Goal: Communication & Community: Answer question/provide support

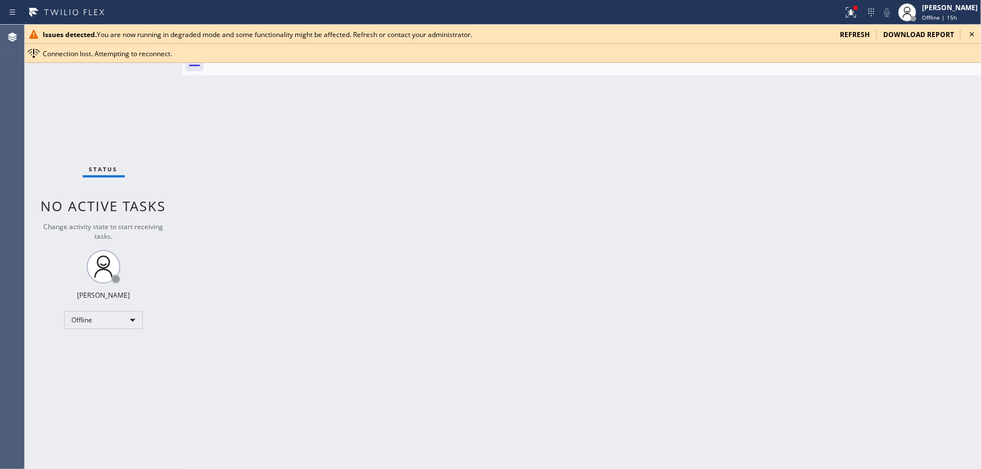
click at [859, 30] on span "refresh" at bounding box center [855, 35] width 30 height 10
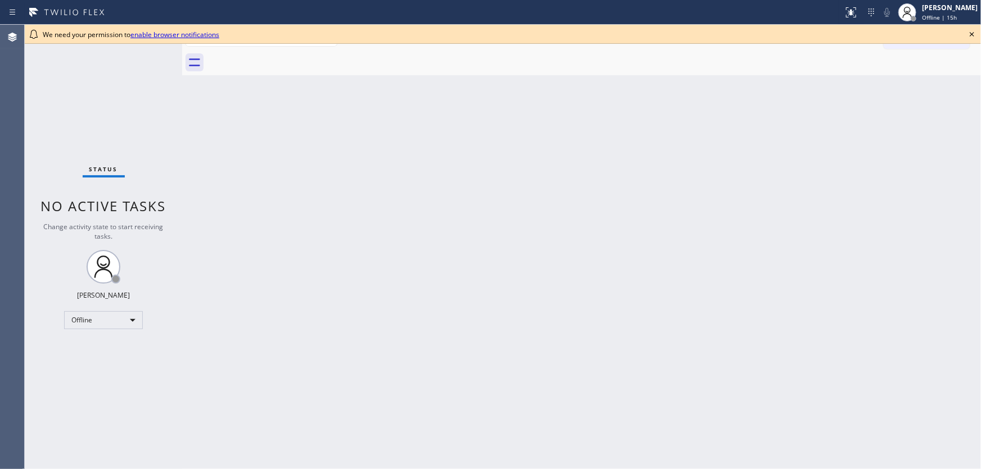
click at [109, 180] on div "Status No active tasks Change activity state to start receiving tasks. Michael …" at bounding box center [103, 247] width 157 height 444
click at [972, 33] on icon at bounding box center [971, 34] width 4 height 4
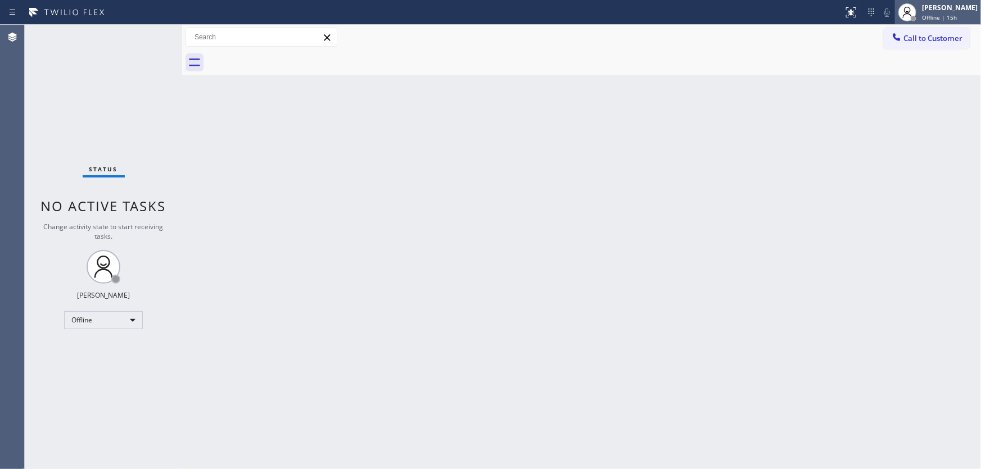
click at [950, 15] on span "Offline | 15h" at bounding box center [939, 17] width 35 height 8
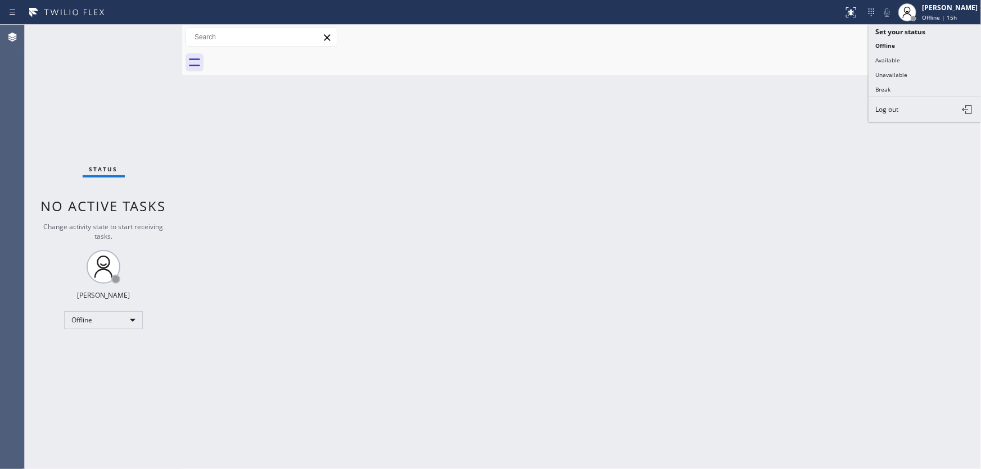
drag, startPoint x: 900, startPoint y: 56, endPoint x: 912, endPoint y: 46, distance: 16.3
click at [901, 56] on button "Available" at bounding box center [924, 60] width 112 height 15
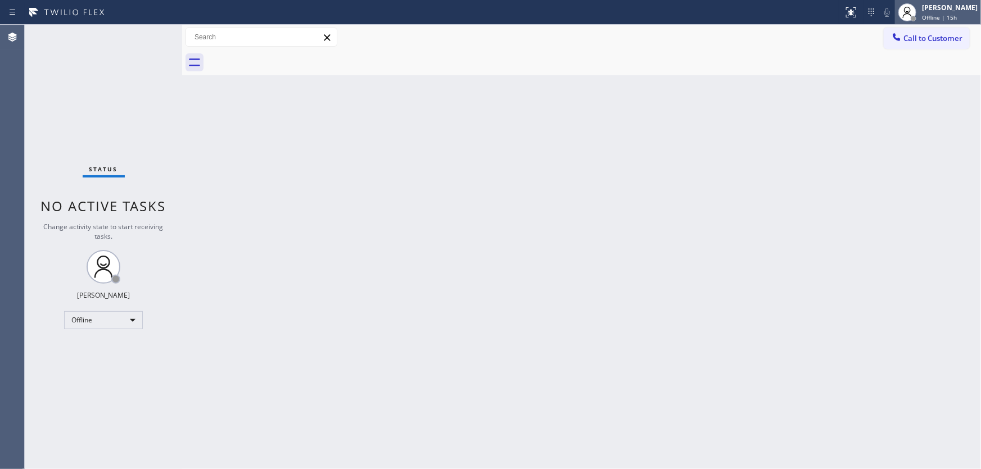
click at [941, 13] on span "Offline | 15h" at bounding box center [939, 17] width 35 height 8
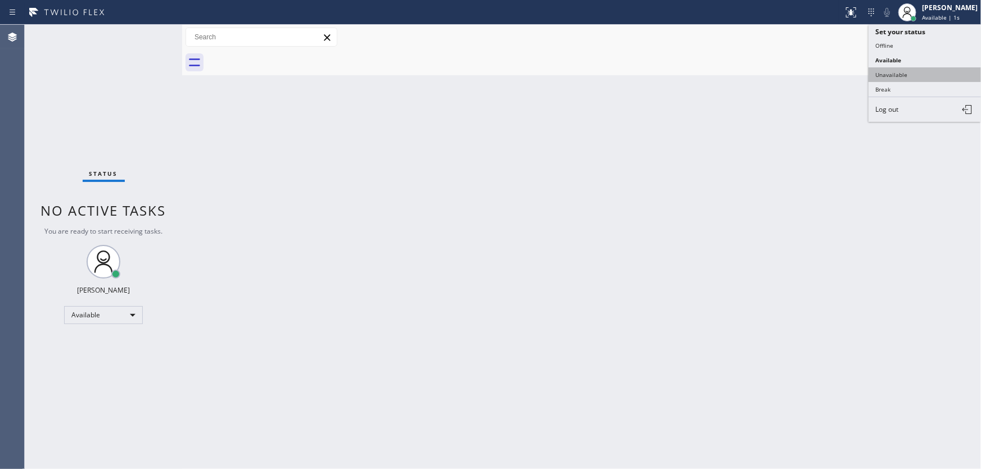
click at [915, 78] on button "Unavailable" at bounding box center [924, 74] width 112 height 15
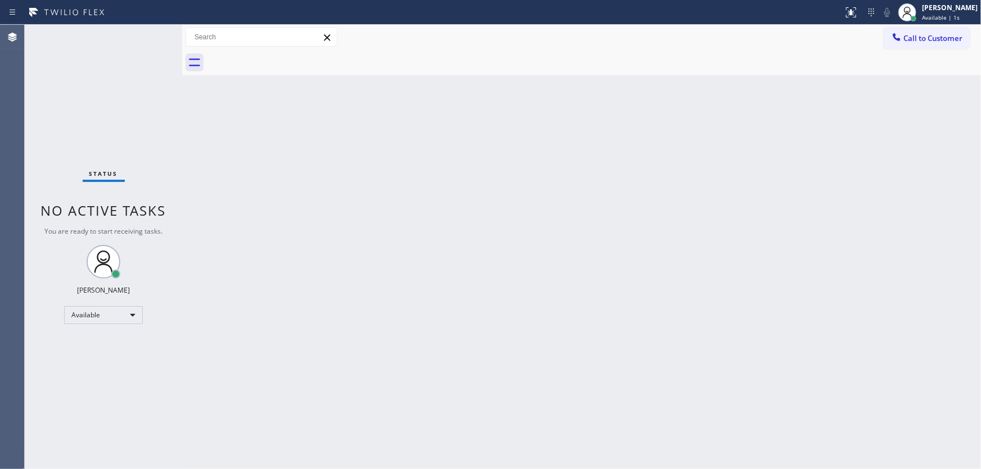
click at [810, 124] on div "Back to Dashboard Change Sender ID Customers Technicians Select a contact Outbo…" at bounding box center [581, 247] width 798 height 444
click at [84, 144] on div "Status No active tasks Change activity state to start receiving tasks. [PERSON_…" at bounding box center [103, 247] width 157 height 444
click at [590, 312] on div "Back to Dashboard Change Sender ID Customers Technicians Select a contact Outbo…" at bounding box center [581, 247] width 798 height 444
click at [962, 12] on div "Michael Javier Unavailable | 44s" at bounding box center [949, 12] width 61 height 20
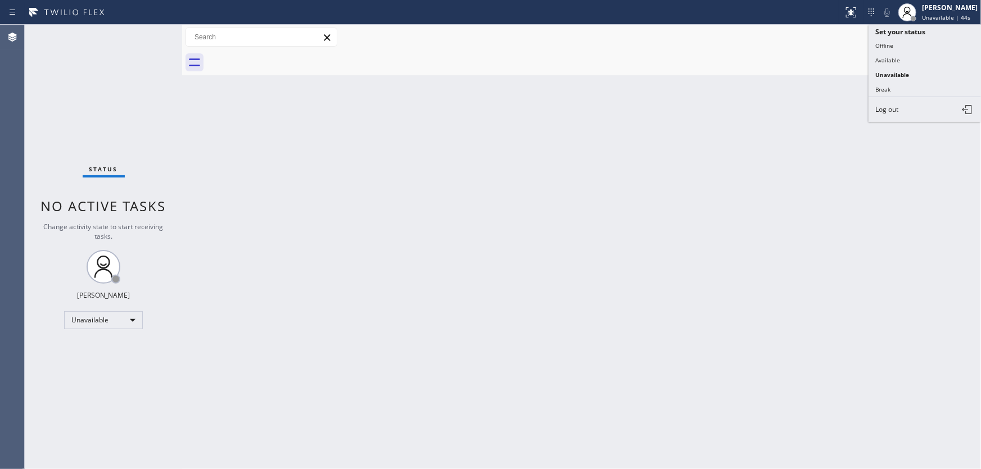
click at [640, 123] on div "Back to Dashboard Change Sender ID Customers Technicians Select a contact Outbo…" at bounding box center [581, 247] width 798 height 444
click at [153, 158] on div "Status No active tasks Change activity state to start receiving tasks. [PERSON_…" at bounding box center [103, 247] width 157 height 444
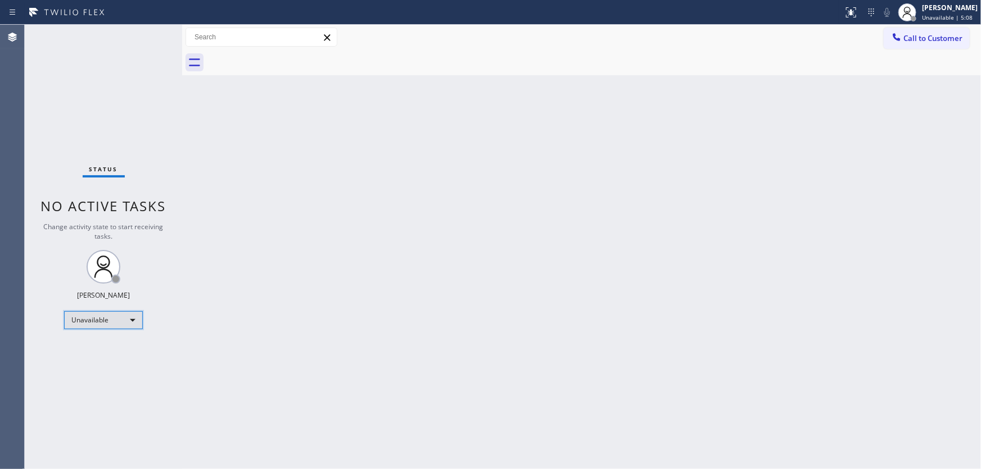
click at [119, 316] on div "Unavailable" at bounding box center [103, 320] width 79 height 18
click at [107, 349] on li "Available" at bounding box center [103, 348] width 76 height 13
click at [167, 346] on div "Status No active tasks Change activity state to start receiving tasks. [PERSON_…" at bounding box center [103, 247] width 157 height 444
click at [122, 314] on div "Available" at bounding box center [103, 315] width 79 height 18
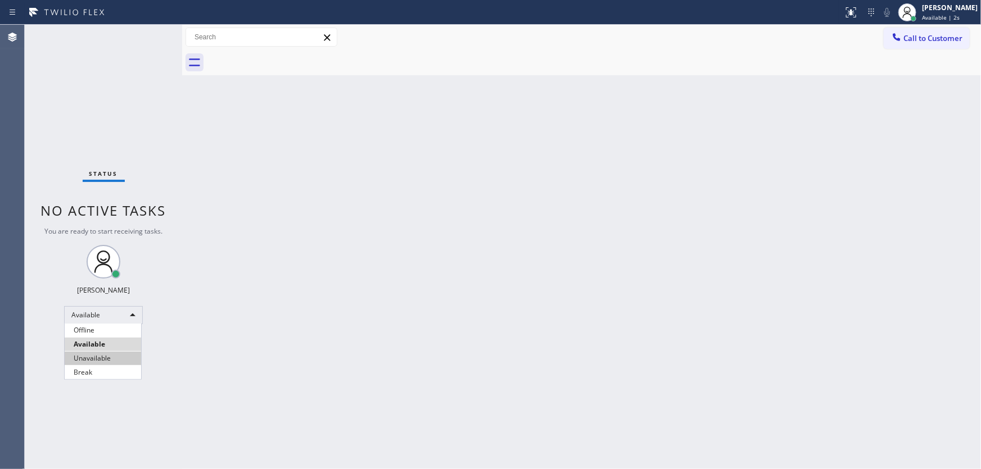
click at [110, 359] on li "Unavailable" at bounding box center [103, 358] width 76 height 13
click at [178, 356] on div "Status No active tasks You are ready to start receiving tasks. [PERSON_NAME]" at bounding box center [103, 247] width 157 height 444
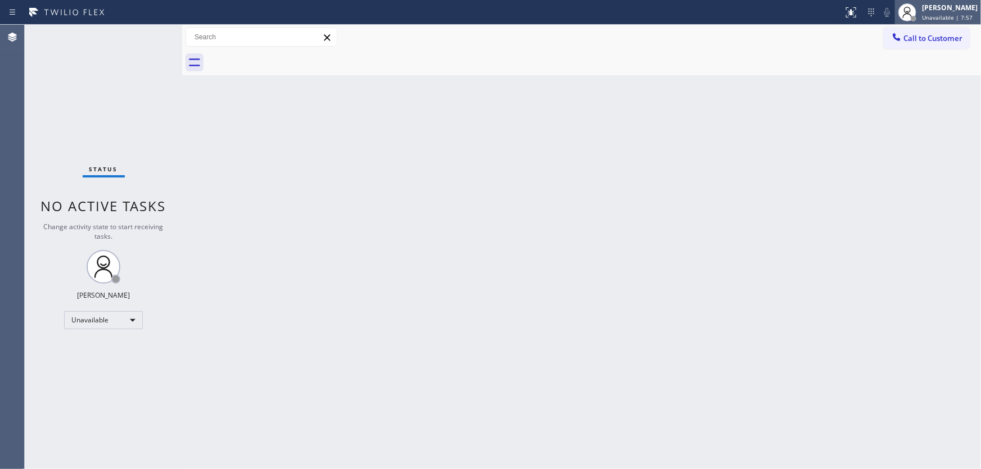
click at [932, 15] on span "Unavailable | 7:57" at bounding box center [947, 17] width 51 height 8
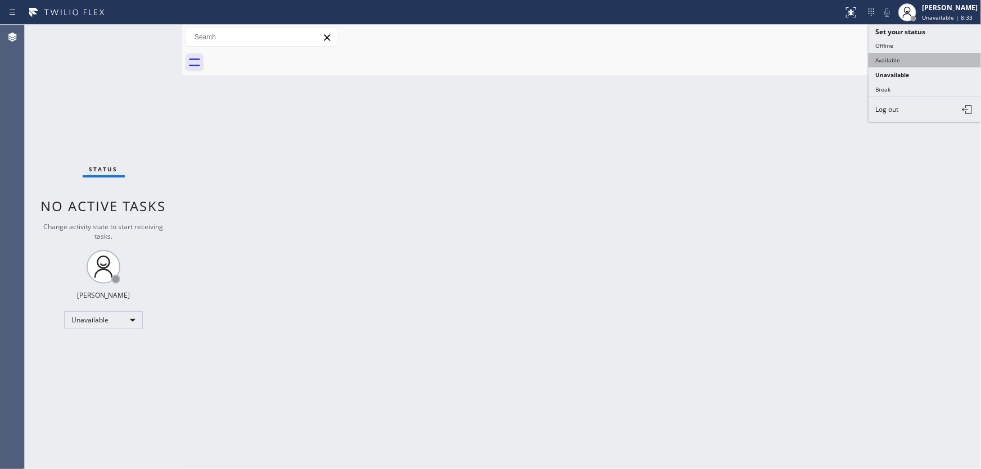
click at [896, 58] on button "Available" at bounding box center [924, 60] width 112 height 15
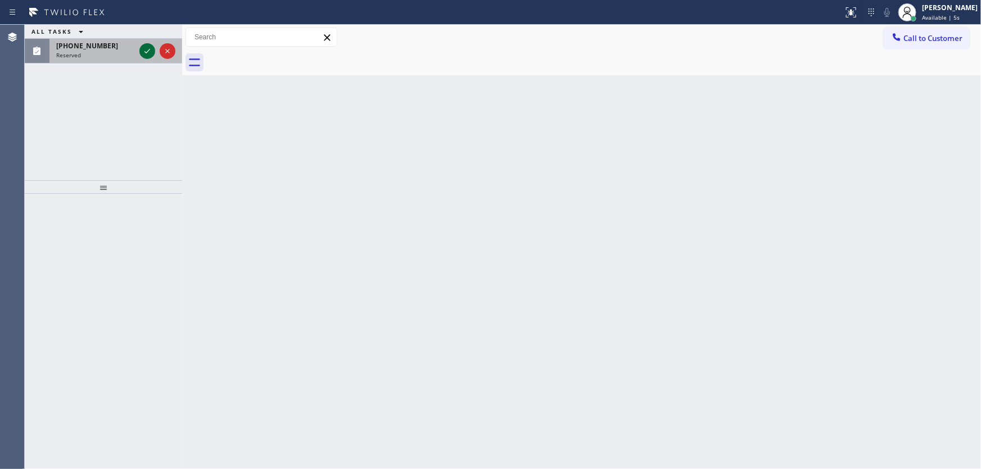
click at [147, 47] on icon at bounding box center [146, 50] width 13 height 13
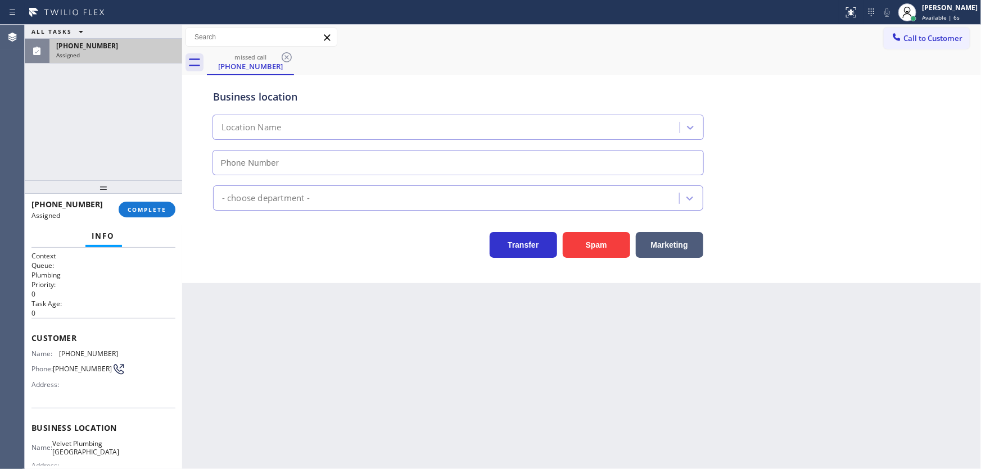
click at [138, 234] on div "Info" at bounding box center [103, 236] width 144 height 22
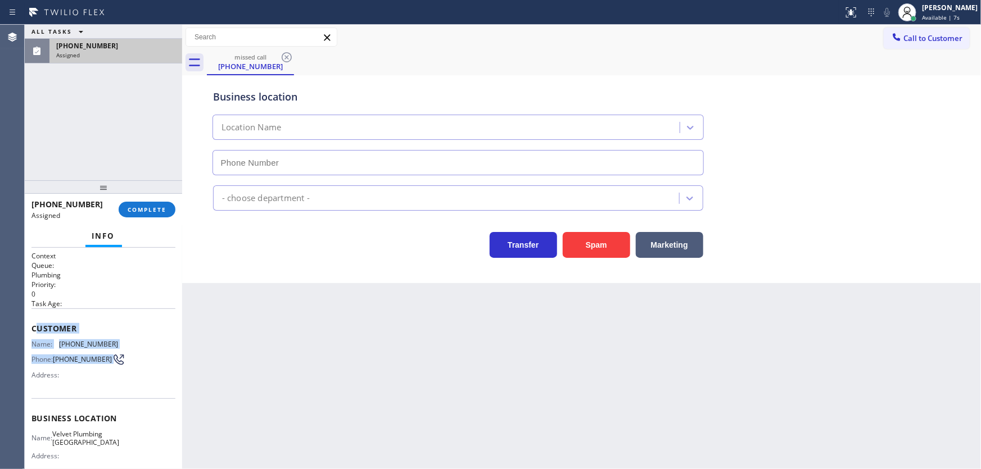
type input "(714) 462-1862"
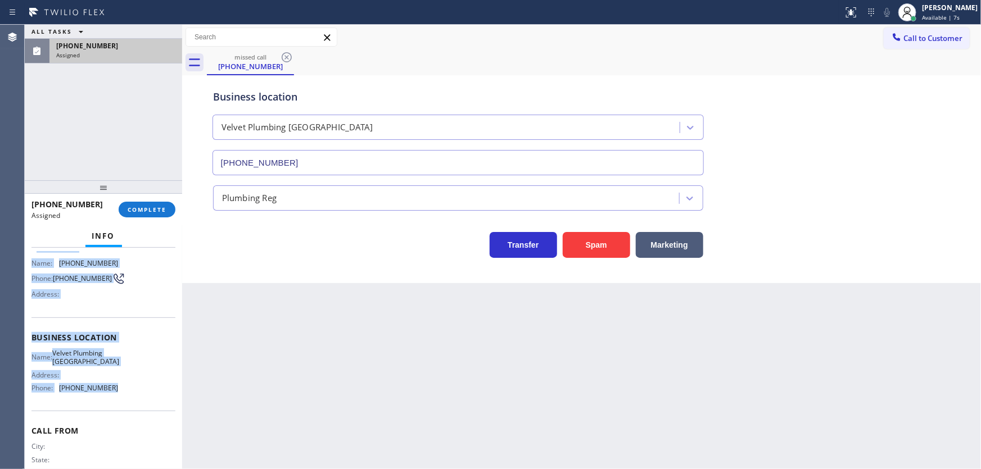
scroll to position [112, 0]
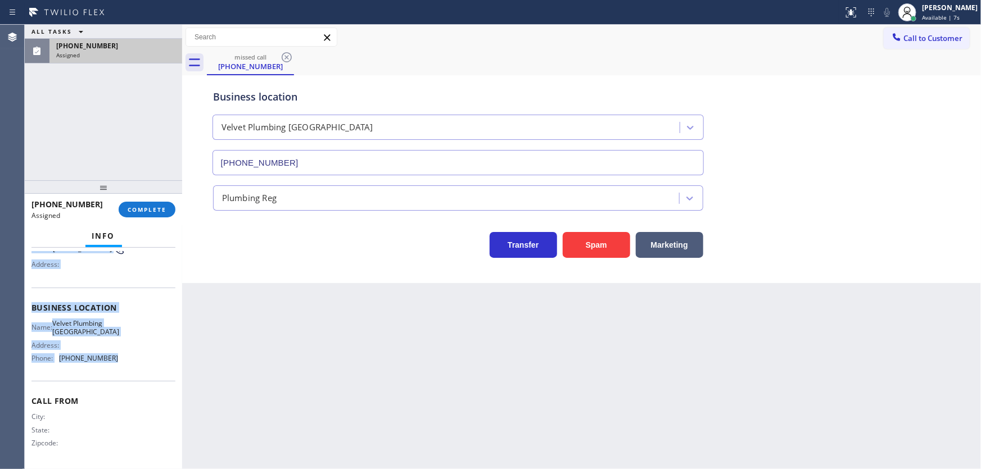
drag, startPoint x: 42, startPoint y: 330, endPoint x: 121, endPoint y: 361, distance: 85.8
click at [121, 361] on div "Context Queue: Plumbing Priority: 0 Task Age: Customer Name: (714) 492-3084 Pho…" at bounding box center [103, 303] width 144 height 326
copy div "ustomer Name: (714) 492-3084 Phone: (714) 492-3084 Address: Business location N…"
click at [155, 216] on button "COMPLETE" at bounding box center [147, 210] width 57 height 16
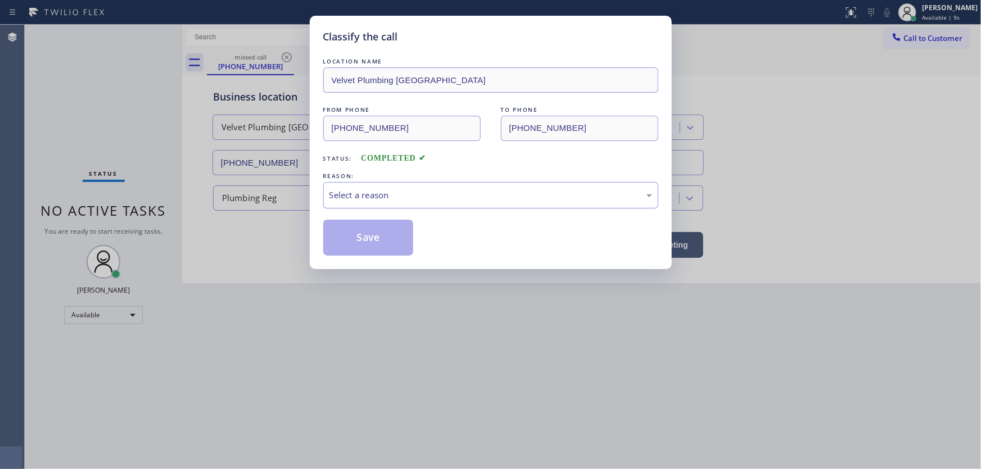
click at [348, 202] on div "Select a reason" at bounding box center [490, 195] width 335 height 26
click at [370, 234] on button "Save" at bounding box center [368, 238] width 90 height 36
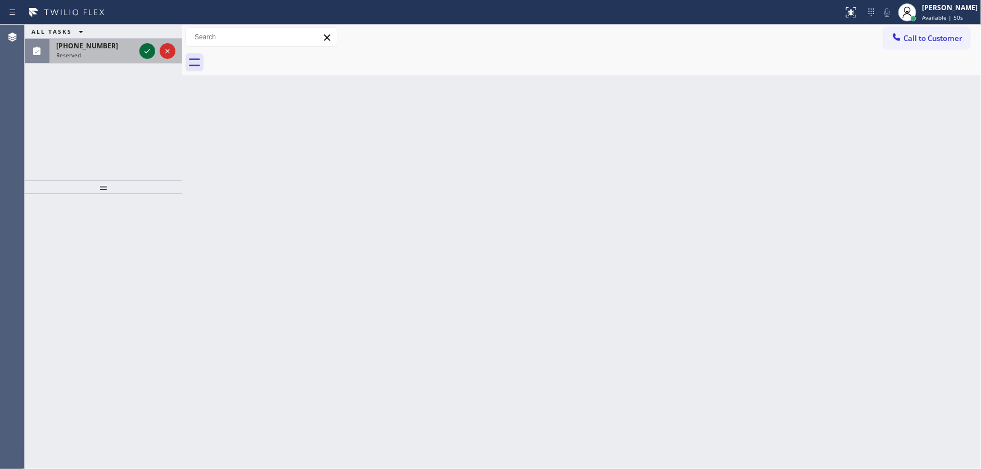
click at [140, 51] on icon at bounding box center [146, 50] width 13 height 13
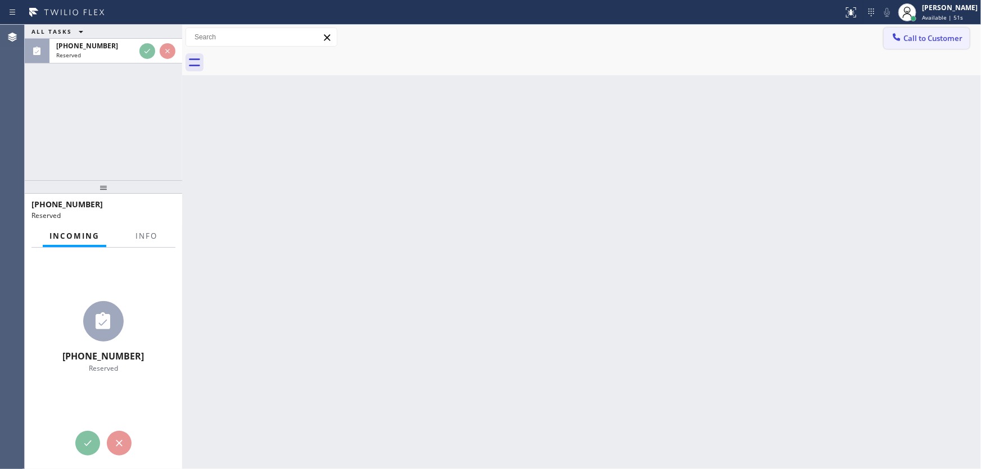
click at [907, 39] on span "Call to Customer" at bounding box center [932, 38] width 59 height 10
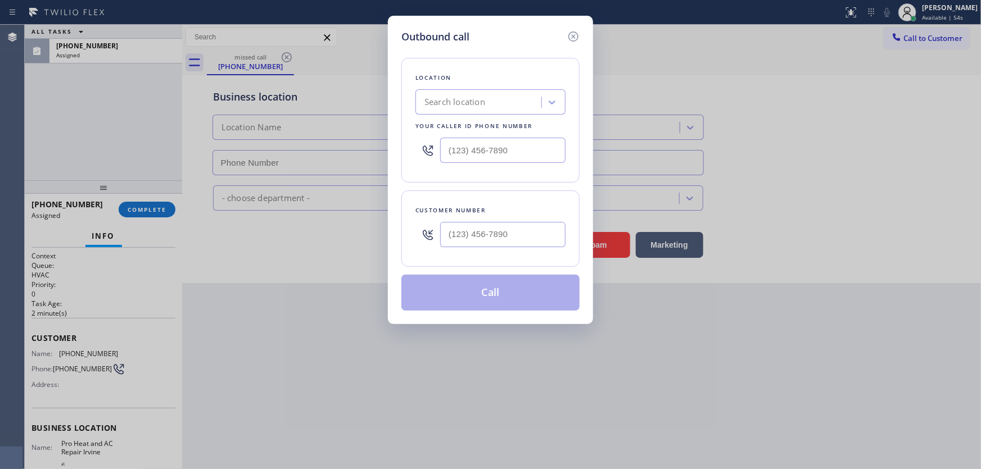
type input "(949) 647-4126"
drag, startPoint x: 489, startPoint y: 228, endPoint x: 464, endPoint y: 192, distance: 43.6
click at [483, 225] on input "(___) ___-____" at bounding box center [502, 234] width 125 height 25
paste input "7144"
type input "(___) ___-7144"
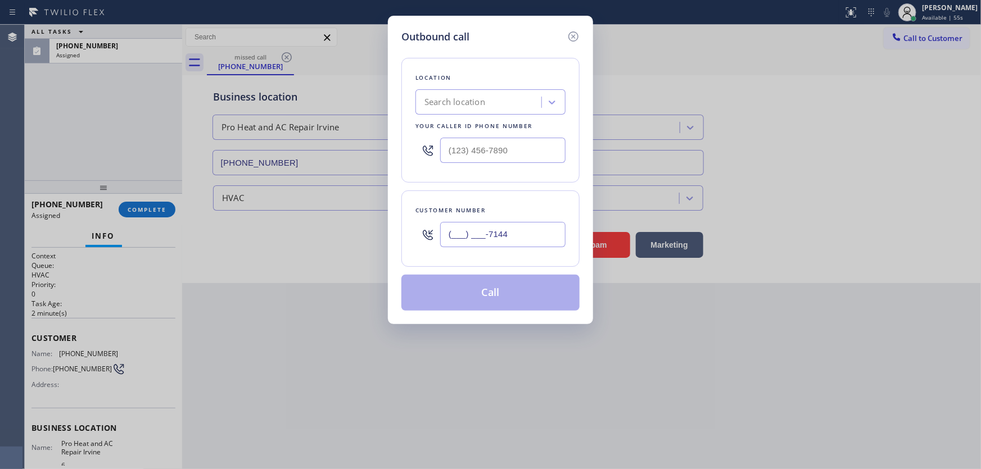
type input "(___) ___-____"
click at [501, 140] on input "(___) ___-____" at bounding box center [502, 150] width 125 height 25
click at [479, 225] on input "(___) ___-7144" at bounding box center [502, 234] width 125 height 25
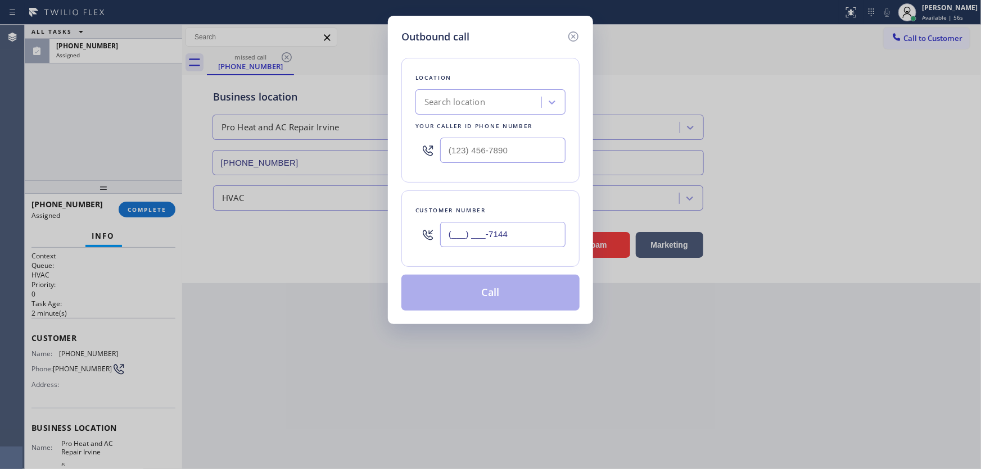
paste input "714) 492-308"
type input "(714) 492-3084"
type input "(___) ___-____"
click at [488, 145] on input "(___) ___-____" at bounding box center [502, 150] width 125 height 25
paste input "714) 462-1862"
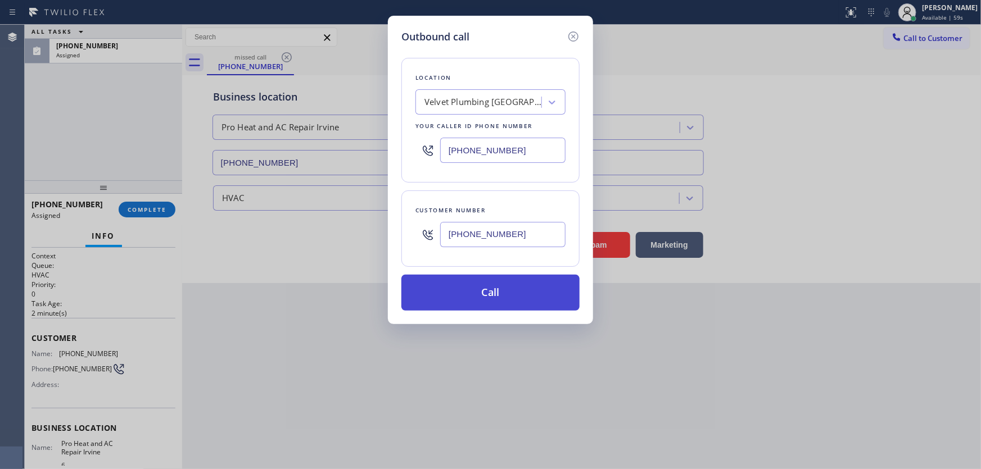
type input "(714) 462-1862"
click at [472, 289] on button "Call" at bounding box center [490, 293] width 178 height 36
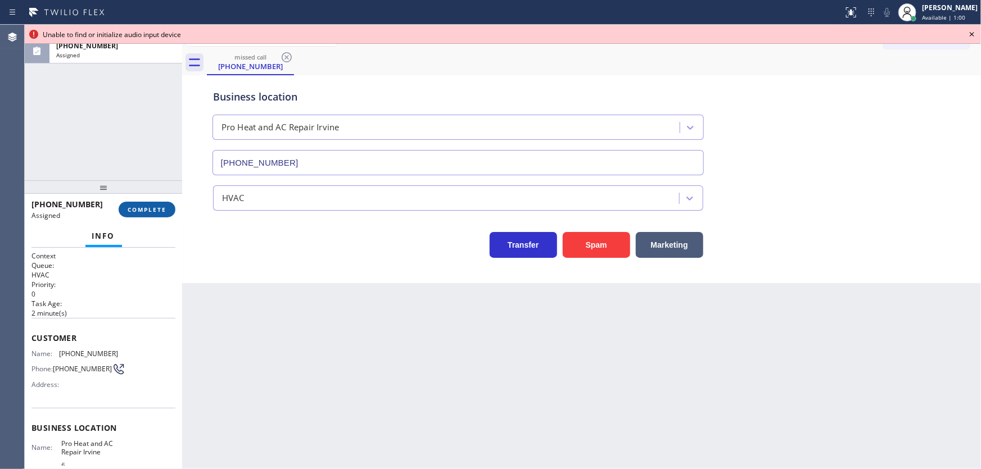
click at [136, 207] on span "COMPLETE" at bounding box center [147, 210] width 39 height 8
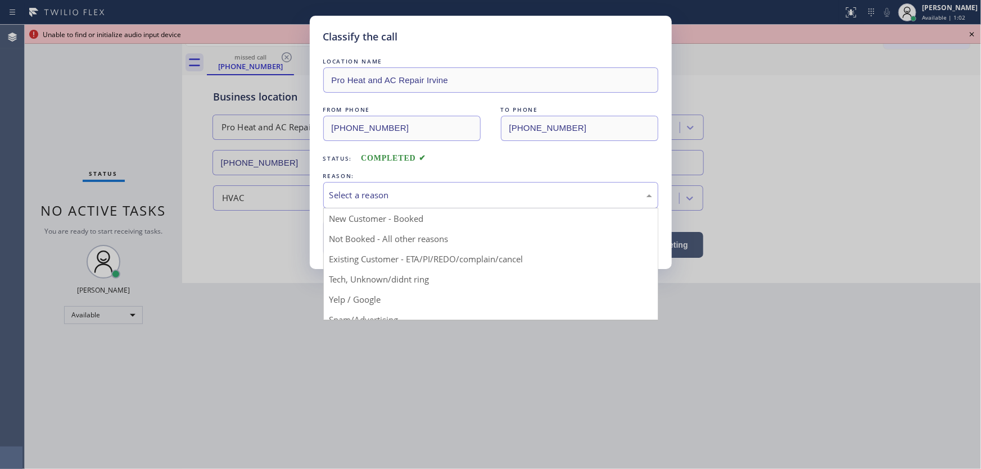
drag, startPoint x: 384, startPoint y: 195, endPoint x: 384, endPoint y: 204, distance: 9.0
click at [384, 197] on div "Select a reason" at bounding box center [490, 195] width 323 height 13
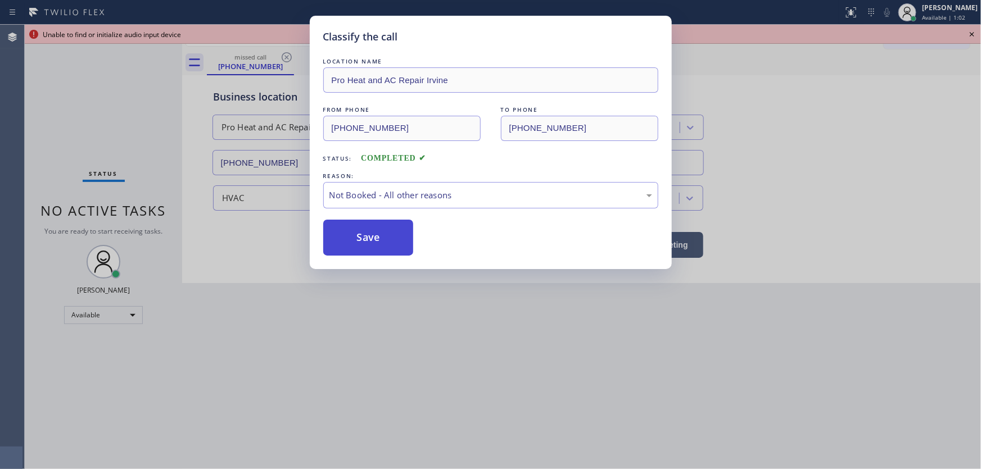
click at [378, 233] on button "Save" at bounding box center [368, 238] width 90 height 36
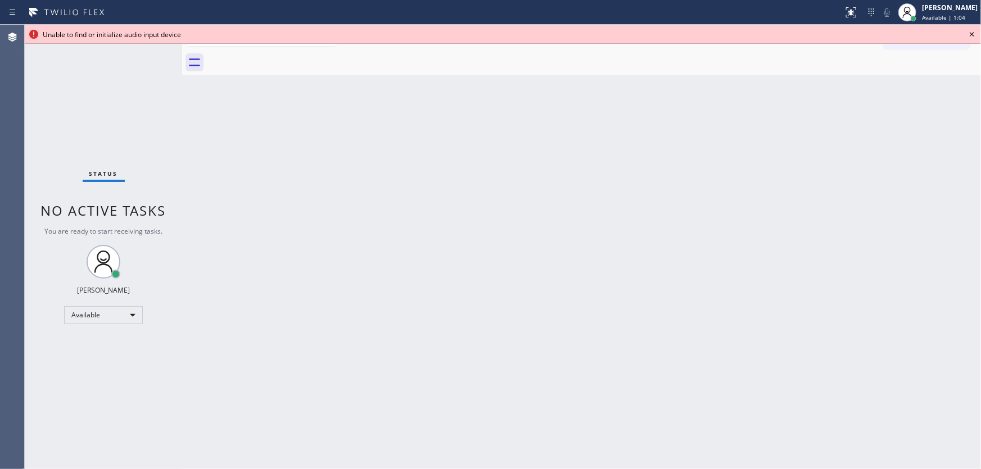
click at [967, 32] on icon at bounding box center [971, 34] width 13 height 13
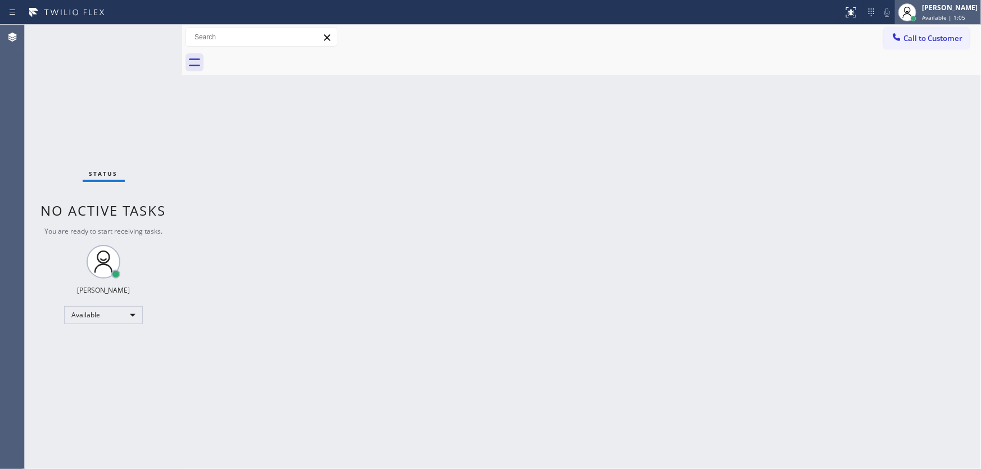
click at [941, 12] on div "Michael Javier Available | 1:05" at bounding box center [949, 12] width 61 height 20
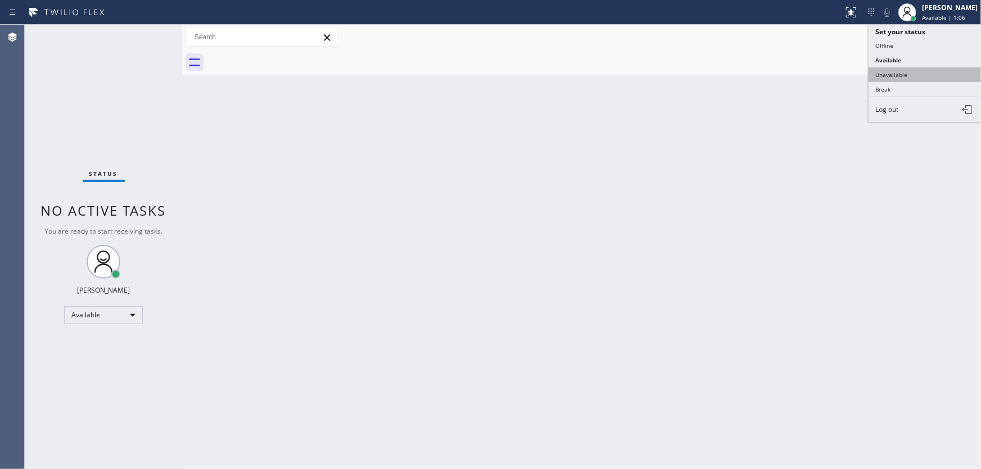
click at [905, 69] on button "Unavailable" at bounding box center [924, 74] width 112 height 15
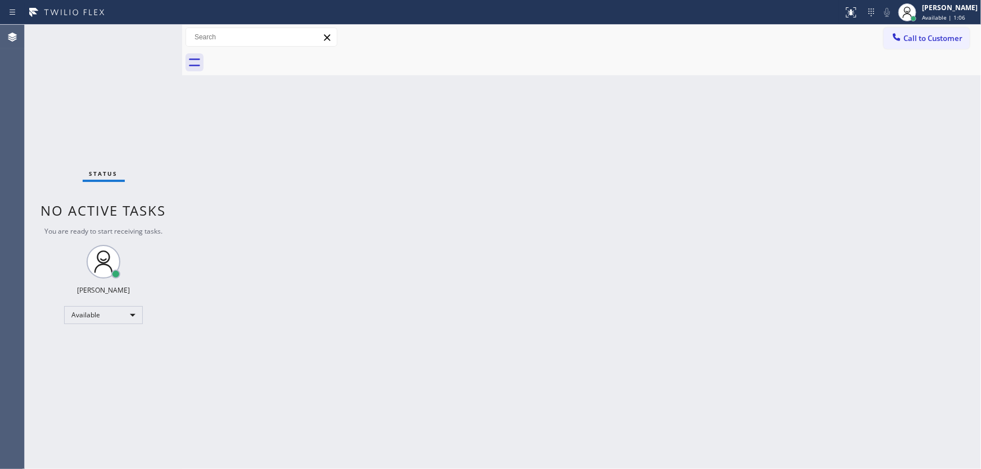
click at [792, 125] on div "Back to Dashboard Change Sender ID Customers Technicians Select a contact Outbo…" at bounding box center [581, 247] width 798 height 444
drag, startPoint x: 636, startPoint y: 332, endPoint x: 575, endPoint y: 336, distance: 60.3
click at [636, 332] on div "Back to Dashboard Change Sender ID Customers Technicians Select a contact Outbo…" at bounding box center [581, 247] width 798 height 444
click at [505, 139] on div "Back to Dashboard Change Sender ID Customers Technicians Select a contact Outbo…" at bounding box center [581, 247] width 798 height 444
click at [929, 10] on div "[PERSON_NAME]" at bounding box center [950, 8] width 56 height 10
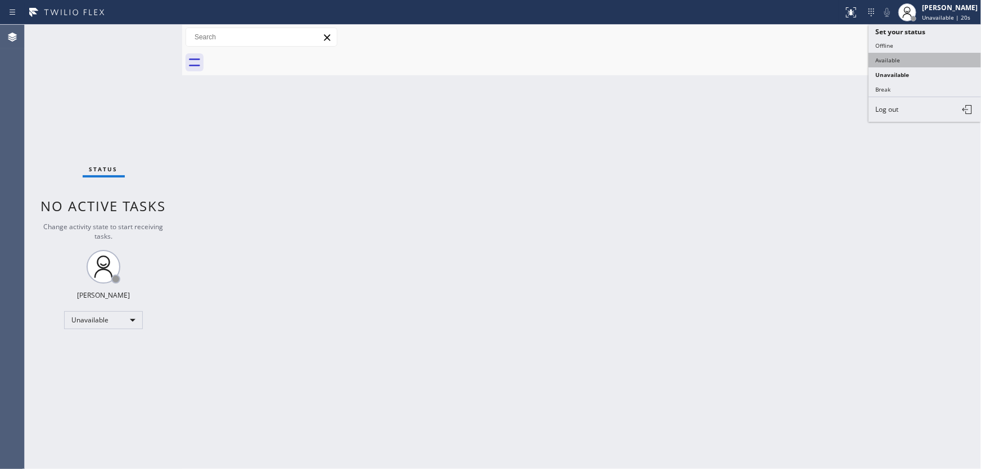
click at [893, 58] on button "Available" at bounding box center [924, 60] width 112 height 15
click at [804, 105] on div "Back to Dashboard Change Sender ID Customers Technicians Select a contact Outbo…" at bounding box center [581, 247] width 798 height 444
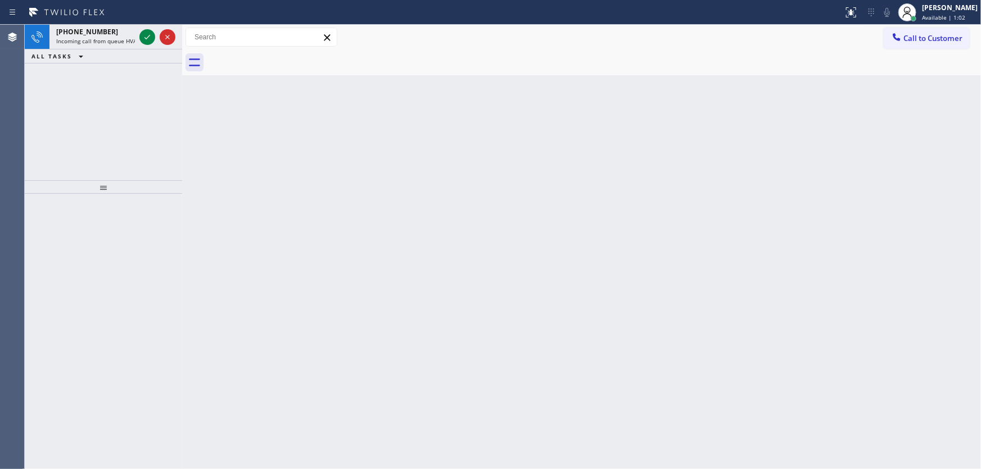
click at [163, 124] on div "+19739024141 Incoming call from queue HVAC ALL TASKS ALL TASKS ACTIVE TASKS TAS…" at bounding box center [103, 103] width 157 height 156
click at [149, 40] on icon at bounding box center [146, 36] width 13 height 13
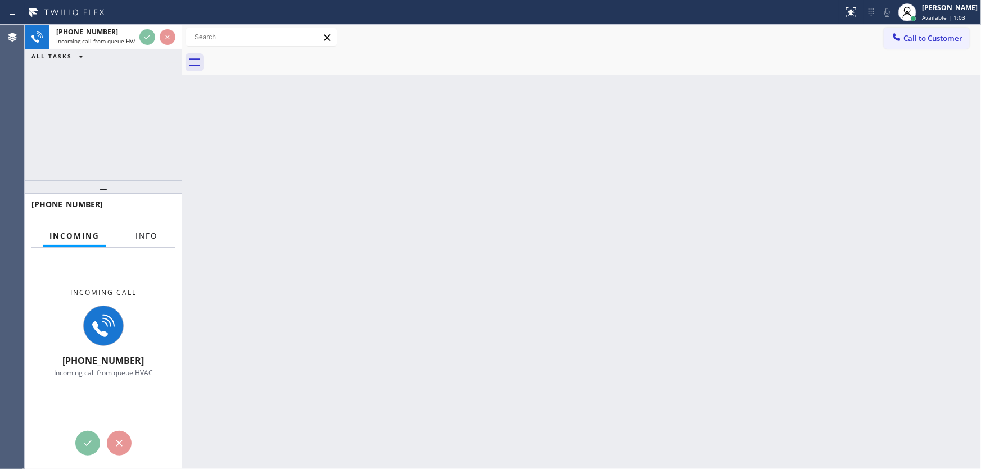
click at [150, 237] on span "Info" at bounding box center [146, 236] width 22 height 10
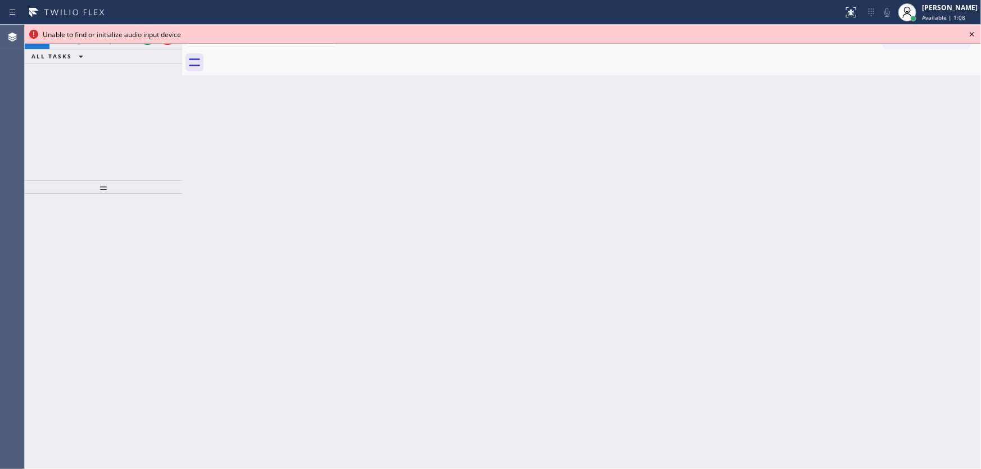
click at [973, 32] on icon at bounding box center [971, 34] width 4 height 4
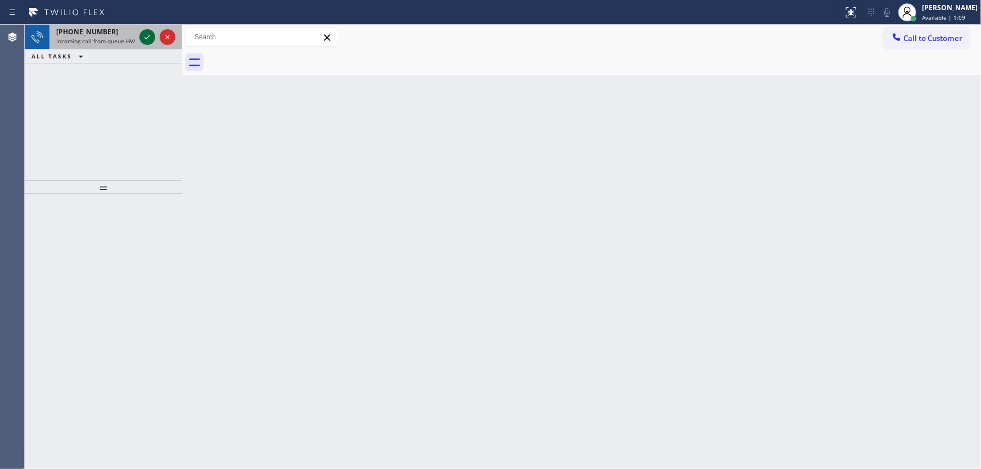
click at [146, 33] on icon at bounding box center [146, 36] width 13 height 13
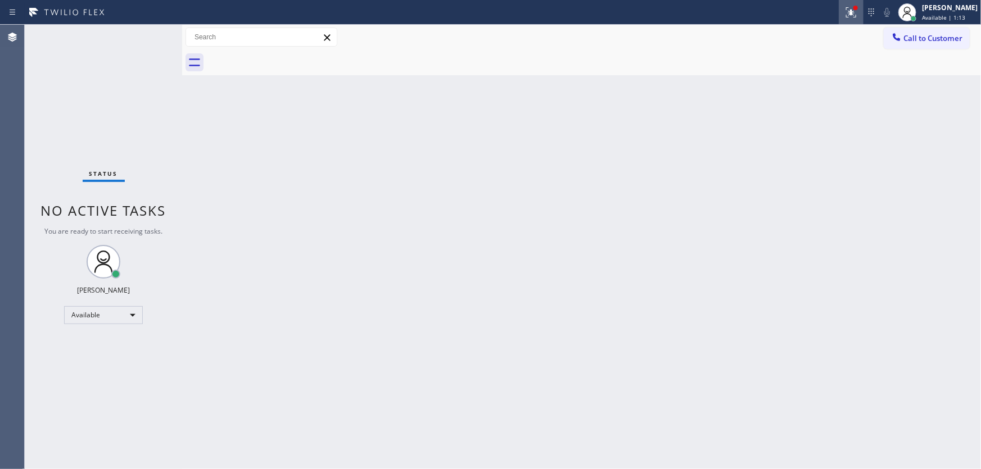
click at [856, 14] on icon at bounding box center [851, 12] width 10 height 10
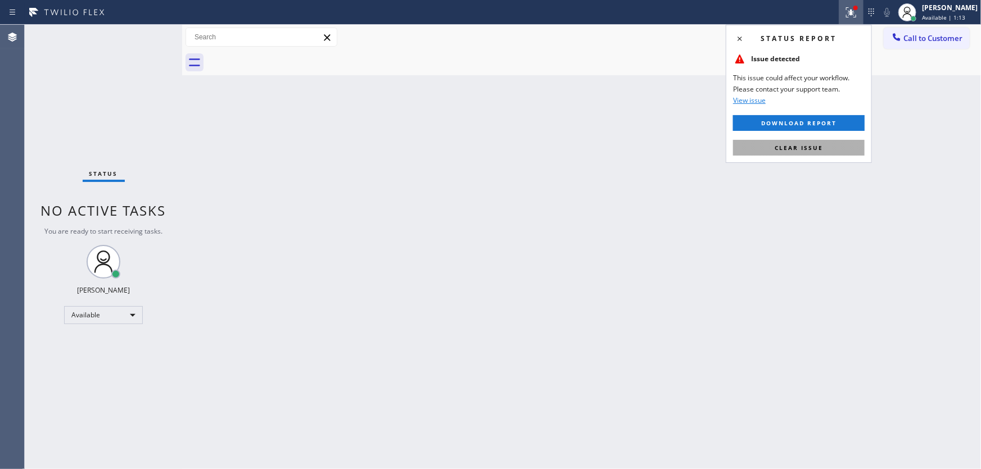
click at [803, 140] on button "Clear issue" at bounding box center [798, 148] width 131 height 16
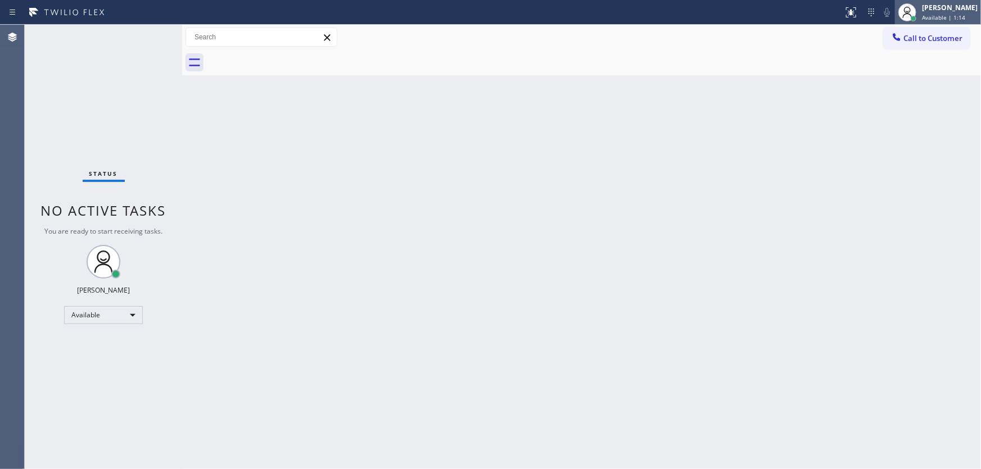
click at [938, 10] on div "[PERSON_NAME]" at bounding box center [950, 8] width 56 height 10
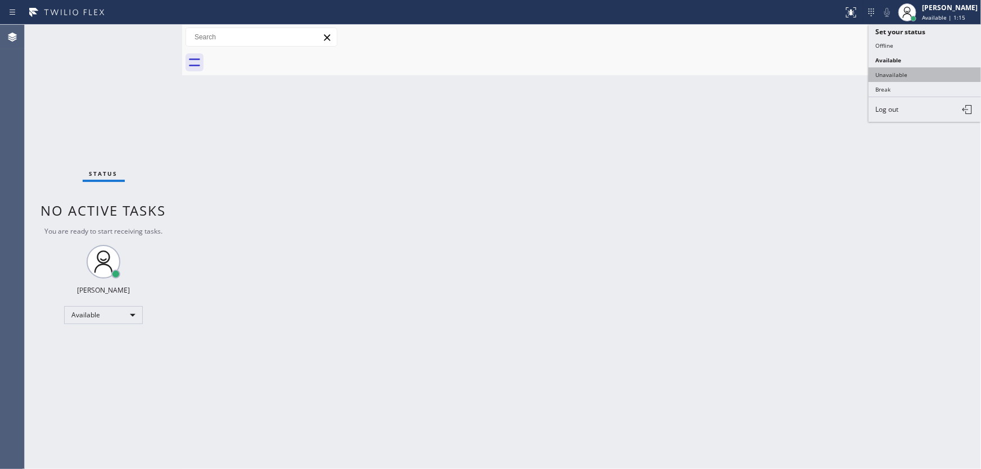
click at [897, 71] on button "Unavailable" at bounding box center [924, 74] width 112 height 15
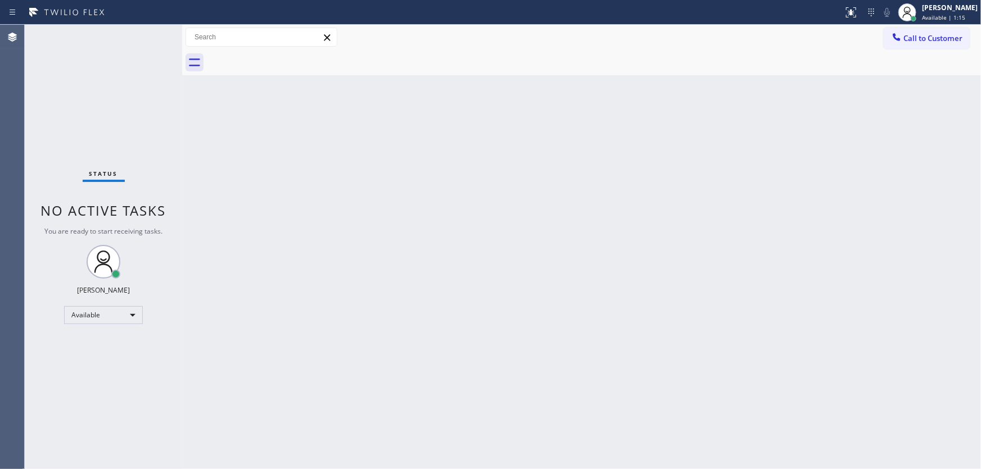
click at [760, 84] on div "Back to Dashboard Change Sender ID Customers Technicians Select a contact Outbo…" at bounding box center [581, 247] width 798 height 444
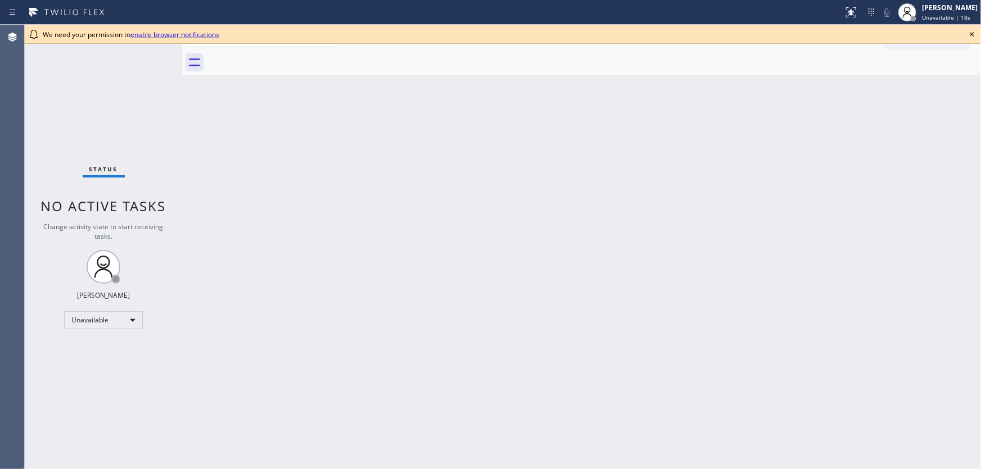
click at [315, 103] on div "Back to Dashboard Change Sender ID Customers Technicians Select a contact Outbo…" at bounding box center [581, 247] width 798 height 444
click at [968, 33] on icon at bounding box center [971, 34] width 13 height 13
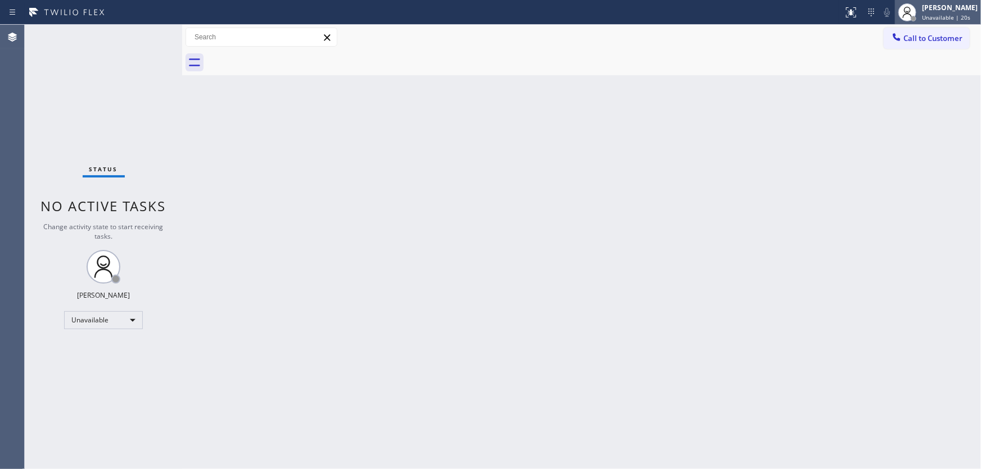
click at [944, 10] on div "[PERSON_NAME]" at bounding box center [950, 8] width 56 height 10
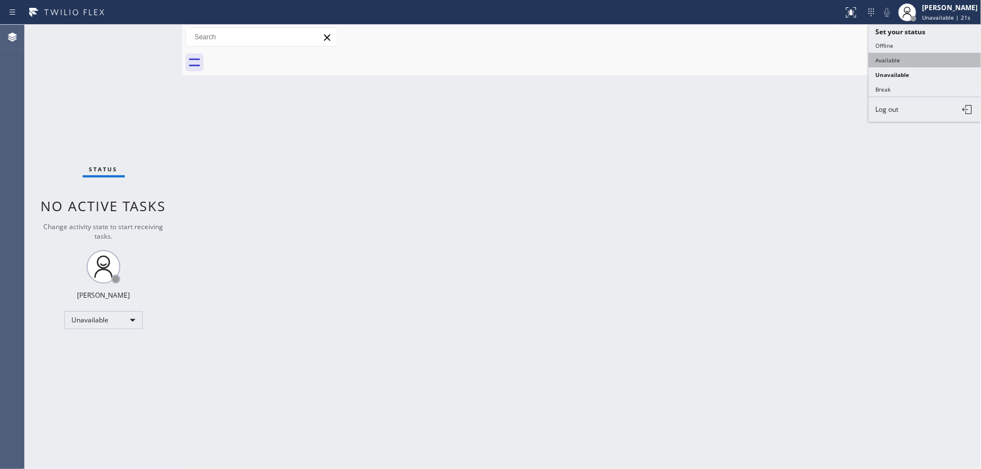
click at [886, 57] on button "Available" at bounding box center [924, 60] width 112 height 15
click at [799, 92] on div "Back to Dashboard Change Sender ID Customers Technicians Select a contact Outbo…" at bounding box center [581, 247] width 798 height 444
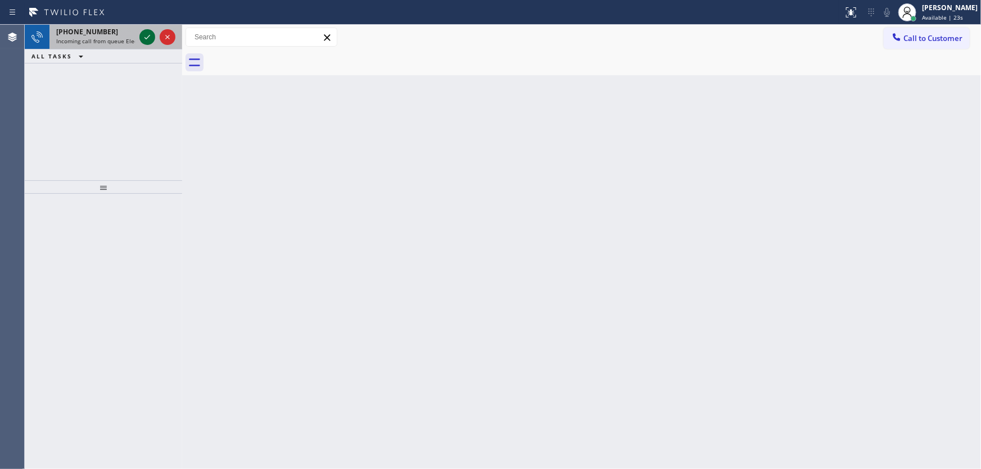
click at [147, 40] on icon at bounding box center [146, 36] width 13 height 13
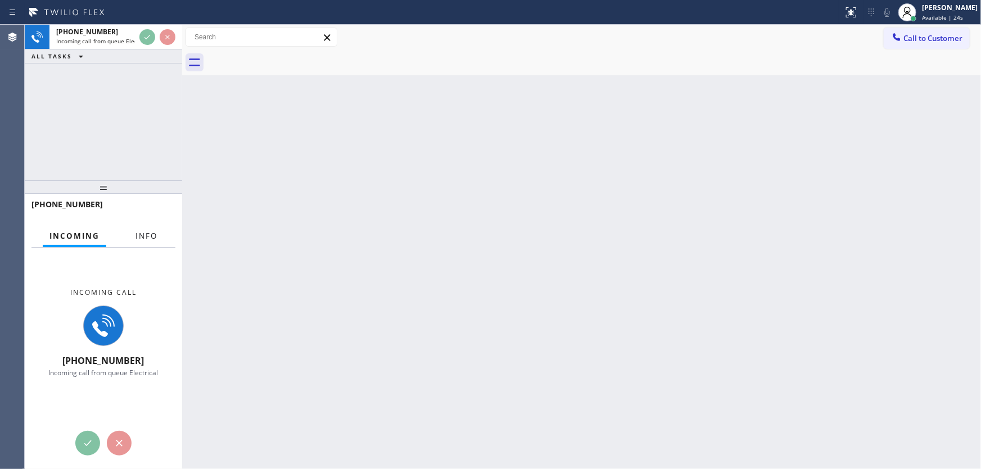
click at [151, 237] on span "Info" at bounding box center [146, 236] width 22 height 10
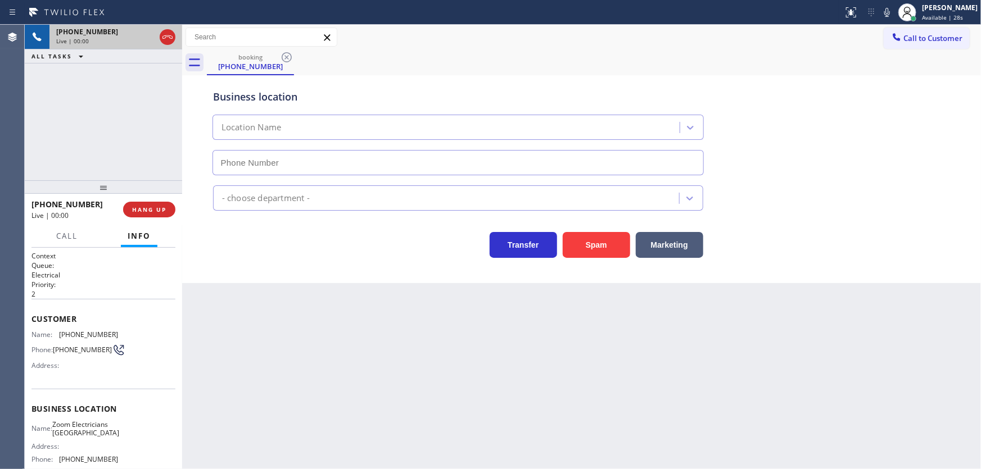
type input "[PHONE_NUMBER]"
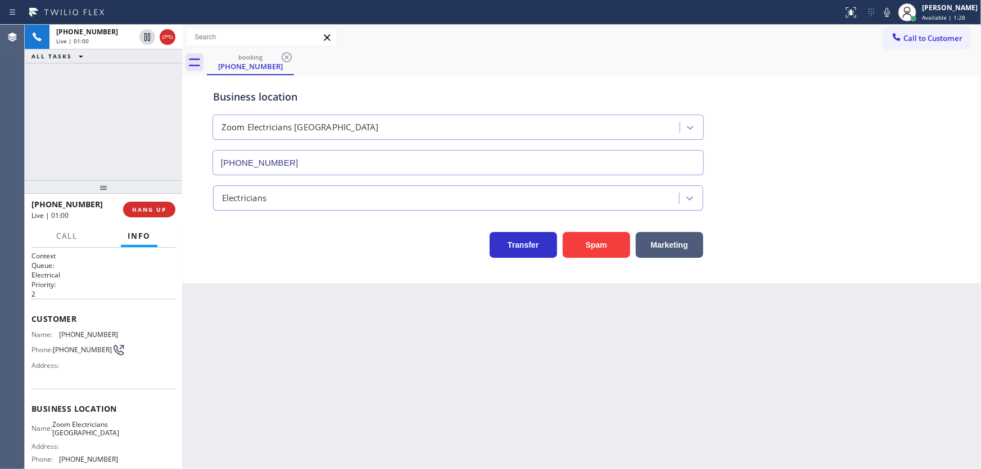
click at [146, 135] on div "[PHONE_NUMBER] Live | 01:00 ALL TASKS ALL TASKS ACTIVE TASKS TASKS IN WRAP UP" at bounding box center [103, 103] width 157 height 156
click at [140, 139] on div "[PHONE_NUMBER] Live | 01:05 ALL TASKS ALL TASKS ACTIVE TASKS TASKS IN WRAP UP" at bounding box center [103, 103] width 157 height 156
click at [105, 118] on div "[PHONE_NUMBER] Live | 01:21 ALL TASKS ALL TASKS ACTIVE TASKS TASKS IN WRAP UP" at bounding box center [103, 103] width 157 height 156
click at [823, 129] on div "Business location Zoom Electricians [GEOGRAPHIC_DATA] [PHONE_NUMBER]" at bounding box center [582, 125] width 742 height 102
click at [863, 89] on div "Business location Zoom Electricians [GEOGRAPHIC_DATA] [PHONE_NUMBER]" at bounding box center [582, 125] width 742 height 102
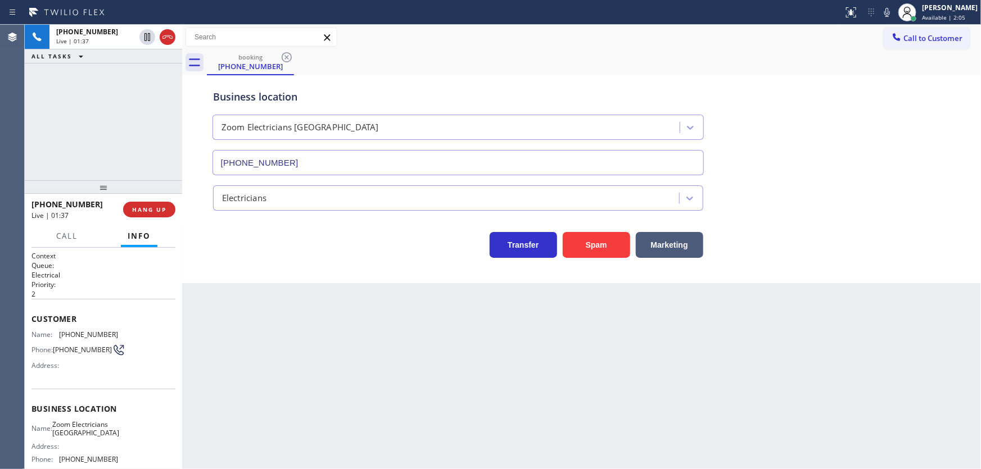
click at [884, 115] on div "Business location Zoom Electricians [GEOGRAPHIC_DATA] [PHONE_NUMBER]" at bounding box center [582, 125] width 742 height 102
click at [890, 11] on icon at bounding box center [887, 12] width 6 height 9
click at [143, 36] on icon at bounding box center [146, 36] width 13 height 13
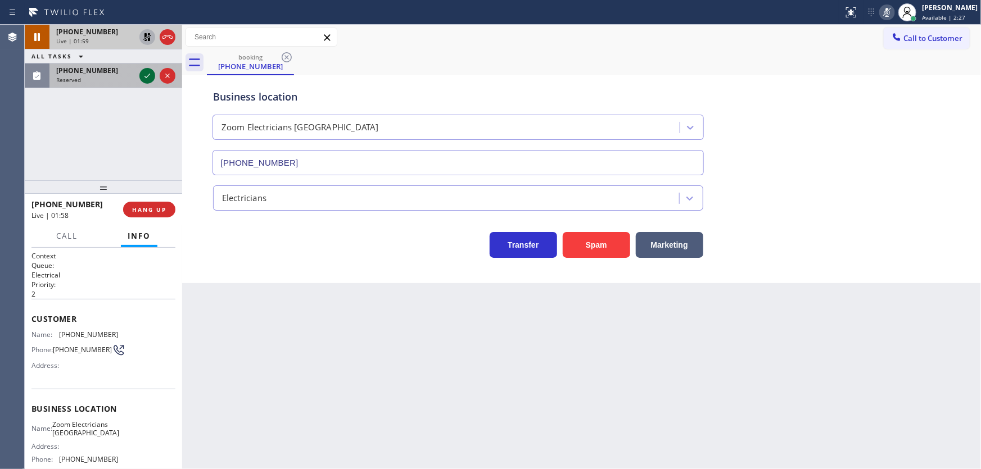
click at [152, 74] on icon at bounding box center [146, 75] width 13 height 13
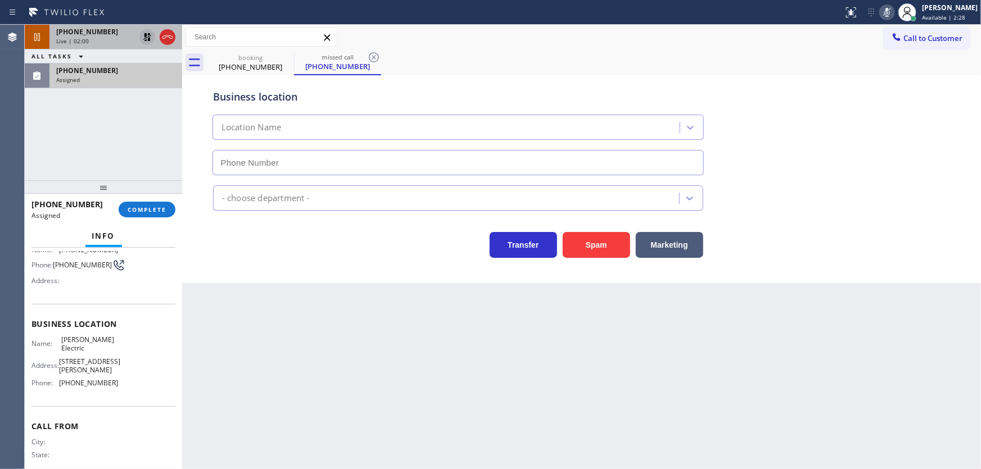
scroll to position [102, 0]
type input "[PHONE_NUMBER]"
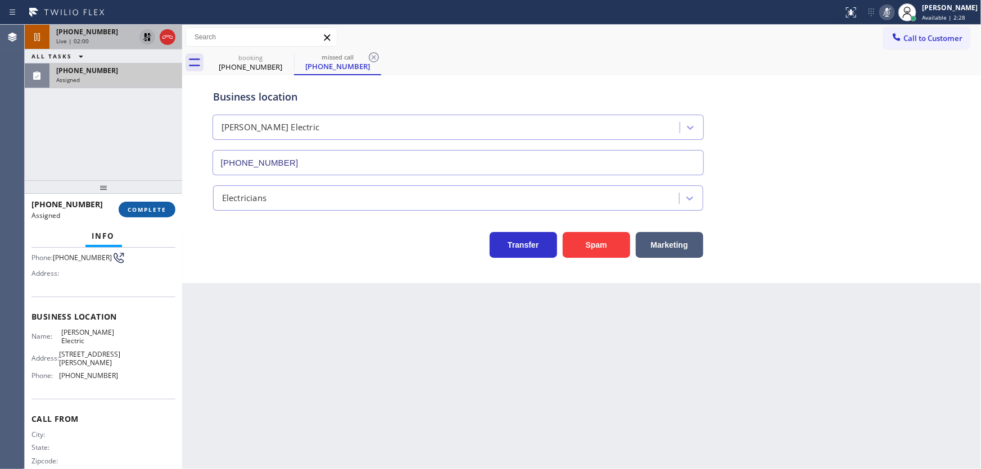
click at [154, 215] on button "COMPLETE" at bounding box center [147, 210] width 57 height 16
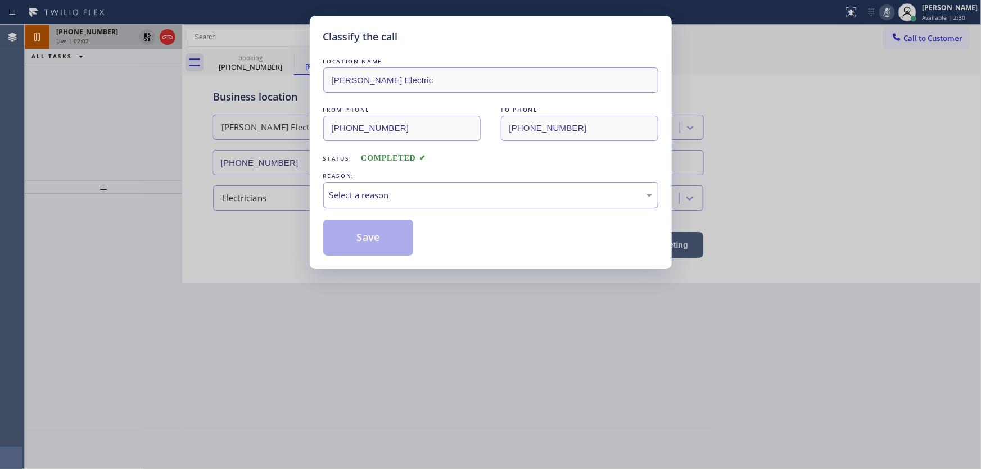
click at [356, 197] on div "Select a reason" at bounding box center [490, 195] width 323 height 13
click at [355, 239] on button "Save" at bounding box center [368, 238] width 90 height 36
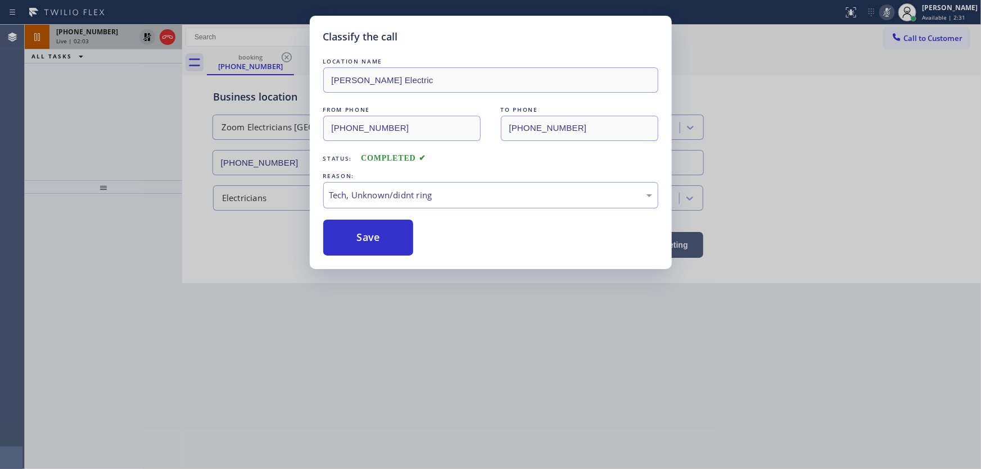
click at [6, 191] on div "Agent Desktop" at bounding box center [12, 247] width 24 height 444
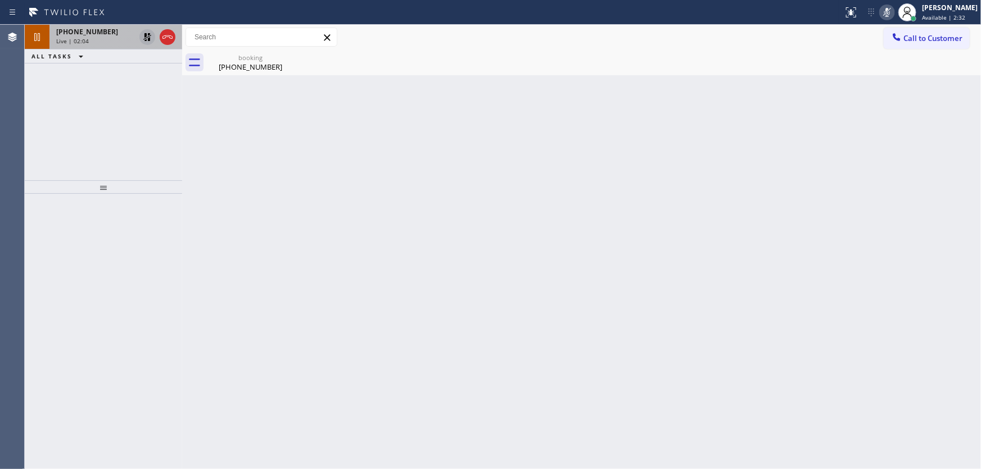
click at [144, 38] on icon at bounding box center [146, 36] width 13 height 13
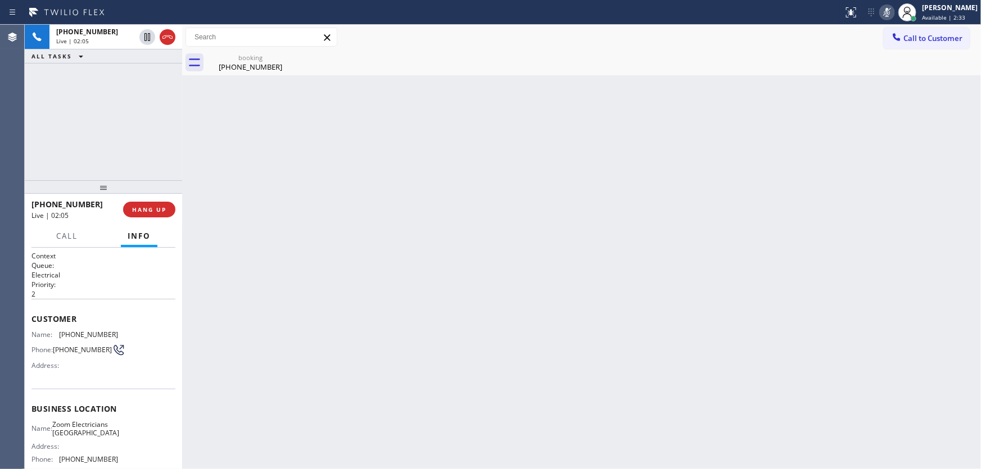
click at [891, 11] on rect at bounding box center [887, 11] width 8 height 8
click at [203, 125] on div "Back to Dashboard Change Sender ID Customers Technicians Select a contact Outbo…" at bounding box center [581, 247] width 798 height 444
click at [129, 117] on div "[PHONE_NUMBER] Live | 02:05 ALL TASKS ALL TASKS ACTIVE TASKS TASKS IN WRAP UP" at bounding box center [103, 103] width 157 height 156
click at [43, 319] on span "Customer" at bounding box center [103, 319] width 144 height 11
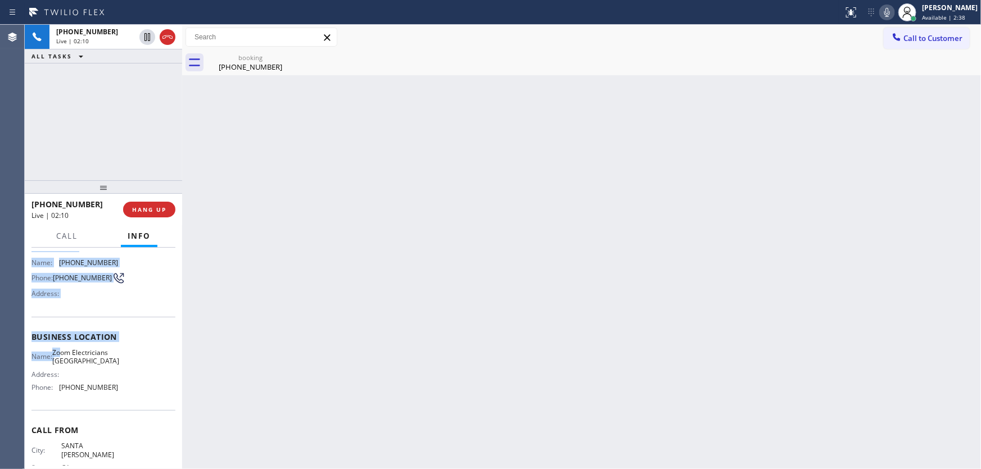
scroll to position [102, 0]
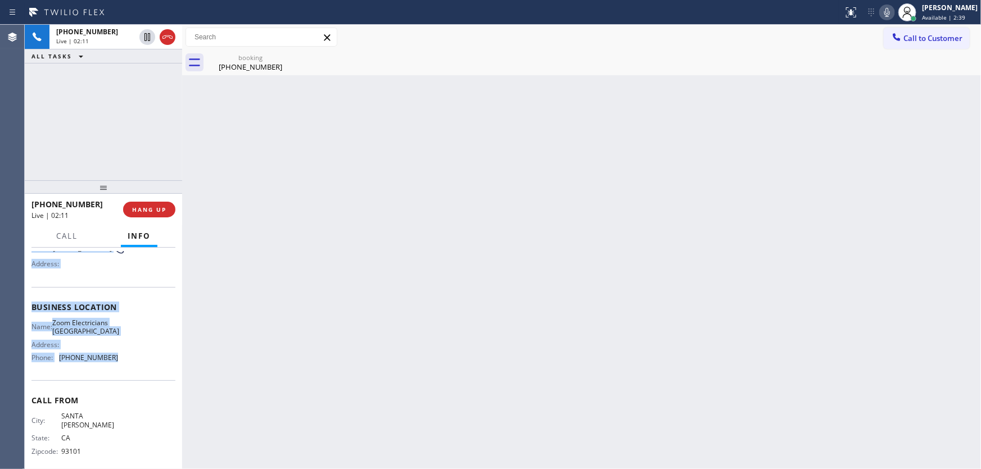
drag, startPoint x: 31, startPoint y: 316, endPoint x: 123, endPoint y: 371, distance: 107.1
click at [123, 371] on div "Context Queue: Electrical Priority: 2 Customer Name: [PHONE_NUMBER] Phone: [PHO…" at bounding box center [103, 311] width 144 height 325
copy div "Customer Name: [PHONE_NUMBER] Phone: [PHONE_NUMBER] Address: Business location …"
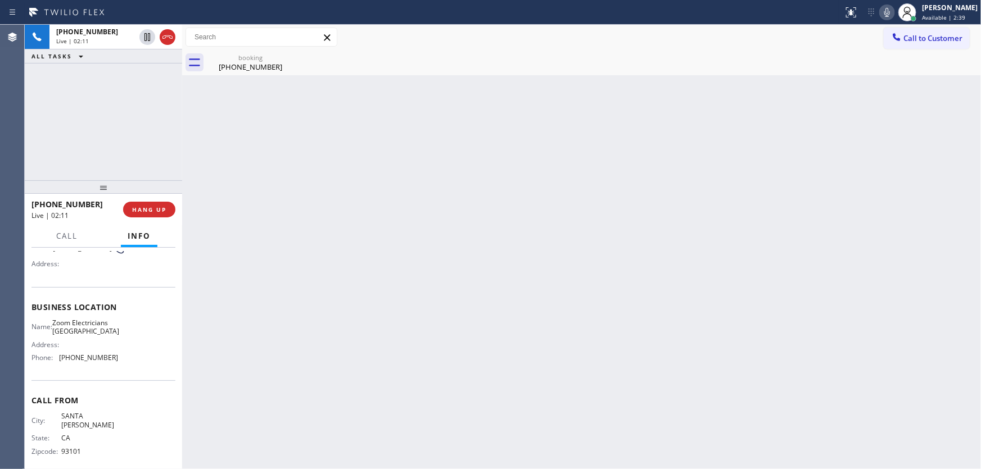
click at [147, 141] on div "[PHONE_NUMBER] Live | 02:11 ALL TASKS ALL TASKS ACTIVE TASKS TASKS IN WRAP UP" at bounding box center [103, 103] width 157 height 156
click at [148, 77] on icon at bounding box center [146, 75] width 13 height 13
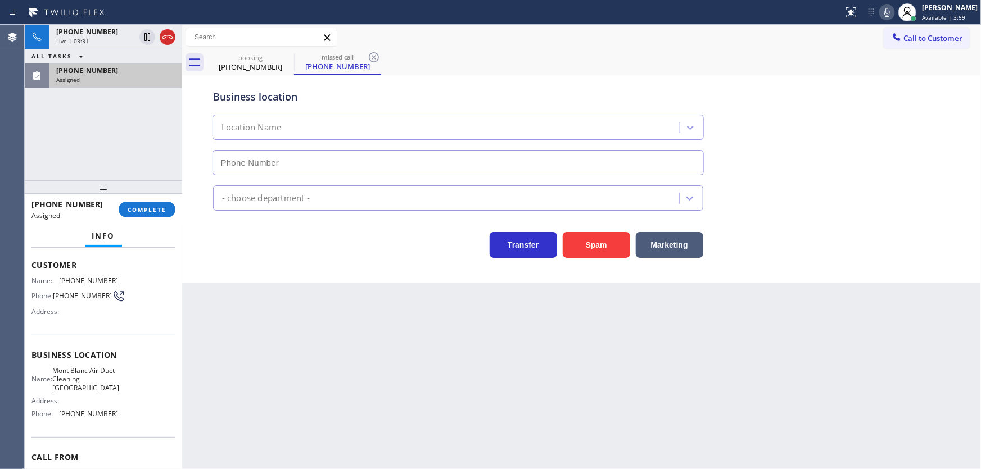
scroll to position [60, 0]
type input "[PHONE_NUMBER]"
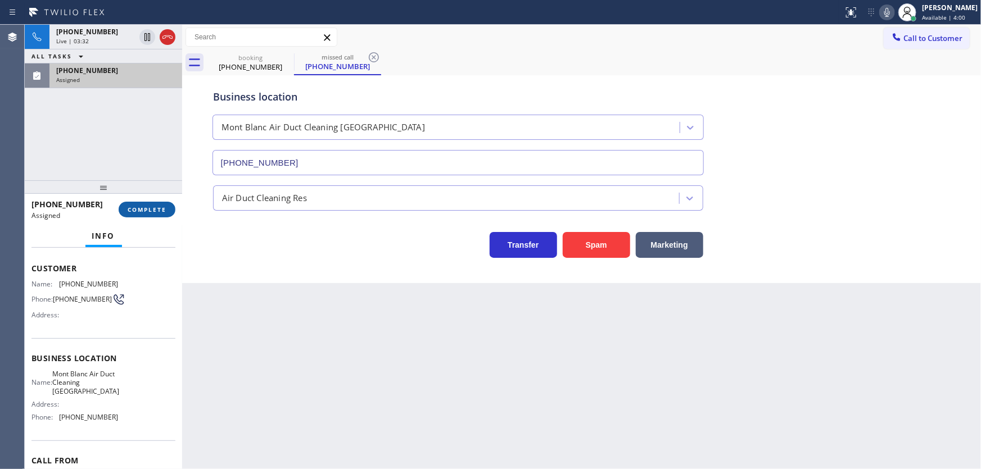
click at [153, 202] on button "COMPLETE" at bounding box center [147, 210] width 57 height 16
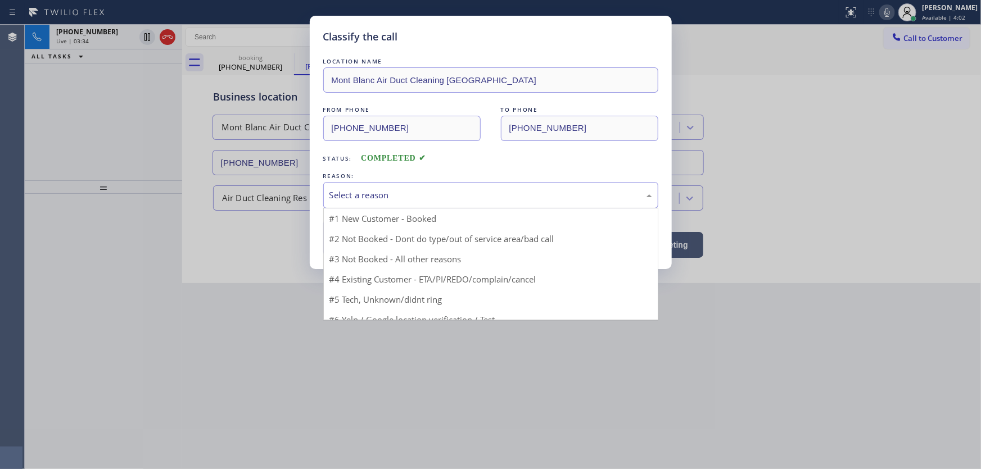
click at [327, 200] on div "Select a reason" at bounding box center [490, 195] width 335 height 26
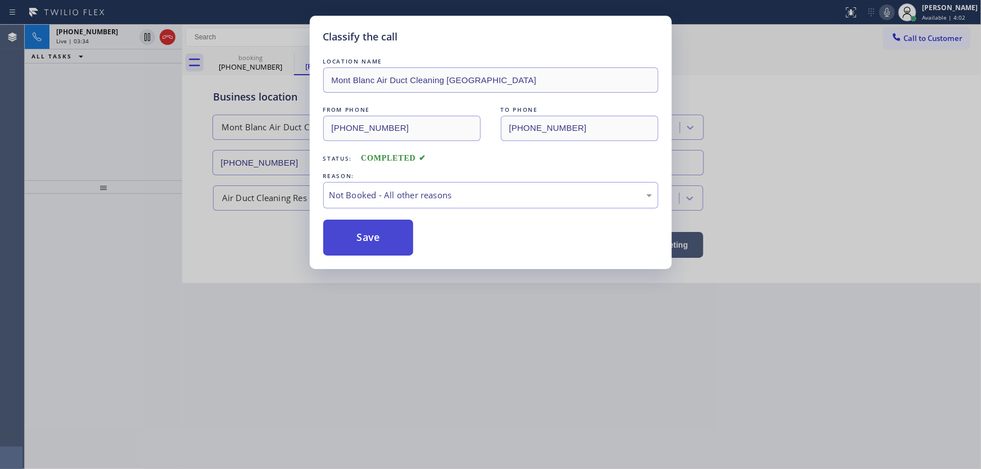
click at [352, 238] on button "Save" at bounding box center [368, 238] width 90 height 36
click at [848, 101] on div "Classify the call LOCATION NAME [GEOGRAPHIC_DATA] Duct Cleaning Placentia FROM …" at bounding box center [490, 234] width 981 height 469
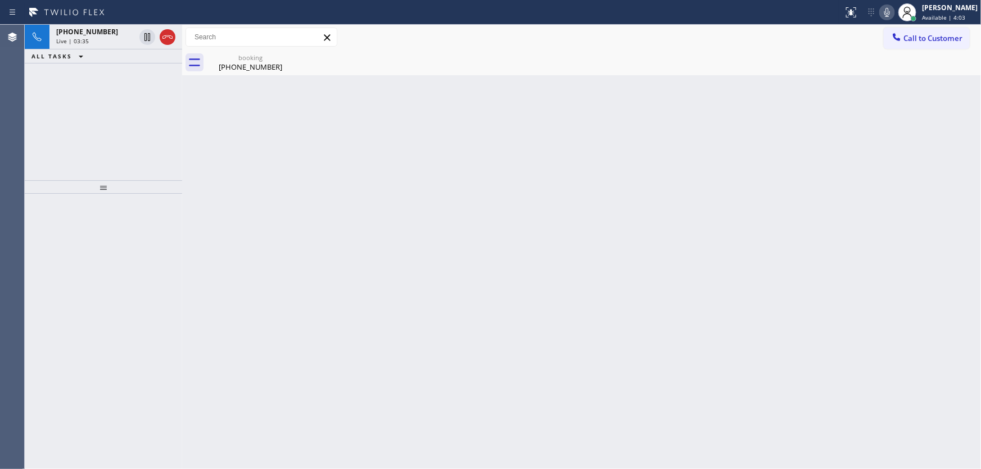
click at [893, 10] on icon at bounding box center [886, 12] width 13 height 13
click at [146, 38] on icon at bounding box center [146, 36] width 13 height 13
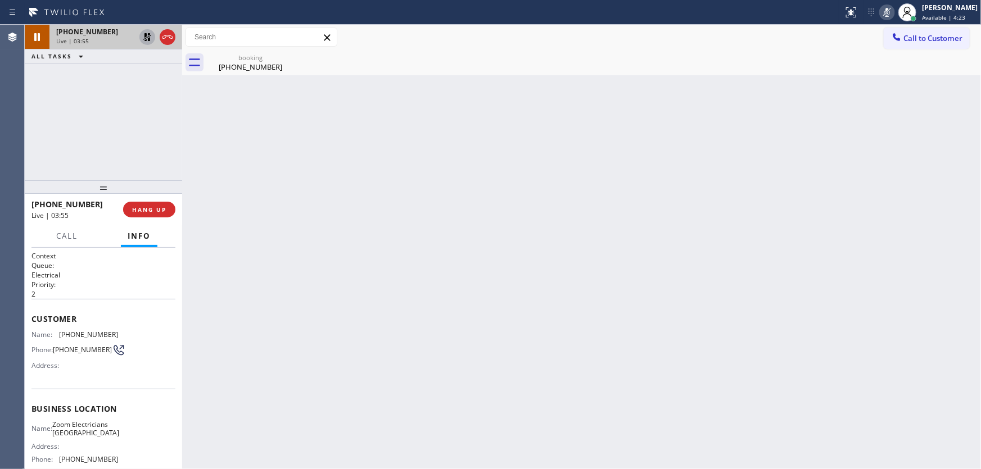
click at [123, 118] on div "[PHONE_NUMBER] Live | 03:55 ALL TASKS ALL TASKS ACTIVE TASKS TASKS IN WRAP UP" at bounding box center [103, 103] width 157 height 156
click at [144, 37] on icon at bounding box center [146, 36] width 13 height 13
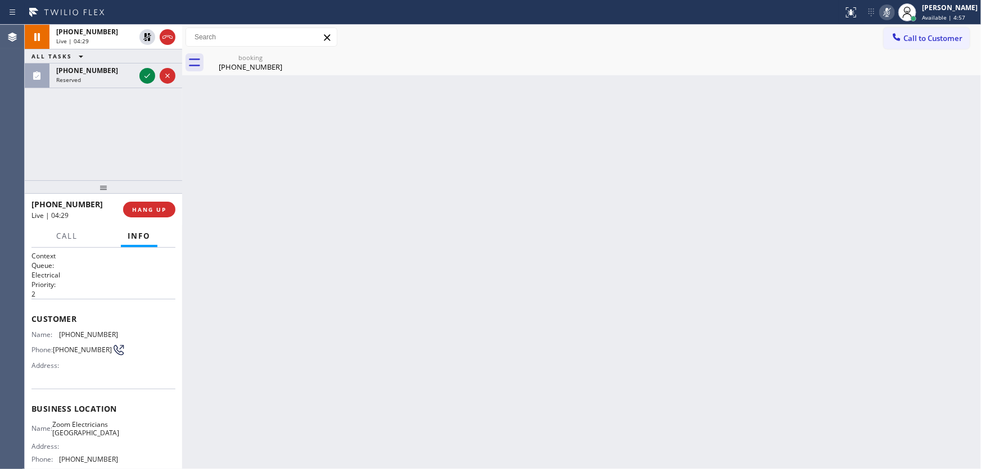
click at [890, 16] on icon at bounding box center [887, 12] width 6 height 9
click at [854, 108] on div "Back to Dashboard Change Sender ID Customers Technicians Select a contact Outbo…" at bounding box center [581, 247] width 798 height 444
click at [124, 123] on div "[PHONE_NUMBER] Live | 04:43 ALL TASKS ALL TASKS ACTIVE TASKS TASKS IN WRAP UP […" at bounding box center [103, 103] width 157 height 156
click at [152, 123] on div "[PHONE_NUMBER] Live | 04:45 ALL TASKS ALL TASKS ACTIVE TASKS TASKS IN WRAP UP […" at bounding box center [103, 103] width 157 height 156
click at [143, 73] on icon at bounding box center [146, 75] width 13 height 13
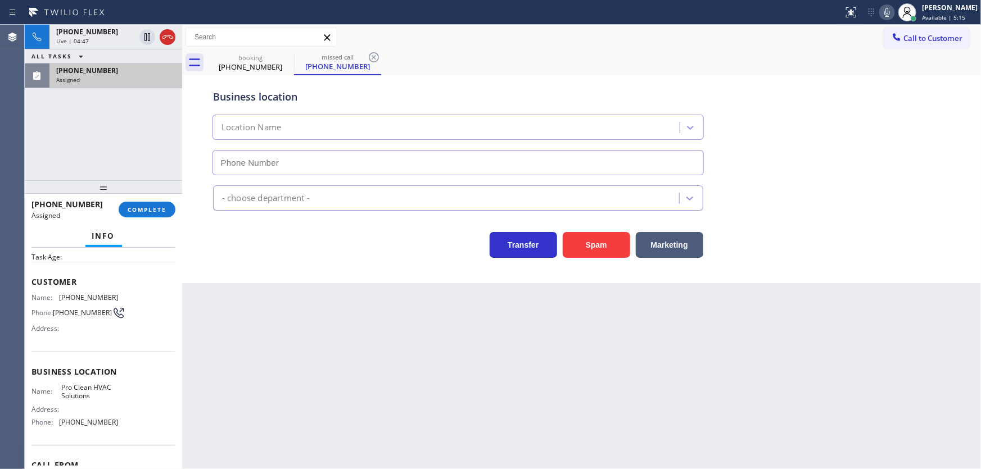
type input "[PHONE_NUMBER]"
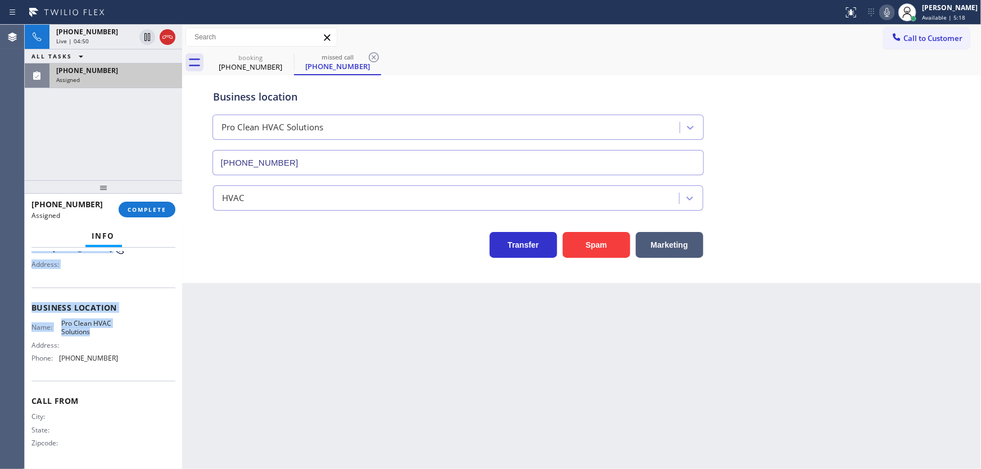
scroll to position [112, 0]
drag, startPoint x: 33, startPoint y: 274, endPoint x: 125, endPoint y: 356, distance: 123.4
click at [125, 356] on div "Context Queue: HVAC Priority: 0 Task Age: Customer Name: [PHONE_NUMBER] Phone: …" at bounding box center [103, 303] width 144 height 326
click at [151, 213] on span "COMPLETE" at bounding box center [147, 210] width 39 height 8
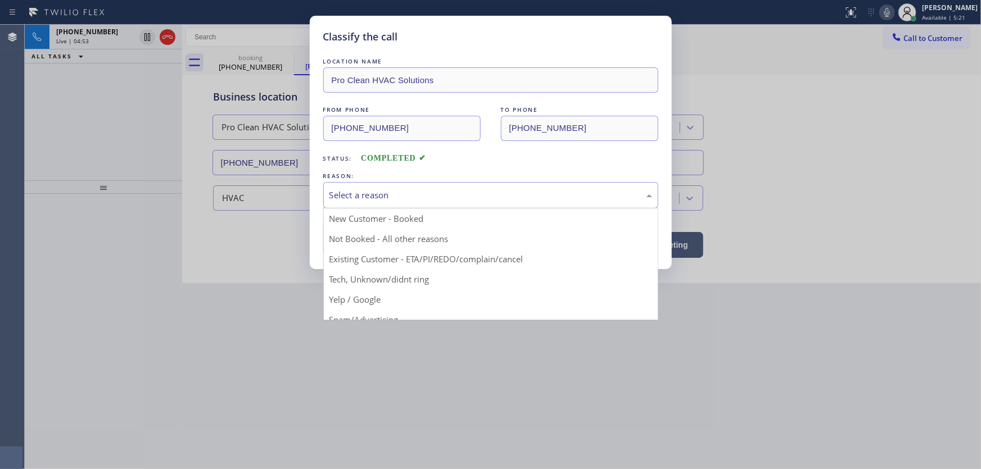
click at [365, 197] on div "Select a reason" at bounding box center [490, 195] width 323 height 13
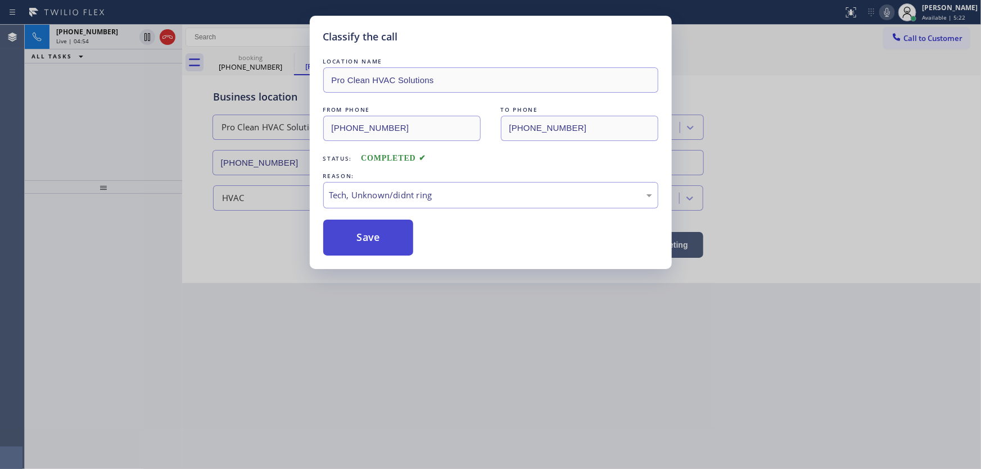
click at [378, 235] on button "Save" at bounding box center [368, 238] width 90 height 36
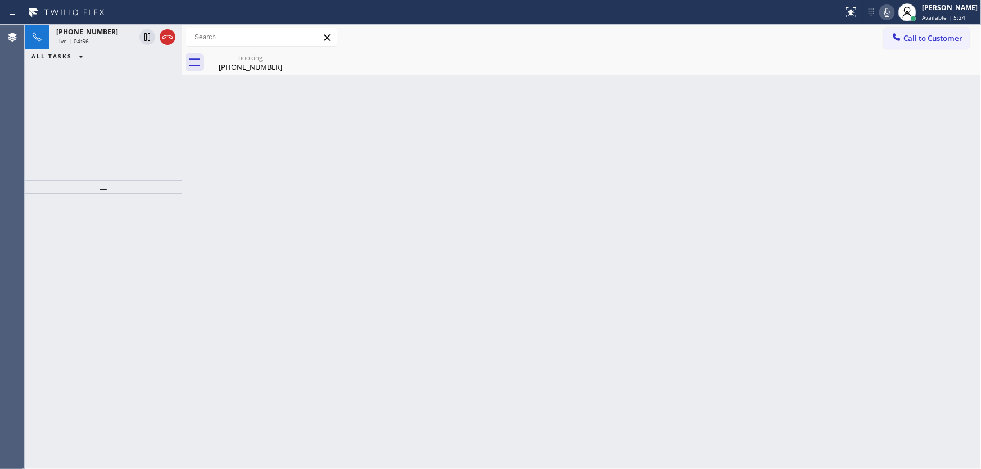
click at [87, 165] on div "[PHONE_NUMBER] Live | 04:56 ALL TASKS ALL TASKS ACTIVE TASKS TASKS IN WRAP UP" at bounding box center [103, 103] width 157 height 156
click at [103, 84] on div "[PHONE_NUMBER] Live | 05:04 ALL TASKS ALL TASKS ACTIVE TASKS TASKS IN WRAP UP" at bounding box center [103, 103] width 157 height 156
click at [101, 155] on div "[PHONE_NUMBER] Live | 05:14 ALL TASKS ALL TASKS ACTIVE TASKS TASKS IN WRAP UP" at bounding box center [103, 103] width 157 height 156
click at [135, 90] on div "[PHONE_NUMBER] Live | 05:29 ALL TASKS ALL TASKS ACTIVE TASKS TASKS IN WRAP UP" at bounding box center [103, 103] width 157 height 156
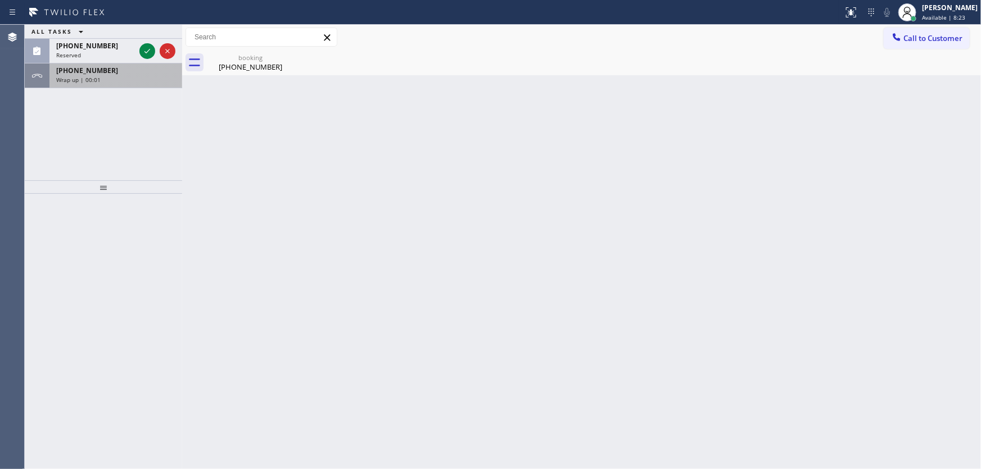
click at [124, 73] on div "[PHONE_NUMBER]" at bounding box center [115, 71] width 119 height 10
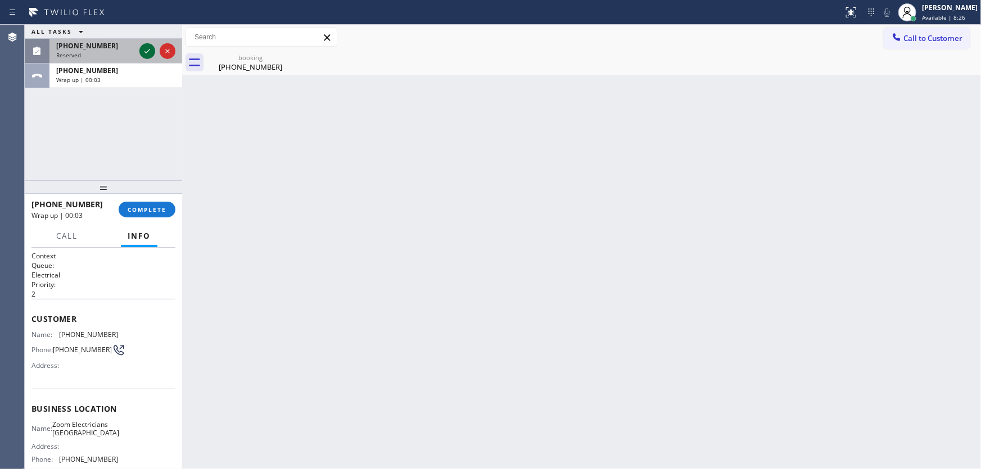
click at [147, 49] on icon at bounding box center [146, 50] width 13 height 13
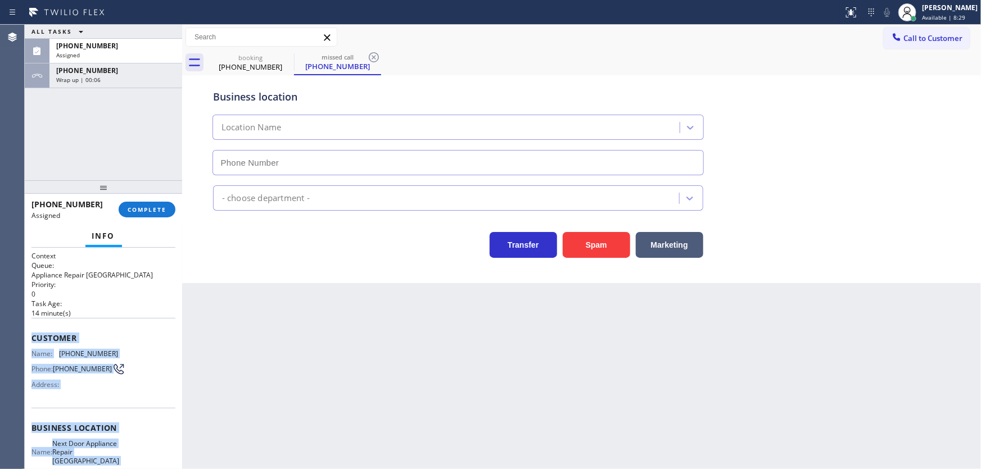
drag, startPoint x: 111, startPoint y: 385, endPoint x: 26, endPoint y: 330, distance: 101.6
click at [26, 330] on div "Context Queue: Appliance Repair High End Priority: 0 Task Age: [DEMOGRAPHIC_DAT…" at bounding box center [103, 359] width 157 height 222
type input "[PHONE_NUMBER]"
copy div "Customer Name: [PHONE_NUMBER] Phone: [PHONE_NUMBER] Address: Business location …"
click at [139, 214] on button "COMPLETE" at bounding box center [147, 210] width 57 height 16
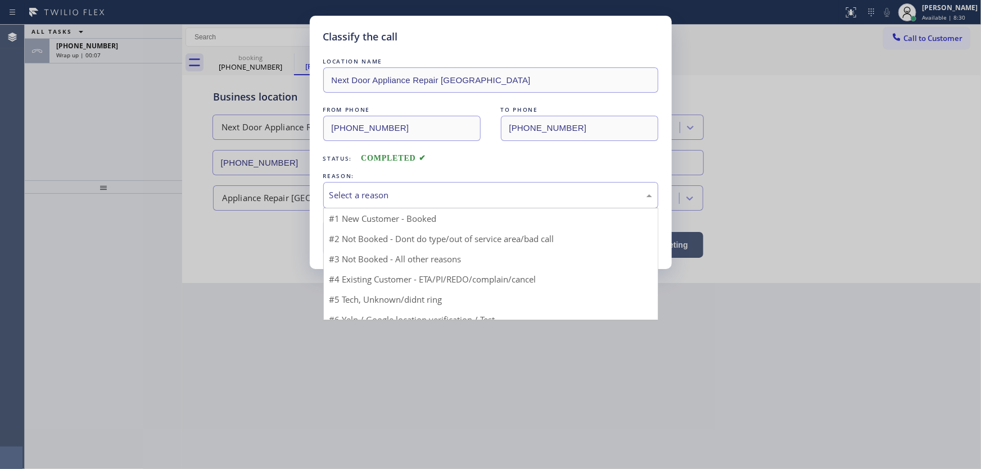
drag, startPoint x: 366, startPoint y: 197, endPoint x: 367, endPoint y: 209, distance: 11.8
click at [366, 198] on div "Select a reason" at bounding box center [490, 195] width 323 height 13
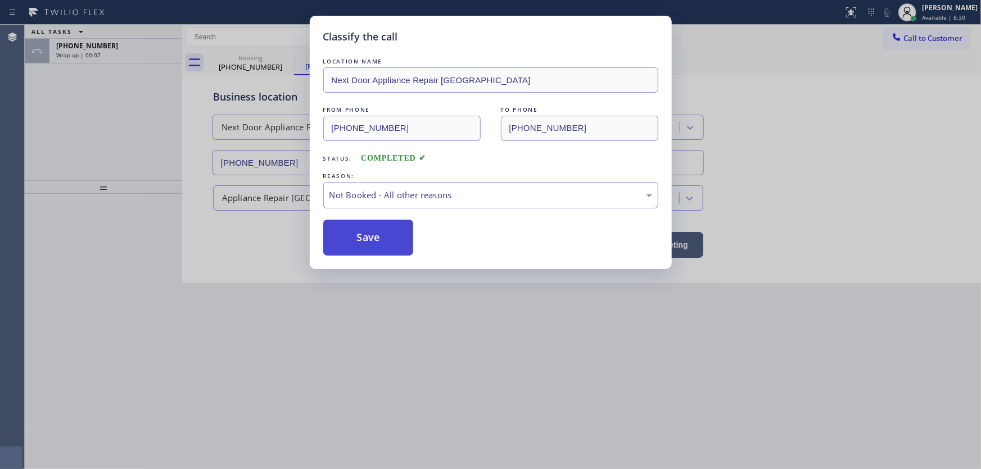
click at [365, 235] on button "Save" at bounding box center [368, 238] width 90 height 36
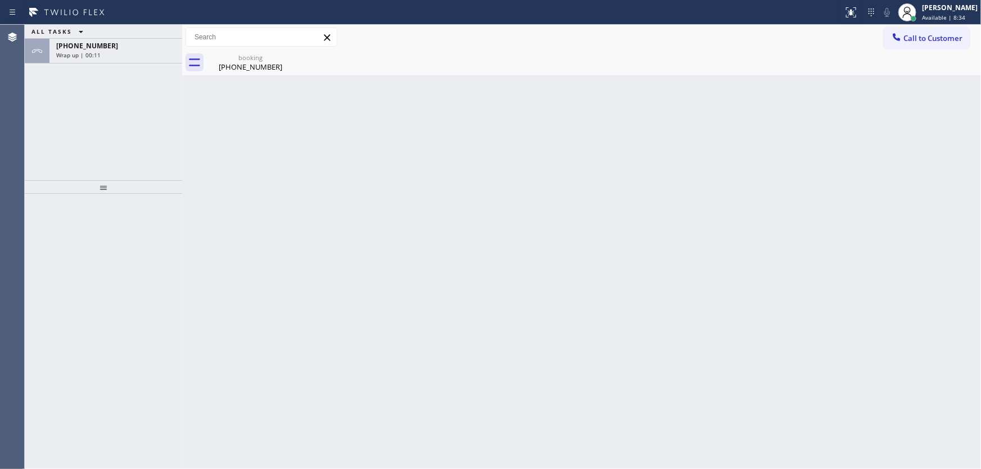
click at [127, 130] on div "ALL TASKS ALL TASKS ACTIVE TASKS TASKS IN WRAP UP [PHONE_NUMBER] Wrap up | 00:11" at bounding box center [103, 103] width 157 height 156
click at [140, 41] on div "[PHONE_NUMBER]" at bounding box center [115, 46] width 119 height 10
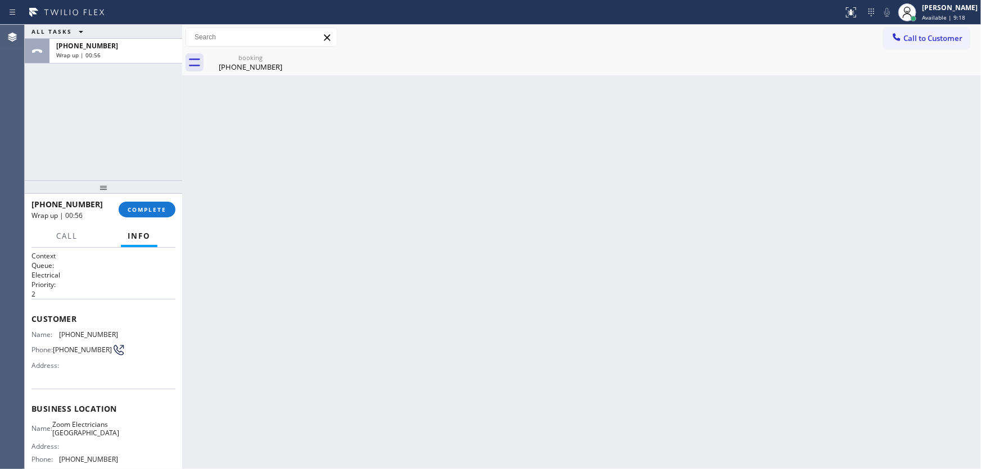
click at [153, 218] on div "[PHONE_NUMBER] Wrap up | 00:56 COMPLETE" at bounding box center [103, 209] width 144 height 29
click at [153, 212] on span "COMPLETE" at bounding box center [147, 210] width 39 height 8
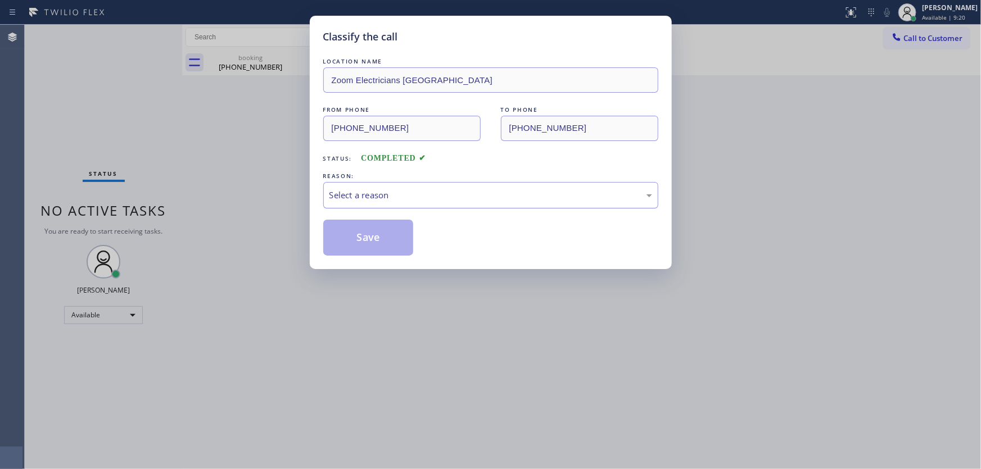
click at [339, 205] on div "Select a reason" at bounding box center [490, 195] width 335 height 26
click at [348, 236] on button "Save" at bounding box center [368, 238] width 90 height 36
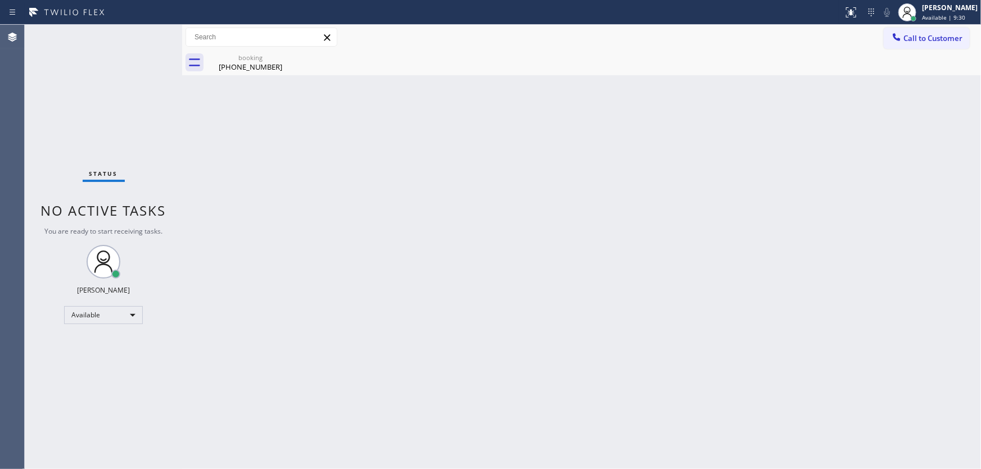
click at [136, 97] on div "Status No active tasks You are ready to start receiving tasks. [PERSON_NAME]" at bounding box center [103, 247] width 157 height 444
click at [253, 63] on div "[PHONE_NUMBER]" at bounding box center [250, 67] width 85 height 10
drag, startPoint x: 292, startPoint y: 53, endPoint x: 340, endPoint y: 71, distance: 51.0
click at [294, 55] on div at bounding box center [594, 62] width 774 height 25
drag, startPoint x: 435, startPoint y: 89, endPoint x: 773, endPoint y: 55, distance: 339.5
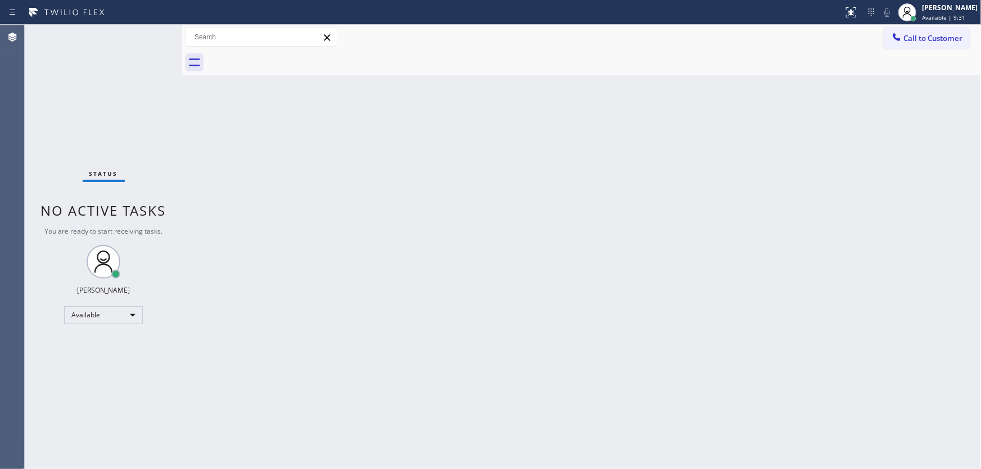
click at [438, 90] on div "Back to Dashboard Change Sender ID Customers Technicians Select a contact Outbo…" at bounding box center [581, 247] width 798 height 444
click at [900, 41] on icon at bounding box center [896, 36] width 11 height 11
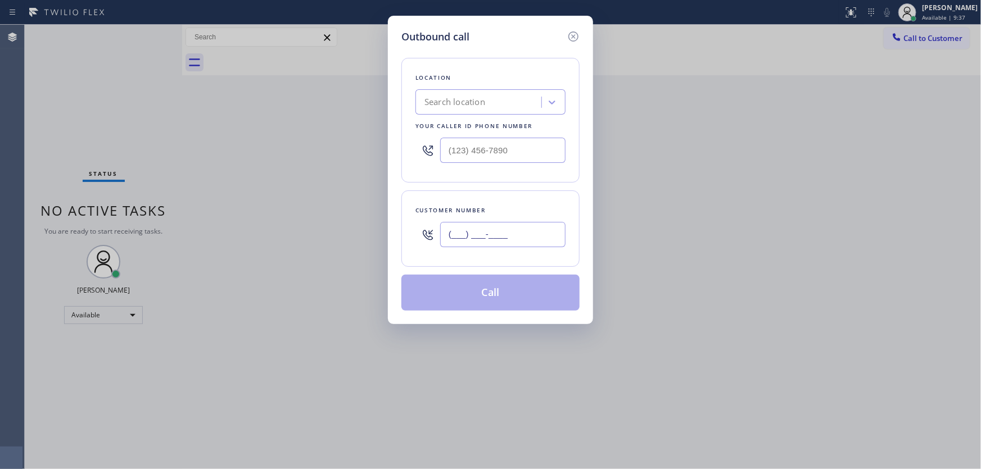
click at [511, 225] on input "(___) ___-____" at bounding box center [502, 234] width 125 height 25
paste input "805) 200-2775"
type input "[PHONE_NUMBER]"
type input "(___) ___-____"
click at [509, 145] on input "(___) ___-____" at bounding box center [502, 150] width 125 height 25
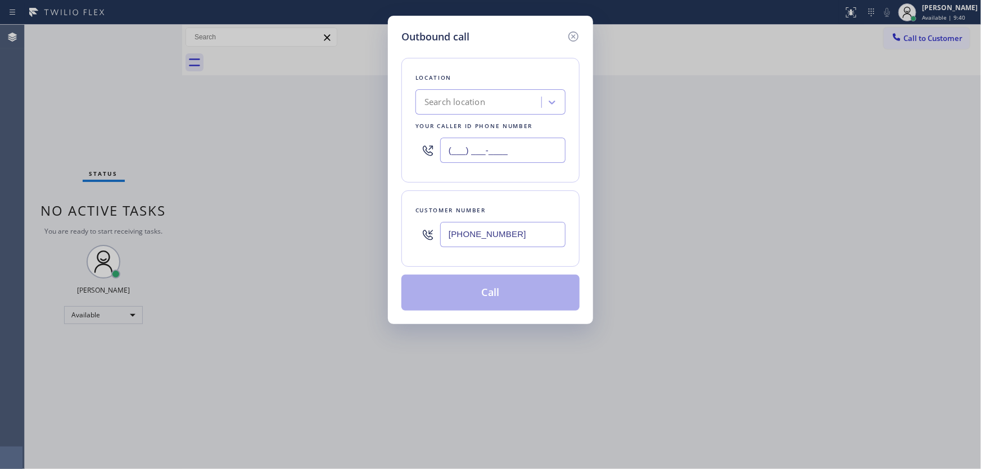
paste input "805) 387-6909"
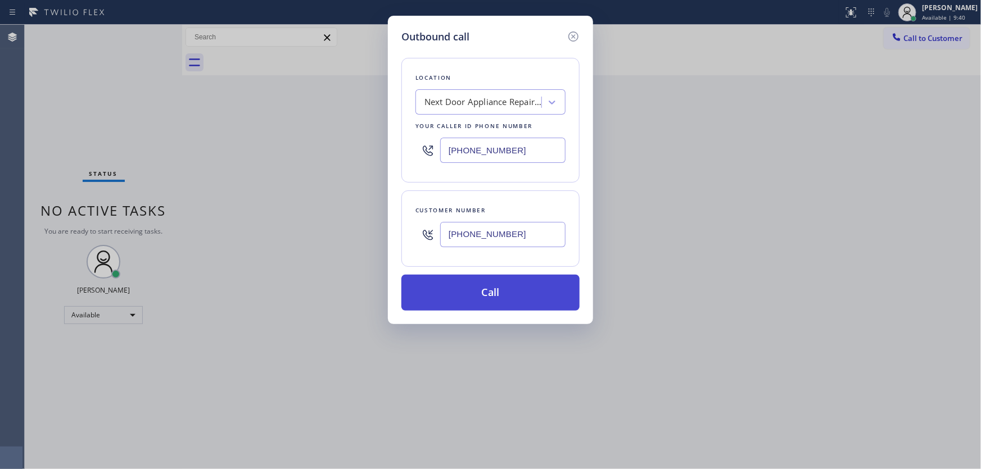
type input "[PHONE_NUMBER]"
click at [481, 289] on button "Call" at bounding box center [490, 293] width 178 height 36
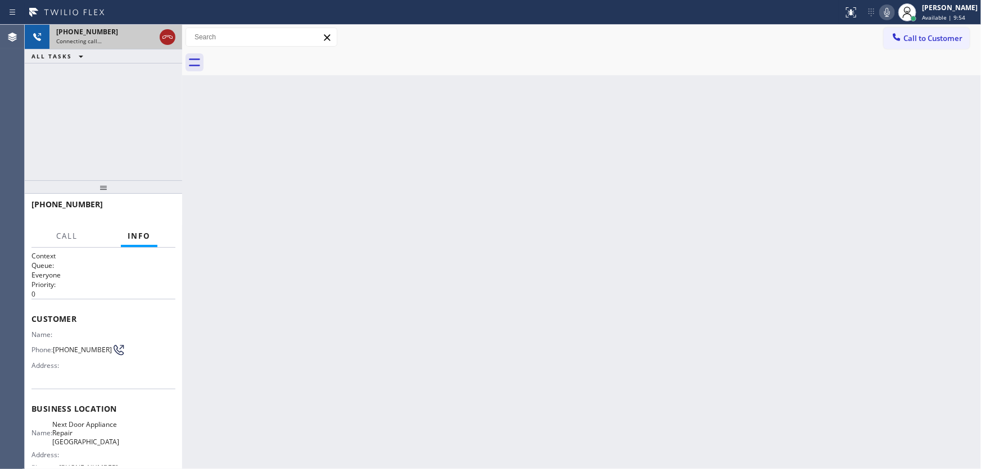
click at [160, 31] on div at bounding box center [168, 36] width 16 height 13
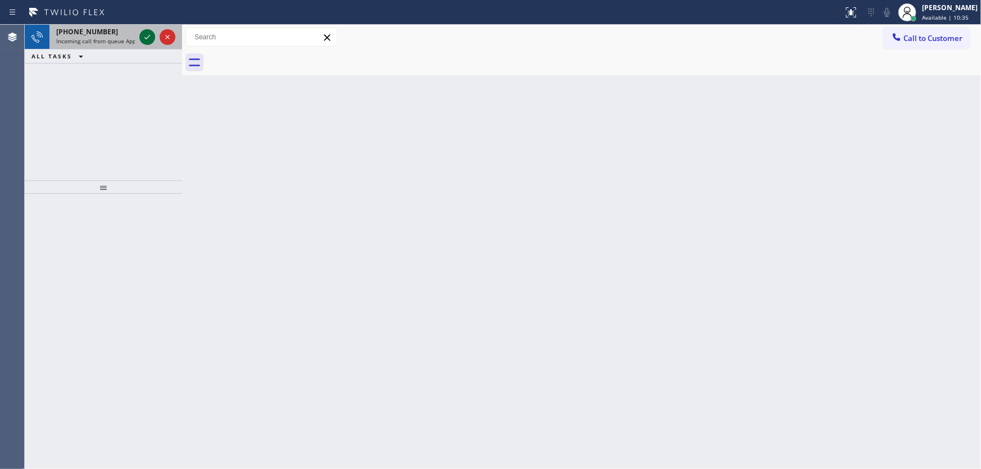
click at [149, 40] on icon at bounding box center [146, 36] width 13 height 13
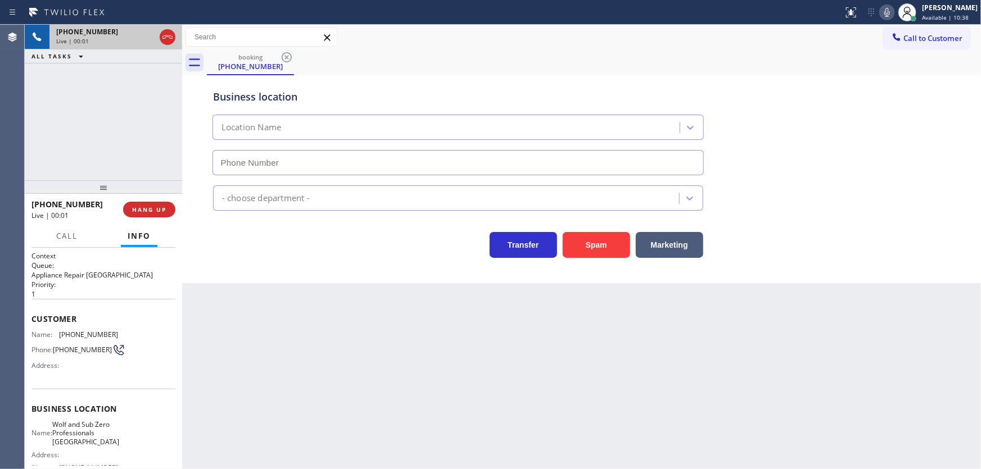
type input "[PHONE_NUMBER]"
click at [593, 243] on button "Spam" at bounding box center [595, 245] width 67 height 26
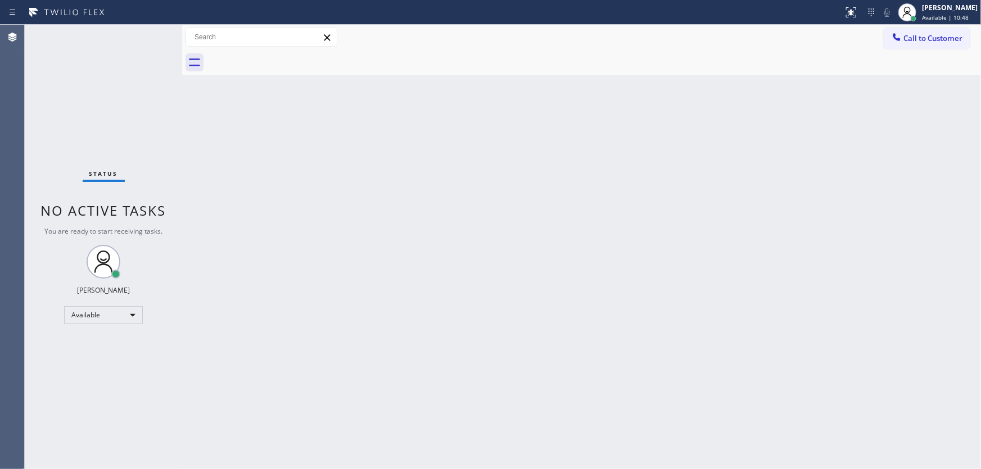
click at [169, 116] on div "Status No active tasks You are ready to start receiving tasks. [PERSON_NAME]" at bounding box center [103, 247] width 157 height 444
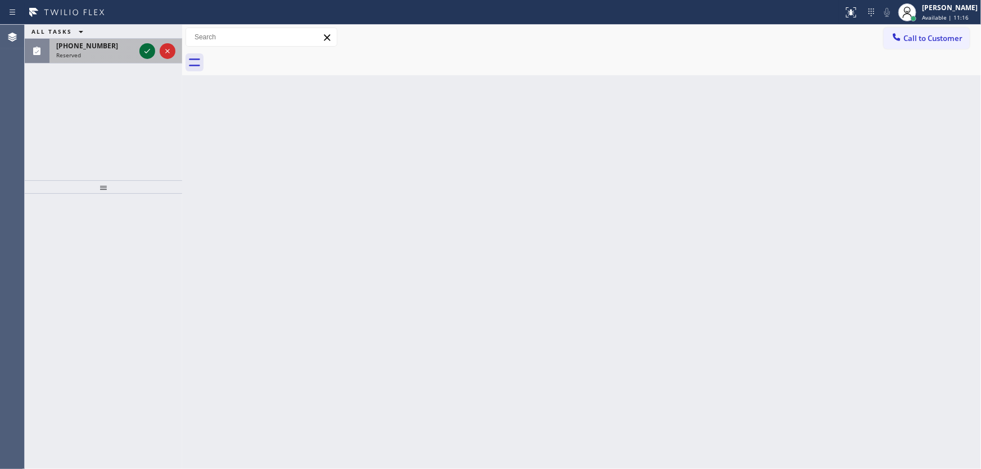
click at [142, 52] on icon at bounding box center [146, 50] width 13 height 13
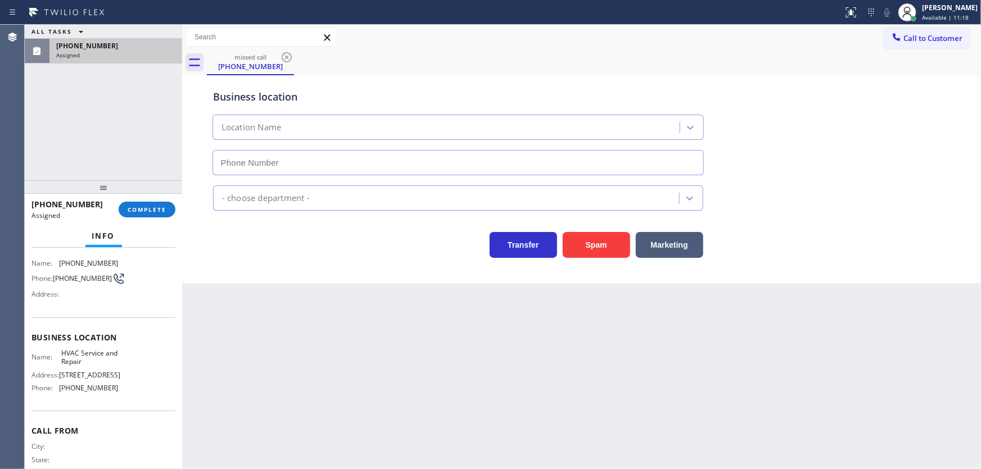
scroll to position [102, 0]
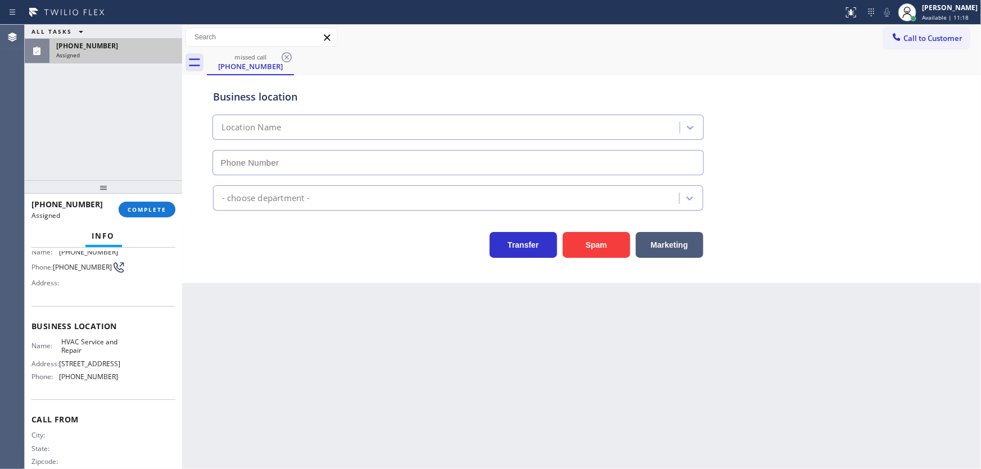
type input "[PHONE_NUMBER]"
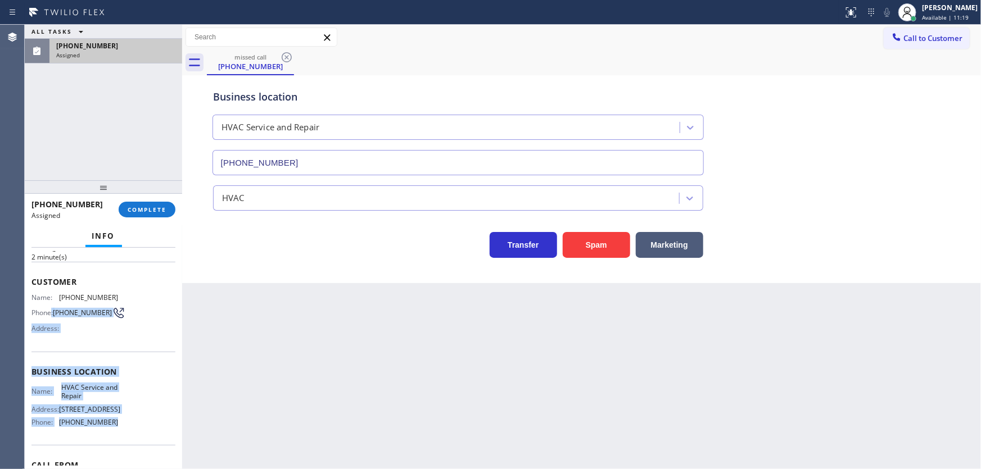
scroll to position [51, 0]
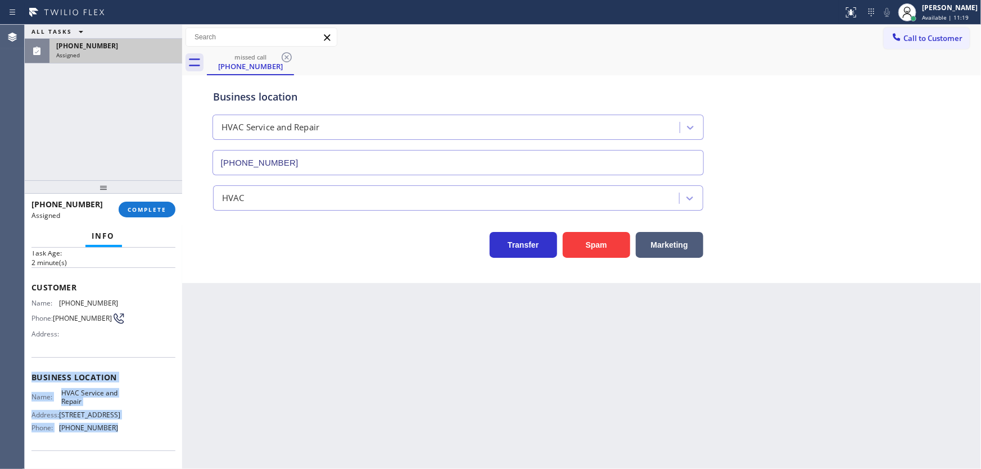
drag, startPoint x: 114, startPoint y: 379, endPoint x: 64, endPoint y: 331, distance: 69.5
click at [64, 331] on div "Context Queue: HVAC Priority: 0 Task Age: [DEMOGRAPHIC_DATA] minute(s) Customer…" at bounding box center [103, 368] width 144 height 335
click at [144, 207] on span "COMPLETE" at bounding box center [147, 210] width 39 height 8
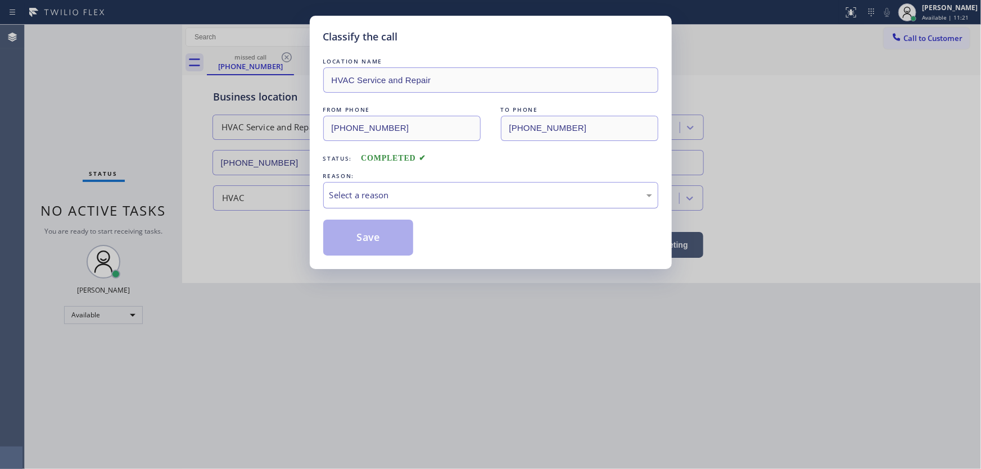
drag, startPoint x: 350, startPoint y: 200, endPoint x: 353, endPoint y: 206, distance: 7.0
click at [350, 202] on div "Select a reason" at bounding box center [490, 195] width 335 height 26
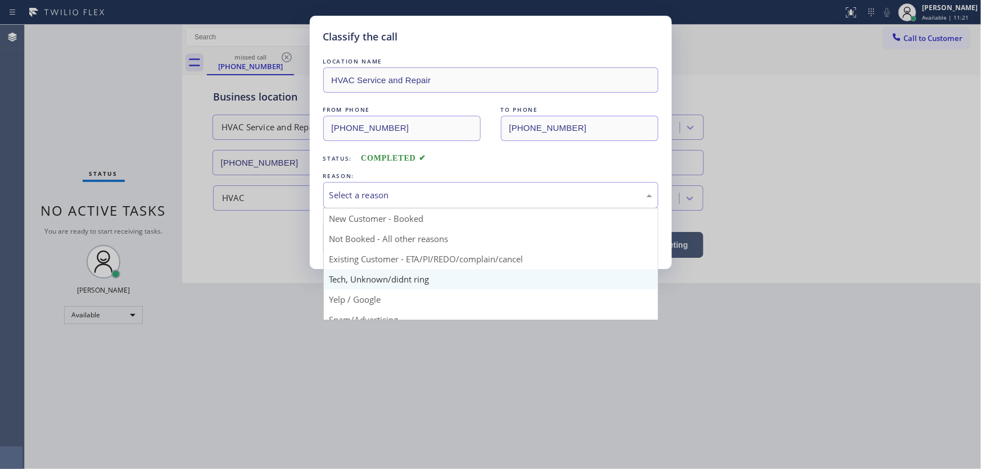
drag, startPoint x: 380, startPoint y: 275, endPoint x: 371, endPoint y: 251, distance: 25.3
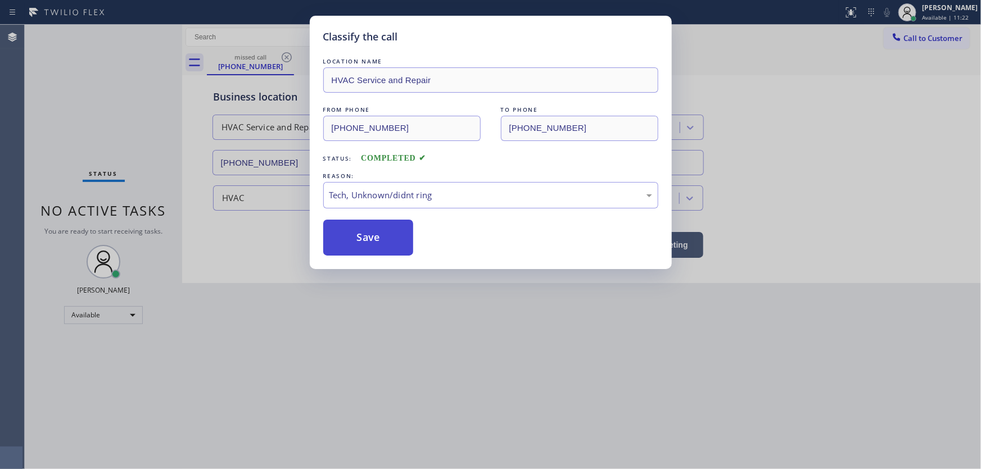
click at [365, 238] on button "Save" at bounding box center [368, 238] width 90 height 36
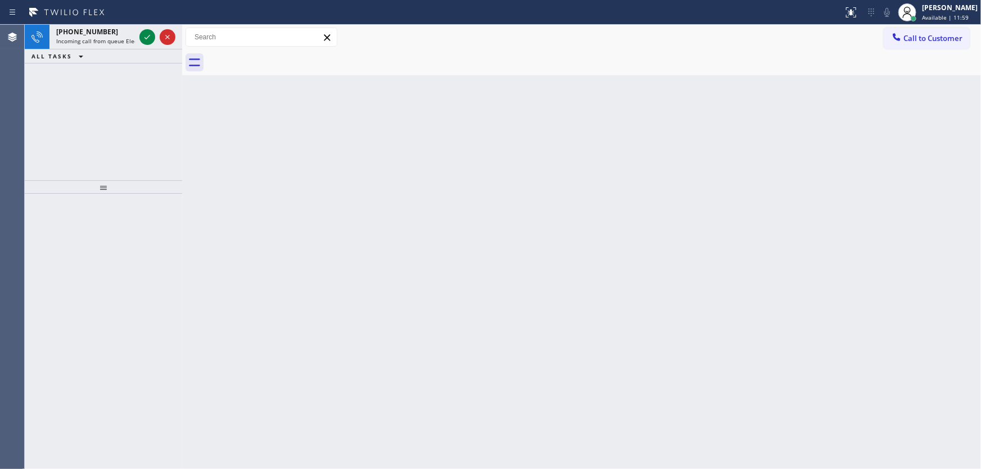
drag, startPoint x: 143, startPoint y: 37, endPoint x: 179, endPoint y: 63, distance: 44.5
click at [143, 37] on icon at bounding box center [146, 36] width 13 height 13
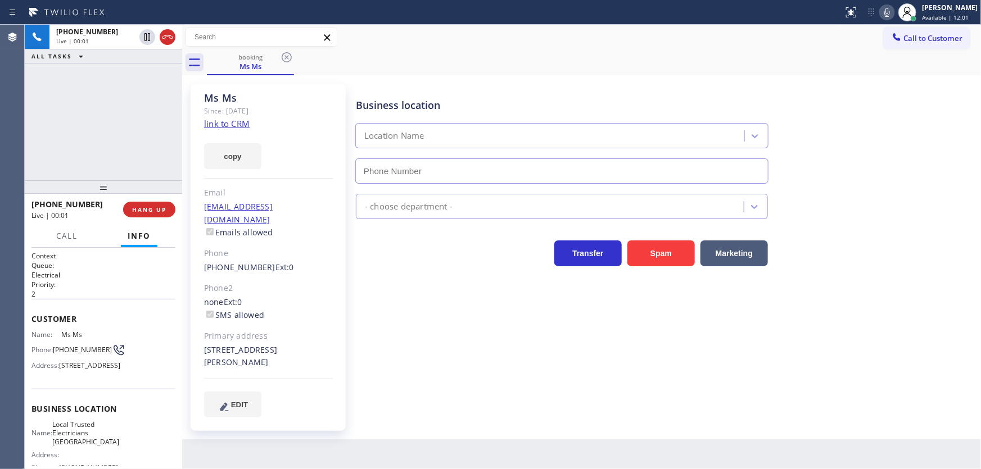
type input "[PHONE_NUMBER]"
click at [225, 124] on link "link to CRM" at bounding box center [227, 123] width 46 height 11
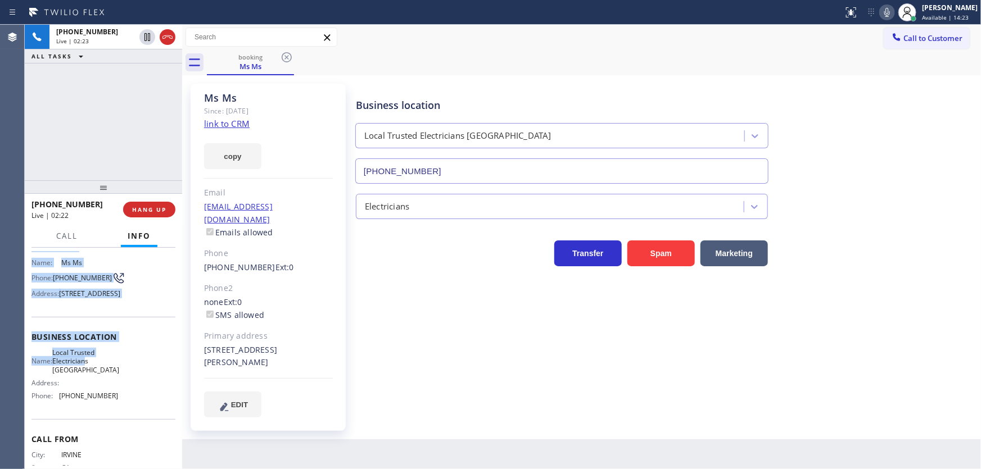
scroll to position [102, 0]
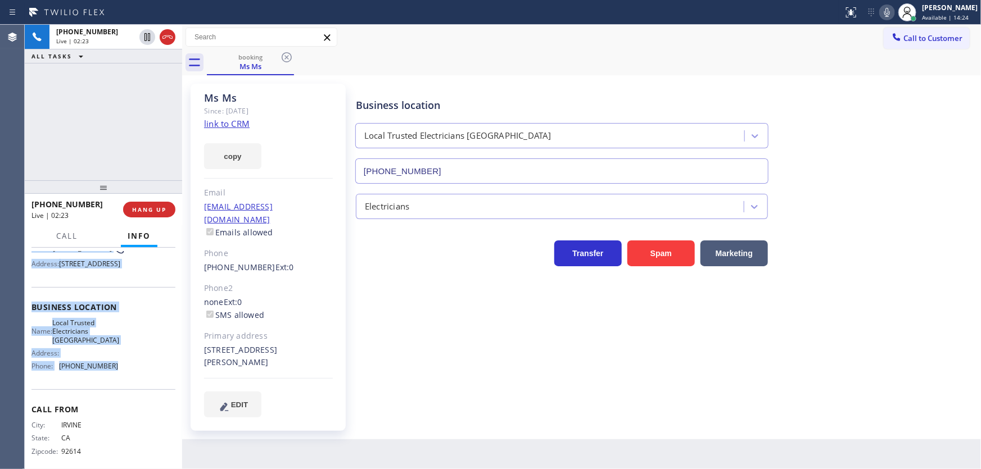
drag, startPoint x: 39, startPoint y: 324, endPoint x: 131, endPoint y: 393, distance: 114.7
click at [131, 393] on div "Context Queue: Electrical Priority: 2 Customer Name: Ms Ms Phone: [PHONE_NUMBER…" at bounding box center [103, 359] width 157 height 222
copy div "Customer Name: Ms Ms [PERSON_NAME]: [PHONE_NUMBER] Address: [STREET_ADDRESS] Bu…"
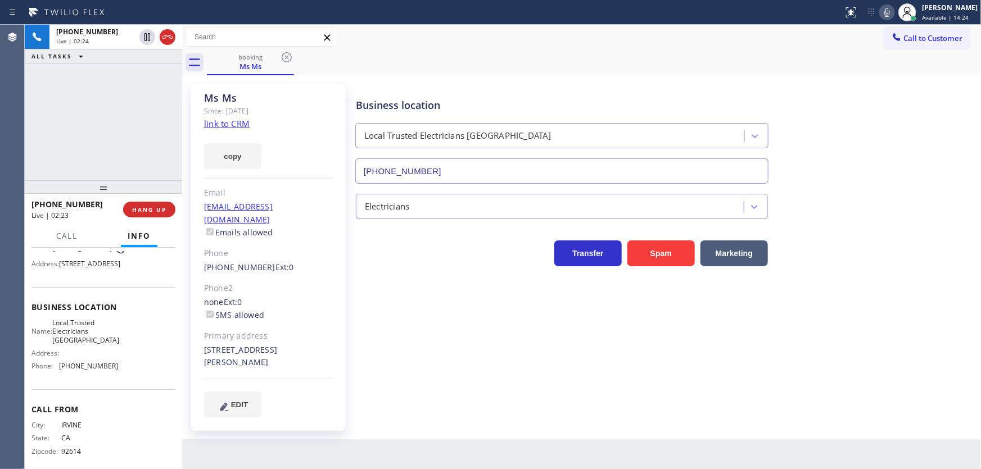
click at [116, 147] on div "[PHONE_NUMBER] Live | 02:24 ALL TASKS ALL TASKS ACTIVE TASKS TASKS IN WRAP UP" at bounding box center [103, 103] width 157 height 156
click at [93, 112] on div "[PHONE_NUMBER] Live | 02:28 ALL TASKS ALL TASKS ACTIVE TASKS TASKS IN WRAP UP" at bounding box center [103, 103] width 157 height 156
click at [106, 99] on div "[PHONE_NUMBER] Live | 03:24 ALL TASKS ALL TASKS ACTIVE TASKS TASKS IN WRAP UP" at bounding box center [103, 103] width 157 height 156
drag, startPoint x: 855, startPoint y: 33, endPoint x: 871, endPoint y: 30, distance: 16.1
click at [855, 34] on div "Call to Customer Outbound call Location Next Door Appliance Repair [GEOGRAPHIC_…" at bounding box center [581, 38] width 798 height 20
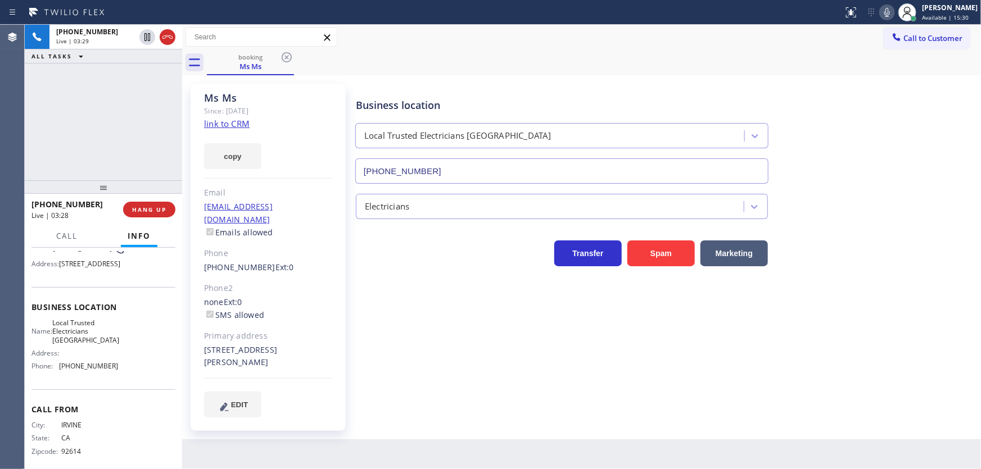
click at [893, 11] on icon at bounding box center [886, 12] width 13 height 13
drag, startPoint x: 180, startPoint y: 92, endPoint x: 164, endPoint y: 46, distance: 49.4
click at [182, 92] on div at bounding box center [182, 247] width 0 height 444
click at [146, 38] on icon at bounding box center [147, 37] width 6 height 8
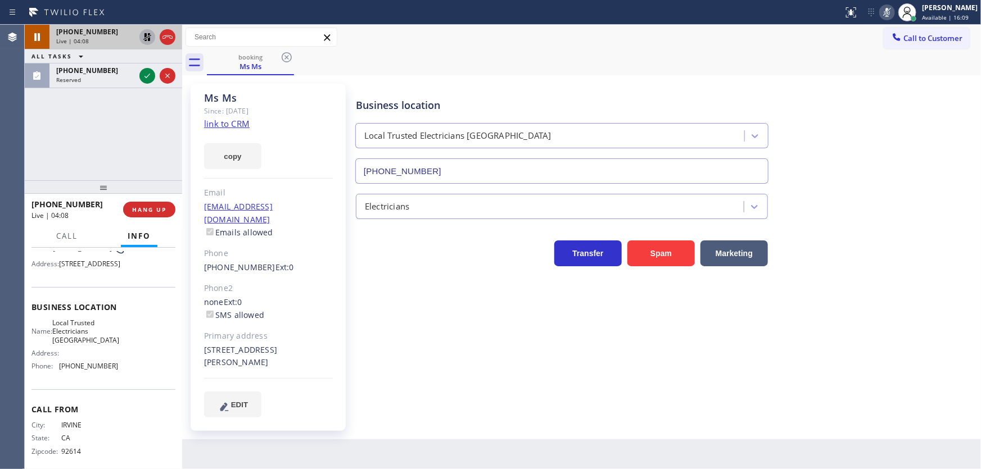
click at [123, 131] on div "[PHONE_NUMBER] Live | 04:08 ALL TASKS ALL TASKS ACTIVE TASKS TASKS IN WRAP UP […" at bounding box center [103, 103] width 157 height 156
click at [139, 79] on div at bounding box center [147, 75] width 16 height 13
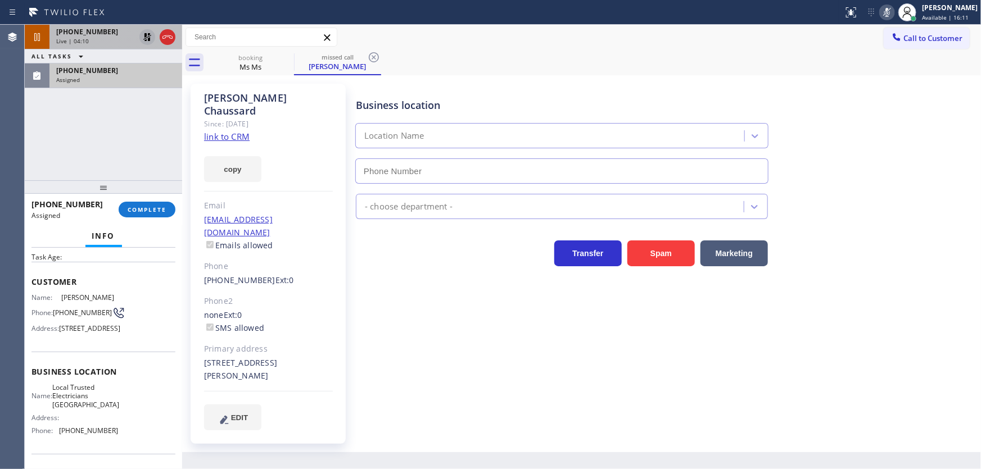
scroll to position [9, 0]
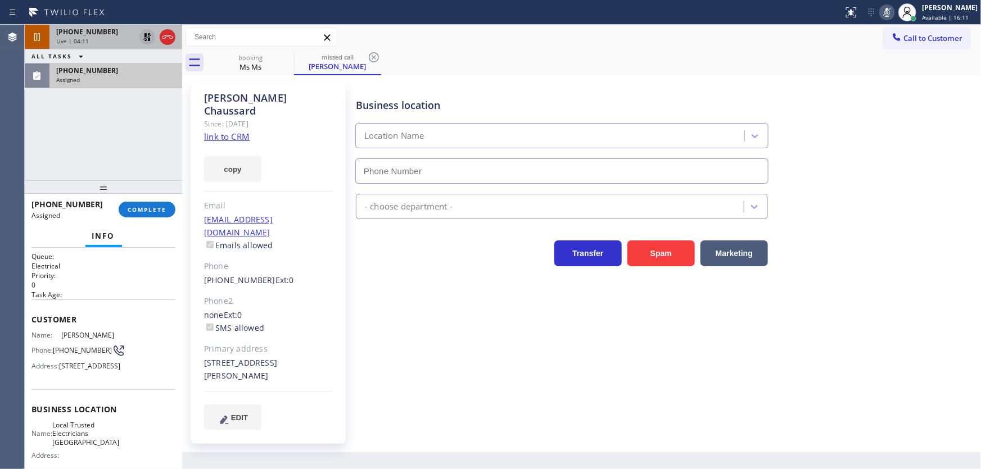
type input "[PHONE_NUMBER]"
click at [233, 131] on link "link to CRM" at bounding box center [227, 136] width 46 height 11
click at [149, 204] on button "COMPLETE" at bounding box center [147, 210] width 57 height 16
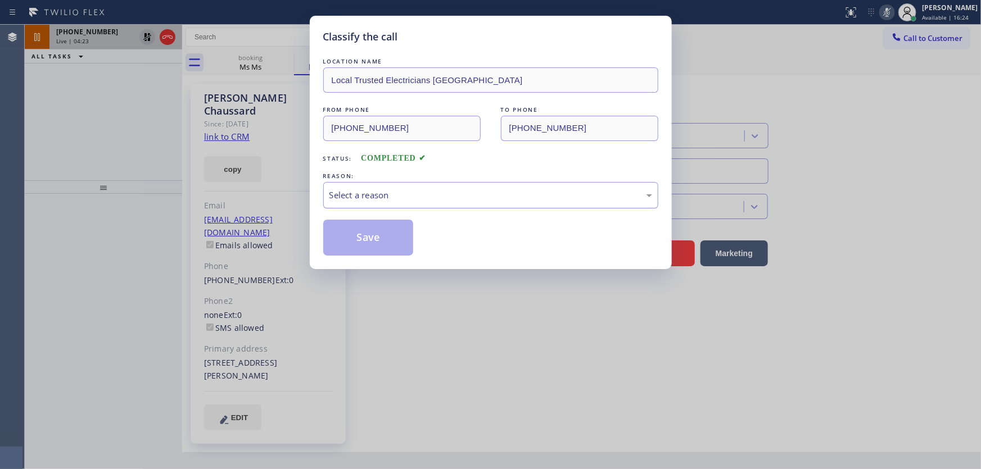
click at [360, 202] on div "Select a reason" at bounding box center [490, 195] width 335 height 26
click at [359, 238] on button "Save" at bounding box center [368, 238] width 90 height 36
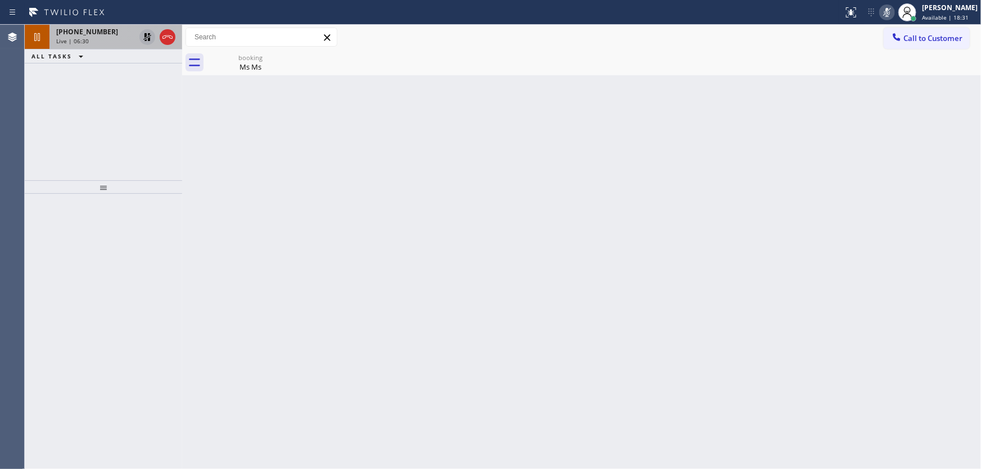
drag, startPoint x: 137, startPoint y: 125, endPoint x: 130, endPoint y: 55, distance: 70.6
click at [137, 124] on div "[PHONE_NUMBER] Live | 06:30 ALL TASKS ALL TASKS ACTIVE TASKS TASKS IN WRAP UP" at bounding box center [103, 103] width 157 height 156
click at [140, 36] on icon at bounding box center [146, 36] width 13 height 13
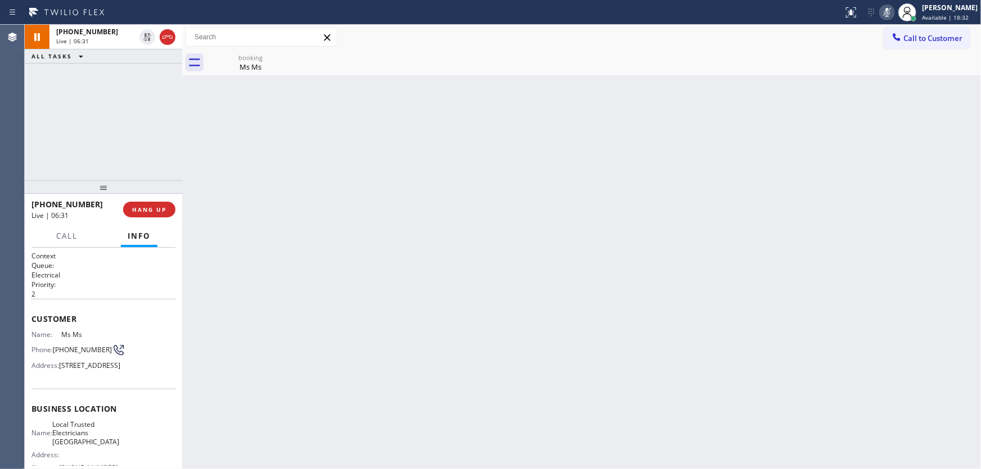
click at [890, 9] on icon at bounding box center [887, 12] width 6 height 9
click at [142, 83] on div "[PHONE_NUMBER] Live | 06:32 ALL TASKS ALL TASKS ACTIVE TASKS TASKS IN WRAP UP" at bounding box center [103, 103] width 157 height 156
click at [135, 93] on div "[PHONE_NUMBER] Live | 06:37 ALL TASKS ALL TASKS ACTIVE TASKS TASKS IN WRAP UP" at bounding box center [103, 103] width 157 height 156
click at [127, 110] on div "[PHONE_NUMBER] Live | 06:40 ALL TASKS ALL TASKS ACTIVE TASKS TASKS IN WRAP UP" at bounding box center [103, 103] width 157 height 156
click at [115, 154] on div "[PHONE_NUMBER] Live | 07:13 ALL TASKS ALL TASKS ACTIVE TASKS TASKS IN WRAP UP" at bounding box center [103, 103] width 157 height 156
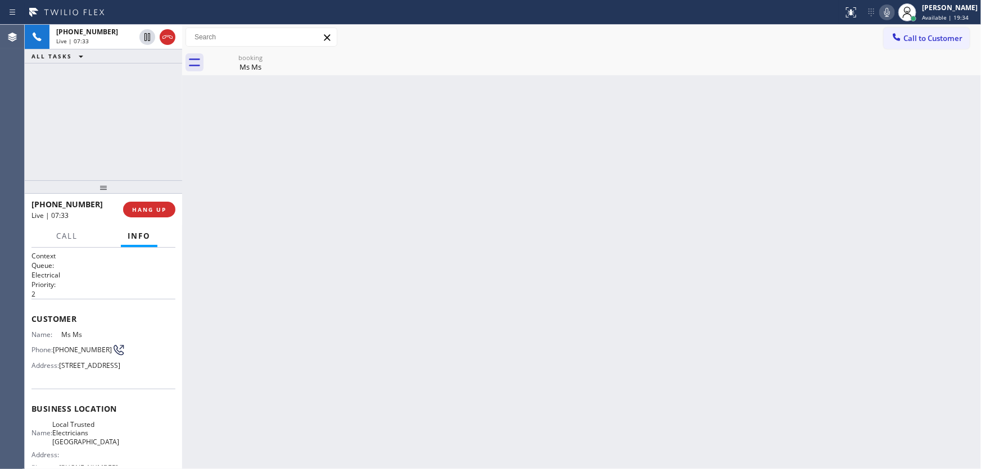
click at [155, 116] on div "[PHONE_NUMBER] Live | 07:33 ALL TASKS ALL TASKS ACTIVE TASKS TASKS IN WRAP UP" at bounding box center [103, 103] width 157 height 156
click at [169, 38] on icon at bounding box center [167, 36] width 13 height 13
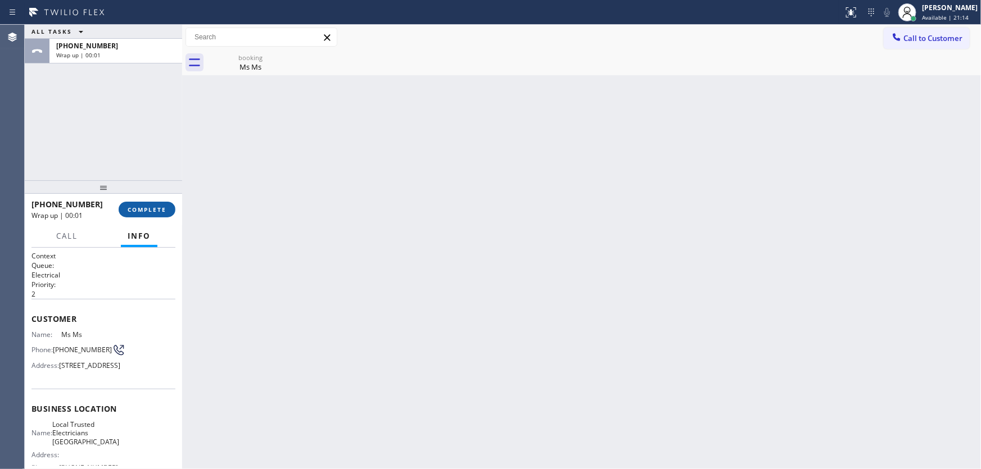
click at [150, 210] on span "COMPLETE" at bounding box center [147, 210] width 39 height 8
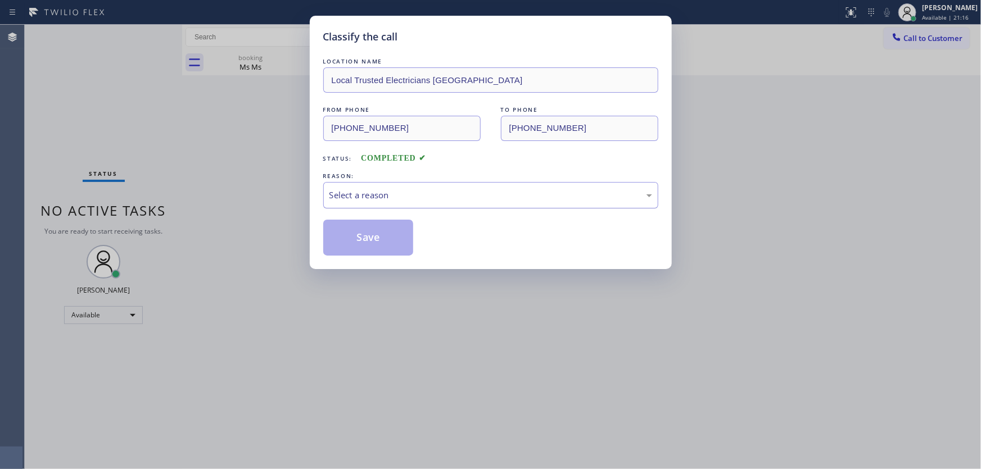
click at [339, 202] on div "Select a reason" at bounding box center [490, 195] width 335 height 26
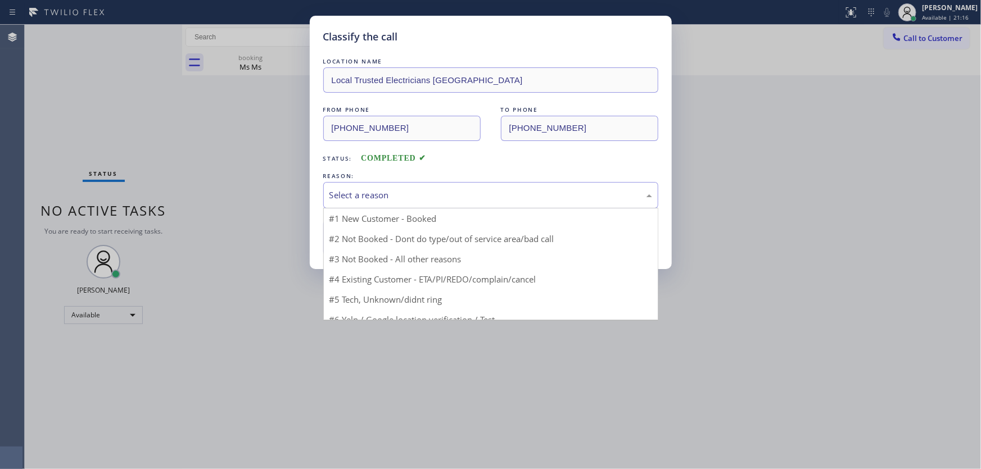
drag, startPoint x: 341, startPoint y: 219, endPoint x: 343, endPoint y: 225, distance: 6.4
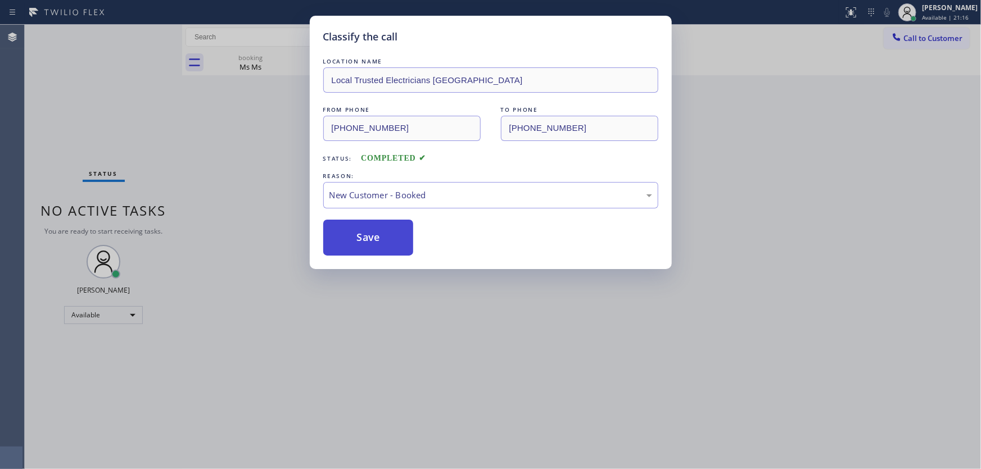
click at [346, 234] on button "Save" at bounding box center [368, 238] width 90 height 36
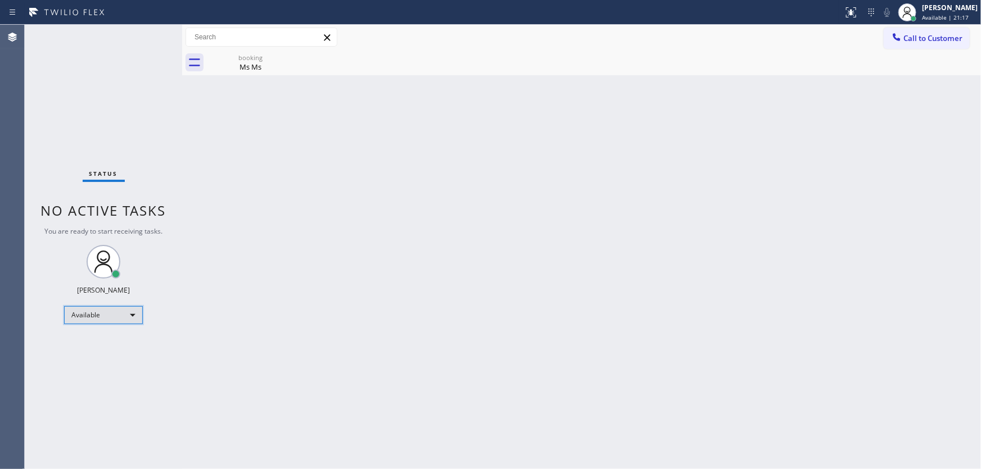
click at [94, 318] on div "Available" at bounding box center [103, 315] width 79 height 18
click at [98, 352] on li "Unavailable" at bounding box center [103, 358] width 76 height 13
click at [185, 325] on div "Back to Dashboard Change Sender ID Customers Technicians Select a contact Outbo…" at bounding box center [581, 247] width 798 height 444
click at [122, 138] on div "Status No active tasks Change activity state to start receiving tasks. [PERSON_…" at bounding box center [103, 247] width 157 height 444
click at [102, 319] on div "Unavailable" at bounding box center [103, 320] width 79 height 18
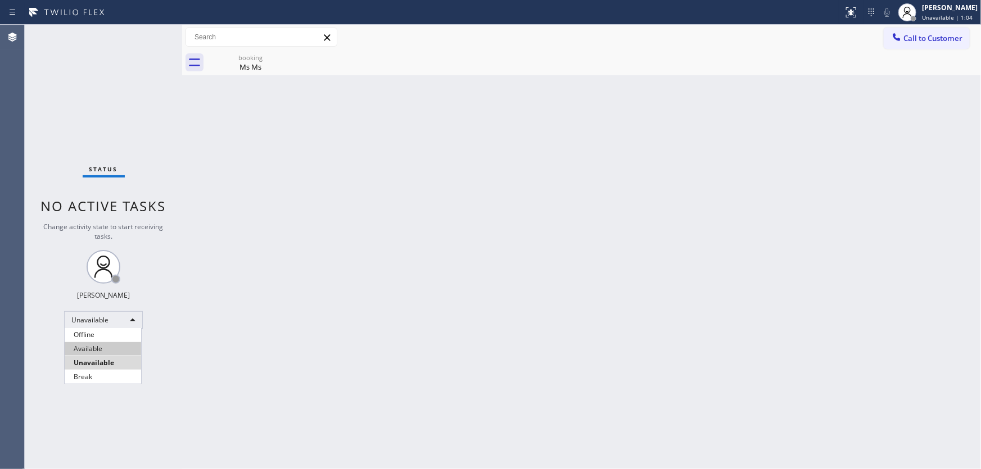
click at [102, 346] on li "Available" at bounding box center [103, 348] width 76 height 13
click at [225, 306] on div "Back to Dashboard Change Sender ID Customers Technicians Select a contact Outbo…" at bounding box center [581, 247] width 798 height 444
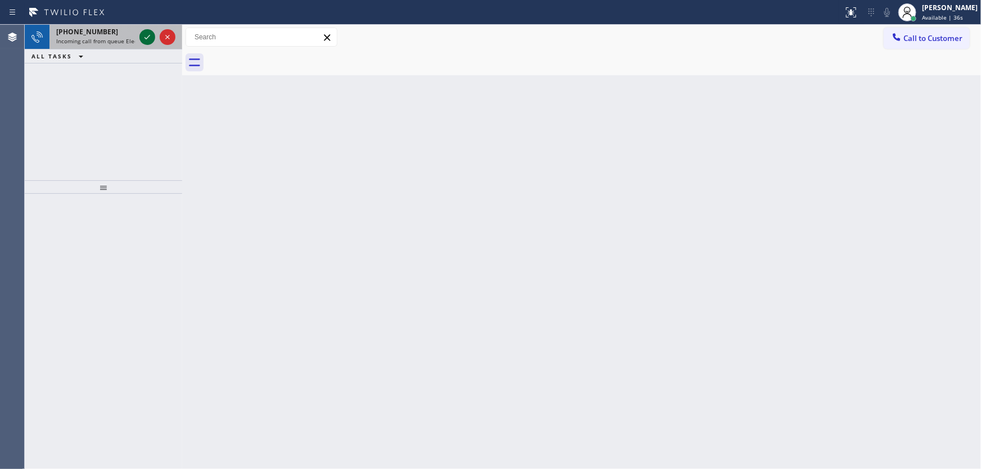
click at [143, 38] on icon at bounding box center [146, 36] width 13 height 13
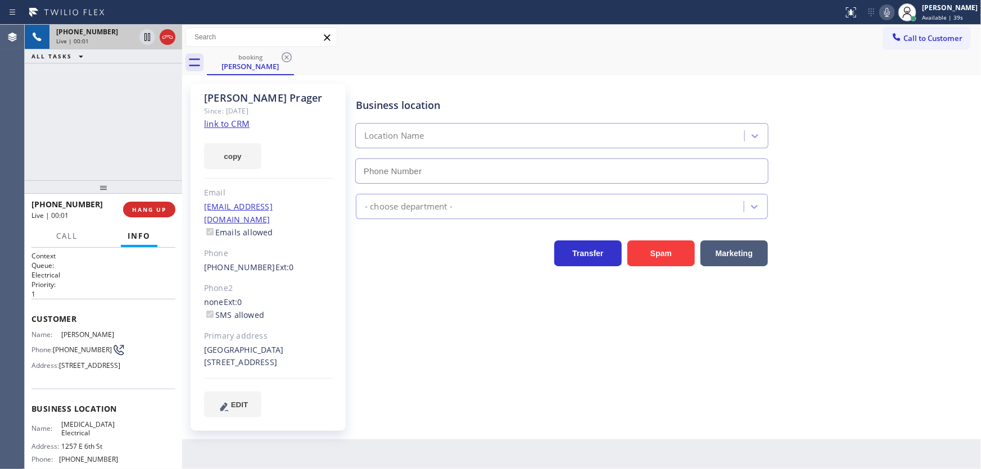
type input "[PHONE_NUMBER]"
click at [224, 123] on link "link to CRM" at bounding box center [227, 123] width 46 height 11
click at [384, 469] on div "Back to Dashboard Change Sender ID Customers Technicians Select a contact Outbo…" at bounding box center [581, 247] width 798 height 444
click at [97, 89] on div "[PHONE_NUMBER] Live | 01:02 ALL TASKS ALL TASKS ACTIVE TASKS TASKS IN WRAP UP" at bounding box center [103, 103] width 157 height 156
click at [142, 145] on div "[PHONE_NUMBER] Live | 01:19 ALL TASKS ALL TASKS ACTIVE TASKS TASKS IN WRAP UP" at bounding box center [103, 103] width 157 height 156
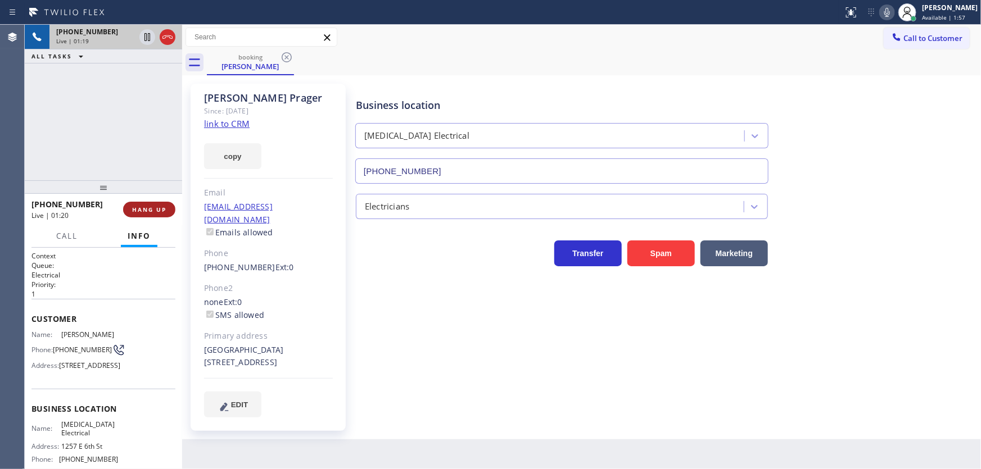
click at [165, 208] on span "HANG UP" at bounding box center [149, 210] width 34 height 8
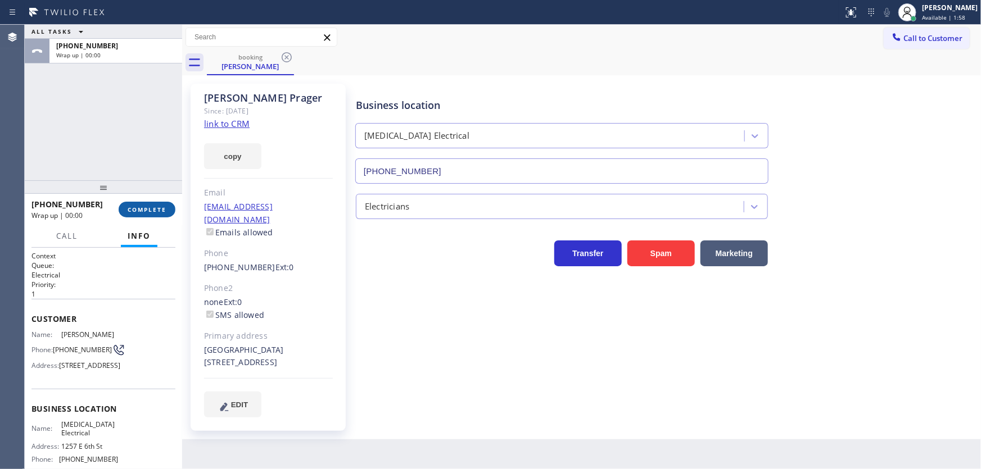
click at [165, 208] on span "COMPLETE" at bounding box center [147, 210] width 39 height 8
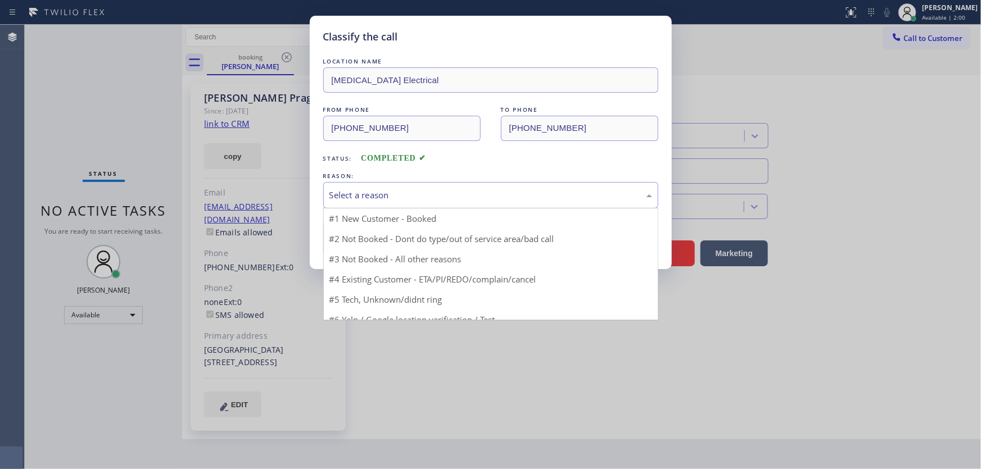
click at [380, 198] on div "Select a reason" at bounding box center [490, 195] width 323 height 13
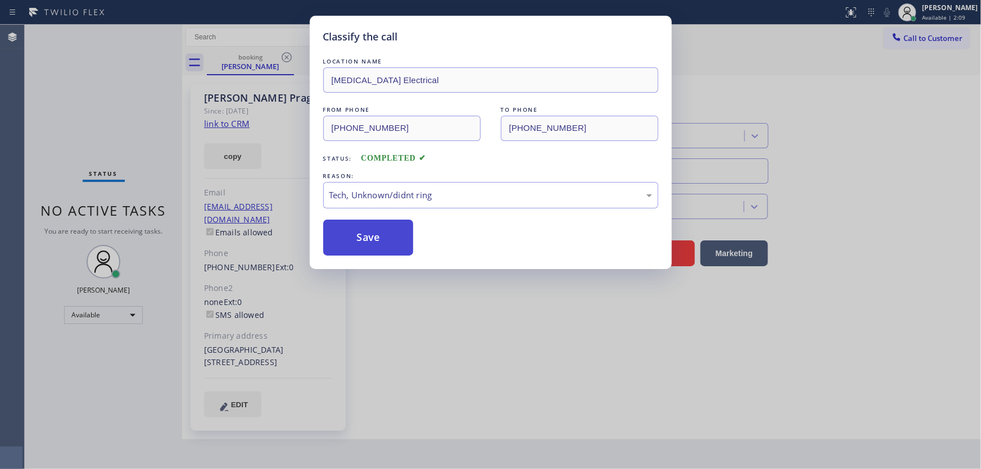
click at [388, 245] on button "Save" at bounding box center [368, 238] width 90 height 36
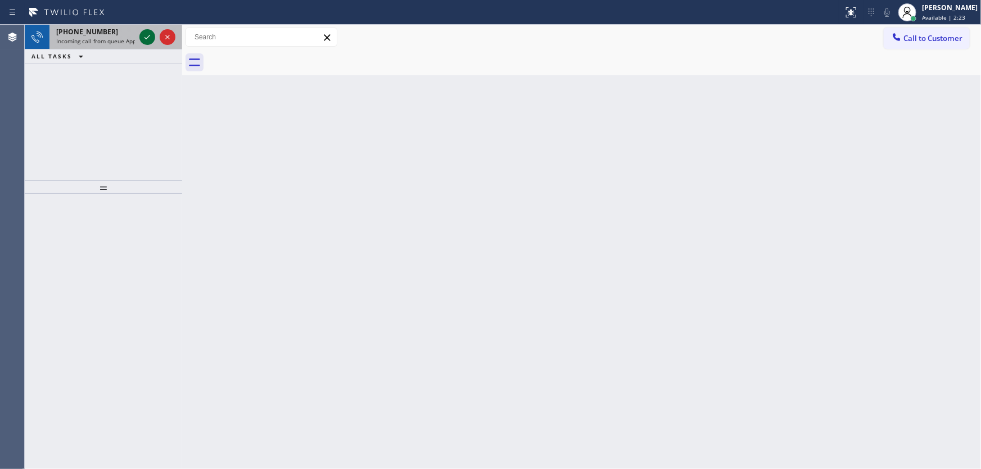
click at [145, 37] on icon at bounding box center [146, 36] width 13 height 13
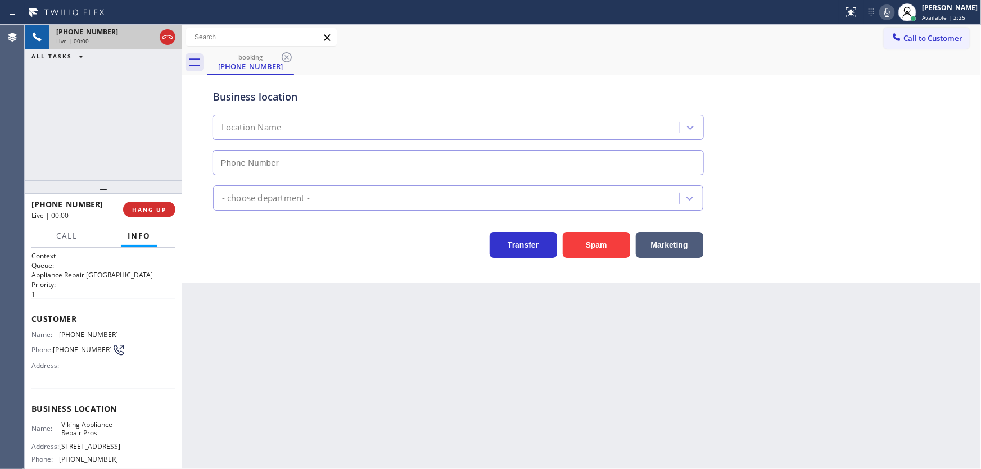
type input "[PHONE_NUMBER]"
click at [83, 161] on div "[PHONE_NUMBER] Live | 00:10 ALL TASKS ALL TASKS ACTIVE TASKS TASKS IN WRAP UP" at bounding box center [103, 103] width 157 height 156
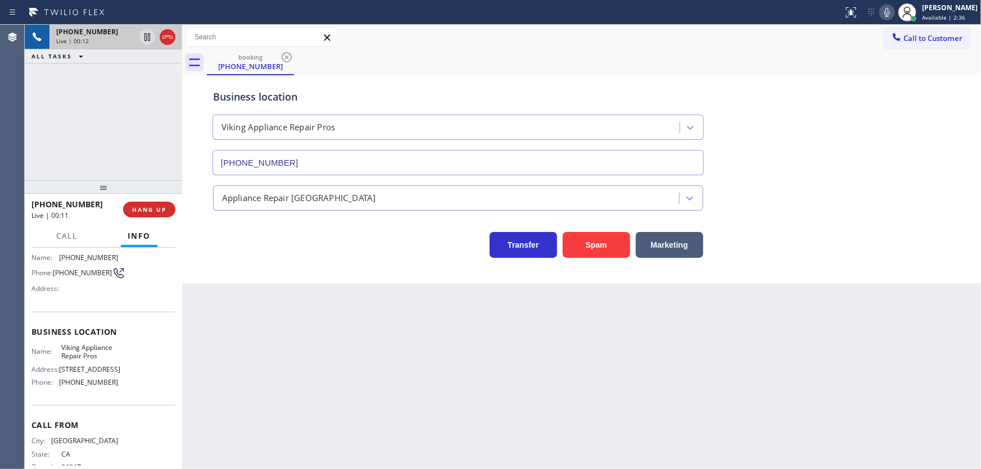
scroll to position [102, 0]
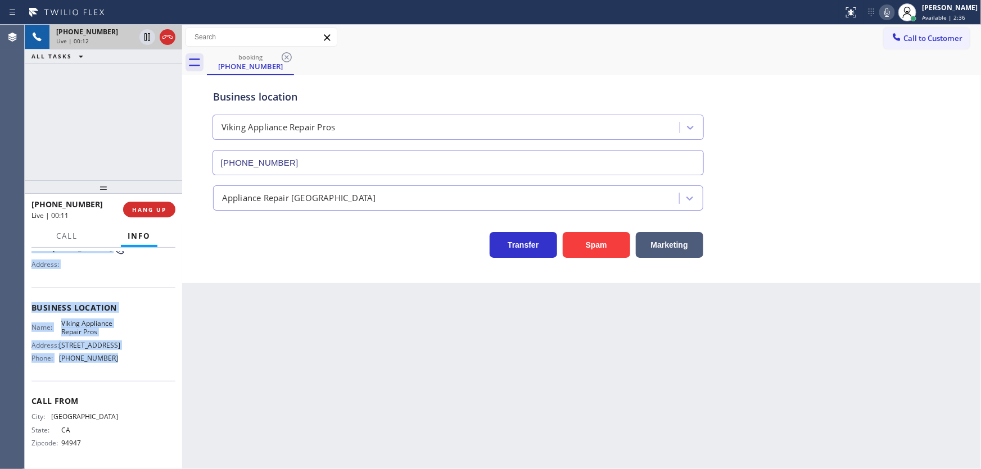
drag, startPoint x: 30, startPoint y: 314, endPoint x: 127, endPoint y: 375, distance: 114.9
click at [127, 375] on div "Context Queue: Appliance Repair High End Priority: 1 Customer Name: [PHONE_NUMB…" at bounding box center [103, 359] width 157 height 222
copy div "Customer Name: [PHONE_NUMBER] Phone: [PHONE_NUMBER] Address: Business location …"
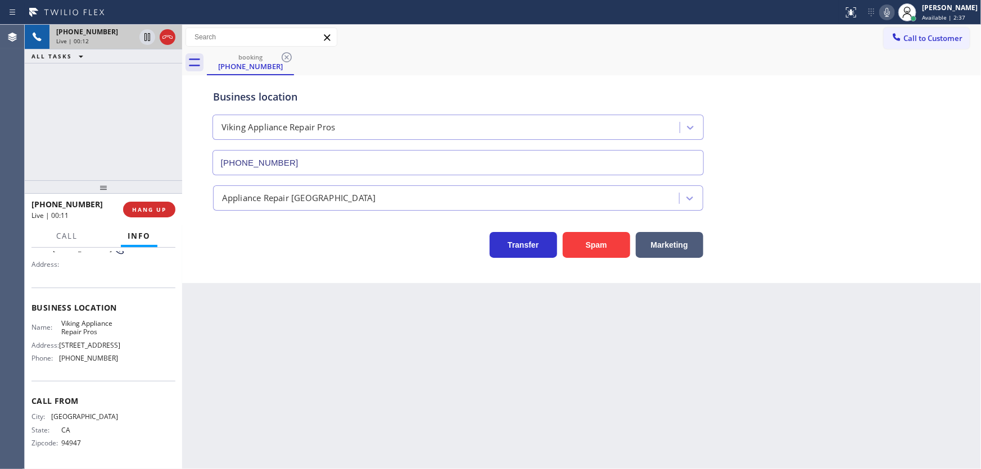
click at [103, 140] on div "[PHONE_NUMBER] Live | 00:12 ALL TASKS ALL TASKS ACTIVE TASKS TASKS IN WRAP UP" at bounding box center [103, 103] width 157 height 156
click at [83, 117] on div "[PHONE_NUMBER] Live | 00:34 ALL TASKS ALL TASKS ACTIVE TASKS TASKS IN WRAP UP" at bounding box center [103, 103] width 157 height 156
click at [128, 97] on div "[PHONE_NUMBER] Live | 02:54 ALL TASKS ALL TASKS ACTIVE TASKS TASKS IN WRAP UP" at bounding box center [103, 103] width 157 height 156
click at [236, 407] on div "Back to Dashboard Change Sender ID Customers Technicians Select a contact Outbo…" at bounding box center [581, 247] width 798 height 444
click at [111, 102] on div "[PHONE_NUMBER] Live | 03:35 ALL TASKS ALL TASKS ACTIVE TASKS TASKS IN WRAP UP" at bounding box center [103, 103] width 157 height 156
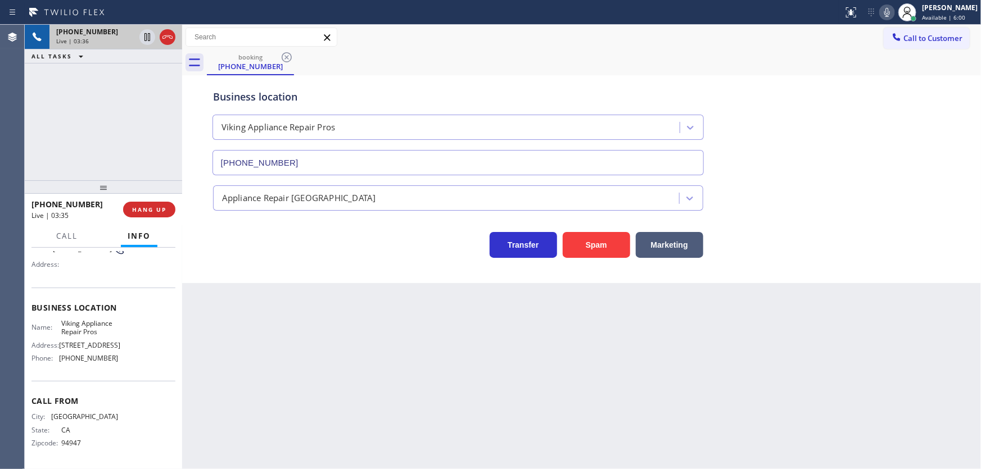
click at [689, 46] on div "Call to Customer Outbound call Location Next Door Appliance Repair [GEOGRAPHIC_…" at bounding box center [581, 38] width 798 height 20
drag, startPoint x: 892, startPoint y: 11, endPoint x: 682, endPoint y: 79, distance: 220.7
click at [891, 12] on icon at bounding box center [886, 12] width 13 height 13
click at [130, 70] on div "[PHONE_NUMBER] Live | 03:38 ALL TASKS ALL TASKS ACTIVE TASKS TASKS IN WRAP UP" at bounding box center [103, 103] width 157 height 156
click at [149, 34] on icon at bounding box center [147, 37] width 6 height 8
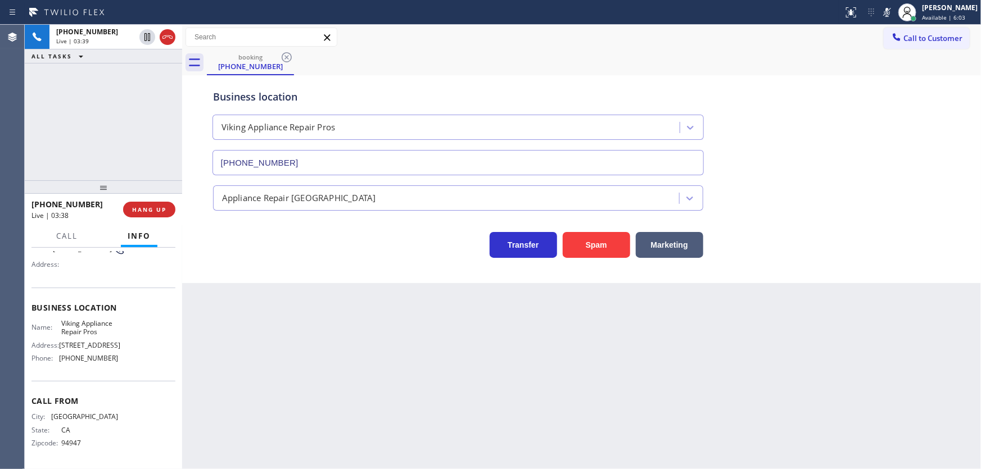
click at [137, 110] on div "[PHONE_NUMBER] Live | 03:39 ALL TASKS ALL TASKS ACTIVE TASKS TASKS IN WRAP UP" at bounding box center [103, 103] width 157 height 156
click at [763, 147] on div "Business location Viking Appliance Repair Pros [PHONE_NUMBER]" at bounding box center [582, 125] width 742 height 102
click at [143, 37] on icon at bounding box center [146, 36] width 13 height 13
click at [891, 17] on icon at bounding box center [886, 12] width 13 height 13
click at [838, 61] on div "booking [PHONE_NUMBER]" at bounding box center [594, 62] width 774 height 25
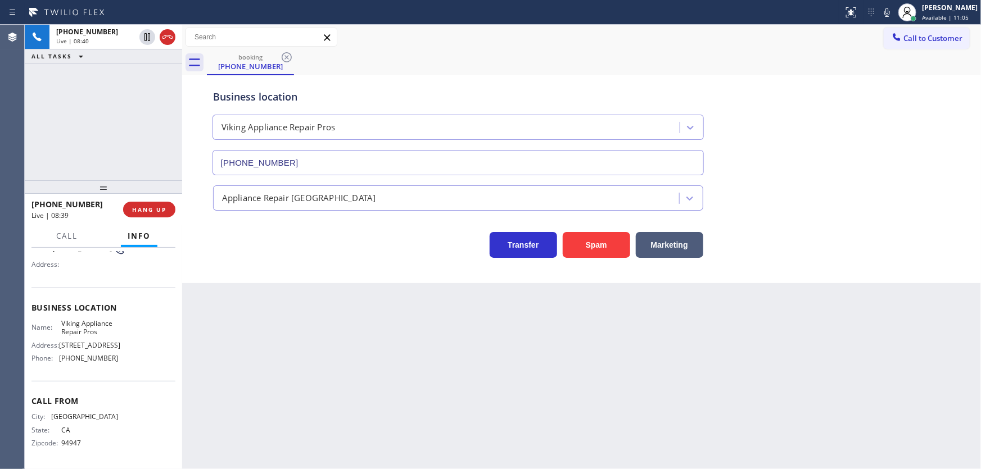
click at [120, 121] on div "[PHONE_NUMBER] Live | 08:40 ALL TASKS ALL TASKS ACTIVE TASKS TASKS IN WRAP UP" at bounding box center [103, 103] width 157 height 156
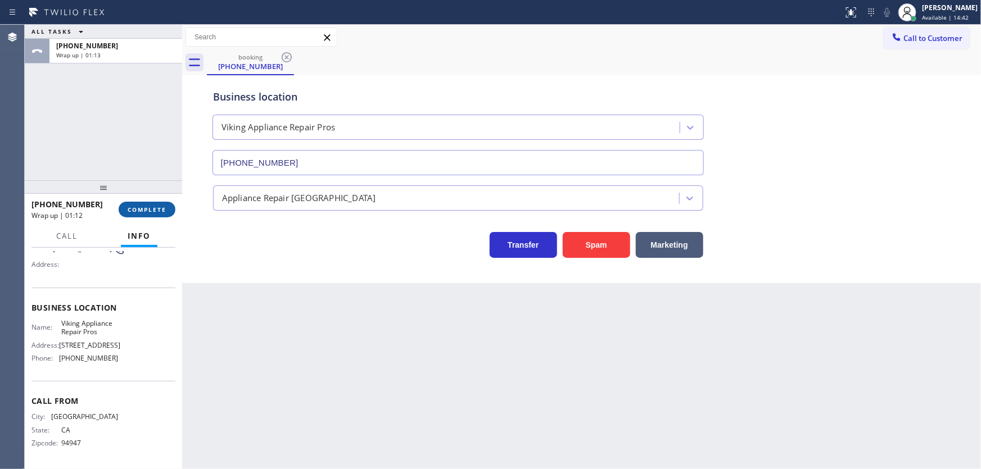
click at [151, 210] on span "COMPLETE" at bounding box center [147, 210] width 39 height 8
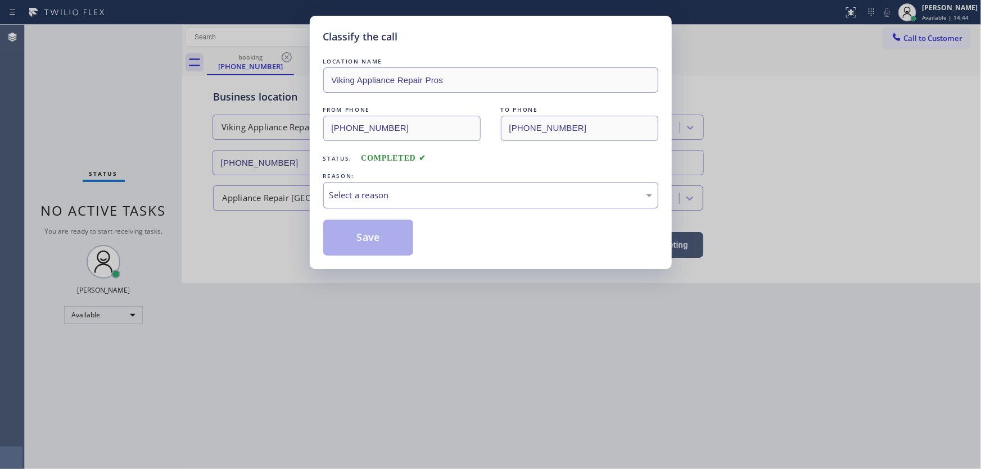
click at [357, 194] on div "Select a reason" at bounding box center [490, 195] width 323 height 13
click at [357, 237] on button "Save" at bounding box center [368, 238] width 90 height 36
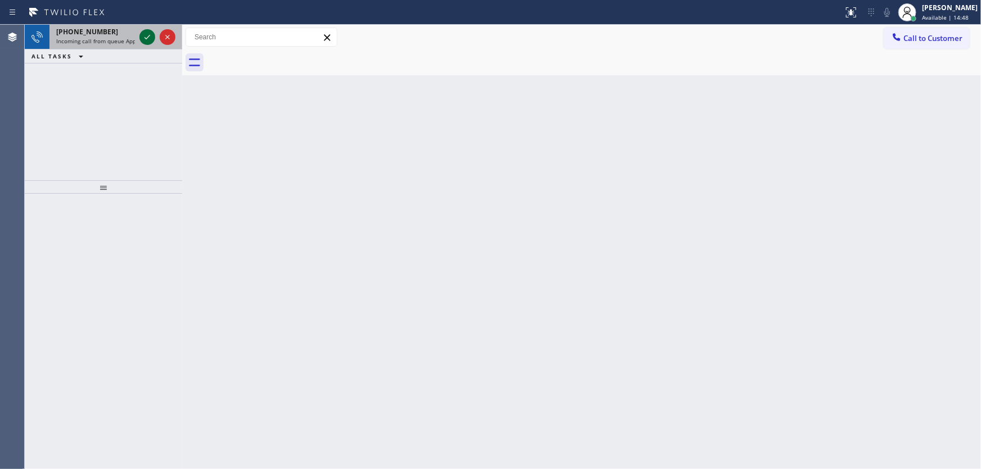
click at [146, 35] on icon at bounding box center [146, 36] width 13 height 13
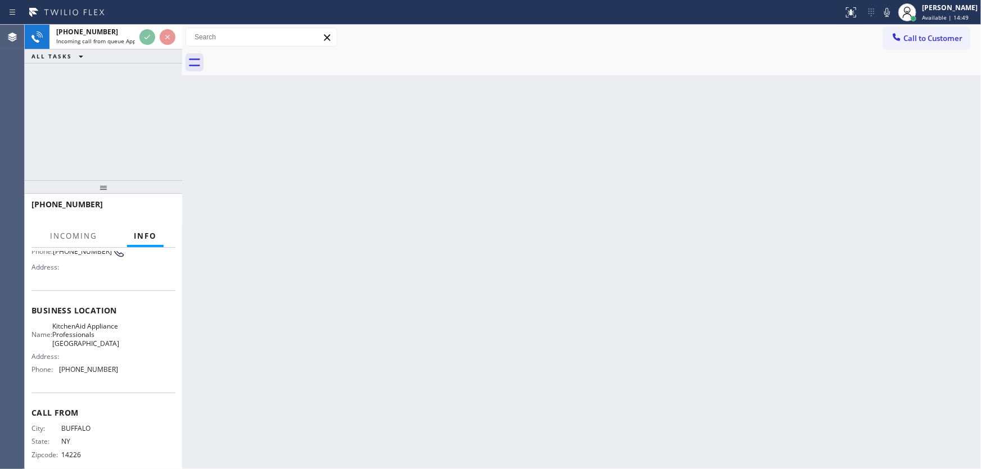
scroll to position [102, 0]
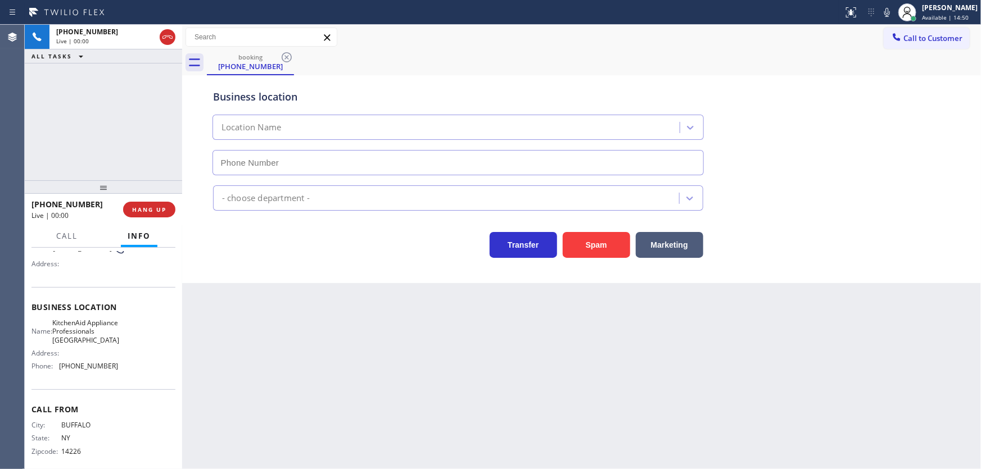
type input "[PHONE_NUMBER]"
click at [134, 121] on div "[PHONE_NUMBER] Live | 00:02 ALL TASKS ALL TASKS ACTIVE TASKS TASKS IN WRAP UP" at bounding box center [103, 103] width 157 height 156
click at [116, 117] on div "[PHONE_NUMBER] Live | 00:05 ALL TASKS ALL TASKS ACTIVE TASKS TASKS IN WRAP UP" at bounding box center [103, 103] width 157 height 156
click at [106, 146] on div "[PHONE_NUMBER] Live | 00:11 ALL TASKS ALL TASKS ACTIVE TASKS TASKS IN WRAP UP" at bounding box center [103, 103] width 157 height 156
click at [101, 137] on div "[PHONE_NUMBER] Live | 00:14 ALL TASKS ALL TASKS ACTIVE TASKS TASKS IN WRAP UP" at bounding box center [103, 103] width 157 height 156
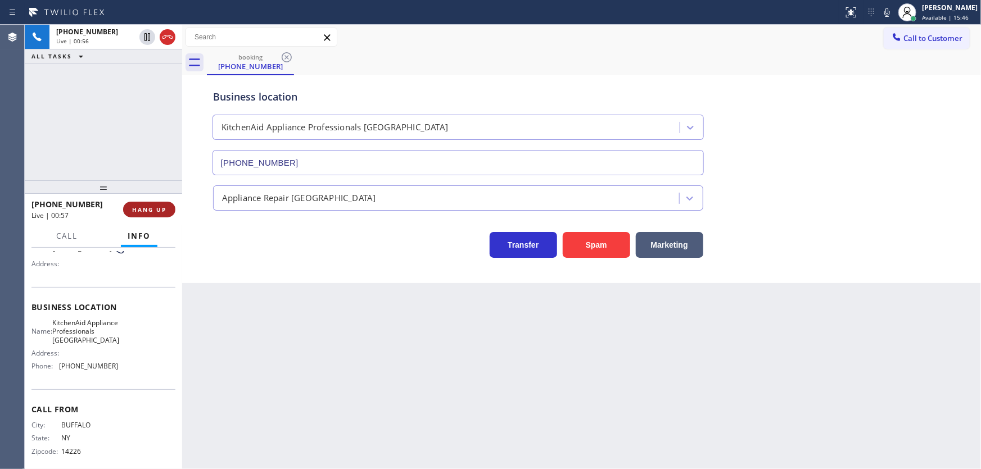
click at [164, 208] on span "HANG UP" at bounding box center [149, 210] width 34 height 8
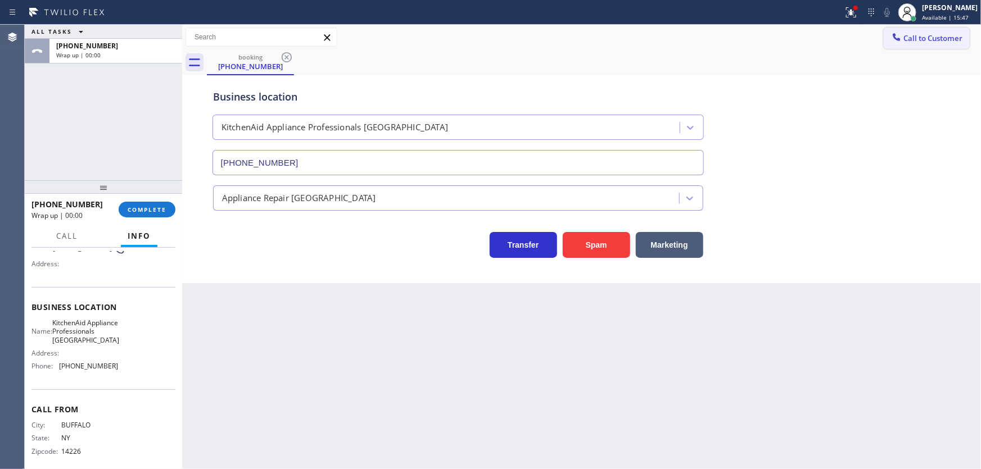
click at [926, 36] on span "Call to Customer" at bounding box center [932, 38] width 59 height 10
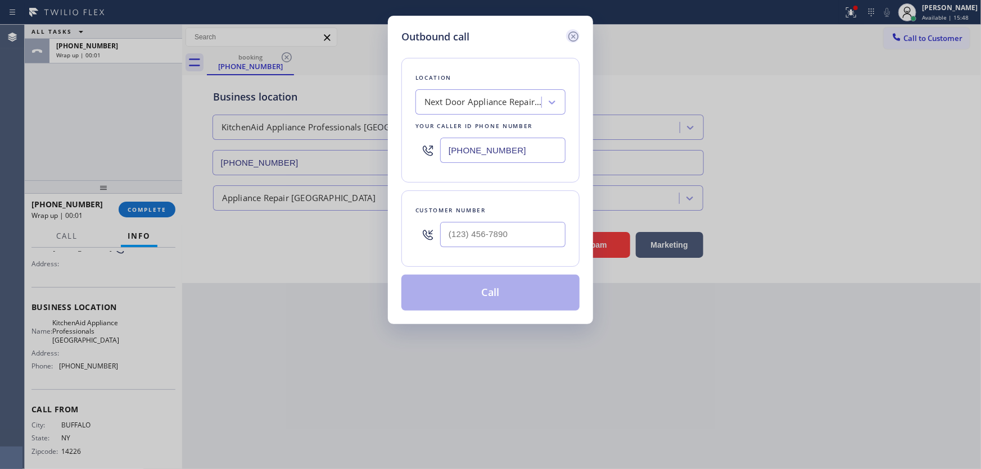
click at [568, 35] on icon at bounding box center [573, 36] width 10 height 10
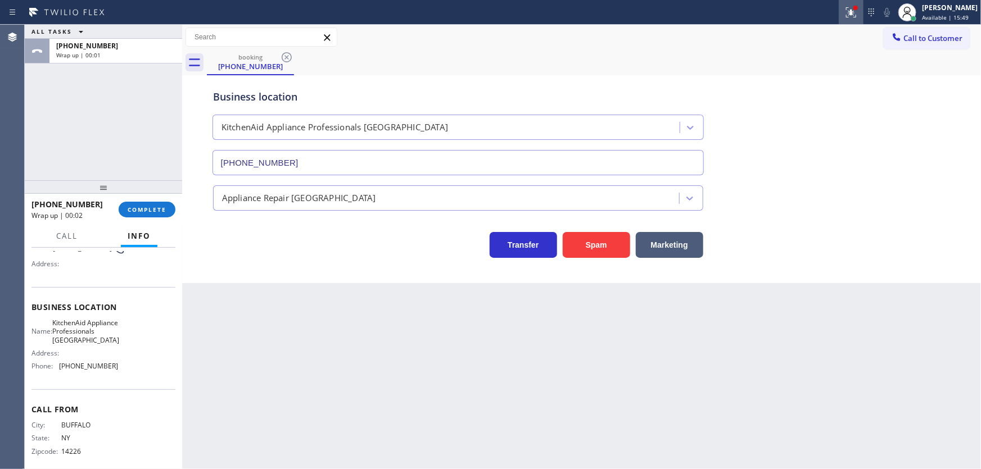
type input "[PHONE_NUMBER]"
click at [857, 15] on icon at bounding box center [850, 12] width 13 height 13
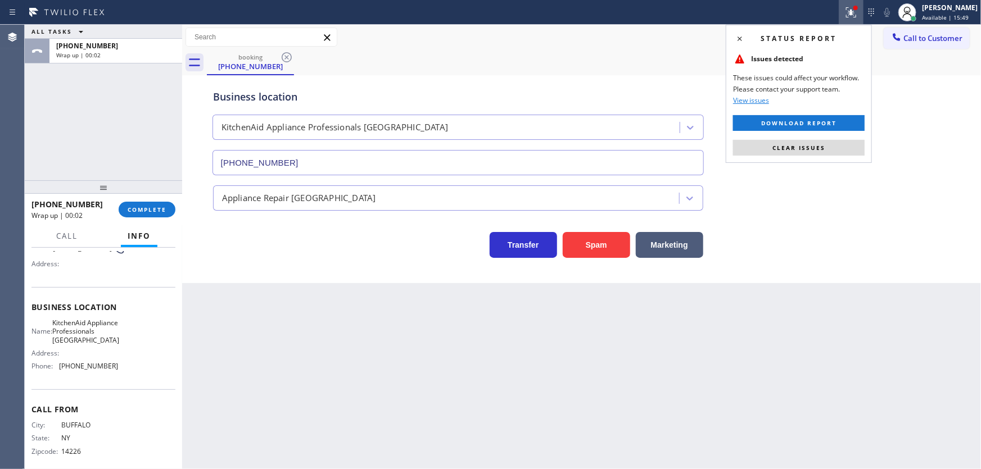
drag, startPoint x: 817, startPoint y: 146, endPoint x: 842, endPoint y: 122, distance: 34.6
click at [817, 144] on span "Clear issues" at bounding box center [798, 148] width 53 height 8
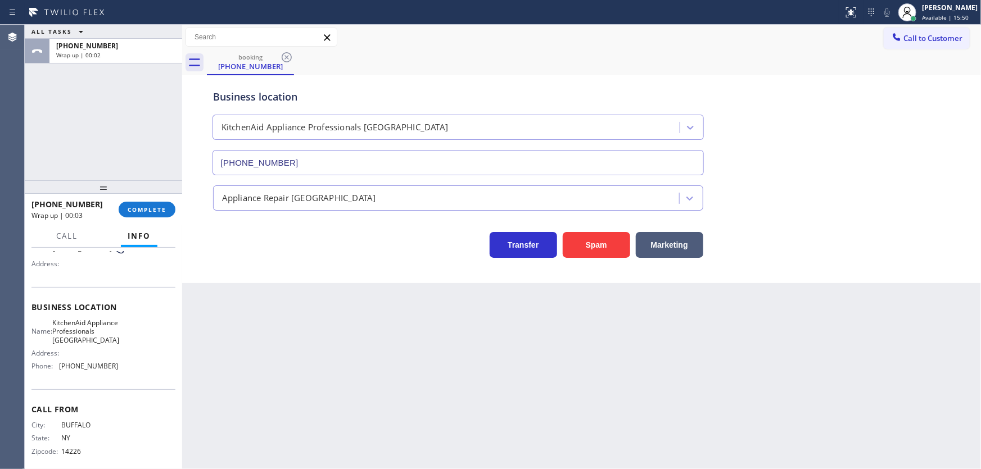
click at [920, 43] on span "Call to Customer" at bounding box center [932, 38] width 59 height 10
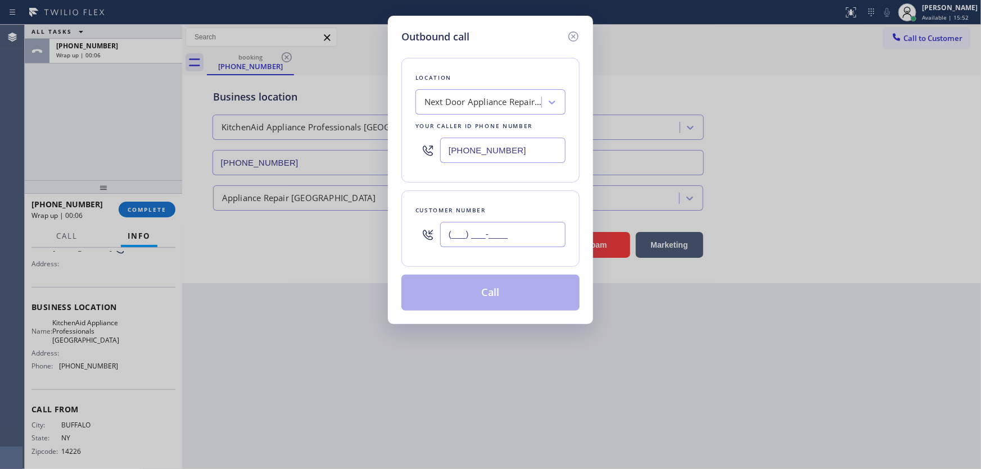
click at [498, 235] on input "(___) ___-____" at bounding box center [502, 234] width 125 height 25
paste input "415) 850-8675"
type input "[PHONE_NUMBER]"
click at [530, 160] on input "[PHONE_NUMBER]" at bounding box center [502, 150] width 125 height 25
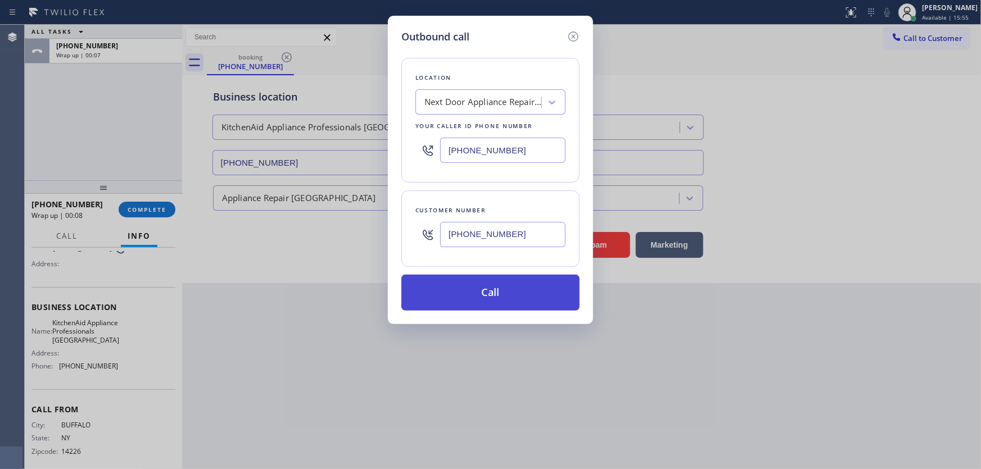
paste input "55) 666-9755"
type input "[PHONE_NUMBER]"
click at [474, 294] on button "Call" at bounding box center [490, 293] width 178 height 36
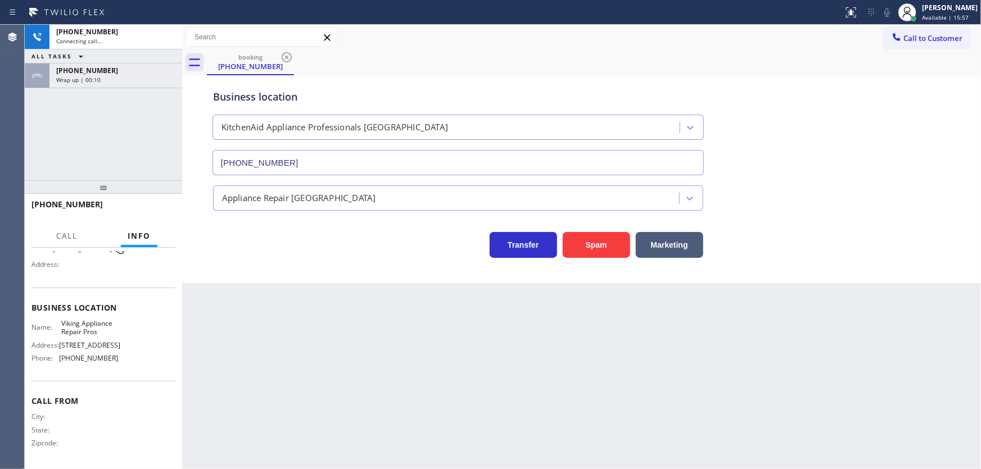
click at [134, 142] on div "[PHONE_NUMBER] Connecting call… ALL TASKS ALL TASKS ACTIVE TASKS TASKS IN WRAP …" at bounding box center [103, 103] width 157 height 156
click at [134, 72] on div "[PHONE_NUMBER]" at bounding box center [115, 71] width 119 height 10
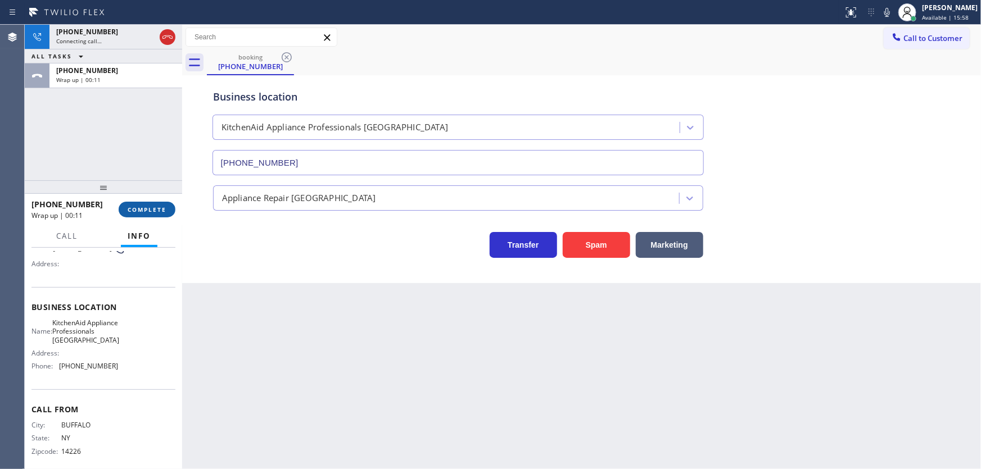
click at [146, 210] on span "COMPLETE" at bounding box center [147, 210] width 39 height 8
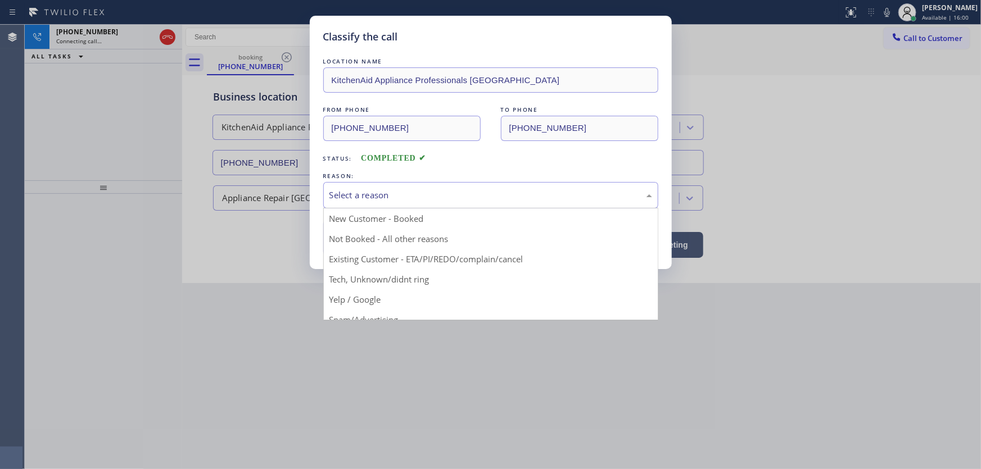
click at [364, 191] on div "Select a reason" at bounding box center [490, 195] width 323 height 13
drag, startPoint x: 364, startPoint y: 257, endPoint x: 362, endPoint y: 235, distance: 21.9
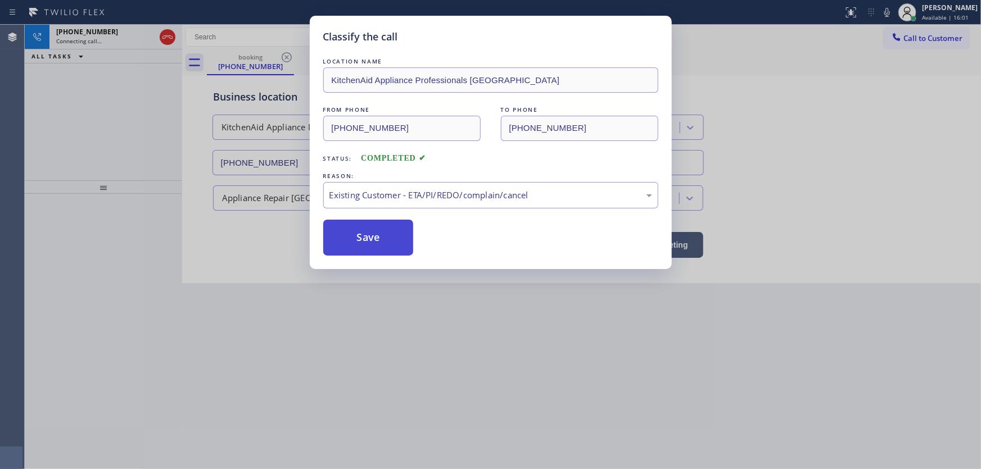
click at [362, 235] on button "Save" at bounding box center [368, 238] width 90 height 36
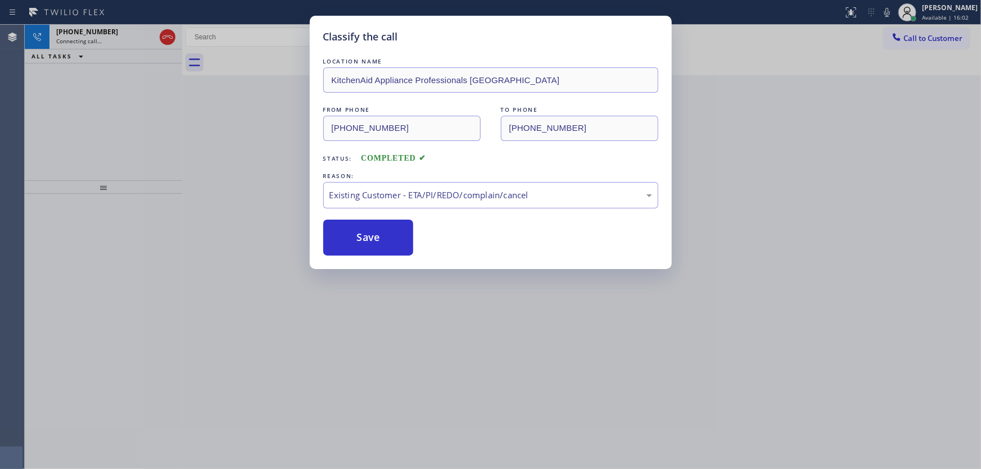
click at [114, 120] on div "Classify the call LOCATION NAME KitchenAid Appliance Professionals [GEOGRAPHIC_…" at bounding box center [490, 234] width 981 height 469
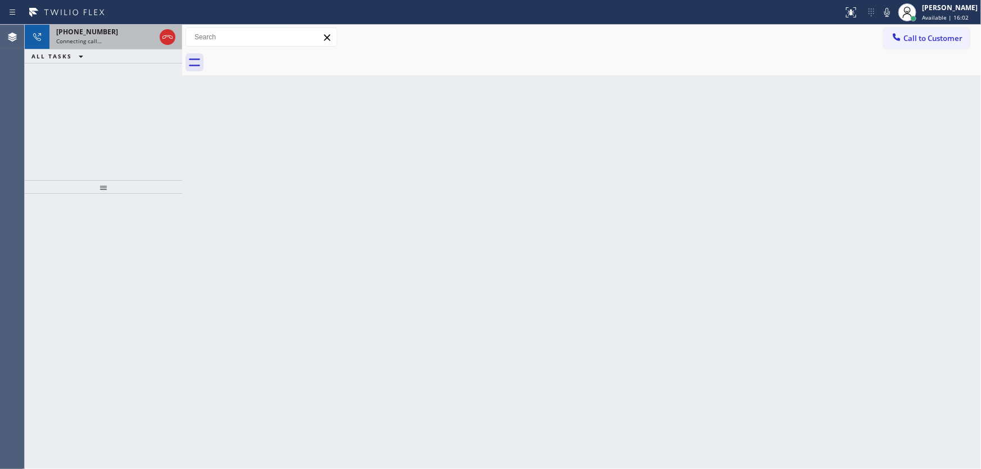
click at [105, 37] on div "Connecting call…" at bounding box center [105, 41] width 99 height 8
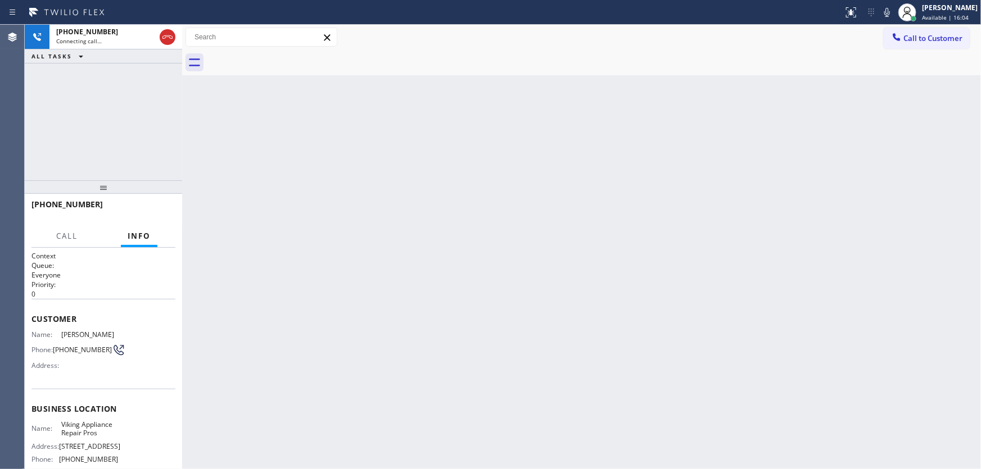
click at [101, 99] on div "[PHONE_NUMBER] Connecting call… ALL TASKS ALL TASKS ACTIVE TASKS TASKS IN WRAP …" at bounding box center [103, 103] width 157 height 156
click at [116, 137] on div "[PHONE_NUMBER] Connecting call… ALL TASKS ALL TASKS ACTIVE TASKS TASKS IN WRAP …" at bounding box center [103, 103] width 157 height 156
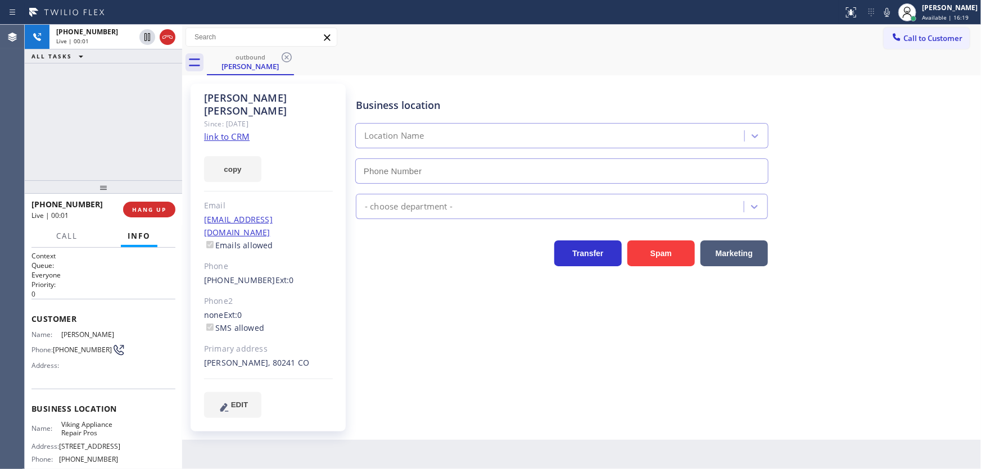
type input "[PHONE_NUMBER]"
click at [119, 144] on div "[PHONE_NUMBER] Live | 00:09 ALL TASKS ALL TASKS ACTIVE TASKS TASKS IN WRAP UP" at bounding box center [103, 103] width 157 height 156
click at [87, 112] on div "[PHONE_NUMBER] Live | 00:18 ALL TASKS ALL TASKS ACTIVE TASKS TASKS IN WRAP UP" at bounding box center [103, 103] width 157 height 156
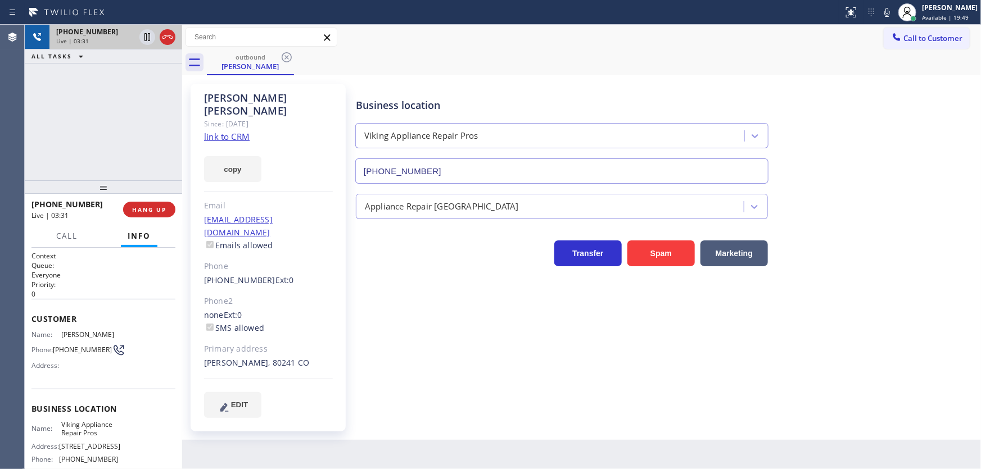
click at [167, 44] on button at bounding box center [168, 37] width 16 height 16
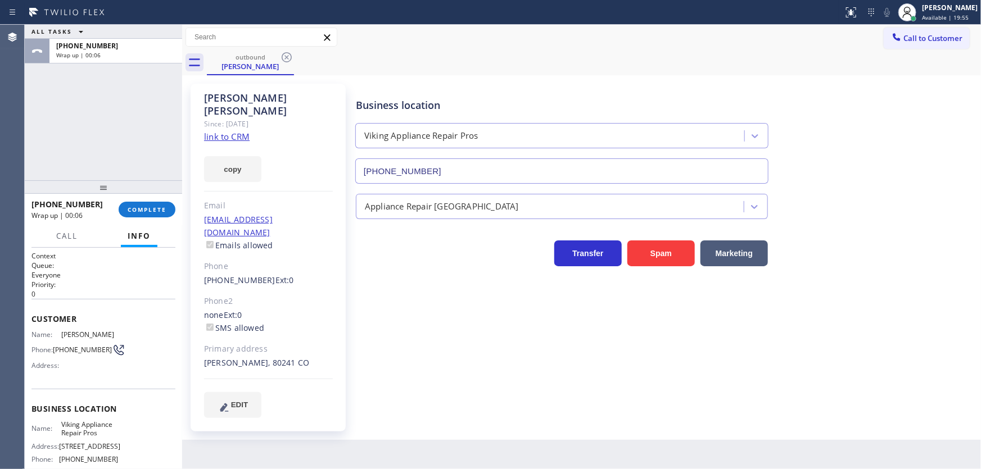
click at [118, 138] on div "ALL TASKS ALL TASKS ACTIVE TASKS TASKS IN WRAP UP [PHONE_NUMBER] Wrap up | 00:06" at bounding box center [103, 103] width 157 height 156
click at [155, 210] on span "COMPLETE" at bounding box center [147, 210] width 39 height 8
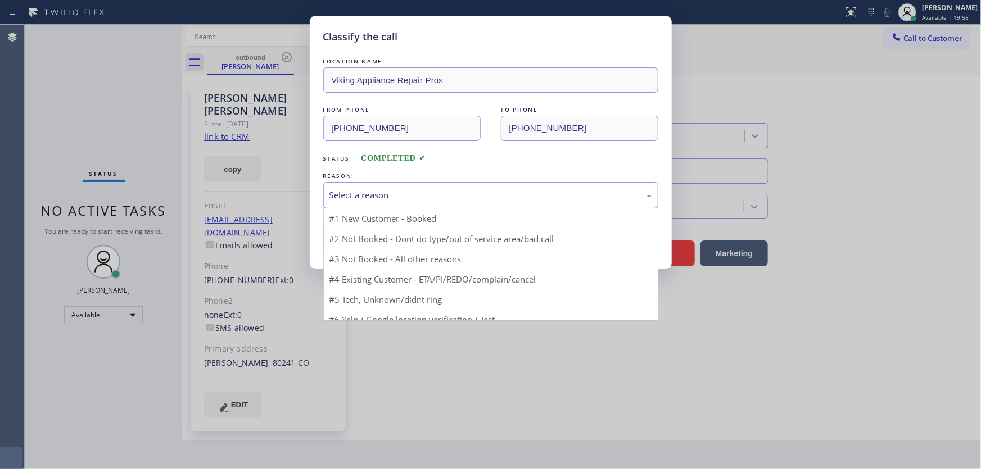
click at [359, 197] on div "Select a reason" at bounding box center [490, 195] width 323 height 13
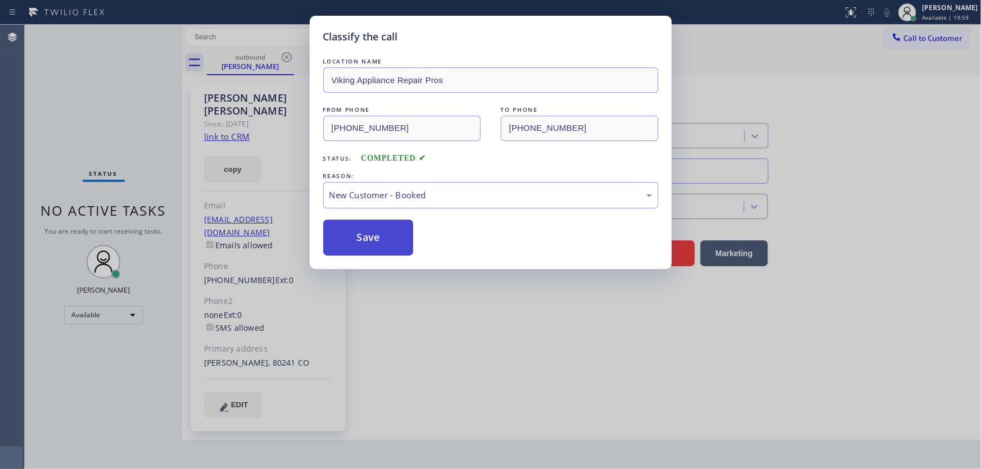
click at [363, 241] on button "Save" at bounding box center [368, 238] width 90 height 36
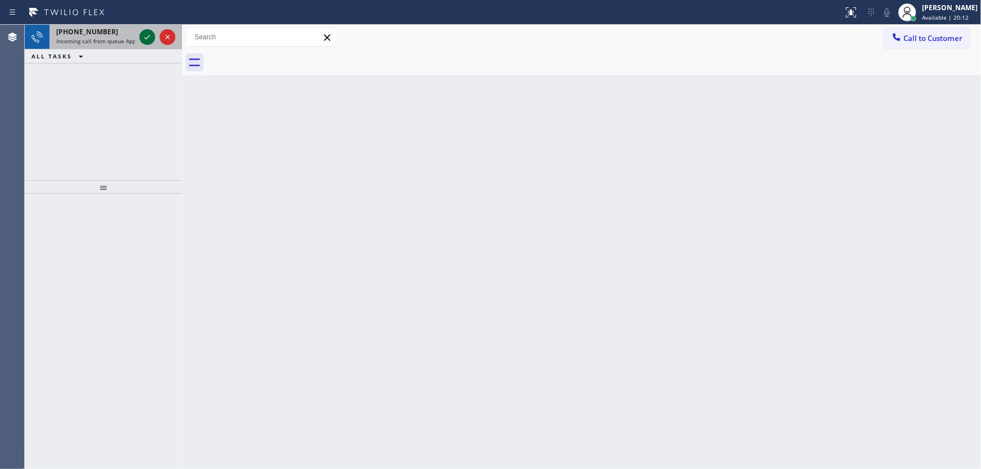
click at [144, 37] on icon at bounding box center [147, 37] width 6 height 4
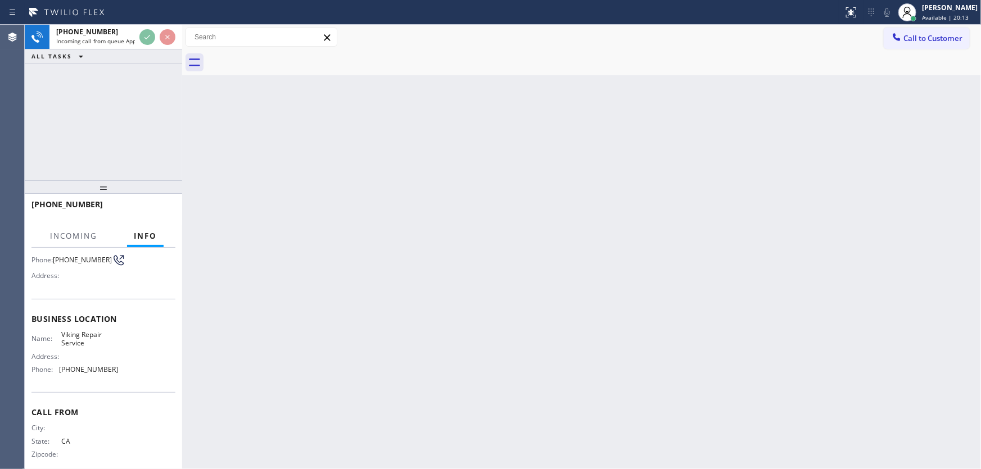
scroll to position [102, 0]
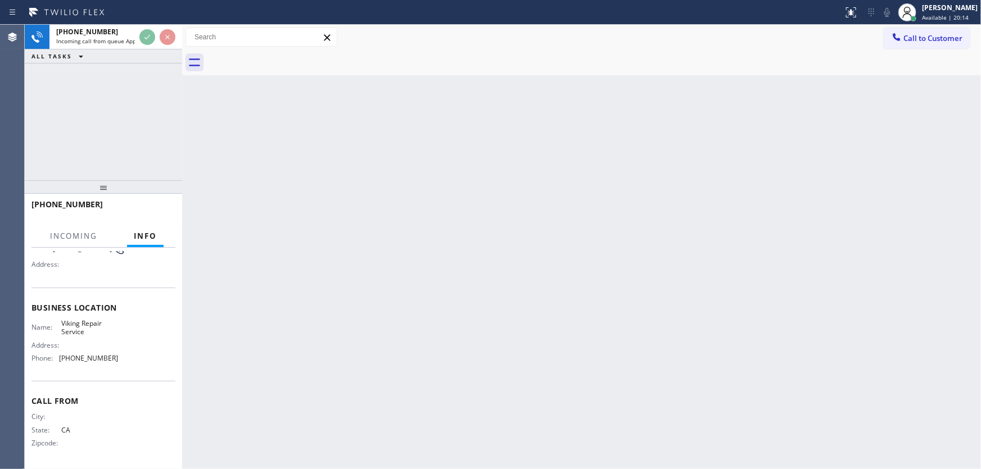
click at [109, 101] on div "[PHONE_NUMBER] Incoming call from queue Appliance Repair High End ALL TASKS ALL…" at bounding box center [103, 103] width 157 height 156
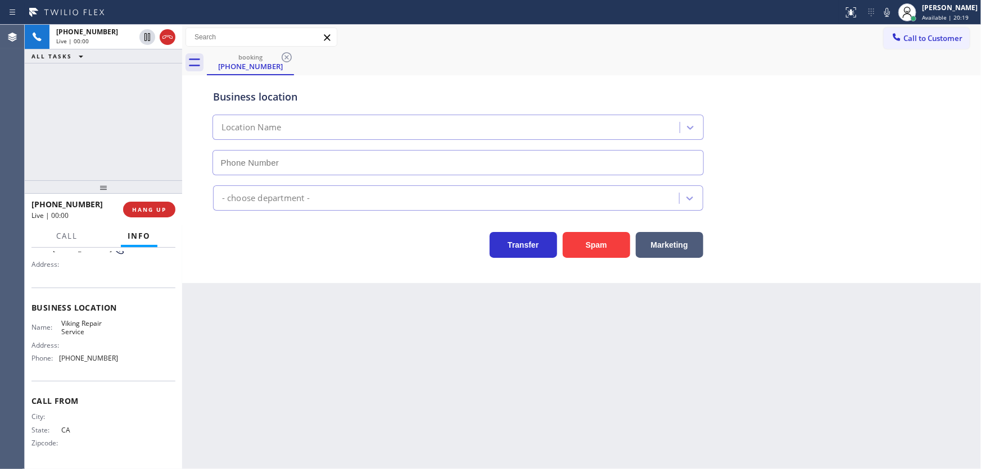
type input "[PHONE_NUMBER]"
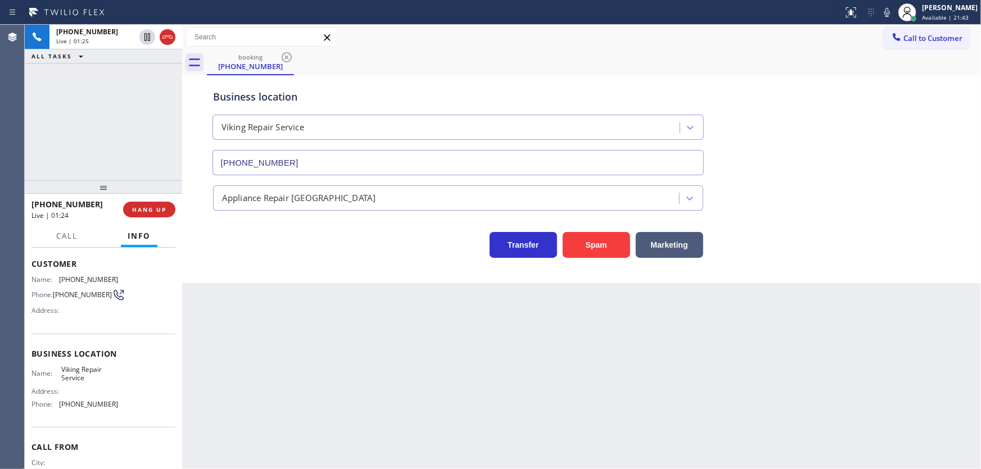
scroll to position [51, 0]
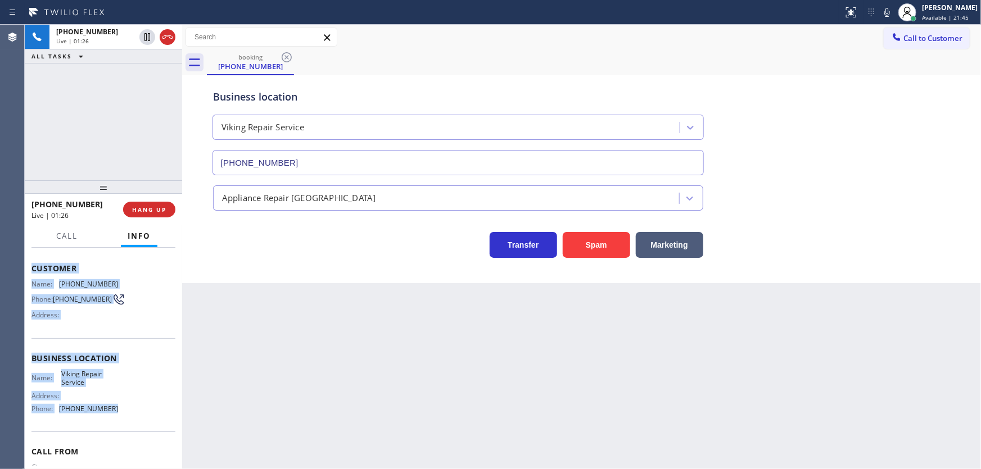
drag, startPoint x: 30, startPoint y: 262, endPoint x: 122, endPoint y: 410, distance: 173.4
click at [122, 410] on div "Context Queue: Appliance Repair High End Priority: 2 Customer Name: [PHONE_NUMB…" at bounding box center [103, 359] width 157 height 222
copy div "Customer Name: [PHONE_NUMBER] Phone: [PHONE_NUMBER] Address: Business location …"
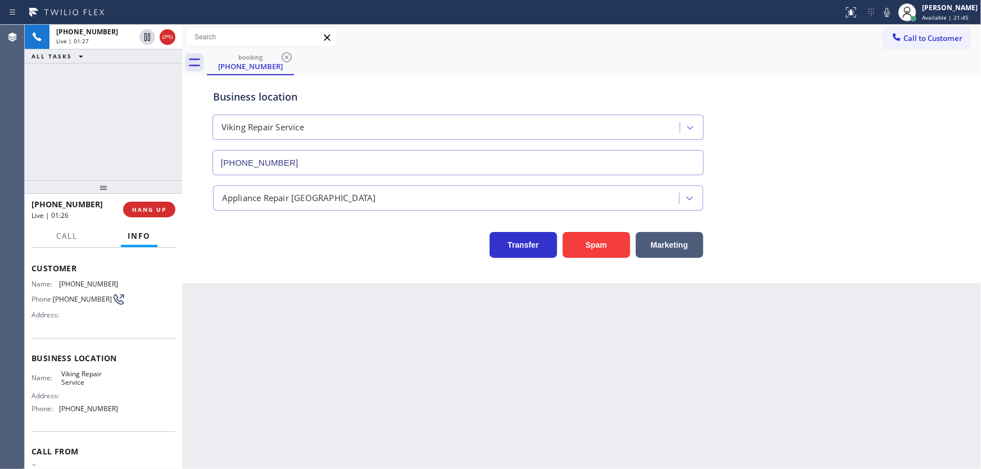
click at [120, 134] on div "[PHONE_NUMBER] Live | 01:27 ALL TASKS ALL TASKS ACTIVE TASKS TASKS IN WRAP UP" at bounding box center [103, 103] width 157 height 156
click at [125, 140] on div "[PHONE_NUMBER] Live | 04:01 ALL TASKS ALL TASKS ACTIVE TASKS TASKS IN WRAP UP" at bounding box center [103, 103] width 157 height 156
click at [140, 119] on div "[PHONE_NUMBER] Live | 05:21 ALL TASKS ALL TASKS ACTIVE TASKS TASKS IN WRAP UP" at bounding box center [103, 103] width 157 height 156
click at [155, 207] on span "HANG UP" at bounding box center [149, 210] width 34 height 8
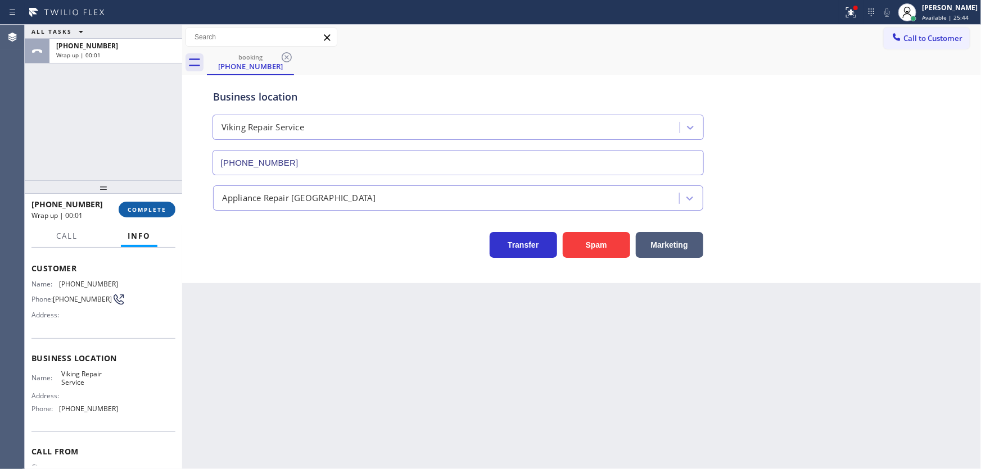
click at [155, 207] on span "COMPLETE" at bounding box center [147, 210] width 39 height 8
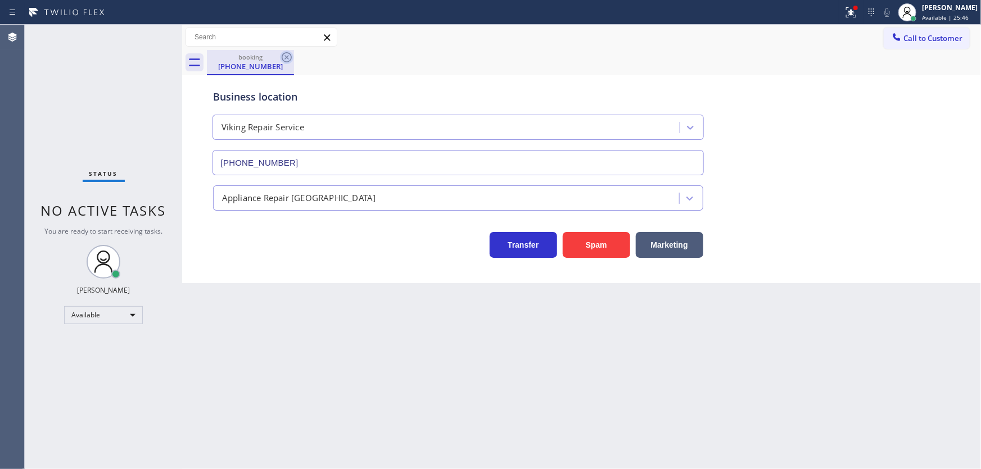
click at [280, 62] on icon at bounding box center [286, 57] width 13 height 13
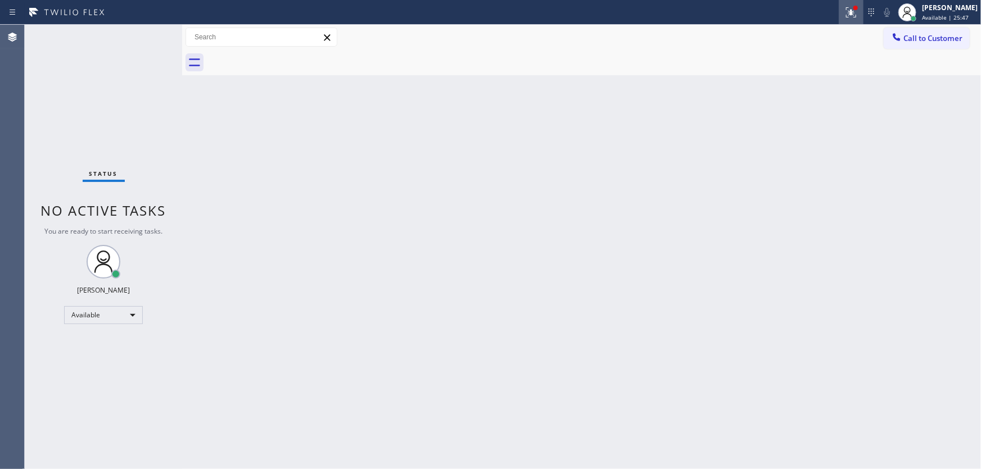
click at [852, 11] on icon at bounding box center [850, 12] width 13 height 13
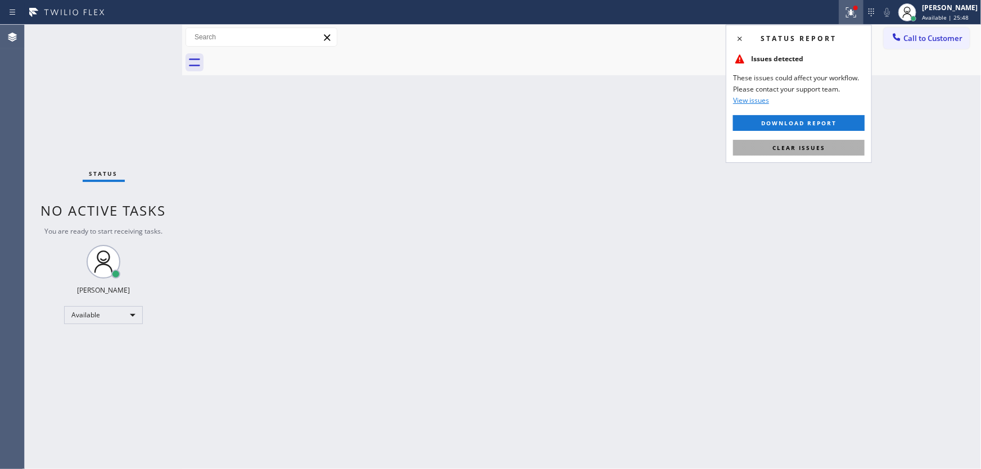
click at [806, 145] on span "Clear issues" at bounding box center [798, 148] width 53 height 8
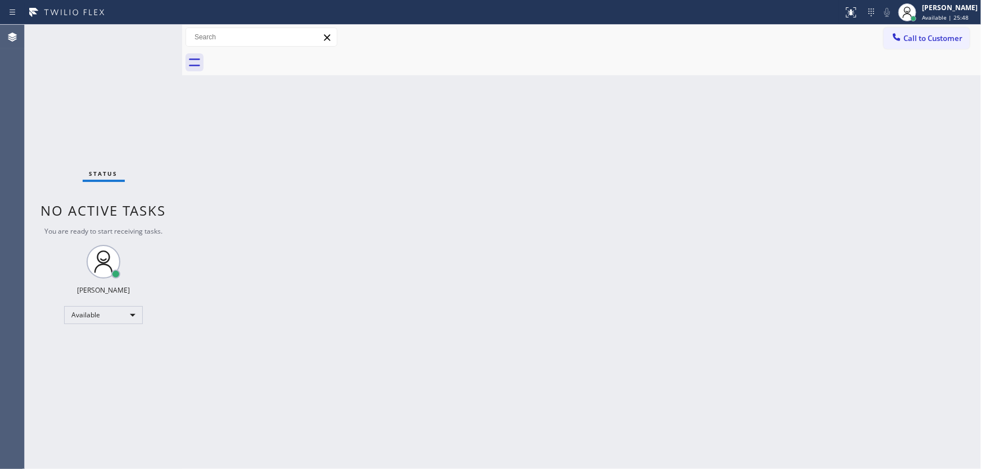
click at [659, 154] on div "Back to Dashboard Change Sender ID Customers Technicians Select a contact Outbo…" at bounding box center [581, 247] width 798 height 444
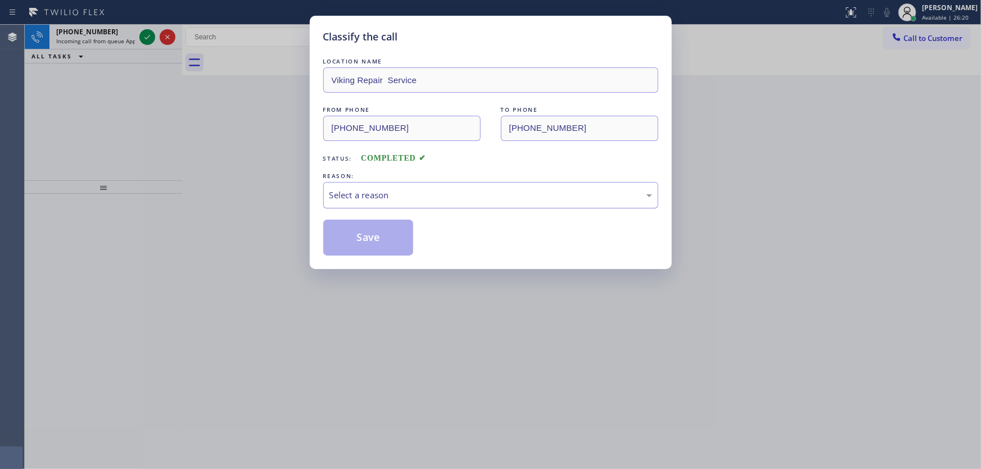
click at [371, 186] on div "Select a reason" at bounding box center [490, 195] width 335 height 26
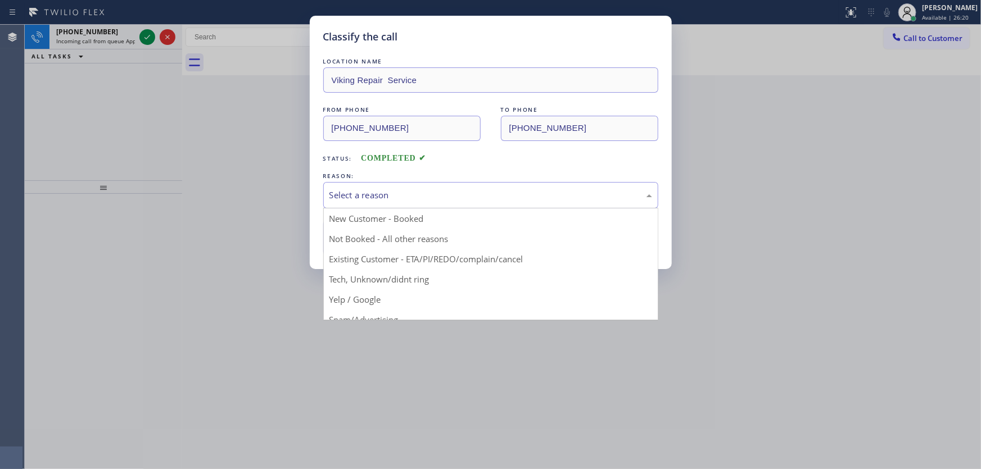
drag, startPoint x: 360, startPoint y: 223, endPoint x: 359, endPoint y: 236, distance: 12.9
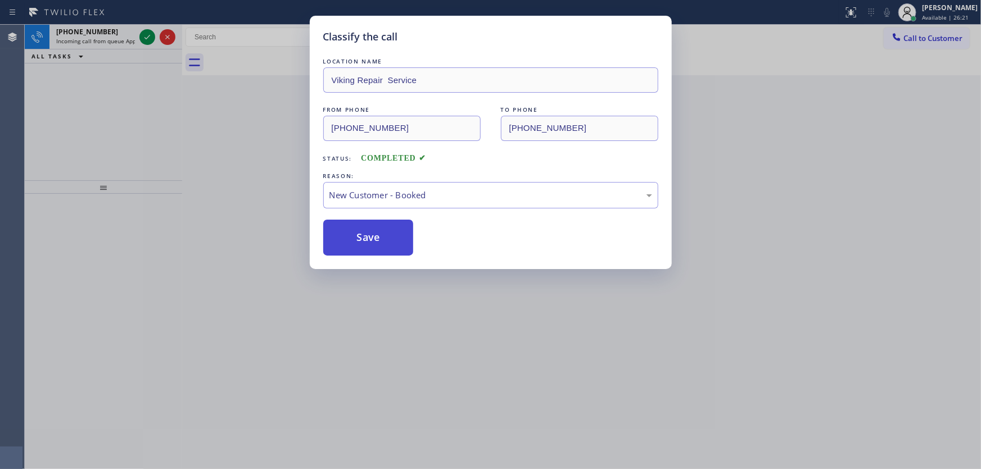
click at [359, 236] on button "Save" at bounding box center [368, 238] width 90 height 36
click at [147, 34] on div "Classify the call LOCATION NAME Viking Repair Service FROM PHONE [PHONE_NUMBER]…" at bounding box center [490, 234] width 981 height 469
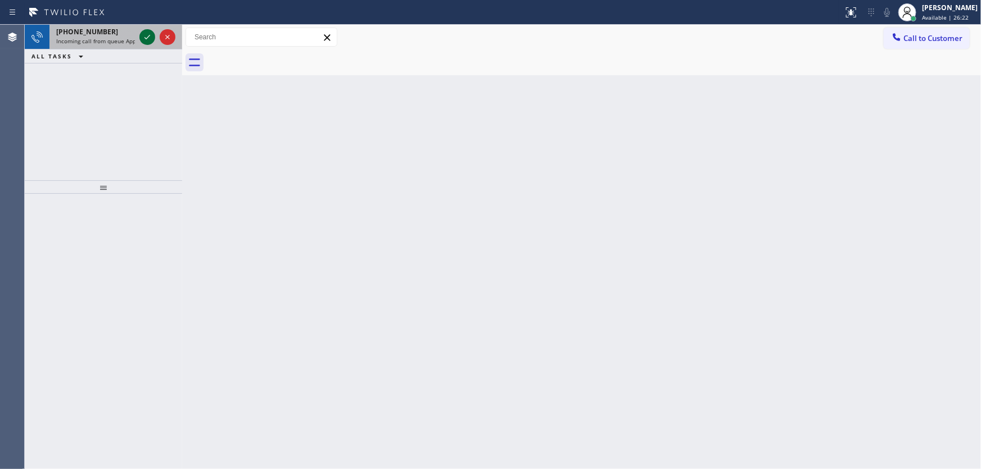
click at [147, 37] on icon at bounding box center [147, 37] width 6 height 4
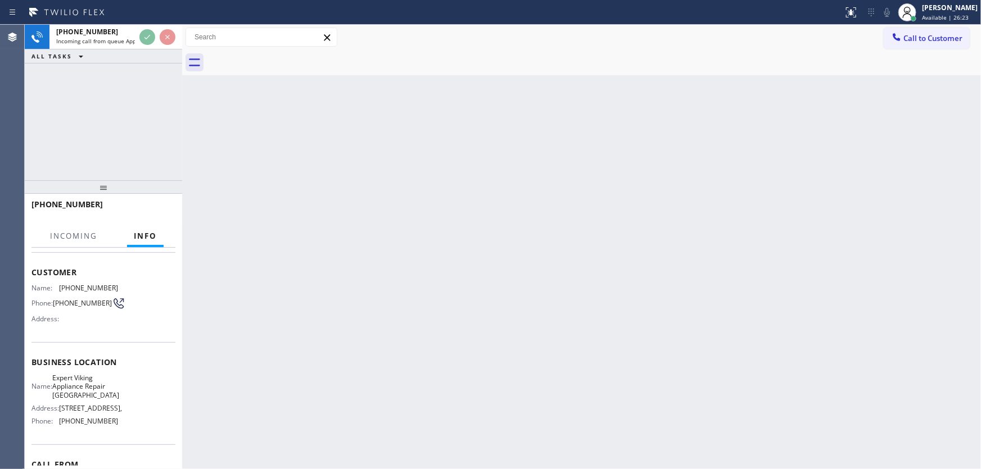
scroll to position [51, 0]
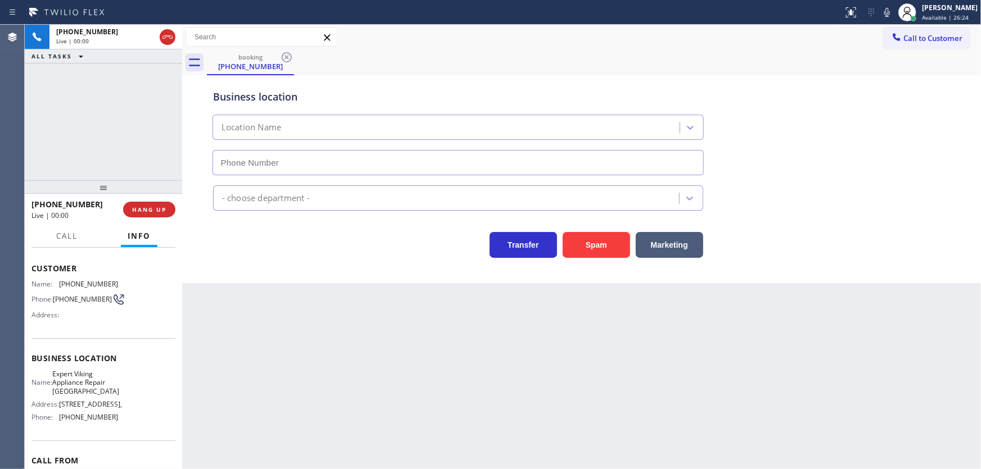
type input "[PHONE_NUMBER]"
click at [110, 109] on div "[PHONE_NUMBER] Live | 00:02 ALL TASKS ALL TASKS ACTIVE TASKS TASKS IN WRAP UP" at bounding box center [103, 103] width 157 height 156
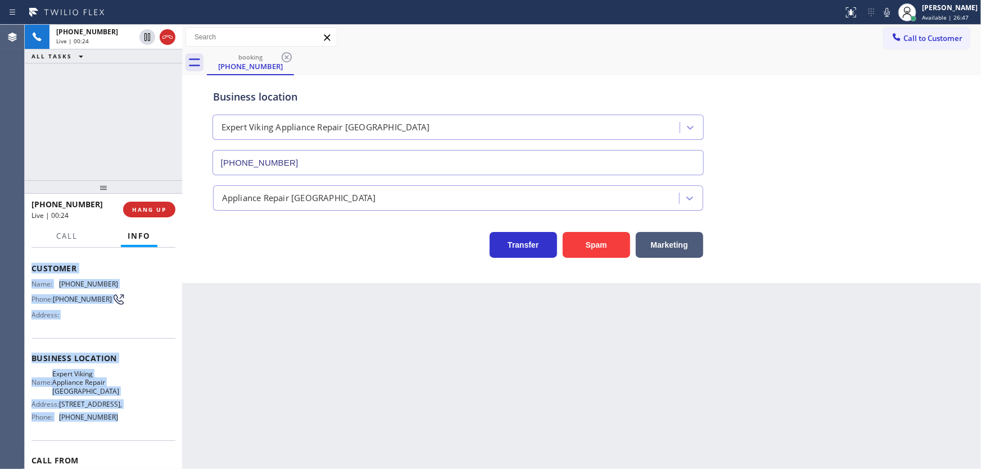
drag, startPoint x: 32, startPoint y: 273, endPoint x: 118, endPoint y: 424, distance: 173.9
click at [118, 424] on div "Context Queue: Appliance Repair High End Priority: 1 Customer Name: [PHONE_NUMB…" at bounding box center [103, 359] width 157 height 222
copy div "Customer Name: [PHONE_NUMBER] Phone: [PHONE_NUMBER] Address: Business location …"
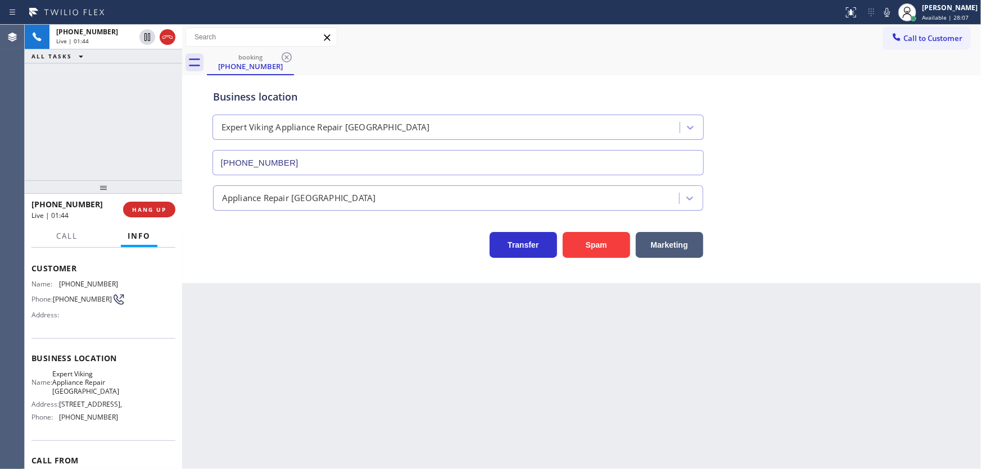
click at [129, 126] on div "[PHONE_NUMBER] Live | 01:44 ALL TASKS ALL TASKS ACTIVE TASKS TASKS IN WRAP UP" at bounding box center [103, 103] width 157 height 156
click at [36, 137] on div "[PHONE_NUMBER] Live | 02:30 ALL TASKS ALL TASKS ACTIVE TASKS TASKS IN WRAP UP" at bounding box center [103, 103] width 157 height 156
click at [142, 132] on div "[PHONE_NUMBER] Live | 03:10 ALL TASKS ALL TASKS ACTIVE TASKS TASKS IN WRAP UP" at bounding box center [103, 103] width 157 height 156
click at [61, 144] on div "[PHONE_NUMBER] Live | 03:12 ALL TASKS ALL TASKS ACTIVE TASKS TASKS IN WRAP UP […" at bounding box center [103, 103] width 157 height 156
click at [140, 73] on icon at bounding box center [146, 75] width 13 height 13
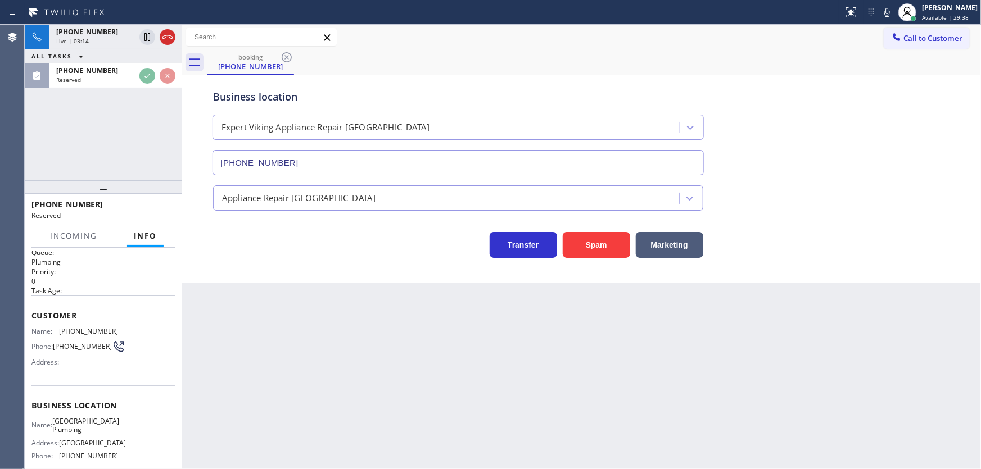
scroll to position [9, 0]
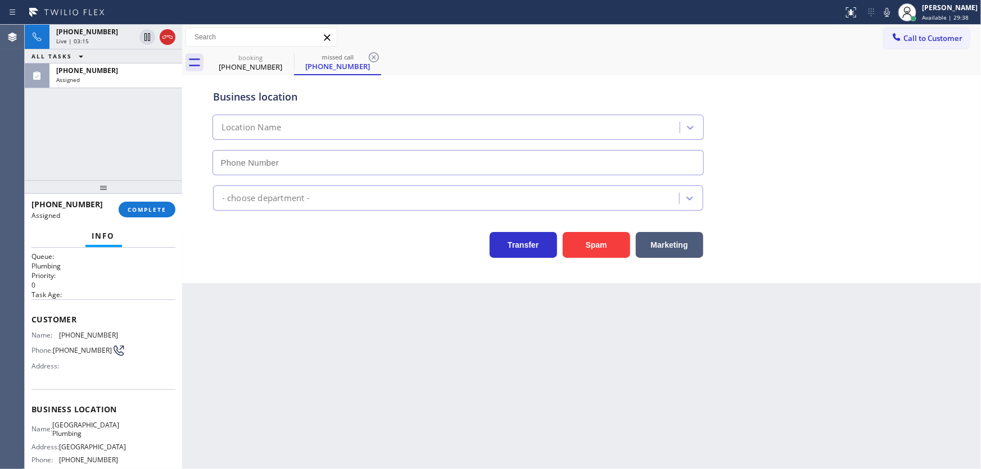
type input "[PHONE_NUMBER]"
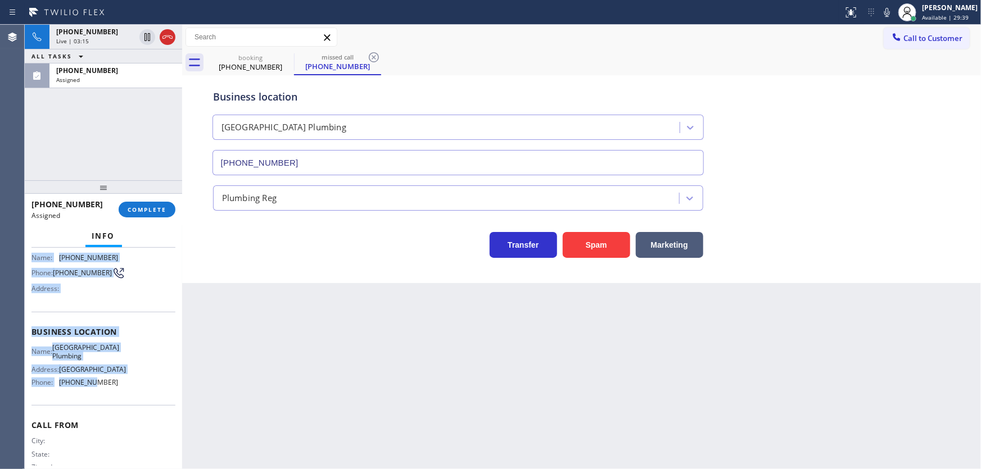
scroll to position [111, 0]
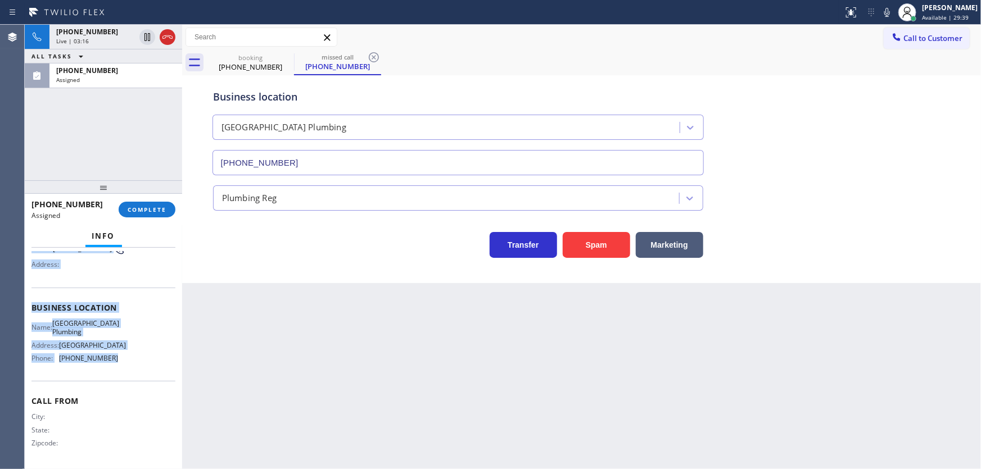
drag, startPoint x: 34, startPoint y: 322, endPoint x: 115, endPoint y: 362, distance: 91.0
click at [115, 362] on div "Context Queue: Plumbing Priority: 0 Task Age: Customer Name: [PHONE_NUMBER] Pho…" at bounding box center [103, 359] width 157 height 222
copy div "Customer Name: [PHONE_NUMBER] Phone: [PHONE_NUMBER] Address: Business location …"
click at [148, 208] on span "COMPLETE" at bounding box center [147, 210] width 39 height 8
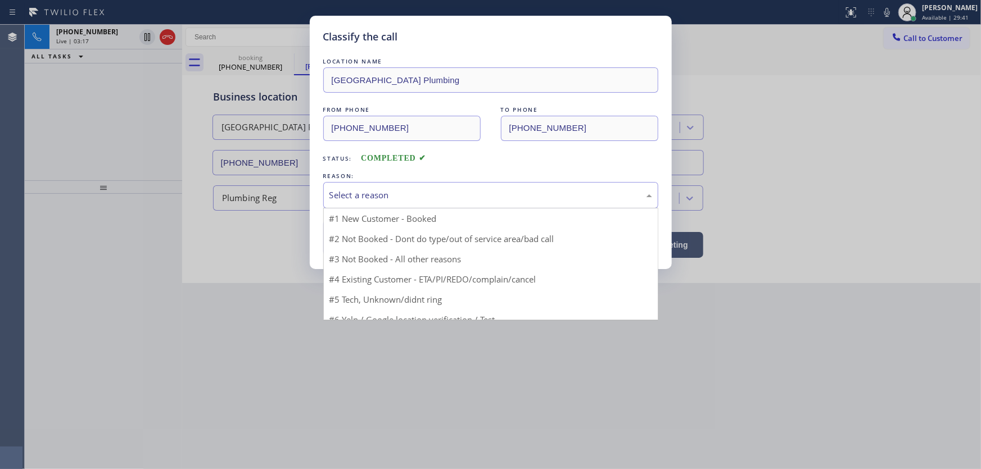
click at [356, 198] on div "Select a reason" at bounding box center [490, 195] width 323 height 13
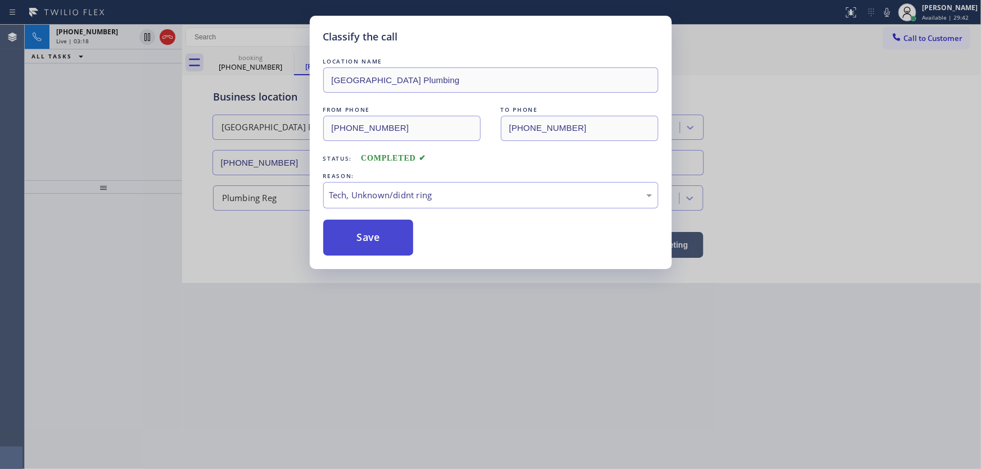
click at [369, 240] on button "Save" at bounding box center [368, 238] width 90 height 36
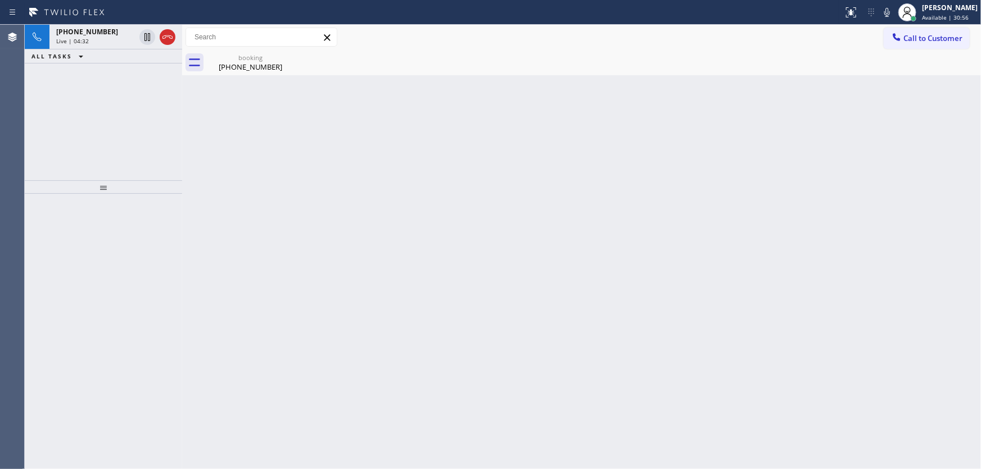
click at [120, 103] on div "[PHONE_NUMBER] Live | 04:32 ALL TASKS ALL TASKS ACTIVE TASKS TASKS IN WRAP UP" at bounding box center [103, 103] width 157 height 156
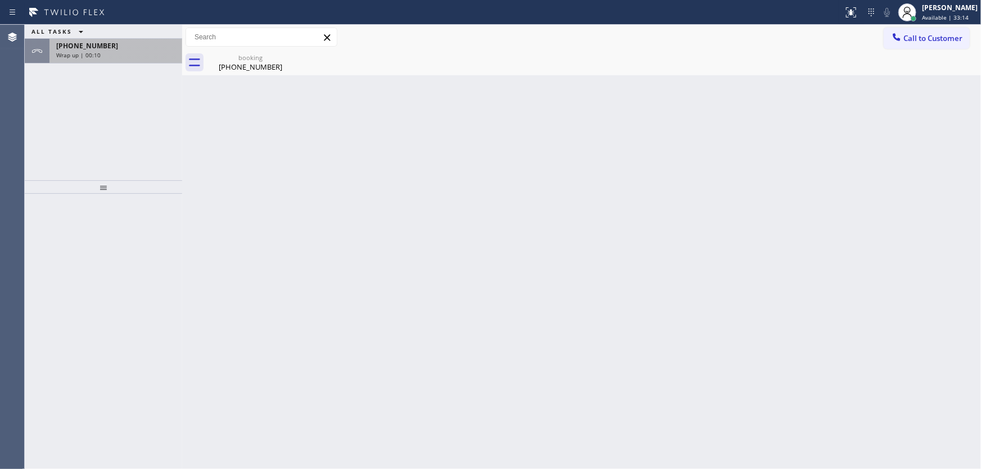
click at [147, 54] on div "Wrap up | 00:10" at bounding box center [115, 55] width 119 height 8
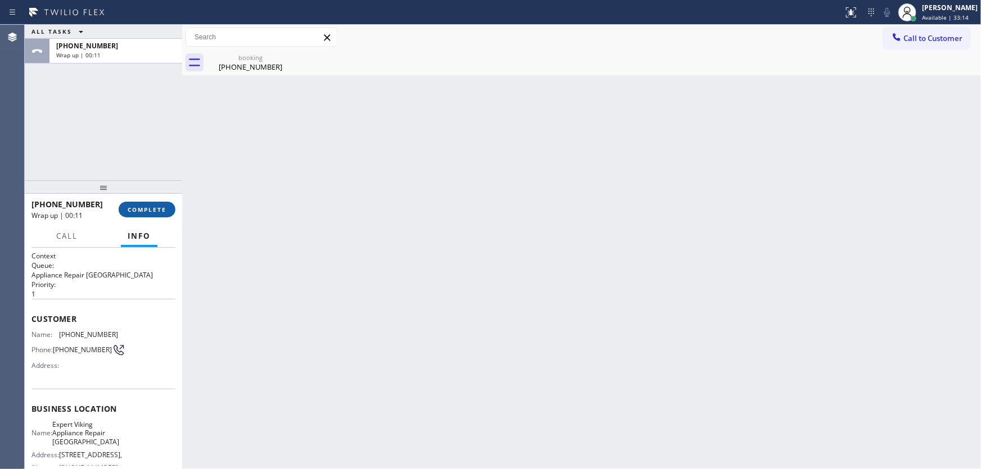
click at [159, 214] on button "COMPLETE" at bounding box center [147, 210] width 57 height 16
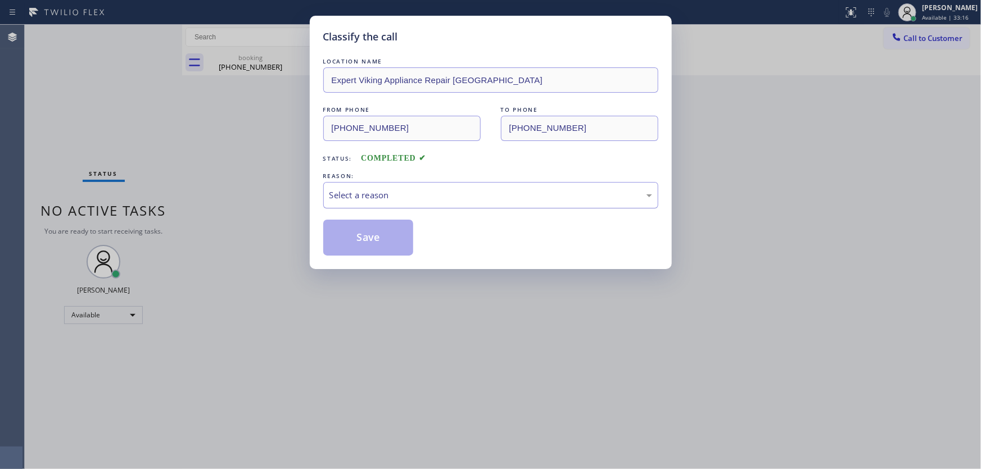
click at [339, 201] on div "Select a reason" at bounding box center [490, 195] width 323 height 13
click at [350, 235] on button "Save" at bounding box center [368, 238] width 90 height 36
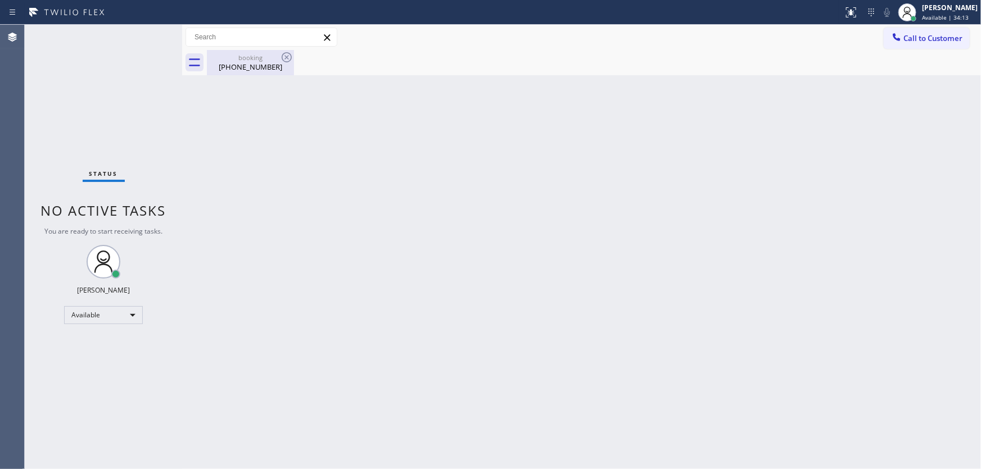
click at [258, 71] on div "[PHONE_NUMBER]" at bounding box center [250, 67] width 85 height 10
click at [327, 267] on div "Back to Dashboard Change Sender ID Customers Technicians Select a contact Outbo…" at bounding box center [581, 247] width 798 height 444
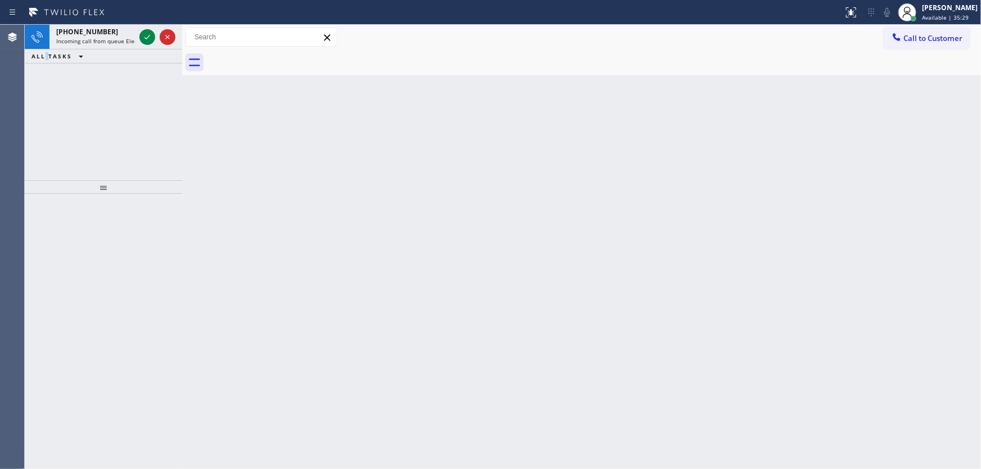
drag, startPoint x: 46, startPoint y: 155, endPoint x: 69, endPoint y: 134, distance: 30.2
click at [46, 155] on div "[PHONE_NUMBER] Incoming call from queue Electrical ALL TASKS ALL TASKS ACTIVE T…" at bounding box center [103, 103] width 157 height 156
click at [140, 30] on icon at bounding box center [146, 36] width 13 height 13
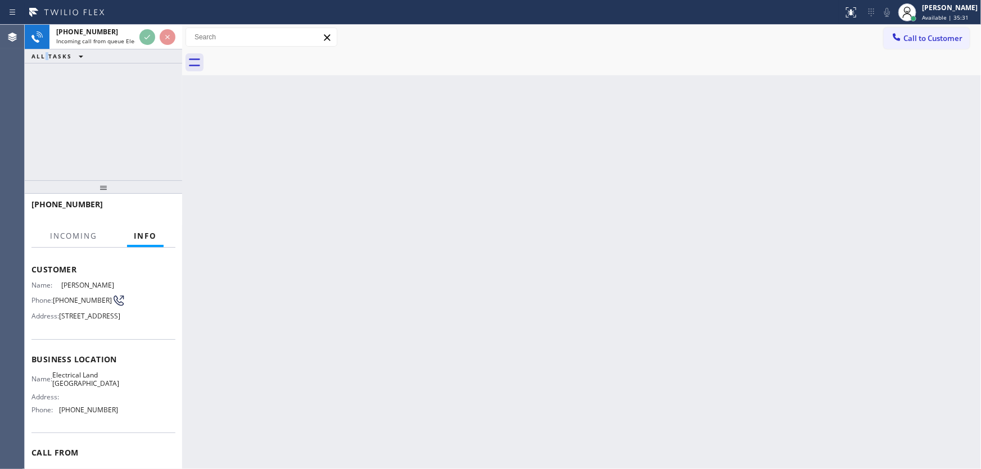
scroll to position [51, 0]
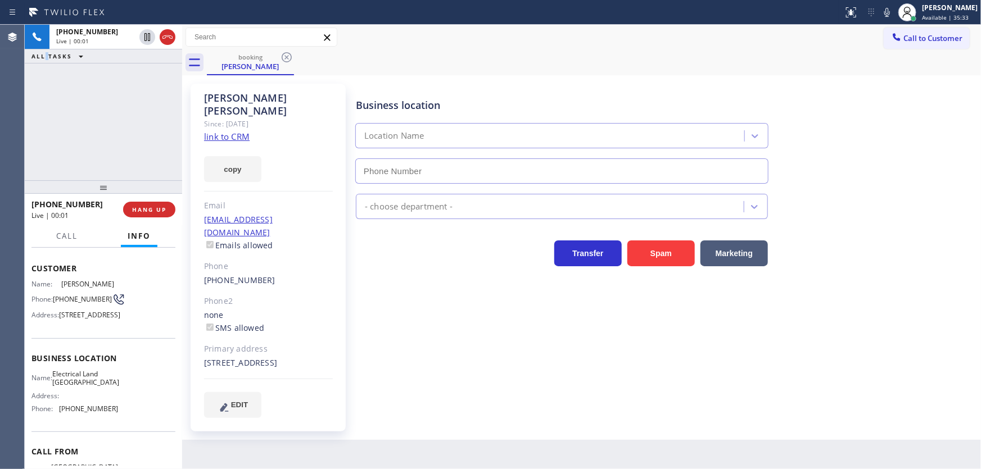
type input "[PHONE_NUMBER]"
click at [229, 131] on link "link to CRM" at bounding box center [227, 136] width 46 height 11
click at [51, 128] on div "[PHONE_NUMBER] Live | 02:26 ALL TASKS ALL TASKS ACTIVE TASKS TASKS IN WRAP UP" at bounding box center [103, 103] width 157 height 156
click at [138, 214] on button "HANG UP" at bounding box center [149, 210] width 52 height 16
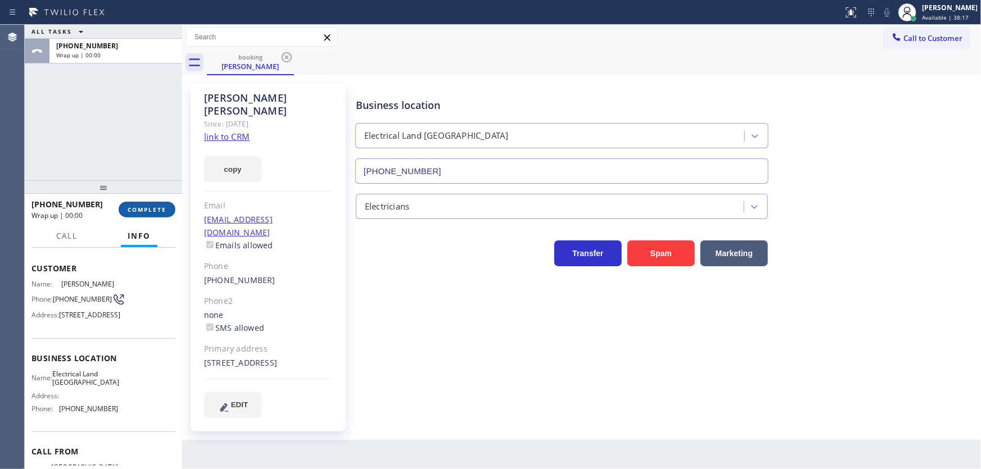
click at [146, 209] on span "COMPLETE" at bounding box center [147, 210] width 39 height 8
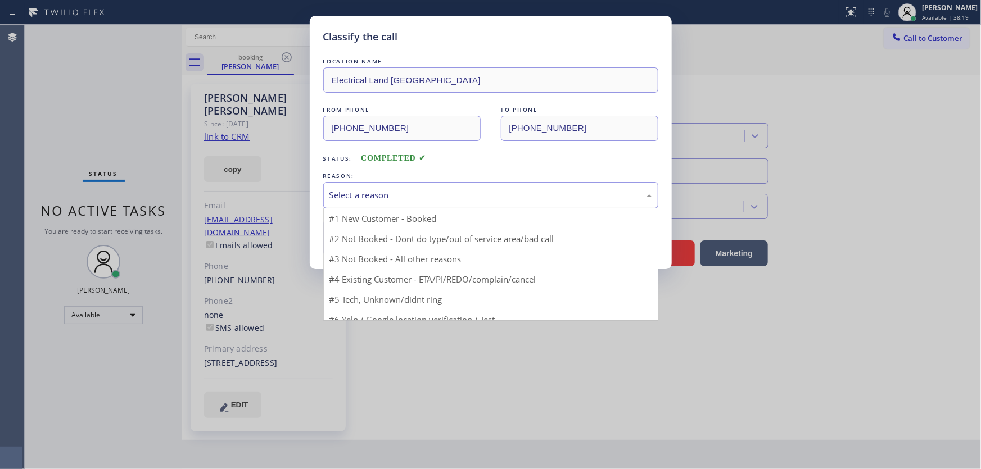
click at [358, 197] on div "Select a reason" at bounding box center [490, 195] width 323 height 13
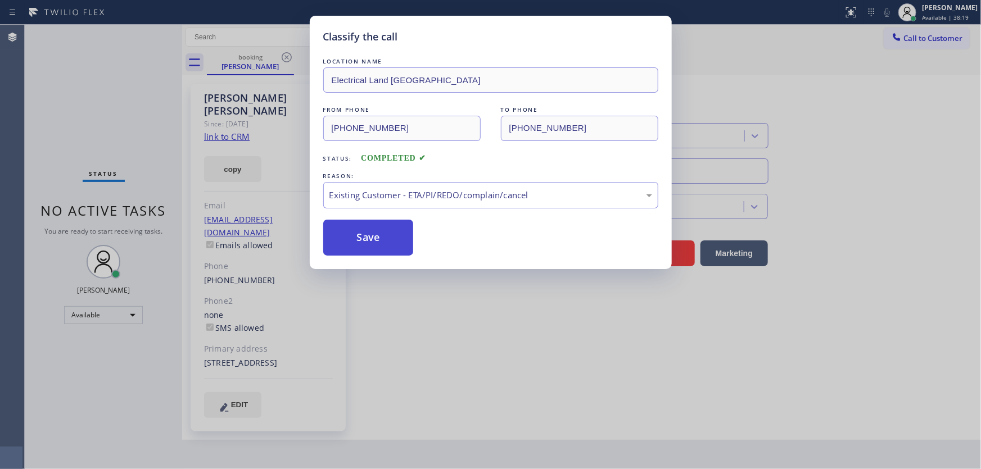
click at [363, 239] on button "Save" at bounding box center [368, 238] width 90 height 36
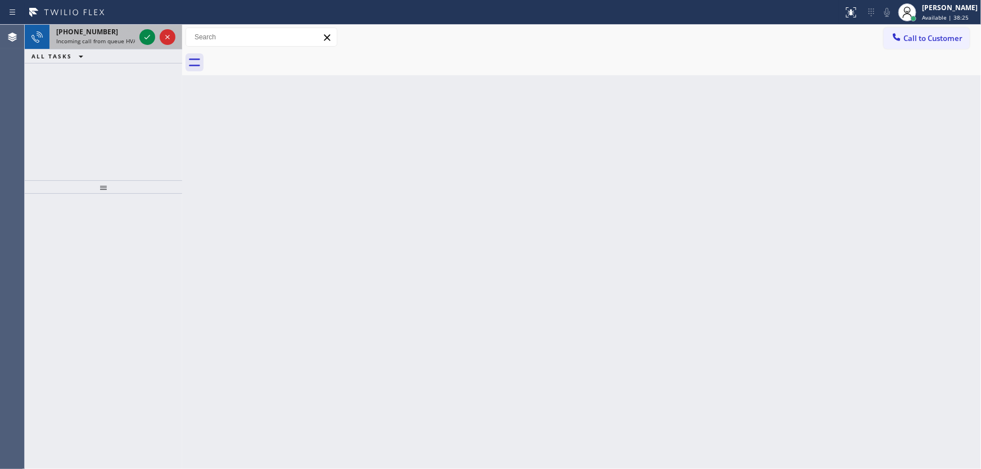
click at [137, 41] on div at bounding box center [157, 37] width 40 height 25
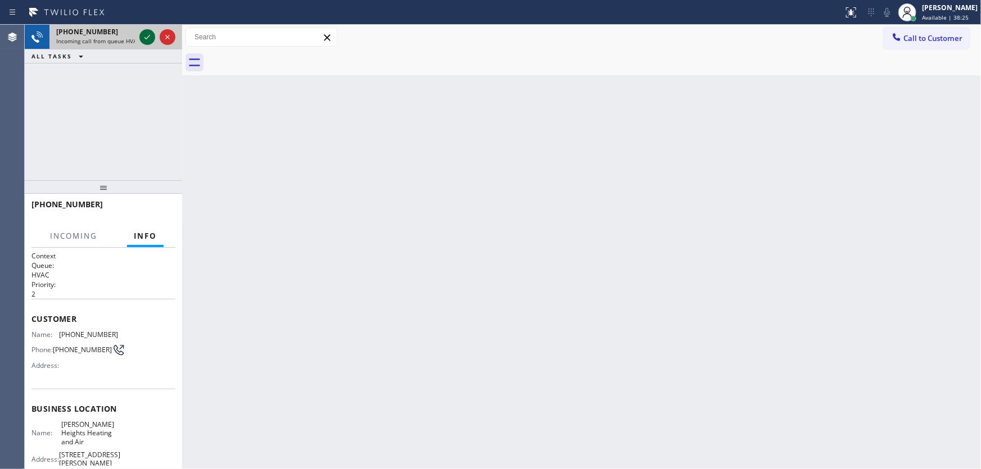
click at [142, 37] on icon at bounding box center [146, 36] width 13 height 13
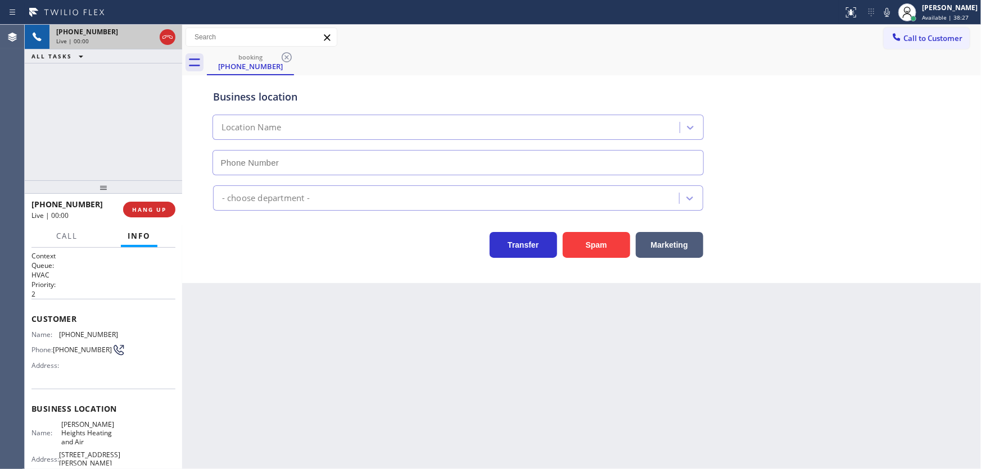
type input "[PHONE_NUMBER]"
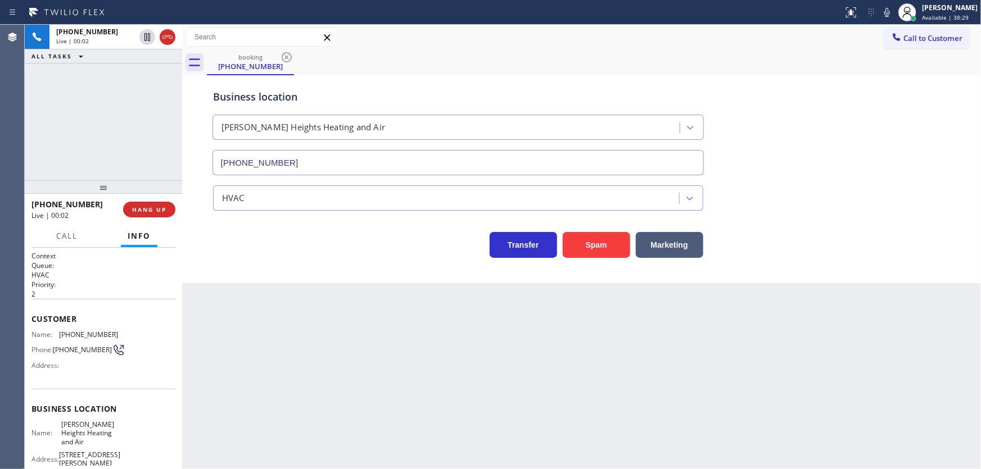
click at [79, 129] on div "[PHONE_NUMBER] Live | 00:02 ALL TASKS ALL TASKS ACTIVE TASKS TASKS IN WRAP UP" at bounding box center [103, 103] width 157 height 156
click at [571, 239] on button "Spam" at bounding box center [595, 245] width 67 height 26
click at [148, 218] on div "[PHONE_NUMBER] Live | 00:14 HANG UP" at bounding box center [103, 209] width 144 height 29
click at [149, 212] on span "HANG UP" at bounding box center [149, 210] width 34 height 8
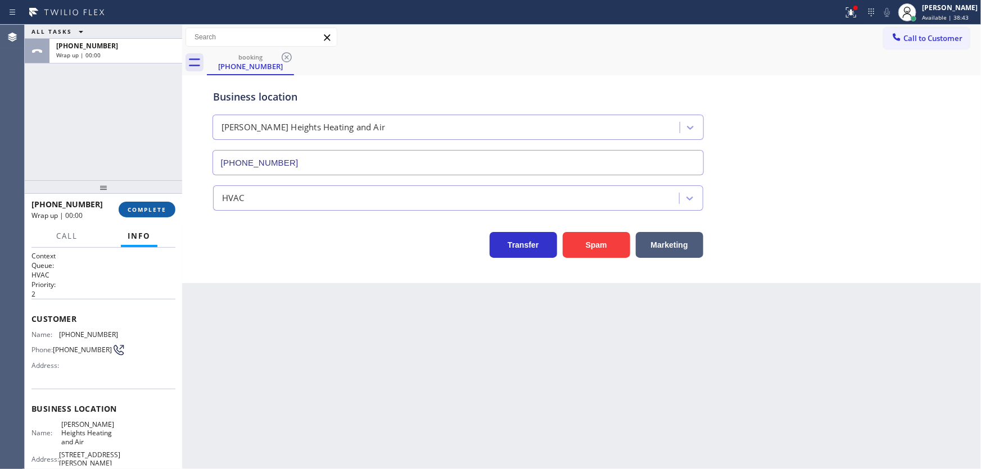
click at [151, 212] on span "COMPLETE" at bounding box center [147, 210] width 39 height 8
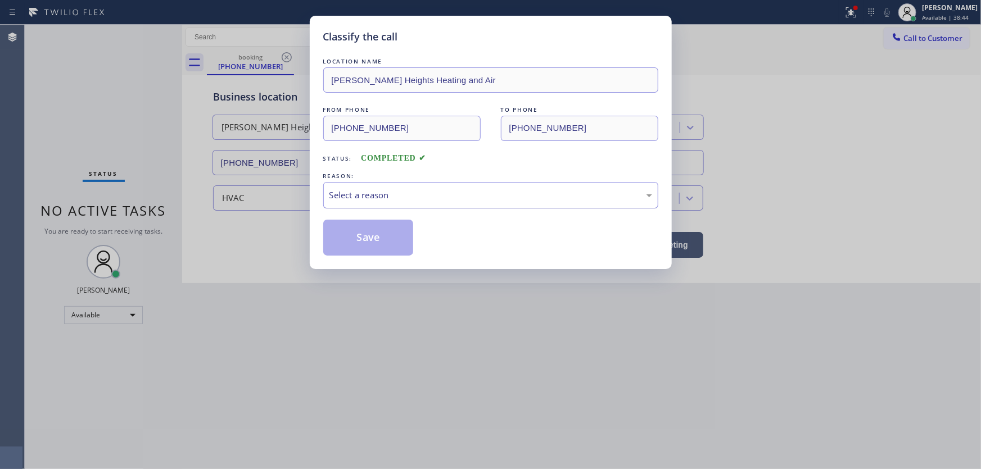
drag, startPoint x: 358, startPoint y: 192, endPoint x: 360, endPoint y: 206, distance: 13.6
click at [359, 194] on div "Select a reason" at bounding box center [490, 195] width 323 height 13
click at [364, 232] on button "Save" at bounding box center [368, 238] width 90 height 36
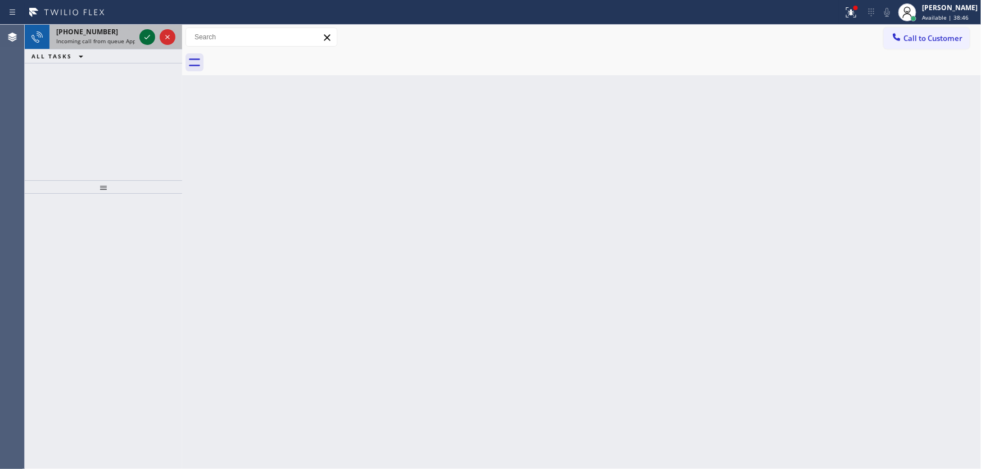
click at [149, 37] on icon at bounding box center [146, 36] width 13 height 13
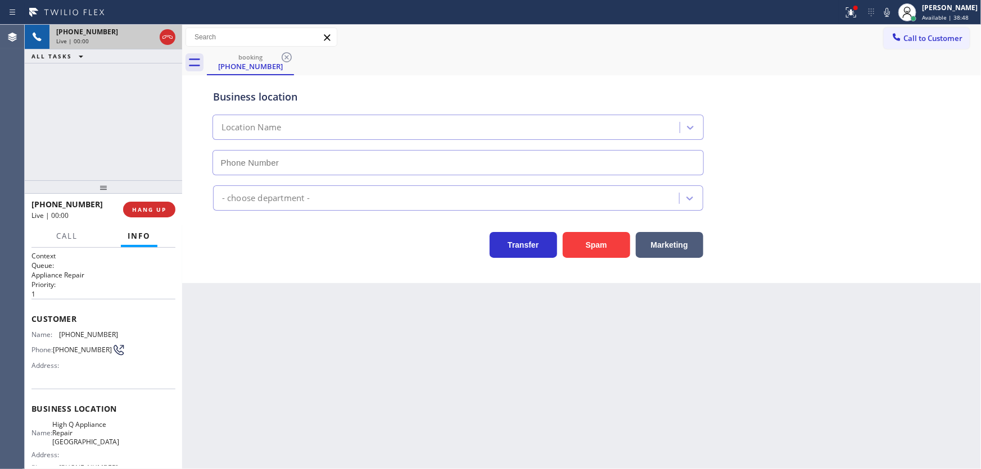
type input "[PHONE_NUMBER]"
click at [857, 16] on icon at bounding box center [850, 12] width 13 height 13
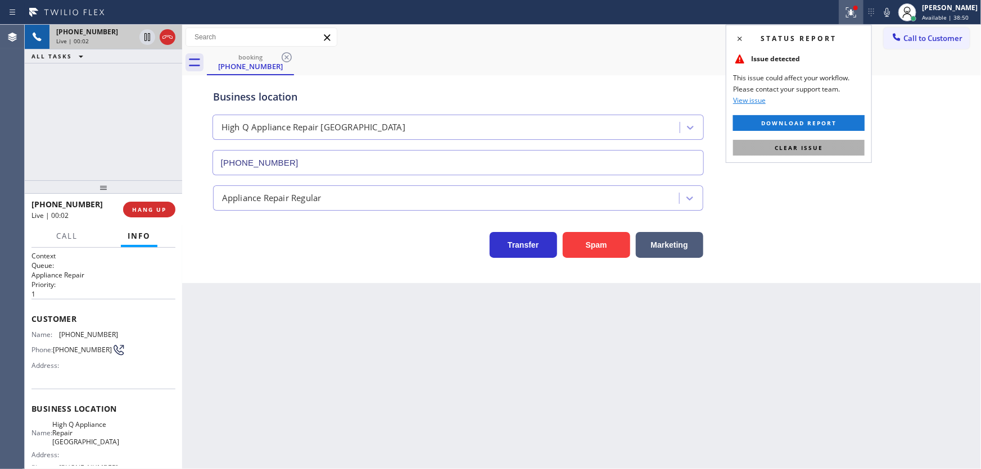
click at [815, 152] on button "Clear issue" at bounding box center [798, 148] width 131 height 16
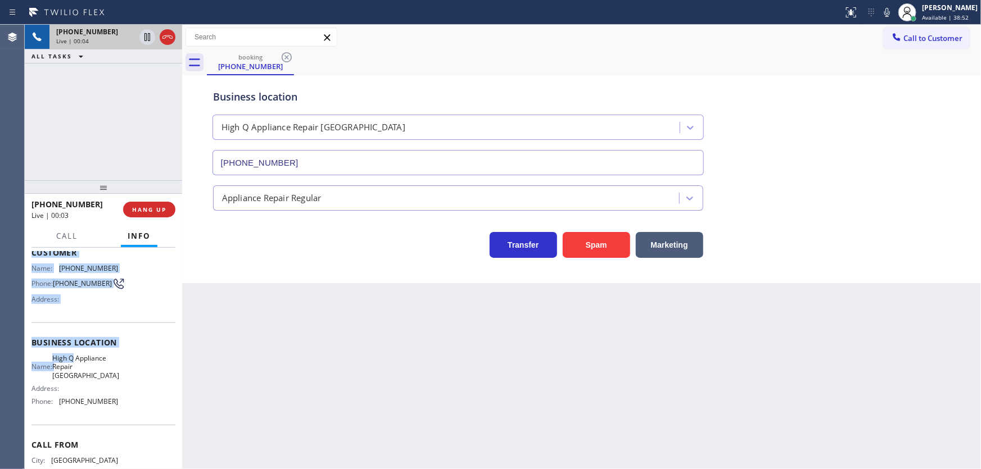
scroll to position [112, 0]
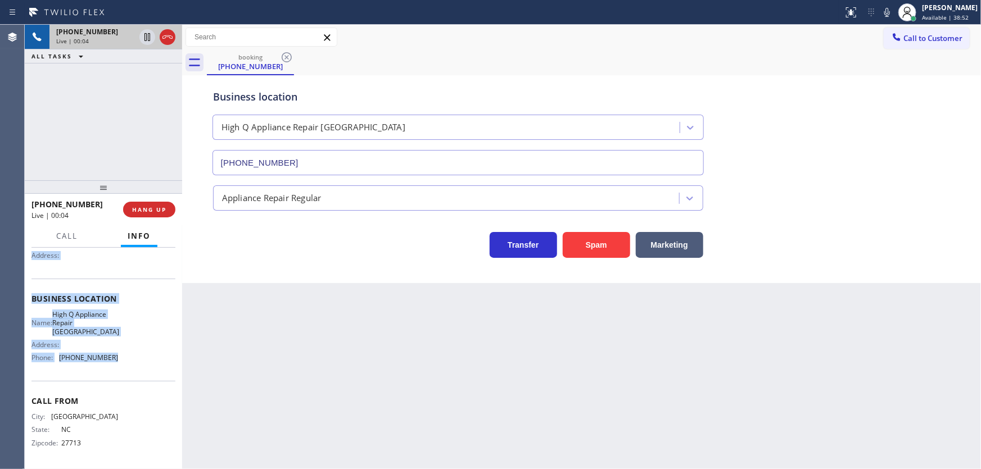
drag, startPoint x: 53, startPoint y: 326, endPoint x: 120, endPoint y: 355, distance: 72.8
click at [120, 355] on div "Context Queue: Appliance Repair Priority: 1 Customer Name: [PHONE_NUMBER] Phone…" at bounding box center [103, 303] width 144 height 325
copy div "Customer Name: [PHONE_NUMBER] Phone: [PHONE_NUMBER] Address: Business location …"
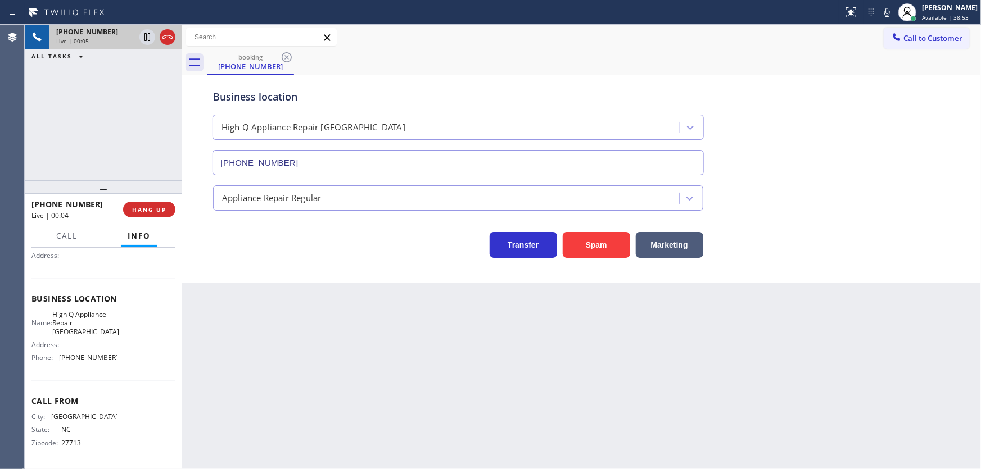
click at [125, 169] on div "[PHONE_NUMBER] Live | 00:05 ALL TASKS ALL TASKS ACTIVE TASKS TASKS IN WRAP UP" at bounding box center [103, 103] width 157 height 156
click at [97, 140] on div "[PHONE_NUMBER] Live | 00:08 ALL TASKS ALL TASKS ACTIVE TASKS TASKS IN WRAP UP" at bounding box center [103, 103] width 157 height 156
click at [75, 120] on div "[PHONE_NUMBER] Live | 00:16 ALL TASKS ALL TASKS ACTIVE TASKS TASKS IN WRAP UP" at bounding box center [103, 103] width 157 height 156
click at [24, 163] on div "Agent Desktop" at bounding box center [12, 247] width 24 height 444
click at [110, 140] on div "[PHONE_NUMBER] Live | 00:35 ALL TASKS ALL TASKS ACTIVE TASKS TASKS IN WRAP UP" at bounding box center [103, 103] width 157 height 156
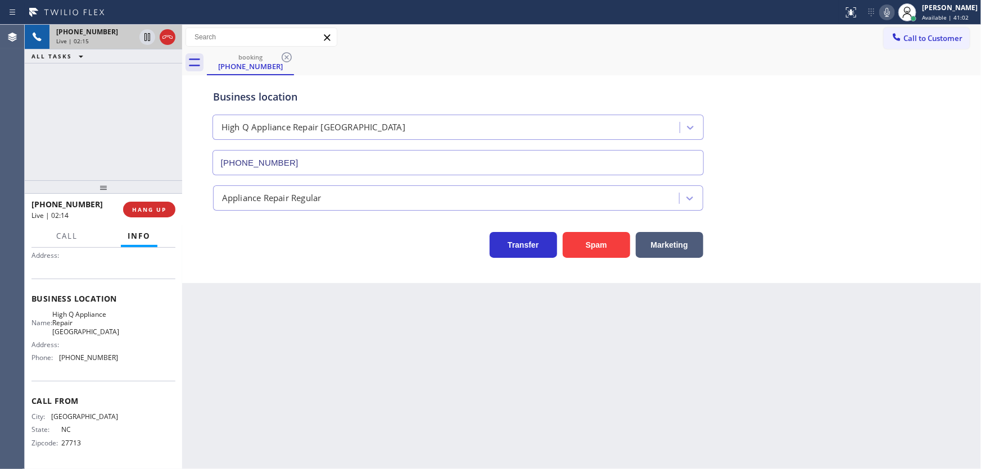
click at [892, 12] on icon at bounding box center [886, 12] width 13 height 13
click at [107, 106] on div "[PHONE_NUMBER] Live | 02:19 ALL TASKS ALL TASKS ACTIVE TASKS TASKS IN WRAP UP" at bounding box center [103, 103] width 157 height 156
click at [127, 132] on div "[PHONE_NUMBER] Live | 02:37 ALL TASKS ALL TASKS ACTIVE TASKS TASKS IN WRAP UP" at bounding box center [103, 103] width 157 height 156
click at [890, 11] on icon at bounding box center [887, 12] width 6 height 9
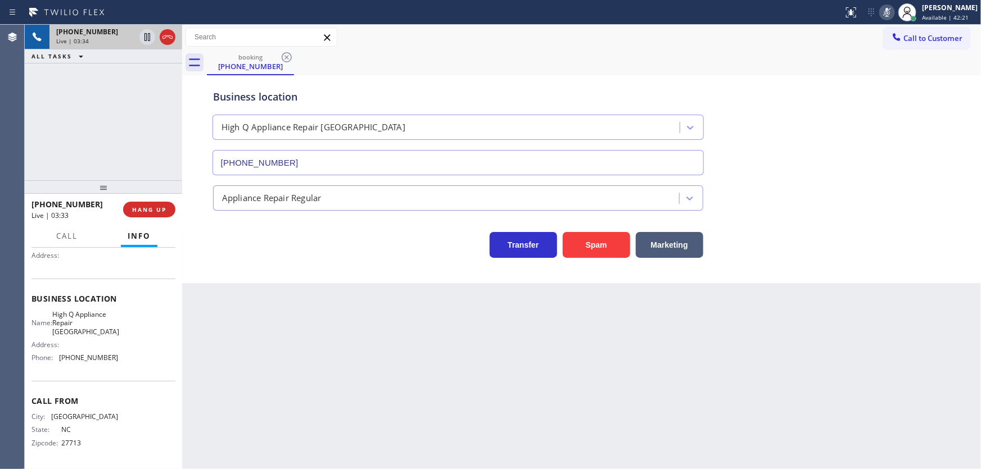
click at [890, 11] on icon at bounding box center [887, 12] width 6 height 9
click at [148, 91] on div "[PHONE_NUMBER] Live | 07:42 ALL TASKS ALL TASKS ACTIVE TASKS TASKS IN WRAP UP" at bounding box center [103, 103] width 157 height 156
click at [123, 121] on div "[PHONE_NUMBER] Live | 08:52 ALL TASKS ALL TASKS ACTIVE TASKS TASKS IN WRAP UP" at bounding box center [103, 103] width 157 height 156
click at [892, 11] on icon at bounding box center [886, 12] width 13 height 13
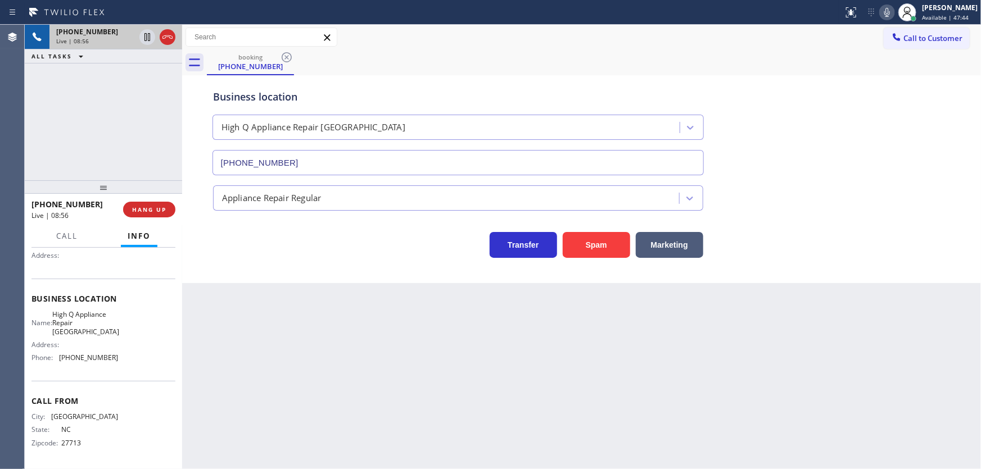
click at [118, 103] on div "[PHONE_NUMBER] Live | 08:56 ALL TASKS ALL TASKS ACTIVE TASKS TASKS IN WRAP UP" at bounding box center [103, 103] width 157 height 156
click at [102, 105] on div "[PHONE_NUMBER] Live | 10:39 ALL TASKS ALL TASKS ACTIVE TASKS TASKS IN WRAP UP" at bounding box center [103, 103] width 157 height 156
click at [98, 121] on div "[PHONE_NUMBER] Live | 10:45 ALL TASKS ALL TASKS ACTIVE TASKS TASKS IN WRAP UP" at bounding box center [103, 103] width 157 height 156
click at [119, 101] on div "[PHONE_NUMBER] Live | 10:59 ALL TASKS ALL TASKS ACTIVE TASKS TASKS IN WRAP UP" at bounding box center [103, 103] width 157 height 156
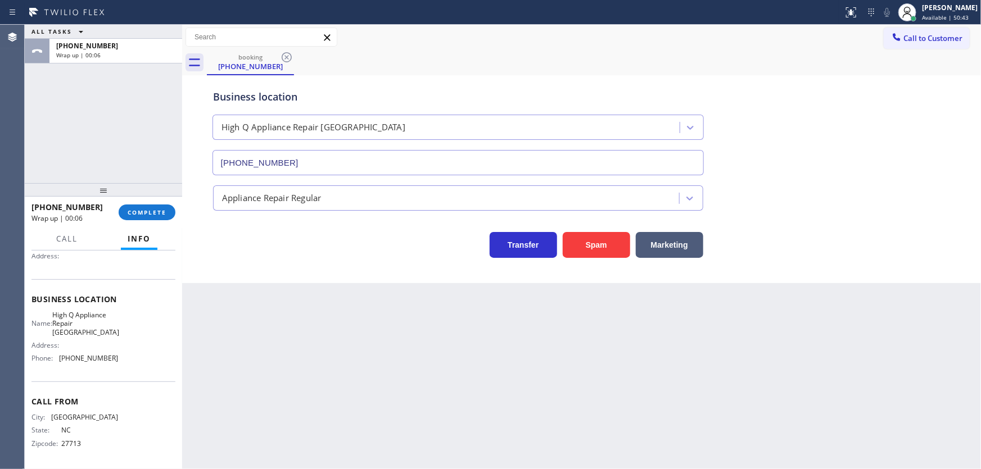
drag, startPoint x: 150, startPoint y: 197, endPoint x: 149, endPoint y: 204, distance: 7.4
click at [149, 197] on div at bounding box center [103, 189] width 157 height 13
click at [149, 208] on div "[PHONE_NUMBER] Wrap up | 00:06 COMPLETE" at bounding box center [103, 212] width 144 height 29
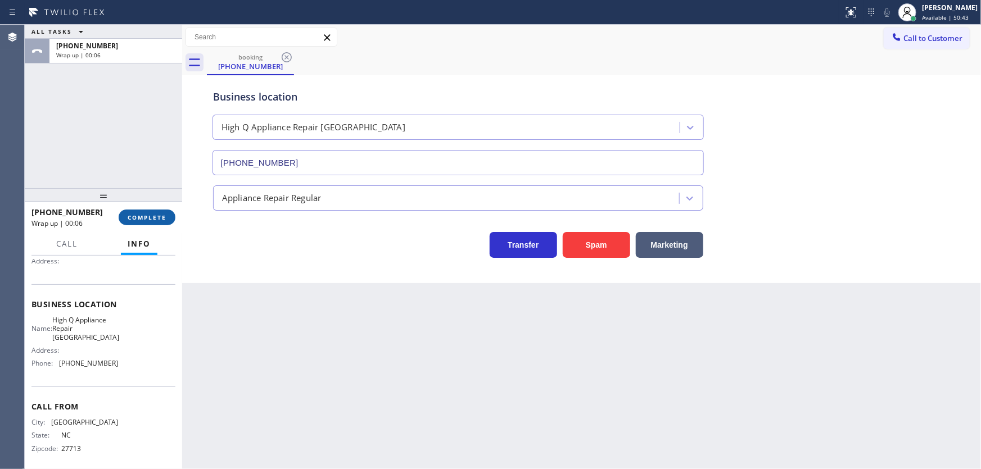
click at [151, 214] on span "COMPLETE" at bounding box center [147, 218] width 39 height 8
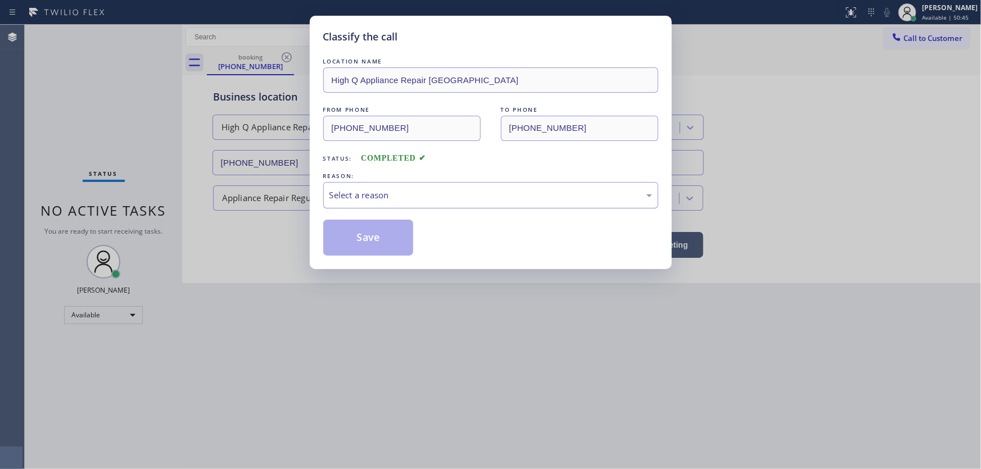
drag, startPoint x: 359, startPoint y: 199, endPoint x: 360, endPoint y: 205, distance: 6.3
click at [360, 199] on div "Select a reason" at bounding box center [490, 195] width 323 height 13
drag, startPoint x: 360, startPoint y: 237, endPoint x: 294, endPoint y: 183, distance: 85.4
click at [360, 237] on button "Save" at bounding box center [368, 238] width 90 height 36
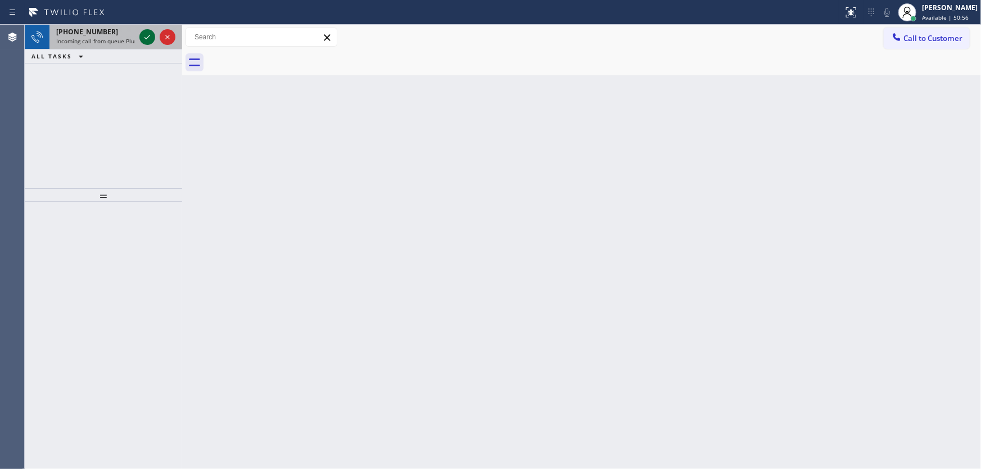
click at [147, 34] on icon at bounding box center [146, 36] width 13 height 13
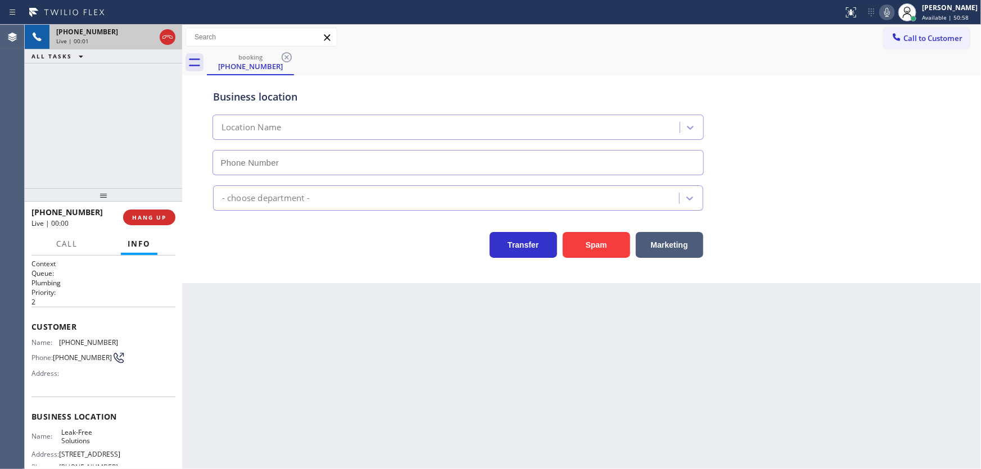
type input "[PHONE_NUMBER]"
click at [42, 115] on div "[PHONE_NUMBER] Live | 00:01 ALL TASKS ALL TASKS ACTIVE TASKS TASKS IN WRAP UP" at bounding box center [103, 107] width 157 height 164
click at [117, 126] on div "[PHONE_NUMBER] Live | 00:02 ALL TASKS ALL TASKS ACTIVE TASKS TASKS IN WRAP UP" at bounding box center [103, 107] width 157 height 164
click at [132, 129] on div "[PHONE_NUMBER] Live | 00:03 ALL TASKS ALL TASKS ACTIVE TASKS TASKS IN WRAP UP" at bounding box center [103, 107] width 157 height 164
click at [105, 140] on div "[PHONE_NUMBER] Live | 00:08 ALL TASKS ALL TASKS ACTIVE TASKS TASKS IN WRAP UP" at bounding box center [103, 107] width 157 height 164
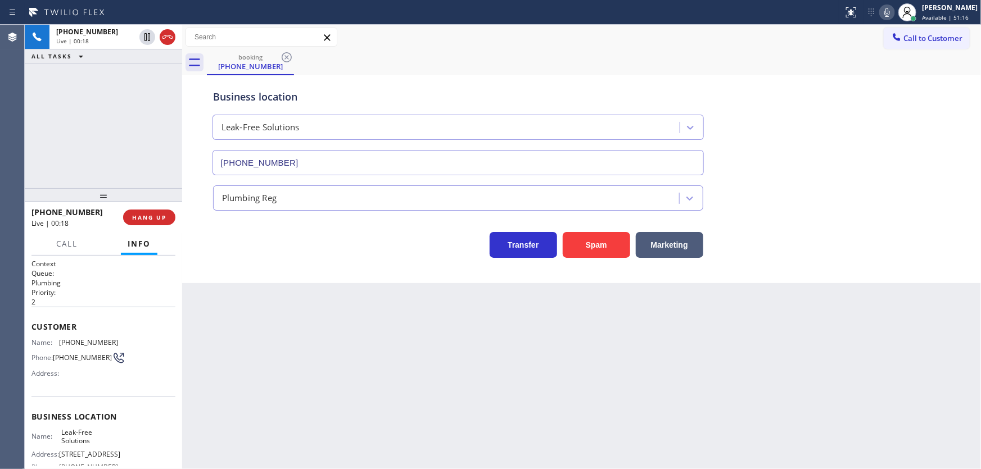
click at [93, 138] on div "[PHONE_NUMBER] Live | 00:18 ALL TASKS ALL TASKS ACTIVE TASKS TASKS IN WRAP UP" at bounding box center [103, 107] width 157 height 164
click at [158, 216] on span "HANG UP" at bounding box center [149, 218] width 34 height 8
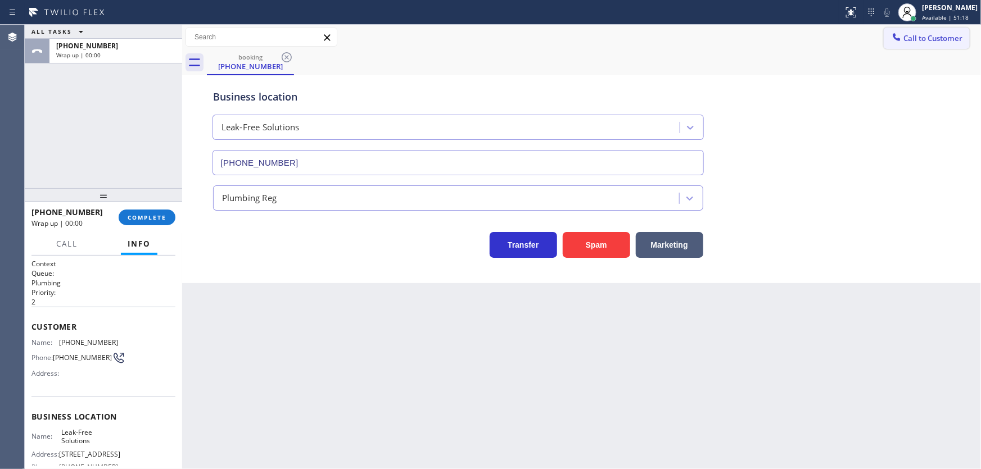
click at [922, 39] on span "Call to Customer" at bounding box center [932, 38] width 59 height 10
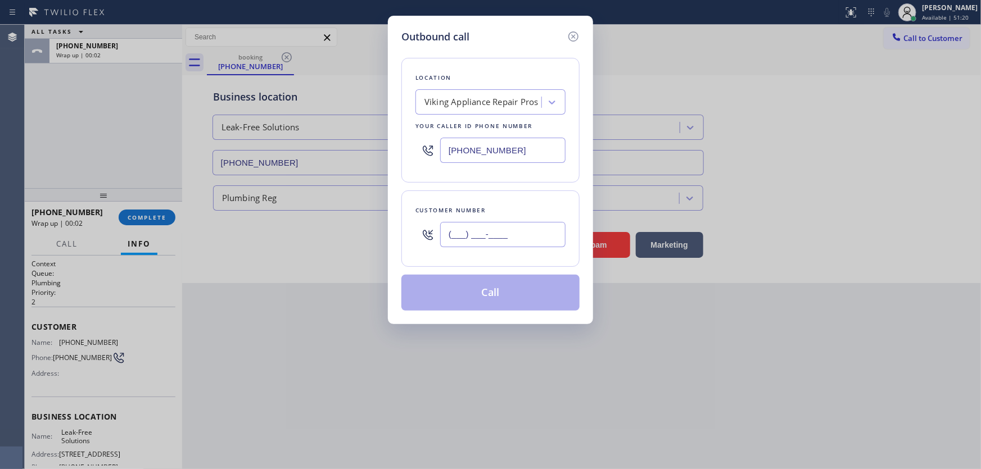
click at [475, 232] on input "(___) ___-____" at bounding box center [502, 234] width 125 height 25
paste input "310) 988-0964"
type input "[PHONE_NUMBER]"
click at [506, 152] on input "[PHONE_NUMBER]" at bounding box center [502, 150] width 125 height 25
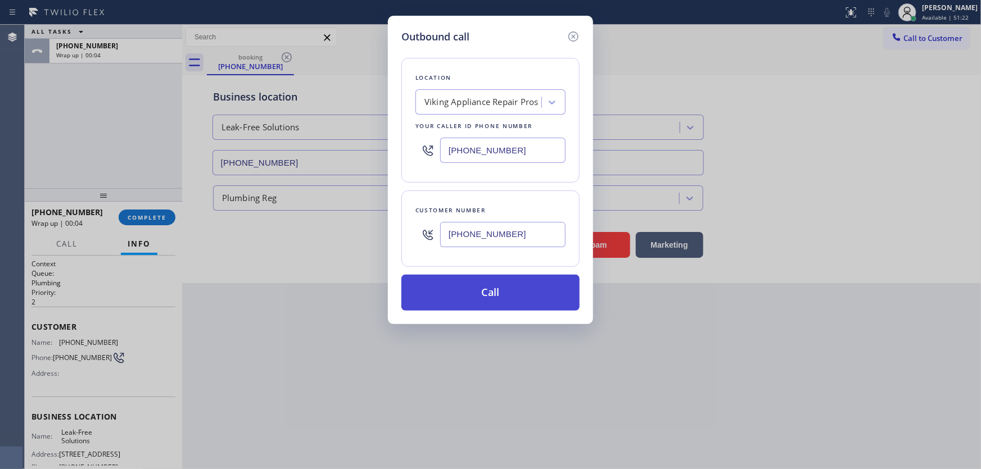
paste input "213) 474-7849"
type input "[PHONE_NUMBER]"
click at [491, 286] on button "Call" at bounding box center [490, 293] width 178 height 36
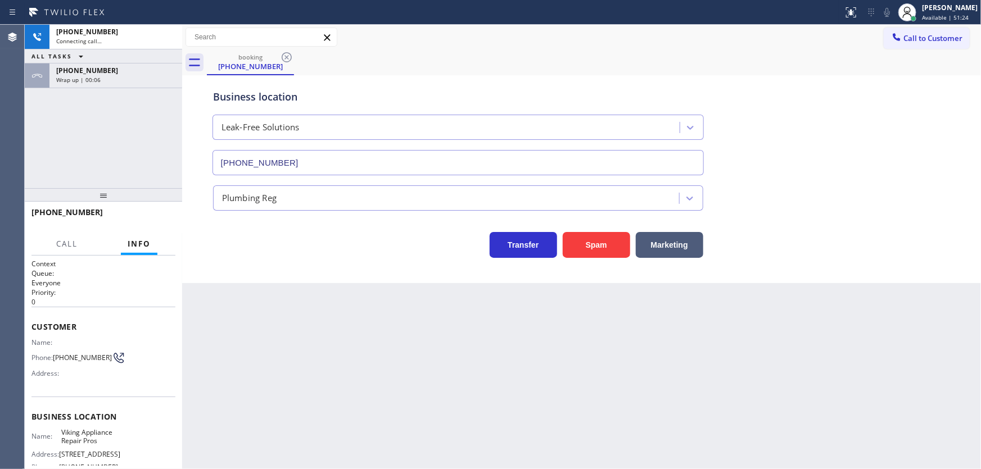
click at [110, 158] on div "[PHONE_NUMBER] Connecting call… ALL TASKS ALL TASKS ACTIVE TASKS TASKS IN WRAP …" at bounding box center [103, 107] width 157 height 164
click at [96, 70] on span "[PHONE_NUMBER]" at bounding box center [87, 71] width 62 height 10
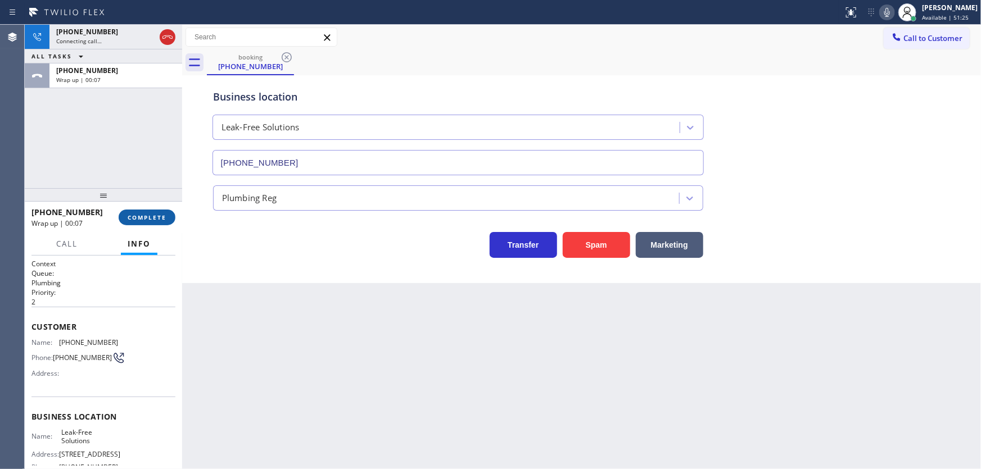
click at [150, 212] on button "COMPLETE" at bounding box center [147, 218] width 57 height 16
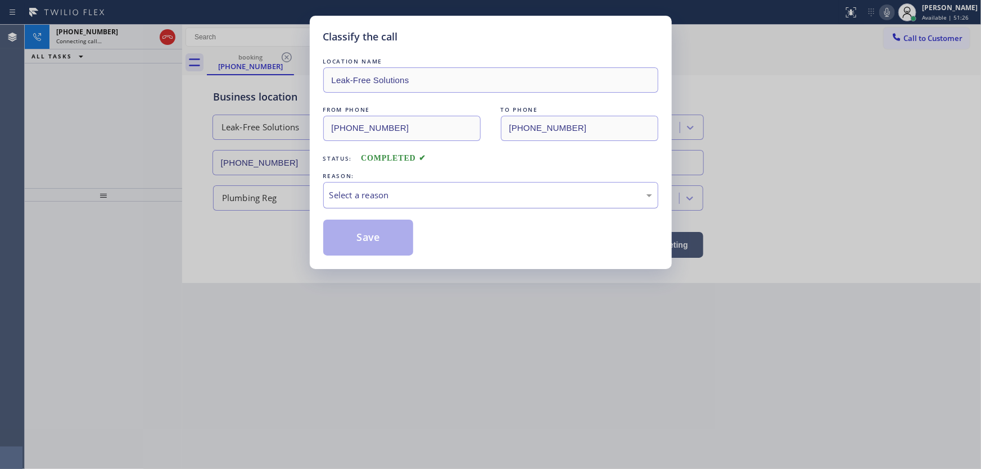
click at [351, 201] on div "Select a reason" at bounding box center [490, 195] width 335 height 26
click at [357, 238] on button "Save" at bounding box center [368, 238] width 90 height 36
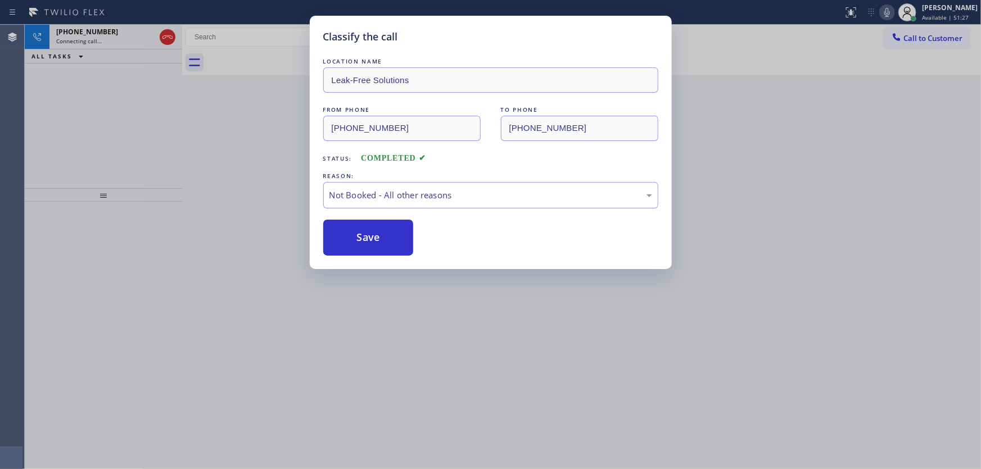
click at [101, 34] on div "Classify the call LOCATION NAME [PERSON_NAME] Electric FROM PHONE [PHONE_NUMBER…" at bounding box center [503, 247] width 956 height 444
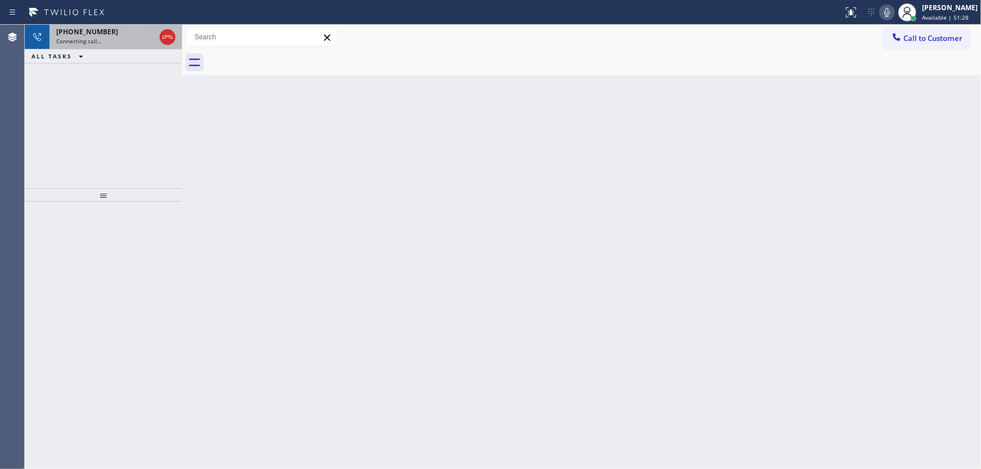
click at [111, 34] on div "[PHONE_NUMBER]" at bounding box center [105, 32] width 99 height 10
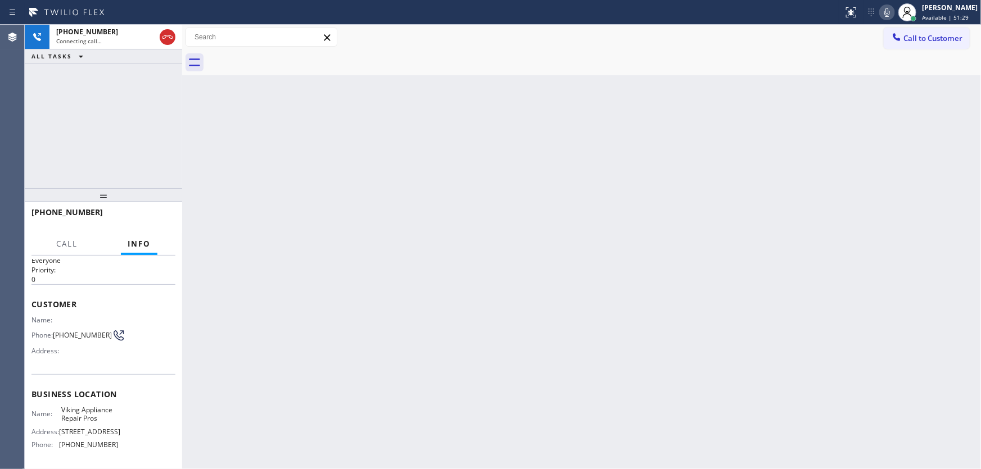
scroll to position [102, 0]
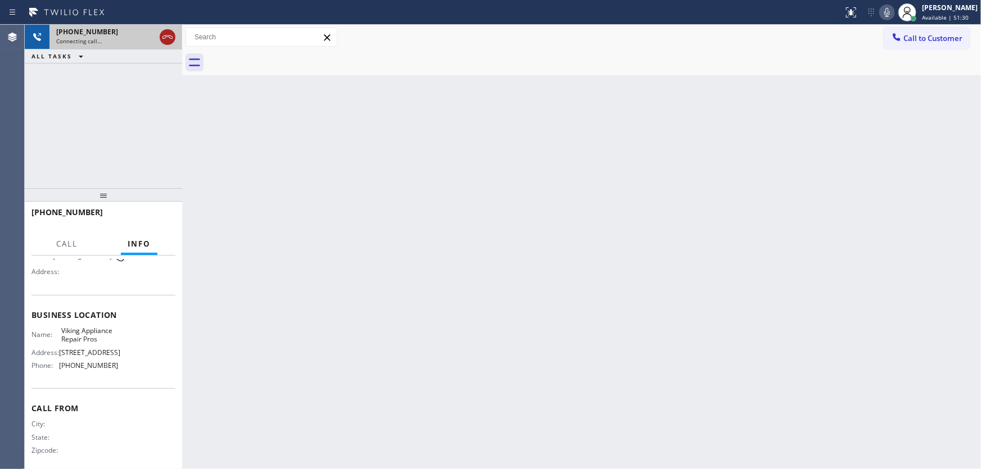
click at [164, 40] on icon at bounding box center [167, 36] width 13 height 13
click at [907, 38] on span "Call to Customer" at bounding box center [932, 38] width 59 height 10
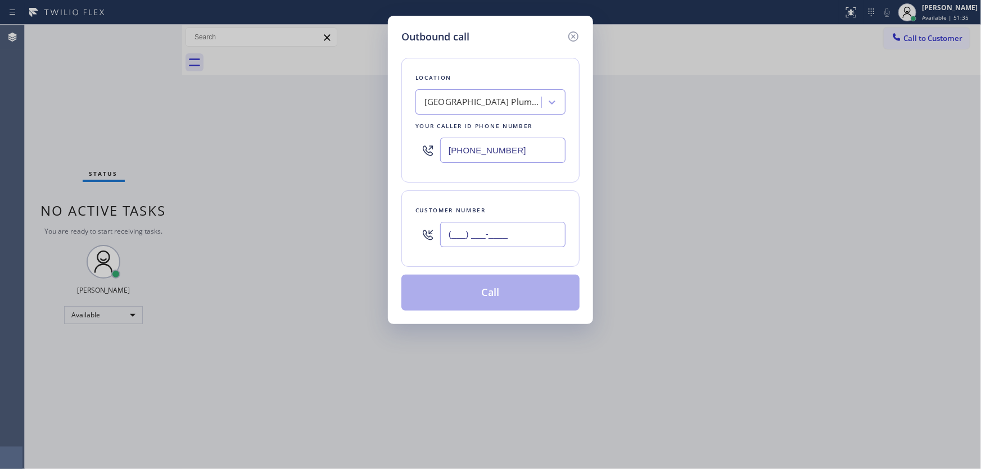
click at [469, 232] on input "(___) ___-____" at bounding box center [502, 234] width 125 height 25
paste input "310) 988-0964"
type input "[PHONE_NUMBER]"
click at [483, 180] on div "Location [GEOGRAPHIC_DATA] Plumbing Your caller id phone number [PHONE_NUMBER]" at bounding box center [490, 120] width 178 height 125
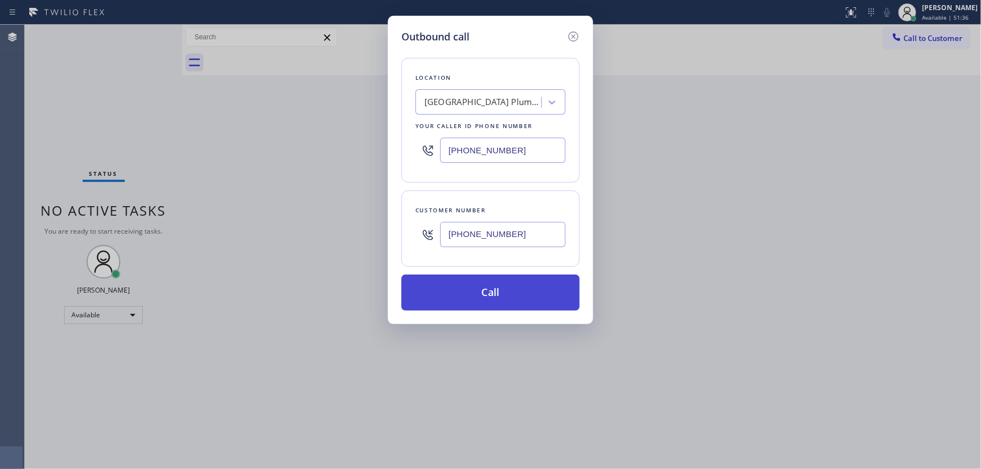
click at [485, 291] on button "Call" at bounding box center [490, 293] width 178 height 36
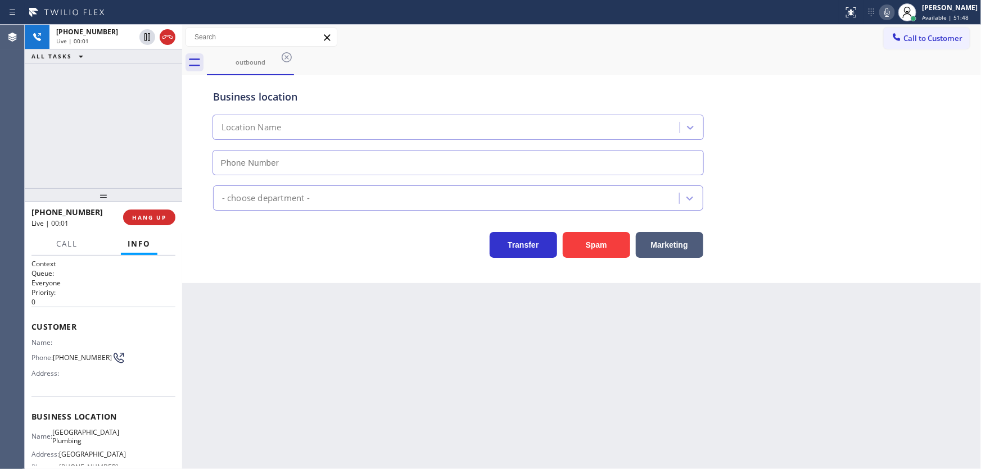
type input "[PHONE_NUMBER]"
click at [112, 149] on div "[PHONE_NUMBER] Live | 00:07 ALL TASKS ALL TASKS ACTIVE TASKS TASKS IN WRAP UP" at bounding box center [103, 107] width 157 height 164
click at [99, 127] on div "[PHONE_NUMBER] Live | 00:10 ALL TASKS ALL TASKS ACTIVE TASKS TASKS IN WRAP UP" at bounding box center [103, 107] width 157 height 164
click at [90, 91] on div "[PHONE_NUMBER] Live | 00:25 ALL TASKS ALL TASKS ACTIVE TASKS TASKS IN WRAP UP" at bounding box center [103, 107] width 157 height 164
click at [161, 210] on button "HANG UP" at bounding box center [149, 218] width 52 height 16
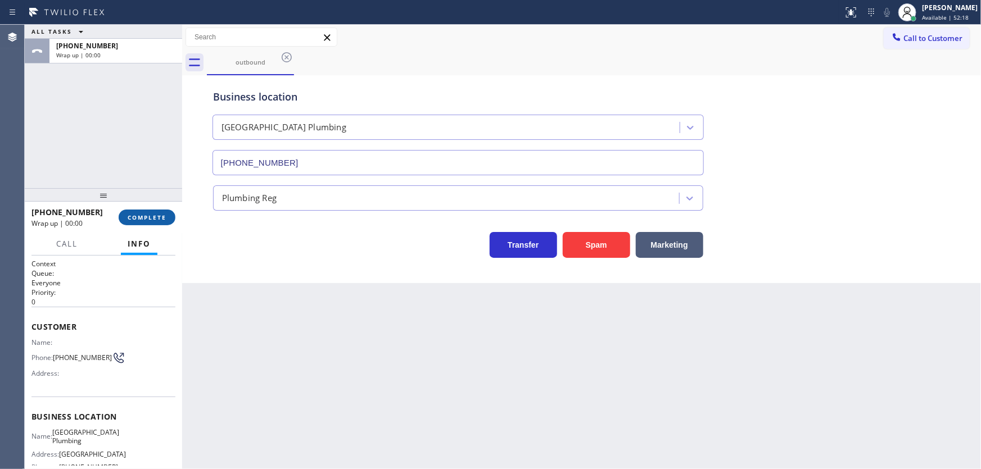
click at [159, 214] on span "COMPLETE" at bounding box center [147, 218] width 39 height 8
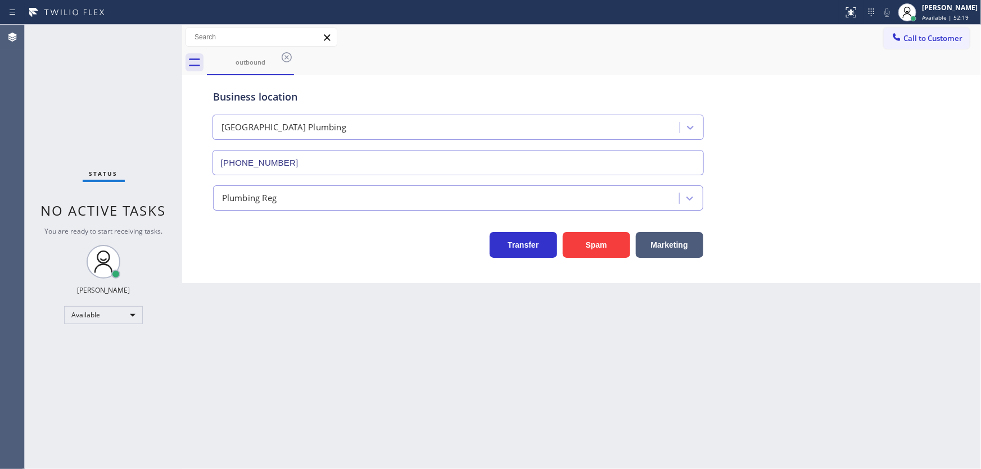
click at [282, 57] on icon at bounding box center [286, 57] width 13 height 13
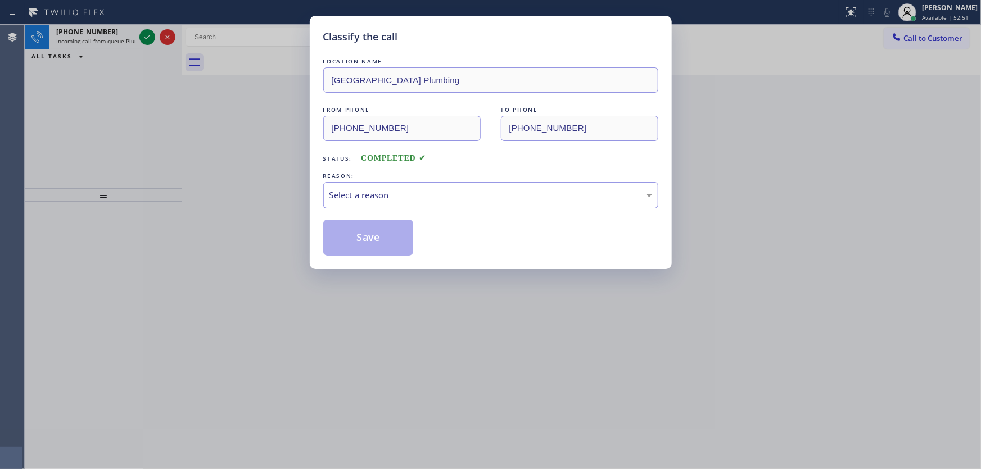
drag, startPoint x: 46, startPoint y: 70, endPoint x: 105, endPoint y: 61, distance: 60.2
click at [48, 70] on div "Classify the call LOCATION NAME [GEOGRAPHIC_DATA] Plumbing FROM PHONE [PHONE_NU…" at bounding box center [490, 234] width 981 height 469
click at [347, 199] on div "Select a reason" at bounding box center [490, 195] width 323 height 13
click at [355, 236] on button "Save" at bounding box center [368, 238] width 90 height 36
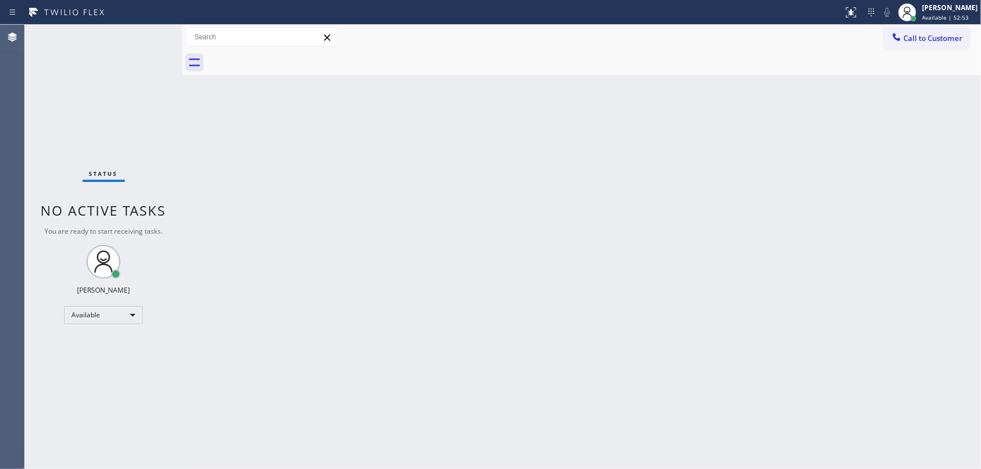
click at [146, 34] on div "Classify the call LOCATION NAME [PERSON_NAME] Electric FROM PHONE [PHONE_NUMBER…" at bounding box center [503, 247] width 956 height 444
click at [146, 34] on div "Status No active tasks You are ready to start receiving tasks. [PERSON_NAME]" at bounding box center [103, 247] width 157 height 444
drag, startPoint x: 179, startPoint y: 41, endPoint x: 151, endPoint y: 39, distance: 28.1
click at [151, 39] on div "Status No active tasks You are ready to start receiving tasks. [PERSON_NAME] Av…" at bounding box center [503, 247] width 956 height 444
click at [0, 83] on div "Agent Desktop" at bounding box center [12, 247] width 24 height 444
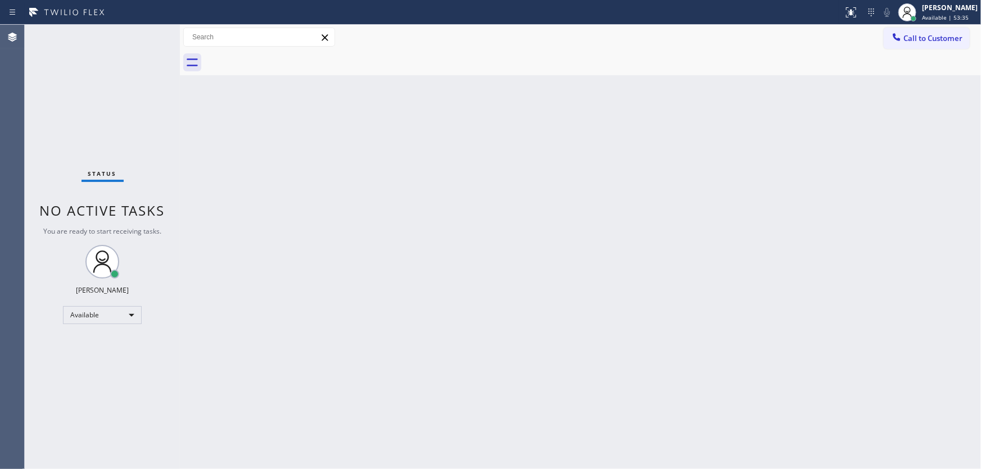
click at [51, 112] on div "Status No active tasks You are ready to start receiving tasks. [PERSON_NAME]" at bounding box center [102, 247] width 155 height 444
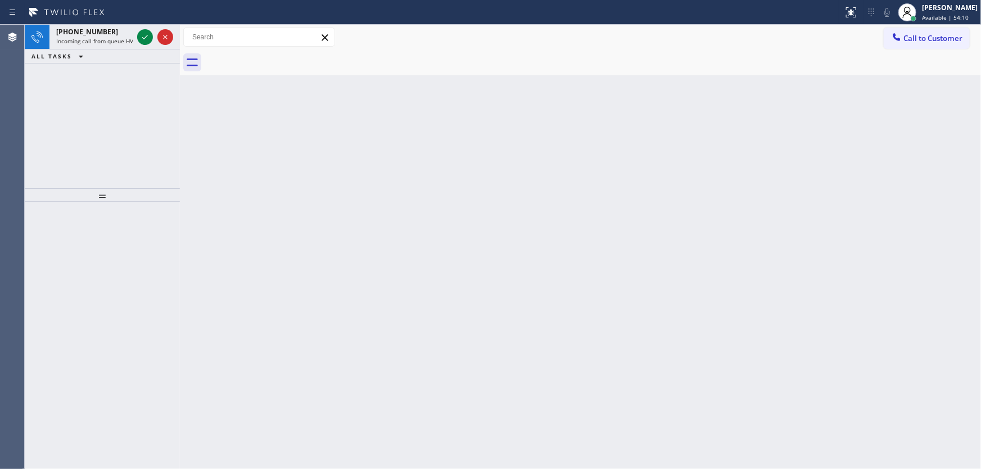
click at [44, 98] on div "[PHONE_NUMBER] Incoming call from queue HVAC ALL TASKS ALL TASKS ACTIVE TASKS T…" at bounding box center [102, 107] width 155 height 164
click at [146, 35] on icon at bounding box center [144, 36] width 13 height 13
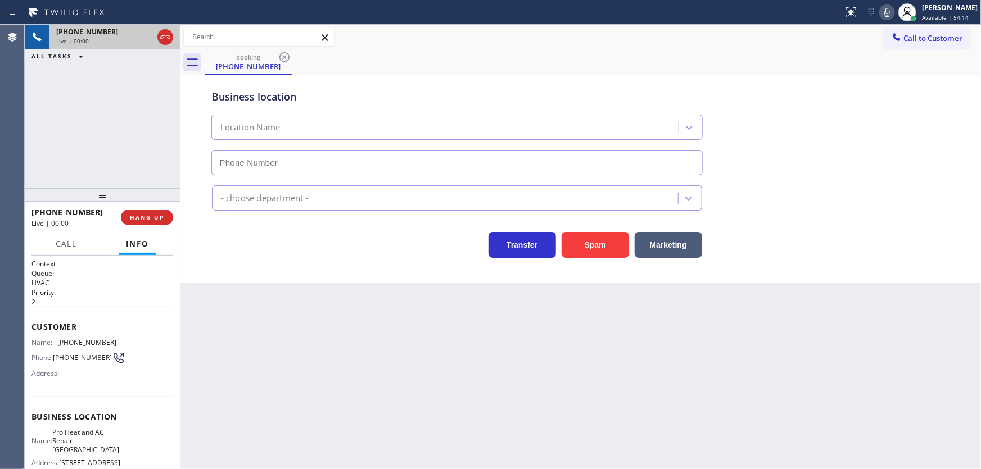
type input "[PHONE_NUMBER]"
click at [127, 146] on div "[PHONE_NUMBER] Live | 00:03 ALL TASKS ALL TASKS ACTIVE TASKS TASKS IN WRAP UP" at bounding box center [102, 107] width 155 height 164
click at [127, 146] on div "[PHONE_NUMBER] Live | 00:04 ALL TASKS ALL TASKS ACTIVE TASKS TASKS IN WRAP UP" at bounding box center [102, 107] width 155 height 164
click at [92, 164] on div "[PHONE_NUMBER] Live | 00:12 ALL TASKS ALL TASKS ACTIVE TASKS TASKS IN WRAP UP" at bounding box center [102, 107] width 155 height 164
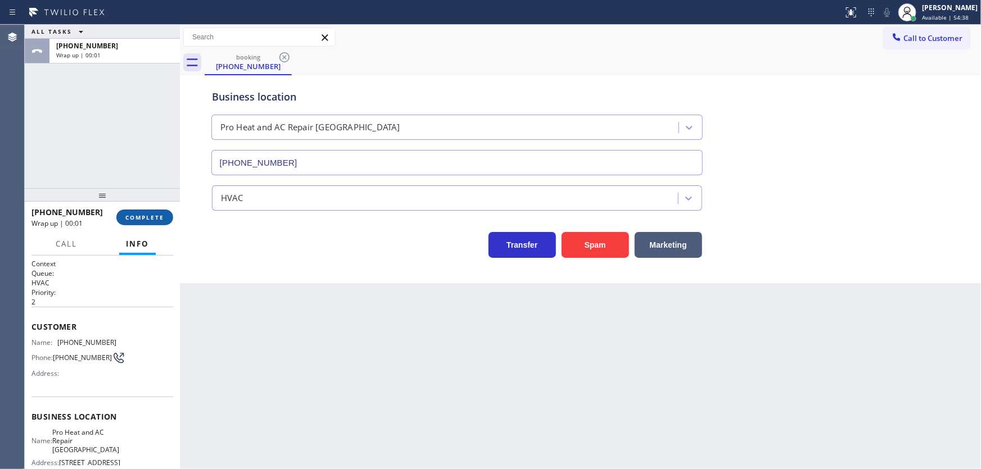
click at [147, 218] on span "COMPLETE" at bounding box center [144, 218] width 39 height 8
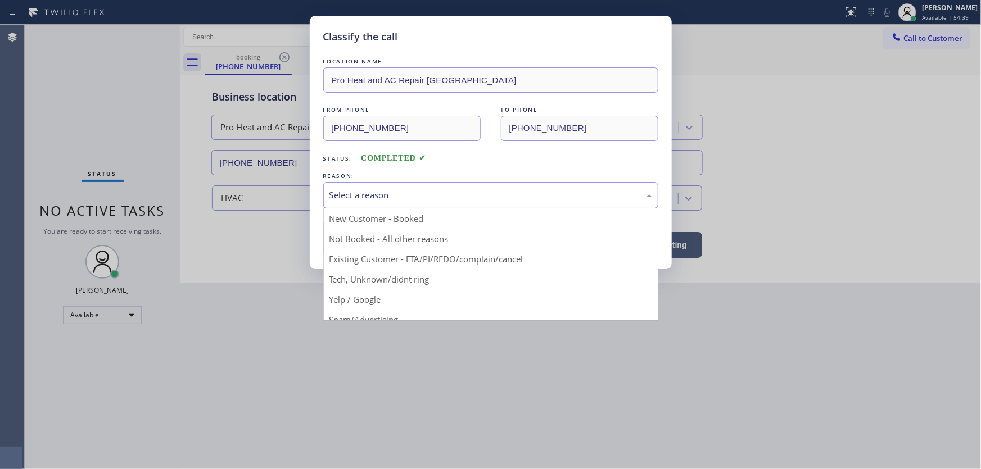
click at [377, 206] on div "Select a reason" at bounding box center [490, 195] width 335 height 26
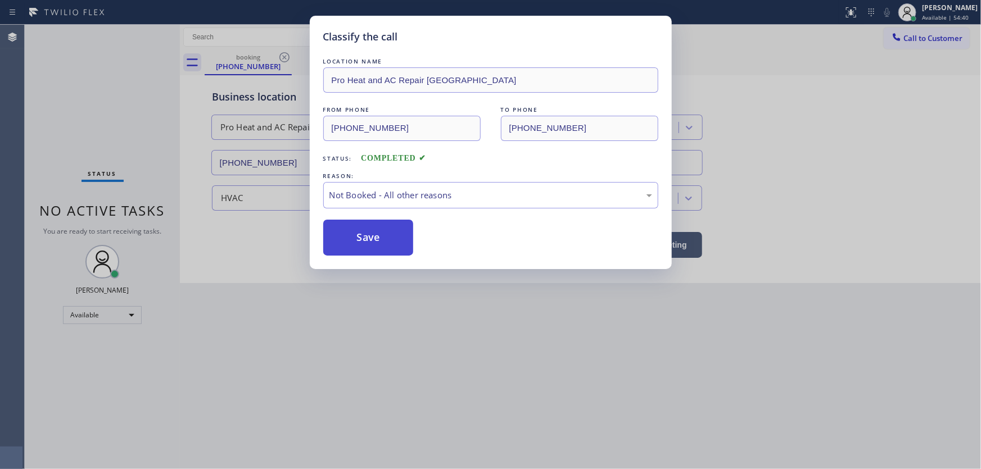
click at [373, 236] on button "Save" at bounding box center [368, 238] width 90 height 36
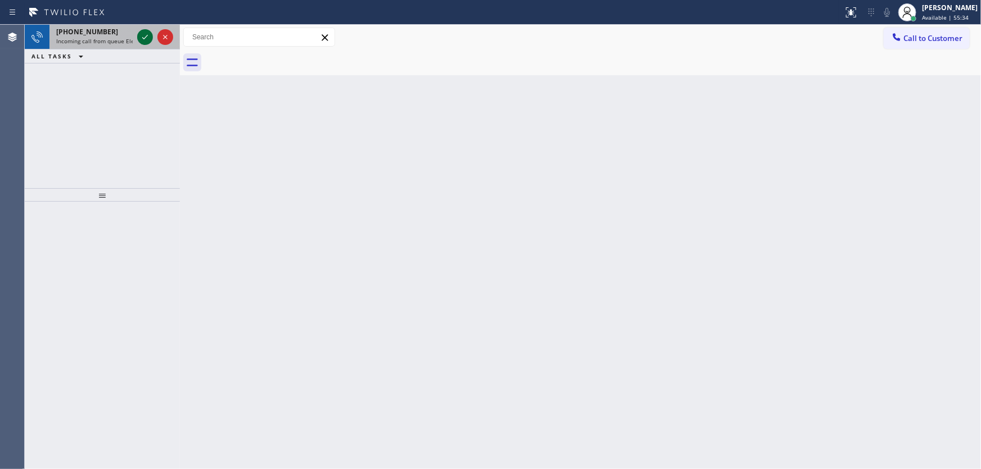
click at [142, 33] on icon at bounding box center [144, 36] width 13 height 13
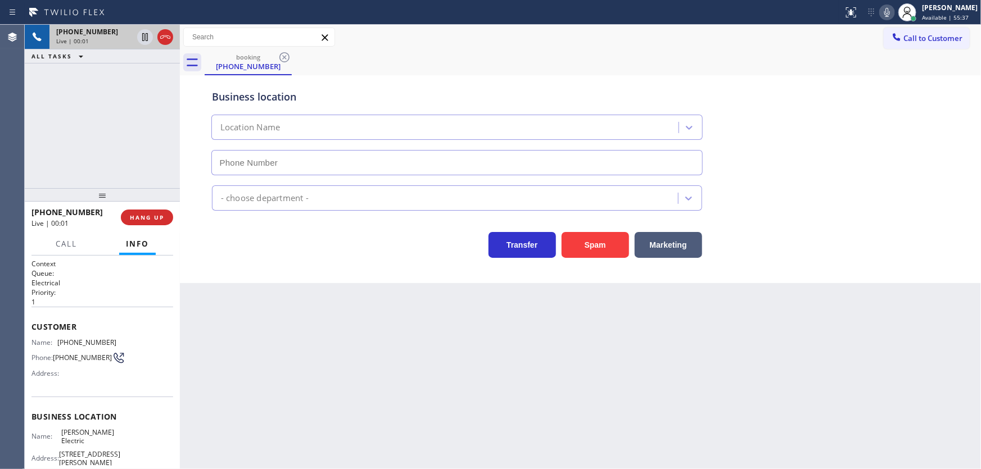
type input "[PHONE_NUMBER]"
click at [29, 128] on div "[PHONE_NUMBER] Live | 00:02 ALL TASKS ALL TASKS ACTIVE TASKS TASKS IN WRAP UP" at bounding box center [102, 107] width 155 height 164
click at [569, 241] on button "Spam" at bounding box center [594, 245] width 67 height 26
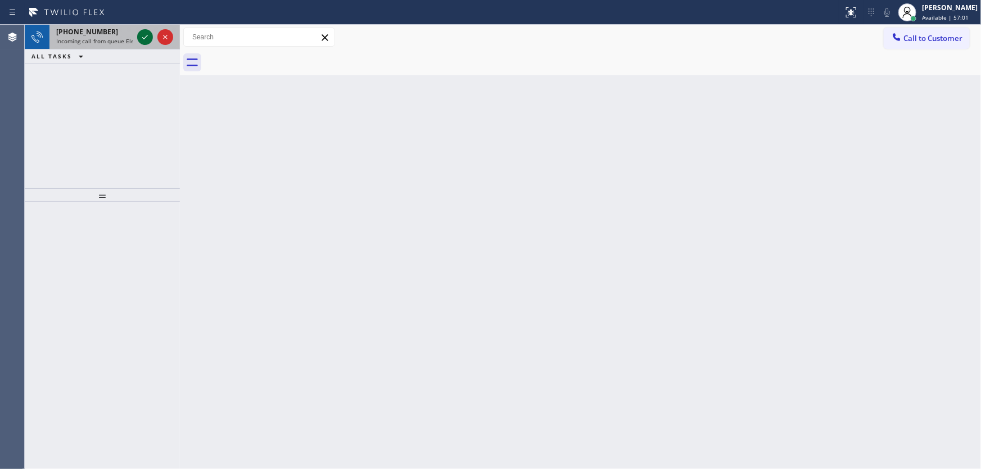
click at [148, 39] on icon at bounding box center [144, 36] width 13 height 13
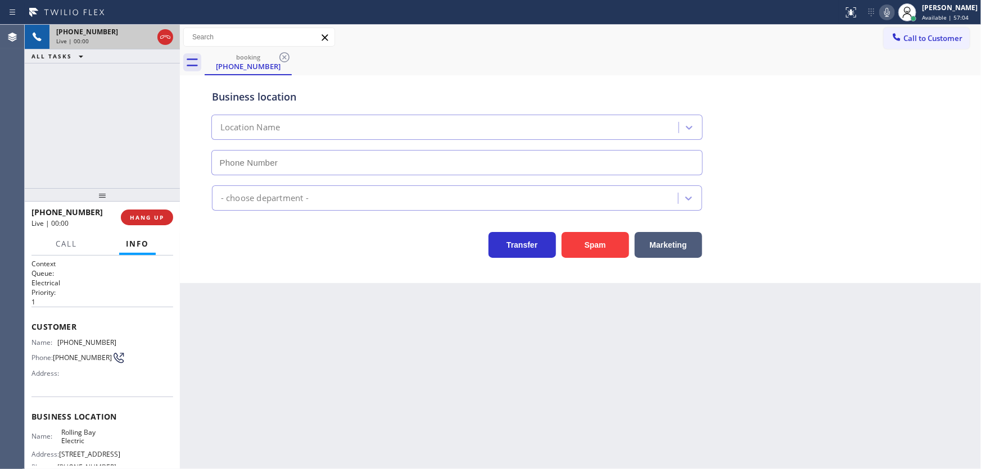
type input "[PHONE_NUMBER]"
click at [594, 241] on button "Spam" at bounding box center [594, 245] width 67 height 26
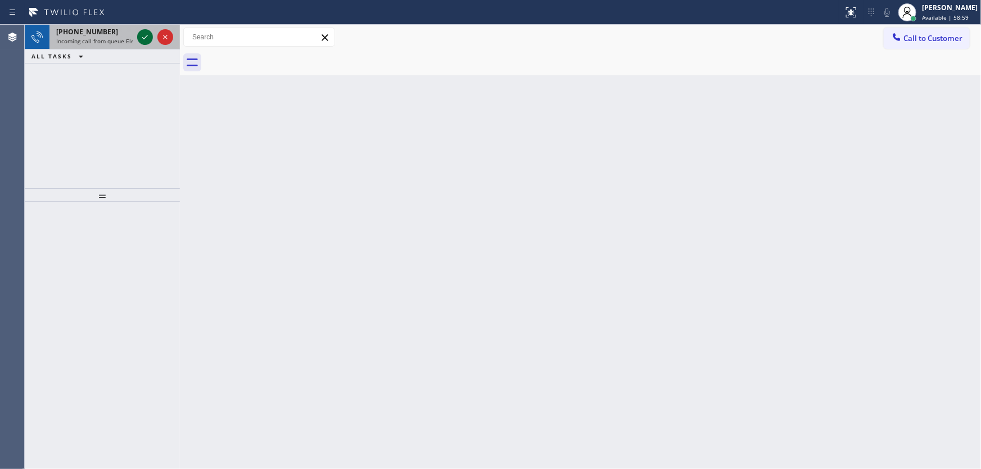
click at [143, 35] on icon at bounding box center [144, 36] width 13 height 13
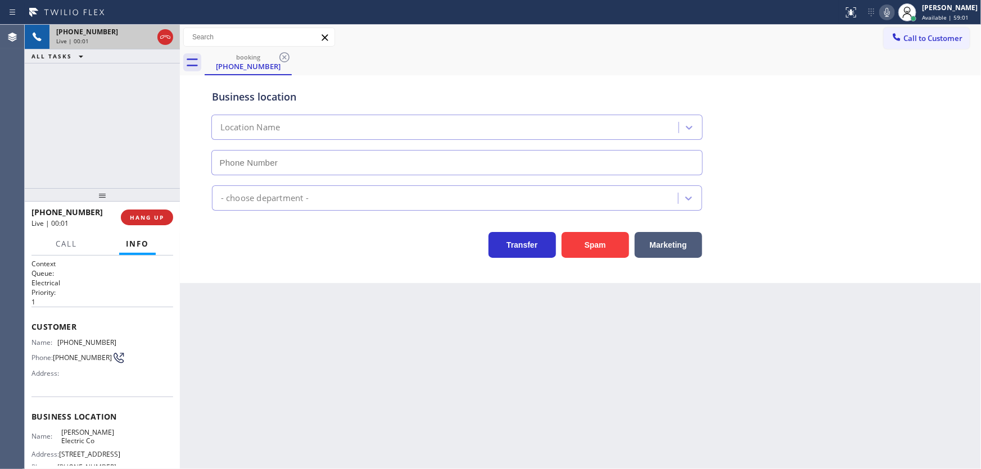
type input "[PHONE_NUMBER]"
click at [125, 146] on div "[PHONE_NUMBER] Live | 00:01 ALL TASKS ALL TASKS ACTIVE TASKS TASKS IN WRAP UP" at bounding box center [102, 107] width 155 height 164
click at [123, 151] on div "[PHONE_NUMBER] Live | 00:02 ALL TASKS ALL TASKS ACTIVE TASKS TASKS IN WRAP UP" at bounding box center [102, 107] width 155 height 164
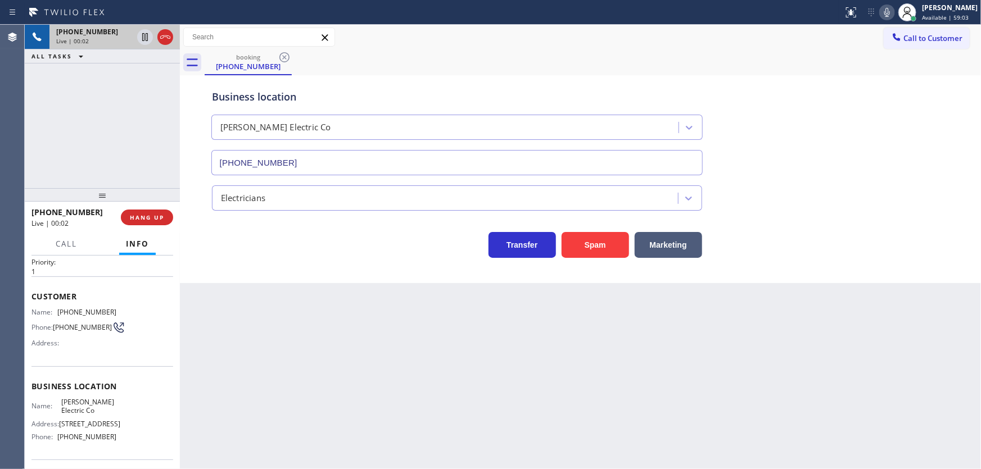
scroll to position [137, 0]
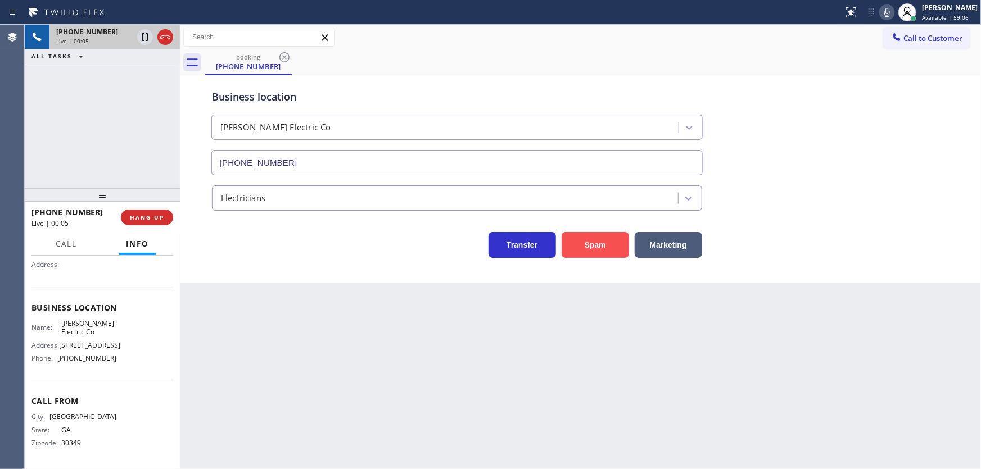
click at [594, 246] on button "Spam" at bounding box center [594, 245] width 67 height 26
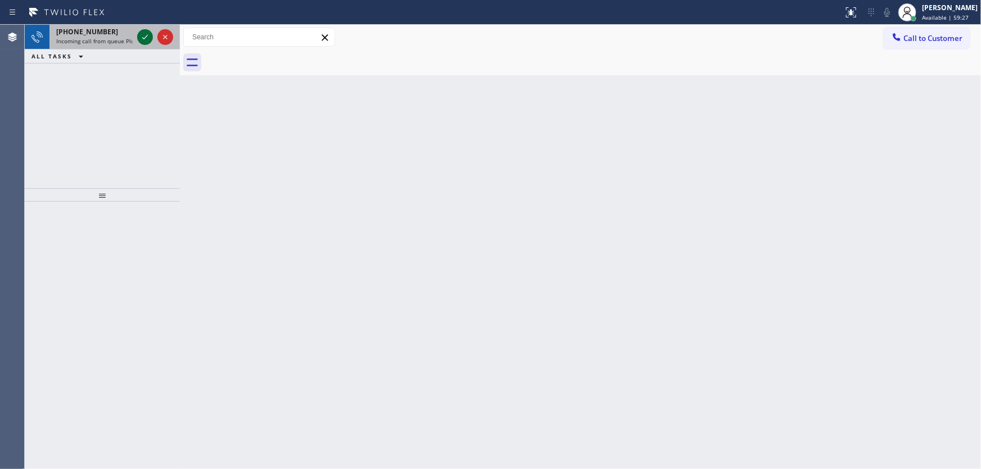
click at [148, 37] on icon at bounding box center [144, 36] width 13 height 13
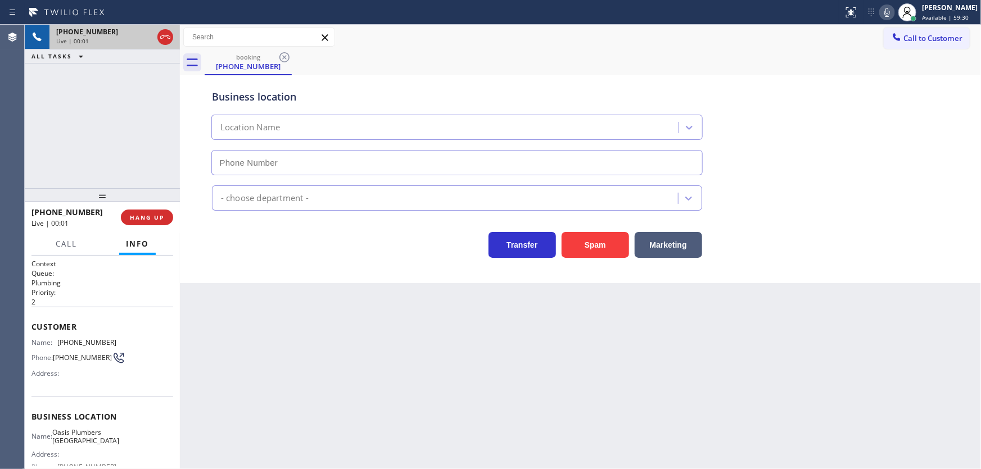
type input "[PHONE_NUMBER]"
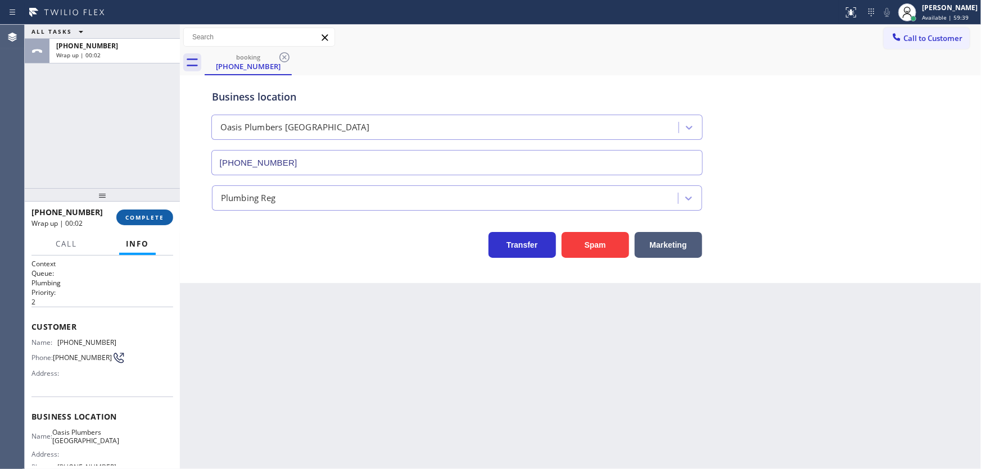
click at [153, 221] on span "COMPLETE" at bounding box center [144, 218] width 39 height 8
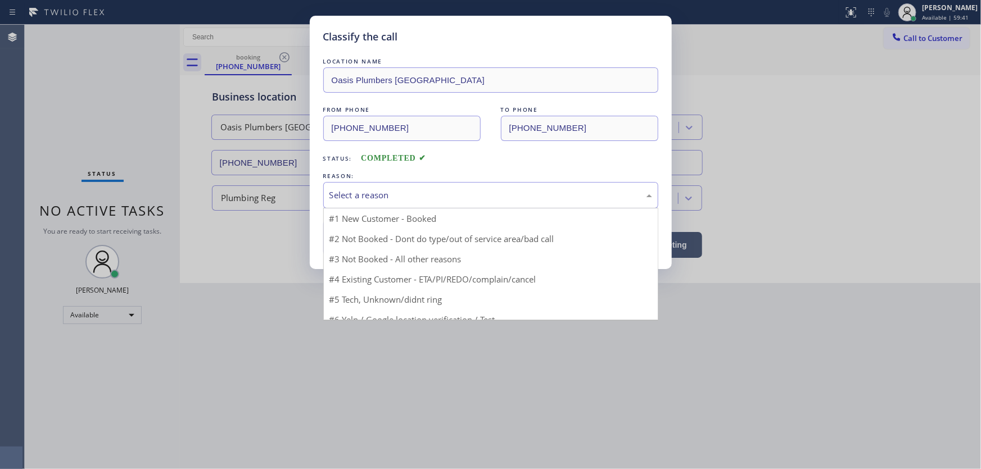
click at [351, 200] on div "Select a reason" at bounding box center [490, 195] width 323 height 13
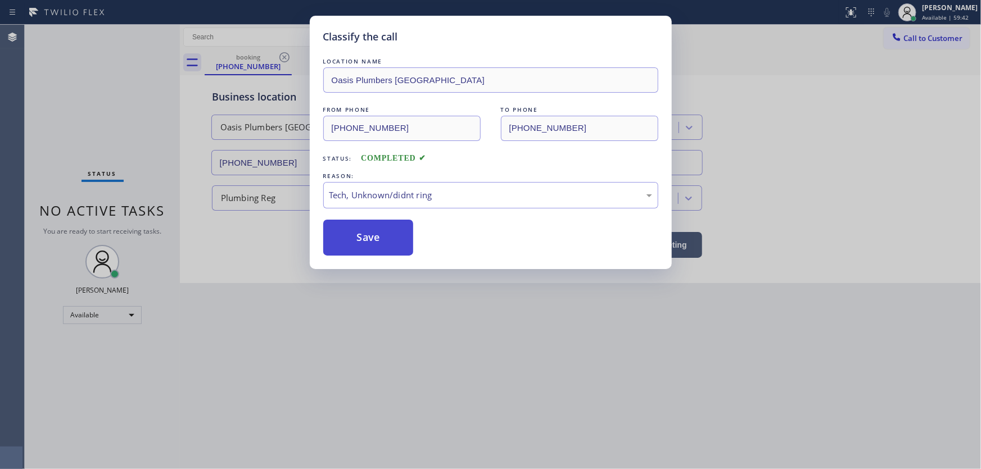
click at [364, 246] on button "Save" at bounding box center [368, 238] width 90 height 36
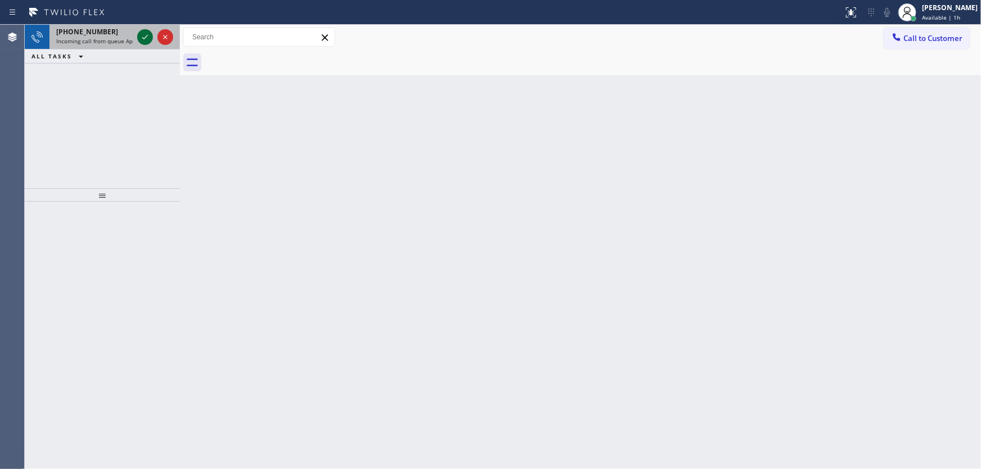
click at [144, 34] on icon at bounding box center [144, 36] width 13 height 13
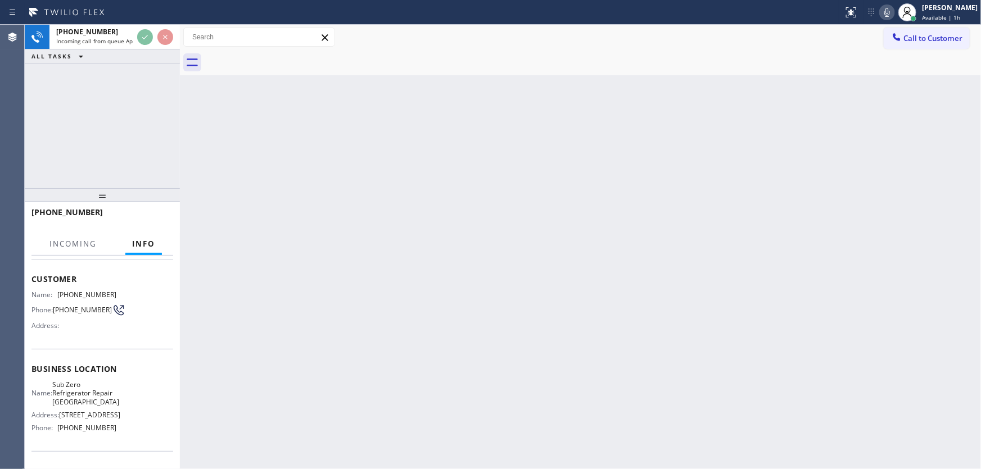
scroll to position [51, 0]
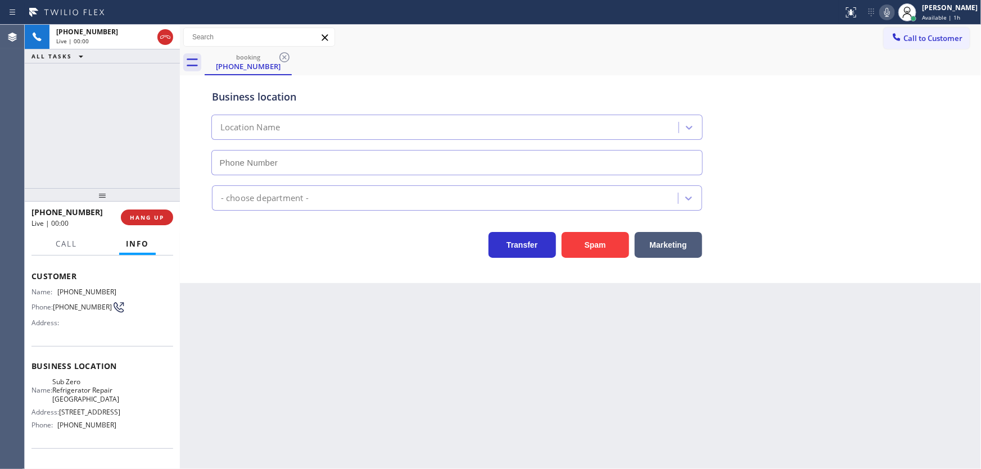
type input "[PHONE_NUMBER]"
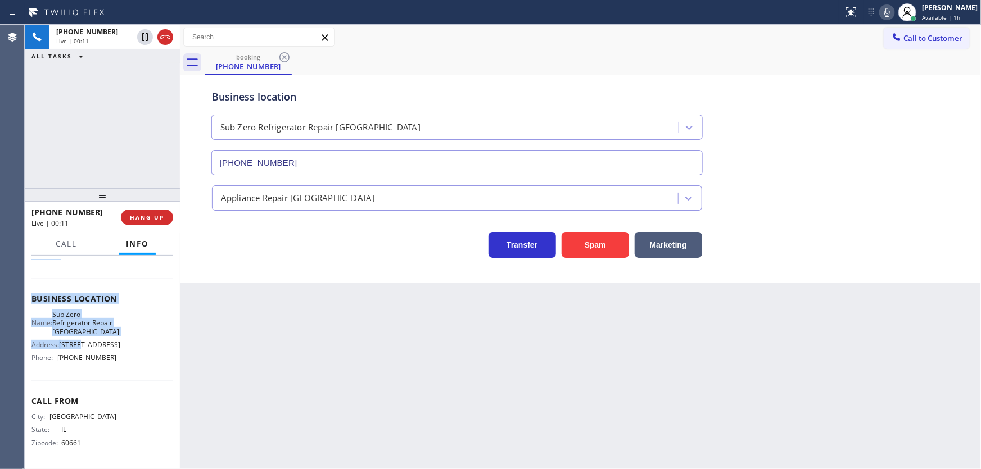
scroll to position [129, 0]
drag, startPoint x: 32, startPoint y: 272, endPoint x: 114, endPoint y: 355, distance: 116.8
click at [114, 355] on div "Context Queue: Appliance Repair High End Priority: 2 Customer Name: [PHONE_NUMB…" at bounding box center [102, 303] width 142 height 325
copy div "Customer Name: [PHONE_NUMBER] Phone: [PHONE_NUMBER] Address: Business location …"
click at [114, 157] on div "[PHONE_NUMBER] Live | 00:12 ALL TASKS ALL TASKS ACTIVE TASKS TASKS IN WRAP UP" at bounding box center [102, 107] width 155 height 164
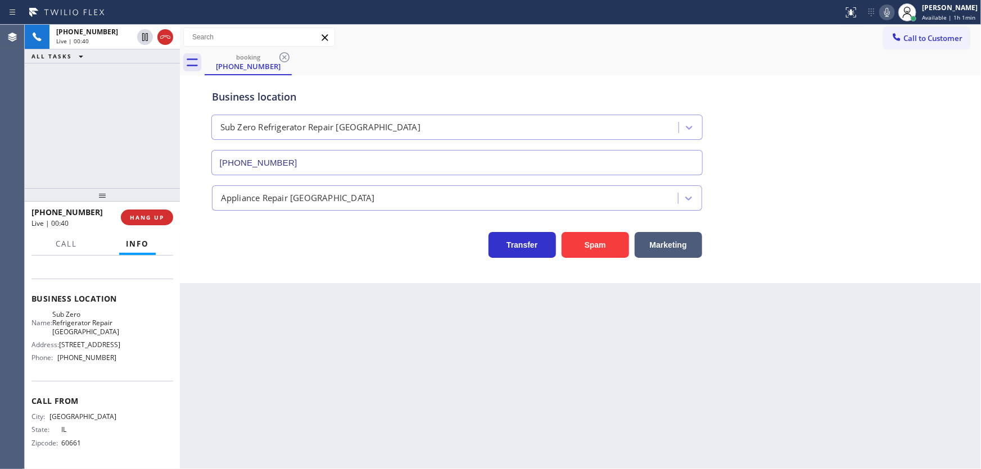
click at [92, 101] on div "[PHONE_NUMBER] Live | 00:40 ALL TASKS ALL TASKS ACTIVE TASKS TASKS IN WRAP UP" at bounding box center [102, 107] width 155 height 164
click at [125, 106] on div "[PHONE_NUMBER] Live | 00:46 ALL TASKS ALL TASKS ACTIVE TASKS TASKS IN WRAP UP" at bounding box center [102, 107] width 155 height 164
click at [138, 75] on icon at bounding box center [144, 75] width 13 height 13
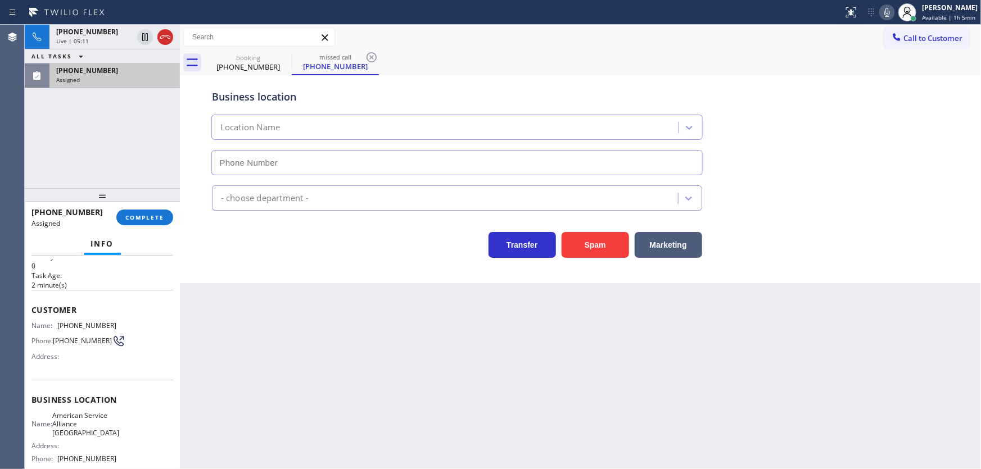
type input "[PHONE_NUMBER]"
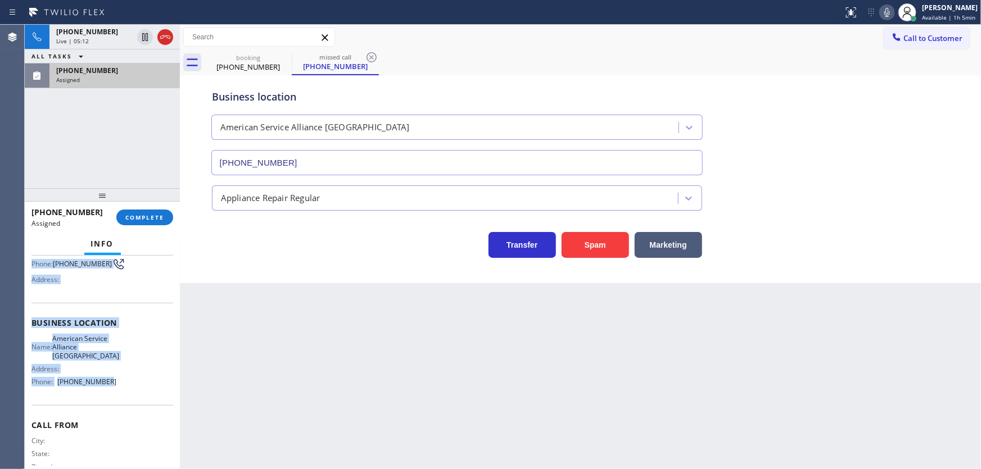
scroll to position [138, 0]
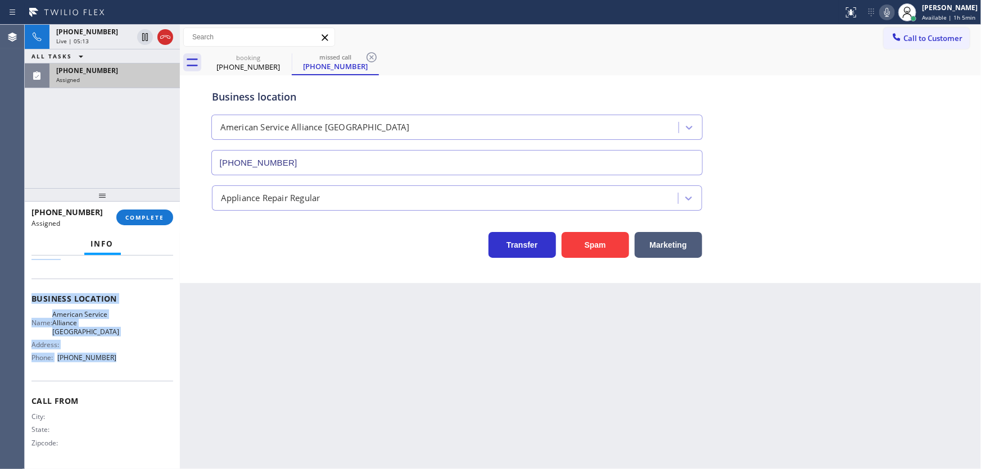
drag, startPoint x: 29, startPoint y: 305, endPoint x: 124, endPoint y: 366, distance: 113.2
click at [124, 366] on div "Context Queue: Appliance Repair Priority: 0 Task Age: [DEMOGRAPHIC_DATA] minute…" at bounding box center [102, 363] width 155 height 214
copy div "Customer Name: [PHONE_NUMBER] Phone: [PHONE_NUMBER] Address: Business location …"
click at [146, 219] on span "COMPLETE" at bounding box center [144, 218] width 39 height 8
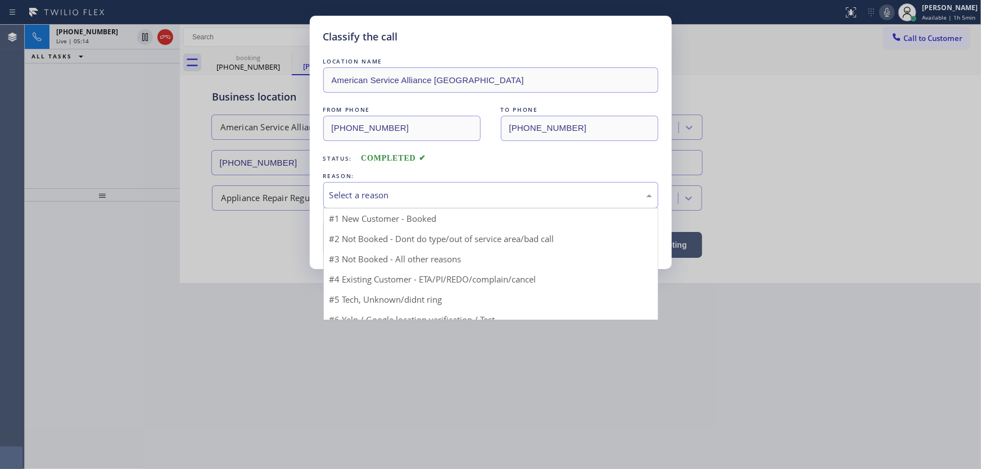
click at [360, 197] on div "Select a reason" at bounding box center [490, 195] width 323 height 13
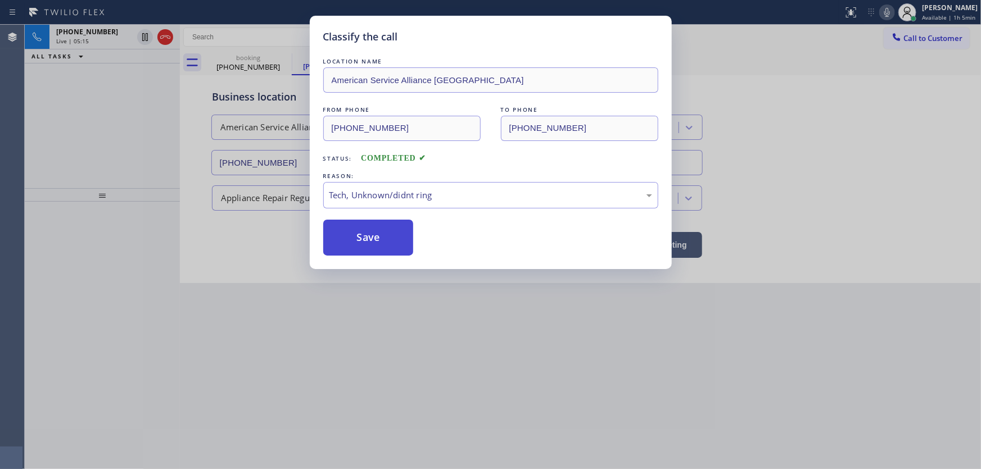
click at [371, 246] on button "Save" at bounding box center [368, 238] width 90 height 36
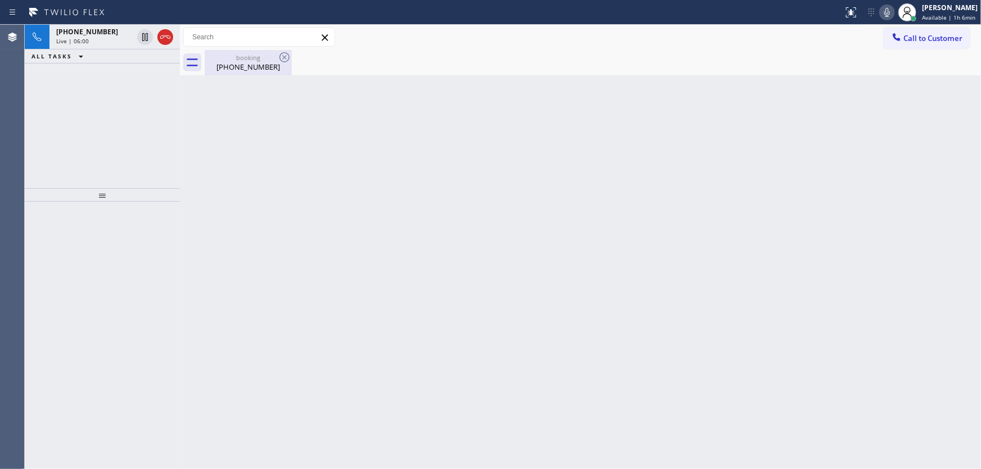
click at [240, 63] on div "[PHONE_NUMBER]" at bounding box center [248, 67] width 85 height 10
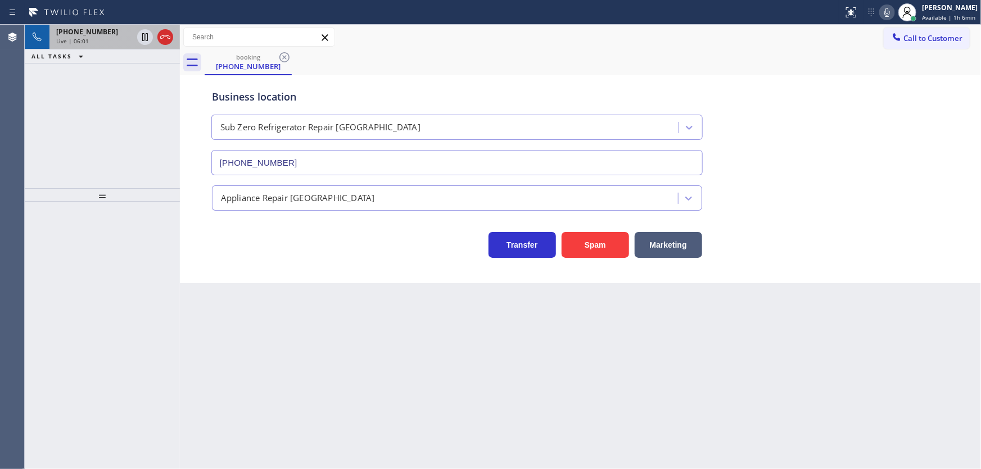
click at [91, 31] on span "[PHONE_NUMBER]" at bounding box center [87, 32] width 62 height 10
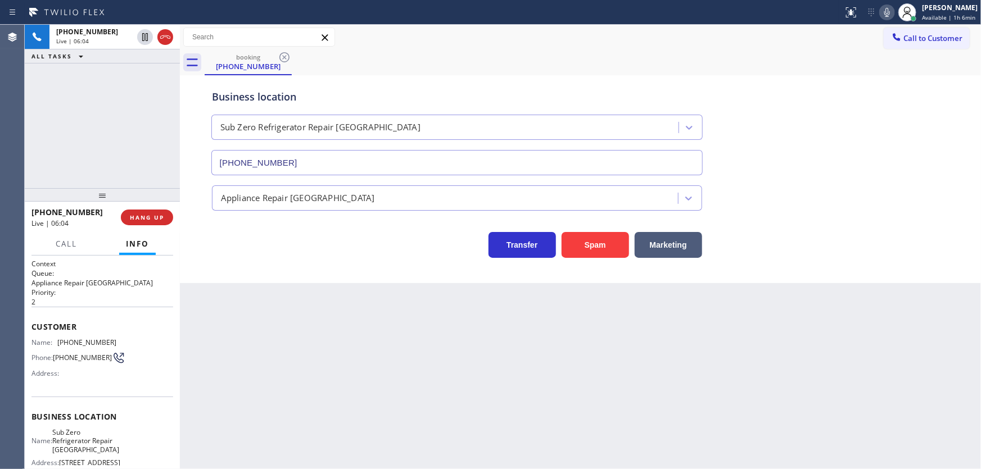
click at [46, 155] on div "[PHONE_NUMBER] Live | 06:04 ALL TASKS ALL TASKS ACTIVE TASKS TASKS IN WRAP UP" at bounding box center [102, 107] width 155 height 164
click at [144, 75] on icon at bounding box center [144, 75] width 13 height 13
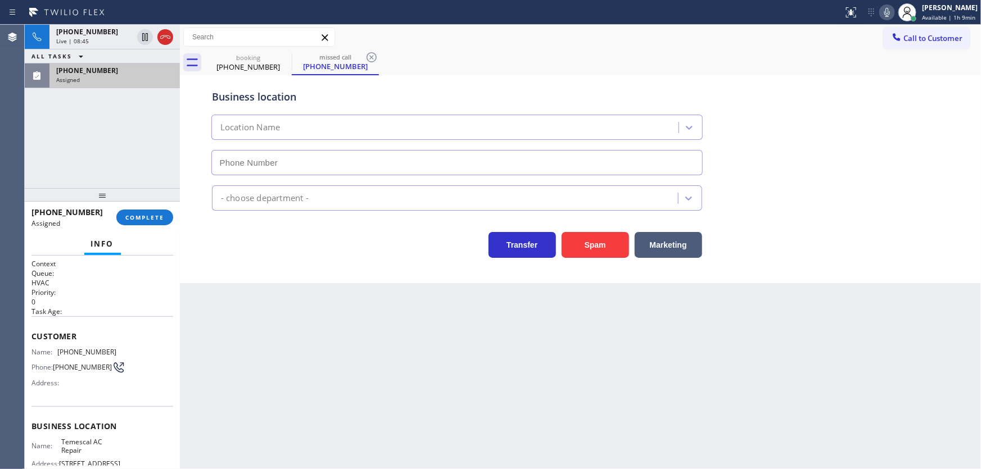
type input "[PHONE_NUMBER]"
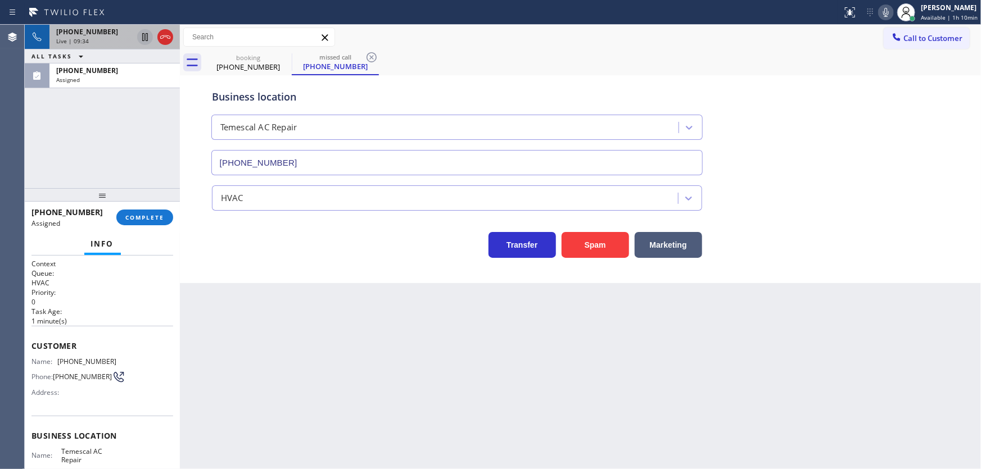
click at [148, 38] on icon at bounding box center [144, 36] width 13 height 13
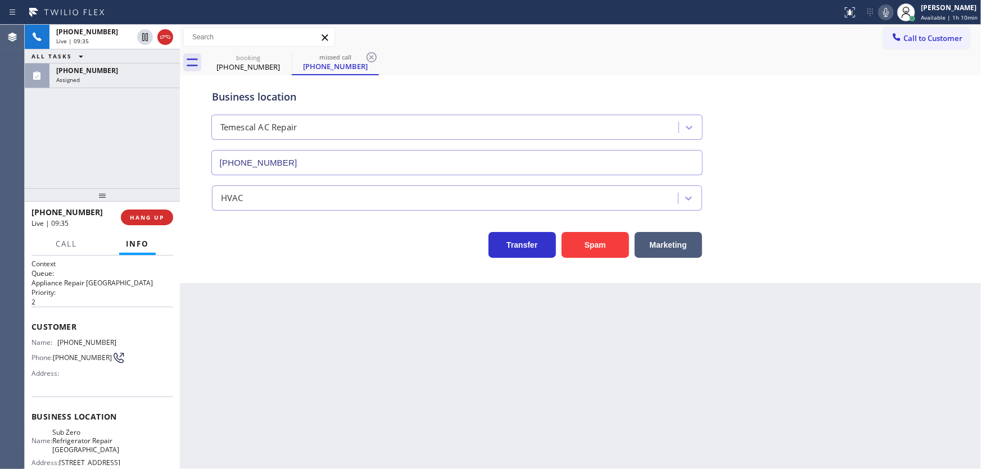
click at [888, 14] on icon at bounding box center [885, 12] width 13 height 13
click at [112, 76] on div "Assigned" at bounding box center [114, 80] width 117 height 8
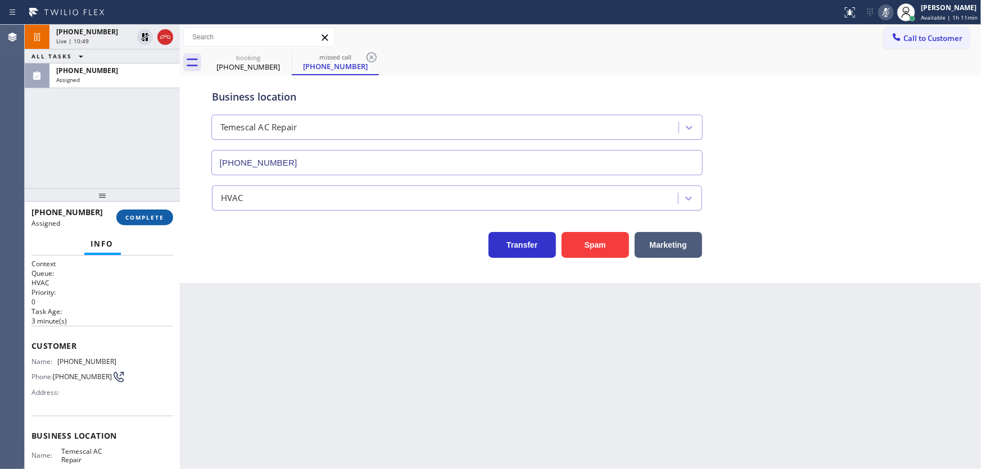
click at [154, 217] on span "COMPLETE" at bounding box center [144, 218] width 39 height 8
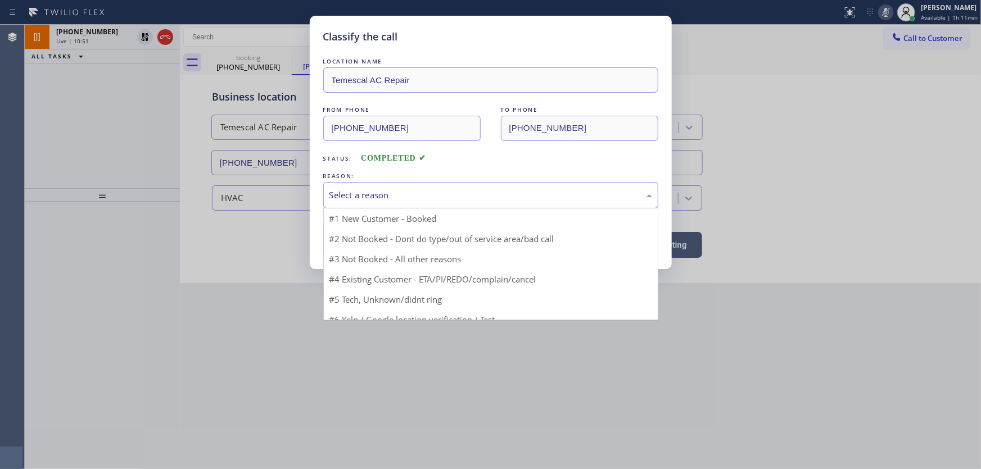
click at [343, 199] on div "Select a reason" at bounding box center [490, 195] width 323 height 13
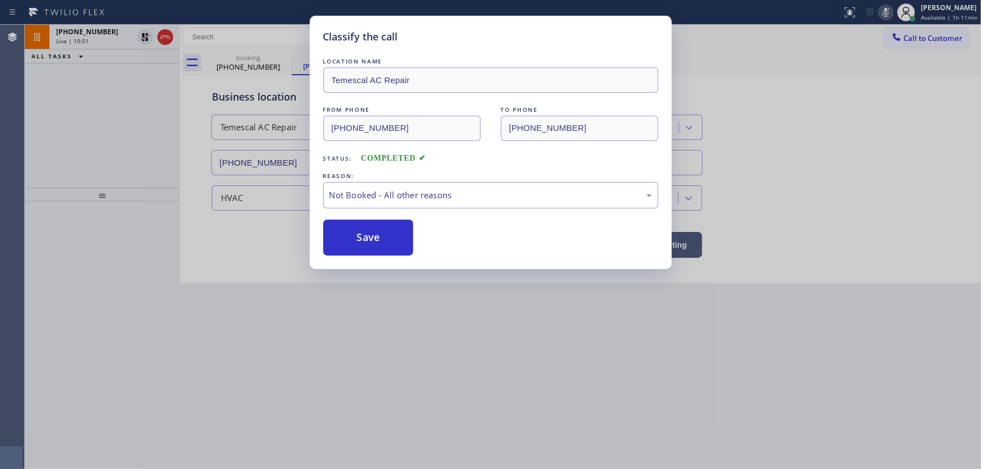
click at [352, 243] on button "Save" at bounding box center [368, 238] width 90 height 36
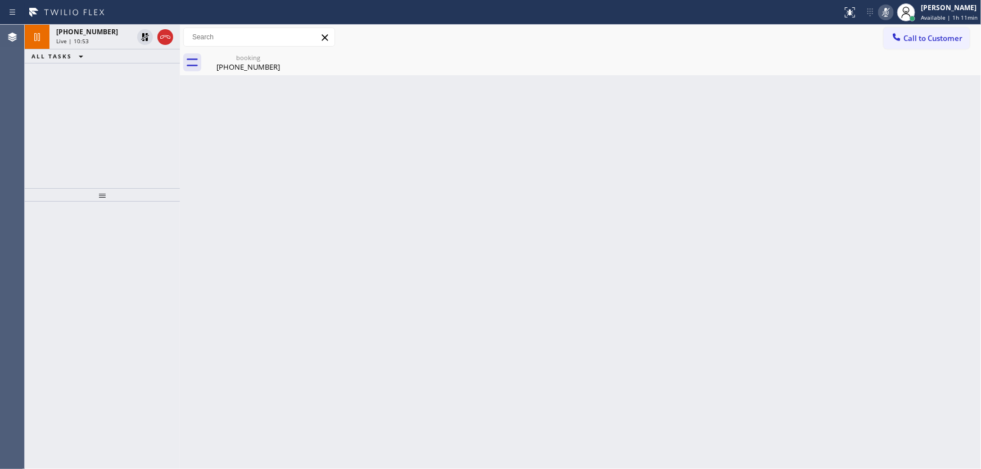
drag, startPoint x: 14, startPoint y: 155, endPoint x: 105, endPoint y: 107, distance: 102.3
click at [14, 155] on div "Agent Desktop" at bounding box center [12, 247] width 24 height 444
click at [149, 38] on icon at bounding box center [144, 36] width 13 height 13
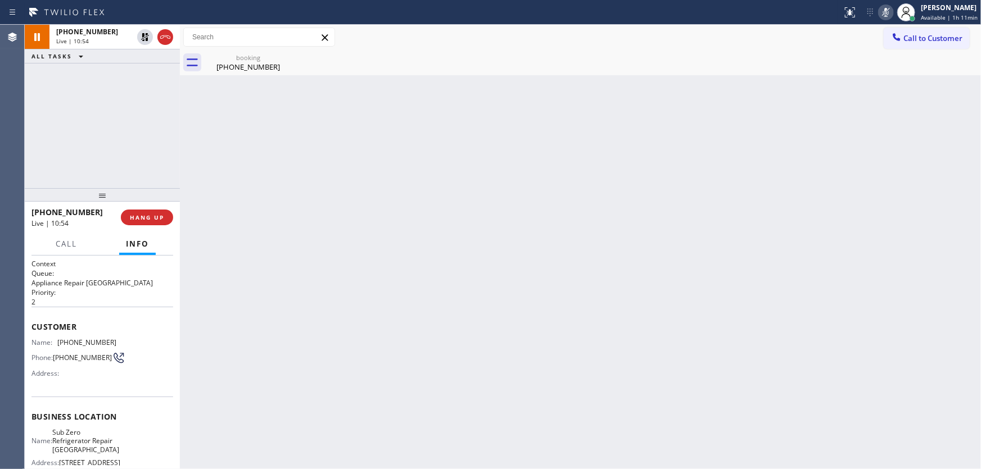
click at [882, 15] on icon at bounding box center [885, 12] width 13 height 13
click at [144, 97] on div "[PHONE_NUMBER] Live | 10:55 ALL TASKS ALL TASKS ACTIVE TASKS TASKS IN WRAP UP" at bounding box center [102, 107] width 155 height 164
drag, startPoint x: 128, startPoint y: 99, endPoint x: 179, endPoint y: 7, distance: 105.1
click at [128, 99] on div "[PHONE_NUMBER] Live | 12:27 ALL TASKS ALL TASKS ACTIVE TASKS TASKS IN WRAP UP" at bounding box center [102, 107] width 155 height 164
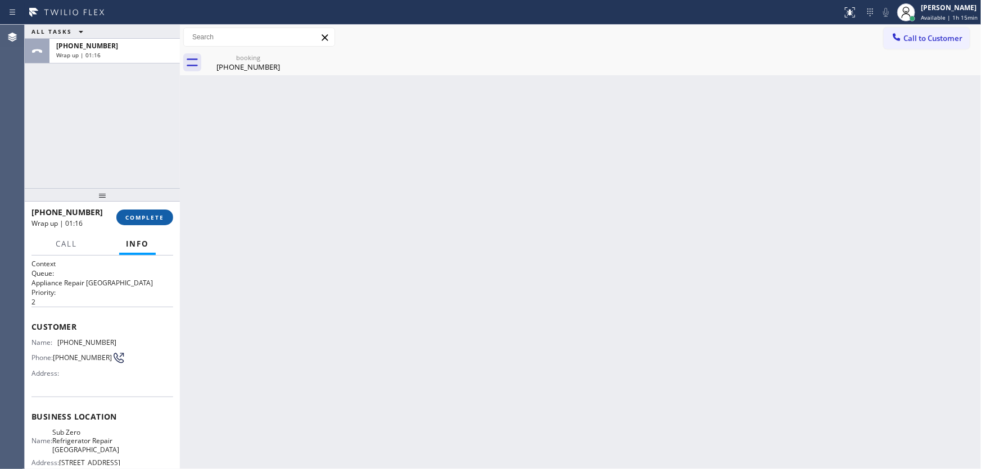
drag, startPoint x: 156, startPoint y: 203, endPoint x: 155, endPoint y: 217, distance: 13.5
click at [156, 202] on div at bounding box center [102, 194] width 155 height 13
click at [154, 219] on span "COMPLETE" at bounding box center [144, 219] width 39 height 8
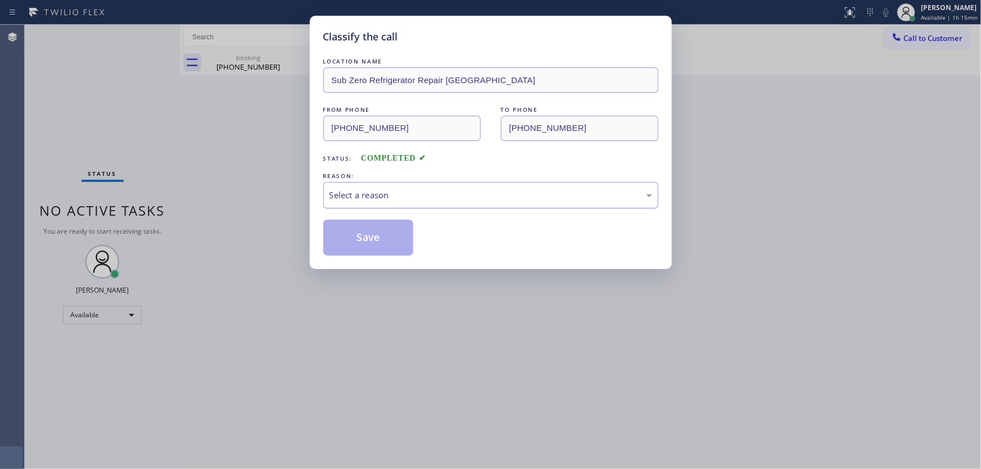
drag, startPoint x: 349, startPoint y: 197, endPoint x: 353, endPoint y: 206, distance: 9.8
click at [351, 200] on div "Select a reason" at bounding box center [490, 195] width 323 height 13
click at [357, 241] on button "Save" at bounding box center [368, 238] width 90 height 36
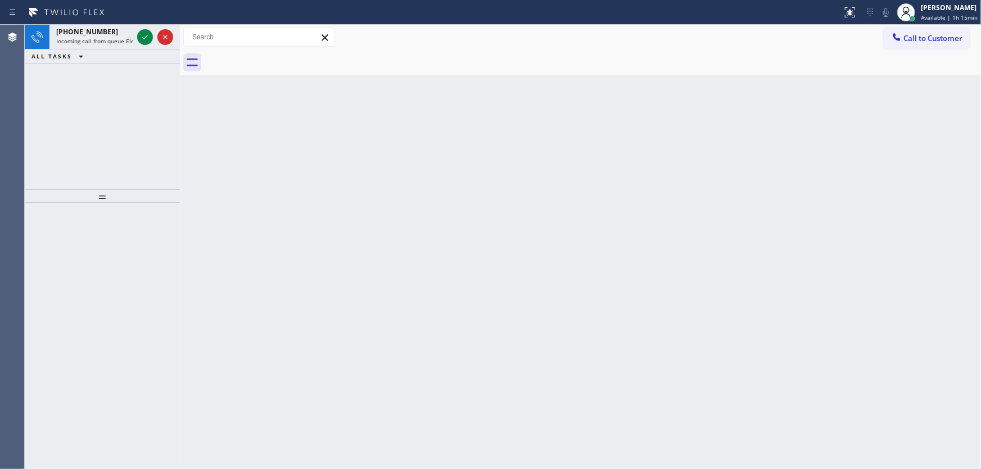
click at [133, 119] on div "[PHONE_NUMBER] Incoming call from queue Electrical ALL TASKS ALL TASKS ACTIVE T…" at bounding box center [102, 107] width 155 height 165
click at [145, 30] on icon at bounding box center [144, 36] width 13 height 13
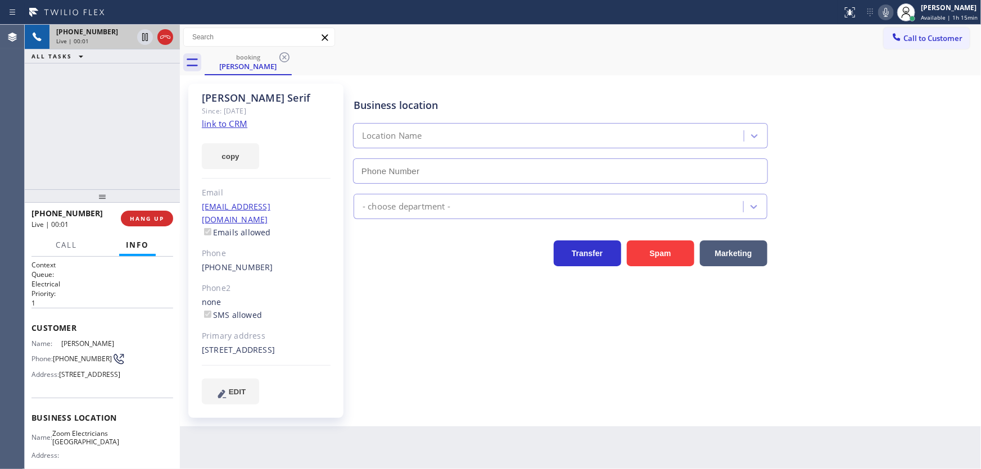
type input "[PHONE_NUMBER]"
click at [28, 151] on div "[PHONE_NUMBER] Live | 00:02 ALL TASKS ALL TASKS ACTIVE TASKS TASKS IN WRAP UP" at bounding box center [102, 107] width 155 height 165
click at [37, 131] on div "[PHONE_NUMBER] Live | 00:12 ALL TASKS ALL TASKS ACTIVE TASKS TASKS IN WRAP UP" at bounding box center [102, 107] width 155 height 165
click at [226, 123] on link "link to CRM" at bounding box center [225, 123] width 46 height 11
click at [140, 37] on icon at bounding box center [144, 36] width 13 height 13
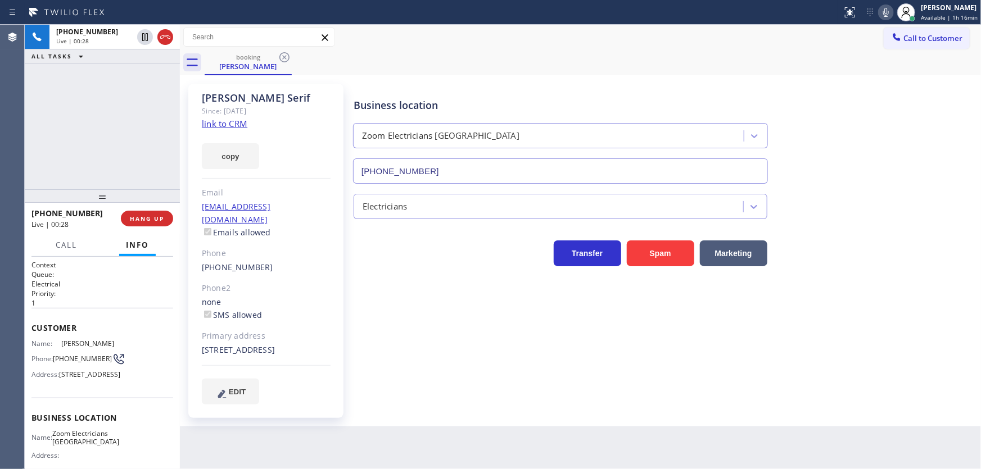
click at [882, 15] on icon at bounding box center [885, 12] width 13 height 13
click at [37, 129] on div "[PHONE_NUMBER] Live | 00:56 ALL TASKS ALL TASKS ACTIVE TASKS TASKS IN WRAP UP" at bounding box center [102, 107] width 155 height 165
click at [208, 123] on link "link to CRM" at bounding box center [225, 123] width 46 height 11
drag, startPoint x: 75, startPoint y: 79, endPoint x: 84, endPoint y: 73, distance: 10.1
click at [75, 79] on div "[PHONE_NUMBER] Live | 01:25 ALL TASKS ALL TASKS ACTIVE TASKS TASKS IN WRAP UP" at bounding box center [102, 107] width 155 height 165
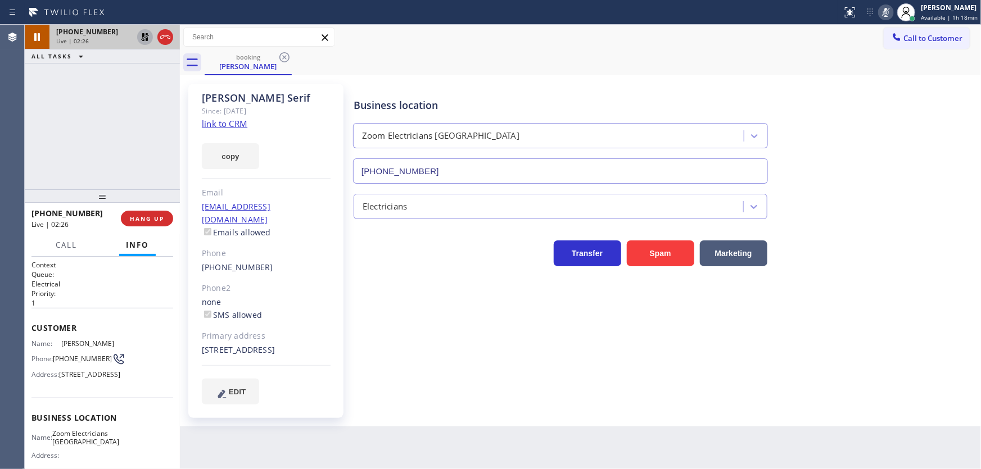
click at [142, 37] on icon at bounding box center [144, 36] width 13 height 13
click at [882, 11] on icon at bounding box center [885, 12] width 13 height 13
click at [61, 133] on div "[PHONE_NUMBER] Live | 02:59 ALL TASKS ALL TASKS ACTIVE TASKS TASKS IN WRAP UP" at bounding box center [102, 107] width 155 height 165
click at [57, 154] on div "[PHONE_NUMBER] Live | 04:07 ALL TASKS ALL TASKS ACTIVE TASKS TASKS IN WRAP UP" at bounding box center [102, 107] width 155 height 165
click at [167, 37] on icon at bounding box center [165, 36] width 10 height 3
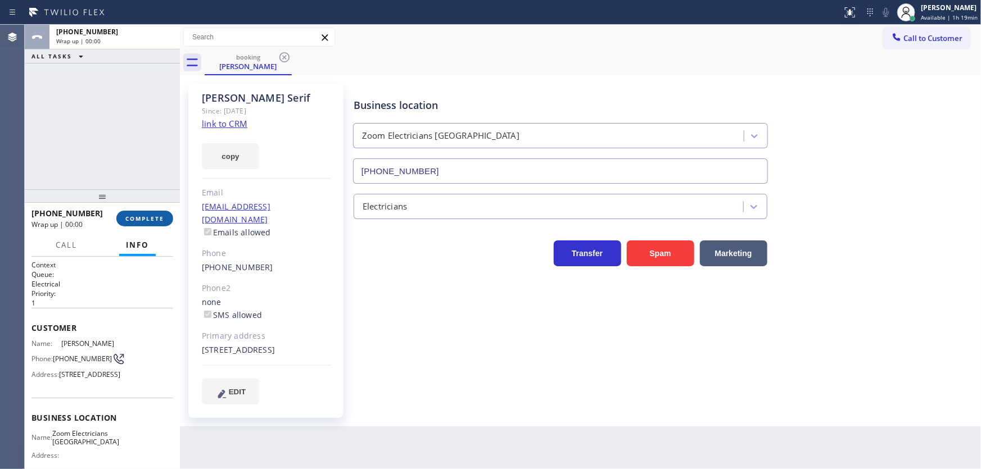
click at [152, 219] on span "COMPLETE" at bounding box center [144, 219] width 39 height 8
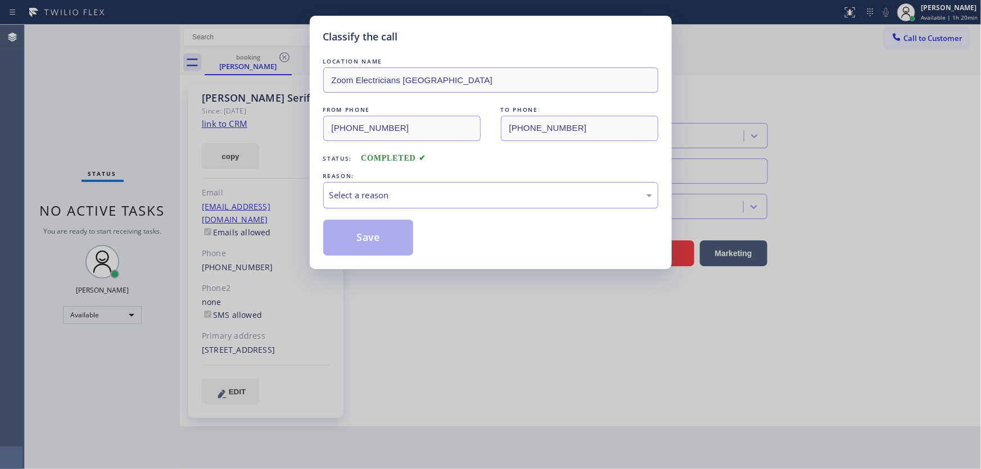
drag, startPoint x: 379, startPoint y: 185, endPoint x: 379, endPoint y: 191, distance: 5.6
click at [379, 186] on div "Select a reason" at bounding box center [490, 195] width 335 height 26
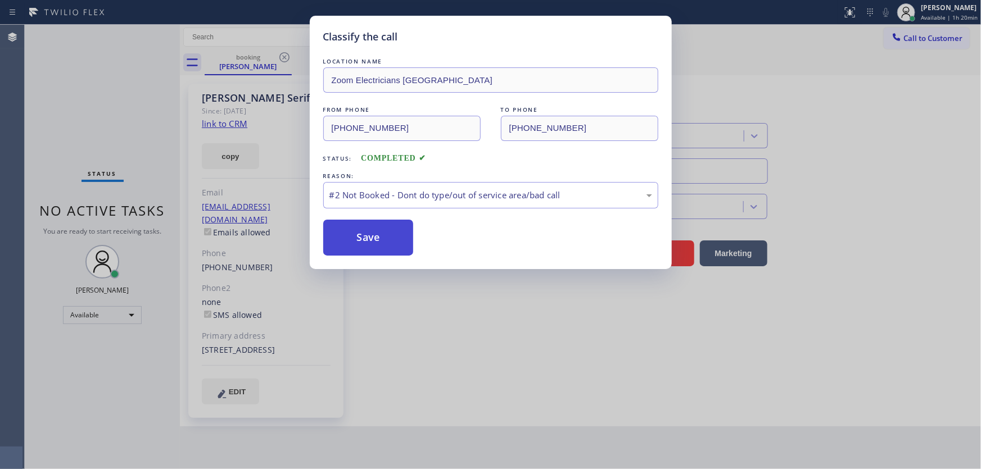
click at [377, 233] on button "Save" at bounding box center [368, 238] width 90 height 36
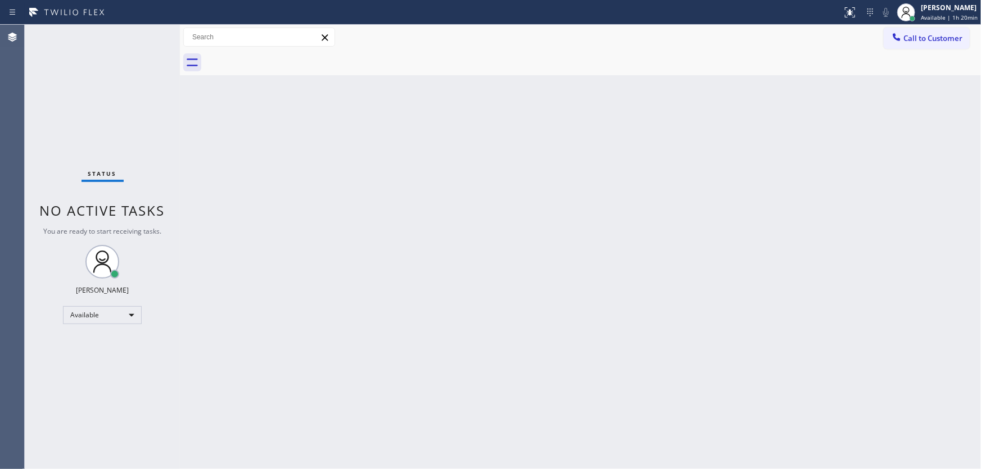
click at [274, 246] on div "Back to Dashboard Change Sender ID Customers Technicians Select a contact Outbo…" at bounding box center [580, 247] width 801 height 444
click at [60, 287] on div "Status No active tasks You are ready to start receiving tasks. [PERSON_NAME]" at bounding box center [102, 247] width 155 height 444
click at [107, 310] on div "Available" at bounding box center [102, 315] width 79 height 18
click at [93, 369] on li "Break" at bounding box center [101, 372] width 76 height 13
drag, startPoint x: 251, startPoint y: 374, endPoint x: 295, endPoint y: 391, distance: 47.0
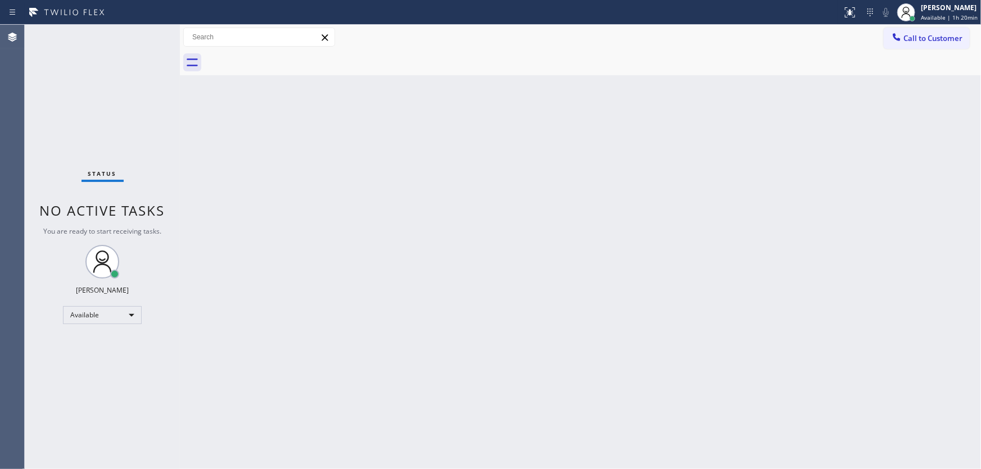
click at [255, 376] on div "Back to Dashboard Change Sender ID Customers Technicians Select a contact Outbo…" at bounding box center [580, 247] width 801 height 444
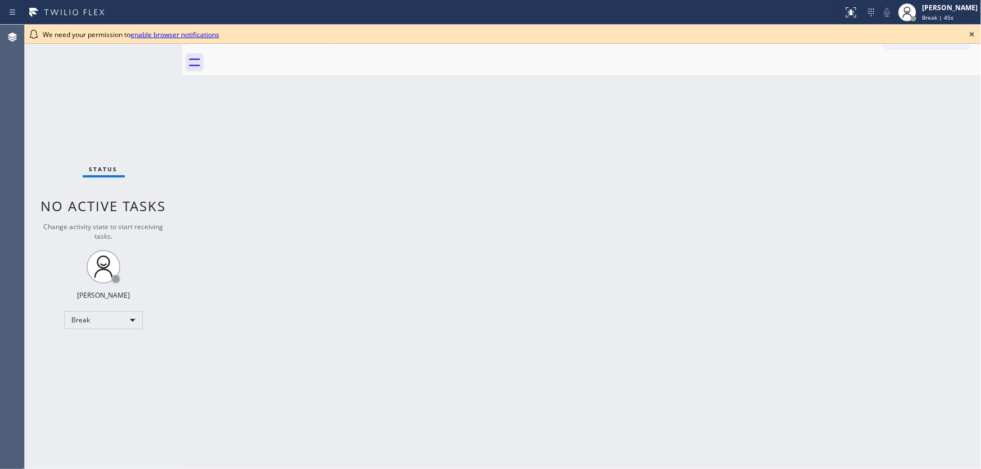
click at [970, 33] on icon at bounding box center [971, 34] width 4 height 4
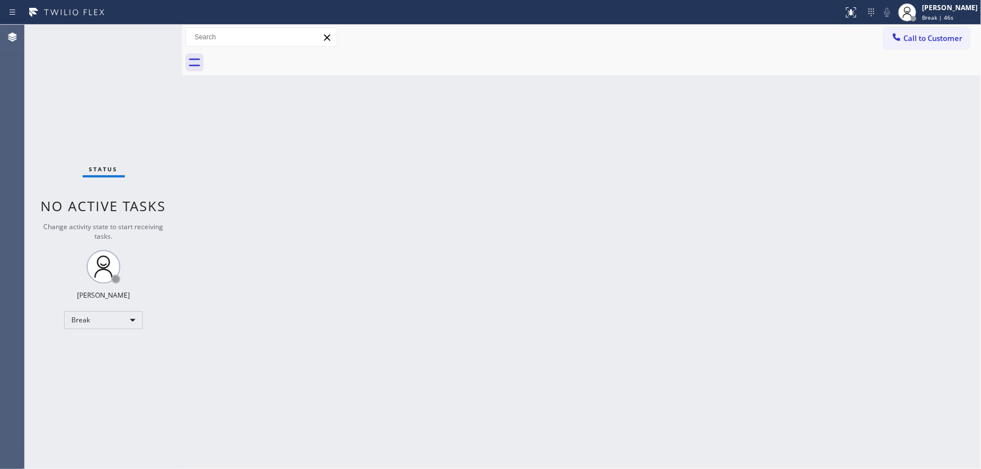
click at [596, 96] on div "Back to Dashboard Change Sender ID Customers Technicians Select a contact Outbo…" at bounding box center [581, 247] width 798 height 444
click at [949, 8] on div "[PERSON_NAME]" at bounding box center [950, 8] width 56 height 10
click at [884, 60] on button "Available" at bounding box center [924, 60] width 112 height 15
drag, startPoint x: 577, startPoint y: 114, endPoint x: 560, endPoint y: 114, distance: 16.9
click at [568, 115] on div "Back to Dashboard Change Sender ID Customers Technicians Select a contact Outbo…" at bounding box center [581, 247] width 798 height 444
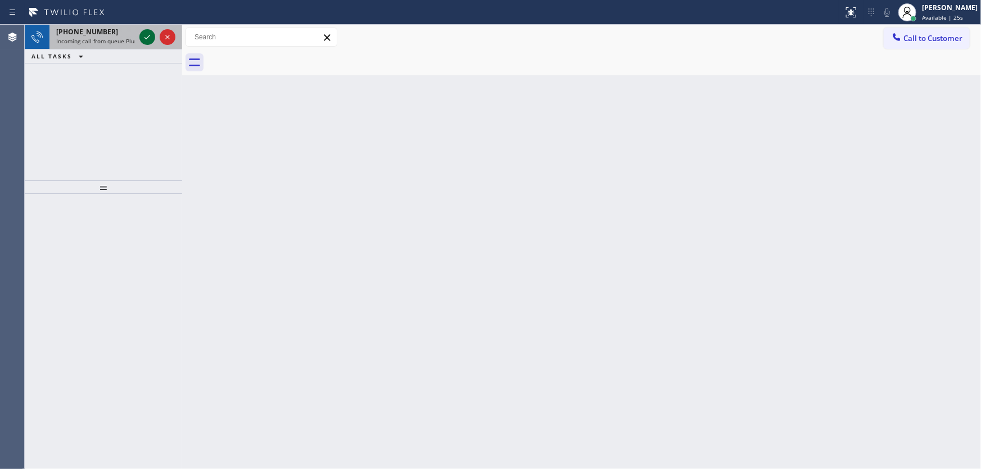
click at [149, 36] on icon at bounding box center [147, 37] width 6 height 4
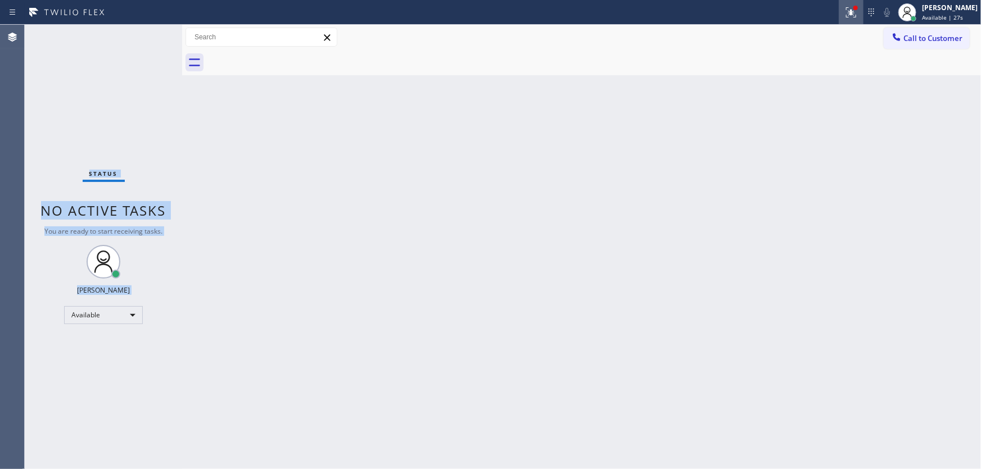
click at [852, 13] on icon at bounding box center [849, 11] width 7 height 8
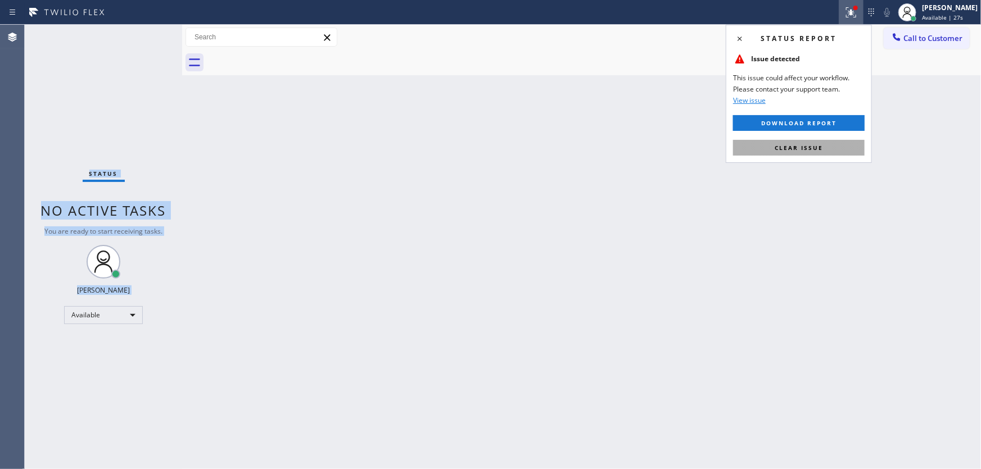
click at [818, 147] on span "Clear issue" at bounding box center [798, 148] width 48 height 8
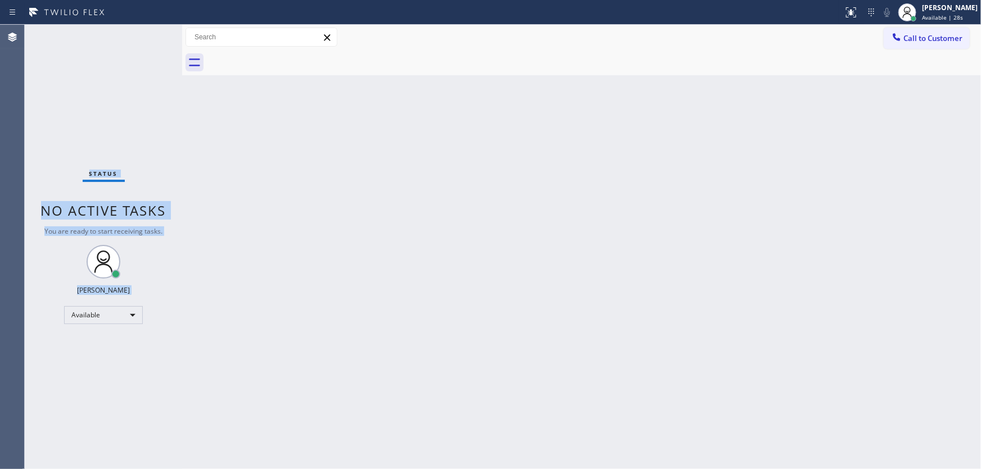
click at [147, 30] on div "Status No active tasks You are ready to start receiving tasks. [PERSON_NAME]" at bounding box center [103, 247] width 157 height 444
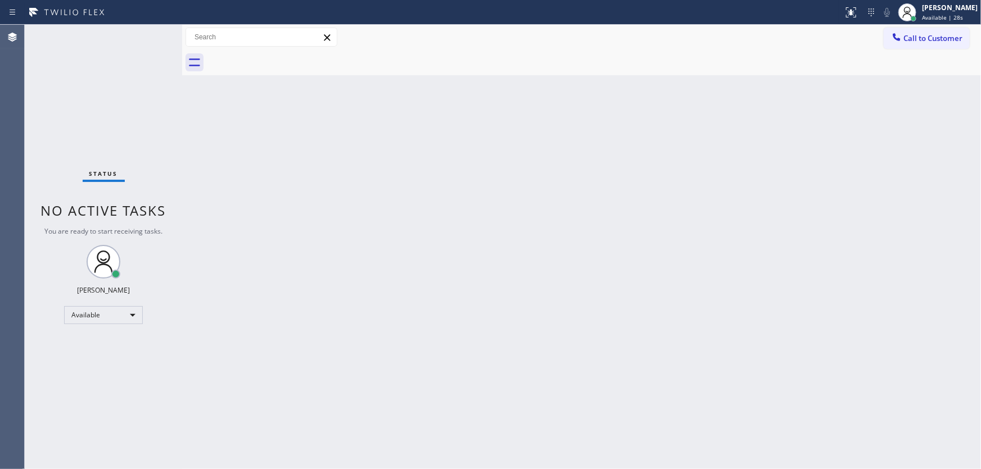
click at [155, 33] on div "Status No active tasks You are ready to start receiving tasks. [PERSON_NAME]" at bounding box center [103, 247] width 157 height 444
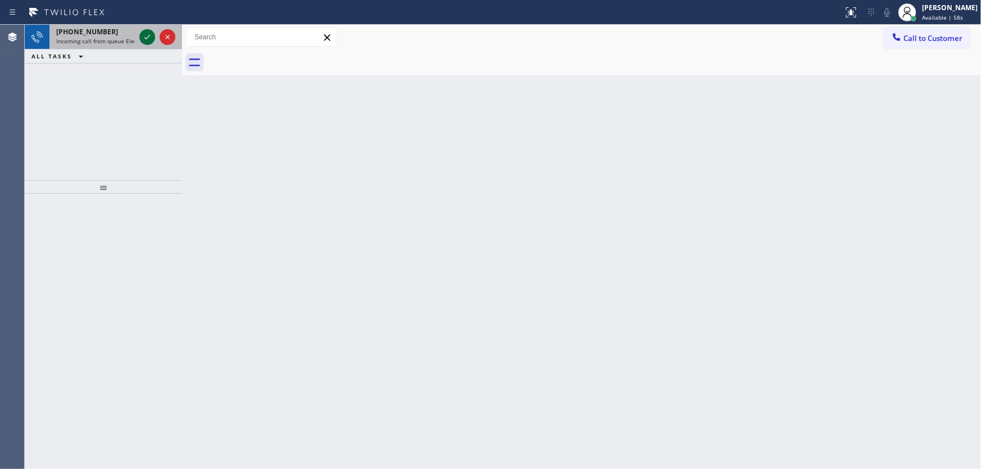
click at [155, 33] on div at bounding box center [147, 36] width 16 height 13
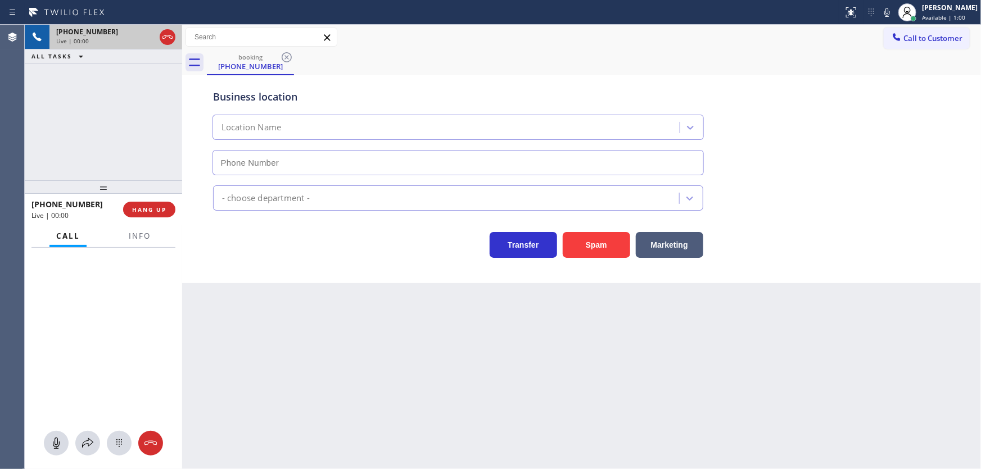
type input "(682) 686-2670"
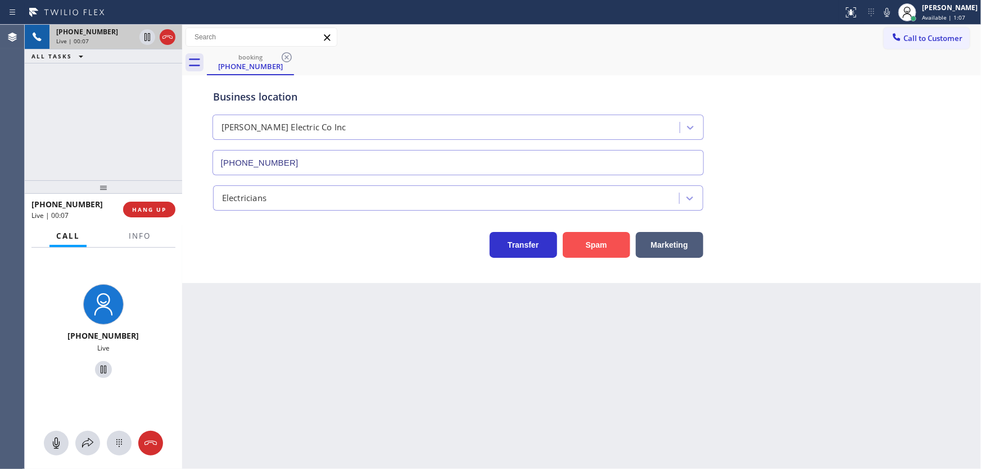
click at [587, 237] on button "Spam" at bounding box center [595, 245] width 67 height 26
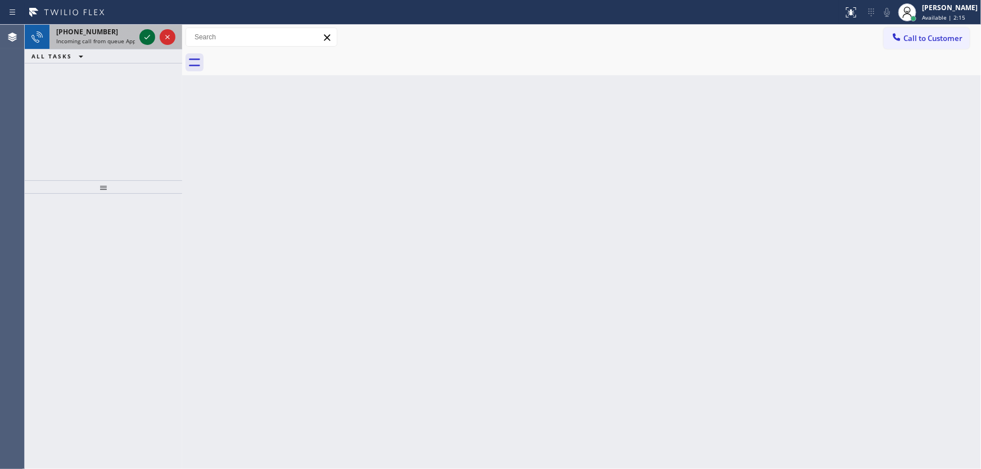
click at [149, 34] on icon at bounding box center [146, 36] width 13 height 13
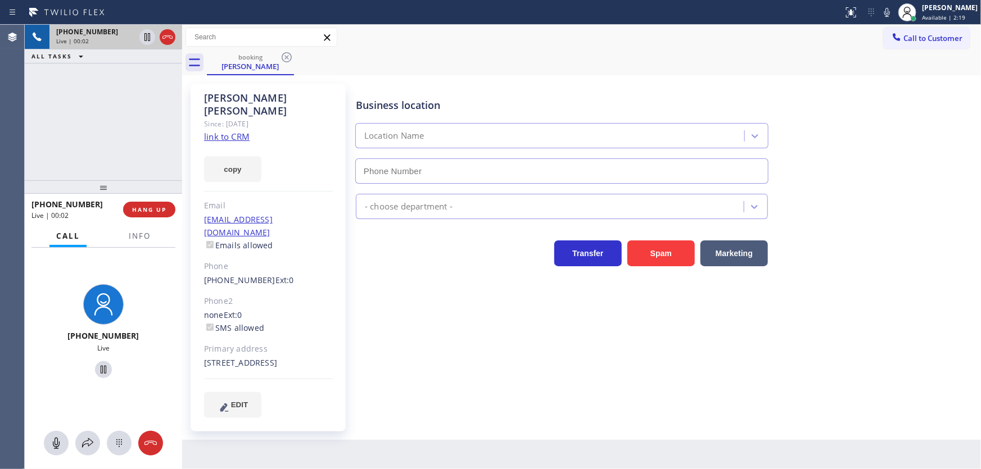
type input "(949) 536-9698"
click at [3, 137] on div "Agent Desktop" at bounding box center [12, 247] width 24 height 444
click at [214, 131] on link "link to CRM" at bounding box center [227, 136] width 46 height 11
click at [55, 119] on div "+17074945732 Live | 00:18 ALL TASKS ALL TASKS ACTIVE TASKS TASKS IN WRAP UP" at bounding box center [103, 103] width 157 height 156
click at [129, 90] on div "+17074945732 Live | 01:06 ALL TASKS ALL TASKS ACTIVE TASKS TASKS IN WRAP UP" at bounding box center [103, 103] width 157 height 156
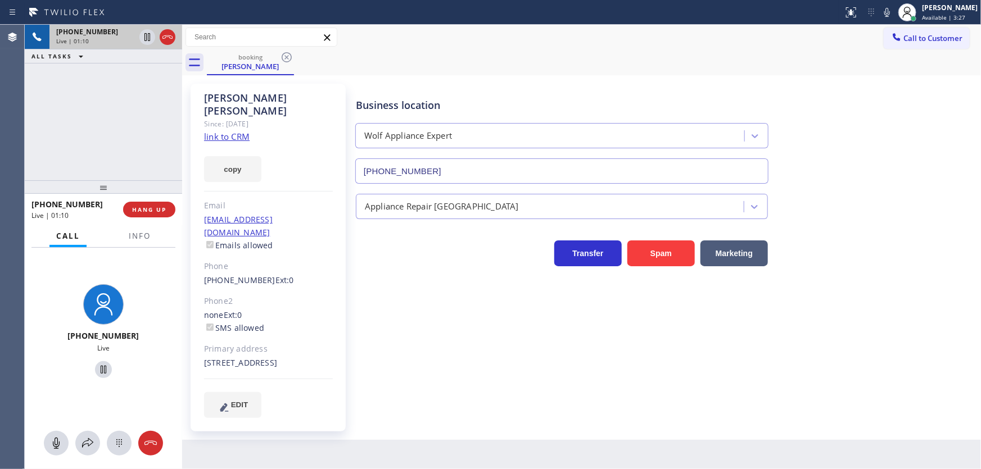
click at [112, 103] on div "+17074945732 Live | 01:10 ALL TASKS ALL TASKS ACTIVE TASKS TASKS IN WRAP UP" at bounding box center [103, 103] width 157 height 156
click at [722, 71] on div "booking Amy Willits" at bounding box center [594, 62] width 774 height 25
click at [121, 119] on div "+17074945732 Live | 01:12 ALL TASKS ALL TASKS ACTIVE TASKS TASKS IN WRAP UP" at bounding box center [103, 103] width 157 height 156
click at [548, 71] on div "booking Amy Willits" at bounding box center [594, 62] width 774 height 25
click at [891, 10] on icon at bounding box center [886, 12] width 13 height 13
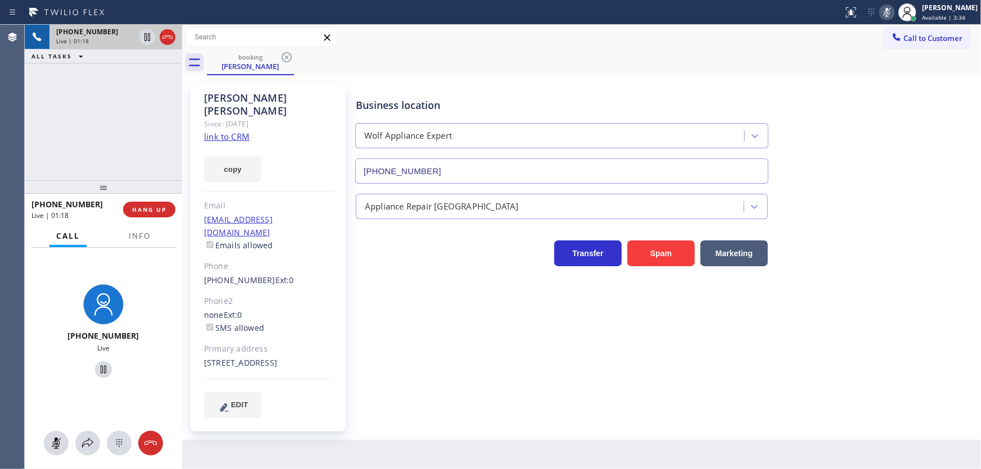
click at [106, 120] on div "+17074945732 Live | 01:18 ALL TASKS ALL TASKS ACTIVE TASKS TASKS IN WRAP UP" at bounding box center [103, 103] width 157 height 156
click at [146, 36] on icon at bounding box center [147, 37] width 6 height 8
click at [52, 146] on div "+17074945732 Live | 03:45 ALL TASKS ALL TASKS ACTIVE TASKS TASKS IN WRAP UP" at bounding box center [103, 103] width 157 height 156
click at [143, 36] on icon at bounding box center [146, 36] width 13 height 13
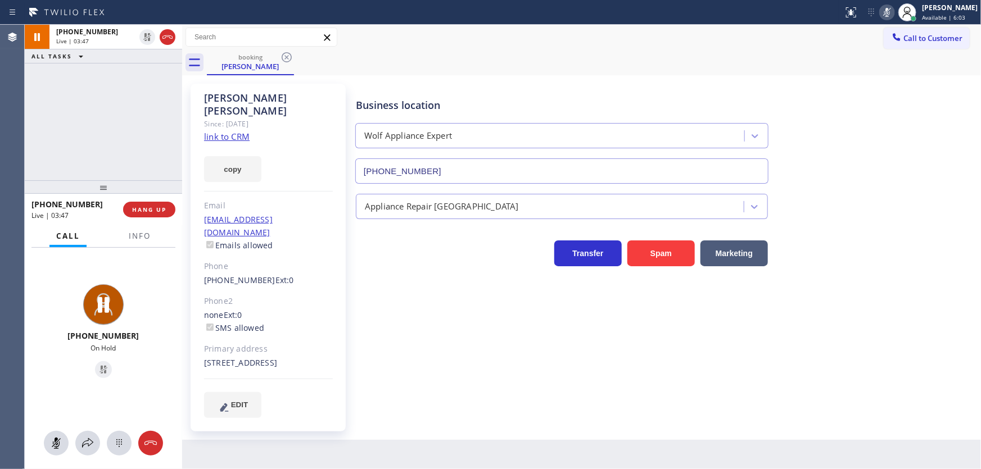
click at [893, 7] on icon at bounding box center [886, 12] width 13 height 13
click at [98, 123] on div "+17074945732 Live | 03:48 ALL TASKS ALL TASKS ACTIVE TASKS TASKS IN WRAP UP" at bounding box center [103, 103] width 157 height 156
click at [122, 131] on div "+17074945732 Live | 03:50 ALL TASKS ALL TASKS ACTIVE TASKS TASKS IN WRAP UP" at bounding box center [103, 103] width 157 height 156
click at [39, 94] on div "+17074945732 Live | 03:54 ALL TASKS ALL TASKS ACTIVE TASKS TASKS IN WRAP UP" at bounding box center [103, 103] width 157 height 156
click at [74, 105] on div "+17074945732 Live | 03:55 ALL TASKS ALL TASKS ACTIVE TASKS TASKS IN WRAP UP" at bounding box center [103, 103] width 157 height 156
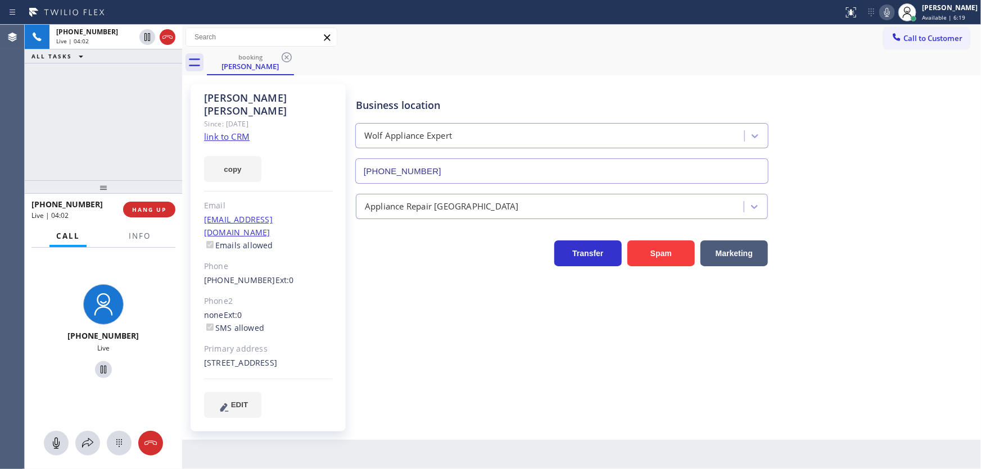
click at [61, 130] on div "+17074945732 Live | 04:02 ALL TASKS ALL TASKS ACTIVE TASKS TASKS IN WRAP UP" at bounding box center [103, 103] width 157 height 156
click at [146, 136] on div "+17074945732 Live | 04:03 ALL TASKS ALL TASKS ACTIVE TASKS TASKS IN WRAP UP" at bounding box center [103, 103] width 157 height 156
click at [43, 125] on div "+17074945732 Live | 04:09 ALL TASKS ALL TASKS ACTIVE TASKS TASKS IN WRAP UP" at bounding box center [103, 103] width 157 height 156
click at [125, 120] on div "+17074945732 Live | 04:10 ALL TASKS ALL TASKS ACTIVE TASKS TASKS IN WRAP UP" at bounding box center [103, 103] width 157 height 156
click at [133, 240] on span "Info" at bounding box center [140, 236] width 22 height 10
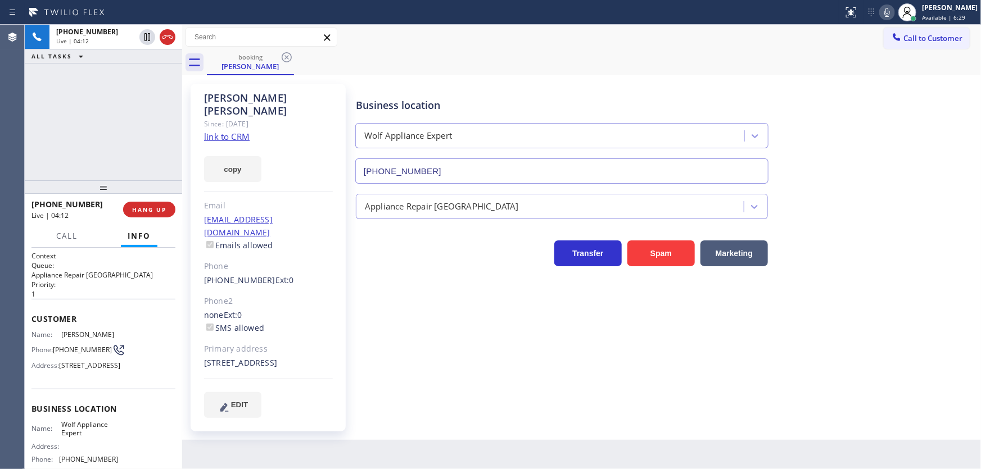
click at [108, 134] on div "+17074945732 Live | 04:12 ALL TASKS ALL TASKS ACTIVE TASKS TASKS IN WRAP UP" at bounding box center [103, 103] width 157 height 156
drag, startPoint x: 63, startPoint y: 347, endPoint x: 55, endPoint y: 347, distance: 8.4
click at [55, 347] on div "Phone: (707) 494-5732" at bounding box center [74, 349] width 87 height 13
copy div "(707) 494-5732"
drag, startPoint x: 97, startPoint y: 134, endPoint x: 139, endPoint y: 154, distance: 46.2
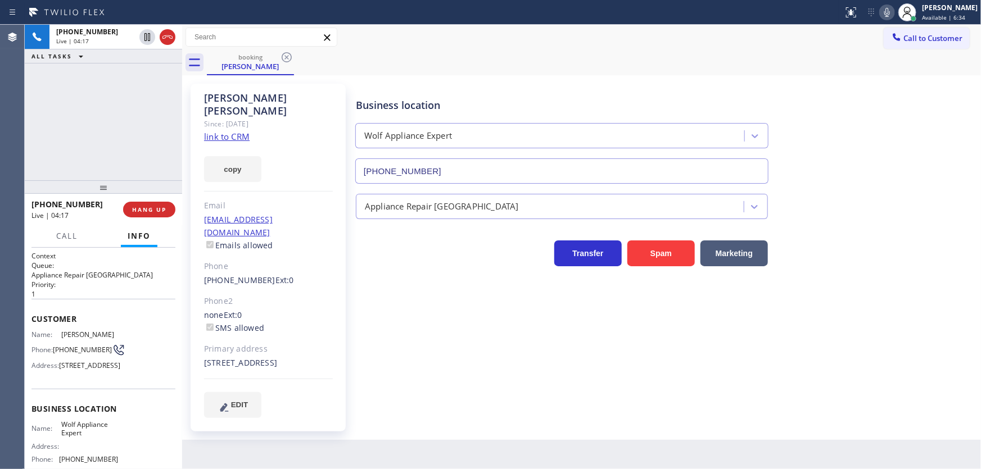
click at [99, 134] on div "+17074945732 Live | 04:17 ALL TASKS ALL TASKS ACTIVE TASKS TASKS IN WRAP UP" at bounding box center [103, 103] width 157 height 156
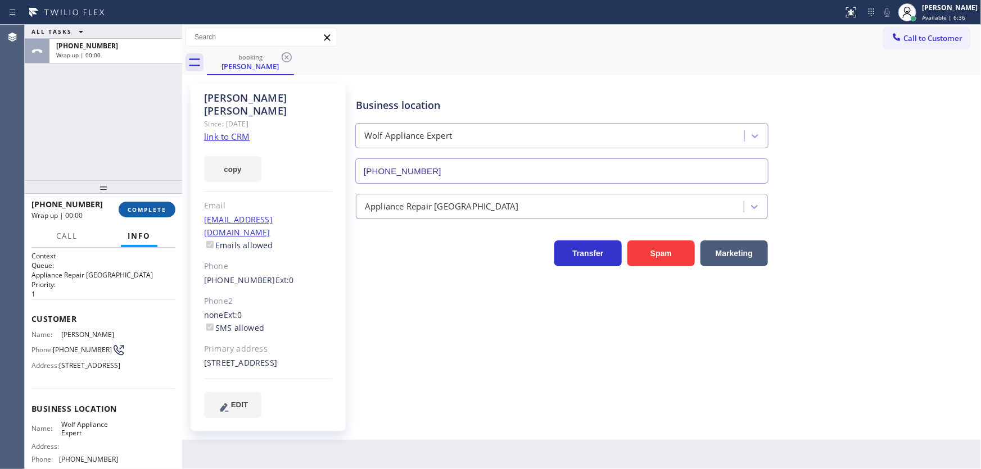
click at [157, 207] on span "COMPLETE" at bounding box center [147, 210] width 39 height 8
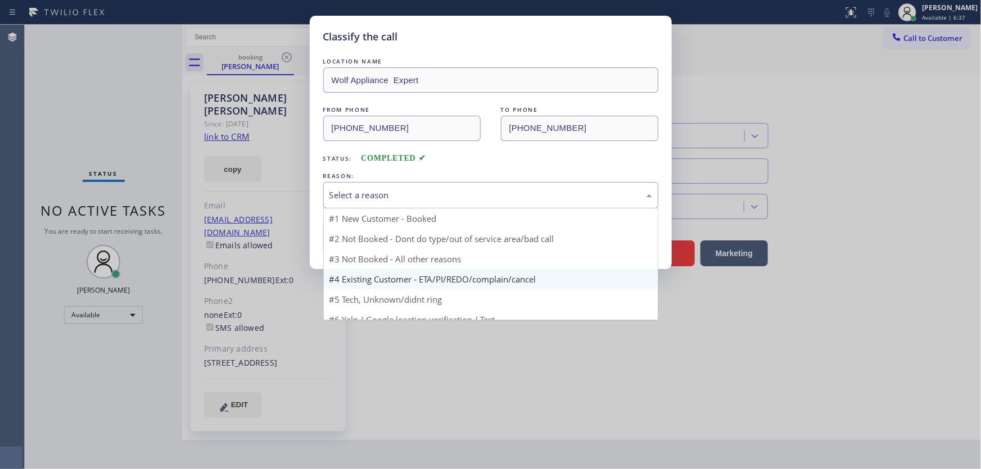
drag, startPoint x: 366, startPoint y: 192, endPoint x: 412, endPoint y: 248, distance: 72.3
click at [369, 192] on div "Select a reason" at bounding box center [490, 195] width 323 height 13
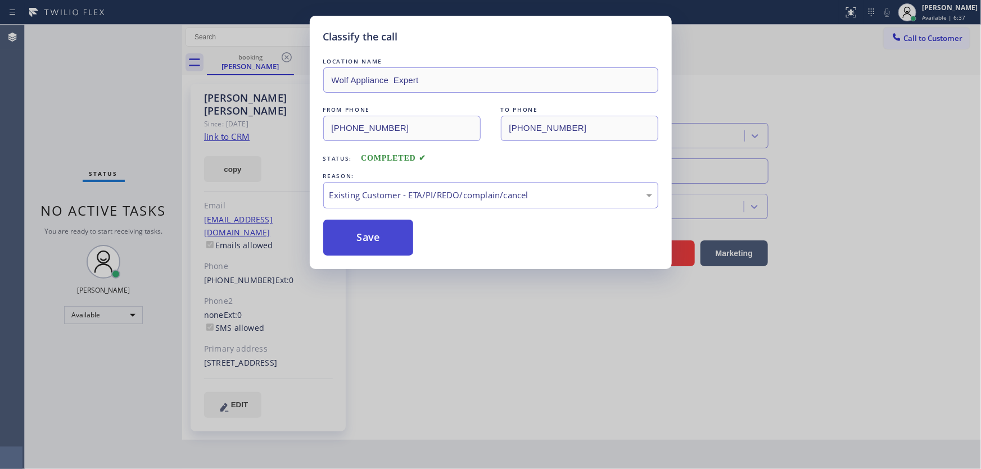
click at [380, 235] on button "Save" at bounding box center [368, 238] width 90 height 36
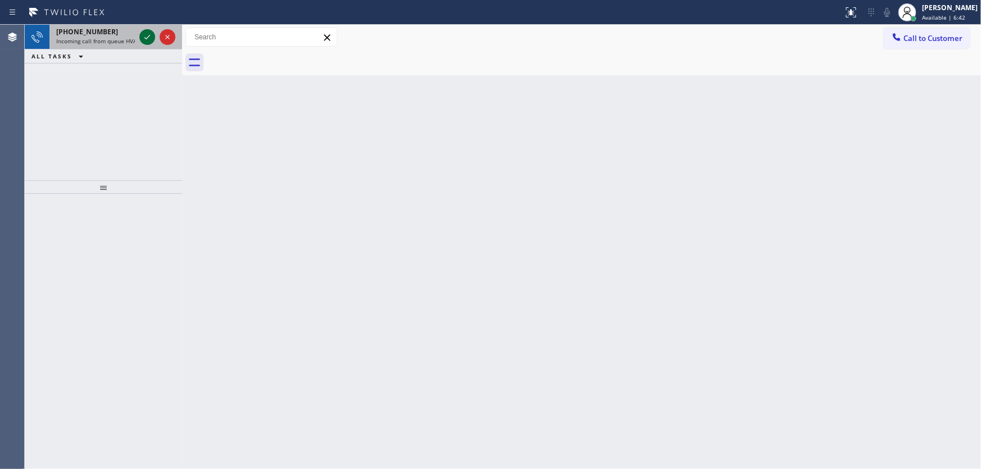
click at [146, 38] on icon at bounding box center [146, 36] width 13 height 13
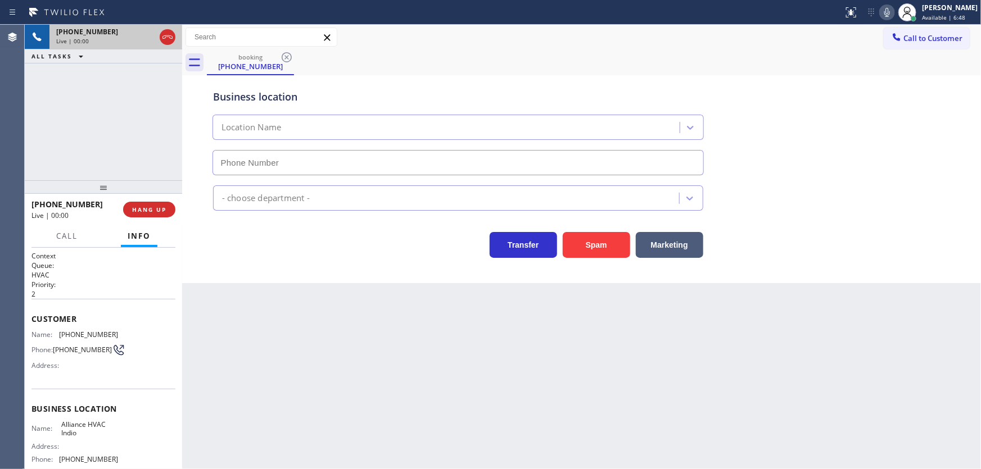
type input "(760) 205-5090"
click at [584, 239] on button "Spam" at bounding box center [595, 245] width 67 height 26
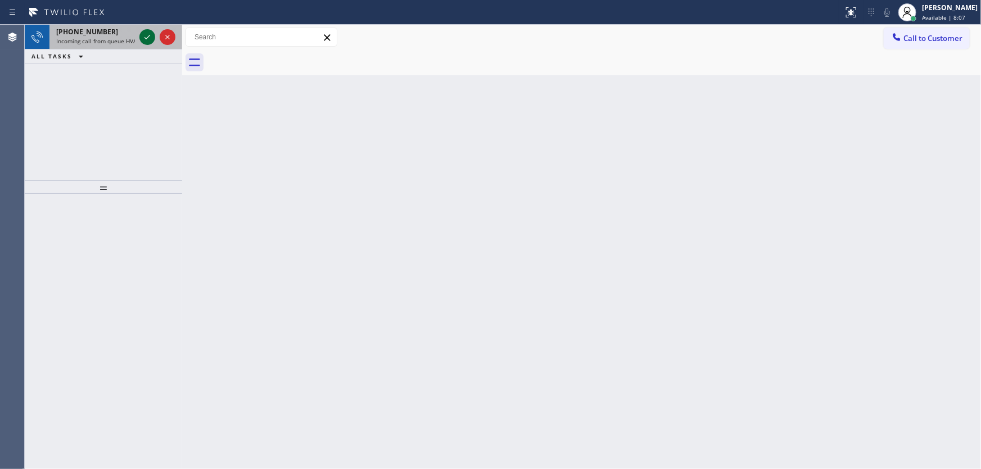
click at [140, 33] on icon at bounding box center [146, 36] width 13 height 13
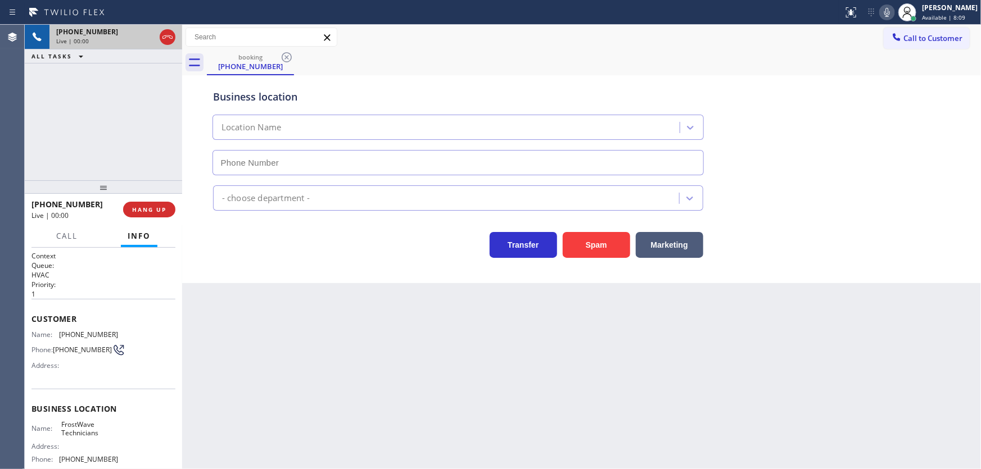
type input "(786) 882-0097"
click at [586, 247] on button "Spam" at bounding box center [595, 245] width 67 height 26
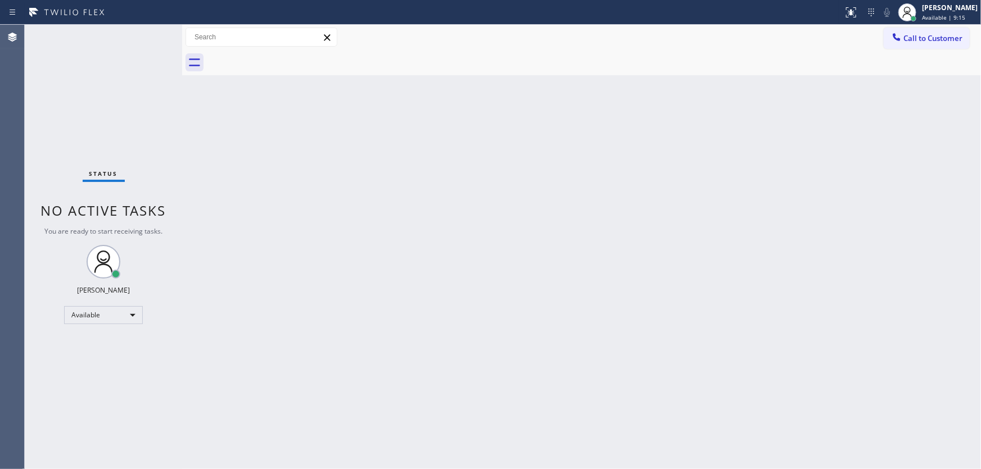
click at [62, 141] on div "Status No active tasks You are ready to start receiving tasks. [PERSON_NAME]" at bounding box center [103, 247] width 157 height 444
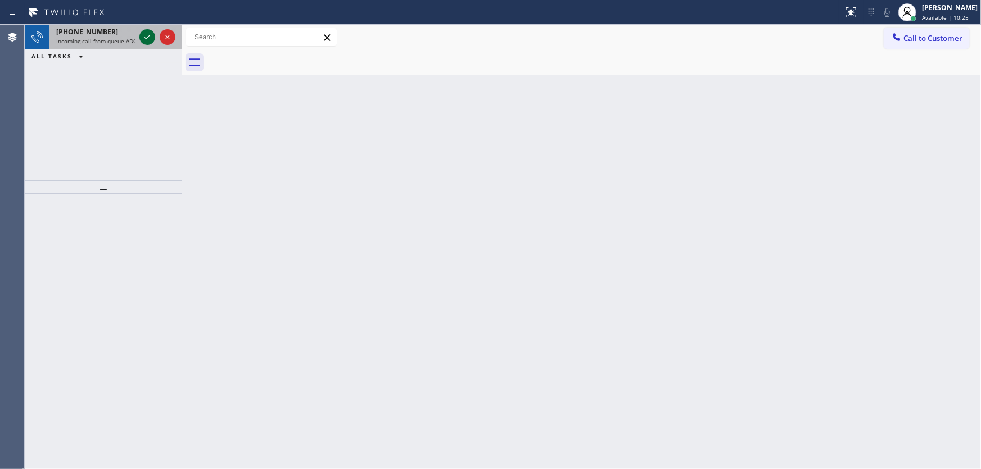
click at [149, 31] on icon at bounding box center [146, 36] width 13 height 13
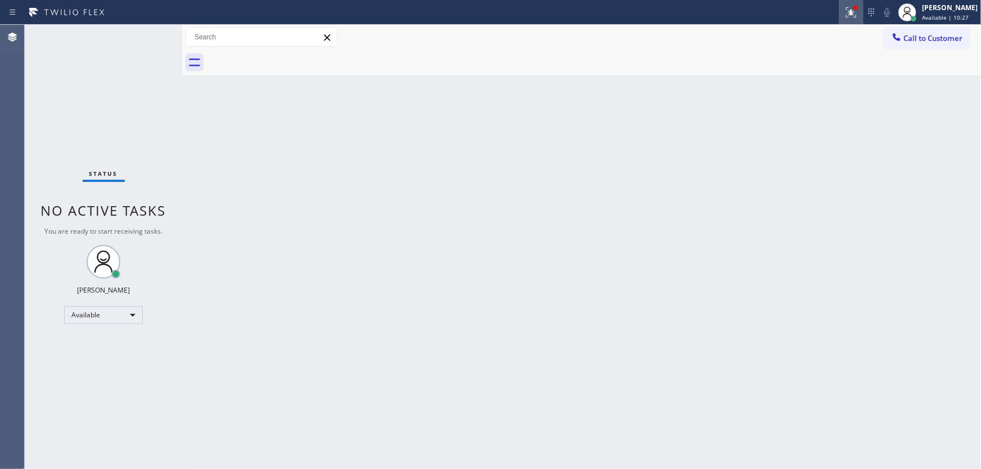
click at [853, 19] on button at bounding box center [850, 12] width 25 height 25
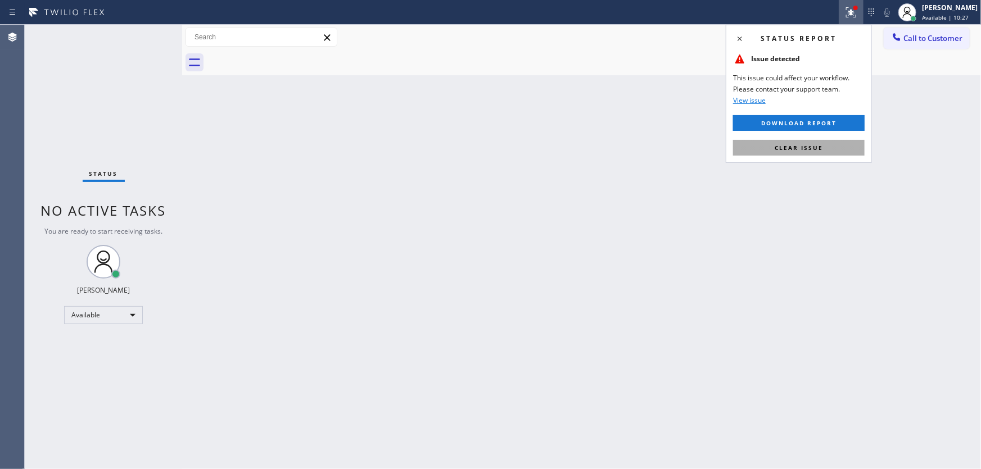
click at [803, 149] on span "Clear issue" at bounding box center [798, 148] width 48 height 8
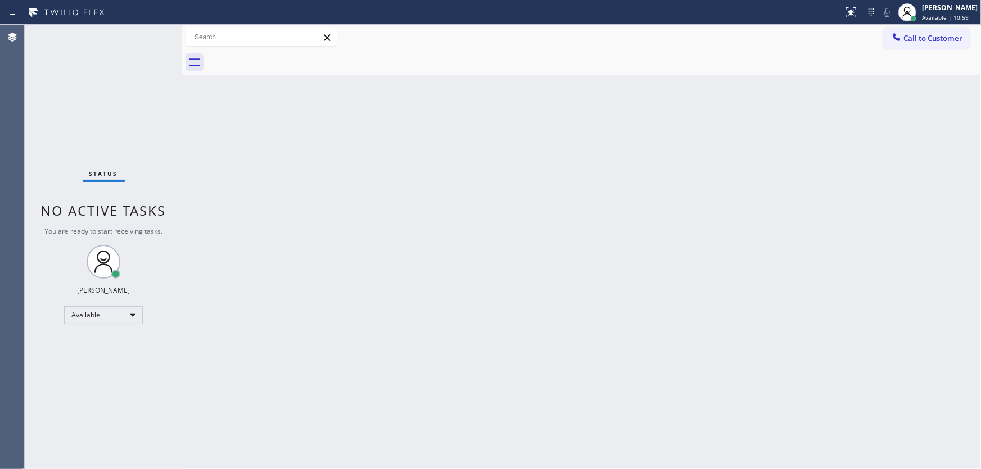
click at [29, 214] on div "Status No active tasks You are ready to start receiving tasks. [PERSON_NAME]" at bounding box center [103, 247] width 157 height 444
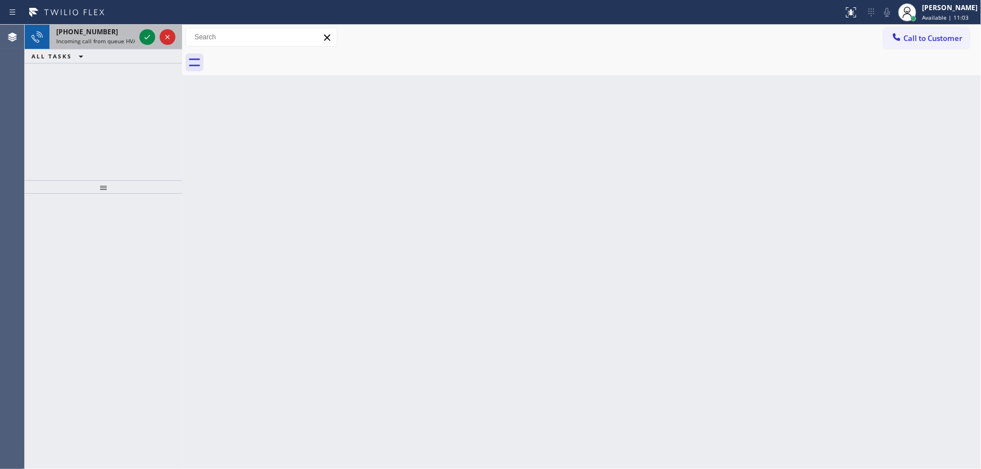
click at [111, 34] on div "+17142043651" at bounding box center [95, 32] width 79 height 10
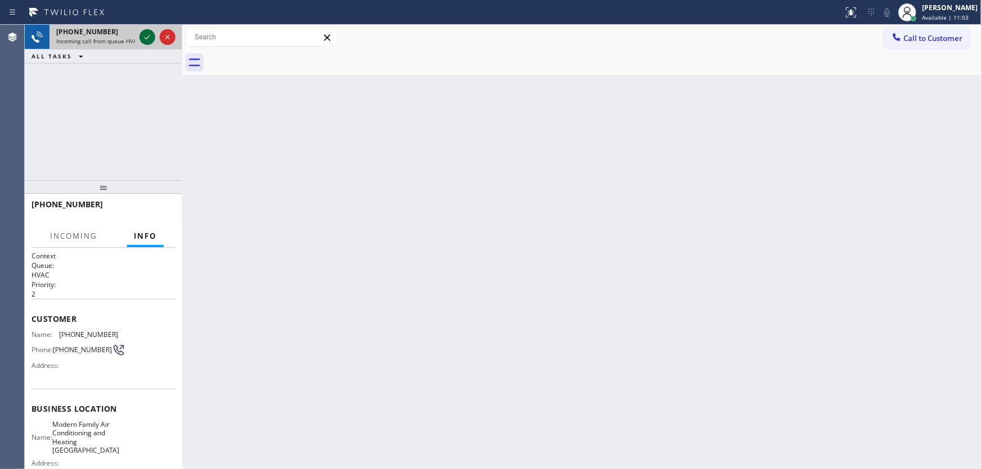
click at [148, 36] on icon at bounding box center [147, 37] width 6 height 4
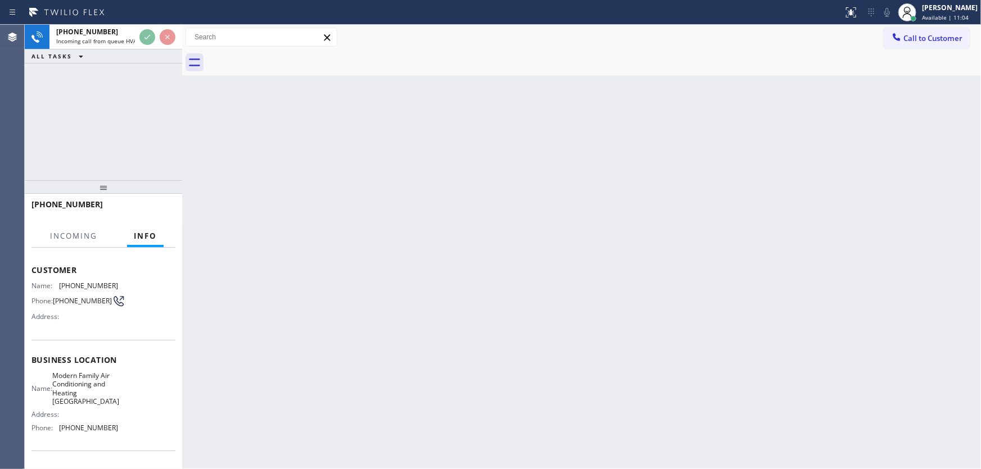
scroll to position [51, 0]
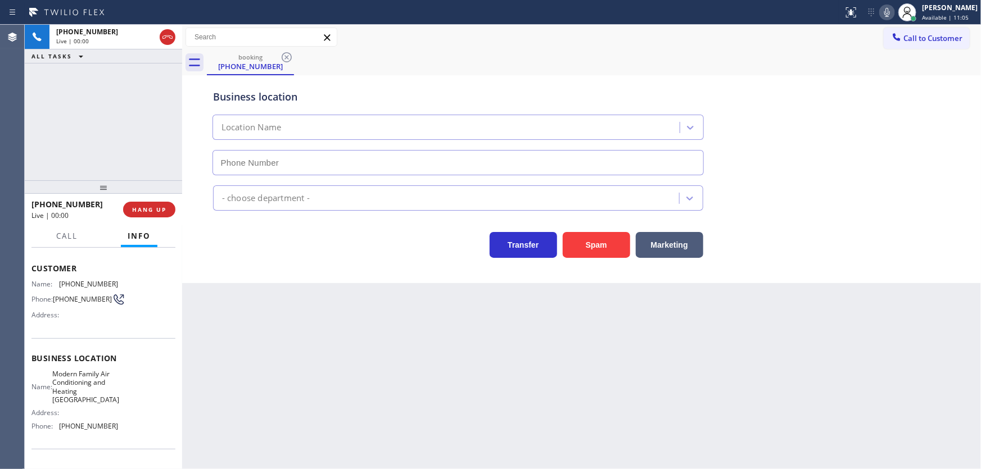
type input "(714) 410-6014"
click at [610, 250] on button "Spam" at bounding box center [595, 245] width 67 height 26
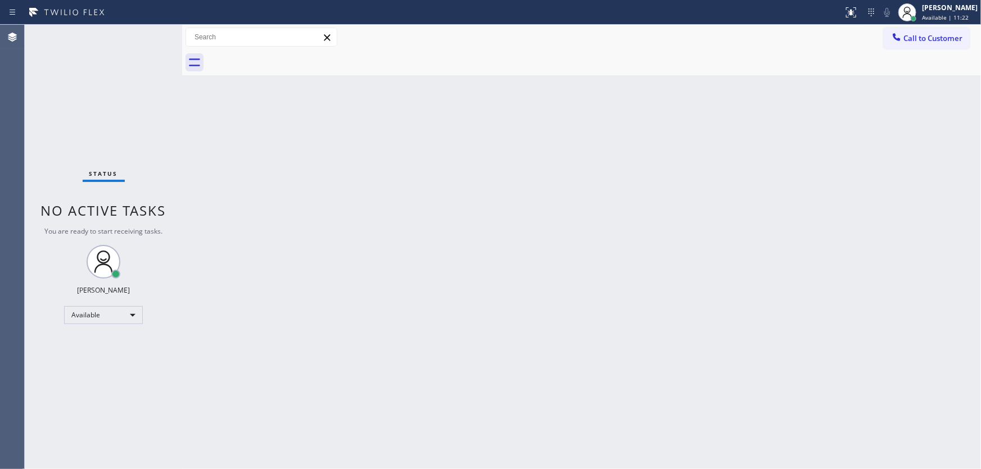
click at [56, 54] on div "Status No active tasks You are ready to start receiving tasks. [PERSON_NAME]" at bounding box center [103, 247] width 157 height 444
click at [140, 35] on div "Status No active tasks You are ready to start receiving tasks. [PERSON_NAME]" at bounding box center [103, 247] width 157 height 444
click at [148, 35] on div "Status No active tasks You are ready to start receiving tasks. [PERSON_NAME]" at bounding box center [103, 247] width 157 height 444
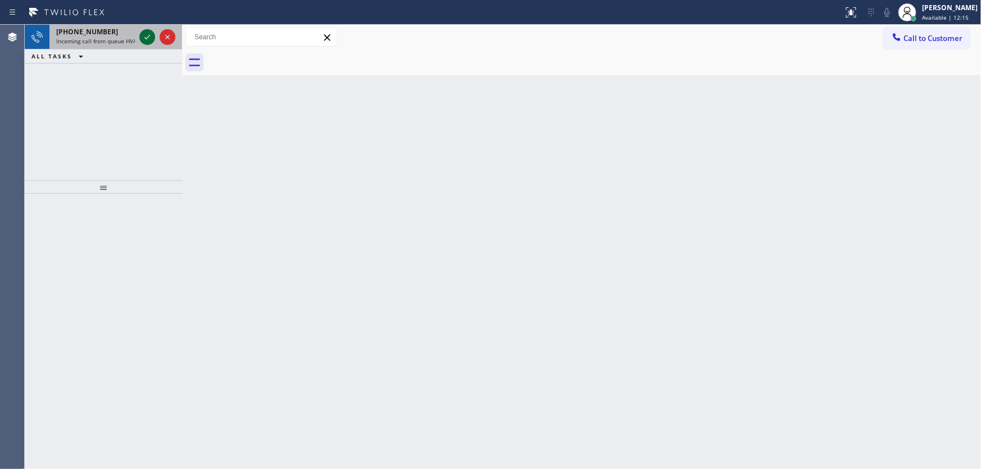
click at [147, 36] on icon at bounding box center [146, 36] width 13 height 13
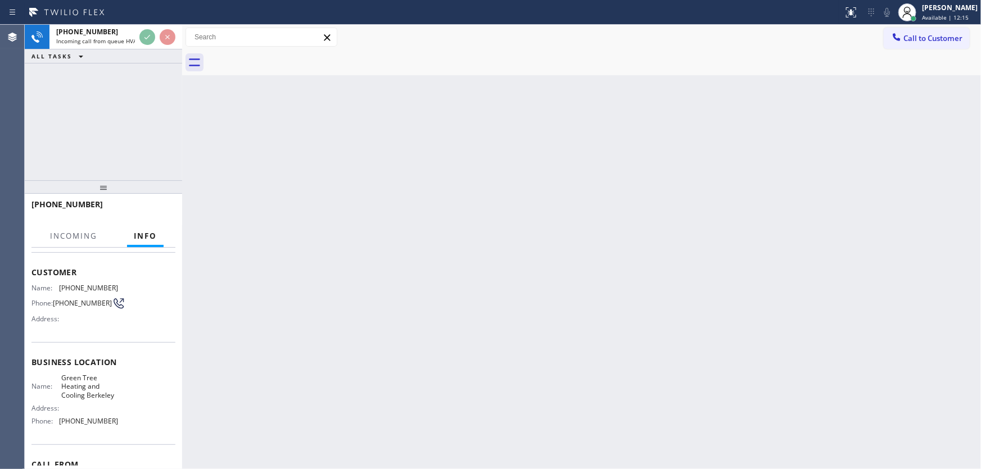
scroll to position [51, 0]
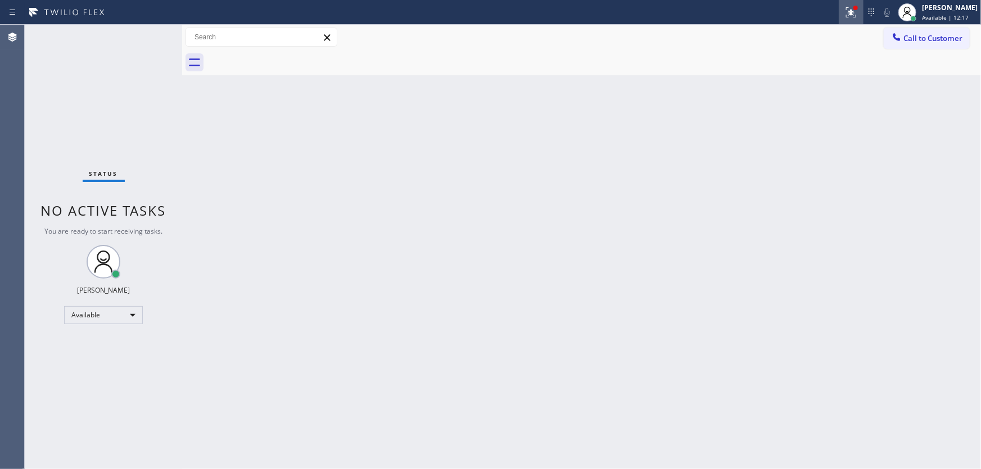
click at [848, 14] on div at bounding box center [850, 12] width 25 height 13
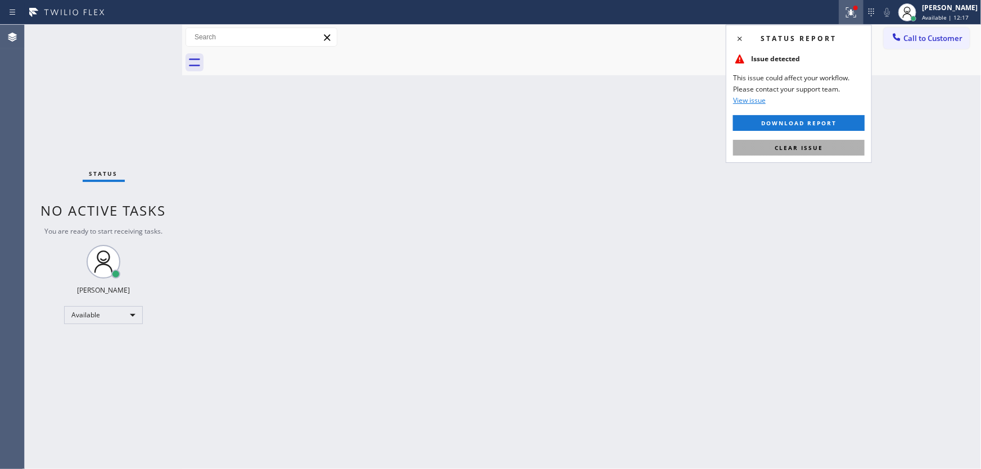
click at [803, 140] on button "Clear issue" at bounding box center [798, 148] width 131 height 16
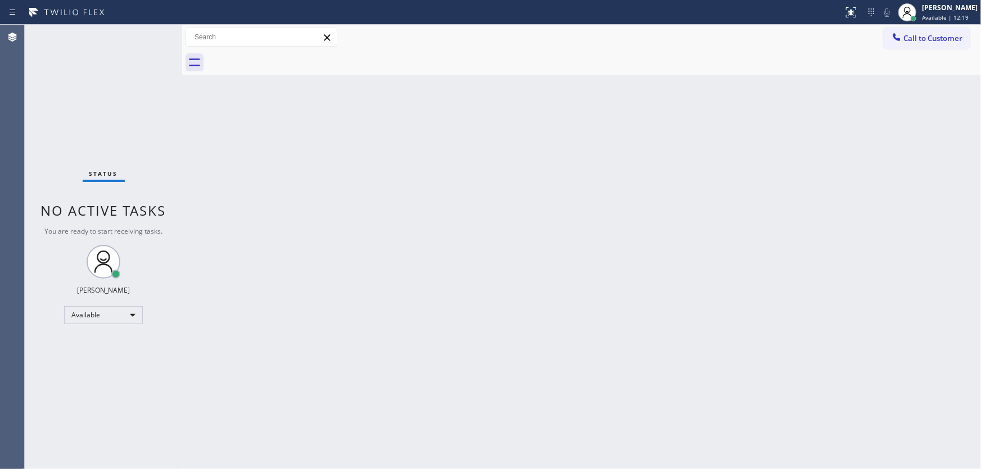
click at [151, 31] on div "Status No active tasks You are ready to start receiving tasks. [PERSON_NAME]" at bounding box center [103, 247] width 157 height 444
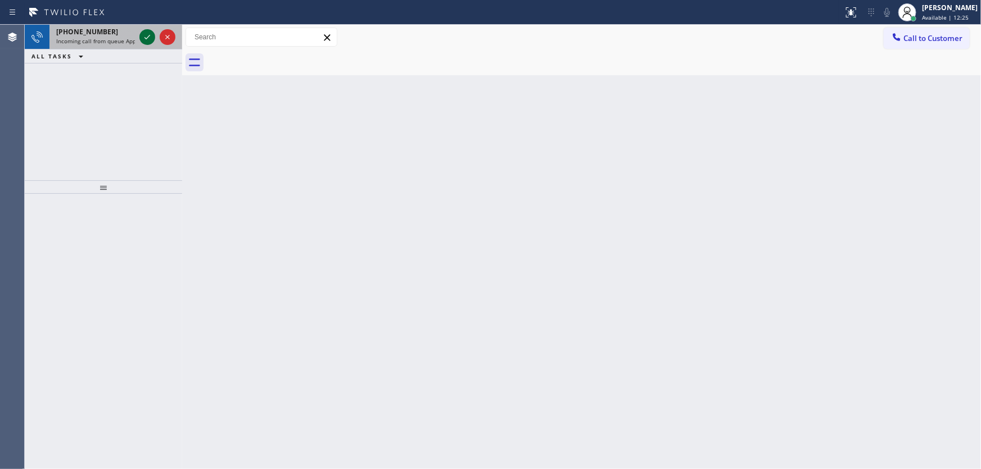
click at [143, 34] on icon at bounding box center [146, 36] width 13 height 13
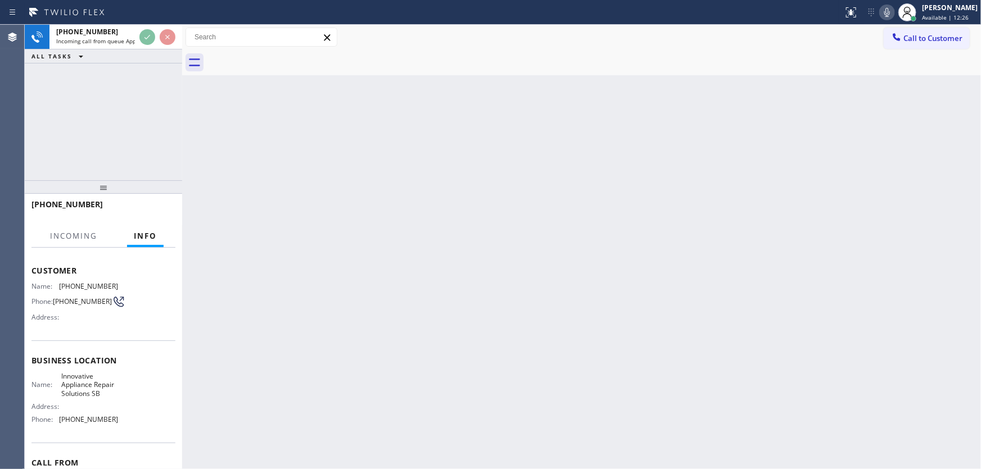
scroll to position [51, 0]
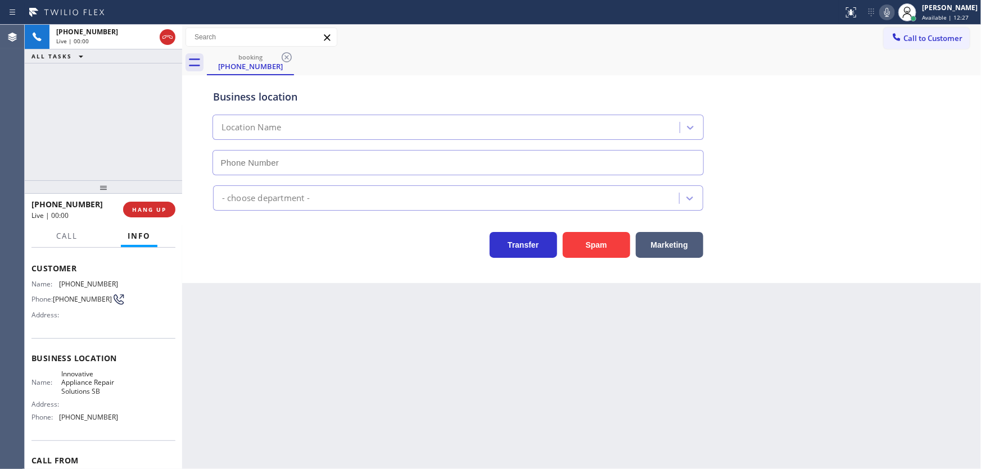
type input "(805) 261-2411"
click at [120, 169] on div "+16614722423 Live | 00:38 ALL TASKS ALL TASKS ACTIVE TASKS TASKS IN WRAP UP" at bounding box center [103, 103] width 157 height 156
click at [68, 146] on div "+16614722423 Live | 00:50 ALL TASKS ALL TASKS ACTIVE TASKS TASKS IN WRAP UP" at bounding box center [103, 103] width 157 height 156
click at [116, 149] on div "+16614722423 Live | 00:58 ALL TASKS ALL TASKS ACTIVE TASKS TASKS IN WRAP UP" at bounding box center [103, 103] width 157 height 156
click at [114, 115] on div "+16614722423 Live | 01:24 ALL TASKS ALL TASKS ACTIVE TASKS TASKS IN WRAP UP" at bounding box center [103, 103] width 157 height 156
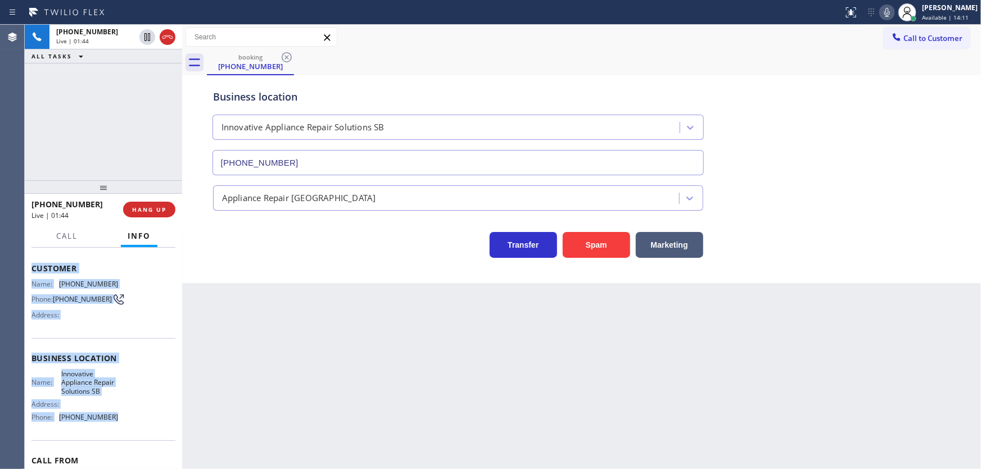
drag, startPoint x: 30, startPoint y: 265, endPoint x: 114, endPoint y: 415, distance: 172.0
click at [114, 415] on div "Context Queue: Appliance Repair High End Priority: 1 Customer Name: (661) 472-2…" at bounding box center [103, 359] width 157 height 222
copy div "Customer Name: (661) 472-2423 Phone: (661) 472-2423 Address: Business location …"
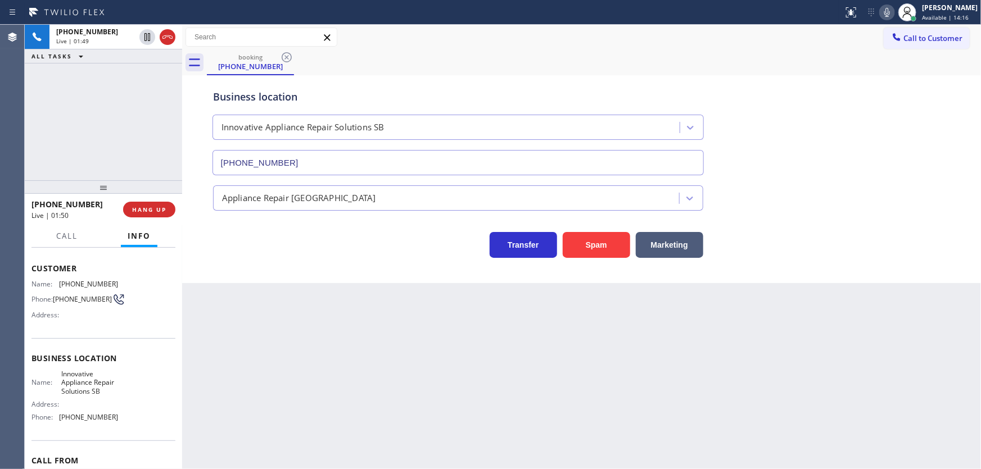
click at [142, 137] on div "+16614722423 Live | 01:49 ALL TASKS ALL TASKS ACTIVE TASKS TASKS IN WRAP UP" at bounding box center [103, 103] width 157 height 156
click at [136, 133] on div "+16614722423 Live | 01:59 ALL TASKS ALL TASKS ACTIVE TASKS TASKS IN WRAP UP" at bounding box center [103, 103] width 157 height 156
click at [114, 134] on div "+16614722423 Live | 02:11 ALL TASKS ALL TASKS ACTIVE TASKS TASKS IN WRAP UP" at bounding box center [103, 103] width 157 height 156
click at [63, 151] on div "+16614722423 Live | 02:34 ALL TASKS ALL TASKS ACTIVE TASKS TASKS IN WRAP UP" at bounding box center [103, 103] width 157 height 156
click at [551, 89] on div "Business location" at bounding box center [458, 96] width 490 height 15
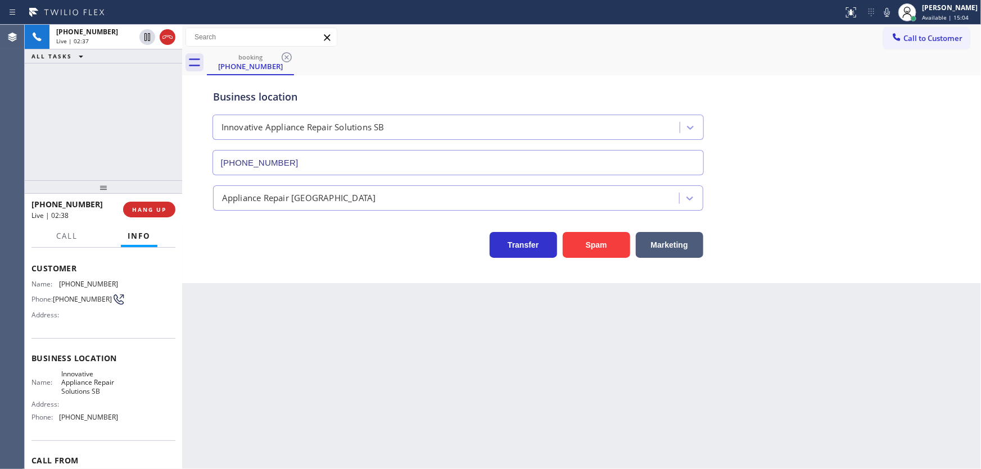
drag, startPoint x: 890, startPoint y: 13, endPoint x: 819, endPoint y: 28, distance: 72.4
click at [890, 13] on icon at bounding box center [886, 12] width 13 height 13
click at [146, 37] on icon at bounding box center [147, 37] width 6 height 8
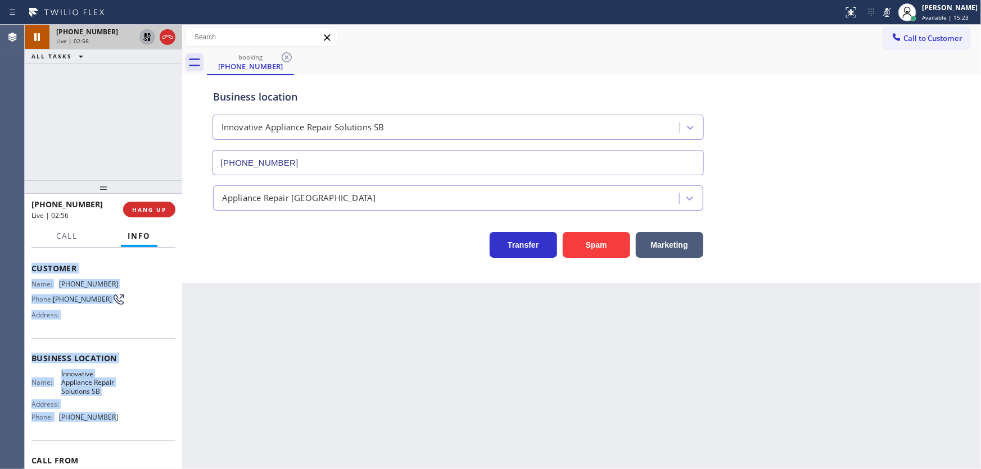
drag, startPoint x: 28, startPoint y: 262, endPoint x: 103, endPoint y: 416, distance: 171.9
click at [103, 416] on div "Context Queue: Appliance Repair High End Priority: 1 Customer Name: (661) 472-2…" at bounding box center [103, 359] width 157 height 222
copy div "Customer Name: (661) 472-2423 Phone: (661) 472-2423 Address: Business location …"
drag, startPoint x: 111, startPoint y: 416, endPoint x: 28, endPoint y: 269, distance: 168.6
click at [28, 269] on div "Context Queue: Appliance Repair High End Priority: 1 Customer Name: (661) 472-2…" at bounding box center [103, 359] width 157 height 222
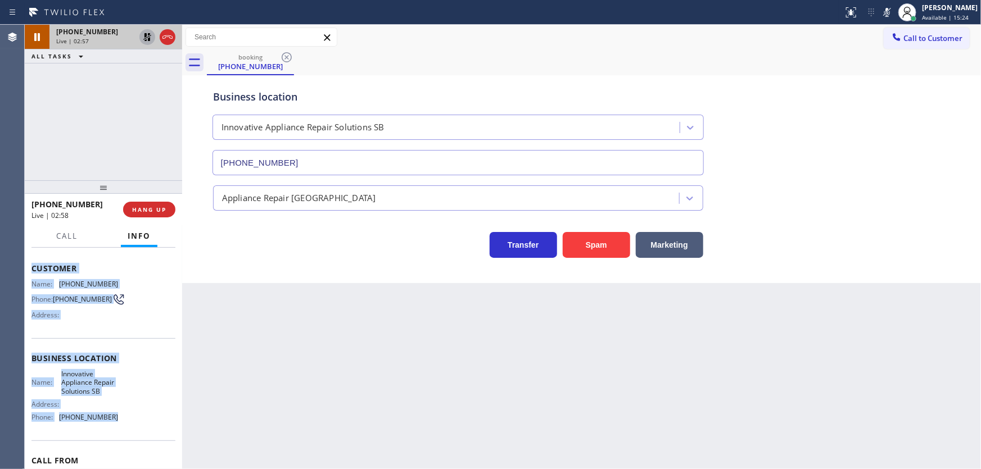
copy div "Customer Name: (661) 472-2423 Phone: (661) 472-2423 Address: Business location …"
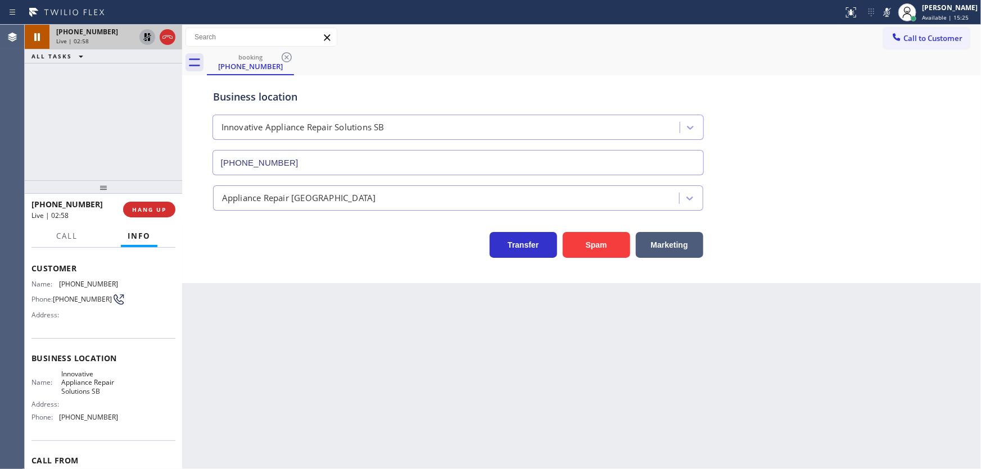
click at [95, 129] on div "+16614722423 Live | 02:58 ALL TASKS ALL TASKS ACTIVE TASKS TASKS IN WRAP UP" at bounding box center [103, 103] width 157 height 156
click at [48, 153] on div "+16614722423 Live | 04:04 ALL TASKS ALL TASKS ACTIVE TASKS TASKS IN WRAP UP (60…" at bounding box center [103, 103] width 157 height 156
click at [148, 34] on icon at bounding box center [147, 37] width 8 height 8
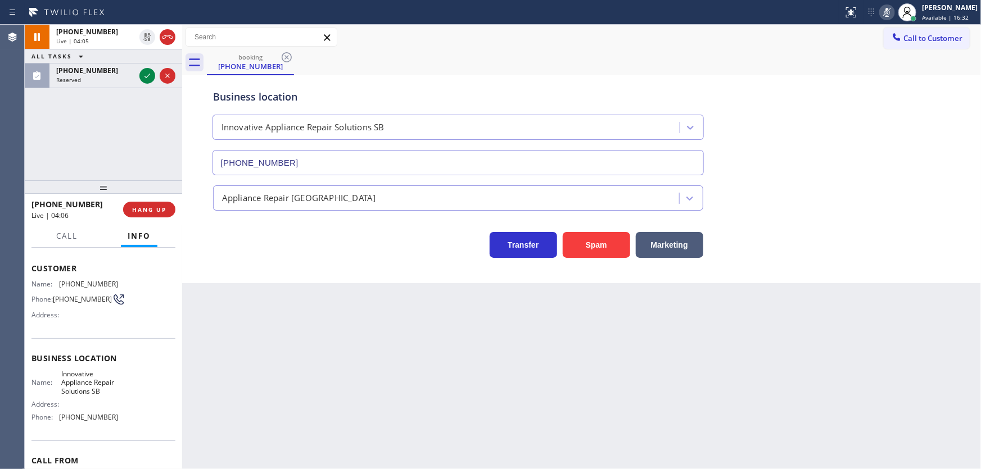
click at [892, 11] on icon at bounding box center [886, 12] width 13 height 13
click at [134, 129] on div "+16614722423 Live | 04:06 ALL TASKS ALL TASKS ACTIVE TASKS TASKS IN WRAP UP (60…" at bounding box center [103, 103] width 157 height 156
click at [147, 74] on icon at bounding box center [146, 75] width 13 height 13
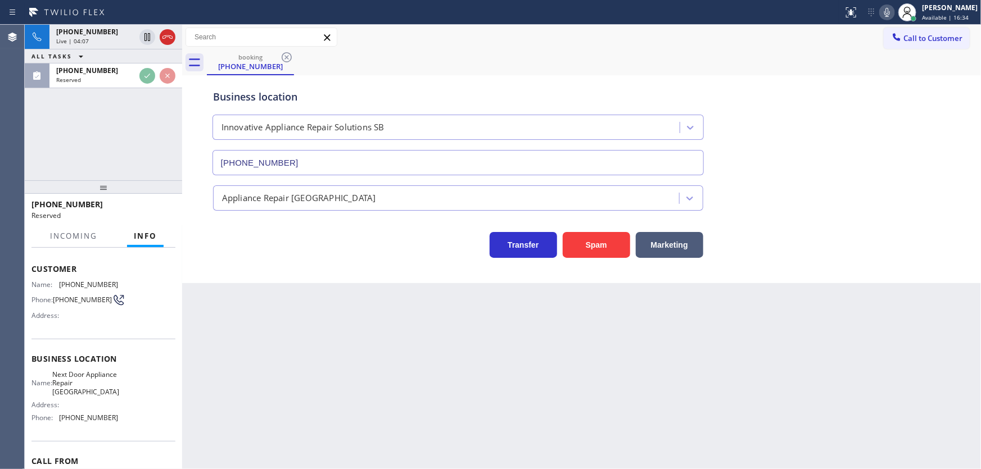
scroll to position [60, 0]
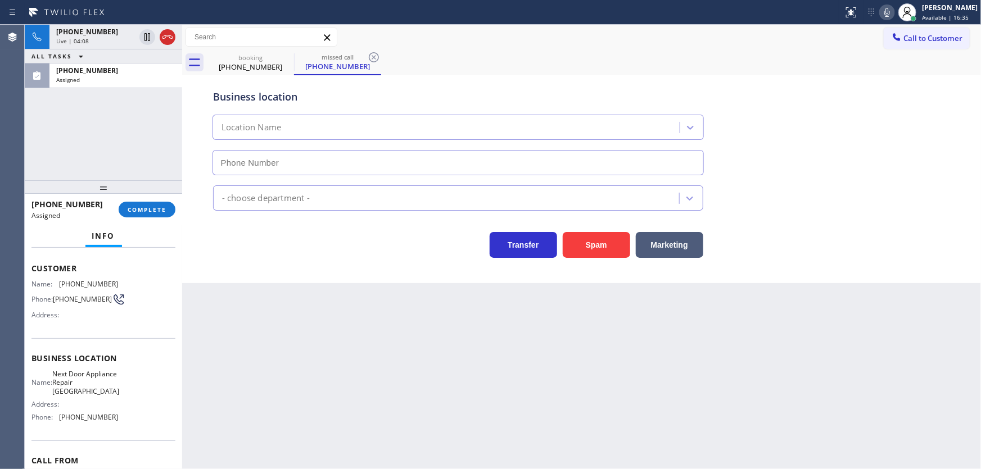
type input "(609) 710-8354"
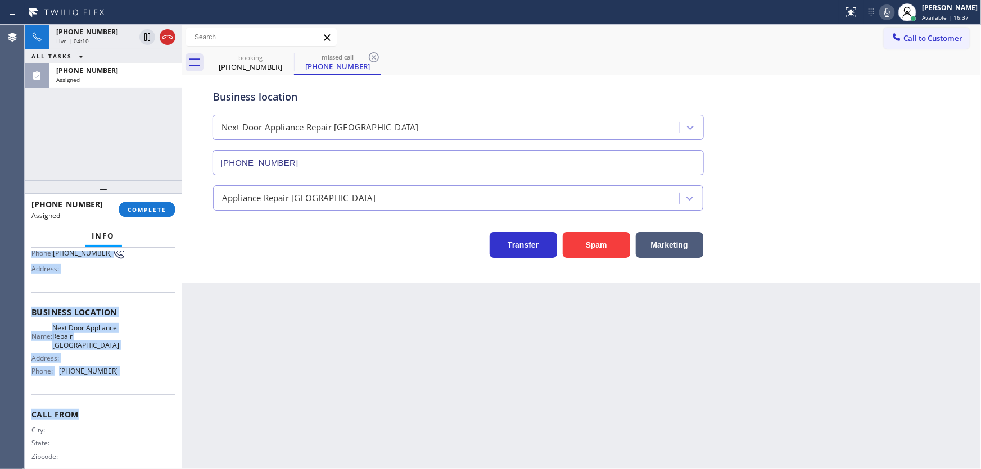
scroll to position [111, 0]
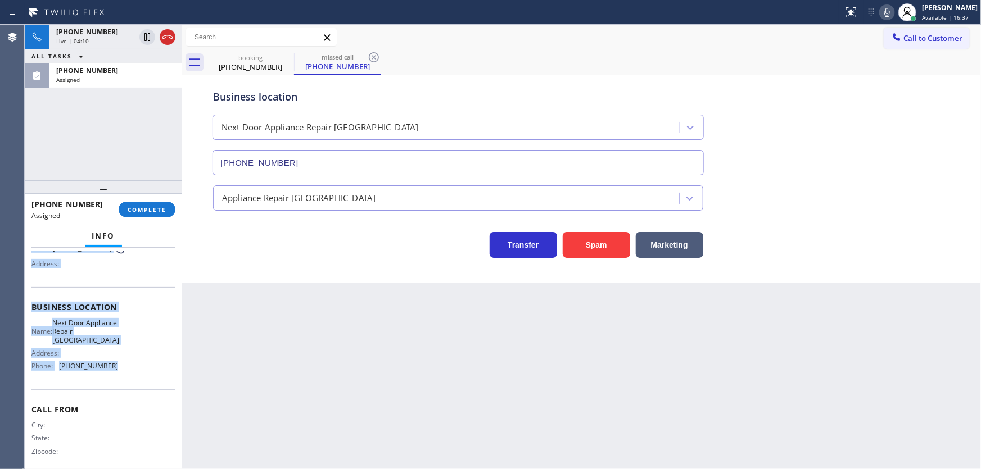
drag, startPoint x: 28, startPoint y: 265, endPoint x: 128, endPoint y: 374, distance: 148.4
click at [128, 374] on div "Context Queue: Appliance Repair High End Priority: 0 Task Age: Customer Name: (…" at bounding box center [103, 359] width 157 height 222
copy div "Customer Name: (609) 201-4302 Phone: (609) 201-4302 Address: Business location …"
click at [148, 212] on span "COMPLETE" at bounding box center [147, 210] width 39 height 8
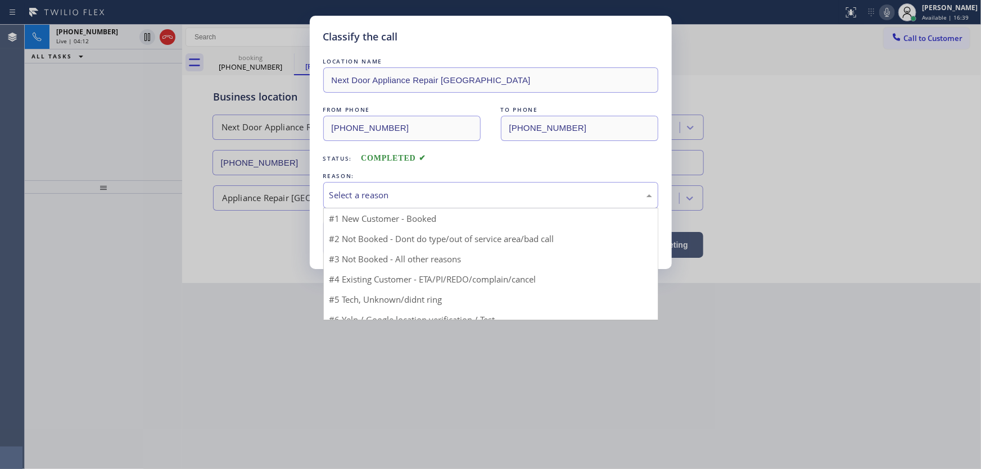
click at [363, 194] on div "Select a reason" at bounding box center [490, 195] width 323 height 13
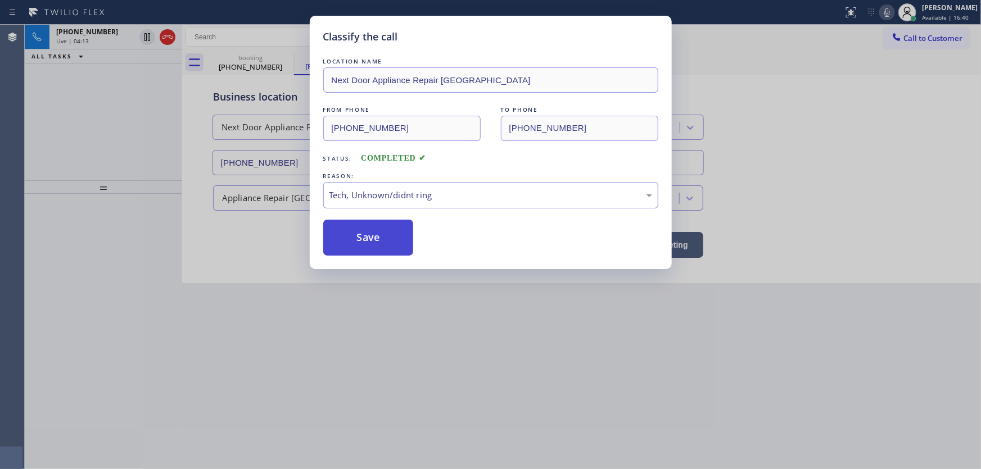
click at [364, 243] on button "Save" at bounding box center [368, 238] width 90 height 36
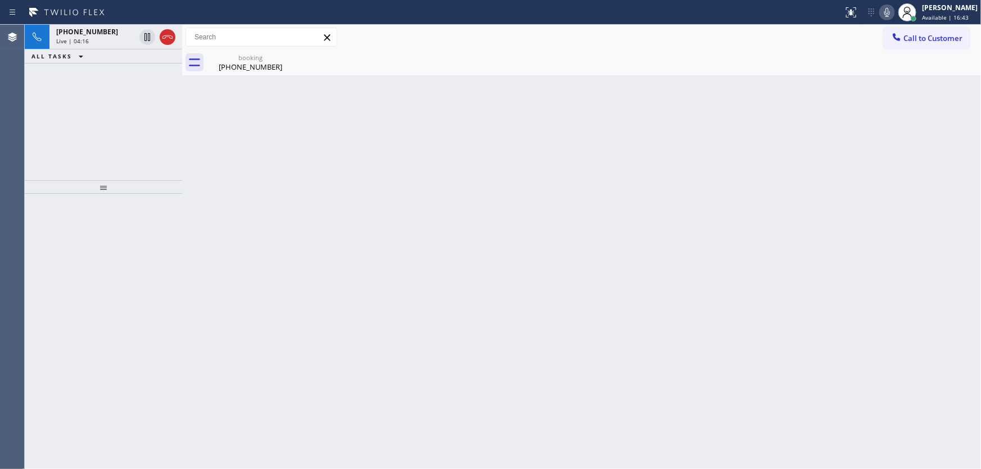
click at [119, 138] on div "+16614722423 Live | 04:16 ALL TASKS ALL TASKS ACTIVE TASKS TASKS IN WRAP UP" at bounding box center [103, 103] width 157 height 156
click at [58, 99] on div "+16614722423 Live | 04:23 ALL TASKS ALL TASKS ACTIVE TASKS TASKS IN WRAP UP" at bounding box center [103, 103] width 157 height 156
click at [46, 134] on div "+16614722423 Live | 04:32 ALL TASKS ALL TASKS ACTIVE TASKS TASKS IN WRAP UP" at bounding box center [103, 103] width 157 height 156
click at [46, 171] on div "+16614722423 Live | 04:47 ALL TASKS ALL TASKS ACTIVE TASKS TASKS IN WRAP UP" at bounding box center [103, 103] width 157 height 156
click at [67, 180] on div at bounding box center [103, 186] width 157 height 13
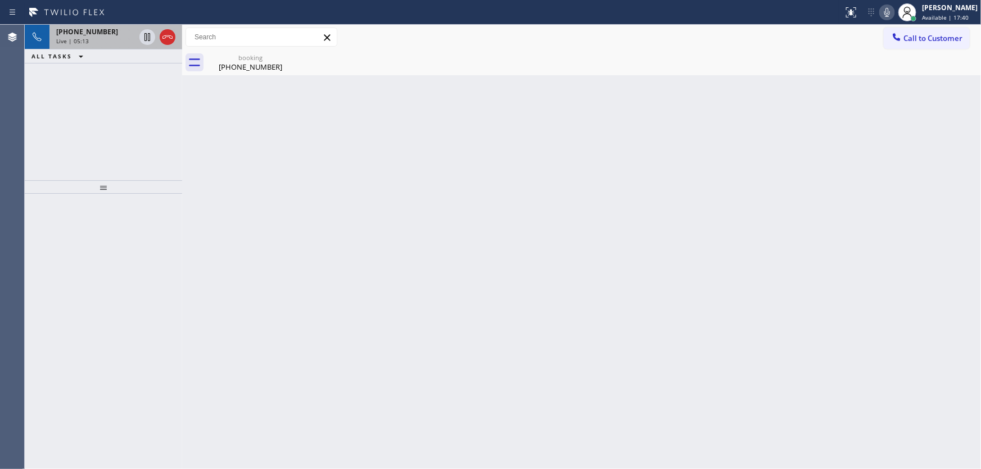
click at [109, 40] on div "Live | 05:13" at bounding box center [95, 41] width 79 height 8
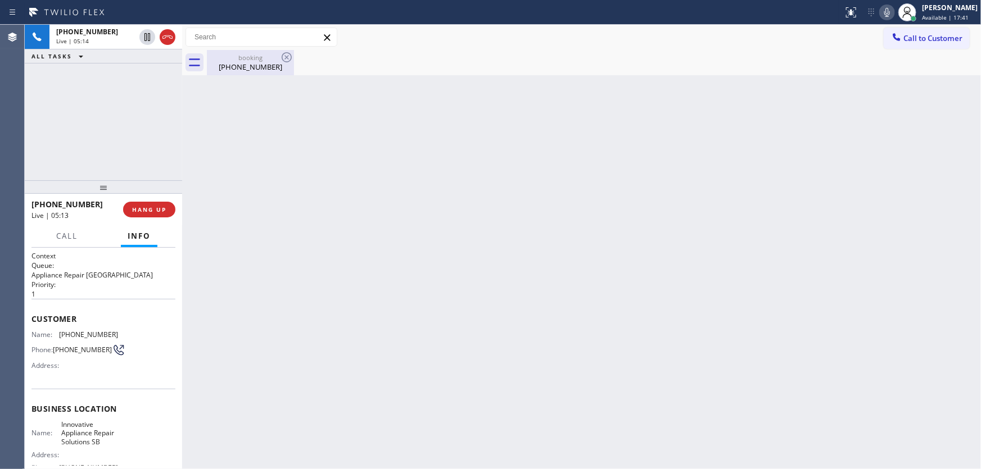
click at [243, 68] on div "(661) 472-2423" at bounding box center [250, 67] width 85 height 10
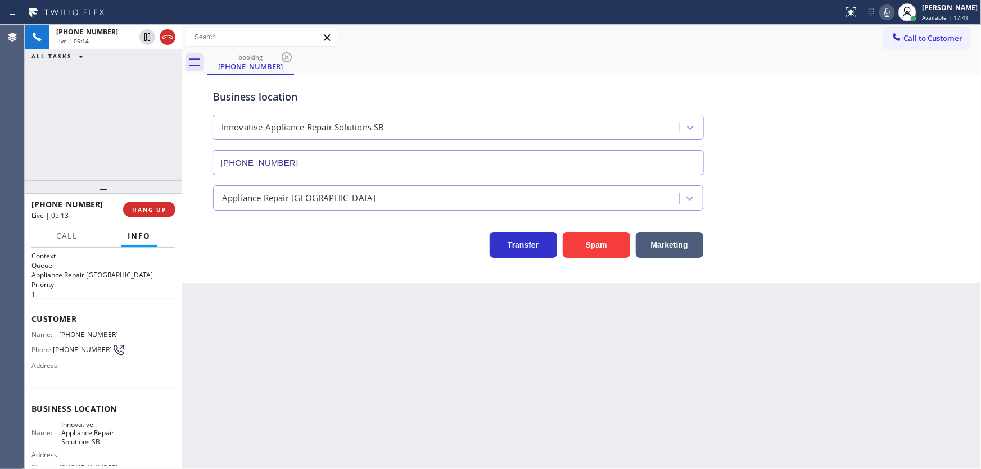
click at [121, 90] on div "+16614722423 Live | 05:14 ALL TASKS ALL TASKS ACTIVE TASKS TASKS IN WRAP UP" at bounding box center [103, 103] width 157 height 156
click at [129, 94] on div "+16614722423 Live | 07:48 ALL TASKS ALL TASKS ACTIVE TASKS TASKS IN WRAP UP" at bounding box center [103, 103] width 157 height 156
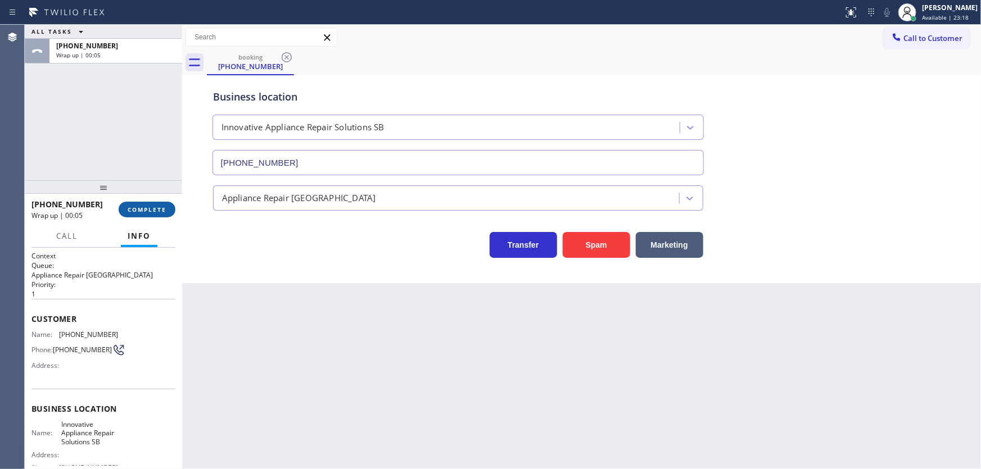
click at [162, 207] on span "COMPLETE" at bounding box center [147, 210] width 39 height 8
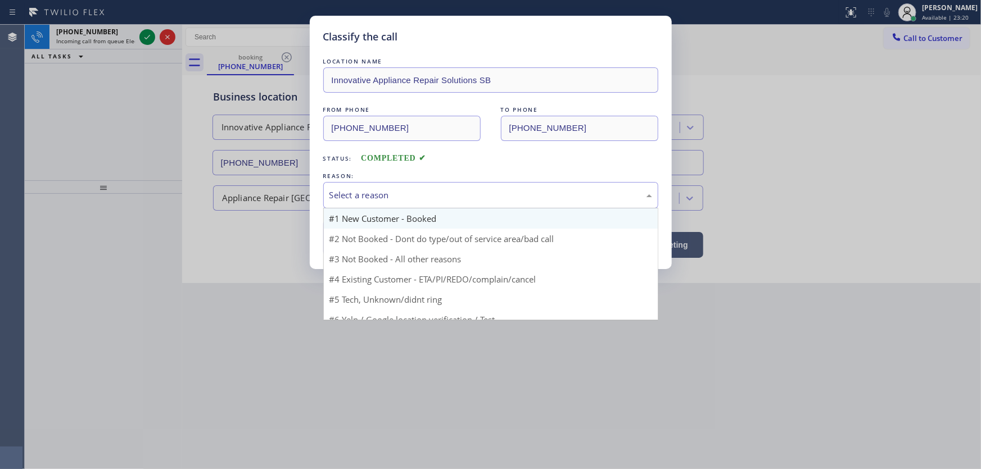
drag, startPoint x: 361, startPoint y: 194, endPoint x: 361, endPoint y: 215, distance: 20.2
click at [361, 195] on div "Select a reason" at bounding box center [490, 195] width 323 height 13
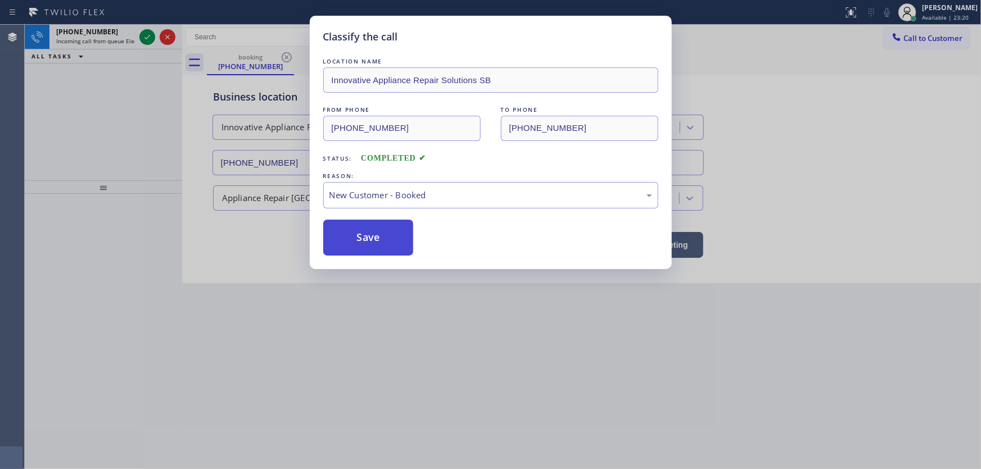
click at [363, 233] on button "Save" at bounding box center [368, 238] width 90 height 36
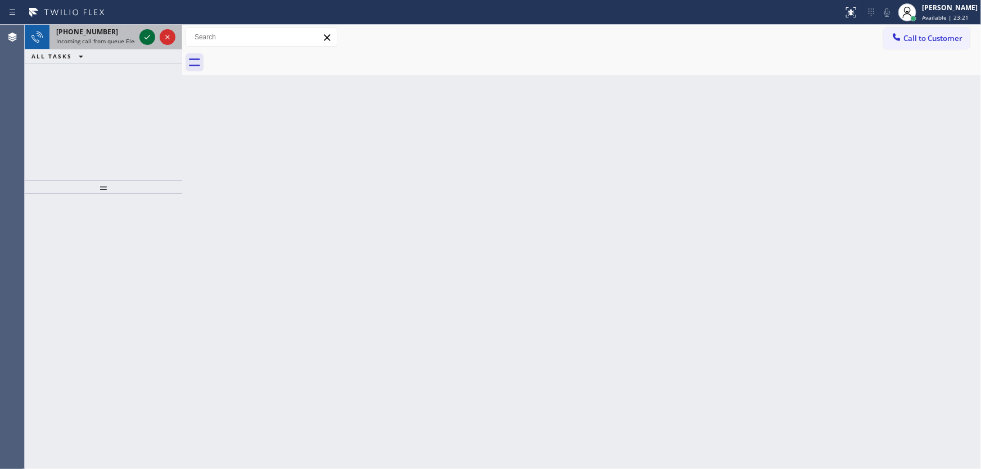
click at [149, 38] on icon at bounding box center [146, 36] width 13 height 13
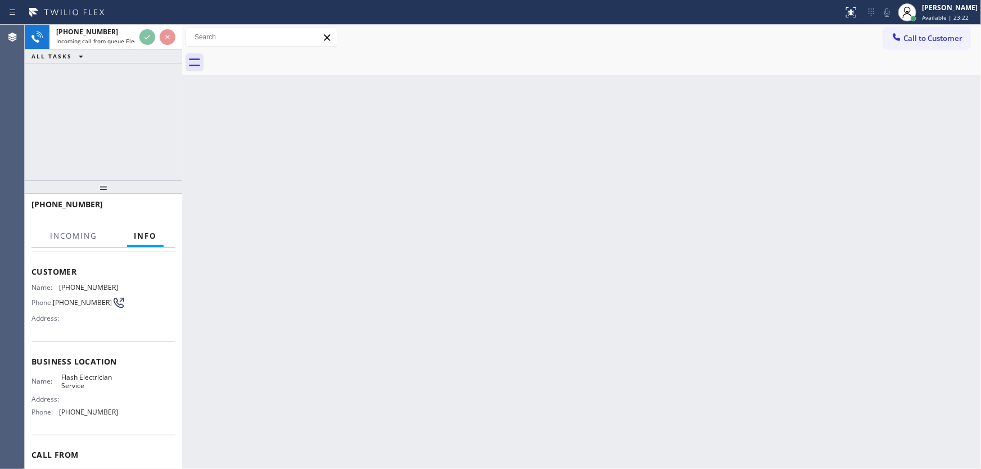
scroll to position [51, 0]
click at [106, 100] on div "+13104836112 Incoming call from queue Electrical ALL TASKS ALL TASKS ACTIVE TAS…" at bounding box center [103, 103] width 157 height 156
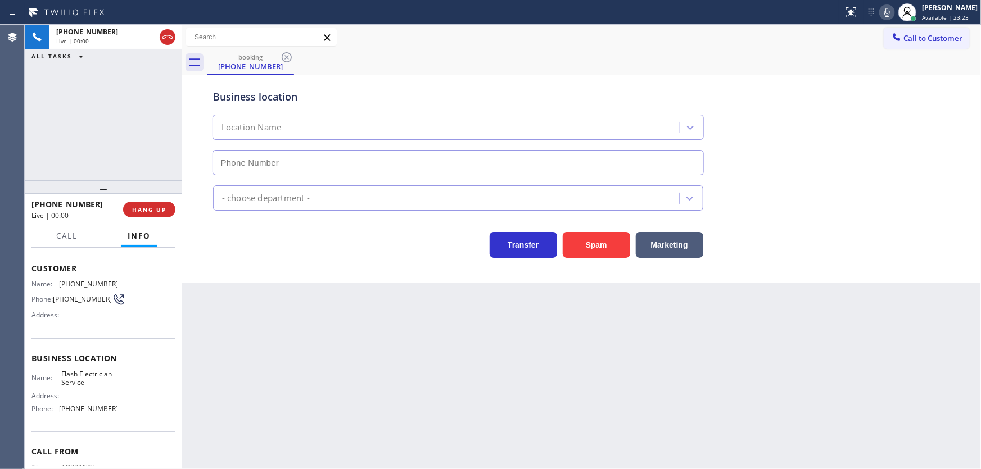
type input "(844) 760-2924"
click at [592, 247] on button "Spam" at bounding box center [595, 245] width 67 height 26
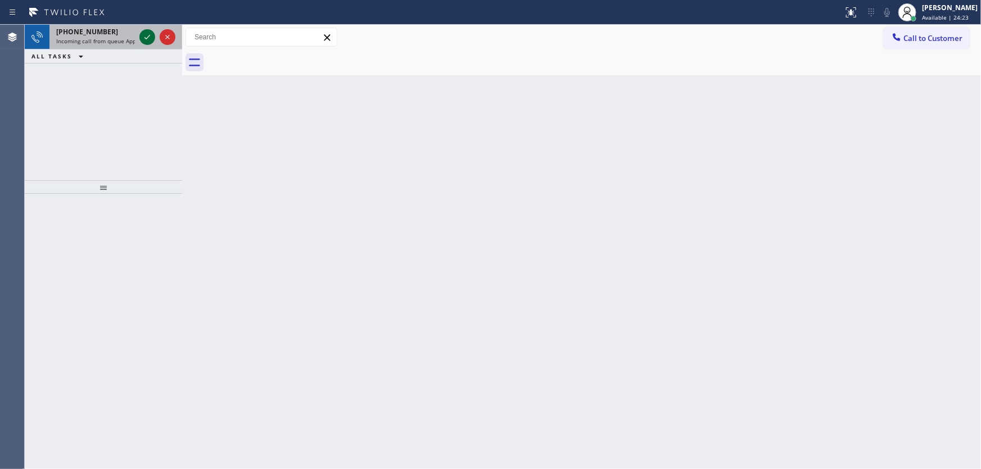
click at [147, 36] on icon at bounding box center [146, 36] width 13 height 13
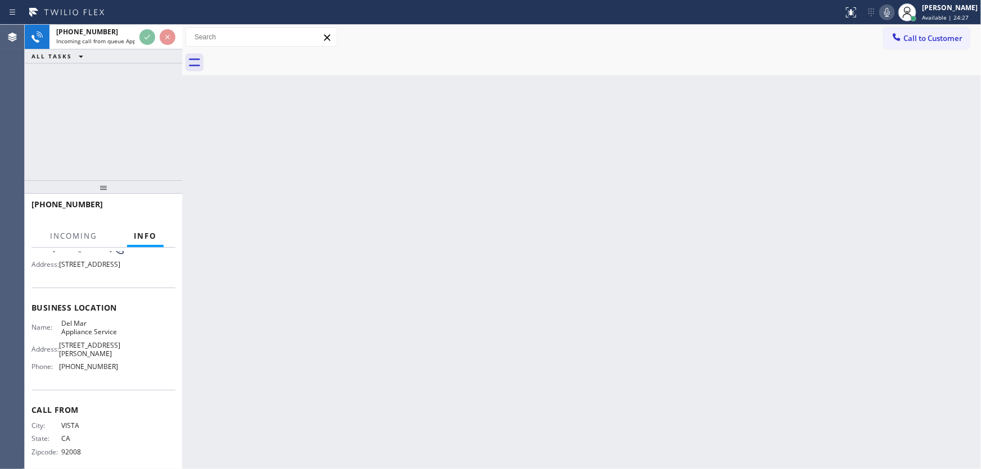
scroll to position [102, 0]
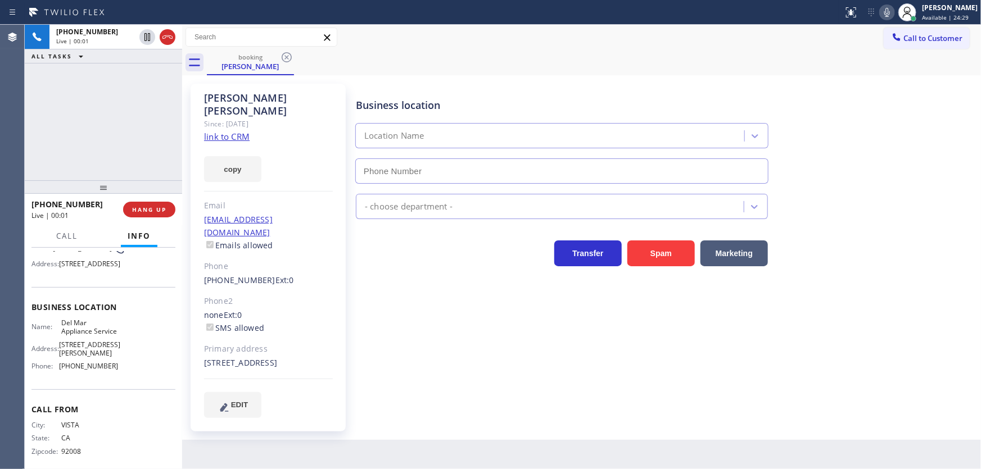
type input "(760) 407-6454"
click at [112, 121] on div "+17605009553 Live | 00:01 ALL TASKS ALL TASKS ACTIVE TASKS TASKS IN WRAP UP" at bounding box center [103, 103] width 157 height 156
click at [230, 131] on link "link to CRM" at bounding box center [227, 136] width 46 height 11
click at [693, 93] on div "Business location Del Mar Appliance Service (760) 407-6454" at bounding box center [561, 135] width 416 height 97
click at [893, 10] on icon at bounding box center [886, 12] width 13 height 13
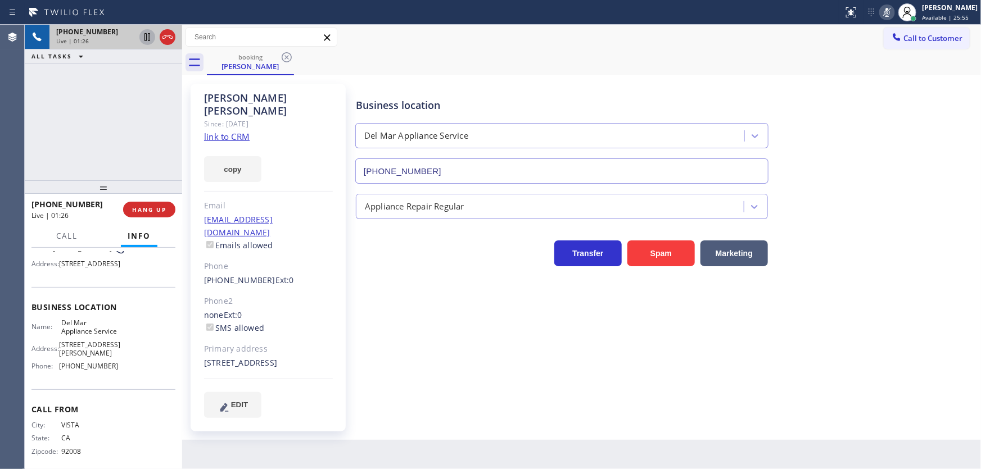
click at [148, 38] on icon at bounding box center [147, 37] width 6 height 8
click at [893, 17] on icon at bounding box center [886, 12] width 13 height 13
click at [144, 34] on icon at bounding box center [146, 36] width 13 height 13
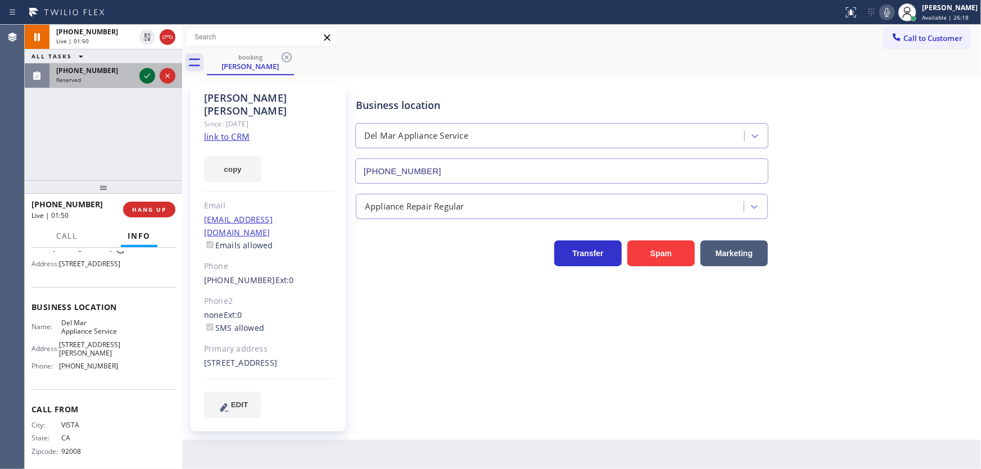
click at [150, 76] on icon at bounding box center [146, 75] width 13 height 13
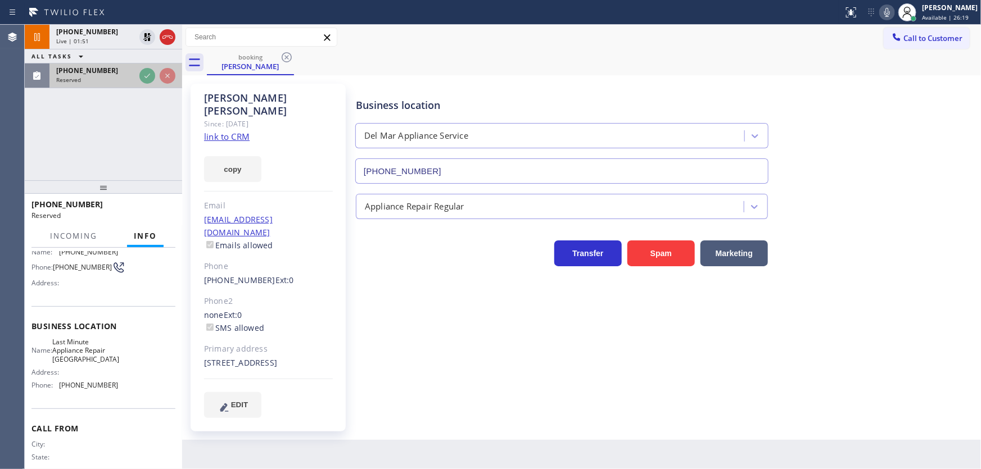
scroll to position [102, 0]
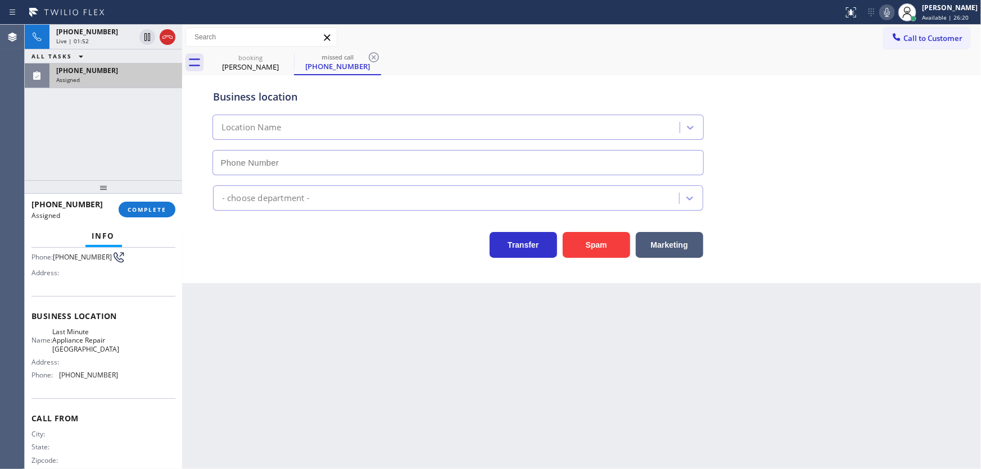
type input "(510) 781-9338"
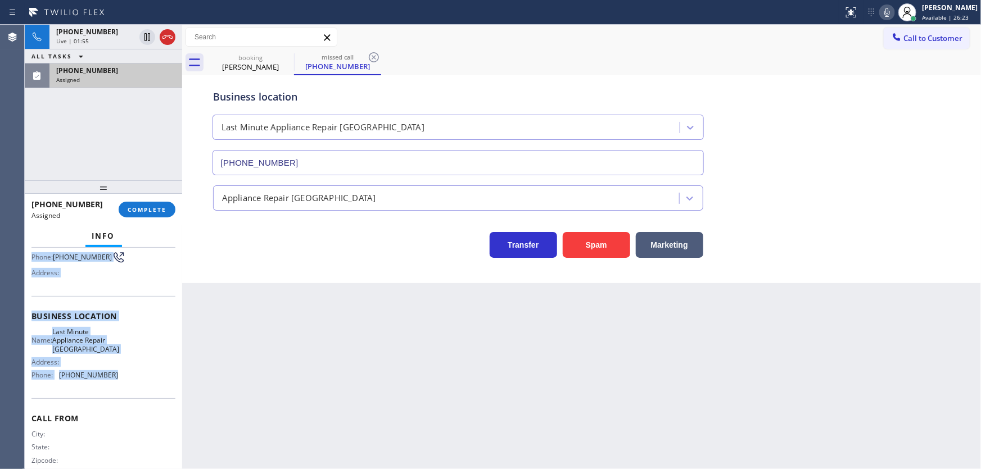
drag, startPoint x: 33, startPoint y: 325, endPoint x: 122, endPoint y: 376, distance: 103.7
click at [122, 376] on div "Context Queue: Appliance Repair High End Priority: 0 Task Age: Customer Name: (…" at bounding box center [103, 316] width 144 height 335
copy div "Customer Name: (510) 201-1498 Phone: (510) 201-1498 Address: Business location …"
click at [154, 212] on span "COMPLETE" at bounding box center [147, 210] width 39 height 8
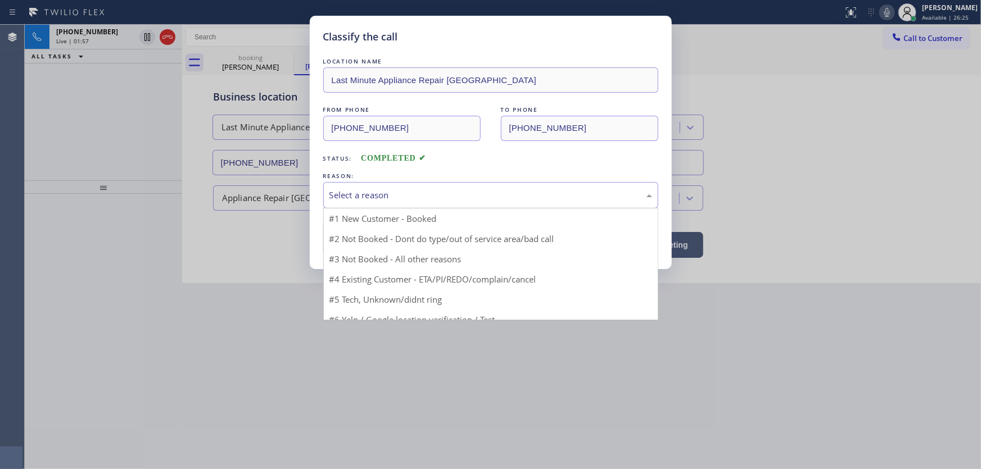
click at [379, 195] on div "Select a reason" at bounding box center [490, 195] width 323 height 13
drag, startPoint x: 365, startPoint y: 274, endPoint x: 365, endPoint y: 262, distance: 11.2
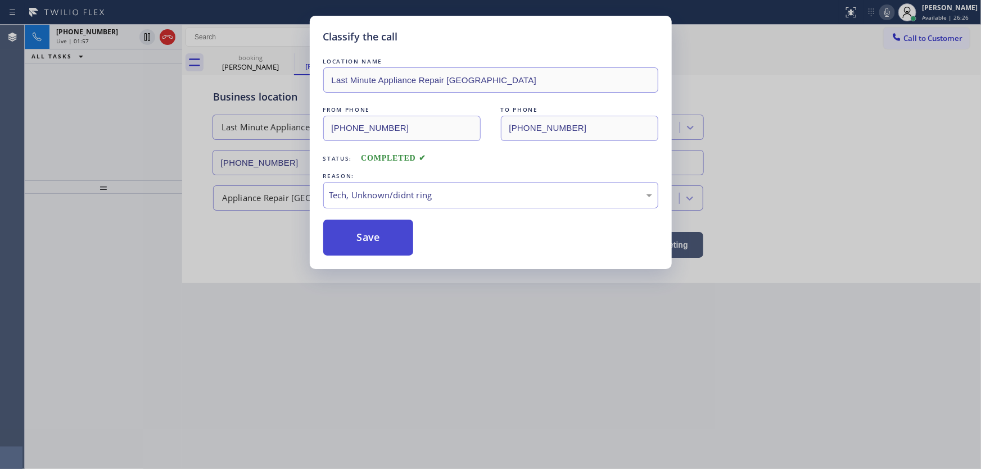
click at [363, 230] on button "Save" at bounding box center [368, 238] width 90 height 36
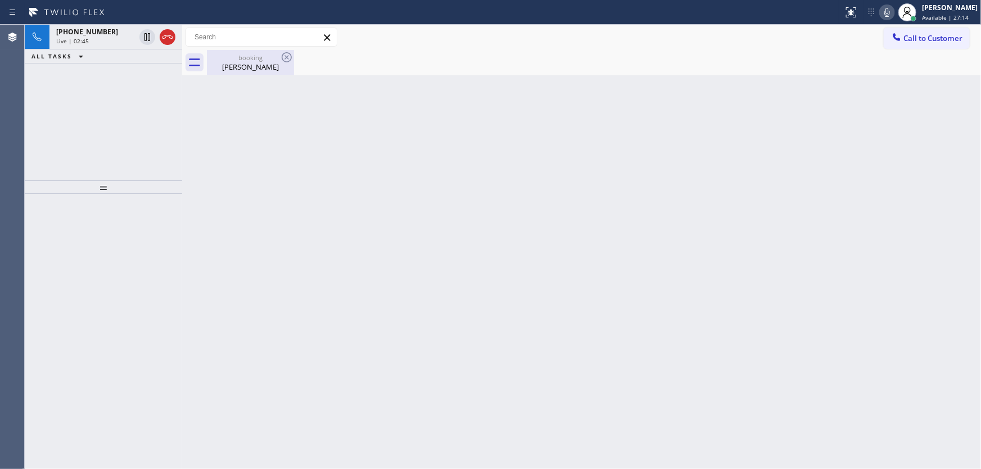
click at [230, 65] on div "Duncan Newman" at bounding box center [250, 67] width 85 height 10
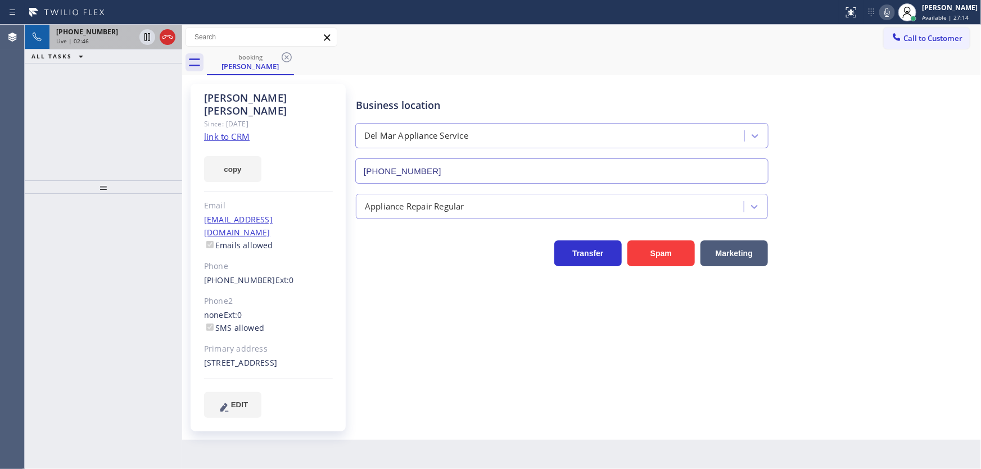
click at [101, 39] on div "Live | 02:46" at bounding box center [95, 41] width 79 height 8
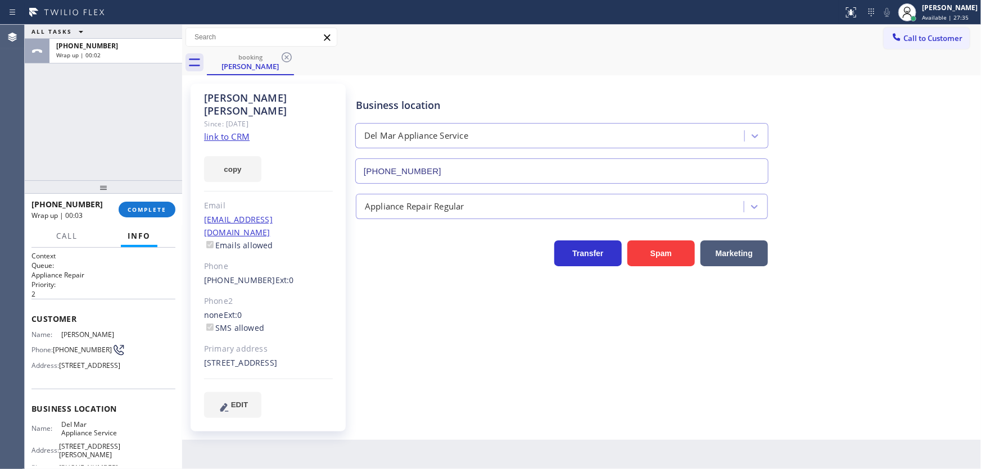
click at [39, 143] on div "ALL TASKS ALL TASKS ACTIVE TASKS TASKS IN WRAP UP +17605009553 Wrap up | 00:02" at bounding box center [103, 103] width 157 height 156
click at [129, 204] on button "COMPLETE" at bounding box center [147, 210] width 57 height 16
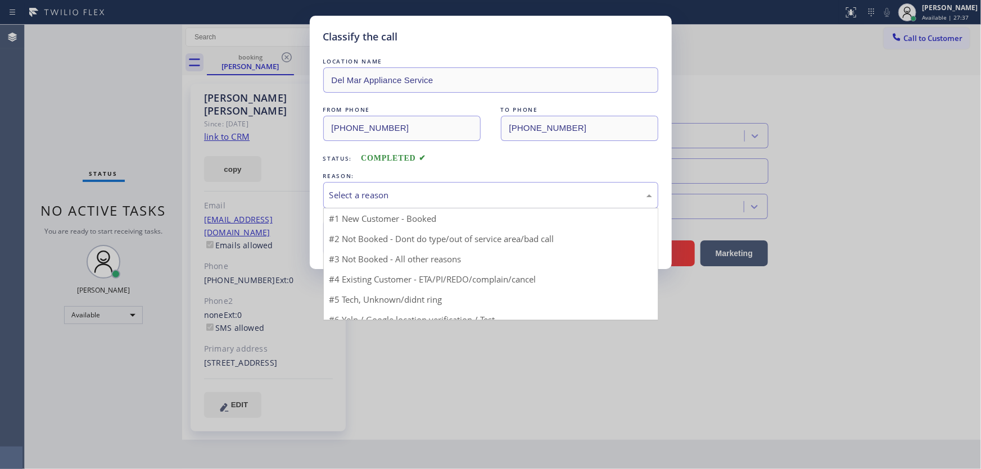
click at [375, 196] on div "Select a reason" at bounding box center [490, 195] width 323 height 13
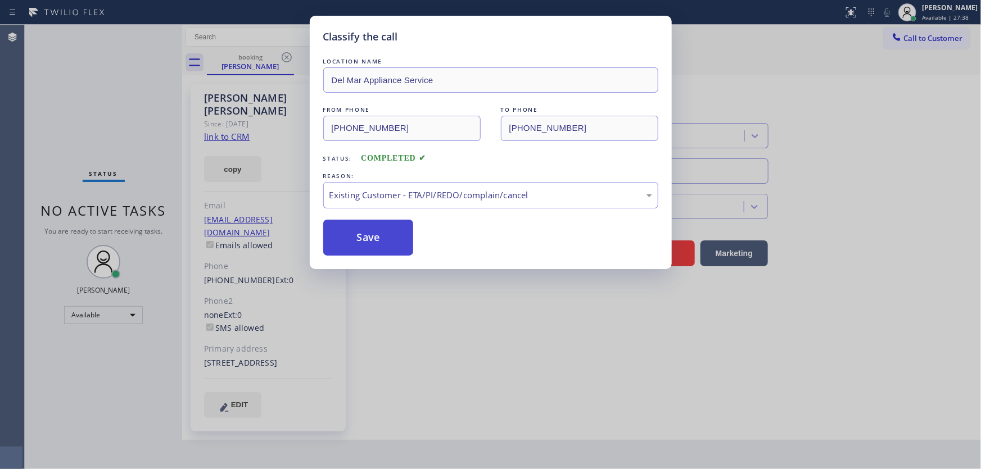
click at [367, 237] on button "Save" at bounding box center [368, 238] width 90 height 36
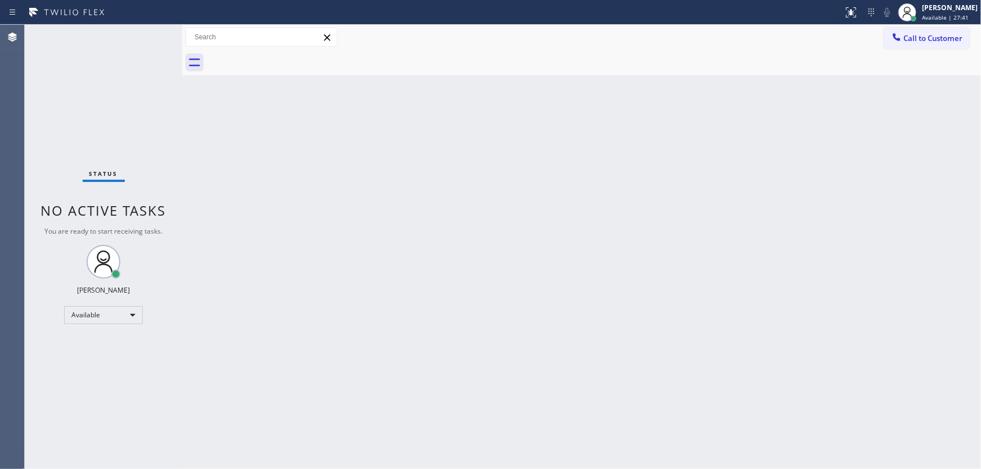
click at [936, 34] on span "Call to Customer" at bounding box center [932, 38] width 59 height 10
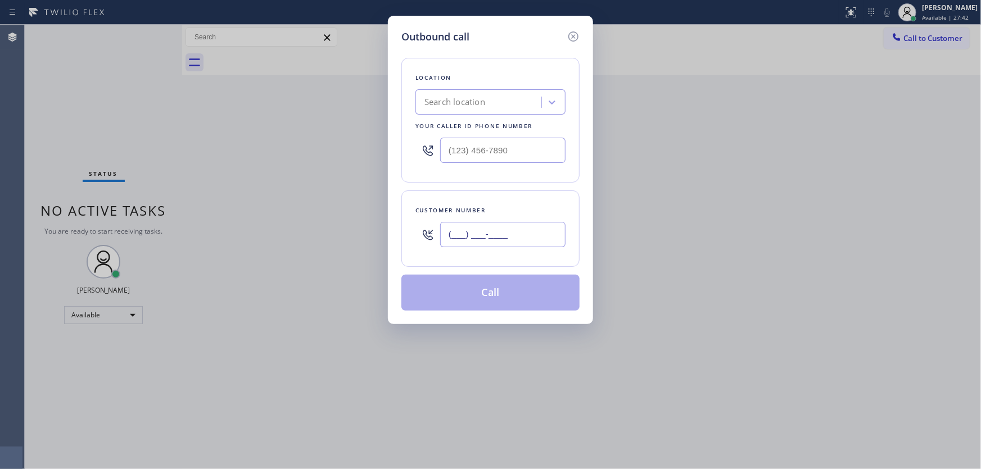
click at [505, 230] on input "(___) ___-____" at bounding box center [502, 234] width 125 height 25
paste input "609) 201-4302"
type input "(609) 201-4302"
type input "(___) ___-____"
click at [498, 158] on input "(___) ___-____" at bounding box center [502, 150] width 125 height 25
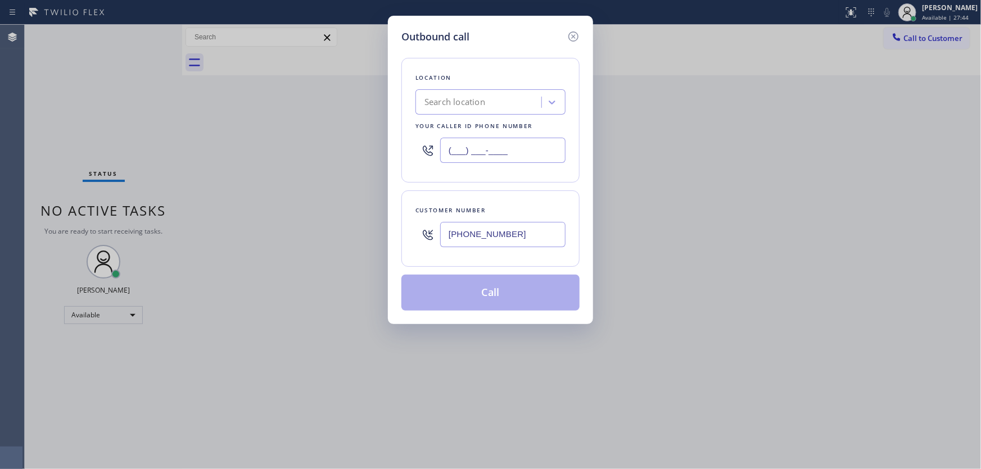
paste input "609) 710-8354"
type input "(609) 710-8354"
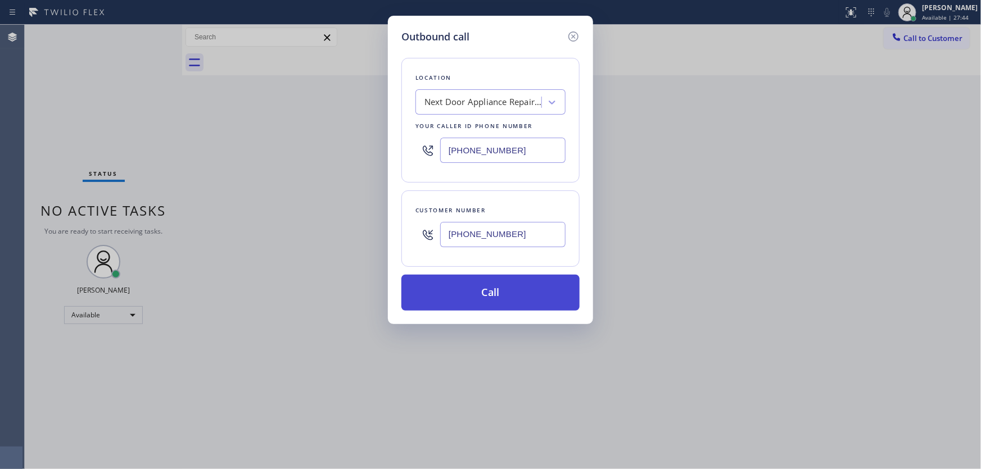
click at [477, 291] on button "Call" at bounding box center [490, 293] width 178 height 36
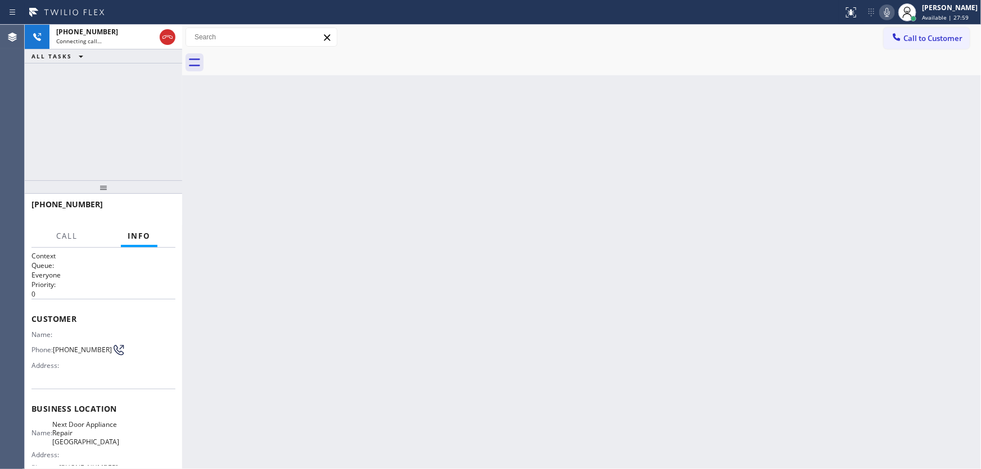
drag, startPoint x: 92, startPoint y: 124, endPoint x: 140, endPoint y: 63, distance: 76.8
click at [92, 124] on div "+16092014302 Connecting call… ALL TASKS ALL TASKS ACTIVE TASKS TASKS IN WRAP UP" at bounding box center [103, 103] width 157 height 156
click at [166, 39] on icon at bounding box center [167, 36] width 13 height 13
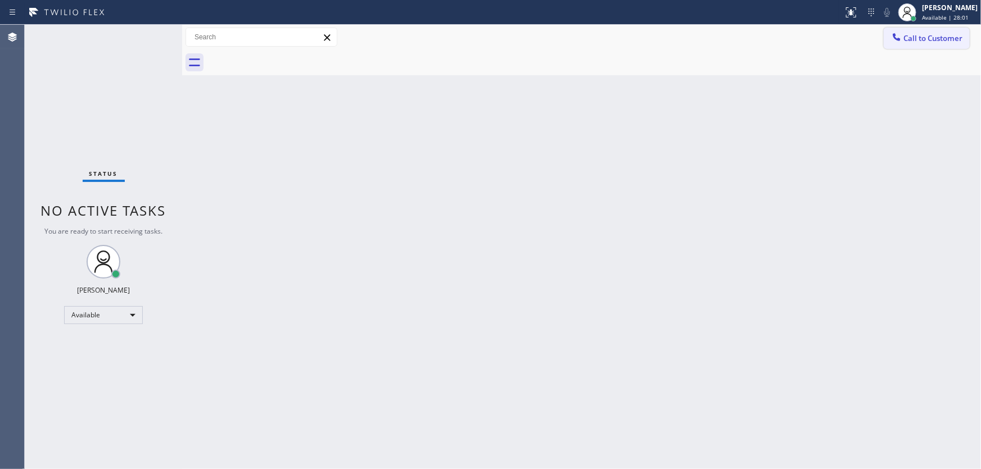
click at [932, 38] on span "Call to Customer" at bounding box center [932, 38] width 59 height 10
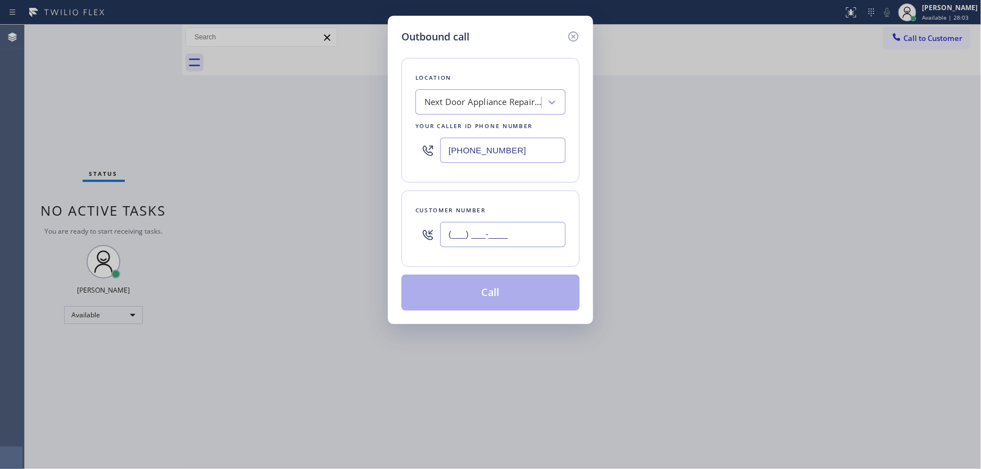
drag, startPoint x: 488, startPoint y: 234, endPoint x: 486, endPoint y: 191, distance: 43.3
click at [488, 233] on input "(___) ___-____" at bounding box center [502, 234] width 125 height 25
paste input "510) 201-1498"
type input "(510) 201-1498"
click at [503, 156] on input "(609) 710-8354" at bounding box center [502, 150] width 125 height 25
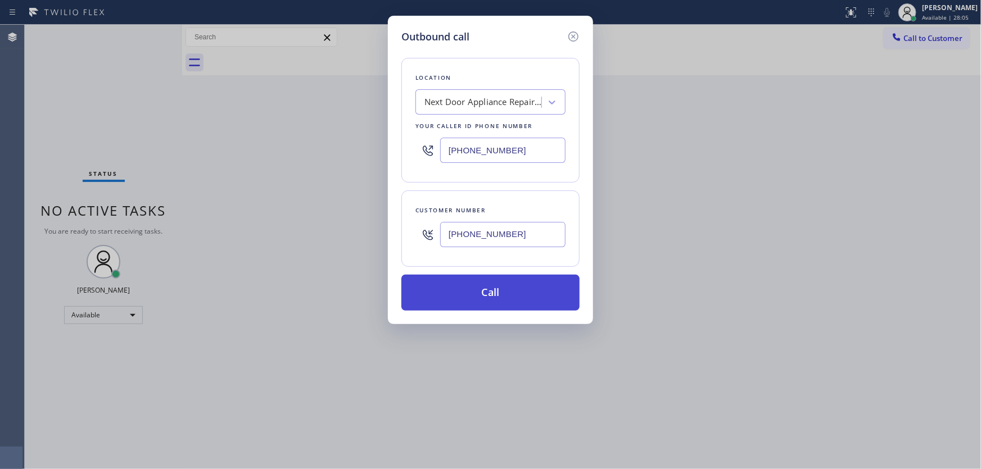
paste input "510) 781-9338"
type input "(510) 781-9338"
click at [486, 296] on button "Call" at bounding box center [490, 293] width 178 height 36
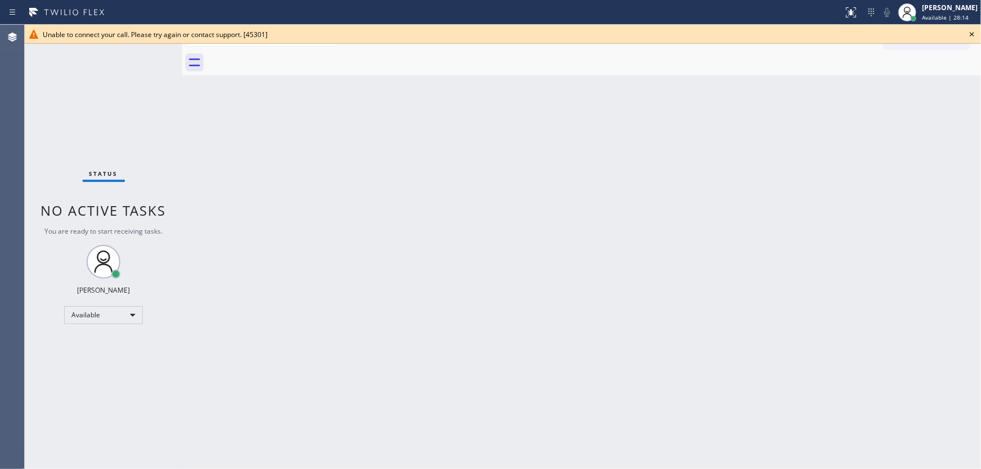
click at [16, 102] on div "Agent Desktop" at bounding box center [12, 247] width 24 height 444
click at [969, 33] on icon at bounding box center [971, 34] width 13 height 13
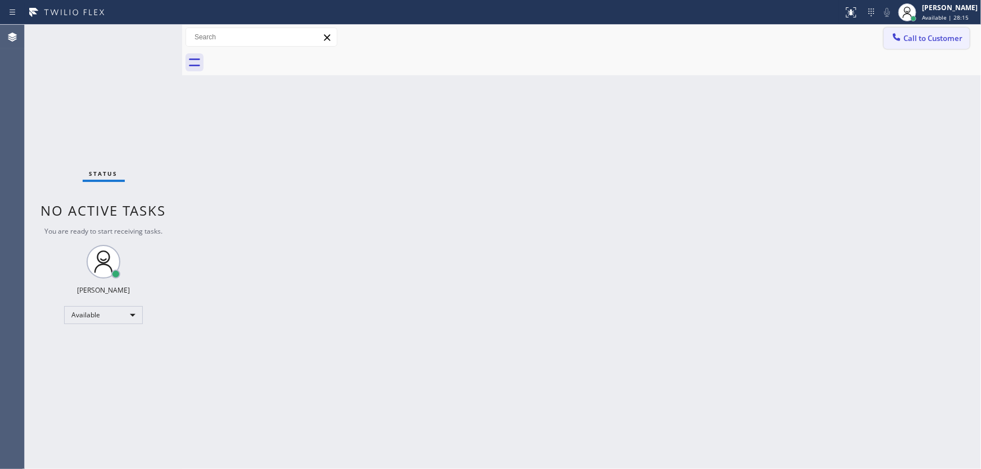
click at [909, 47] on button "Call to Customer" at bounding box center [926, 38] width 86 height 21
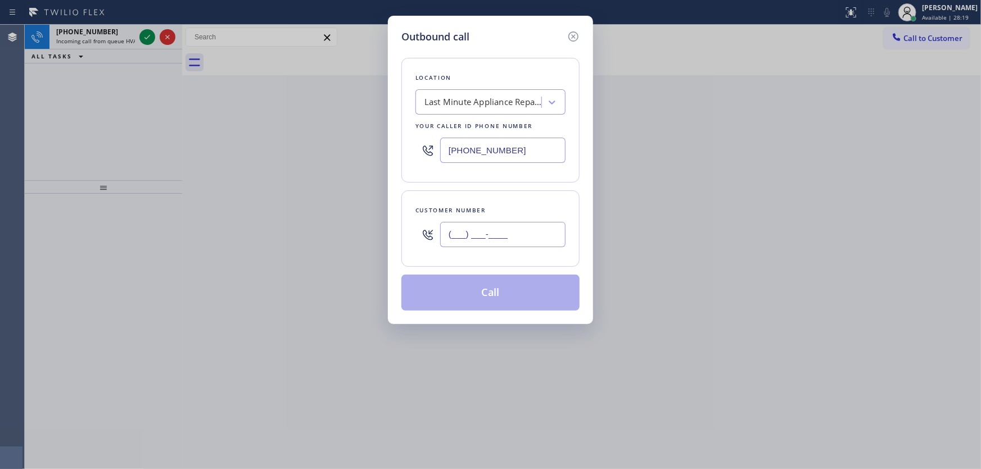
click at [476, 234] on input "(___) ___-____" at bounding box center [502, 234] width 125 height 25
paste input "510) 201-1498"
type input "(510) 201-1498"
click at [573, 39] on icon at bounding box center [572, 36] width 13 height 13
type input "(510) 201-1498"
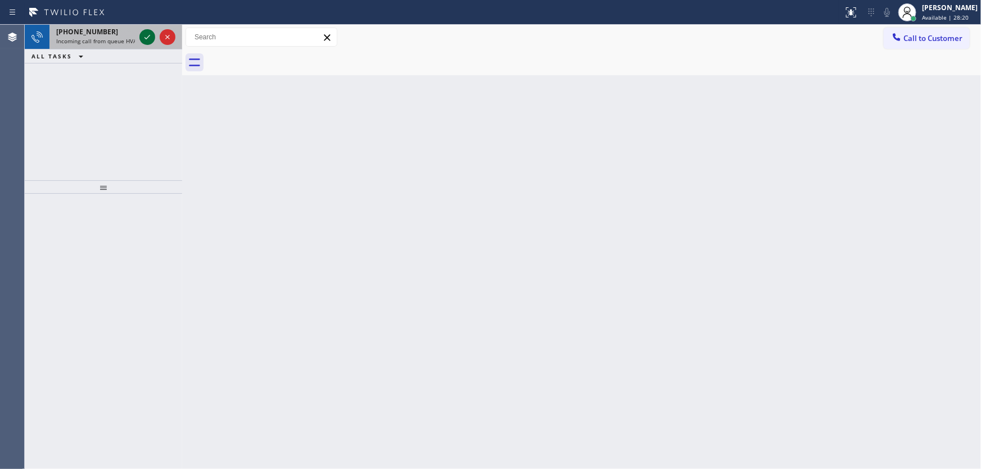
type input "(510) 781-9338"
click at [140, 37] on icon at bounding box center [146, 36] width 13 height 13
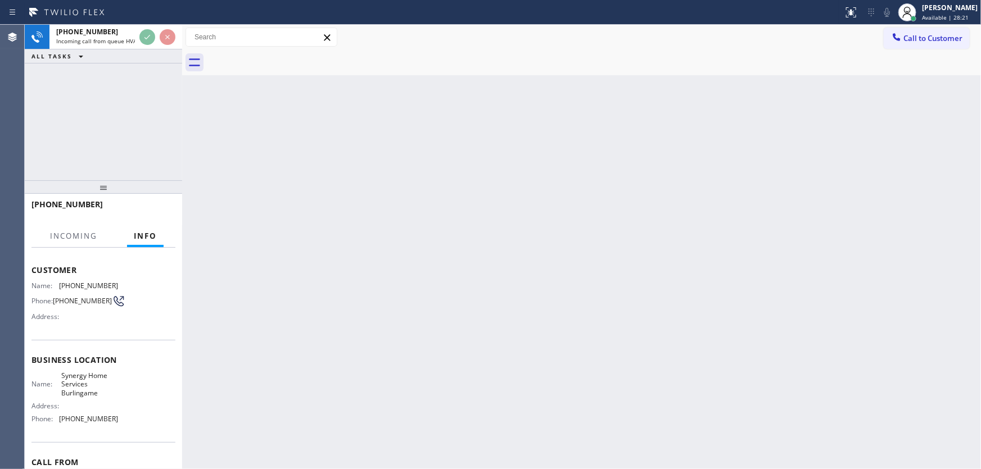
scroll to position [51, 0]
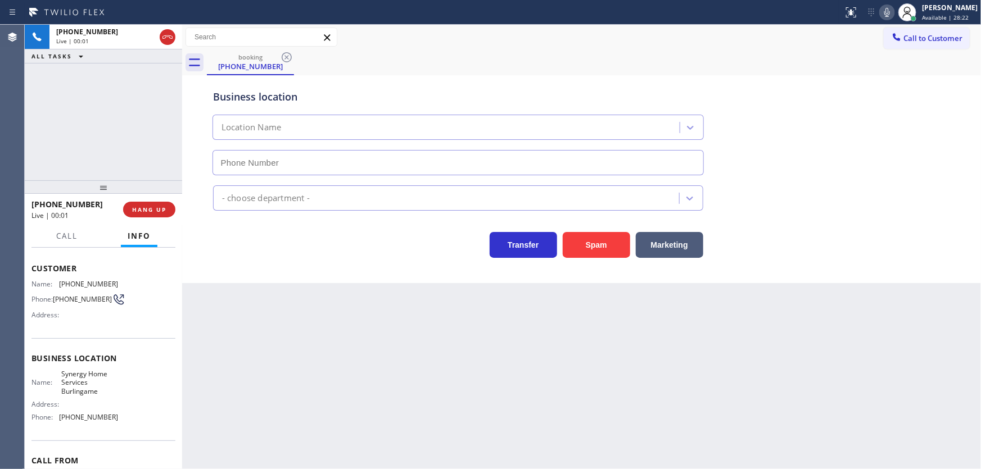
type input "(415) 548-9188"
click at [586, 243] on button "Spam" at bounding box center [595, 245] width 67 height 26
click at [918, 41] on span "Call to Customer" at bounding box center [932, 38] width 59 height 10
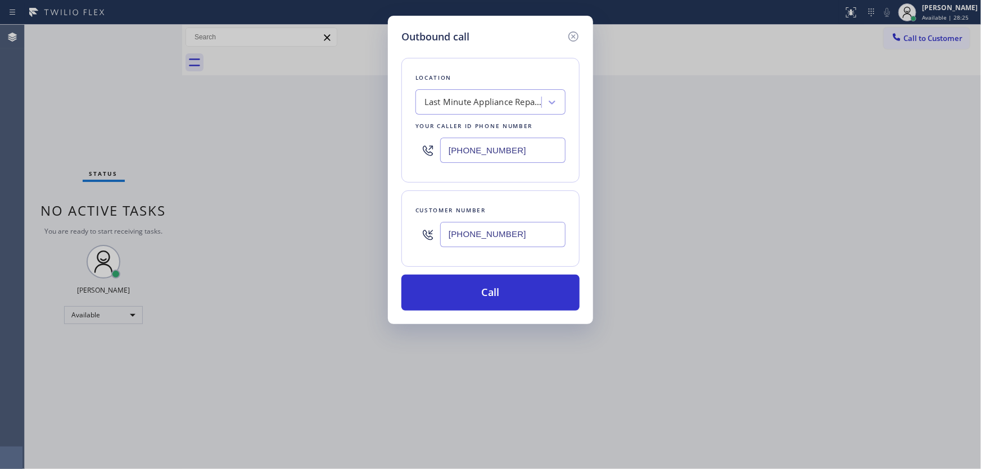
click at [478, 232] on input "(510) 201-1498" at bounding box center [502, 234] width 125 height 25
click at [479, 232] on input "(510) 201-1498" at bounding box center [502, 234] width 125 height 25
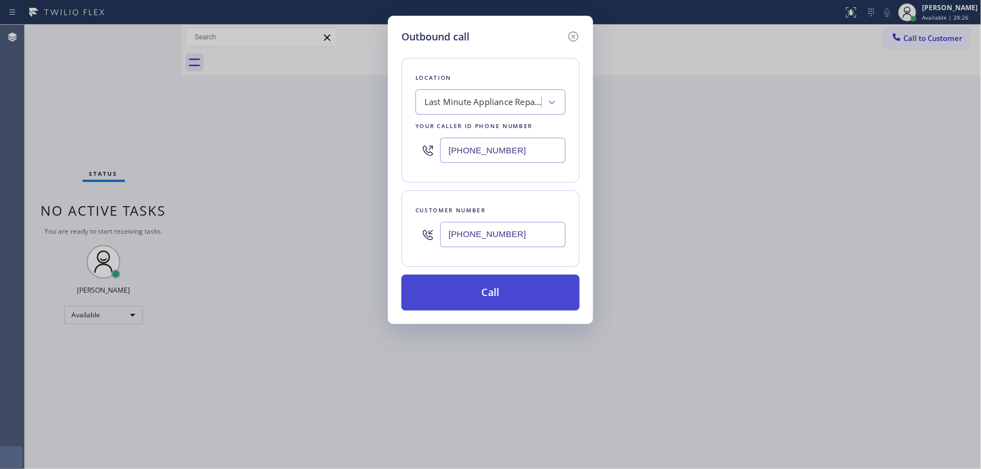
click at [510, 294] on button "Call" at bounding box center [490, 293] width 178 height 36
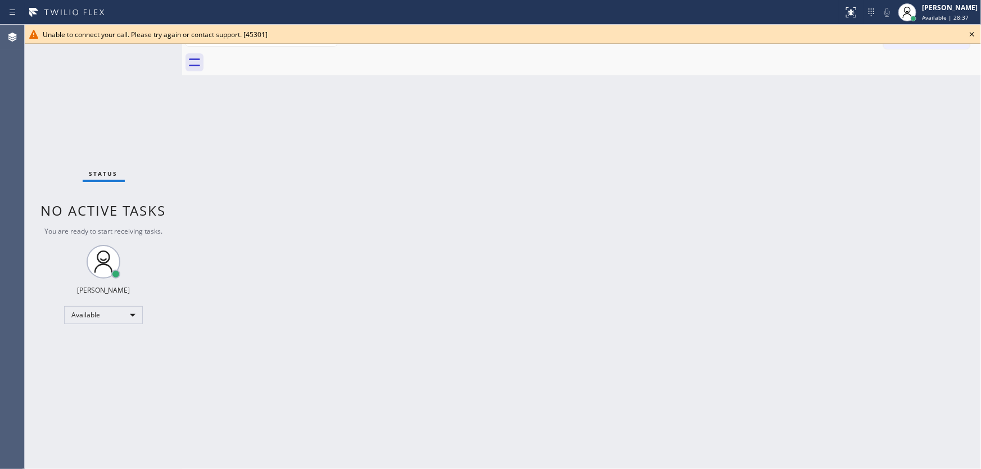
drag, startPoint x: 36, startPoint y: 86, endPoint x: 517, endPoint y: 82, distance: 481.0
click at [37, 87] on div "Status No active tasks You are ready to start receiving tasks. [PERSON_NAME]" at bounding box center [103, 247] width 157 height 444
click at [967, 34] on icon at bounding box center [971, 34] width 13 height 13
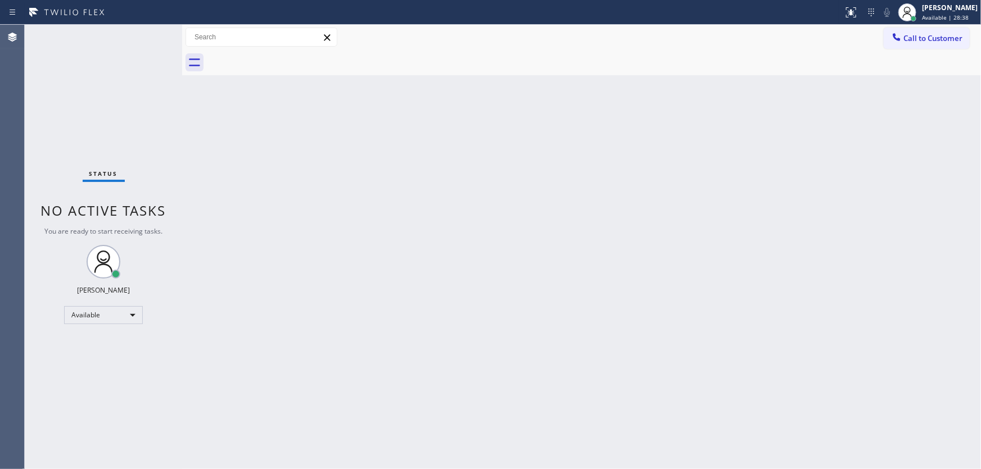
click at [922, 44] on button "Call to Customer" at bounding box center [926, 38] width 86 height 21
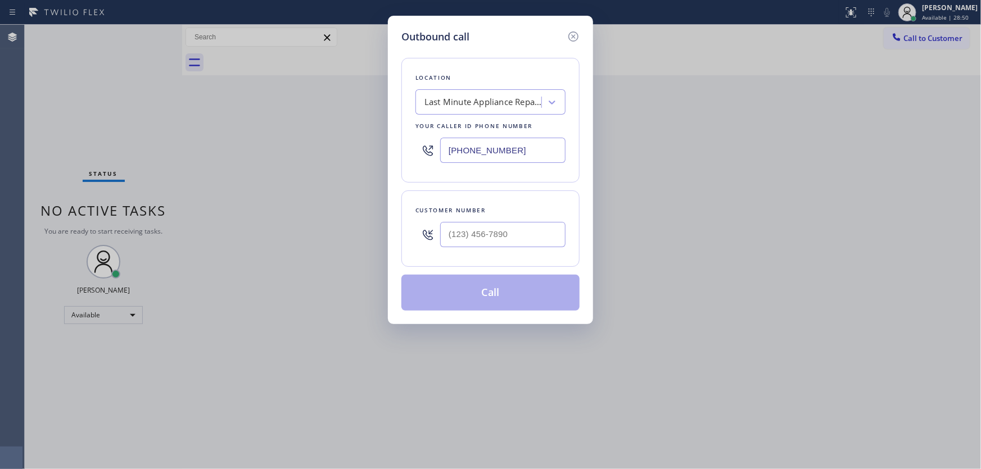
click at [461, 42] on h5 "Outbound call" at bounding box center [435, 36] width 68 height 15
click at [478, 232] on input "(___) ___-____" at bounding box center [502, 234] width 125 height 25
paste input "609) 201-4302"
type input "(609) 201-4302"
click at [494, 149] on input "(510) 781-9338" at bounding box center [502, 150] width 125 height 25
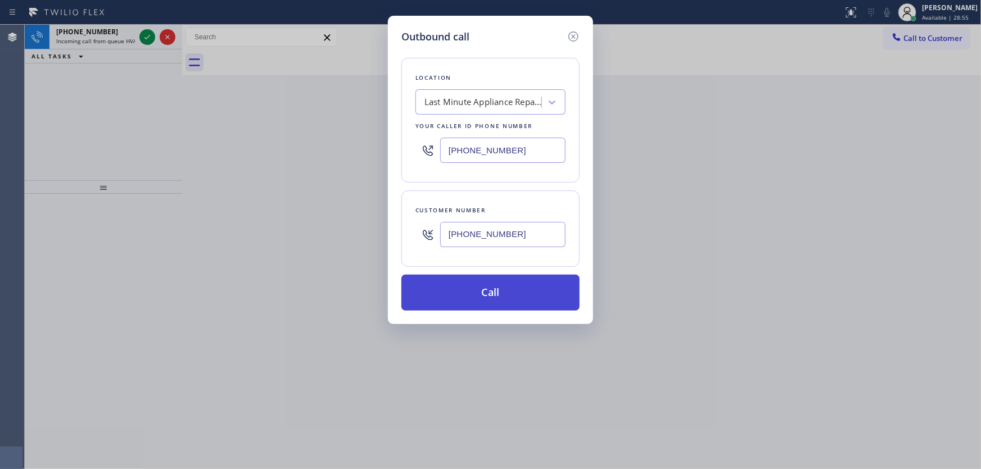
paste input "609) 710-8354"
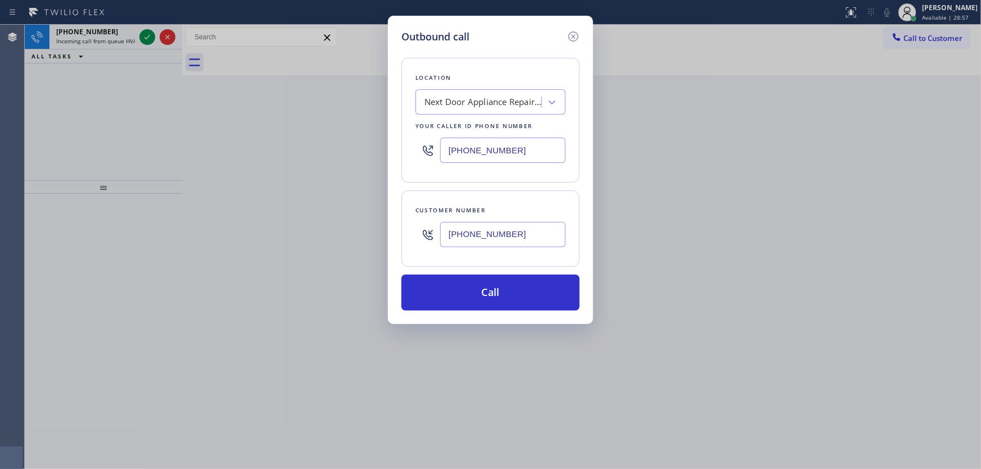
type input "(609) 710-8354"
click at [569, 38] on icon at bounding box center [572, 36] width 13 height 13
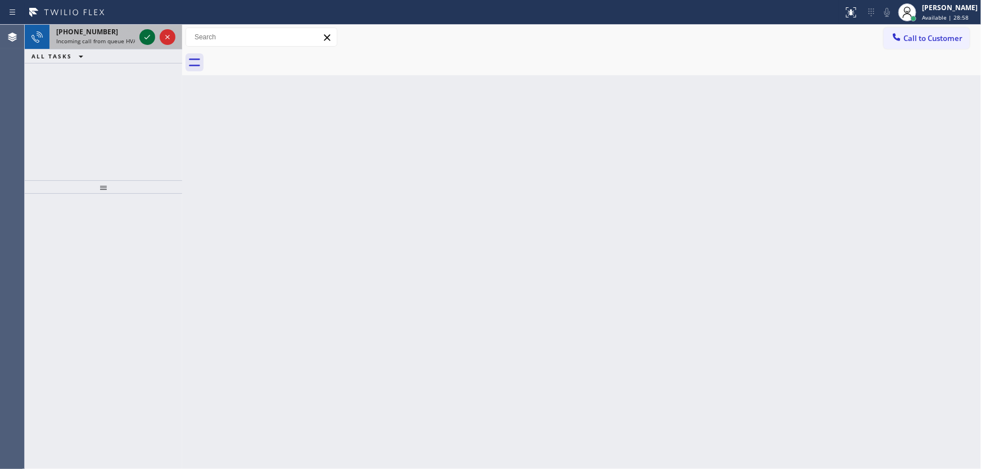
click at [142, 34] on icon at bounding box center [146, 36] width 13 height 13
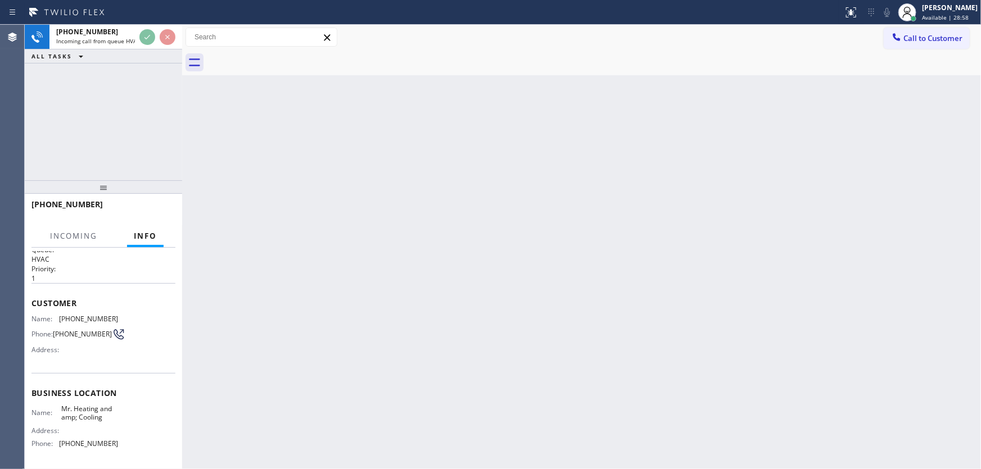
scroll to position [51, 0]
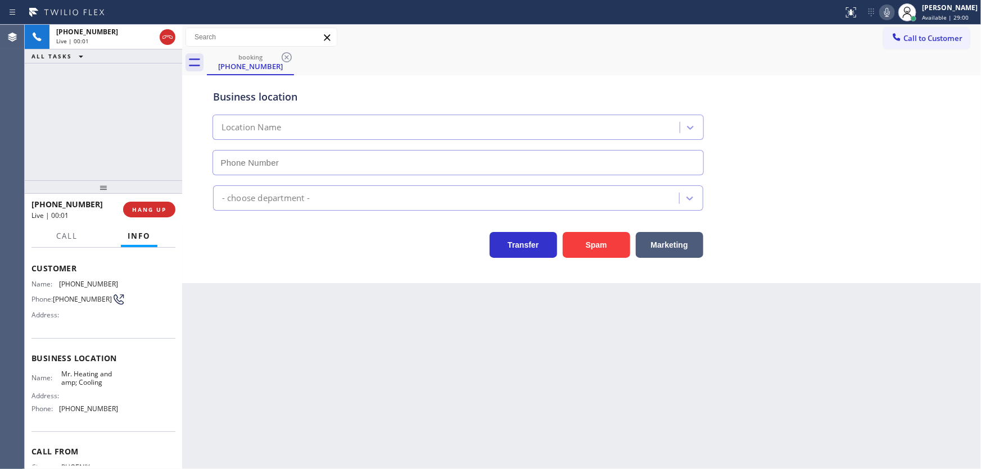
type input "(855) 231-3997"
click at [46, 126] on div "+16026966422 Live | 00:10 ALL TASKS ALL TASKS ACTIVE TASKS TASKS IN WRAP UP" at bounding box center [103, 103] width 157 height 156
click at [591, 246] on button "Spam" at bounding box center [595, 245] width 67 height 26
click at [911, 31] on button "Call to Customer" at bounding box center [926, 38] width 86 height 21
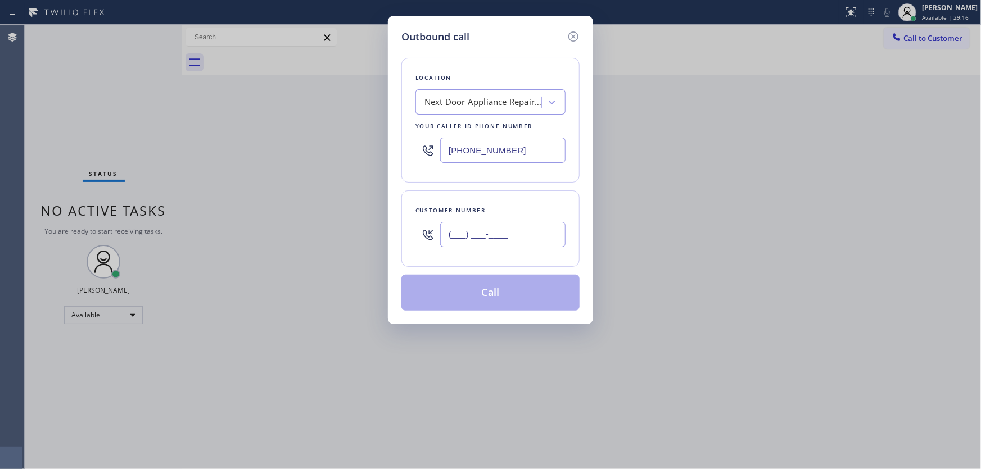
click at [480, 228] on input "(___) ___-____" at bounding box center [502, 234] width 125 height 25
paste input "609) 201-4302"
type input "(609) 201-4302"
click at [494, 205] on div "Customer number" at bounding box center [490, 211] width 150 height 12
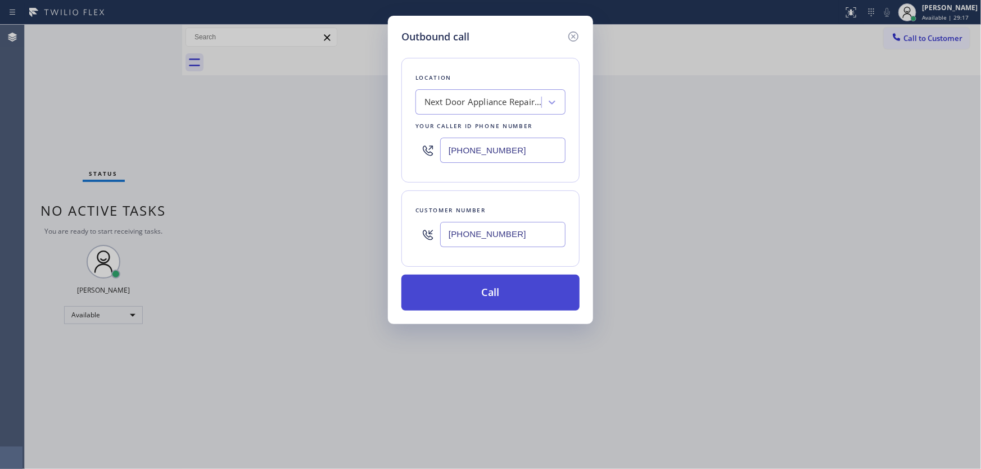
click at [501, 291] on button "Call" at bounding box center [490, 293] width 178 height 36
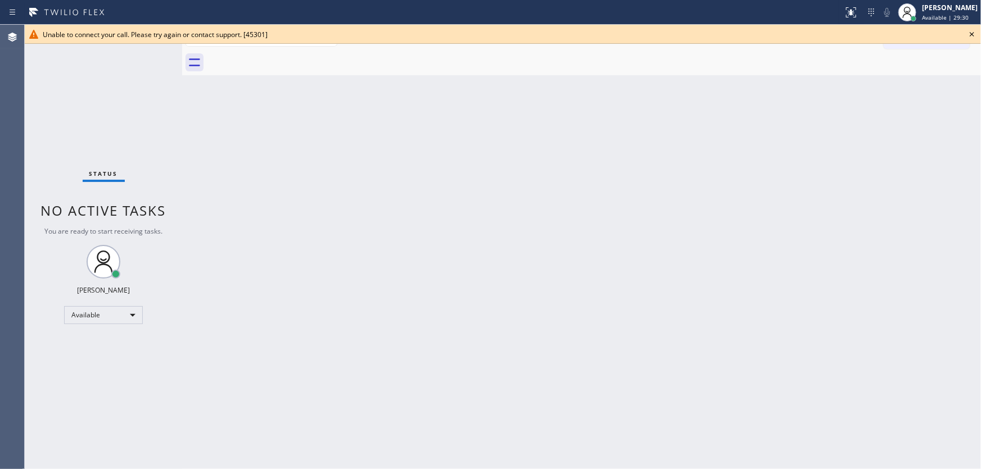
click at [969, 31] on icon at bounding box center [971, 34] width 13 height 13
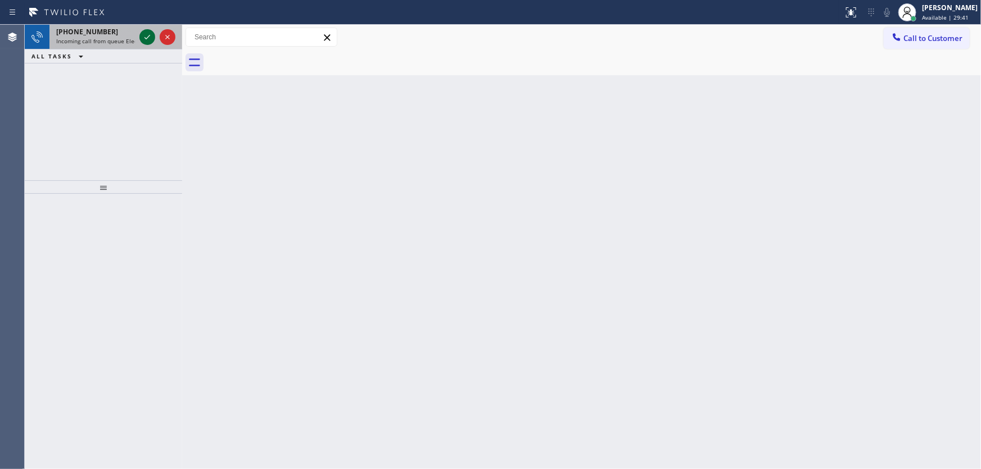
click at [144, 41] on icon at bounding box center [146, 36] width 13 height 13
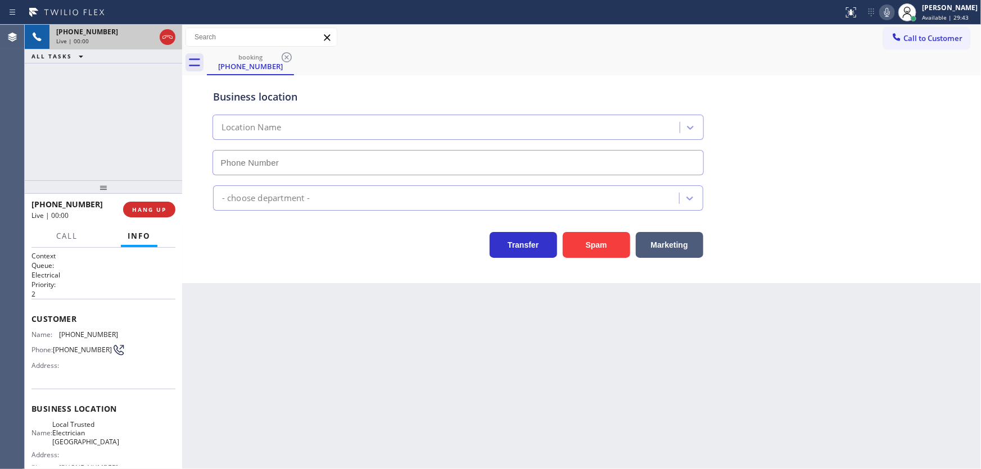
type input "(408) 676-3618"
click at [571, 245] on button "Spam" at bounding box center [595, 245] width 67 height 26
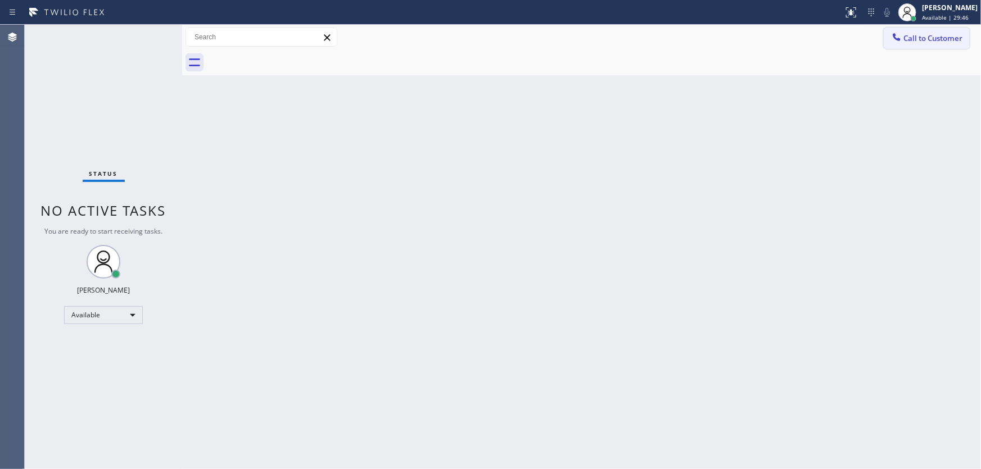
click at [932, 40] on span "Call to Customer" at bounding box center [932, 38] width 59 height 10
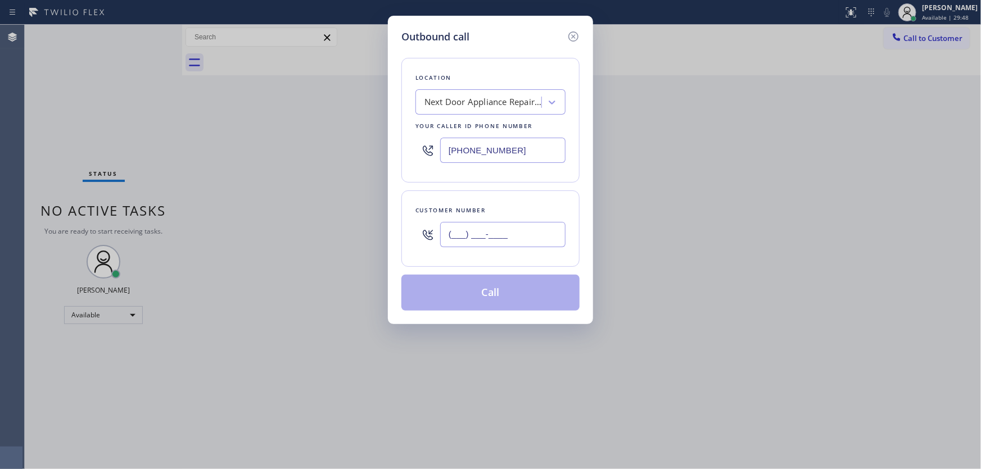
click at [483, 239] on input "(___) ___-____" at bounding box center [502, 234] width 125 height 25
paste input "609) 201-4302"
type input "(609) 201-4302"
click at [494, 197] on div "Customer number (609) 201-4302" at bounding box center [490, 228] width 178 height 76
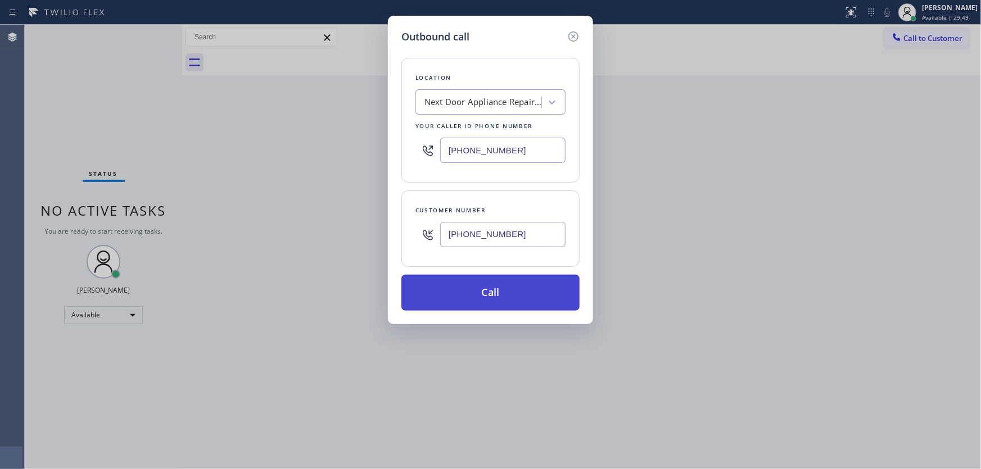
click at [493, 284] on button "Call" at bounding box center [490, 293] width 178 height 36
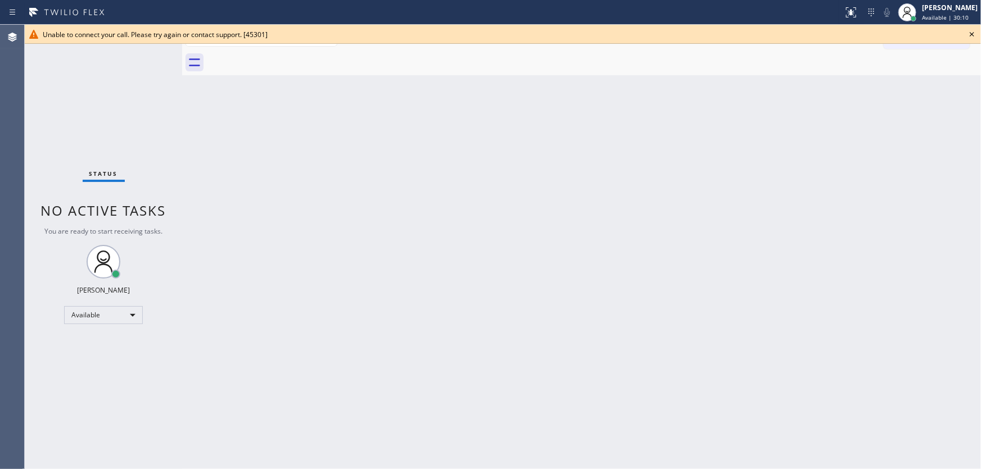
click at [970, 35] on icon at bounding box center [971, 34] width 13 height 13
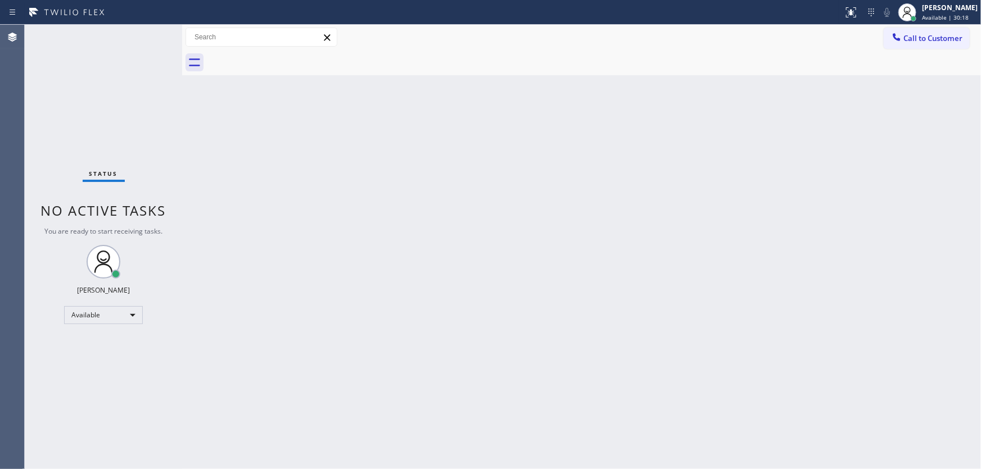
click at [30, 138] on div "Status No active tasks You are ready to start receiving tasks. [PERSON_NAME]" at bounding box center [103, 247] width 157 height 444
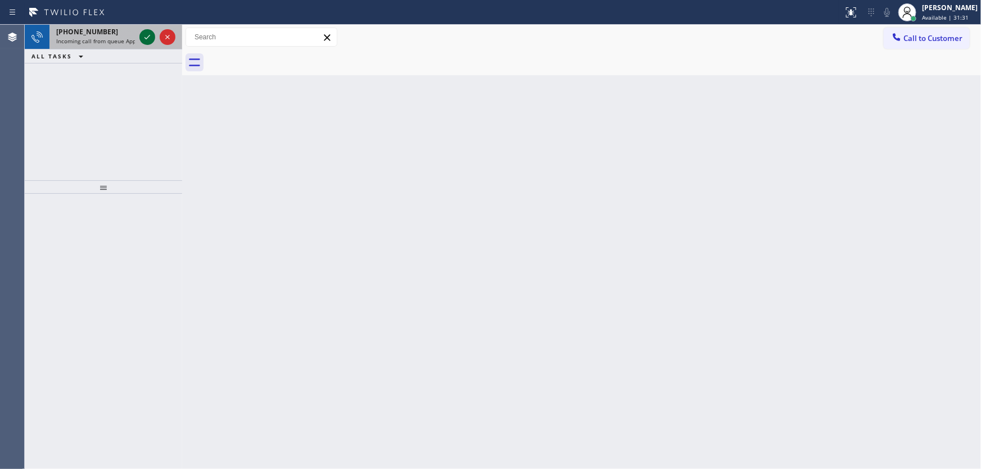
click at [151, 34] on icon at bounding box center [146, 36] width 13 height 13
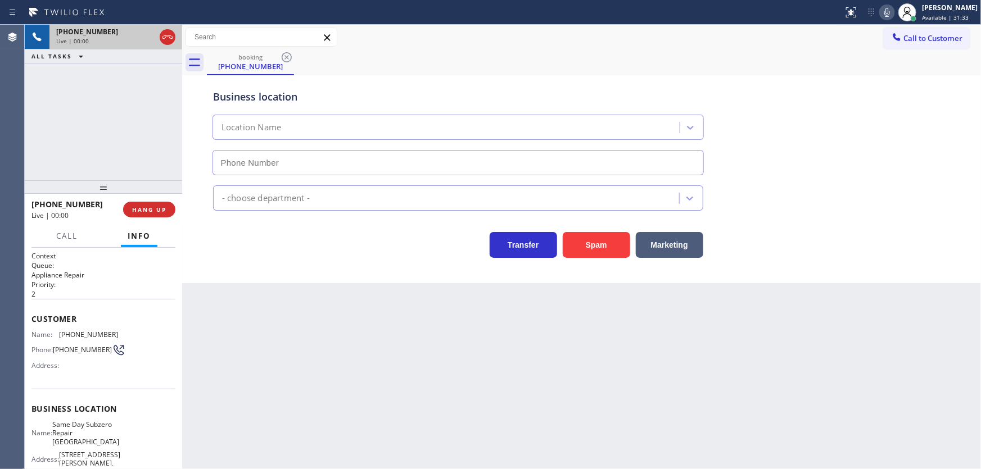
type input "(323) 417-6141"
click at [604, 244] on button "Spam" at bounding box center [595, 245] width 67 height 26
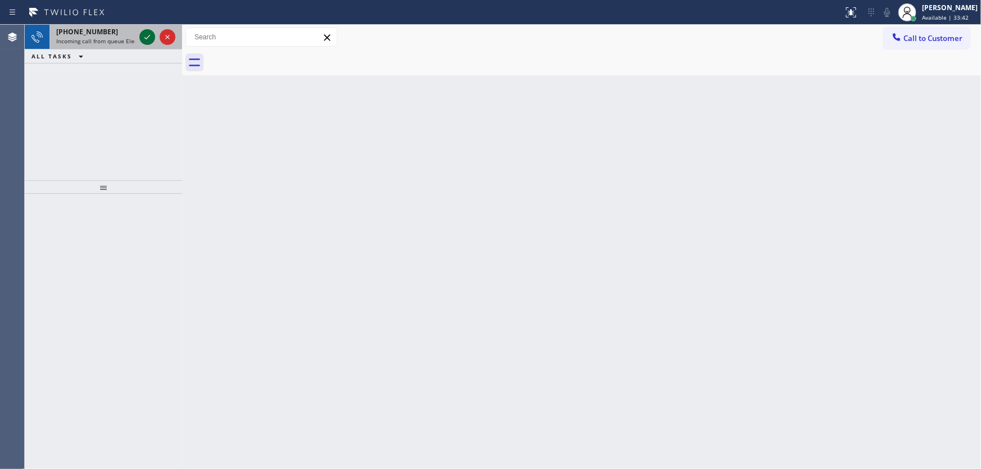
click at [151, 37] on icon at bounding box center [146, 36] width 13 height 13
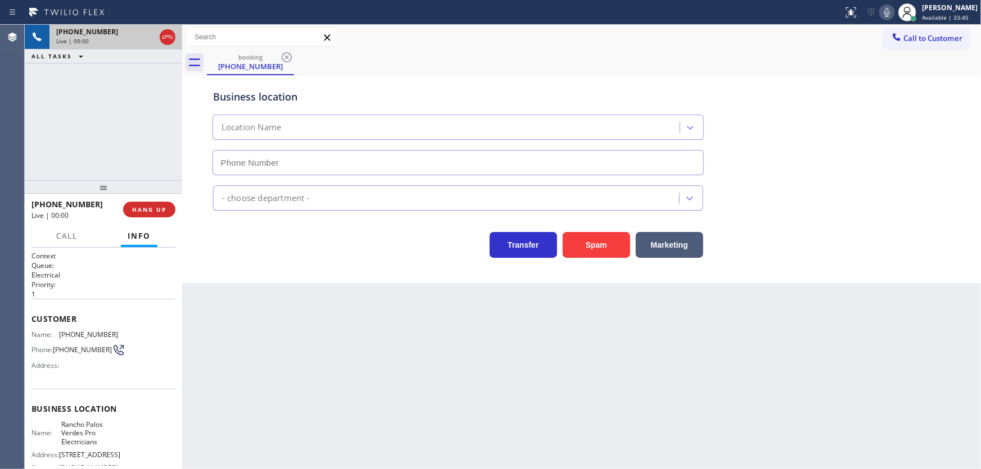
type input "(424) 352-7537"
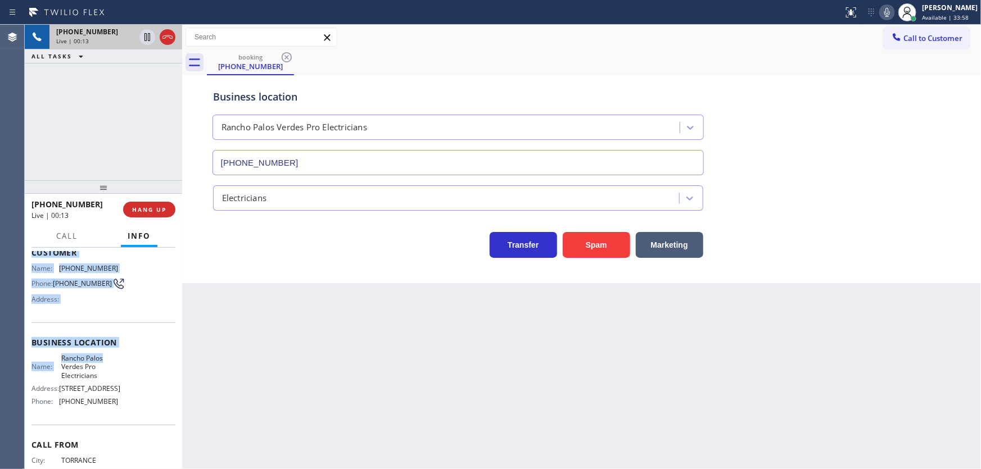
scroll to position [102, 0]
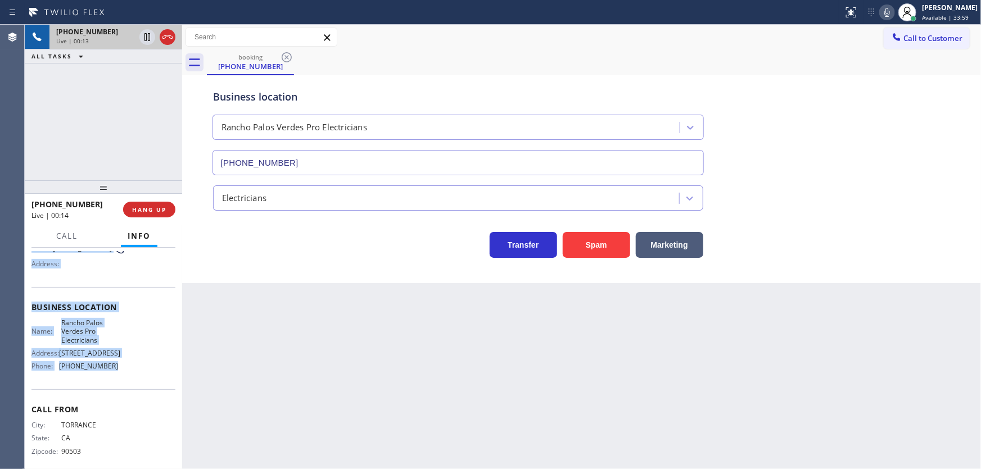
drag, startPoint x: 33, startPoint y: 319, endPoint x: 118, endPoint y: 349, distance: 90.5
click at [122, 384] on div "Context Queue: Electrical Priority: 1 Customer Name: (310) 483-6112 Phone: (310…" at bounding box center [103, 311] width 144 height 325
copy div "Customer Name: (310) 483-6112 Phone: (310) 483-6112 Address: Business location …"
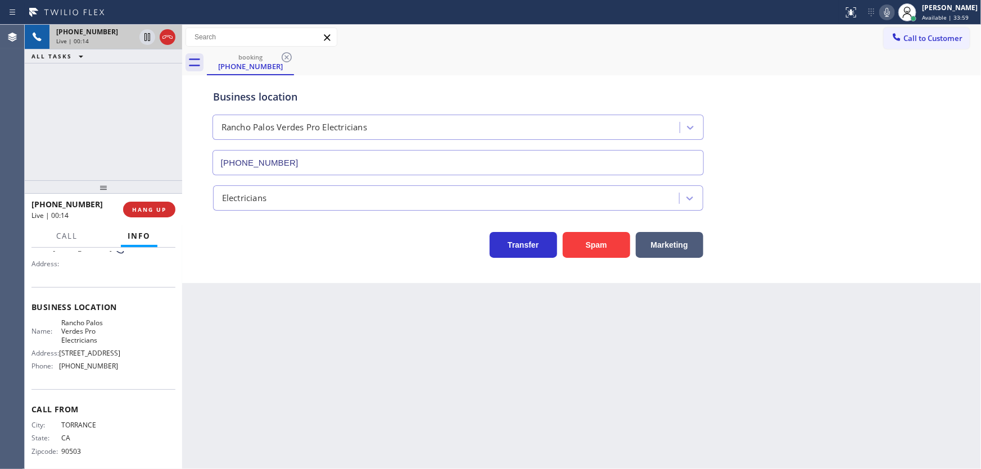
click at [90, 150] on div "+13104836112 Live | 00:14 ALL TASKS ALL TASKS ACTIVE TASKS TASKS IN WRAP UP" at bounding box center [103, 103] width 157 height 156
click at [70, 151] on div "+13104836112 Live | 00:25 ALL TASKS ALL TASKS ACTIVE TASKS TASKS IN WRAP UP" at bounding box center [103, 103] width 157 height 156
click at [69, 243] on button "Call" at bounding box center [66, 236] width 35 height 22
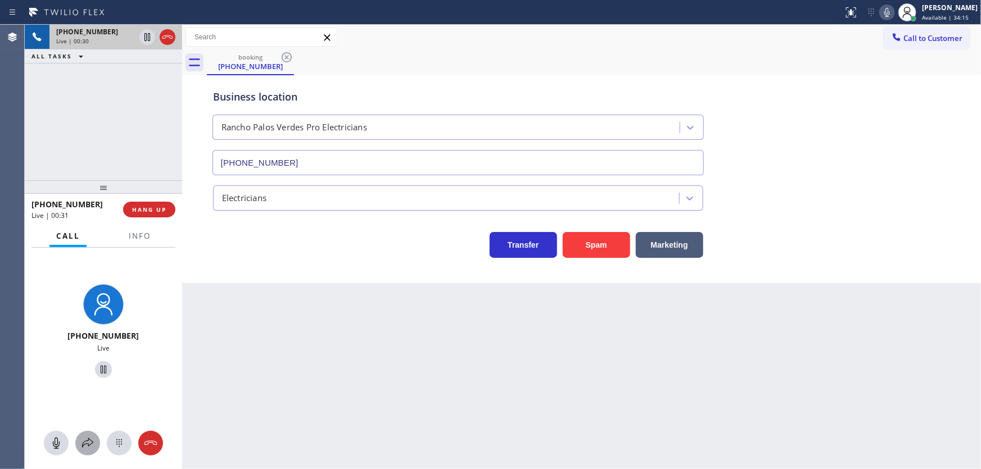
click at [85, 439] on icon at bounding box center [87, 443] width 13 height 13
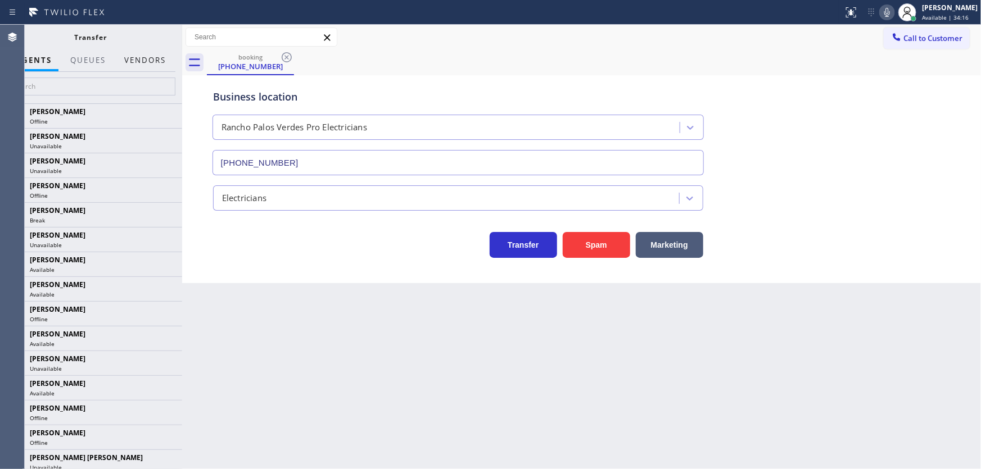
click at [151, 61] on button "Vendors" at bounding box center [144, 60] width 55 height 22
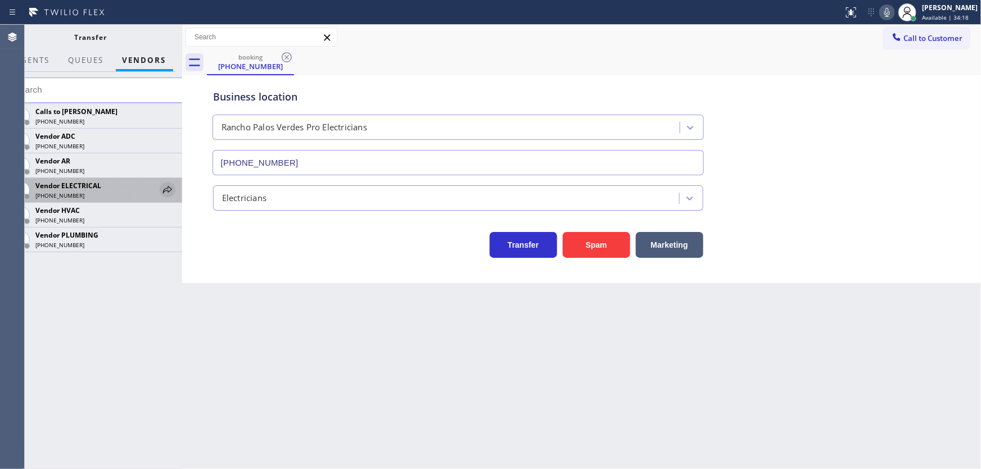
click at [168, 189] on icon at bounding box center [167, 189] width 13 height 13
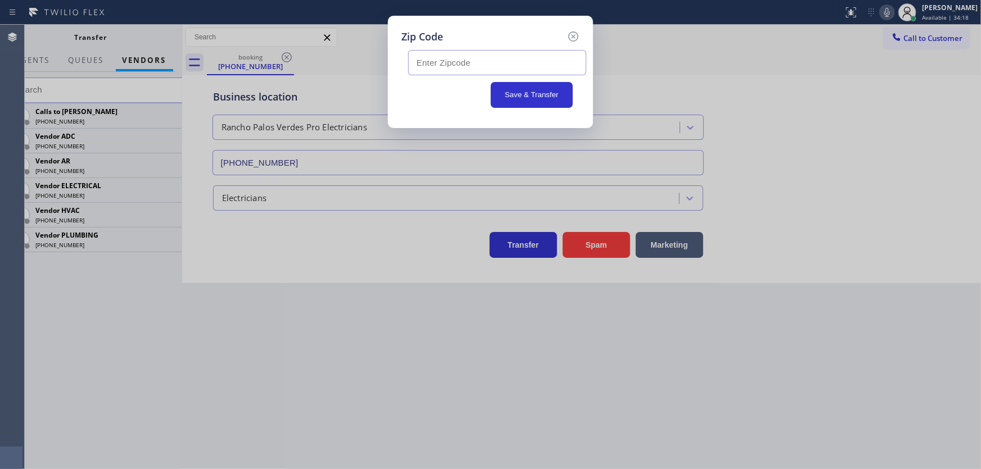
click at [424, 57] on input "text" at bounding box center [497, 62] width 178 height 25
type input "90710"
click at [523, 92] on button "Save & Transfer" at bounding box center [532, 95] width 83 height 26
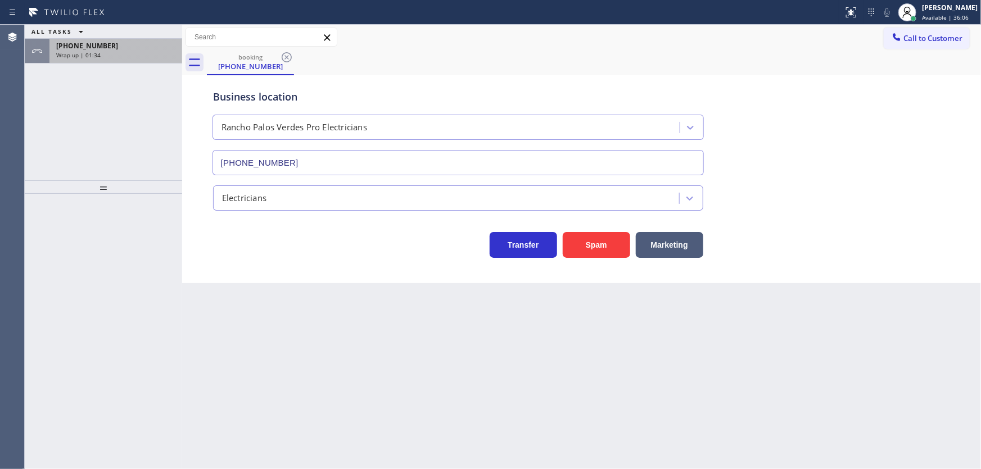
click at [122, 42] on div "+13104836112" at bounding box center [115, 46] width 119 height 10
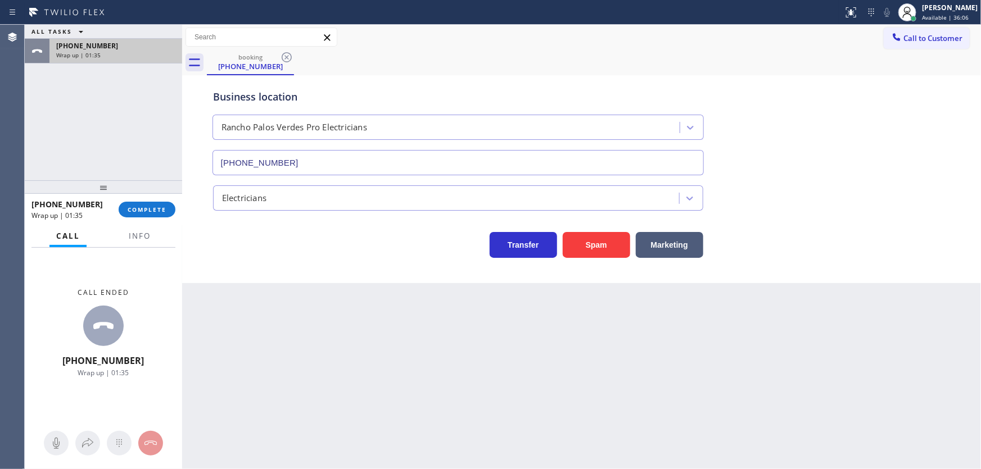
click at [121, 44] on div "+13104836112" at bounding box center [115, 46] width 119 height 10
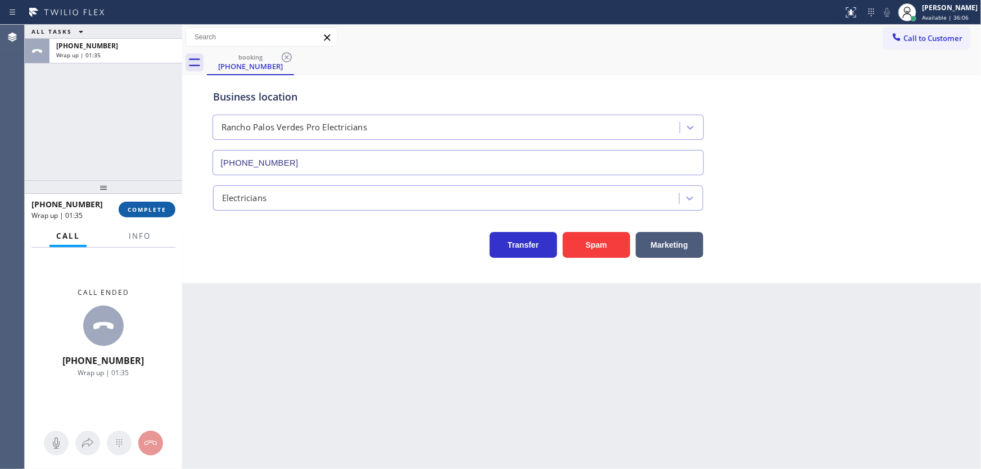
click at [143, 214] on button "COMPLETE" at bounding box center [147, 210] width 57 height 16
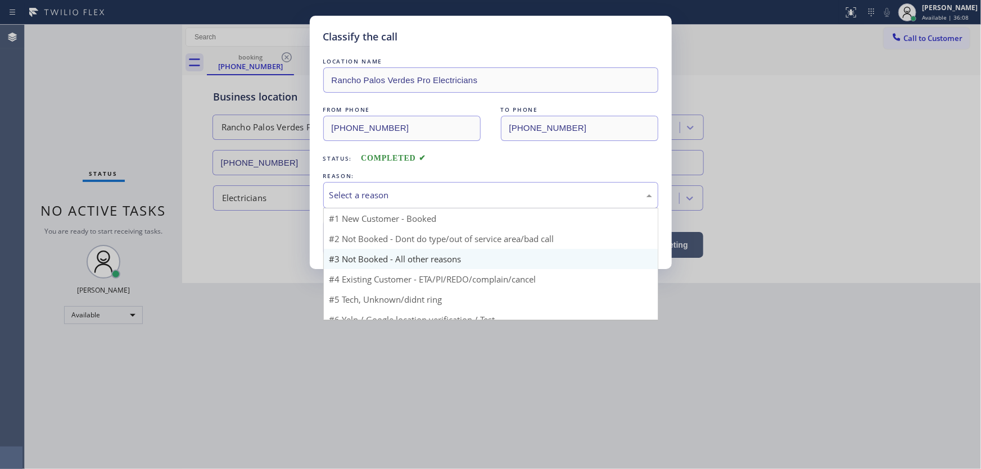
drag, startPoint x: 374, startPoint y: 195, endPoint x: 384, endPoint y: 241, distance: 47.1
click at [375, 195] on div "Select a reason" at bounding box center [490, 195] width 323 height 13
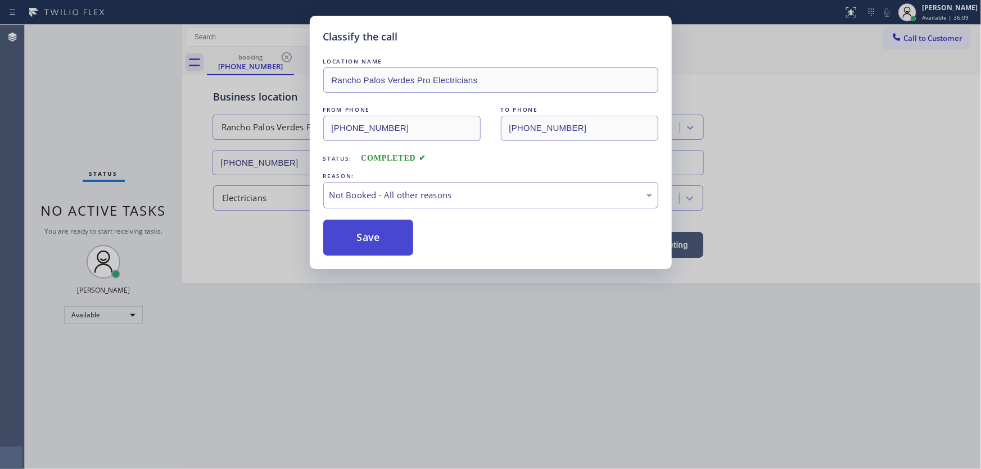
click at [380, 237] on button "Save" at bounding box center [368, 238] width 90 height 36
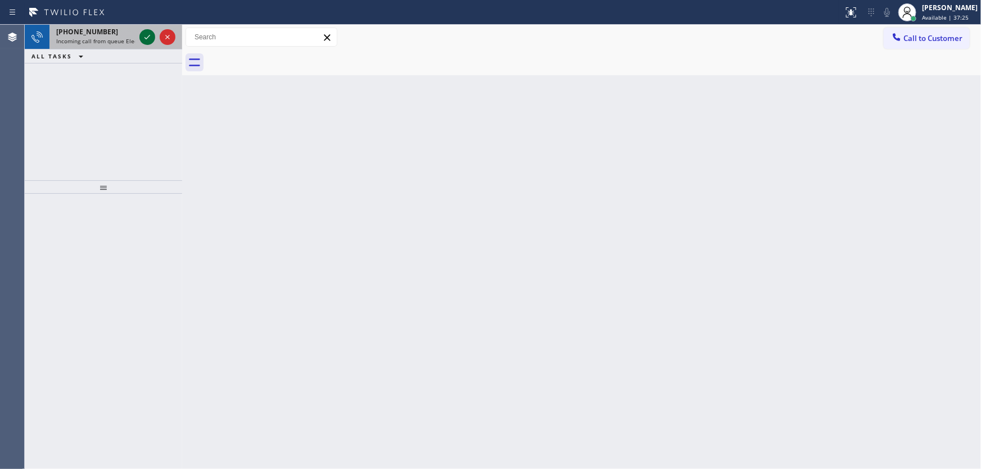
click at [143, 34] on icon at bounding box center [146, 36] width 13 height 13
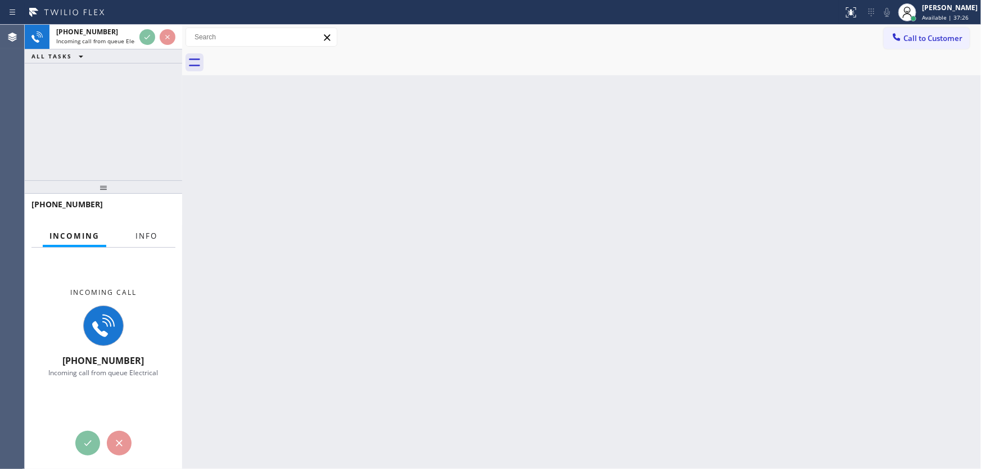
click at [144, 235] on span "Info" at bounding box center [146, 236] width 22 height 10
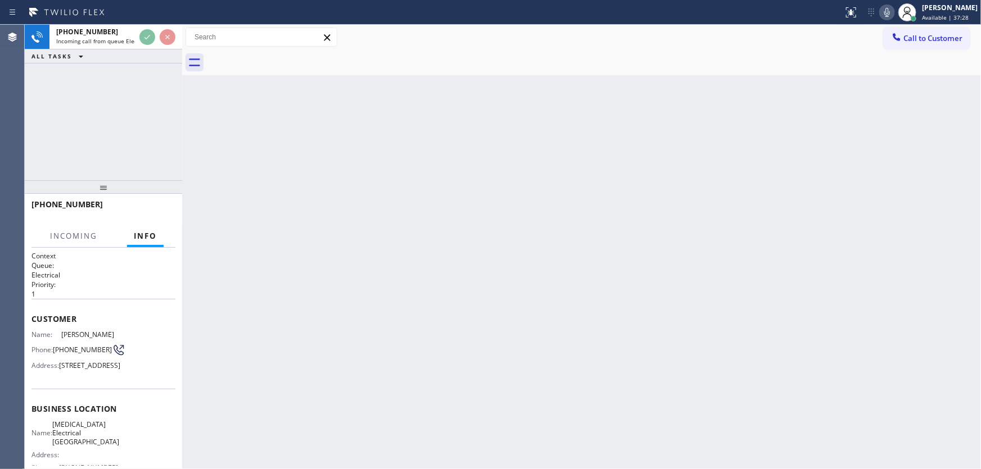
scroll to position [51, 0]
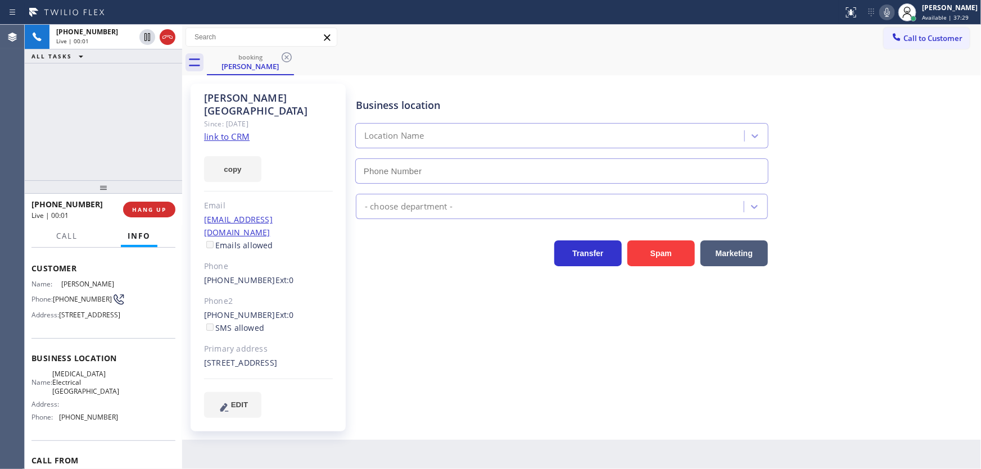
type input "(714) 462-1901"
click at [142, 116] on div "+19492667449 Live | 00:03 ALL TASKS ALL TASKS ACTIVE TASKS TASKS IN WRAP UP" at bounding box center [103, 103] width 157 height 156
click at [228, 131] on link "link to CRM" at bounding box center [227, 136] width 46 height 11
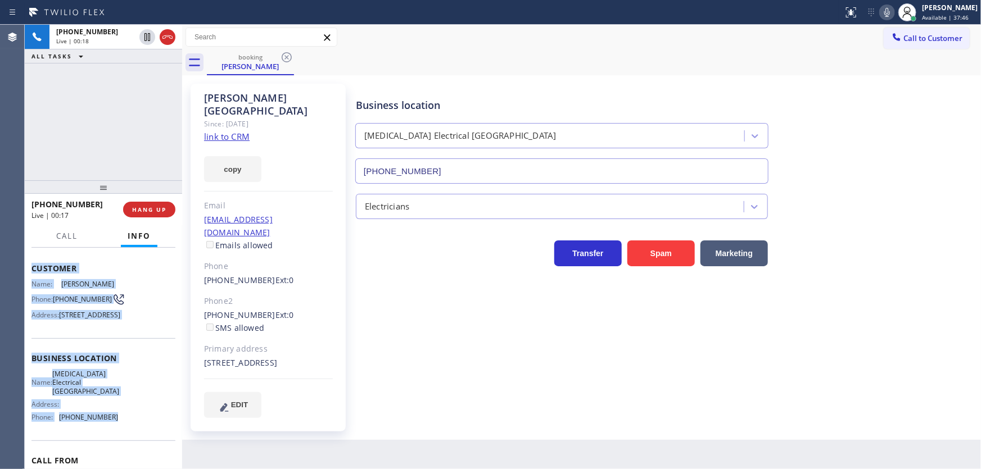
drag, startPoint x: 52, startPoint y: 293, endPoint x: 112, endPoint y: 433, distance: 151.6
click at [112, 433] on div "Context Queue: Electrical Priority: 1 Customer Name: Thomas Lucca Phone: (949) …" at bounding box center [103, 359] width 157 height 222
copy div "Customer Name: Thomas Lucca Phone: (949) 266-7449 Address: 9146 Faywood St, Bel…"
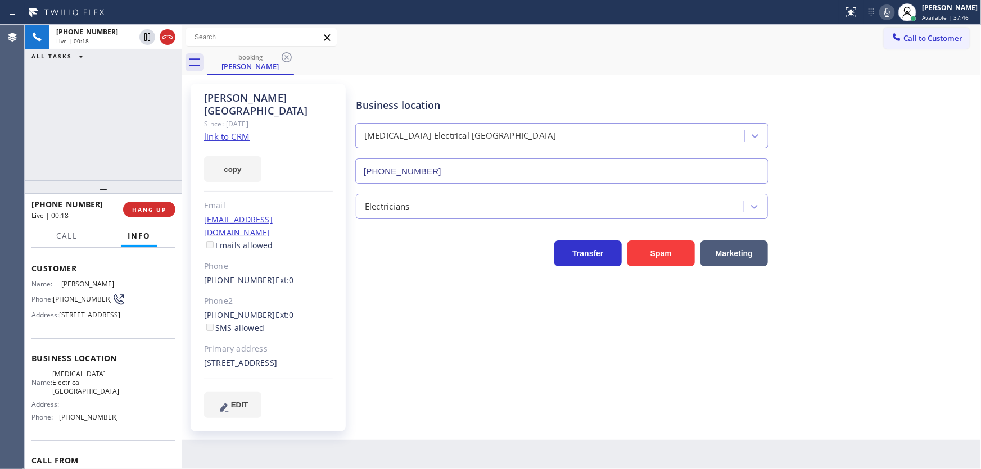
click at [105, 135] on div "+19492667449 Live | 00:18 ALL TASKS ALL TASKS ACTIVE TASKS TASKS IN WRAP UP" at bounding box center [103, 103] width 157 height 156
click at [96, 116] on div "+19492667449 Live | 00:53 ALL TASKS ALL TASKS ACTIVE TASKS TASKS IN WRAP UP" at bounding box center [103, 103] width 157 height 156
click at [147, 78] on icon at bounding box center [146, 75] width 13 height 13
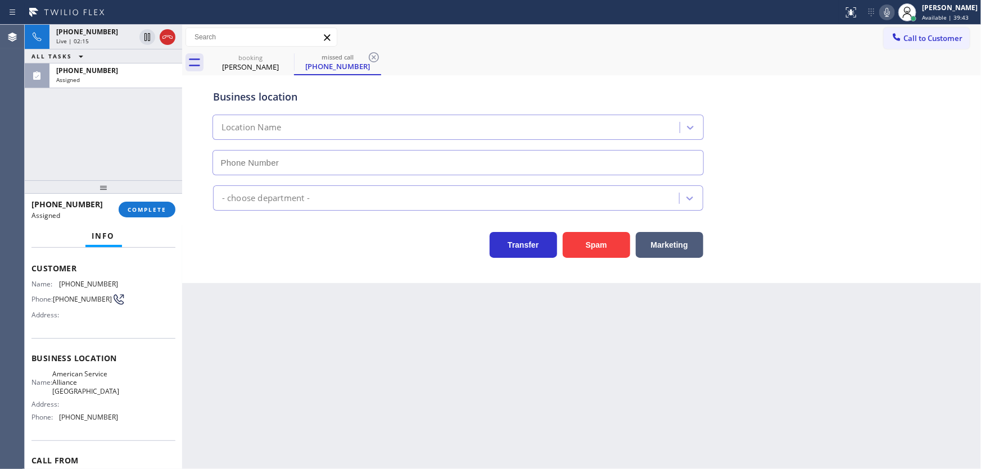
type input "(708) 272-1363"
drag, startPoint x: 897, startPoint y: 16, endPoint x: 877, endPoint y: 12, distance: 21.3
click at [893, 16] on icon at bounding box center [886, 12] width 13 height 13
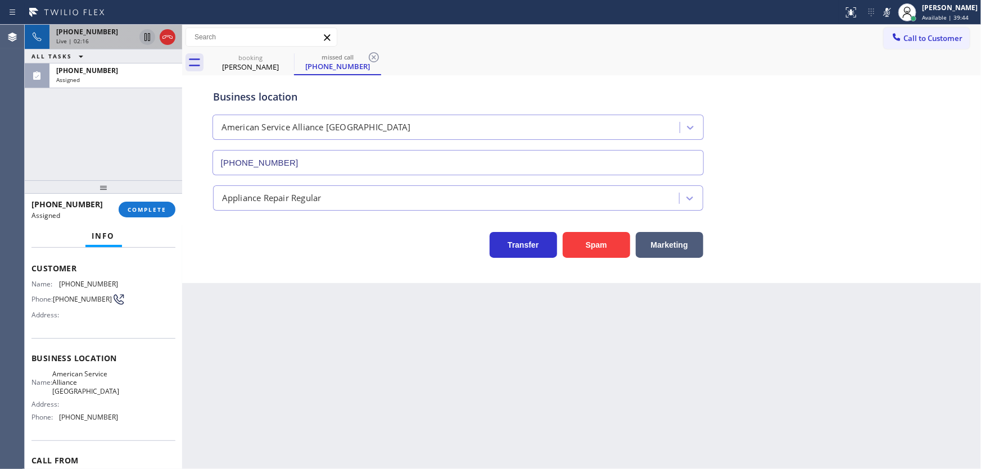
click at [147, 34] on icon at bounding box center [146, 36] width 13 height 13
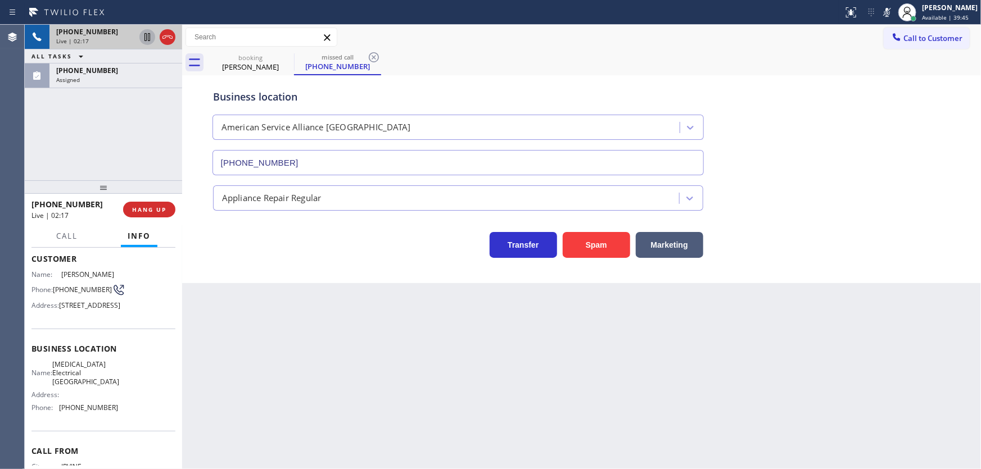
scroll to position [51, 0]
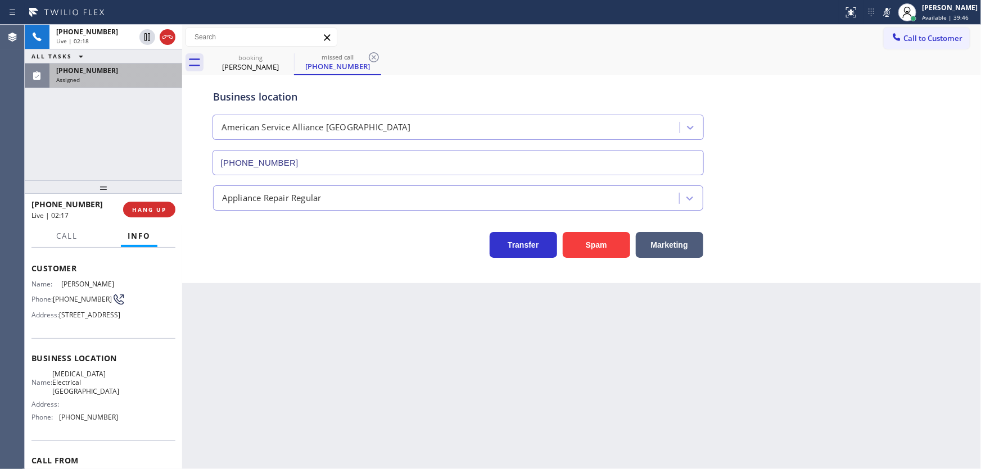
click at [107, 77] on div "Assigned" at bounding box center [115, 80] width 119 height 8
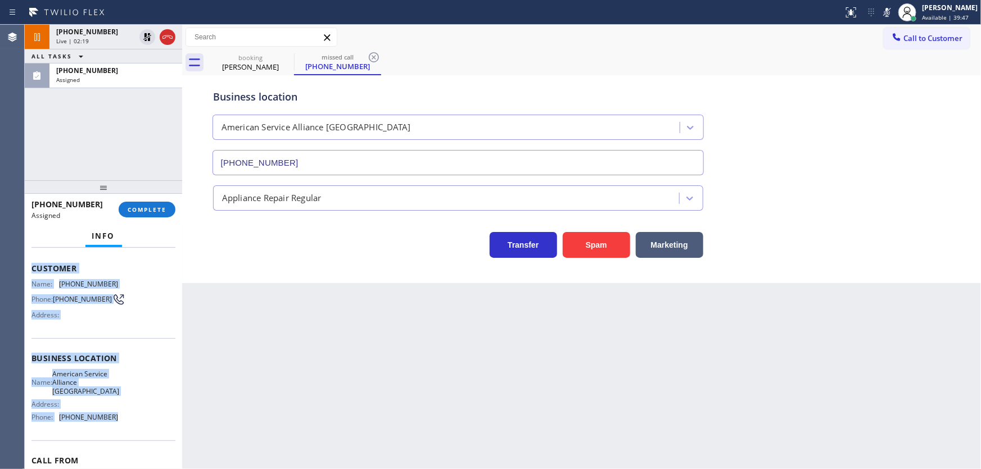
drag, startPoint x: 25, startPoint y: 262, endPoint x: 112, endPoint y: 416, distance: 176.7
click at [112, 416] on div "Context Queue: Appliance Repair Priority: 0 Task Age: Customer Name: (708) 209-…" at bounding box center [103, 359] width 157 height 222
copy div "Customer Name: (708) 209-4708 Phone: (708) 209-4708 Address: Business location …"
click at [147, 210] on span "COMPLETE" at bounding box center [147, 210] width 39 height 8
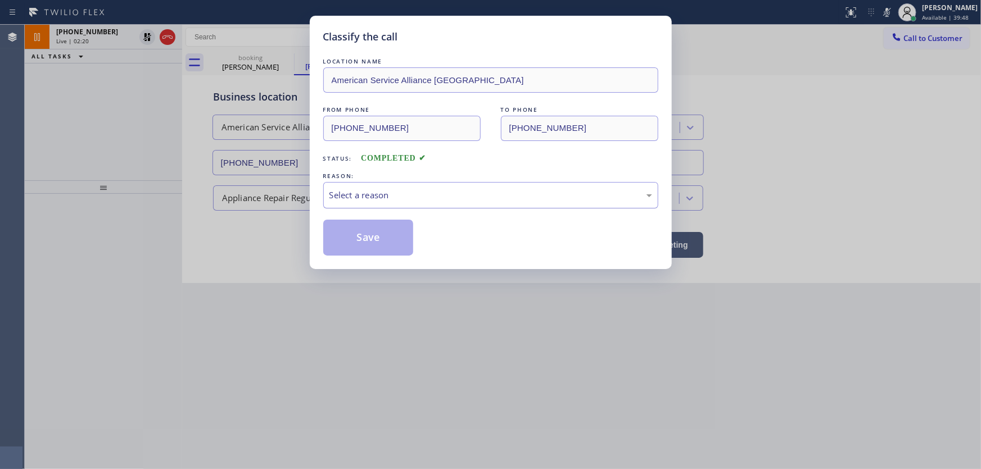
click at [365, 195] on div "Select a reason" at bounding box center [490, 195] width 323 height 13
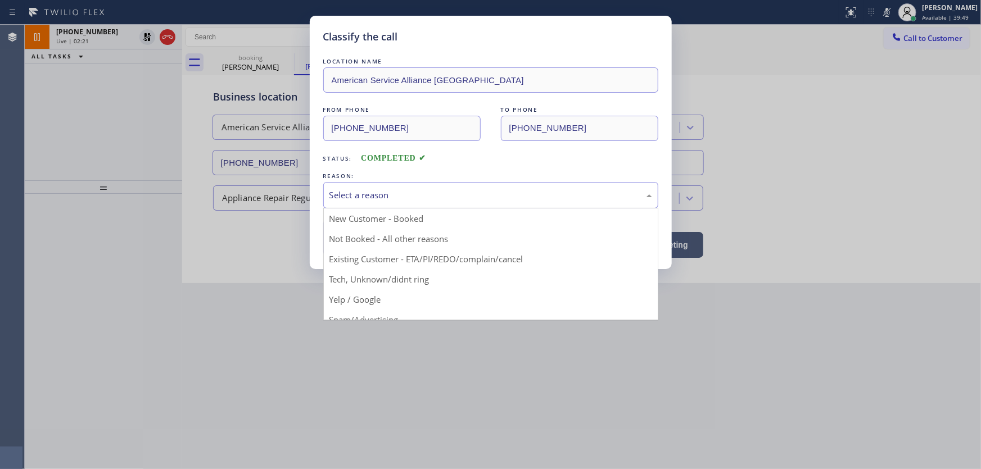
drag, startPoint x: 375, startPoint y: 280, endPoint x: 374, endPoint y: 235, distance: 44.4
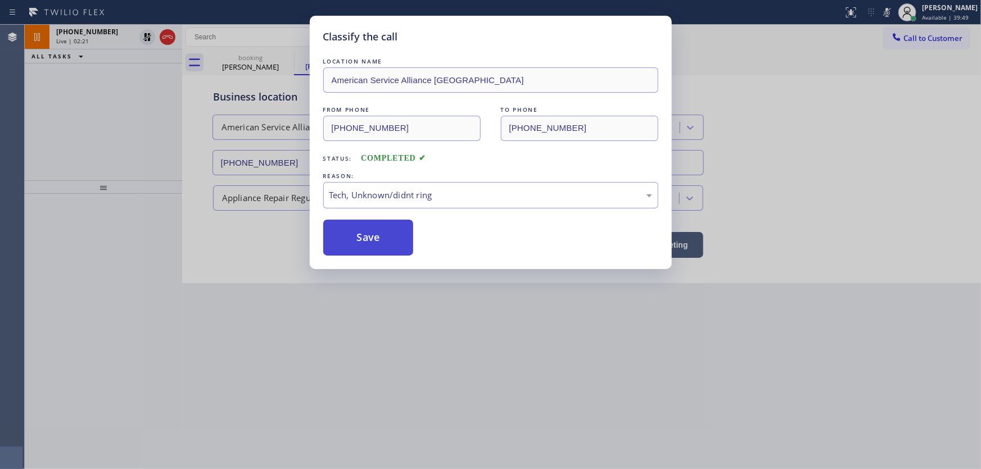
click at [374, 235] on button "Save" at bounding box center [368, 238] width 90 height 36
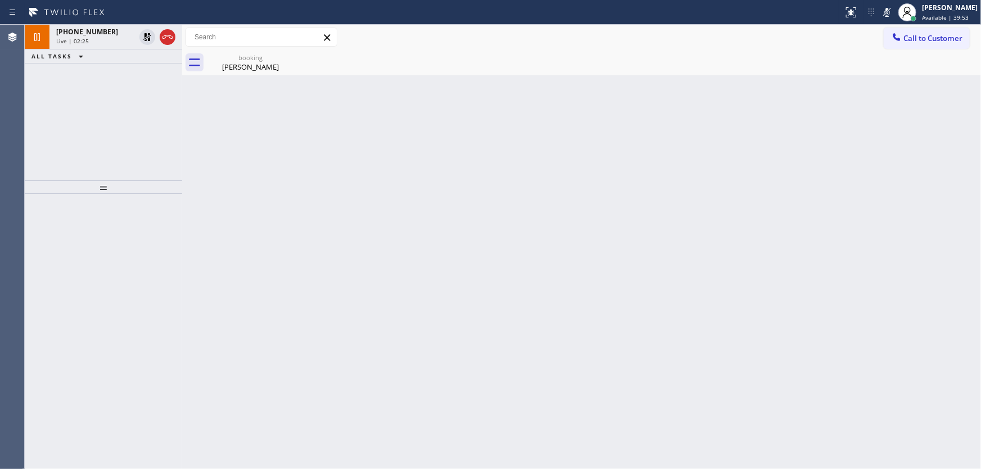
click at [124, 104] on div "+19492667449 Live | 02:25 ALL TASKS ALL TASKS ACTIVE TASKS TASKS IN WRAP UP" at bounding box center [103, 103] width 157 height 156
click at [146, 35] on icon at bounding box center [147, 37] width 8 height 8
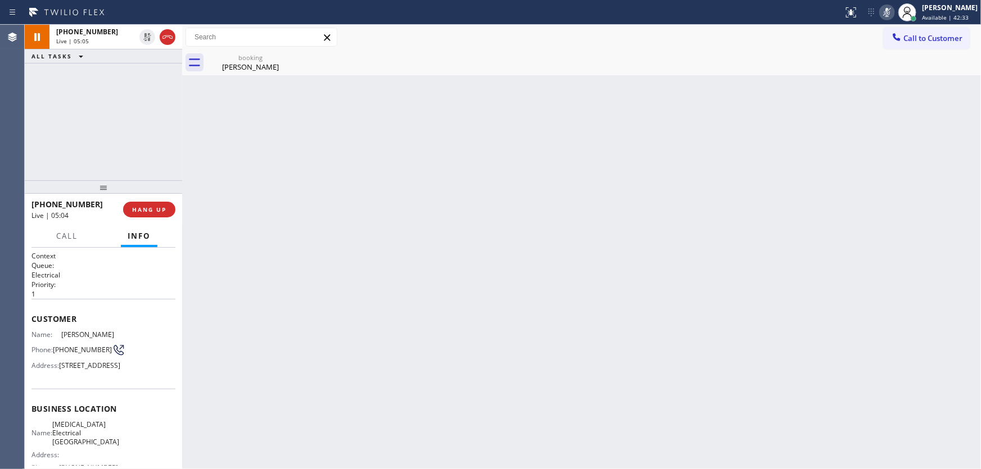
drag, startPoint x: 893, startPoint y: 16, endPoint x: 767, endPoint y: 43, distance: 128.8
click at [892, 16] on icon at bounding box center [886, 12] width 13 height 13
click at [108, 95] on div "+19492667449 Live | 05:06 ALL TASKS ALL TASKS ACTIVE TASKS TASKS IN WRAP UP" at bounding box center [103, 103] width 157 height 156
click at [696, 43] on div "Call to Customer Outbound call Location Next Door Appliance Repair Trenton Your…" at bounding box center [581, 38] width 798 height 20
click at [674, 33] on div "Call to Customer Outbound call Location Next Door Appliance Repair Trenton Your…" at bounding box center [581, 38] width 798 height 20
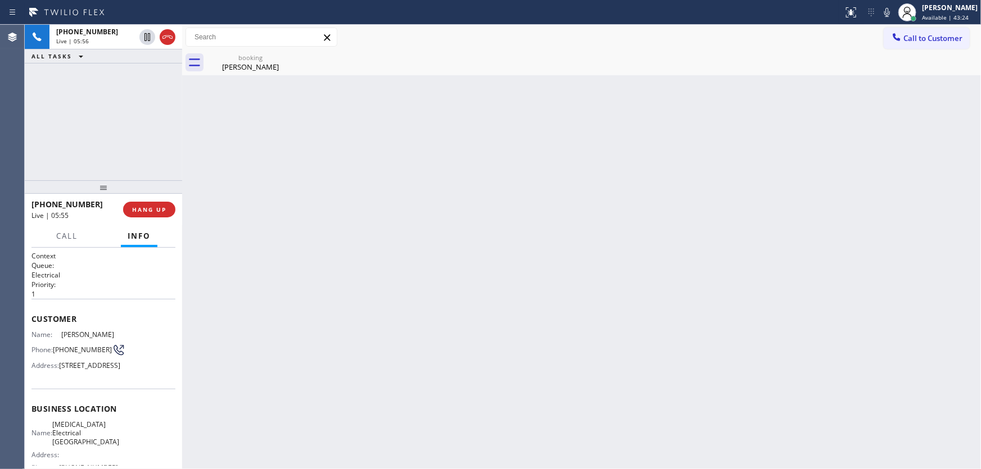
click at [800, 34] on div "Call to Customer Outbound call Location Next Door Appliance Repair Trenton Your…" at bounding box center [581, 38] width 798 height 20
click at [890, 14] on icon at bounding box center [887, 12] width 6 height 9
click at [149, 39] on icon at bounding box center [146, 36] width 13 height 13
click at [893, 15] on icon at bounding box center [886, 12] width 13 height 13
click at [149, 37] on icon at bounding box center [146, 36] width 13 height 13
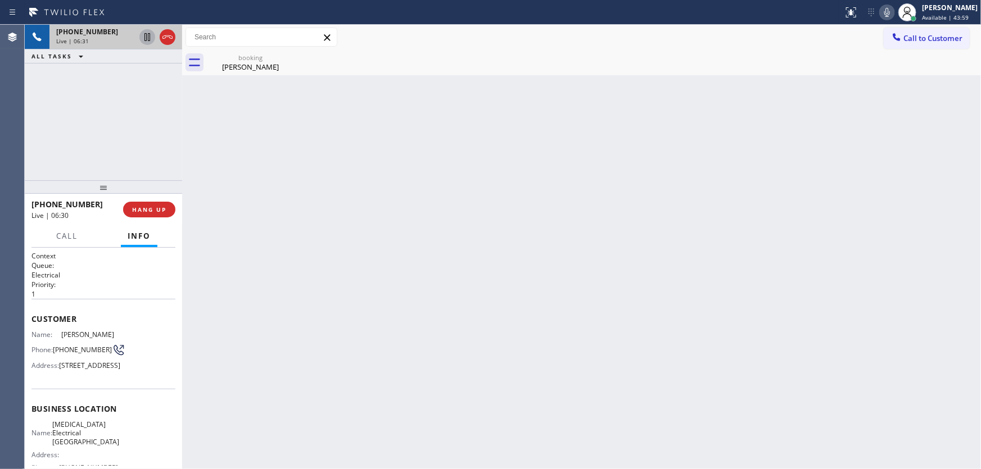
click at [145, 112] on div "+19492667449 Live | 06:31 ALL TASKS ALL TASKS ACTIVE TASKS TASKS IN WRAP UP" at bounding box center [103, 103] width 157 height 156
click at [142, 73] on icon at bounding box center [146, 75] width 13 height 13
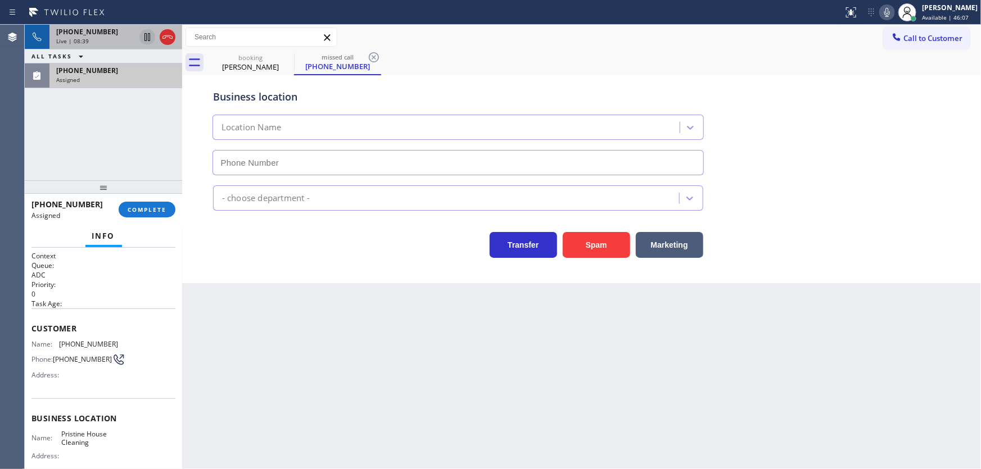
type input "(626) 548-3326"
click at [147, 216] on button "COMPLETE" at bounding box center [147, 210] width 57 height 16
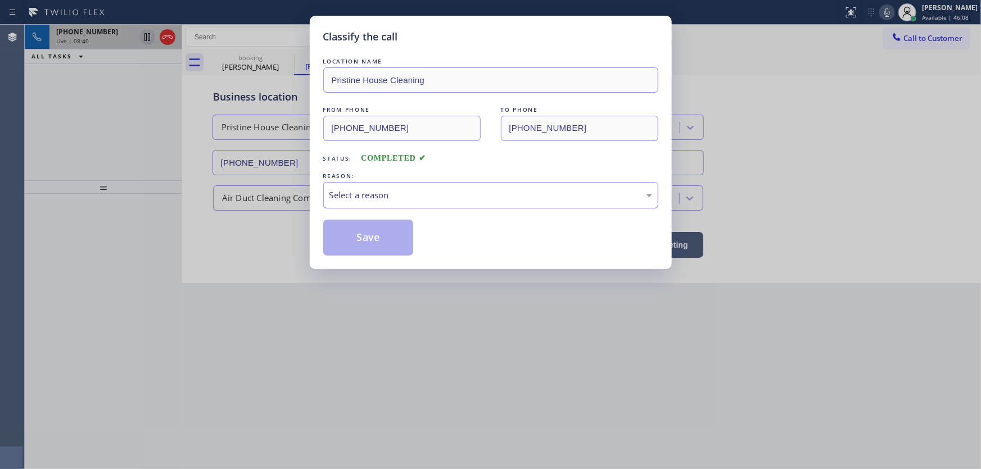
click at [362, 197] on div "Select a reason" at bounding box center [490, 195] width 323 height 13
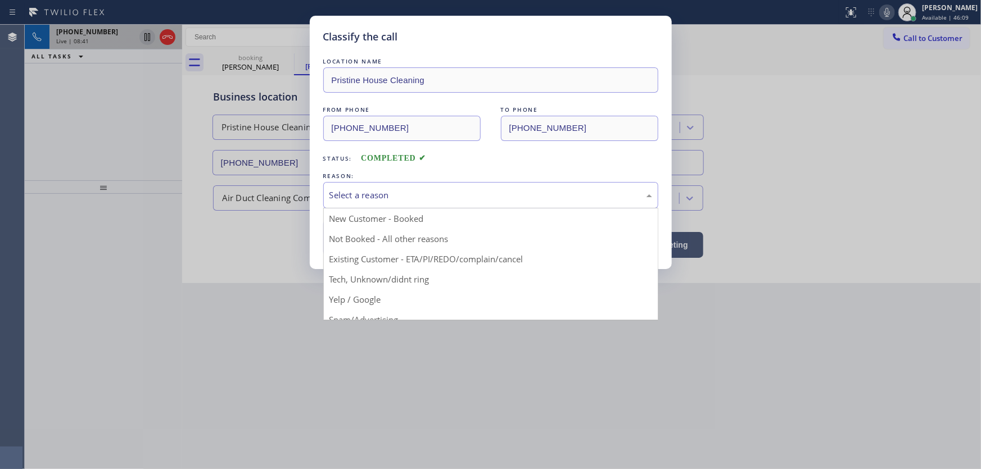
drag, startPoint x: 371, startPoint y: 279, endPoint x: 371, endPoint y: 270, distance: 8.4
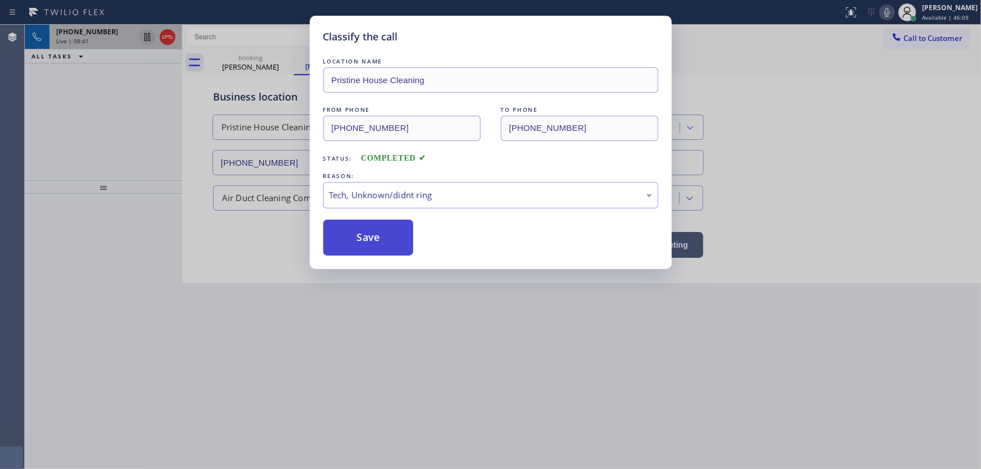
click at [368, 232] on button "Save" at bounding box center [368, 238] width 90 height 36
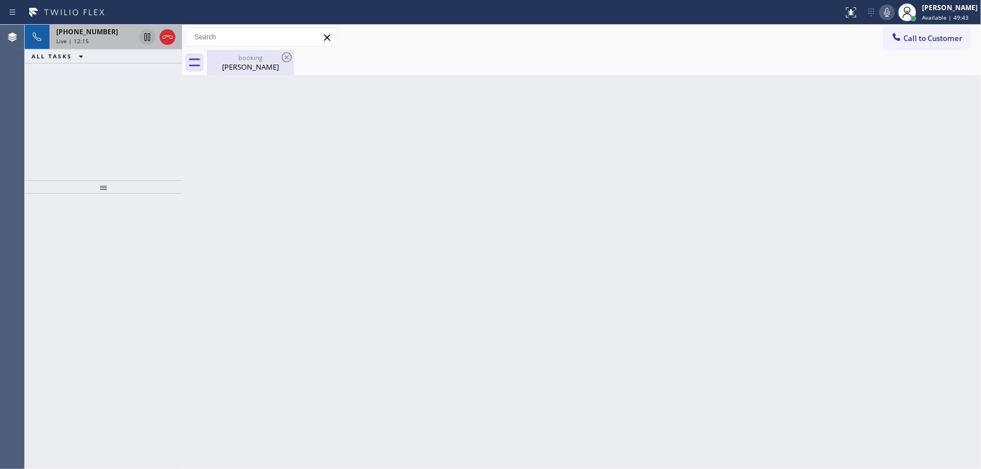
click at [237, 67] on div "Thomas Lucca" at bounding box center [250, 67] width 85 height 10
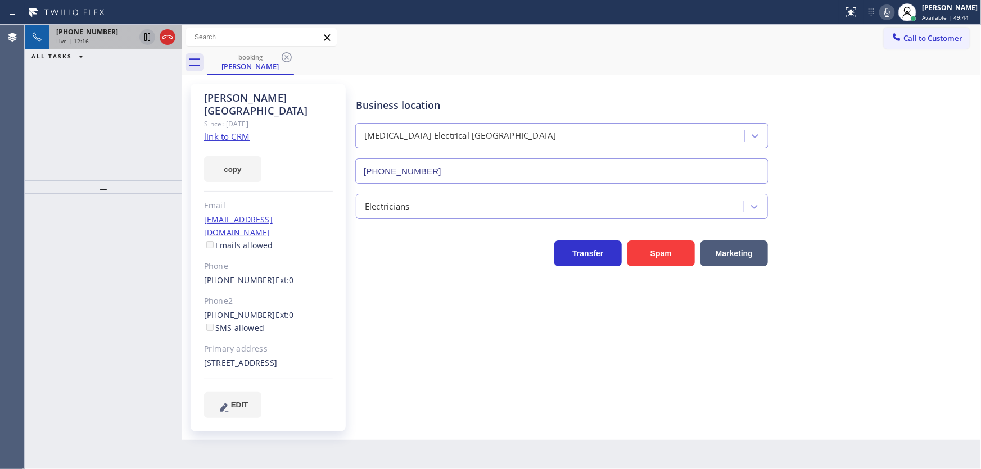
click at [96, 37] on div "Live | 12:16" at bounding box center [95, 41] width 79 height 8
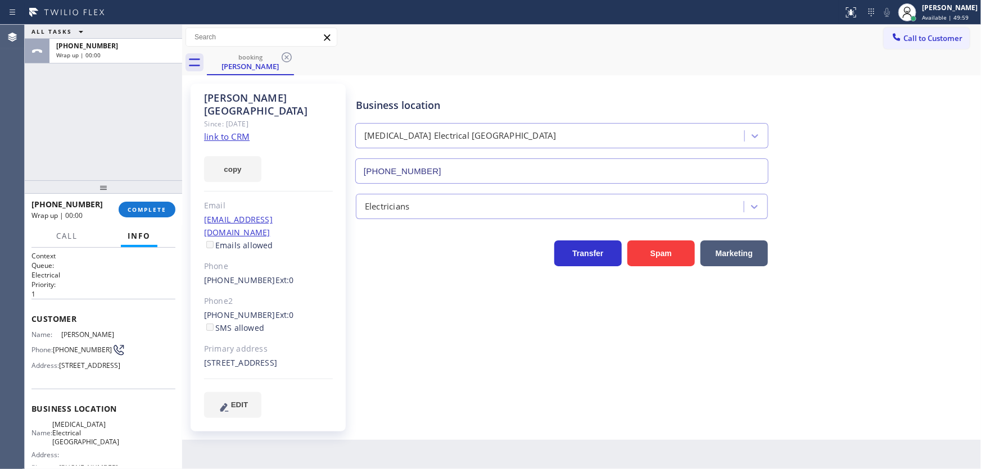
click at [139, 122] on div "ALL TASKS ALL TASKS ACTIVE TASKS TASKS IN WRAP UP +19492667449 Wrap up | 00:00" at bounding box center [103, 103] width 157 height 156
click at [144, 199] on div "+19492667449 Wrap up | 00:23 COMPLETE" at bounding box center [103, 209] width 144 height 29
click at [144, 214] on button "COMPLETE" at bounding box center [147, 210] width 57 height 16
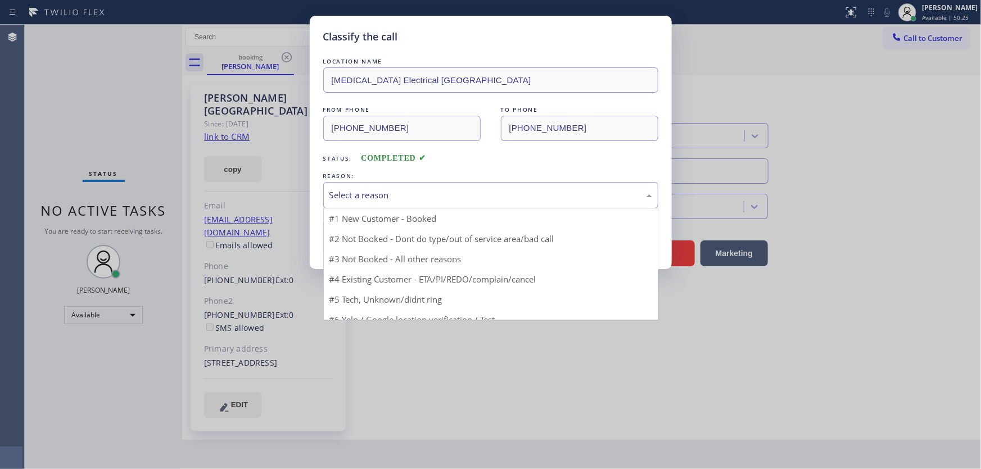
click at [352, 197] on div "Select a reason" at bounding box center [490, 195] width 323 height 13
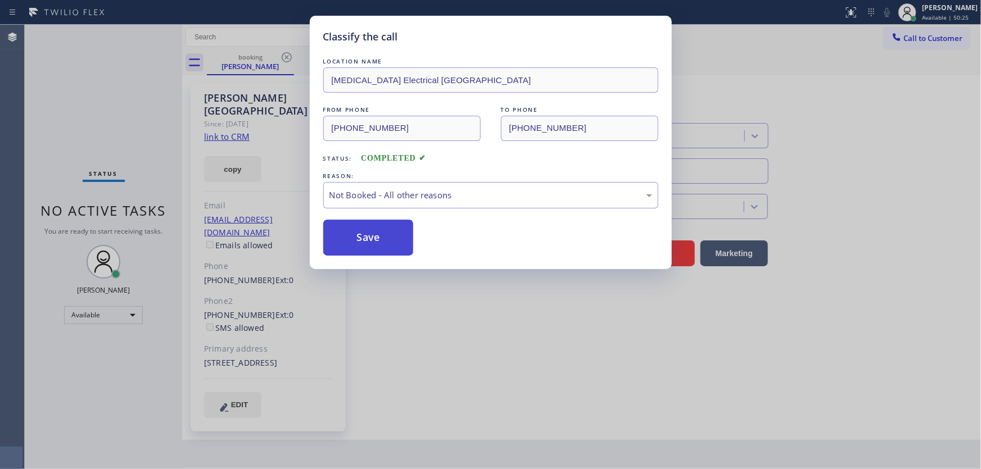
click at [356, 234] on button "Save" at bounding box center [368, 238] width 90 height 36
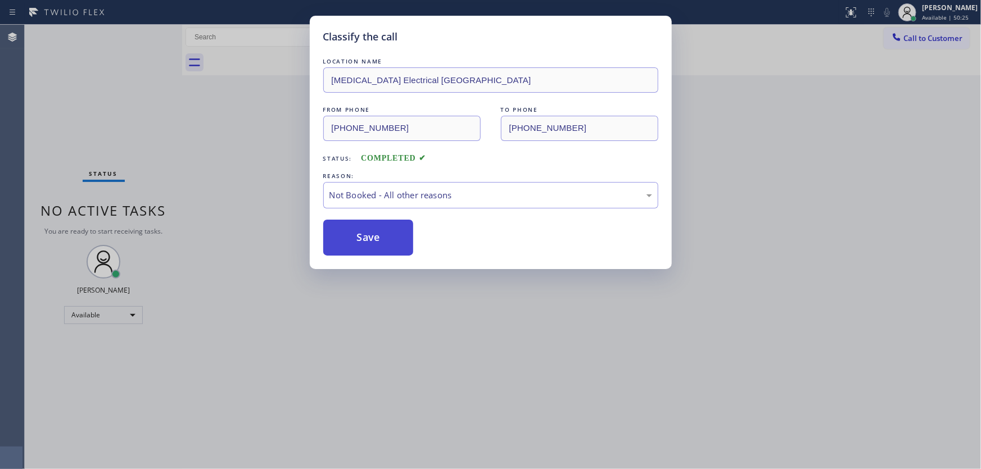
drag, startPoint x: 356, startPoint y: 234, endPoint x: 347, endPoint y: 234, distance: 9.6
click at [356, 234] on button "Save" at bounding box center [368, 238] width 90 height 36
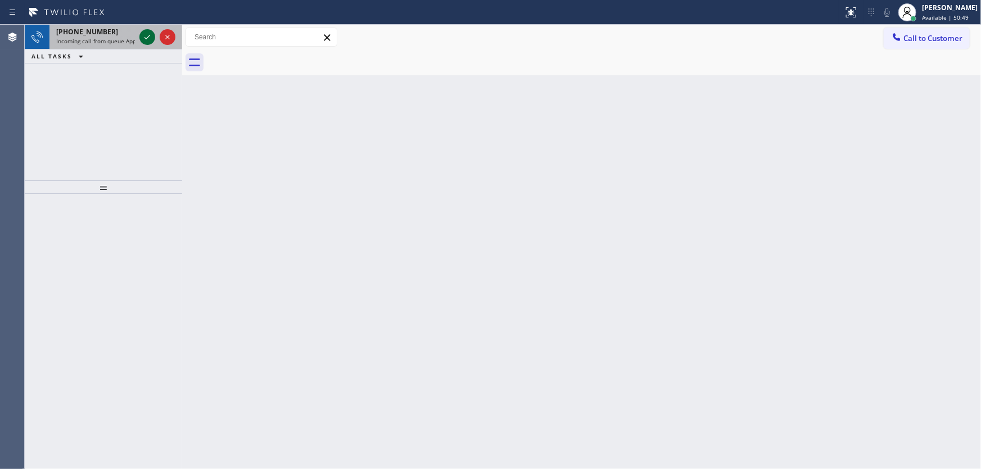
click at [146, 39] on icon at bounding box center [146, 36] width 13 height 13
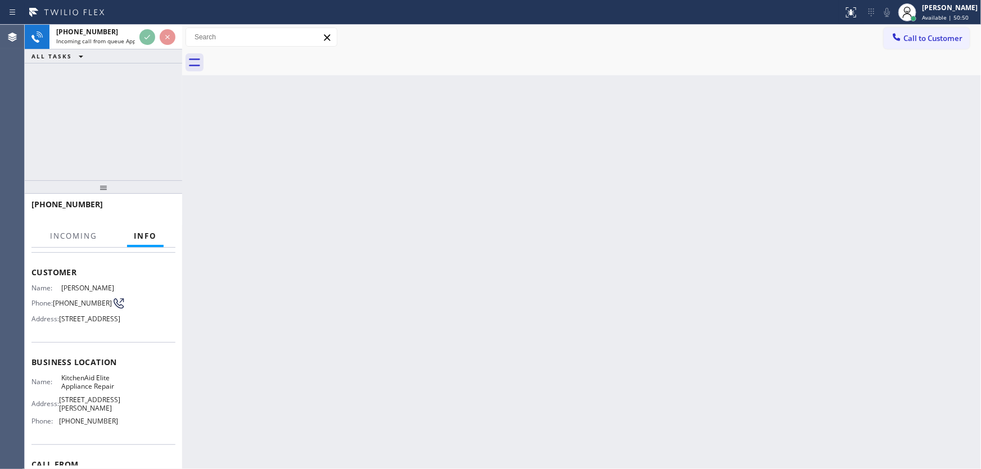
scroll to position [51, 0]
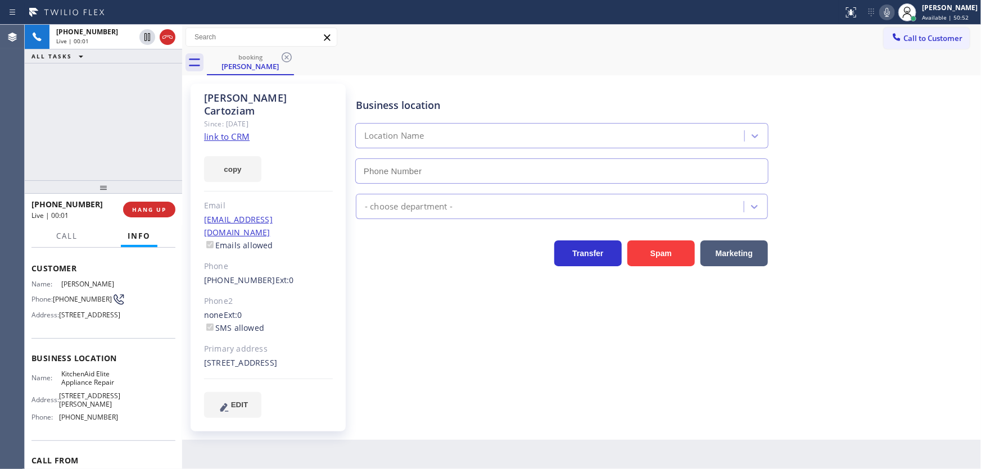
type input "(714) 912-8101"
click at [111, 121] on div "+15627145622 Live | 00:02 ALL TASKS ALL TASKS ACTIVE TASKS TASKS IN WRAP UP" at bounding box center [103, 103] width 157 height 156
click at [230, 131] on link "link to CRM" at bounding box center [227, 136] width 46 height 11
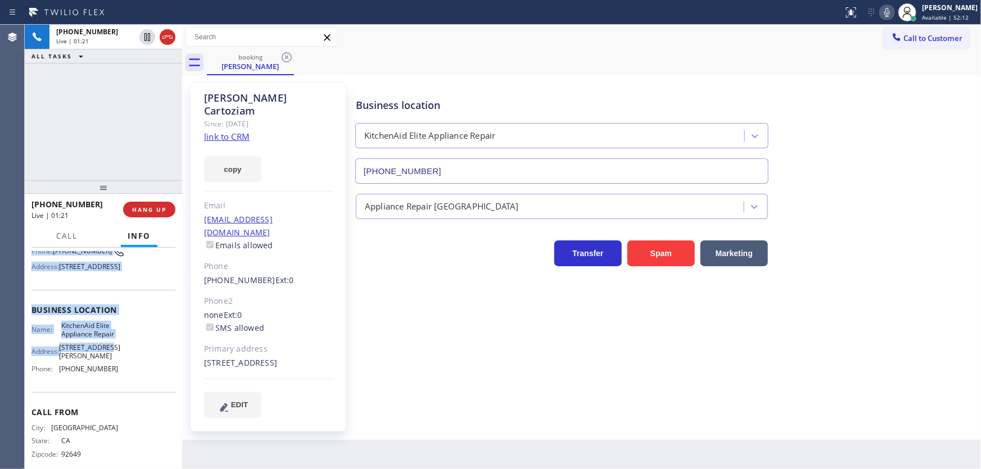
scroll to position [121, 0]
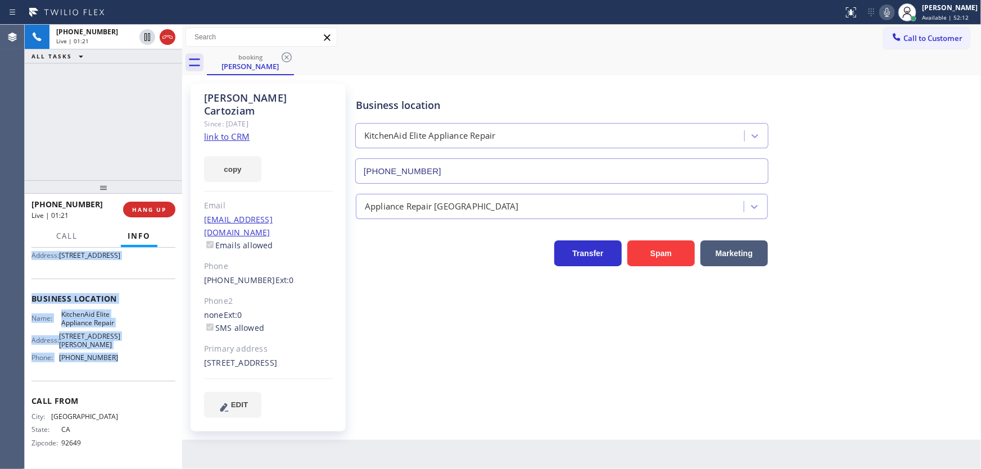
drag, startPoint x: 32, startPoint y: 265, endPoint x: 122, endPoint y: 357, distance: 129.1
click at [122, 359] on div "Context Queue: Appliance Repair High End Priority: 1 Customer Name: Fred Cartoz…" at bounding box center [103, 303] width 144 height 325
copy div "Customer Name: Fred Cartoziam Phone: (562) 714-5622 Address: 3 Cormorant Cir, N…"
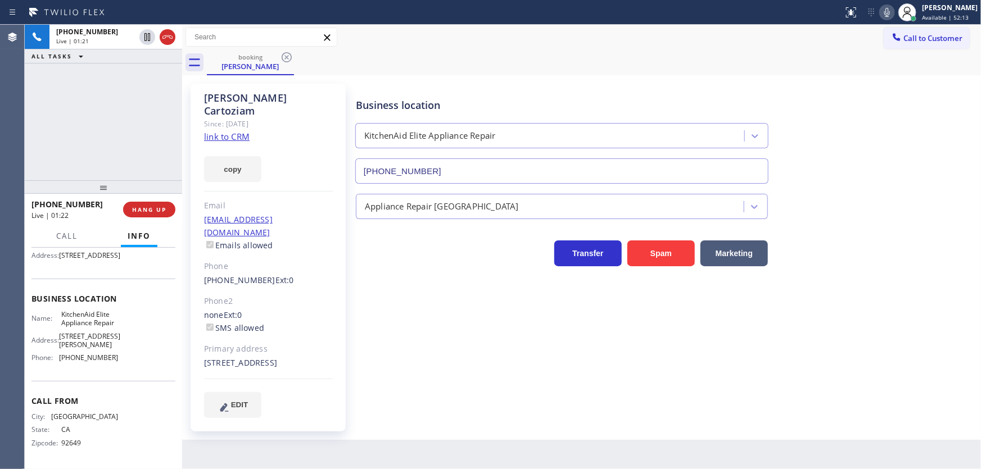
click at [109, 129] on div "+15627145622 Live | 01:21 ALL TASKS ALL TASKS ACTIVE TASKS TASKS IN WRAP UP" at bounding box center [103, 103] width 157 height 156
click at [48, 122] on div "+15627145622 Live | 03:34 ALL TASKS ALL TASKS ACTIVE TASKS TASKS IN WRAP UP" at bounding box center [103, 103] width 157 height 156
click at [102, 134] on div "+15627145622 Live | 03:35 ALL TASKS ALL TASKS ACTIVE TASKS TASKS IN WRAP UP" at bounding box center [103, 103] width 157 height 156
click at [134, 119] on div "+15627145622 Live | 03:39 ALL TASKS ALL TASKS ACTIVE TASKS TASKS IN WRAP UP" at bounding box center [103, 103] width 157 height 156
drag, startPoint x: 778, startPoint y: 70, endPoint x: 789, endPoint y: 68, distance: 11.4
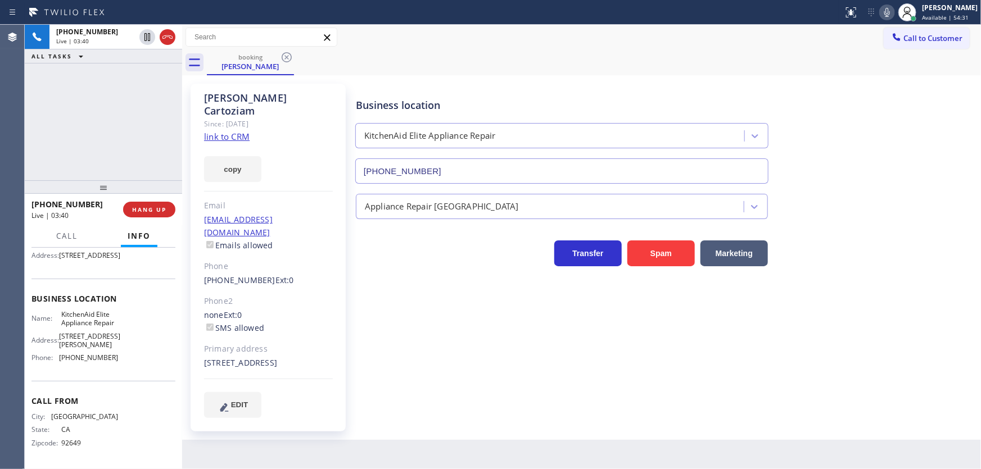
click at [778, 70] on div "booking Fred Cartoziam" at bounding box center [594, 62] width 774 height 25
click at [67, 124] on div "+15627145622 Live | 03:54 ALL TASKS ALL TASKS ACTIVE TASKS TASKS IN WRAP UP" at bounding box center [103, 103] width 157 height 156
drag, startPoint x: 25, startPoint y: 131, endPoint x: 33, endPoint y: 128, distance: 8.6
click at [25, 131] on div "+15627145622 Live | 04:00 ALL TASKS ALL TASKS ACTIVE TASKS TASKS IN WRAP UP" at bounding box center [103, 103] width 157 height 156
click at [890, 14] on icon at bounding box center [886, 12] width 13 height 13
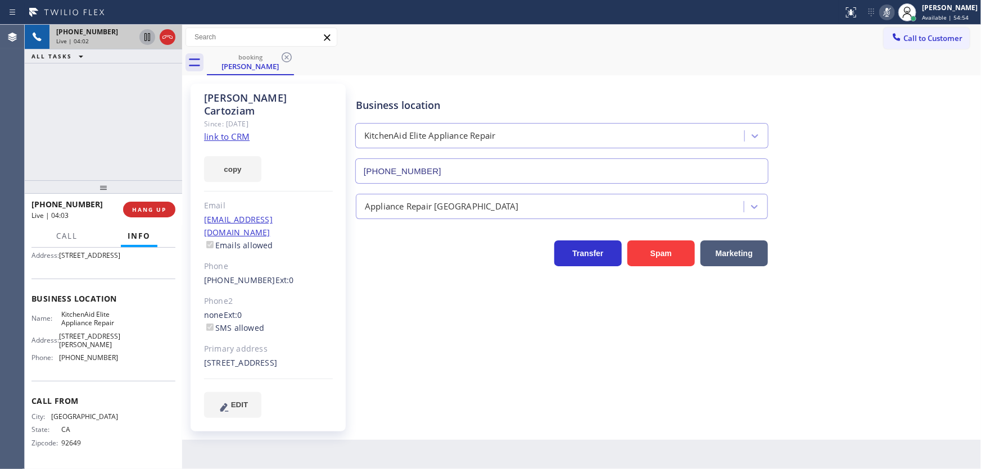
click at [149, 34] on icon at bounding box center [146, 36] width 13 height 13
click at [43, 142] on div "+15627145622 Live | 04:15 ALL TASKS ALL TASKS ACTIVE TASKS TASKS IN WRAP UP" at bounding box center [103, 103] width 157 height 156
click at [21, 103] on div "Agent Desktop" at bounding box center [12, 247] width 24 height 444
click at [104, 114] on div "+15627145622 Live | 04:46 ALL TASKS ALL TASKS ACTIVE TASKS TASKS IN WRAP UP" at bounding box center [103, 103] width 157 height 156
click at [115, 114] on div "+15627145622 Live | 04:49 ALL TASKS ALL TASKS ACTIVE TASKS TASKS IN WRAP UP" at bounding box center [103, 103] width 157 height 156
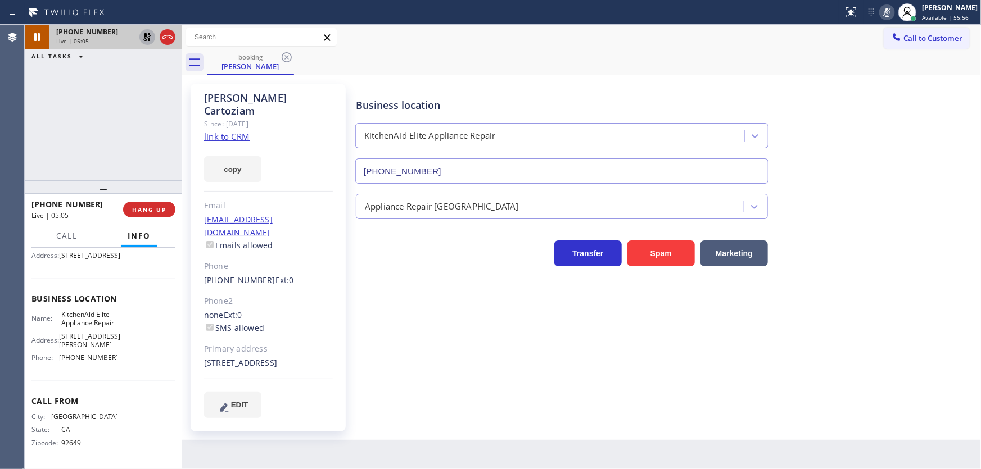
click at [148, 36] on icon at bounding box center [146, 36] width 13 height 13
drag, startPoint x: 893, startPoint y: 13, endPoint x: 882, endPoint y: 16, distance: 11.7
click at [893, 13] on icon at bounding box center [886, 12] width 13 height 13
click at [116, 90] on div "+15627145622 Live | 05:06 ALL TASKS ALL TASKS ACTIVE TASKS TASKS IN WRAP UP" at bounding box center [103, 103] width 157 height 156
click at [80, 355] on span "(714) 912-8101" at bounding box center [88, 357] width 59 height 8
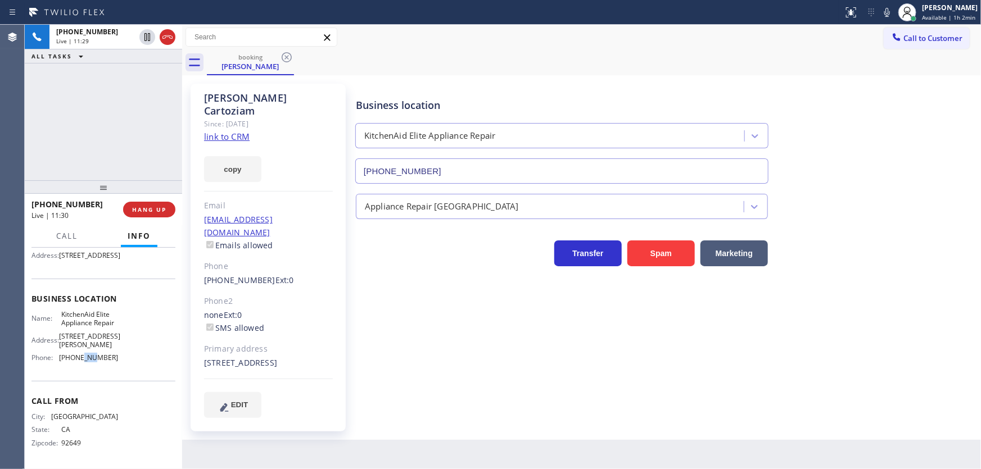
click at [80, 355] on span "(714) 912-8101" at bounding box center [88, 357] width 59 height 8
click at [112, 151] on div "+15627145622 Live | 11:40 ALL TASKS ALL TASKS ACTIVE TASKS TASKS IN WRAP UP" at bounding box center [103, 103] width 157 height 156
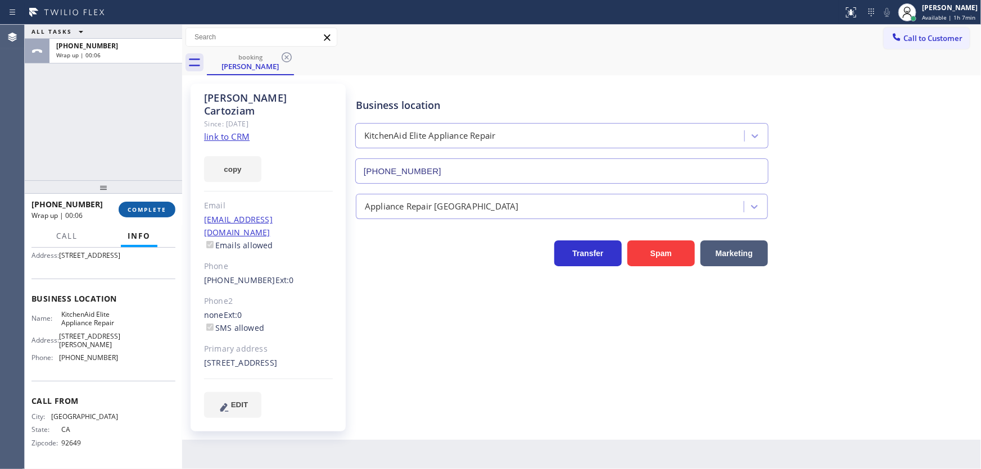
click at [149, 210] on span "COMPLETE" at bounding box center [147, 210] width 39 height 8
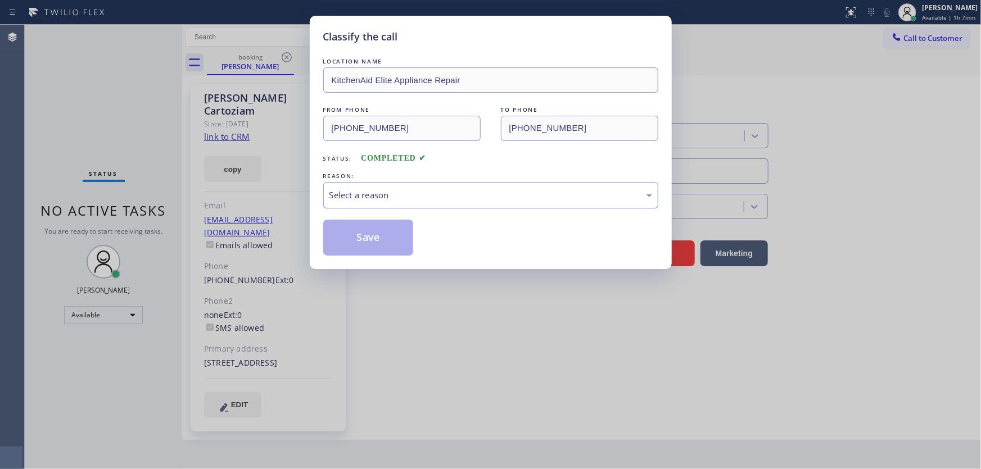
click at [346, 202] on div "Select a reason" at bounding box center [490, 195] width 335 height 26
click at [355, 234] on button "Save" at bounding box center [368, 238] width 90 height 36
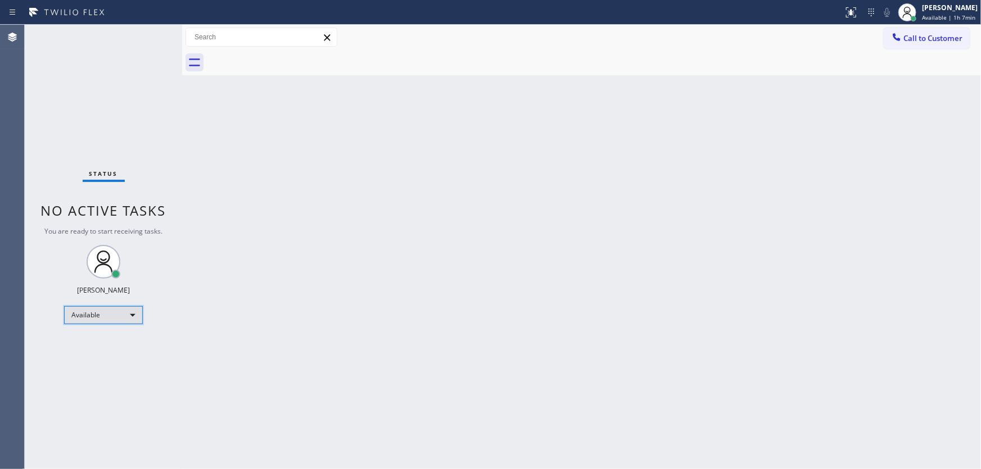
click at [105, 317] on div "Available" at bounding box center [103, 315] width 79 height 18
click at [105, 353] on li "Unavailable" at bounding box center [103, 358] width 76 height 13
drag, startPoint x: 214, startPoint y: 333, endPoint x: 351, endPoint y: 404, distance: 154.6
click at [214, 333] on div "Back to Dashboard Change Sender ID Customers Technicians Select a contact Outbo…" at bounding box center [581, 247] width 798 height 444
click at [111, 325] on div "Unavailable" at bounding box center [103, 320] width 79 height 18
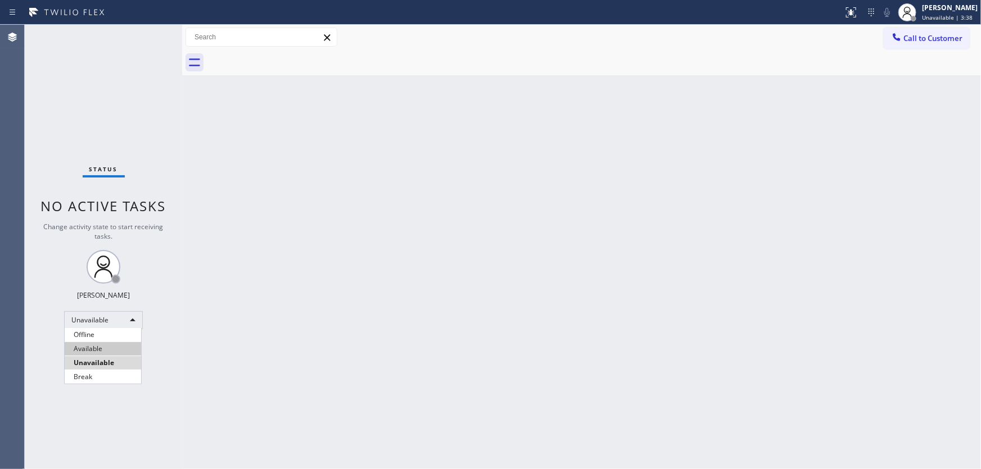
click at [106, 353] on li "Available" at bounding box center [103, 348] width 76 height 13
click at [233, 200] on div "Back to Dashboard Change Sender ID Customers Technicians Select a contact Outbo…" at bounding box center [581, 247] width 798 height 444
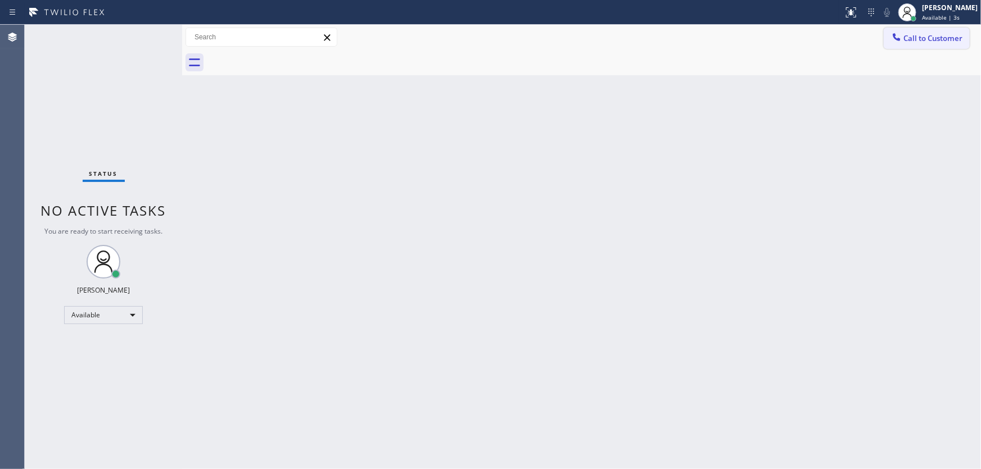
click at [922, 38] on span "Call to Customer" at bounding box center [932, 38] width 59 height 10
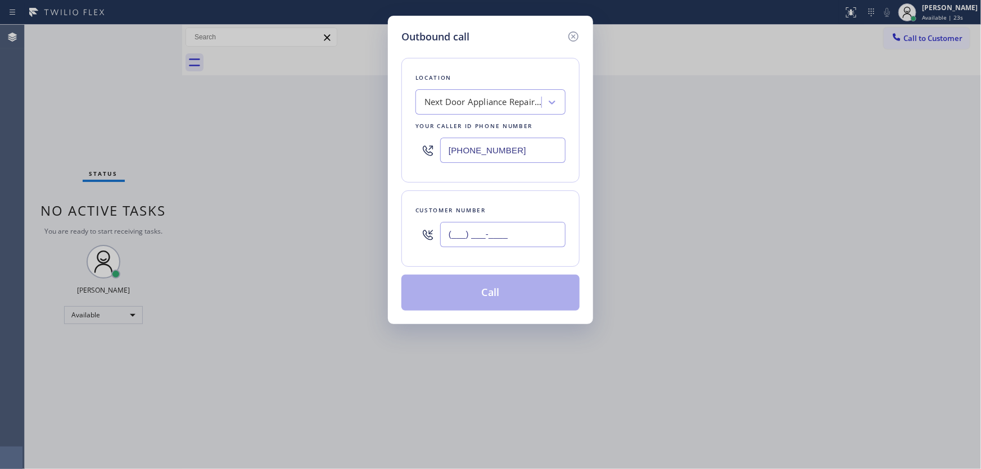
click at [503, 236] on input "(___) ___-____" at bounding box center [502, 234] width 125 height 25
paste input "708) 209-4708"
type input "(708) 209-4708"
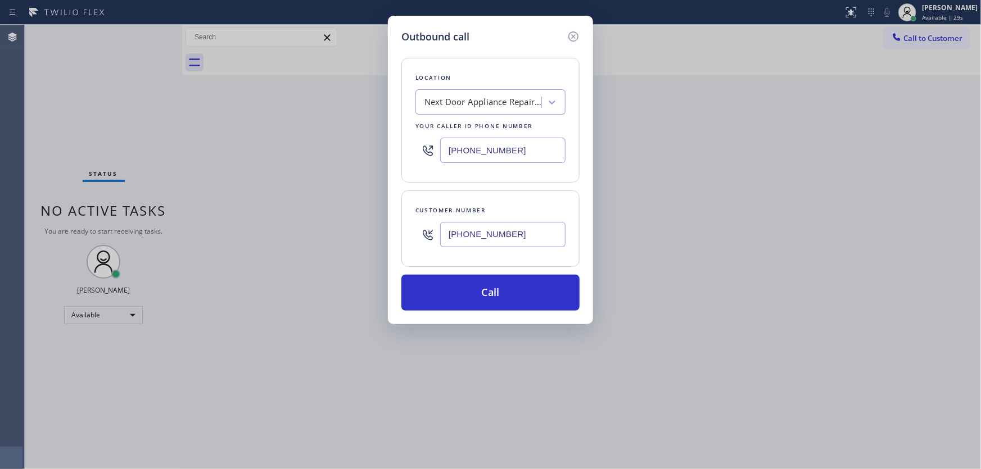
click at [485, 144] on input "(609) 710-8354" at bounding box center [502, 150] width 125 height 25
paste input "714) 462-1901"
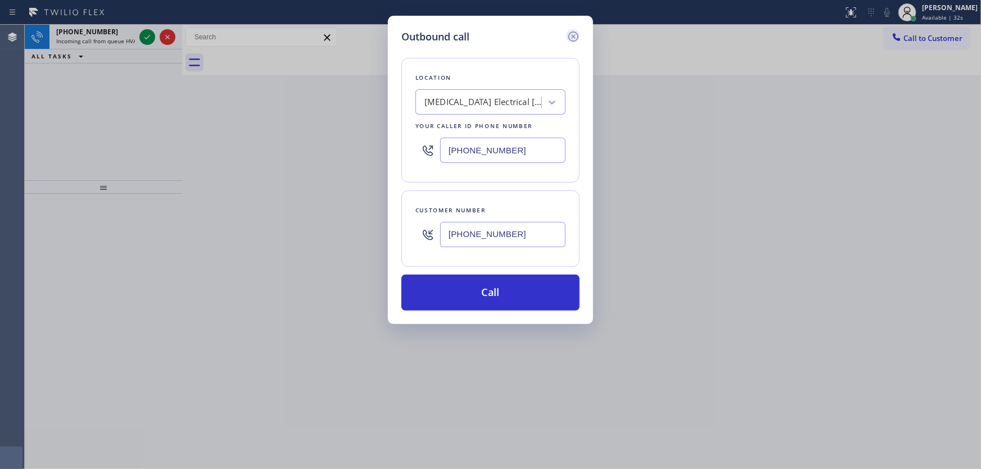
type input "(714) 462-1901"
click at [573, 37] on icon at bounding box center [573, 36] width 10 height 10
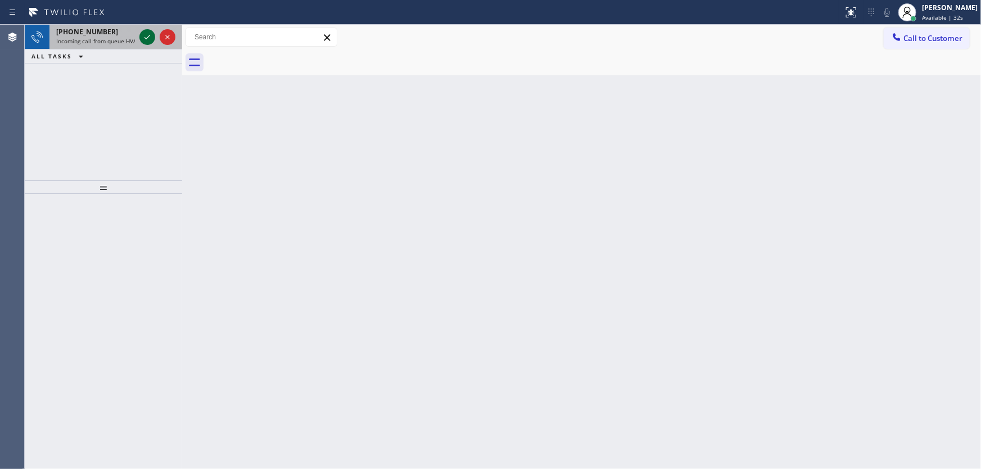
click at [143, 35] on icon at bounding box center [146, 36] width 13 height 13
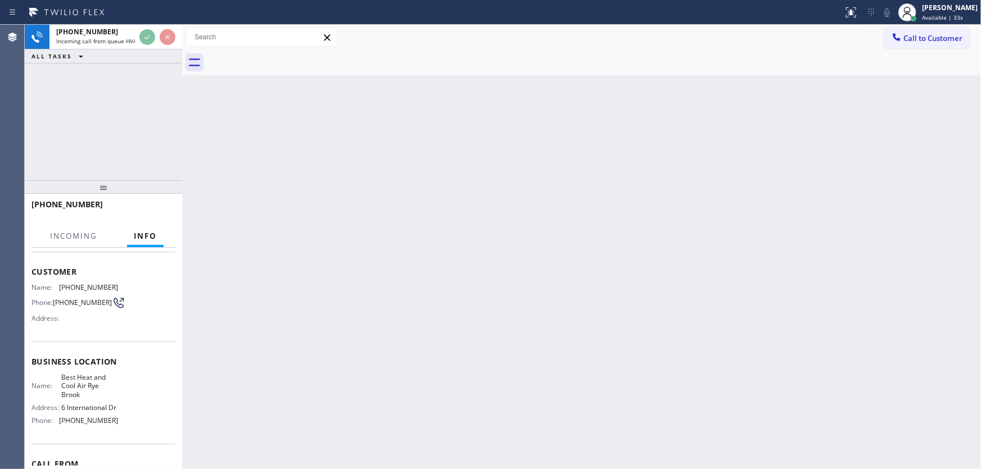
scroll to position [51, 0]
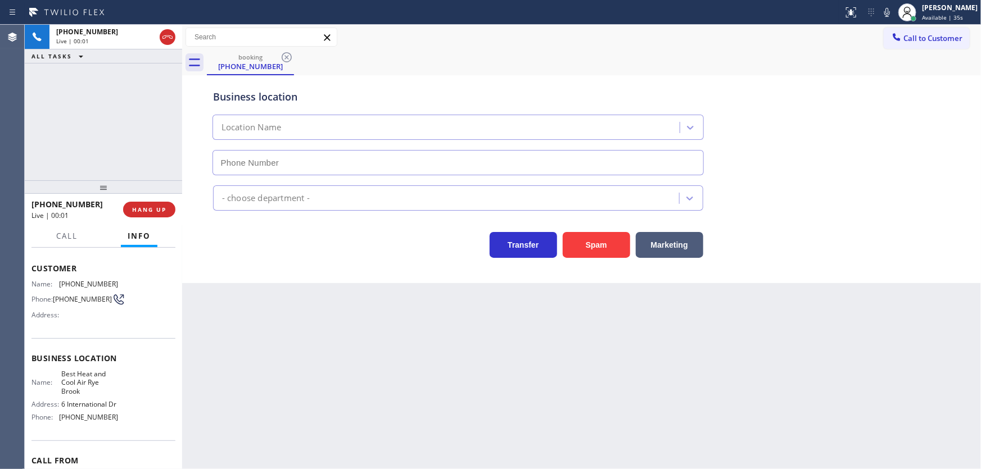
type input "(914) 996-4410"
click at [590, 249] on button "Spam" at bounding box center [595, 245] width 67 height 26
click at [913, 37] on span "Call to Customer" at bounding box center [932, 38] width 59 height 10
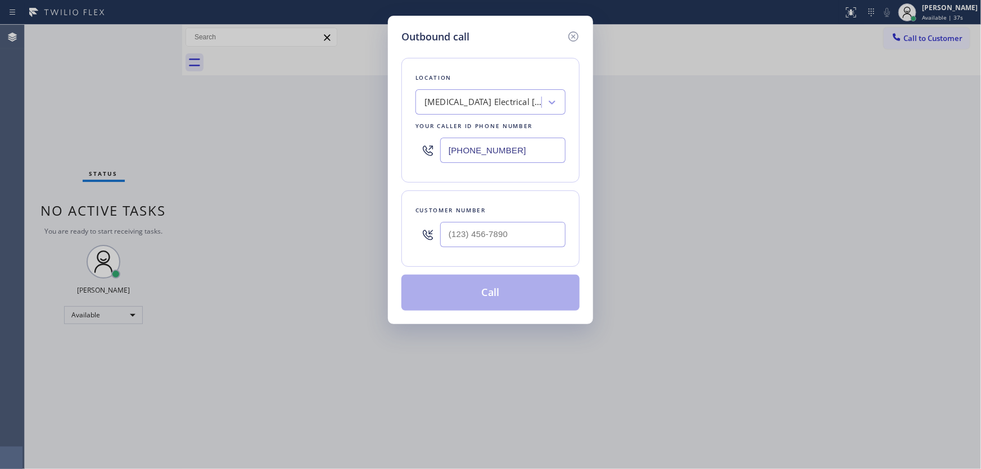
click at [490, 152] on input "(714) 462-1901" at bounding box center [502, 150] width 125 height 25
paste input "text"
type input "(714) 462-1901"
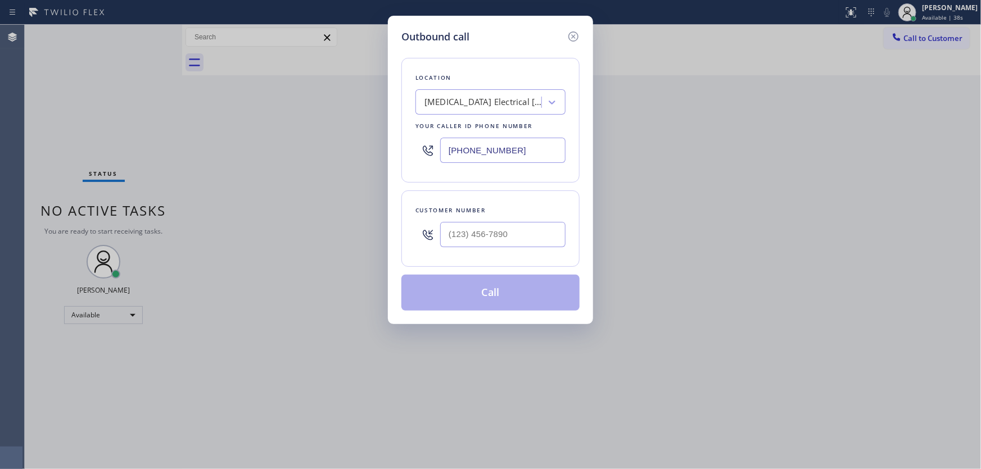
type input "(___) ___-____"
click at [473, 233] on input "(___) ___-____" at bounding box center [502, 234] width 125 height 25
paste input "708) 209-4708"
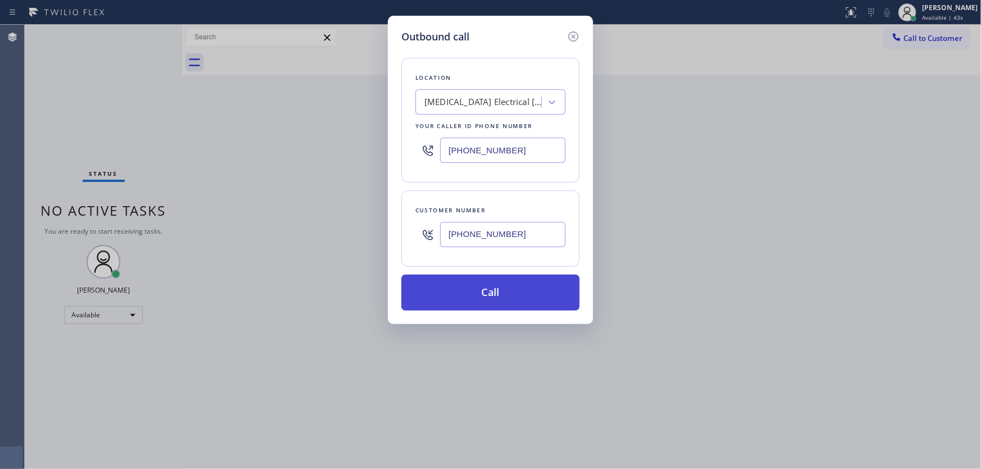
type input "(708) 209-4708"
click at [478, 291] on button "Call" at bounding box center [490, 293] width 178 height 36
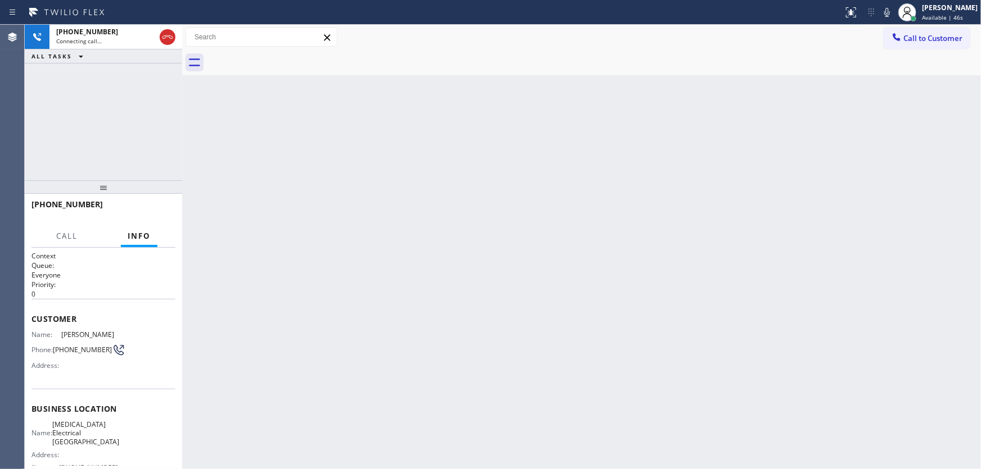
click at [59, 122] on div "+17082094708 Connecting call… ALL TASKS ALL TASKS ACTIVE TASKS TASKS IN WRAP UP" at bounding box center [103, 103] width 157 height 156
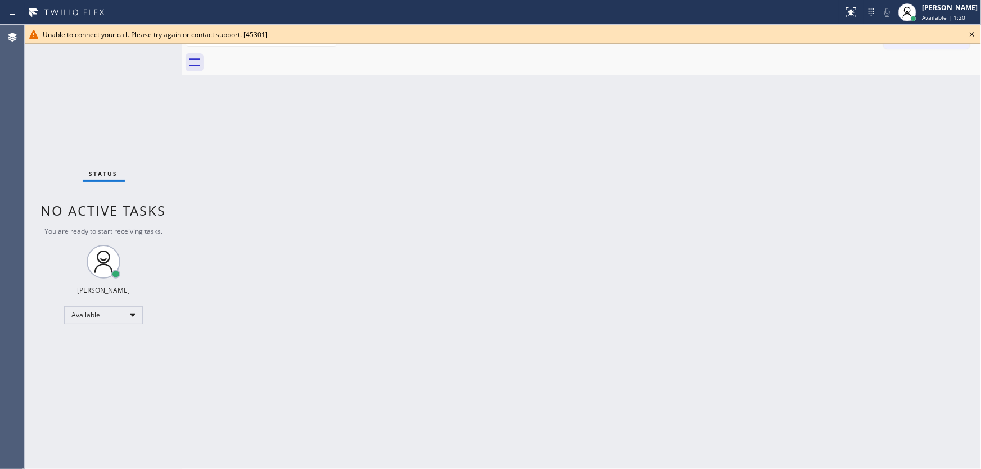
click at [975, 36] on icon at bounding box center [971, 34] width 13 height 13
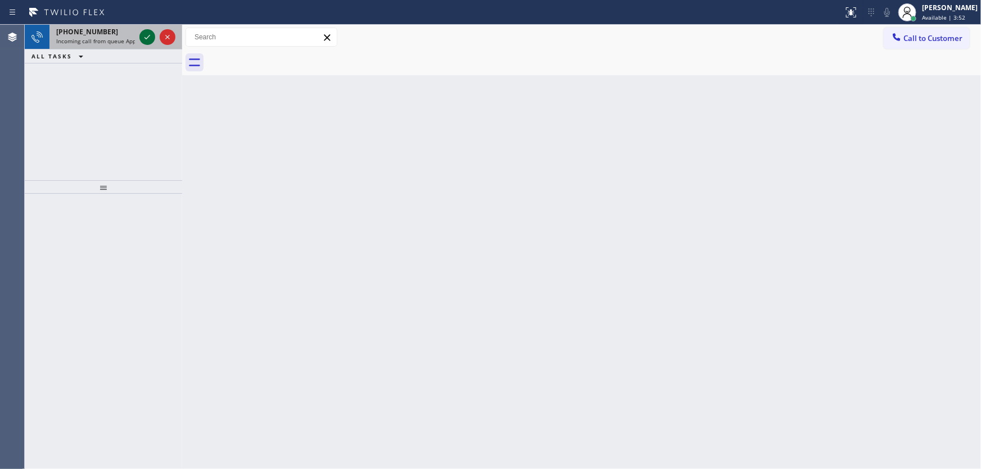
click at [143, 37] on icon at bounding box center [146, 36] width 13 height 13
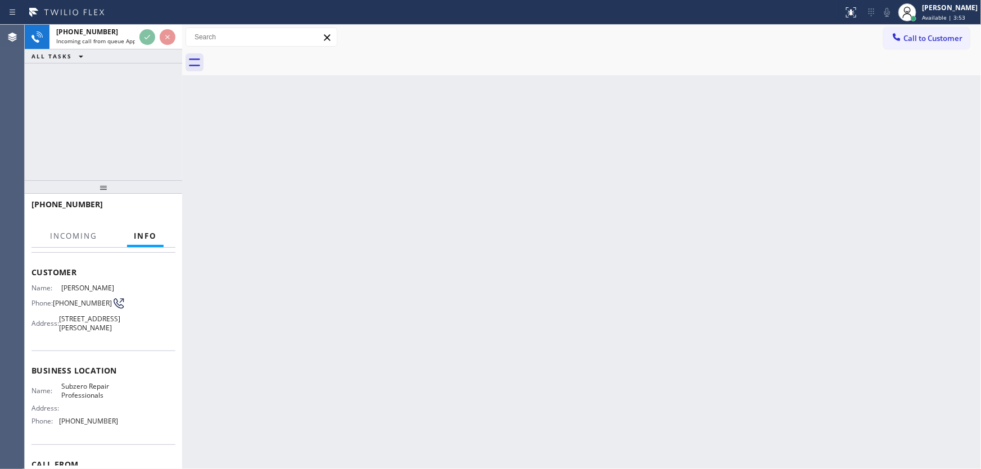
scroll to position [51, 0]
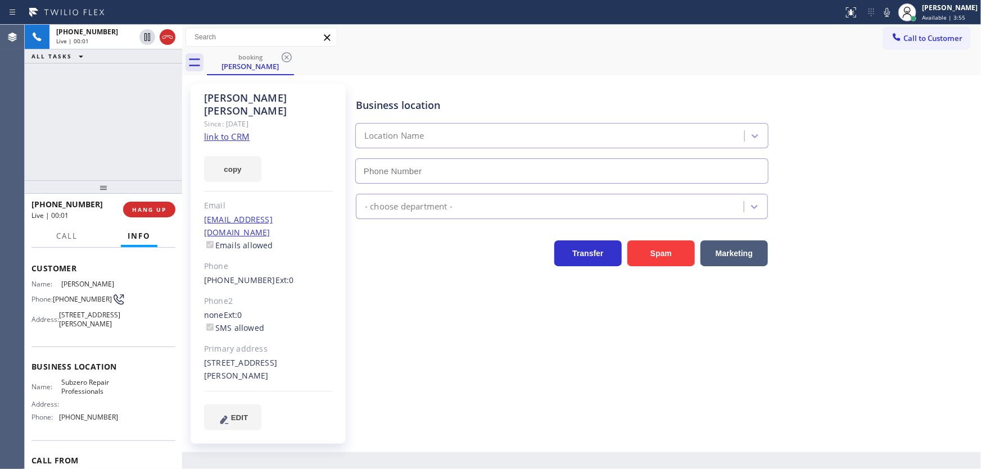
type input "(602) 691-7988"
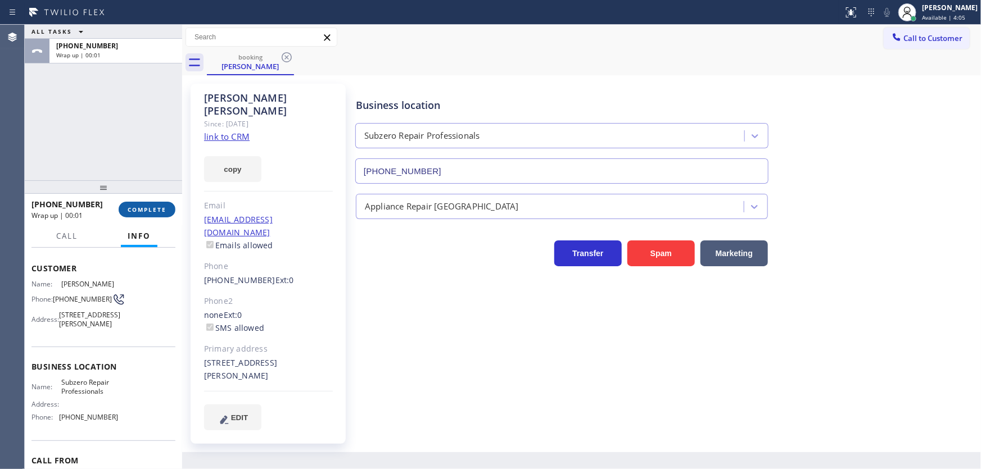
click at [168, 209] on button "COMPLETE" at bounding box center [147, 210] width 57 height 16
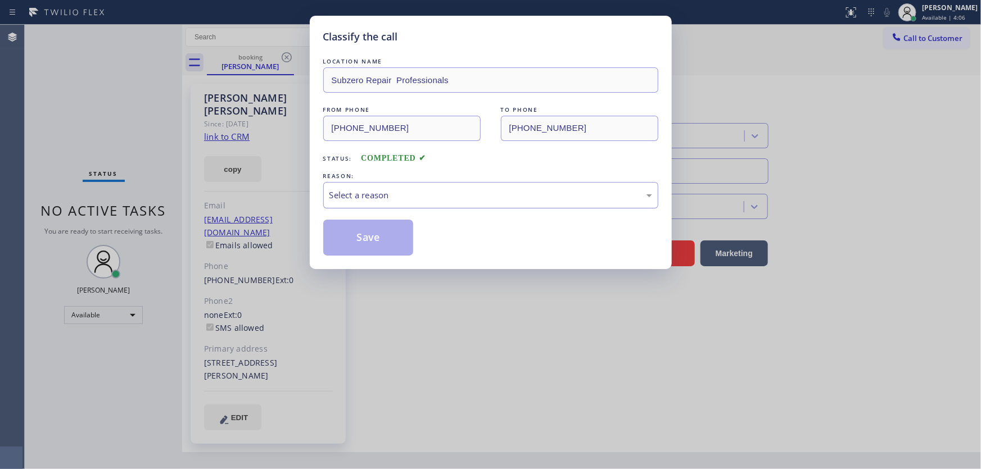
click at [369, 196] on div "Select a reason" at bounding box center [490, 195] width 323 height 13
click at [383, 234] on button "Save" at bounding box center [368, 238] width 90 height 36
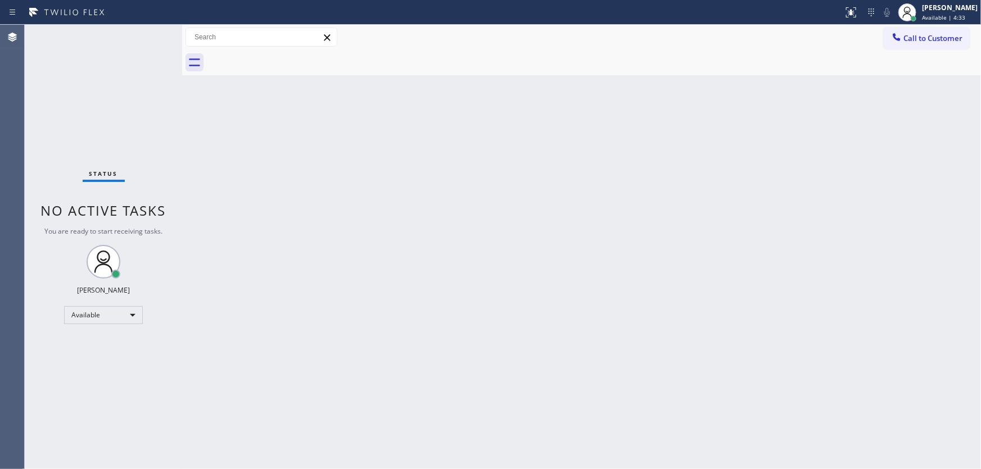
click at [108, 33] on div "Status No active tasks You are ready to start receiving tasks. [PERSON_NAME]" at bounding box center [103, 247] width 157 height 444
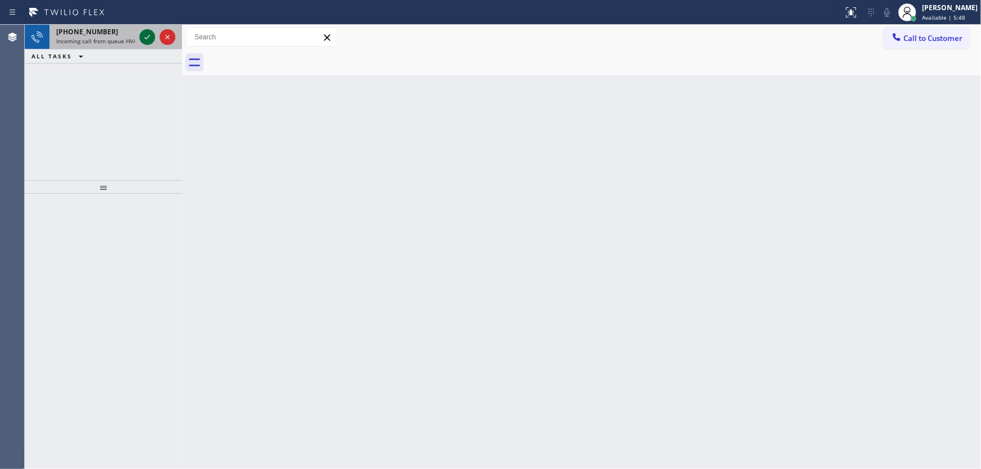
click at [153, 39] on icon at bounding box center [146, 36] width 13 height 13
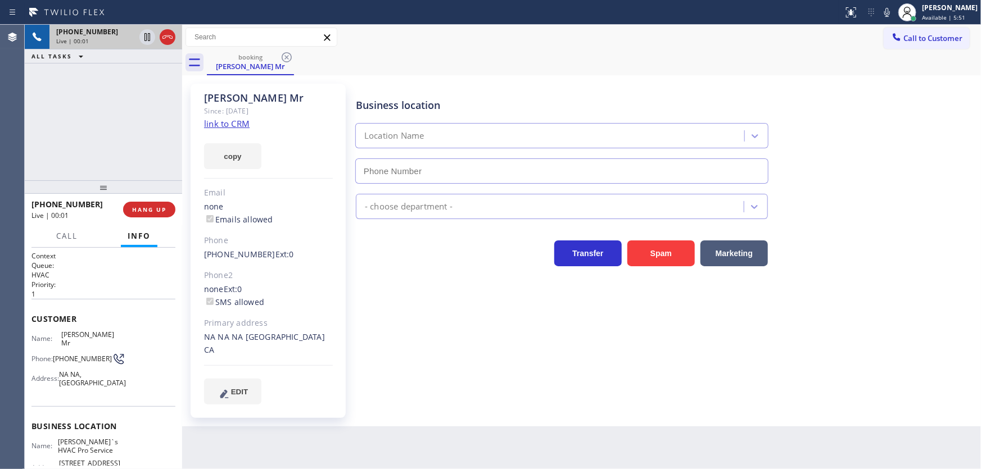
type input "(415) 527-5164"
click at [93, 135] on div "+16282135657 Live | 00:04 ALL TASKS ALL TASKS ACTIVE TASKS TASKS IN WRAP UP" at bounding box center [103, 103] width 157 height 156
drag, startPoint x: 106, startPoint y: 114, endPoint x: 114, endPoint y: 114, distance: 7.9
click at [106, 114] on div "+16282135657 Live | 00:10 ALL TASKS ALL TASKS ACTIVE TASKS TASKS IN WRAP UP" at bounding box center [103, 103] width 157 height 156
click at [225, 124] on link "link to CRM" at bounding box center [227, 123] width 46 height 11
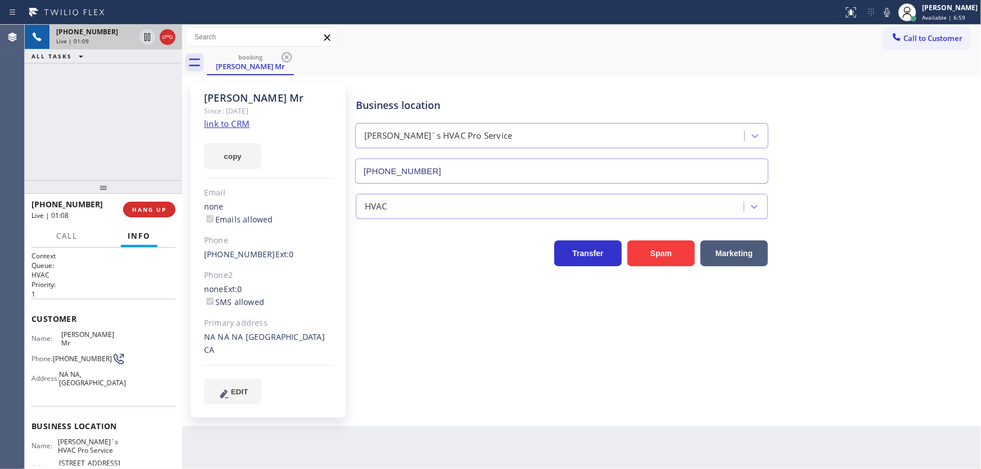
click at [122, 118] on div "+16282135657 Live | 01:09 ALL TASKS ALL TASKS ACTIVE TASKS TASKS IN WRAP UP" at bounding box center [103, 103] width 157 height 156
click at [156, 215] on button "HANG UP" at bounding box center [149, 210] width 52 height 16
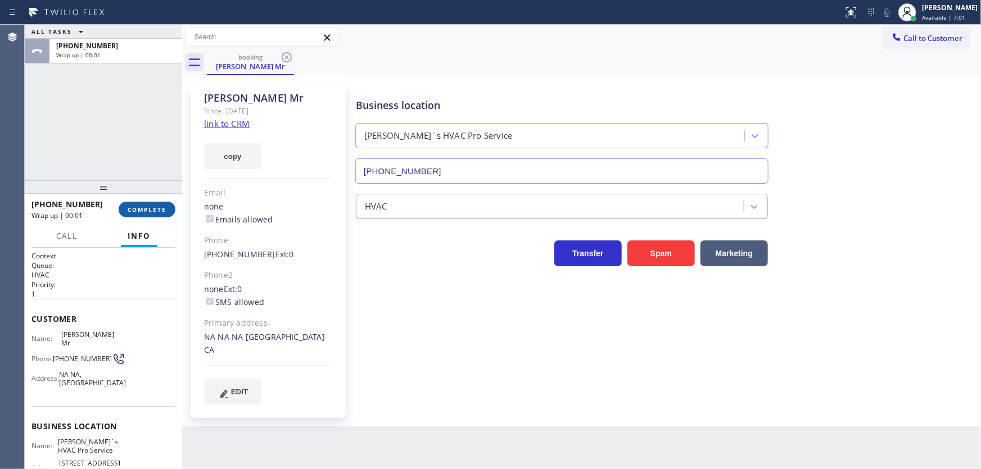
click at [156, 215] on button "COMPLETE" at bounding box center [147, 210] width 57 height 16
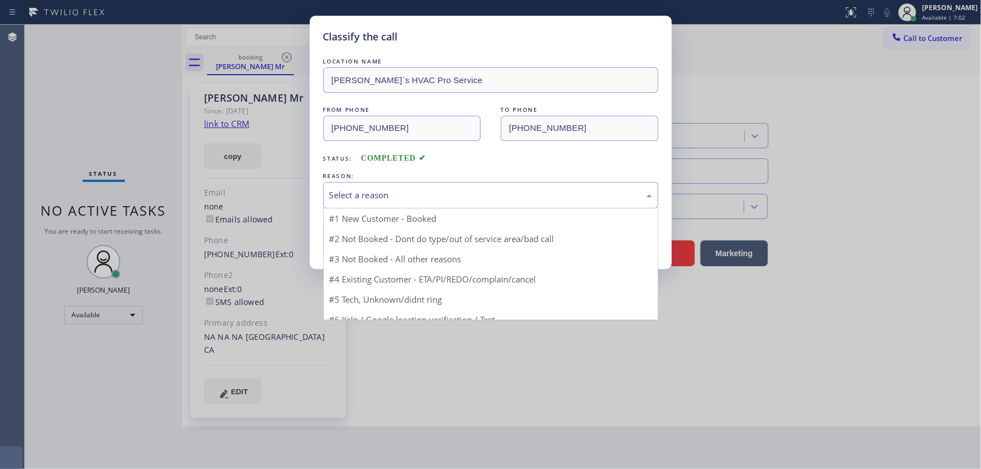
click at [406, 202] on div "Select a reason" at bounding box center [490, 195] width 335 height 26
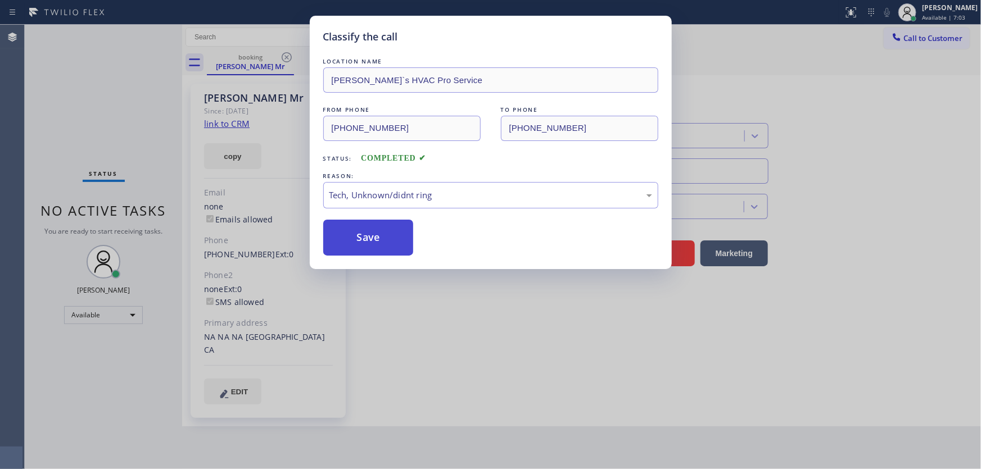
click at [374, 230] on button "Save" at bounding box center [368, 238] width 90 height 36
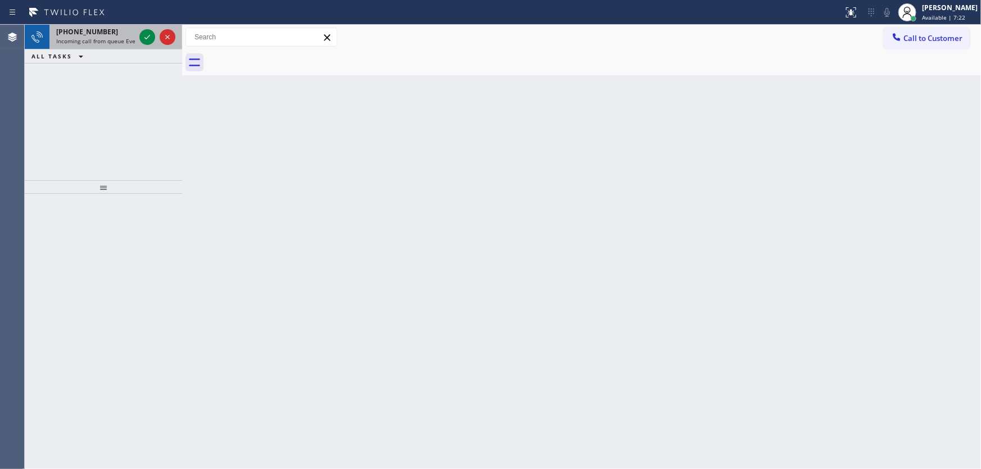
click at [116, 37] on span "Incoming call from queue Everybody" at bounding box center [104, 41] width 97 height 8
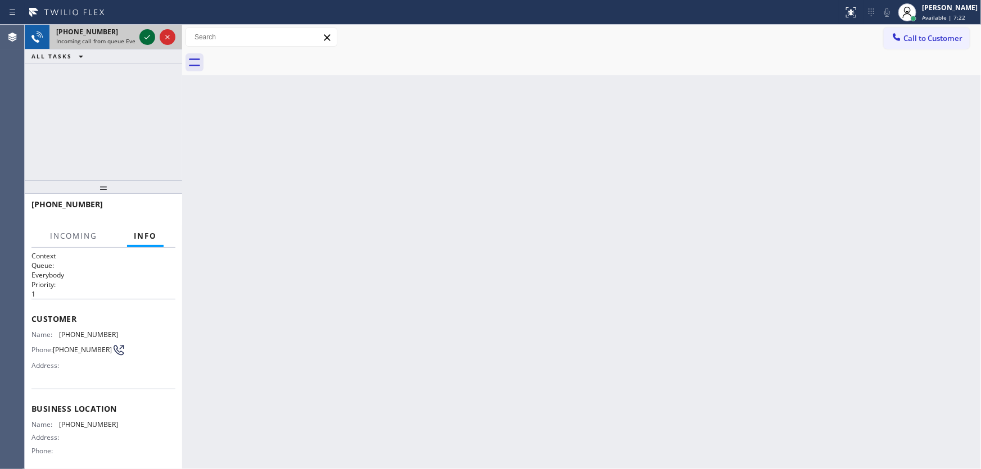
click at [148, 34] on icon at bounding box center [146, 36] width 13 height 13
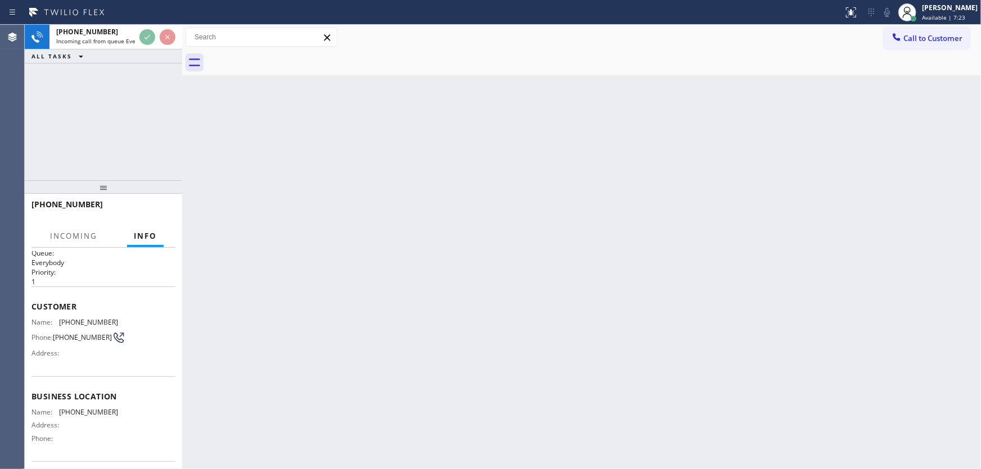
scroll to position [51, 0]
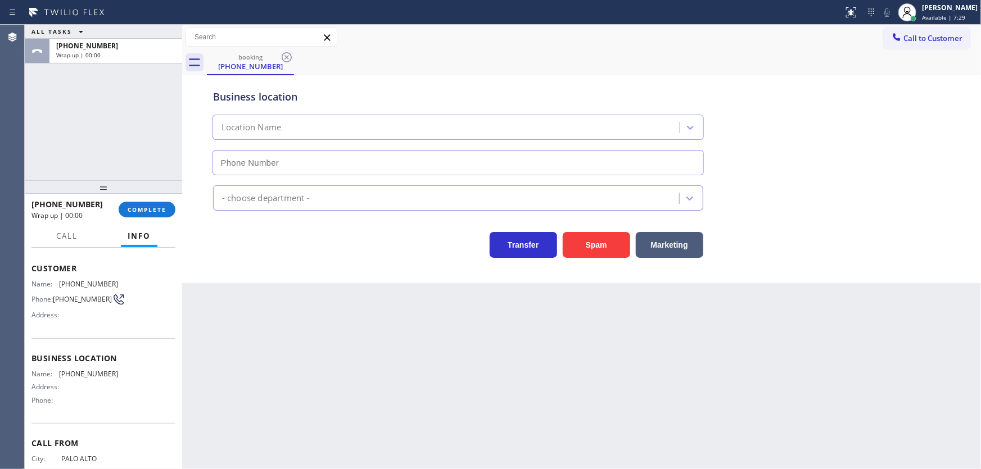
click at [71, 149] on div "ALL TASKS ALL TASKS ACTIVE TASKS TASKS IN WRAP UP +16502472785 Wrap up | 00:00" at bounding box center [103, 103] width 157 height 156
click at [163, 217] on div "+16502472785 Wrap up | 00:01 COMPLETE" at bounding box center [103, 209] width 144 height 29
click at [162, 211] on span "COMPLETE" at bounding box center [147, 210] width 39 height 8
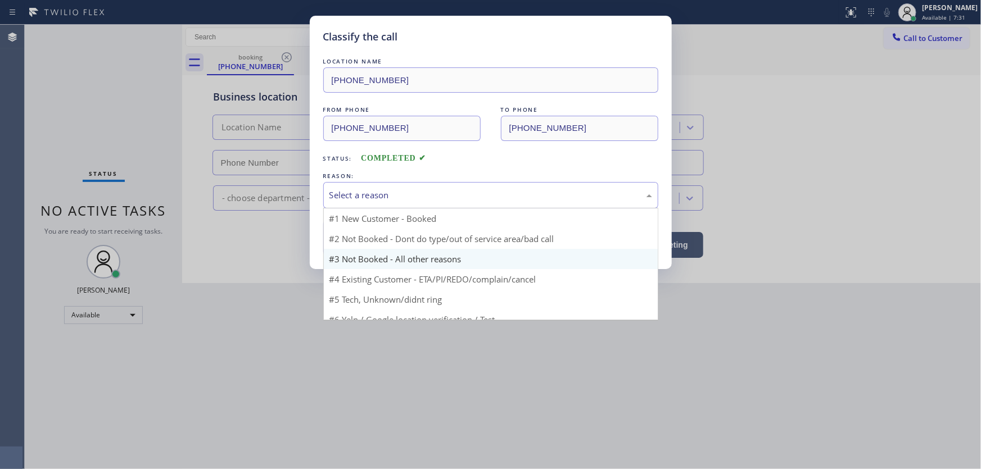
drag, startPoint x: 370, startPoint y: 192, endPoint x: 382, endPoint y: 252, distance: 60.7
click at [370, 193] on div "Select a reason" at bounding box center [490, 195] width 323 height 13
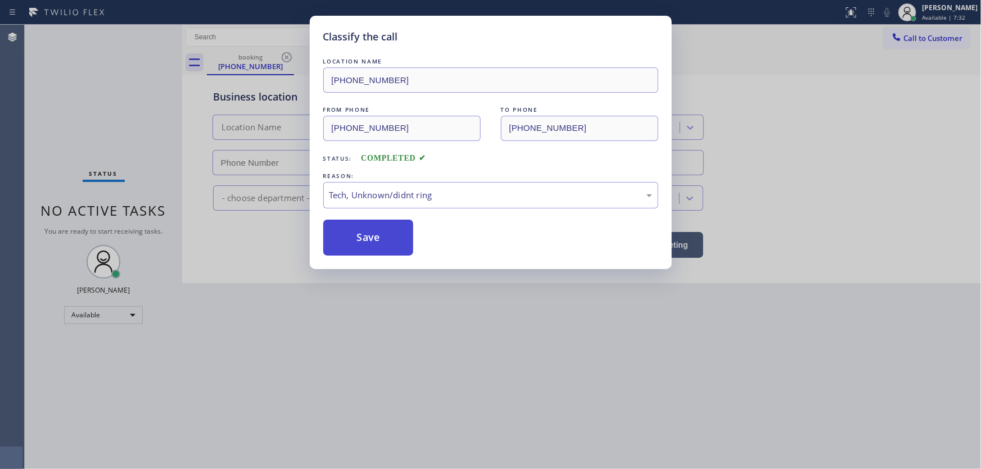
click at [367, 242] on button "Save" at bounding box center [368, 238] width 90 height 36
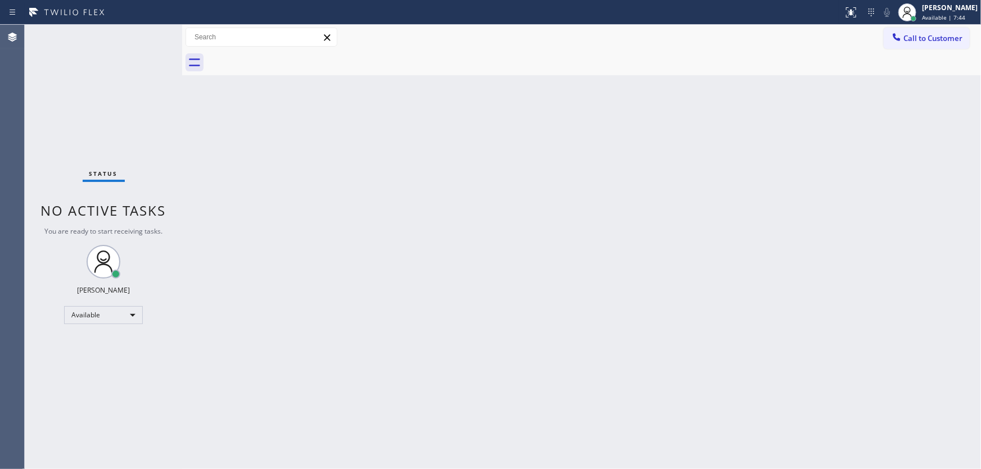
click at [158, 43] on div "Status No active tasks You are ready to start receiving tasks. [PERSON_NAME]" at bounding box center [103, 247] width 157 height 444
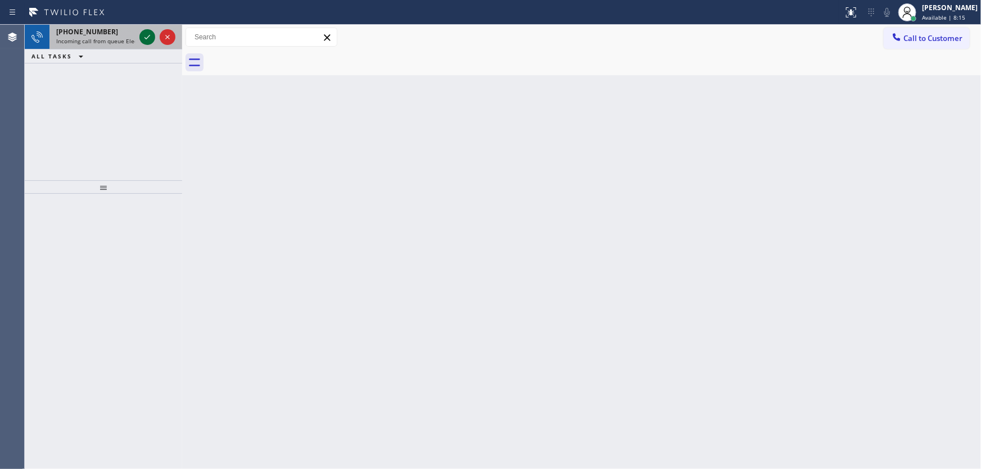
click at [143, 34] on icon at bounding box center [146, 36] width 13 height 13
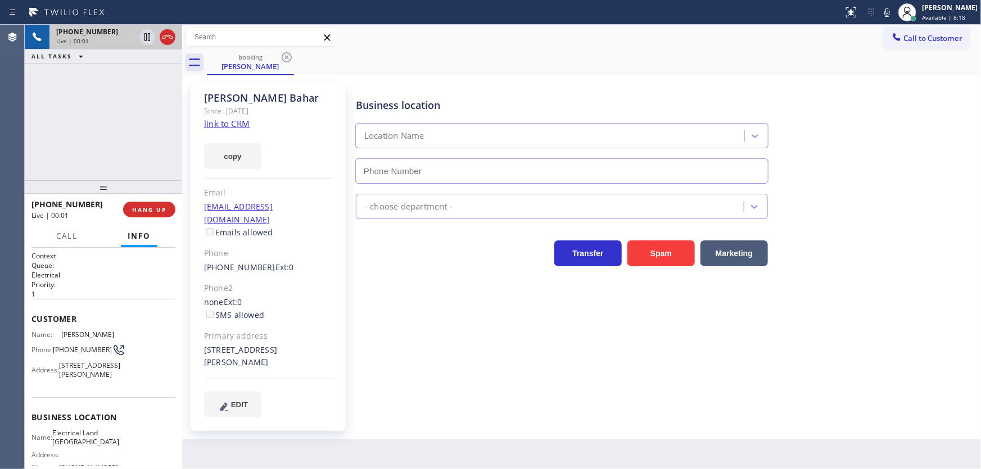
type input "(626) 247-3015"
click at [7, 125] on div "Agent Desktop" at bounding box center [12, 247] width 24 height 444
click at [230, 128] on link "link to CRM" at bounding box center [227, 123] width 46 height 11
click at [102, 135] on div "+12139248707 Live | 01:48 ALL TASKS ALL TASKS ACTIVE TASKS TASKS IN WRAP UP" at bounding box center [103, 103] width 157 height 156
click at [69, 326] on div "Customer Name: Shawn Bahar Phone: (213) 924-8707 Address: 991 N Hudson Ave, Pas…" at bounding box center [103, 348] width 144 height 98
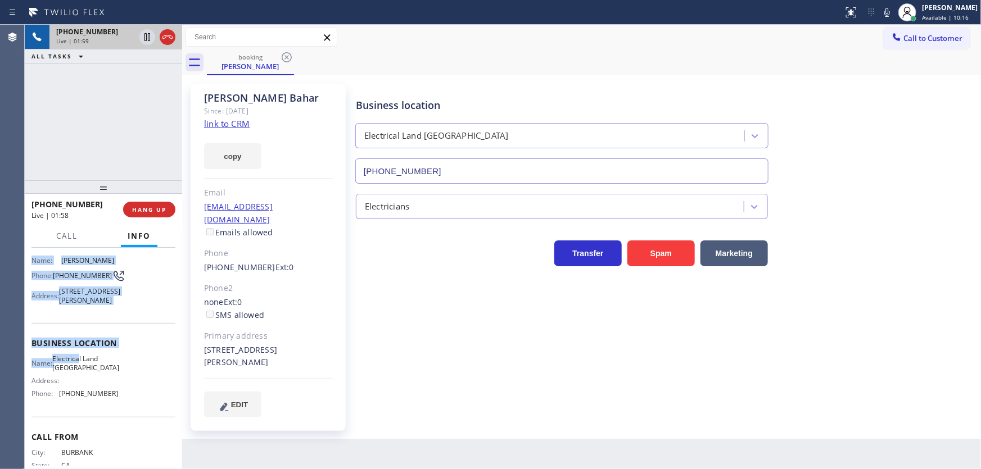
scroll to position [102, 0]
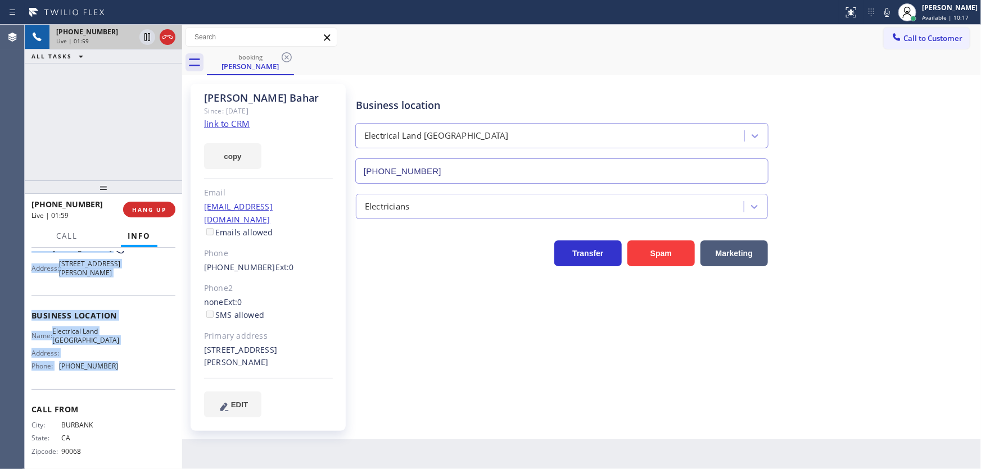
drag, startPoint x: 34, startPoint y: 320, endPoint x: 125, endPoint y: 384, distance: 111.3
click at [125, 385] on div "Context Queue: Electrical Priority: 1 Customer Name: Shawn Bahar Phone: (213) 9…" at bounding box center [103, 359] width 157 height 222
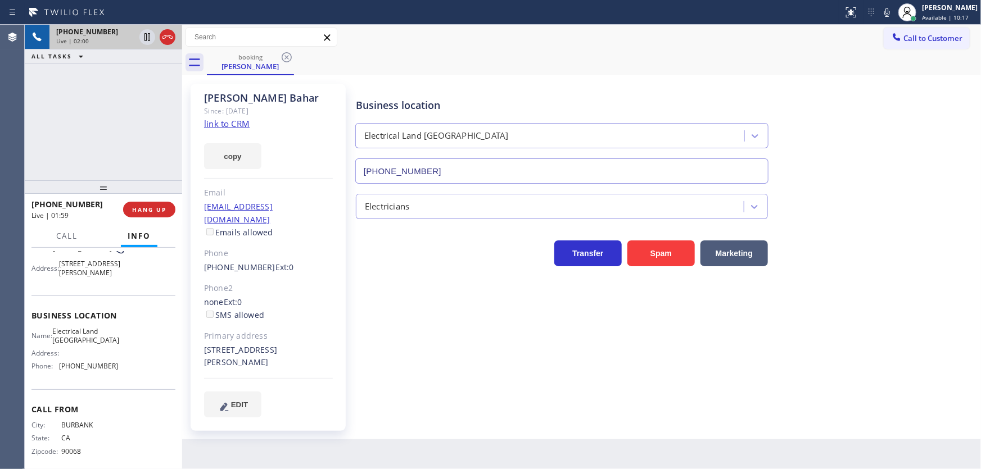
click at [96, 152] on div "+12139248707 Live | 02:00 ALL TASKS ALL TASKS ACTIVE TASKS TASKS IN WRAP UP" at bounding box center [103, 103] width 157 height 156
click at [141, 97] on div "+12139248707 Live | 02:26 ALL TASKS ALL TASKS ACTIVE TASKS TASKS IN WRAP UP" at bounding box center [103, 103] width 157 height 156
click at [893, 16] on icon at bounding box center [886, 12] width 13 height 13
click at [150, 102] on div "+12139248707 Live | 02:29 ALL TASKS ALL TASKS ACTIVE TASKS TASKS IN WRAP UP" at bounding box center [103, 103] width 157 height 156
click at [147, 39] on icon at bounding box center [146, 36] width 13 height 13
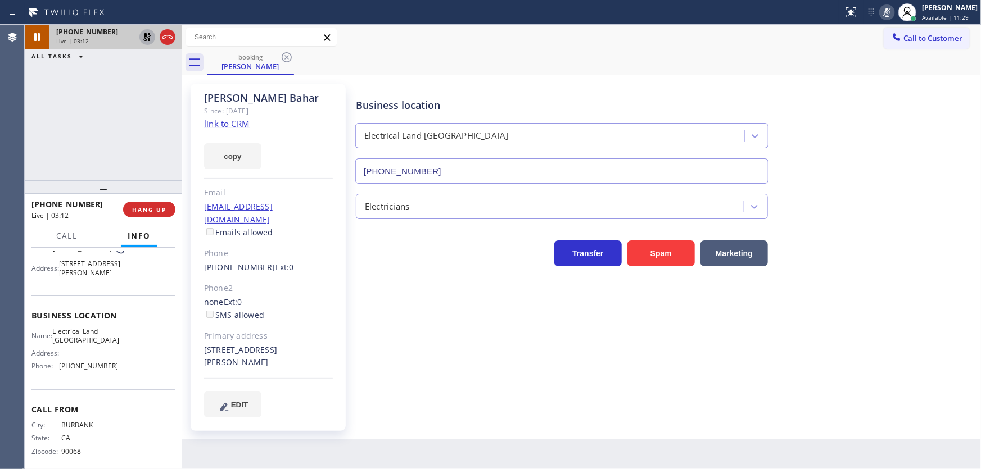
click at [107, 139] on div "+12139248707 Live | 03:12 ALL TASKS ALL TASKS ACTIVE TASKS TASKS IN WRAP UP" at bounding box center [103, 103] width 157 height 156
click at [15, 134] on div "Agent Desktop" at bounding box center [12, 247] width 24 height 444
click at [146, 35] on icon at bounding box center [147, 37] width 8 height 8
click at [890, 13] on icon at bounding box center [886, 12] width 13 height 13
click at [71, 108] on div "+12139248707 Live | 04:10 ALL TASKS ALL TASKS ACTIVE TASKS TASKS IN WRAP UP" at bounding box center [103, 103] width 157 height 156
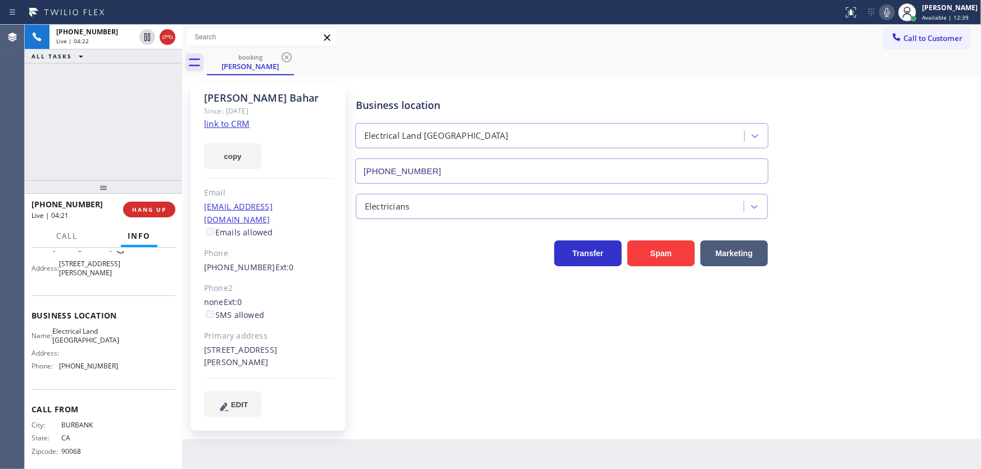
click at [52, 117] on div "+12139248707 Live | 04:22 ALL TASKS ALL TASKS ACTIVE TASKS TASKS IN WRAP UP" at bounding box center [103, 103] width 157 height 156
click at [893, 15] on icon at bounding box center [886, 12] width 13 height 13
click at [151, 115] on div "+12139248707 Live | 05:32 ALL TASKS ALL TASKS ACTIVE TASKS TASKS IN WRAP UP" at bounding box center [103, 103] width 157 height 156
click at [130, 127] on div "+12139248707 Live | 07:45 ALL TASKS ALL TASKS ACTIVE TASKS TASKS IN WRAP UP" at bounding box center [103, 103] width 157 height 156
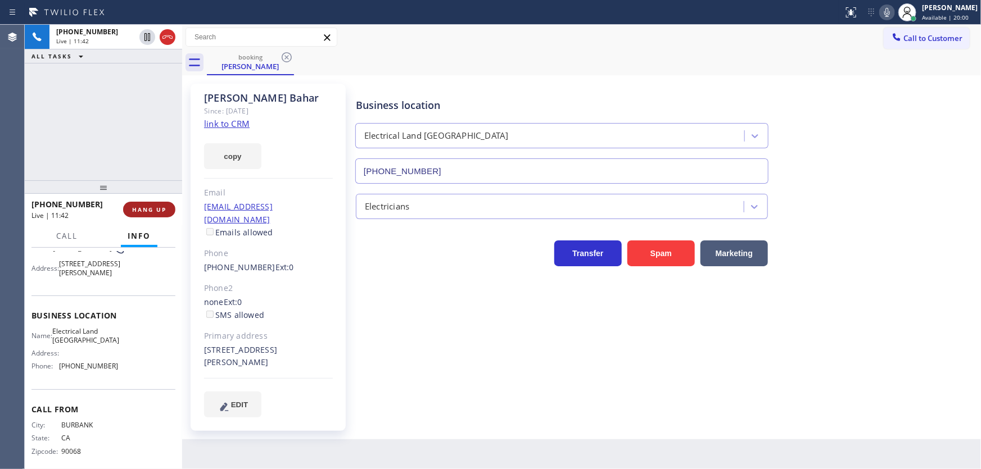
click at [157, 209] on span "HANG UP" at bounding box center [149, 210] width 34 height 8
click at [108, 139] on div "+12139248707 Live | 11:43 ALL TASKS ALL TASKS ACTIVE TASKS TASKS IN WRAP UP" at bounding box center [103, 103] width 157 height 156
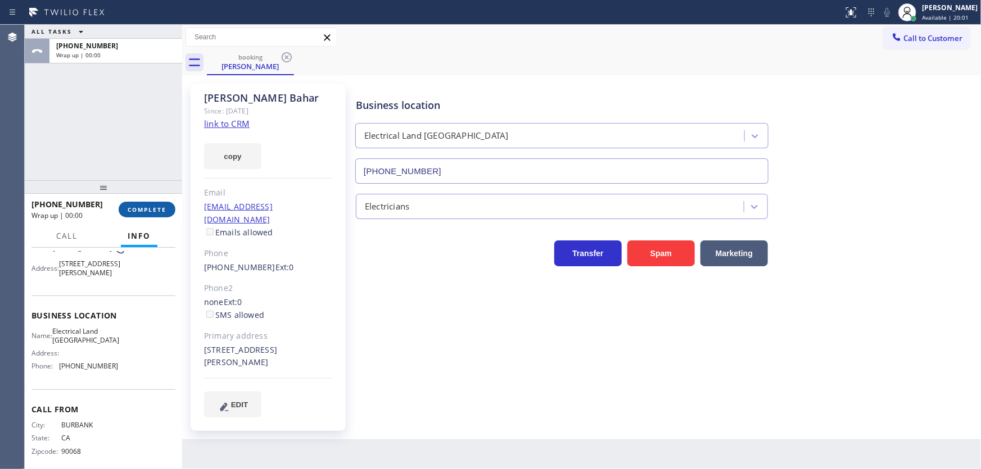
drag, startPoint x: 152, startPoint y: 207, endPoint x: 158, endPoint y: 208, distance: 6.2
click at [152, 208] on span "COMPLETE" at bounding box center [147, 210] width 39 height 8
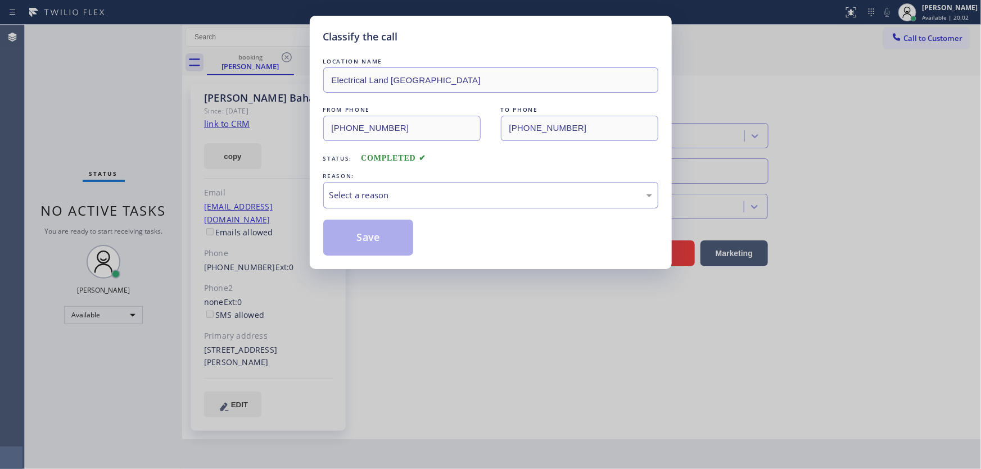
drag, startPoint x: 348, startPoint y: 197, endPoint x: 350, endPoint y: 206, distance: 9.1
click at [350, 198] on div "Select a reason" at bounding box center [490, 195] width 323 height 13
click at [357, 241] on button "Save" at bounding box center [368, 238] width 90 height 36
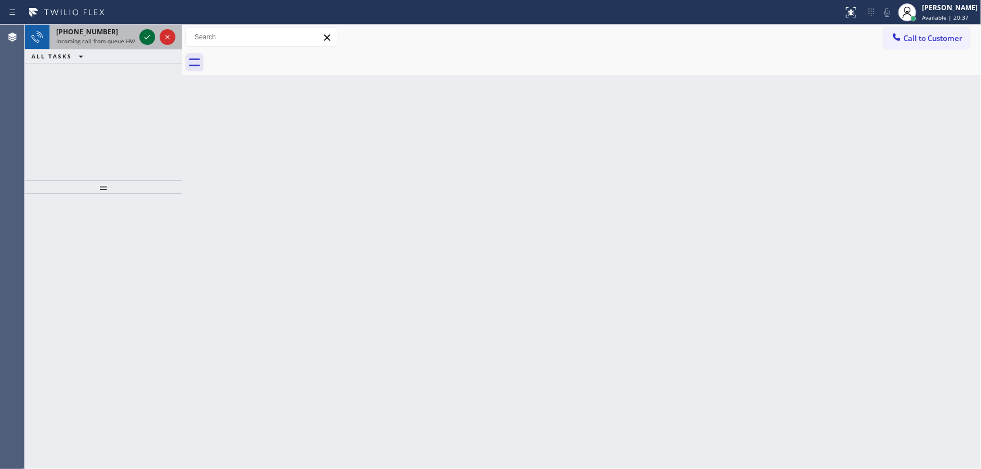
click at [143, 39] on icon at bounding box center [146, 36] width 13 height 13
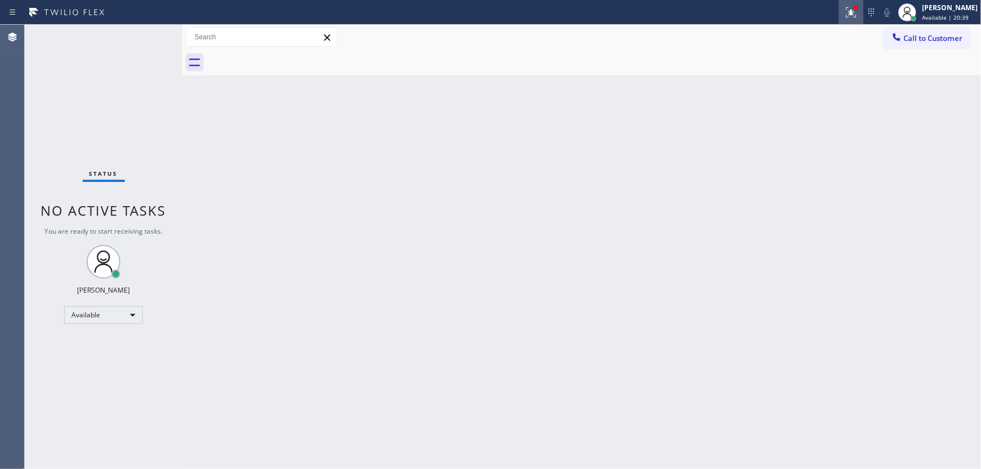
click at [850, 12] on div at bounding box center [850, 12] width 25 height 13
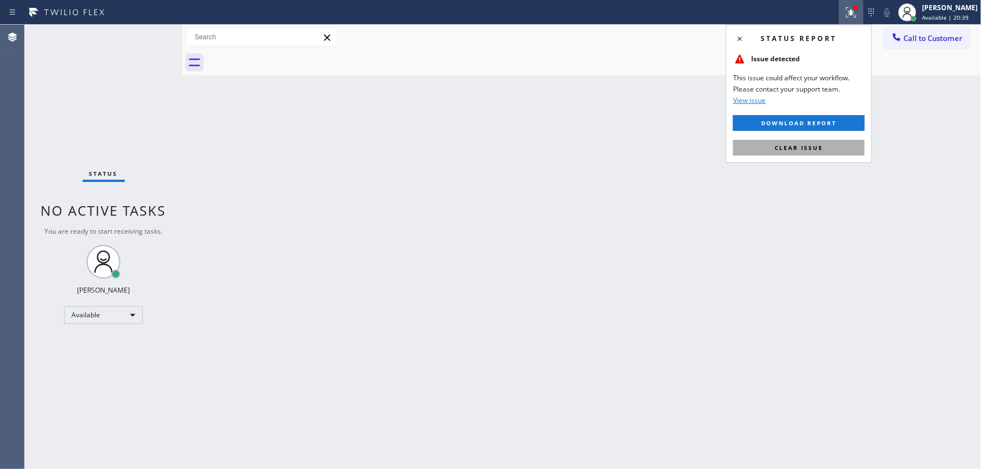
click at [764, 150] on button "Clear issue" at bounding box center [798, 148] width 131 height 16
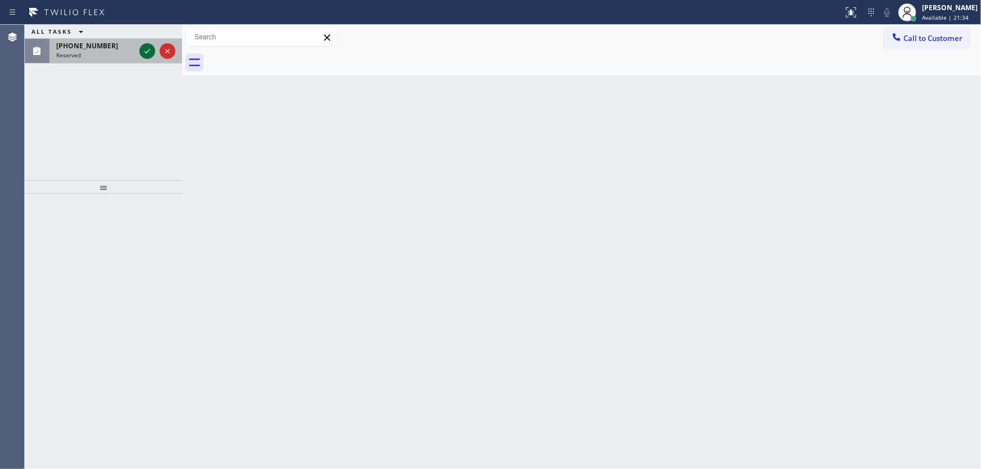
click at [144, 48] on icon at bounding box center [146, 50] width 13 height 13
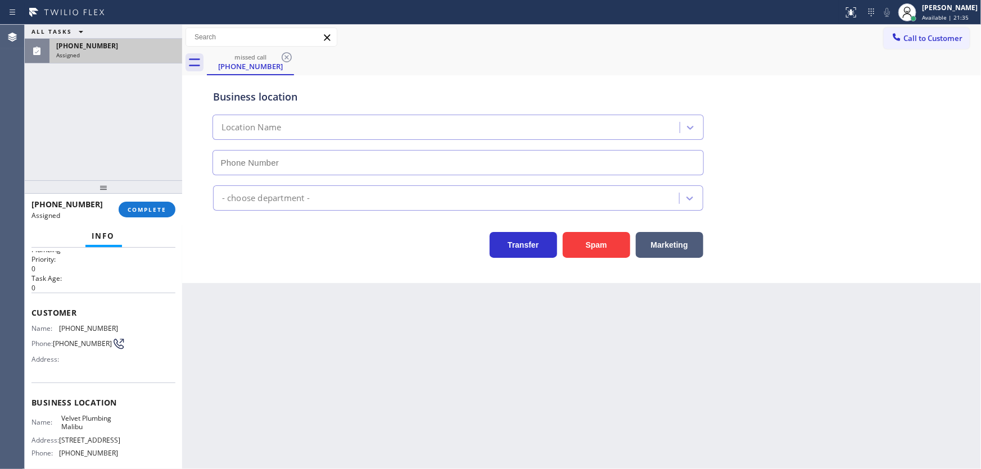
scroll to position [51, 0]
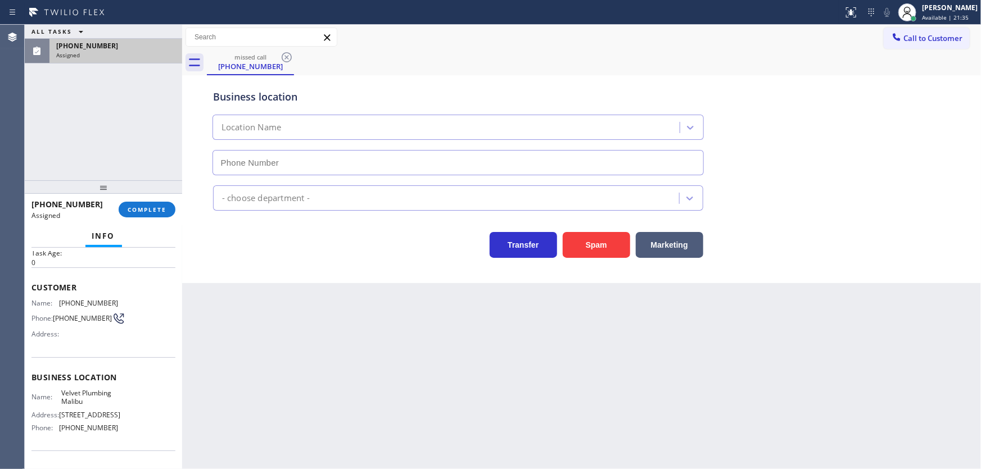
type input "(310) 388-3916"
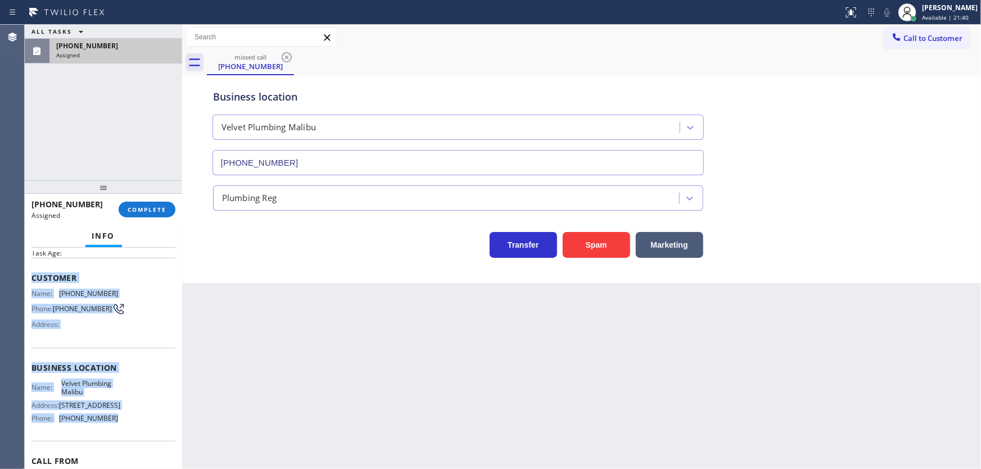
drag, startPoint x: 44, startPoint y: 291, endPoint x: 129, endPoint y: 432, distance: 164.6
click at [129, 432] on div "Context Queue: Plumbing Priority: 0 Task Age: Customer Name: (771) 772-6616 Pho…" at bounding box center [103, 359] width 157 height 222
click at [163, 203] on button "COMPLETE" at bounding box center [147, 210] width 57 height 16
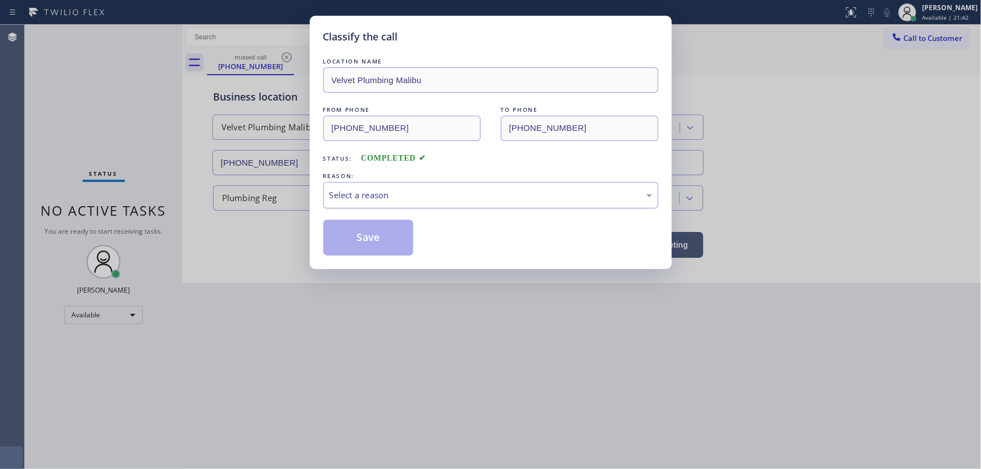
drag, startPoint x: 361, startPoint y: 193, endPoint x: 369, endPoint y: 197, distance: 9.3
click at [366, 194] on div "Select a reason" at bounding box center [490, 195] width 323 height 13
click at [376, 230] on button "Save" at bounding box center [368, 238] width 90 height 36
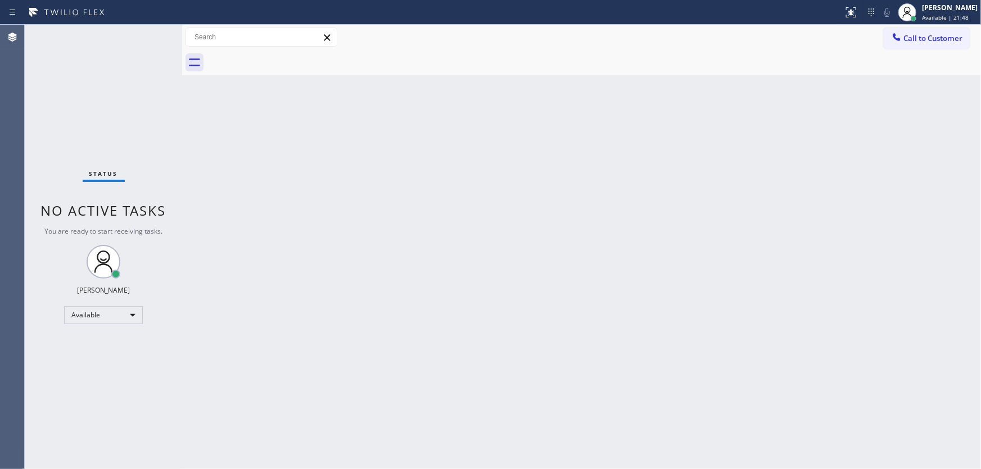
click at [914, 39] on span "Call to Customer" at bounding box center [932, 38] width 59 height 10
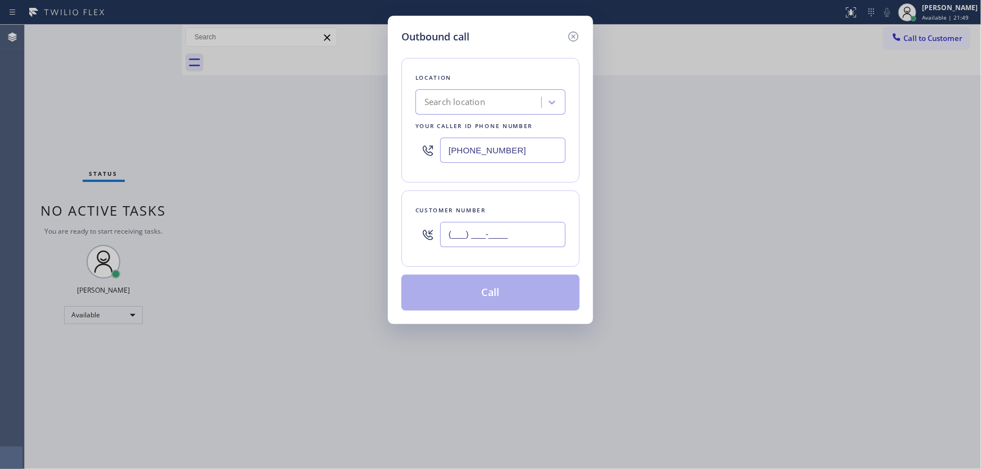
click at [528, 223] on input "(___) ___-____" at bounding box center [502, 234] width 125 height 25
paste input "771) 772-6616"
type input "(771) 772-6616"
click at [530, 157] on input "(424) 347-6066" at bounding box center [502, 150] width 125 height 25
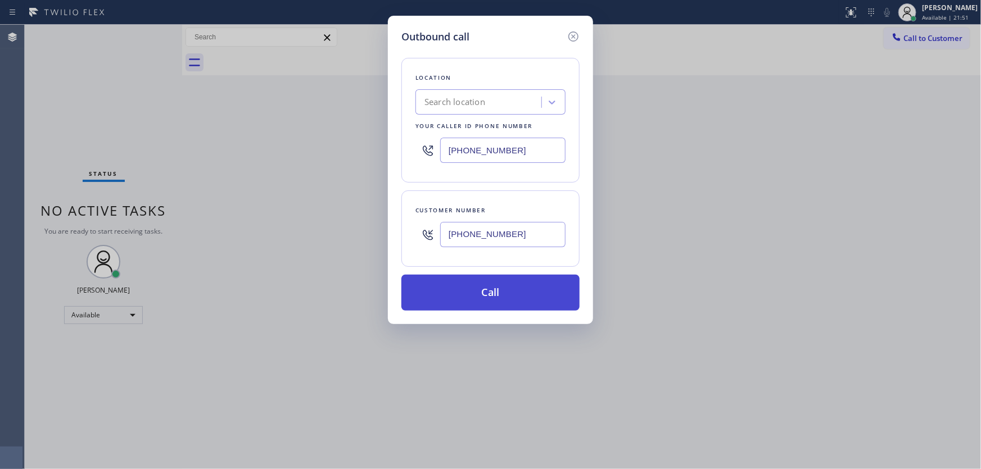
paste input "310) 388-391"
type input "(310) 388-3916"
click at [487, 297] on button "Call" at bounding box center [490, 293] width 178 height 36
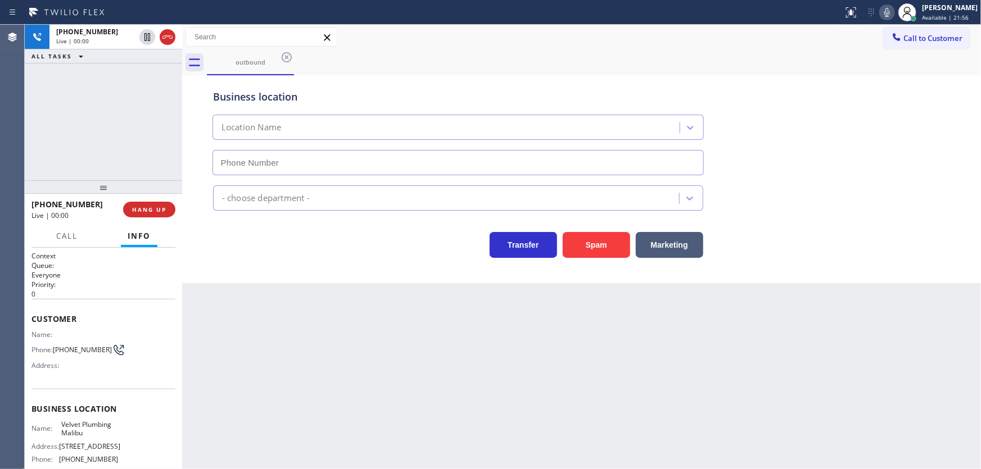
type input "(310) 388-3916"
click at [61, 139] on div "+17717726616 Live | 00:01 ALL TASKS ALL TASKS ACTIVE TASKS TASKS IN WRAP UP" at bounding box center [103, 103] width 157 height 156
click at [158, 204] on button "HANG UP" at bounding box center [149, 210] width 52 height 16
click at [157, 214] on button "HANG UP" at bounding box center [149, 210] width 52 height 16
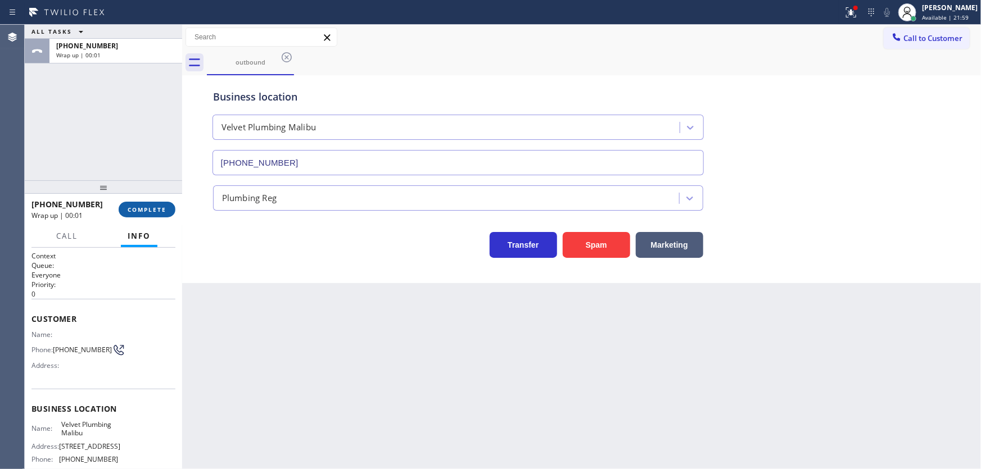
click at [157, 210] on span "COMPLETE" at bounding box center [147, 210] width 39 height 8
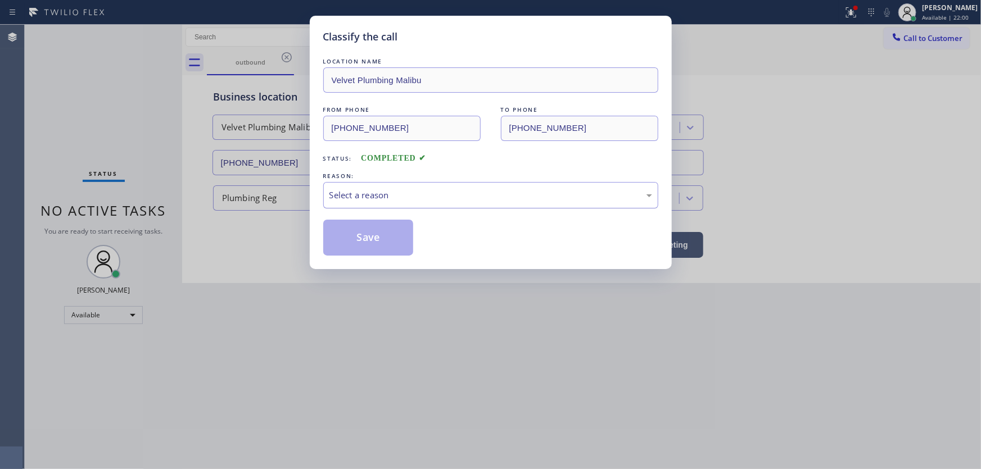
drag, startPoint x: 360, startPoint y: 192, endPoint x: 373, endPoint y: 206, distance: 18.7
click at [364, 196] on div "Select a reason" at bounding box center [490, 195] width 323 height 13
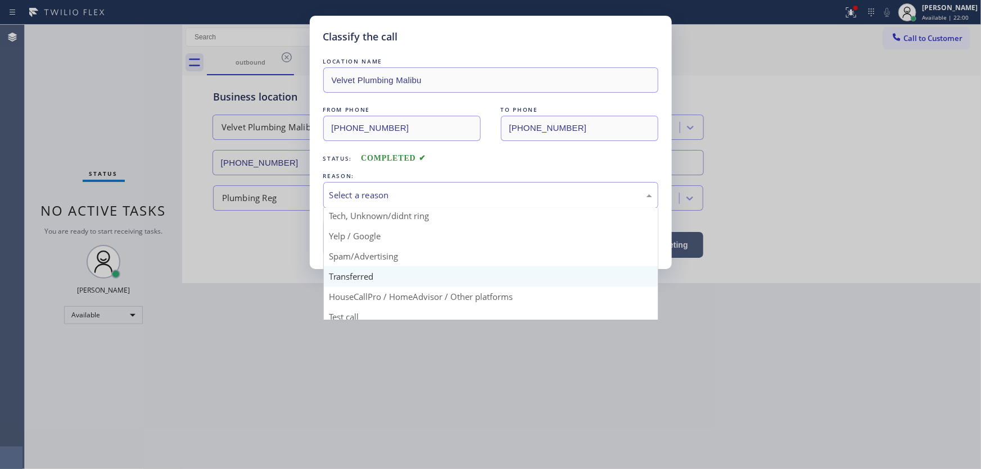
scroll to position [75, 0]
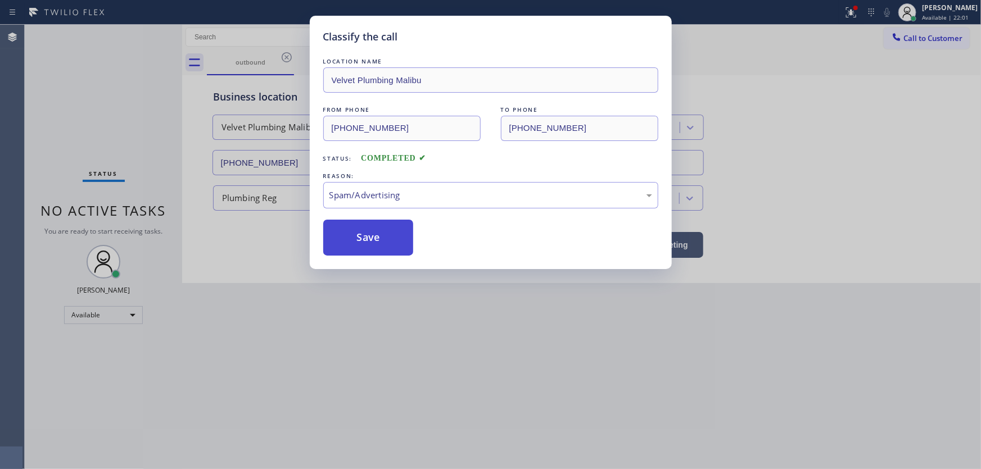
click at [365, 242] on button "Save" at bounding box center [368, 238] width 90 height 36
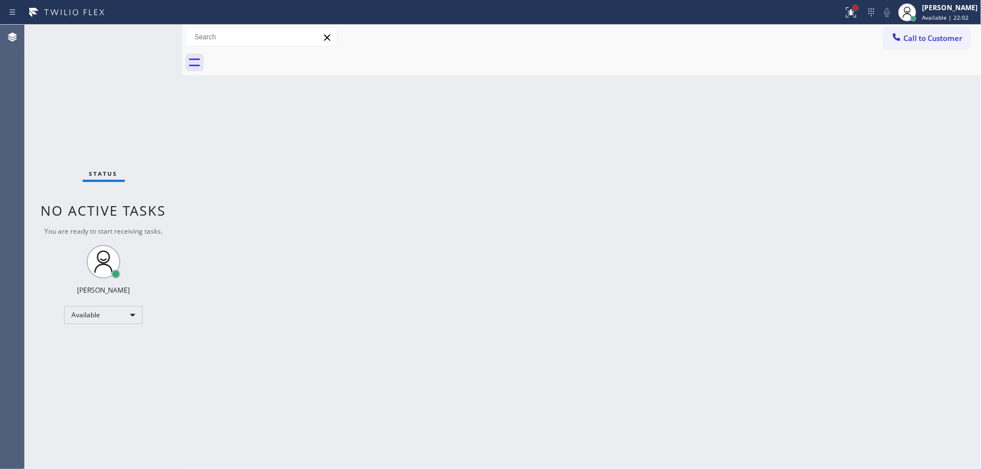
click at [857, 8] on div at bounding box center [855, 8] width 4 height 4
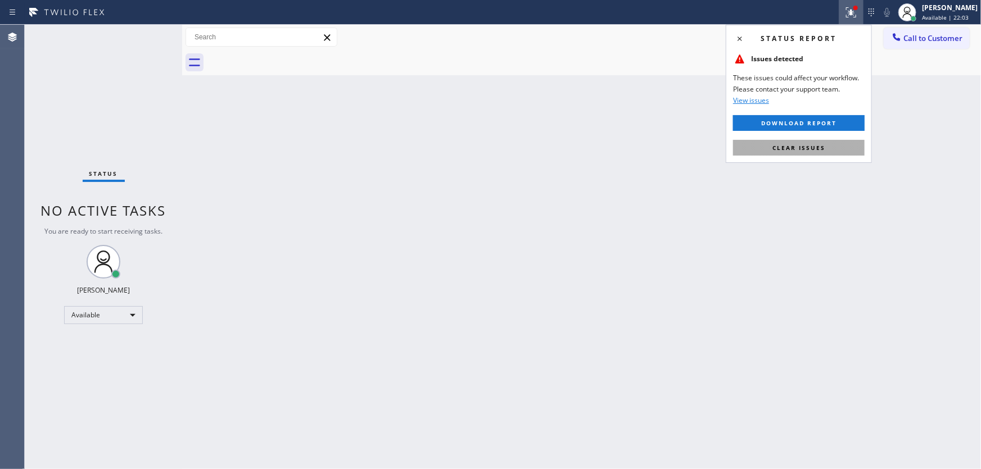
click at [801, 146] on span "Clear issues" at bounding box center [798, 148] width 53 height 8
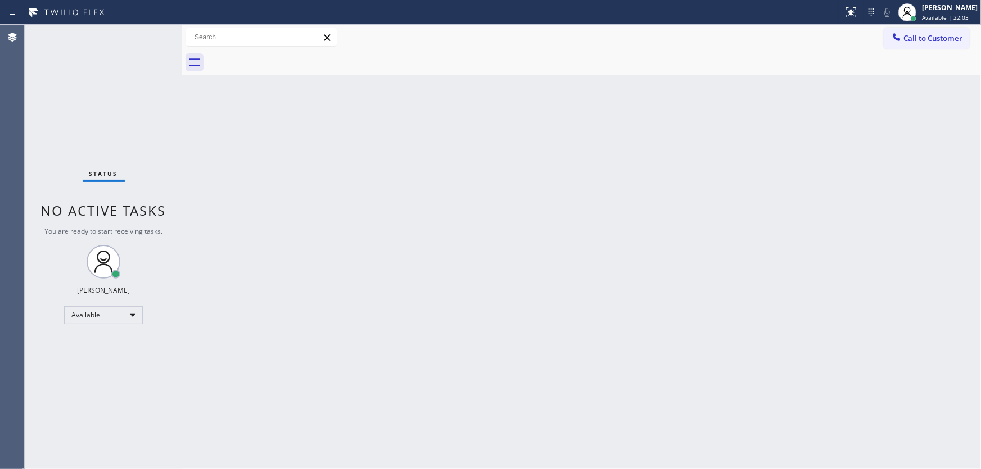
click at [753, 164] on div "Back to Dashboard Change Sender ID Customers Technicians Select a contact Outbo…" at bounding box center [581, 247] width 798 height 444
click at [97, 124] on div "Status No active tasks You are ready to start receiving tasks. [PERSON_NAME]" at bounding box center [103, 247] width 157 height 444
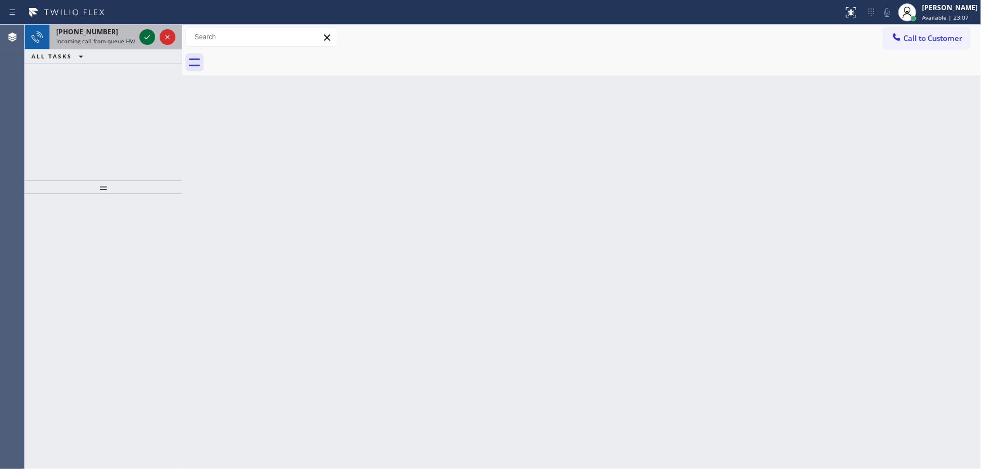
click at [140, 35] on div at bounding box center [147, 36] width 16 height 13
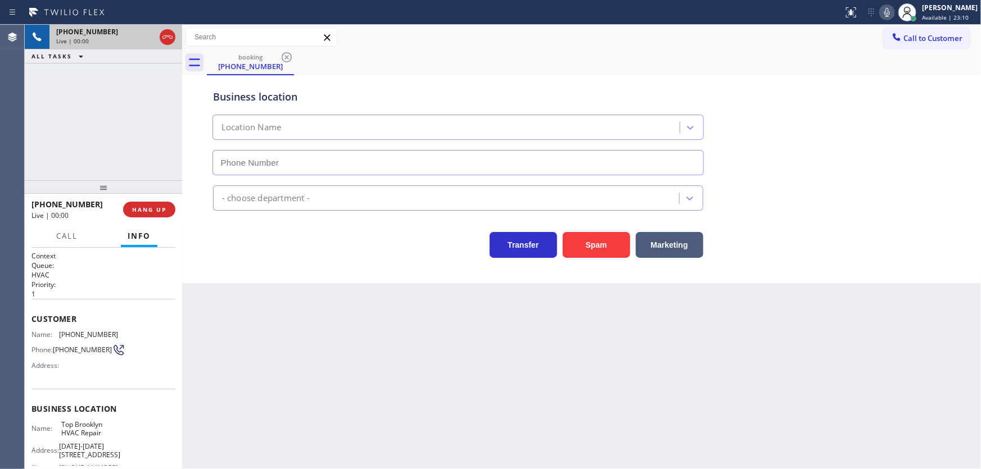
type input "(347) 236-3991"
click at [133, 153] on div "+18006206486 Live | 00:03 ALL TASKS ALL TASKS ACTIVE TASKS TASKS IN WRAP UP" at bounding box center [103, 103] width 157 height 156
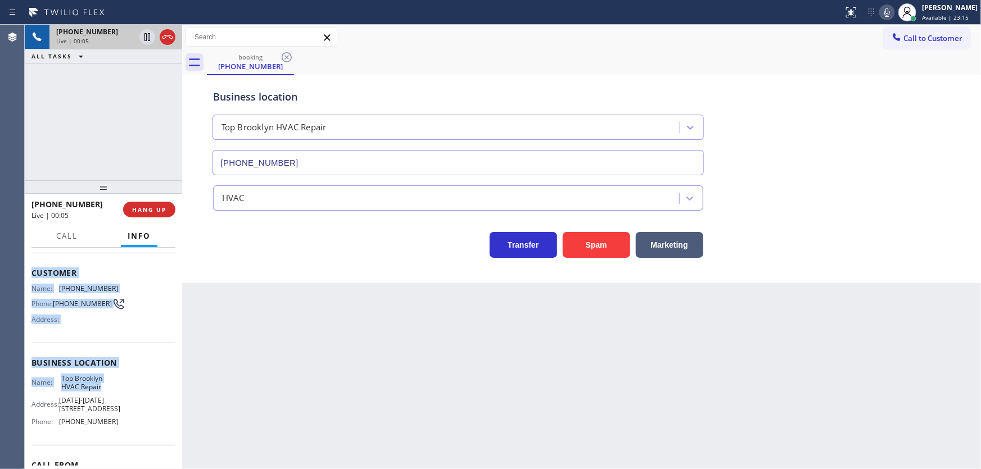
scroll to position [51, 0]
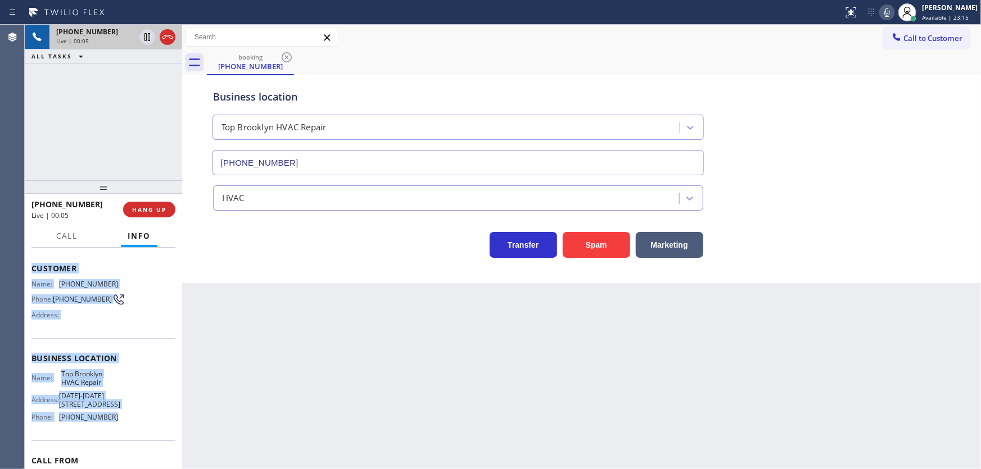
drag, startPoint x: 30, startPoint y: 315, endPoint x: 123, endPoint y: 415, distance: 136.8
click at [123, 415] on div "Context Queue: HVAC Priority: 1 Customer Name: (800) 620-6486 Phone: (800) 620-…" at bounding box center [103, 359] width 157 height 222
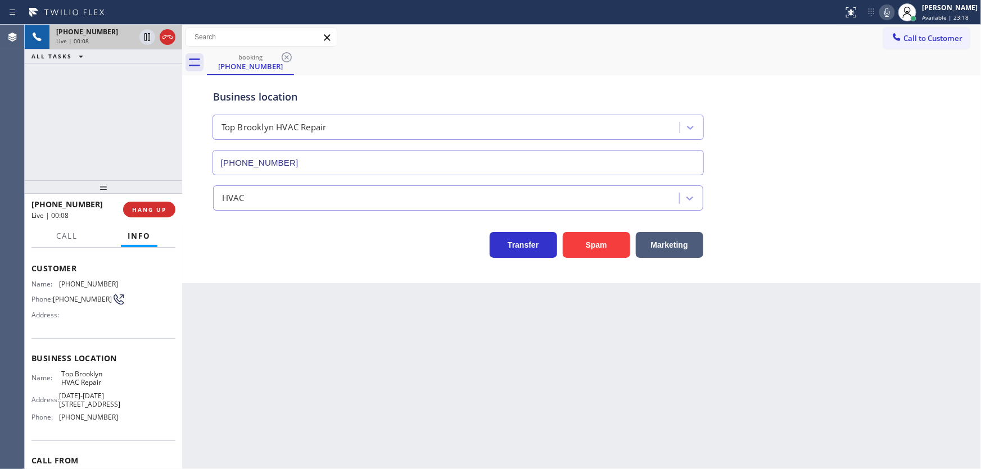
click at [74, 134] on div "+18006206486 Live | 00:08 ALL TASKS ALL TASKS ACTIVE TASKS TASKS IN WRAP UP" at bounding box center [103, 103] width 157 height 156
click at [587, 249] on button "Spam" at bounding box center [595, 245] width 67 height 26
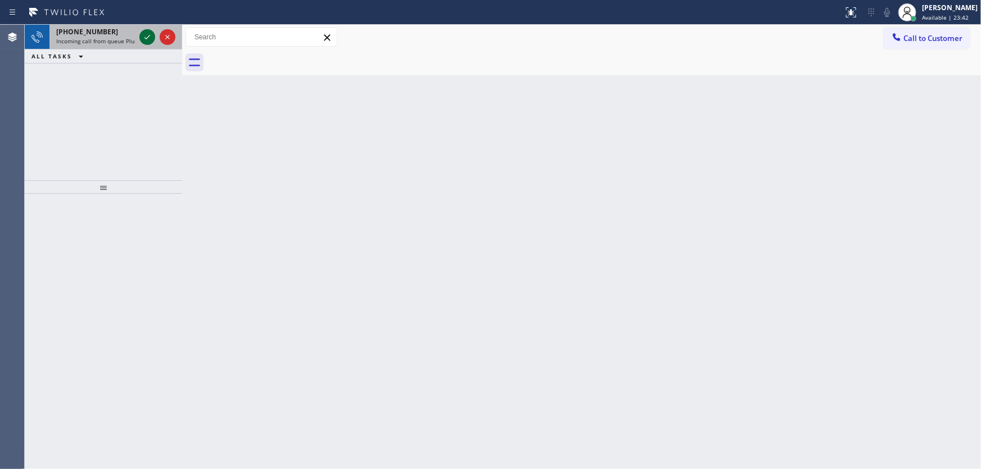
click at [142, 38] on icon at bounding box center [146, 36] width 13 height 13
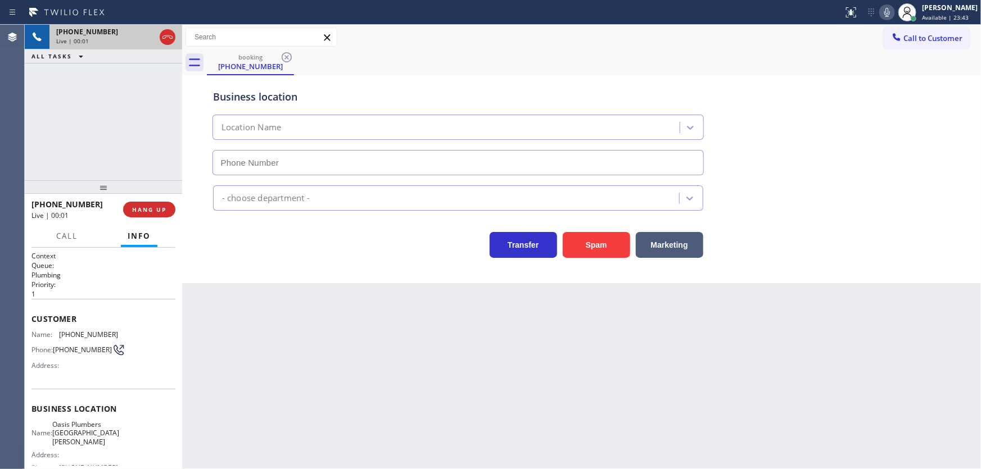
type input "(310) 818-7582"
click at [62, 122] on div "+18477783628 Live | 00:02 ALL TASKS ALL TASKS ACTIVE TASKS TASKS IN WRAP UP" at bounding box center [103, 103] width 157 height 156
click at [119, 146] on div "+18477783628 Live | 00:03 ALL TASKS ALL TASKS ACTIVE TASKS TASKS IN WRAP UP" at bounding box center [103, 103] width 157 height 156
click at [96, 157] on div "+18477783628 Live | 00:28 ALL TASKS ALL TASKS ACTIVE TASKS TASKS IN WRAP UP" at bounding box center [103, 103] width 157 height 156
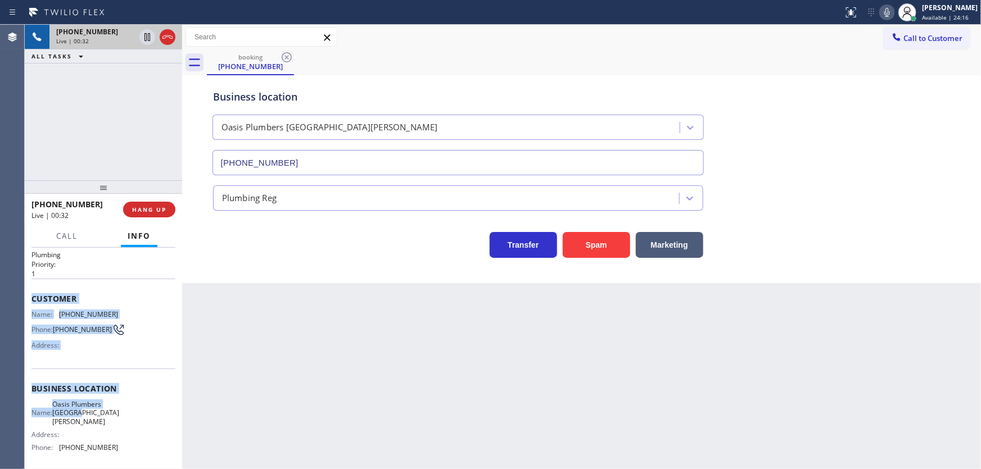
scroll to position [102, 0]
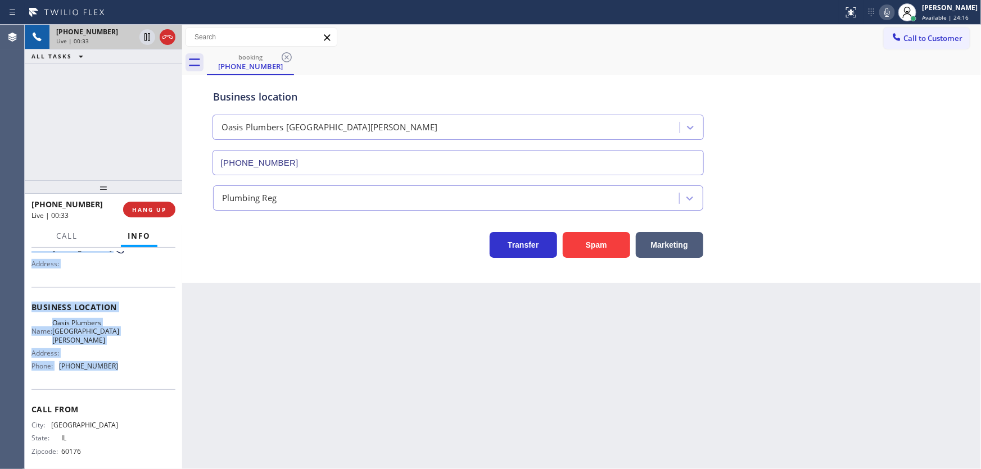
drag, startPoint x: 33, startPoint y: 313, endPoint x: 112, endPoint y: 317, distance: 79.4
click at [118, 373] on div "Context Queue: Plumbing Priority: 1 Customer Name: (847) 778-3628 Phone: (847) …" at bounding box center [103, 311] width 144 height 325
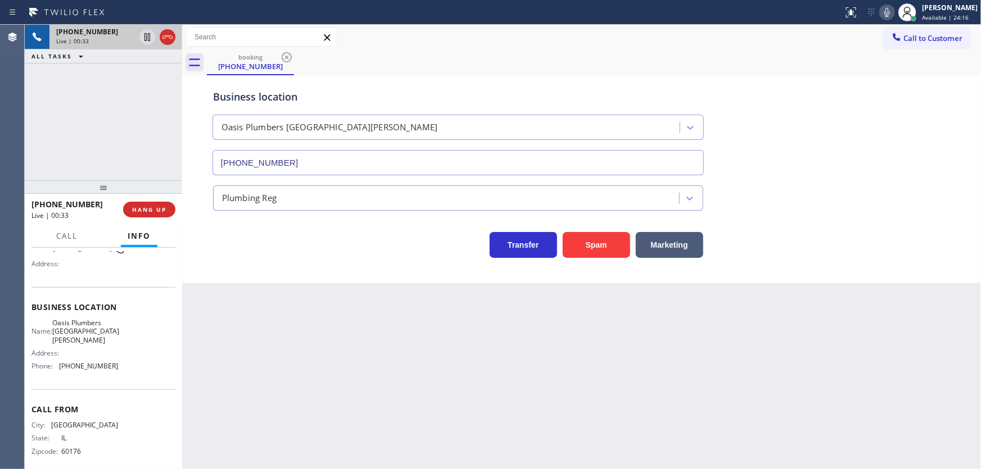
click at [102, 146] on div "+18477783628 Live | 00:33 ALL TASKS ALL TASKS ACTIVE TASKS TASKS IN WRAP UP" at bounding box center [103, 103] width 157 height 156
click at [142, 77] on icon at bounding box center [146, 75] width 13 height 13
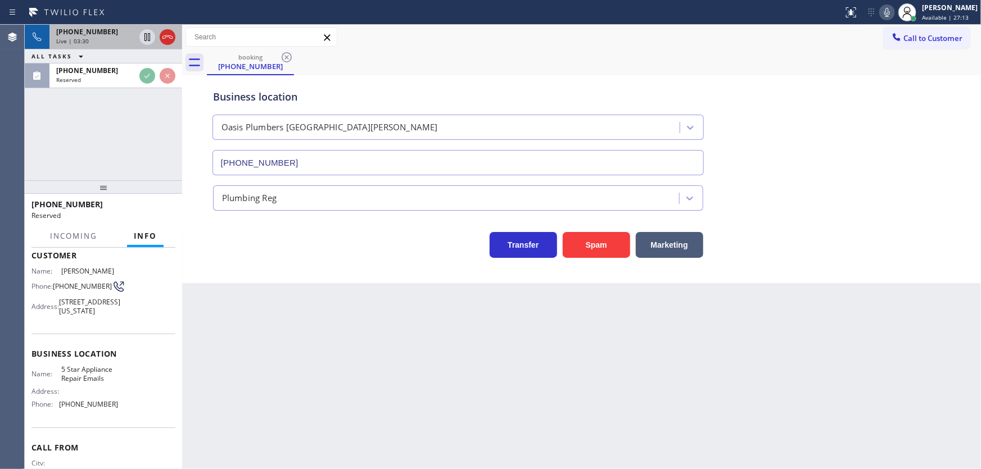
scroll to position [69, 0]
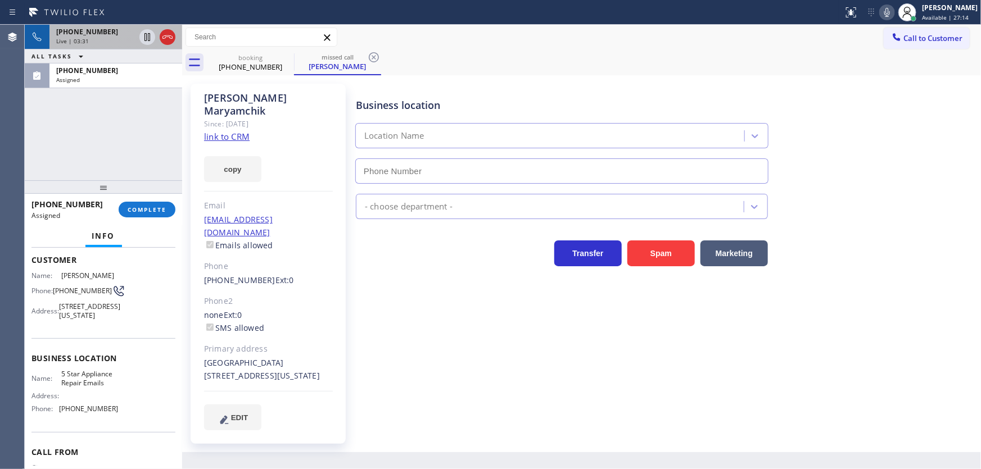
type input "(844) 735-4685"
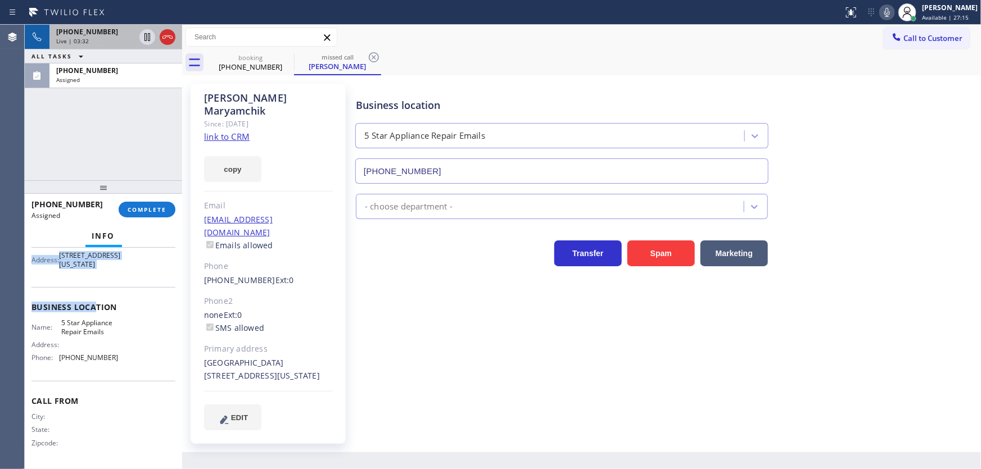
scroll to position [139, 0]
drag, startPoint x: 31, startPoint y: 258, endPoint x: 118, endPoint y: 361, distance: 134.8
click at [118, 361] on div "Context Queue: Everybody Priority: 0 Task Age: Customer Name: Elena Maryamchik …" at bounding box center [103, 298] width 144 height 335
click at [89, 160] on div "+18477783628 Live | 03:35 ALL TASKS ALL TASKS ACTIVE TASKS TASKS IN WRAP UP (64…" at bounding box center [103, 103] width 157 height 156
click at [144, 200] on div "(646) 874-3010 Assigned COMPLETE" at bounding box center [103, 209] width 144 height 29
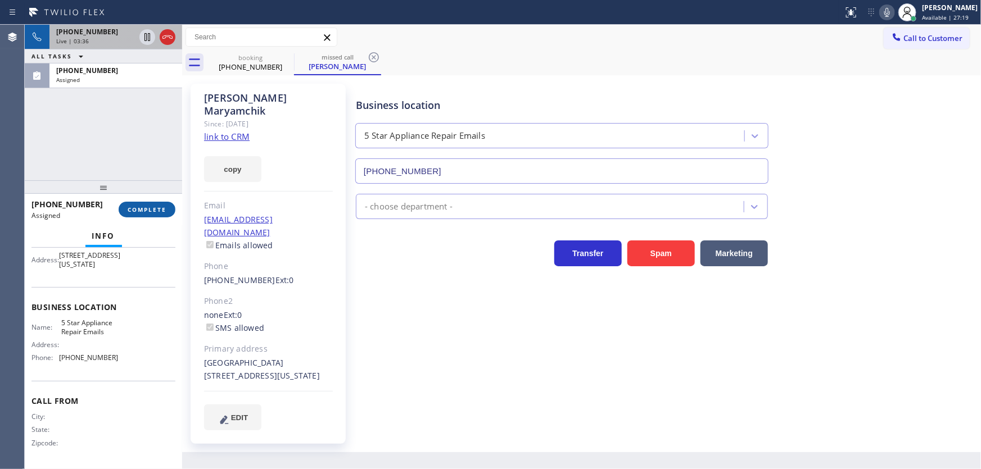
click at [146, 206] on span "COMPLETE" at bounding box center [147, 210] width 39 height 8
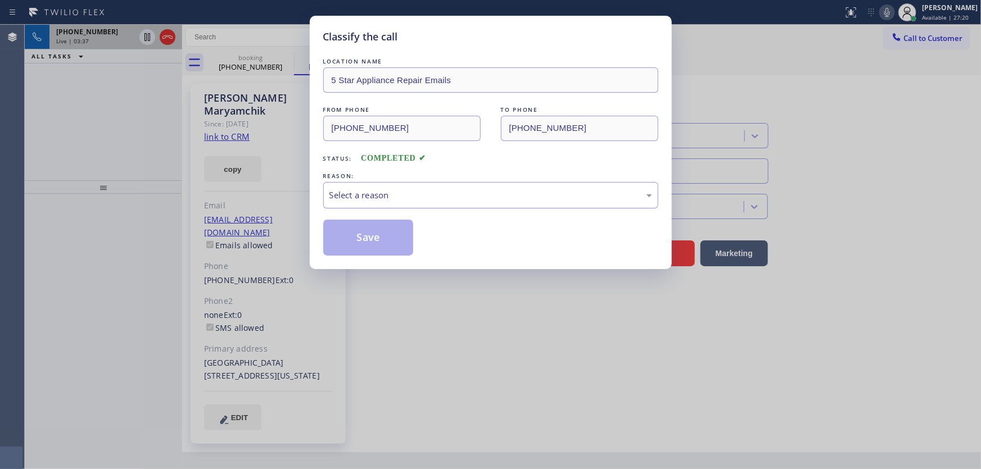
drag, startPoint x: 375, startPoint y: 200, endPoint x: 380, endPoint y: 205, distance: 6.8
click at [375, 200] on div "Select a reason" at bounding box center [490, 195] width 323 height 13
click at [365, 241] on button "Save" at bounding box center [368, 238] width 90 height 36
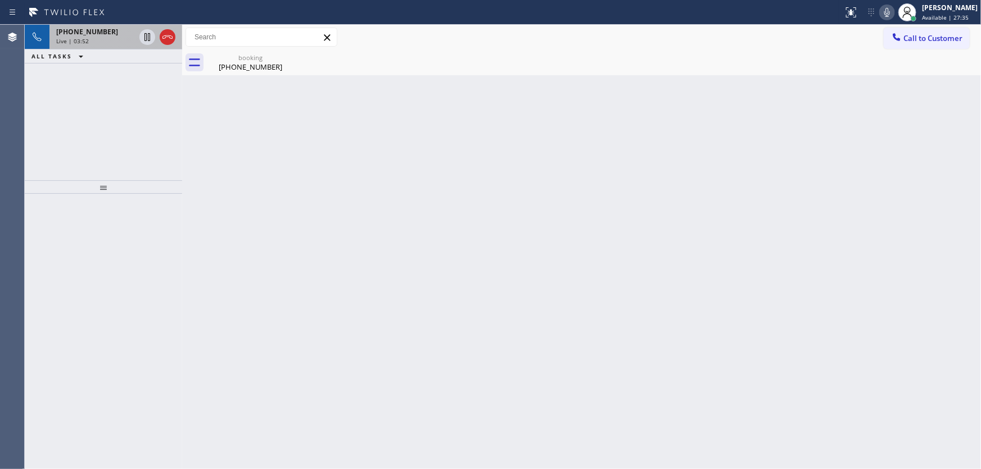
click at [64, 151] on div "+18477783628 Live | 03:52 ALL TASKS ALL TASKS ACTIVE TASKS TASKS IN WRAP UP" at bounding box center [103, 103] width 157 height 156
click at [85, 140] on div "+18477783628 Live | 03:58 ALL TASKS ALL TASKS ACTIVE TASKS TASKS IN WRAP UP" at bounding box center [103, 103] width 157 height 156
drag, startPoint x: 70, startPoint y: 128, endPoint x: 156, endPoint y: 73, distance: 101.6
click at [70, 128] on div "+18477783628 Live | 04:17 ALL TASKS ALL TASKS ACTIVE TASKS TASKS IN WRAP UP" at bounding box center [103, 103] width 157 height 156
click at [147, 35] on icon at bounding box center [146, 36] width 13 height 13
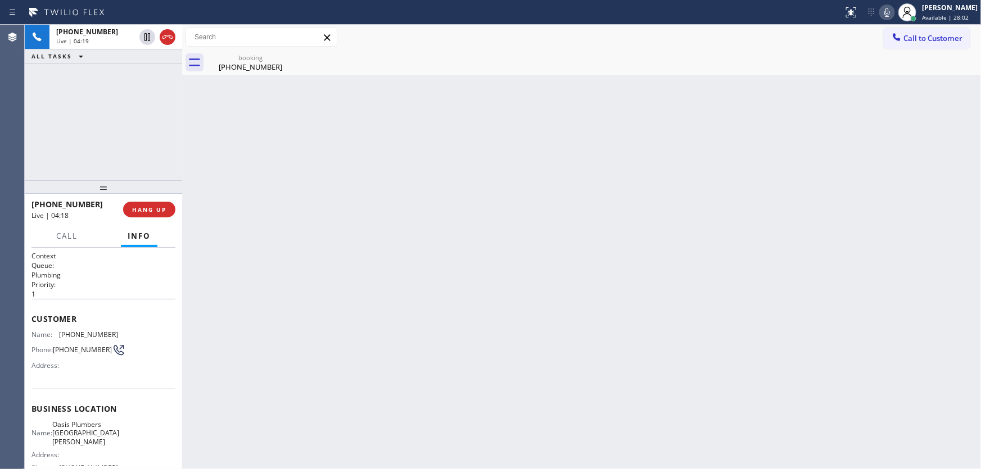
click at [888, 9] on icon at bounding box center [886, 12] width 13 height 13
click at [142, 35] on icon at bounding box center [146, 36] width 13 height 13
click at [888, 12] on icon at bounding box center [886, 12] width 13 height 13
click at [84, 115] on div "+18477783628 Live | 05:00 ALL TASKS ALL TASKS ACTIVE TASKS TASKS IN WRAP UP" at bounding box center [103, 103] width 157 height 156
click at [62, 111] on div "+18477783628 Live | 05:02 ALL TASKS ALL TASKS ACTIVE TASKS TASKS IN WRAP UP" at bounding box center [103, 103] width 157 height 156
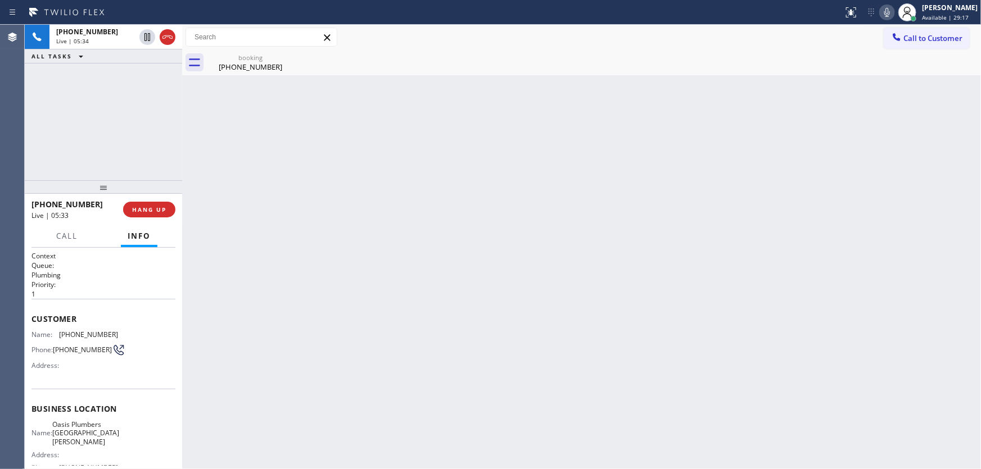
click at [118, 112] on div "+18477783628 Live | 05:34 ALL TASKS ALL TASKS ACTIVE TASKS TASKS IN WRAP UP" at bounding box center [103, 103] width 157 height 156
click at [86, 130] on div "+18477783628 Live | 05:56 ALL TASKS ALL TASKS ACTIVE TASKS TASKS IN WRAP UP" at bounding box center [103, 103] width 157 height 156
click at [124, 124] on div "+18477783628 Live | 08:13 ALL TASKS ALL TASKS ACTIVE TASKS TASKS IN WRAP UP (57…" at bounding box center [103, 103] width 157 height 156
click at [241, 69] on div "(847) 778-3628" at bounding box center [250, 67] width 85 height 10
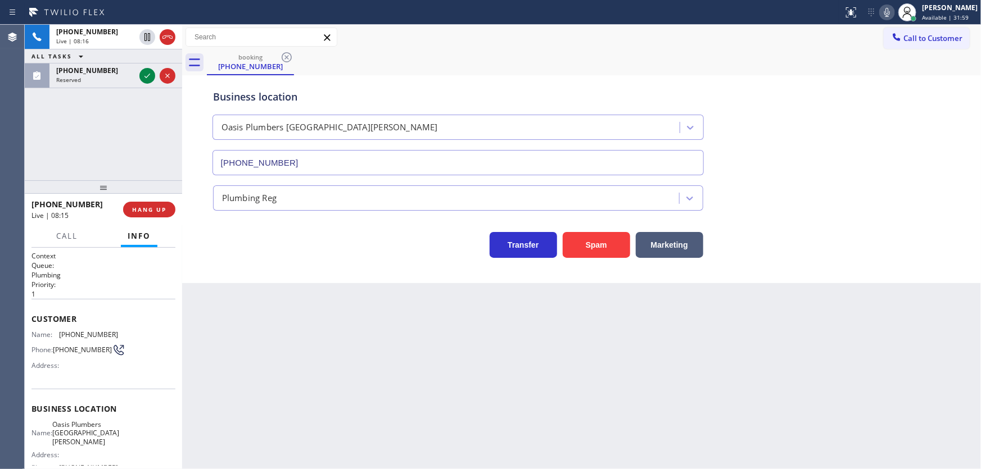
click at [112, 137] on div "+18477783628 Live | 08:16 ALL TASKS ALL TASKS ACTIVE TASKS TASKS IN WRAP UP (57…" at bounding box center [103, 103] width 157 height 156
click at [83, 132] on div "+18477783628 Live | 08:29 ALL TASKS ALL TASKS ACTIVE TASKS TASKS IN WRAP UP (57…" at bounding box center [103, 103] width 157 height 156
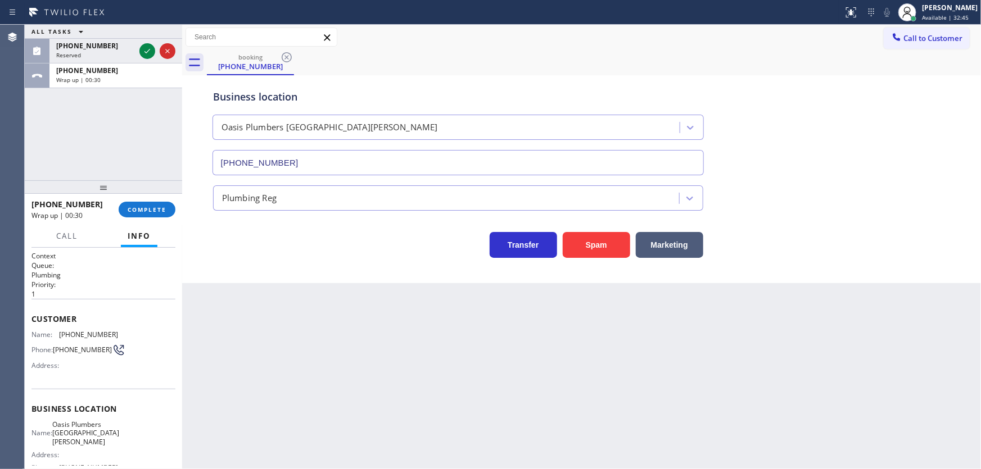
click at [116, 151] on div "ALL TASKS ALL TASKS ACTIVE TASKS TASKS IN WRAP UP (571) 548-6538 Reserved +1847…" at bounding box center [103, 103] width 157 height 156
click at [80, 137] on div "ALL TASKS ALL TASKS ACTIVE TASKS TASKS IN WRAP UP (571) 548-6538 Reserved +1847…" at bounding box center [103, 103] width 157 height 156
click at [152, 208] on span "COMPLETE" at bounding box center [147, 210] width 39 height 8
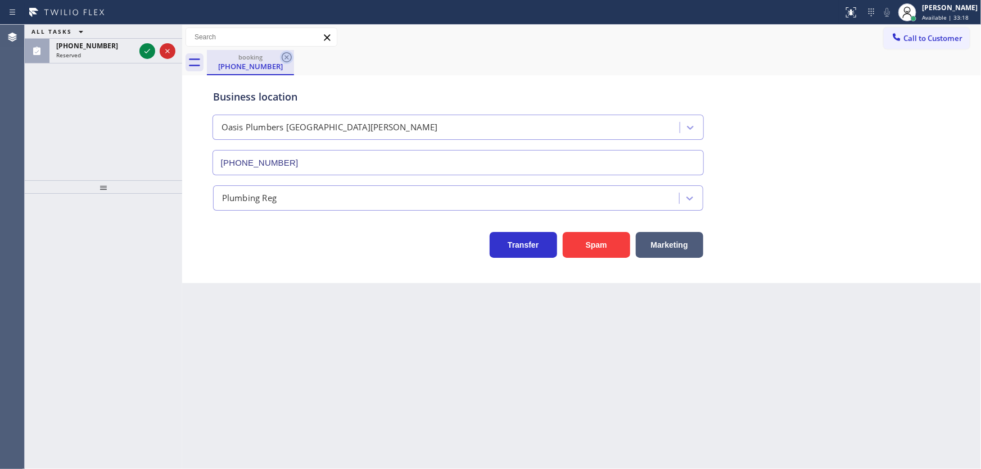
drag, startPoint x: 273, startPoint y: 58, endPoint x: 280, endPoint y: 56, distance: 8.0
click at [273, 58] on div "booking" at bounding box center [250, 57] width 85 height 8
click at [282, 56] on icon at bounding box center [287, 57] width 10 height 10
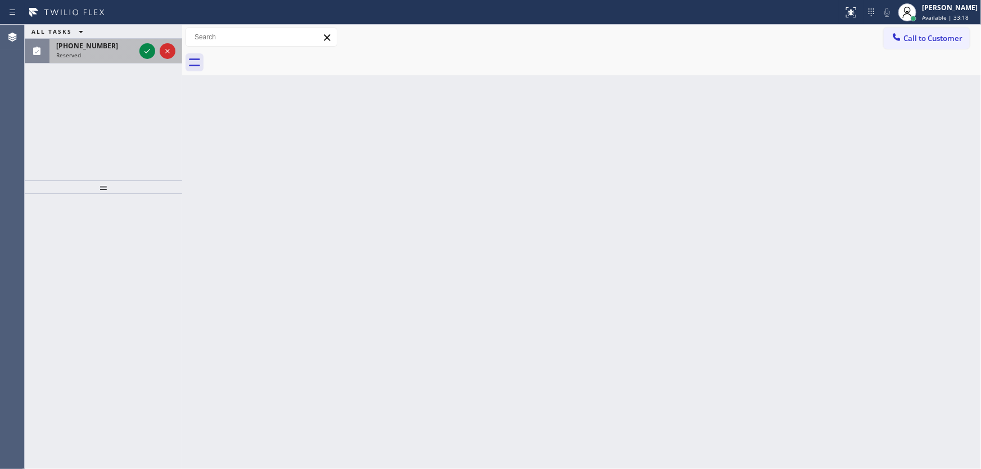
click at [99, 46] on span "(571) 548-6538" at bounding box center [87, 46] width 62 height 10
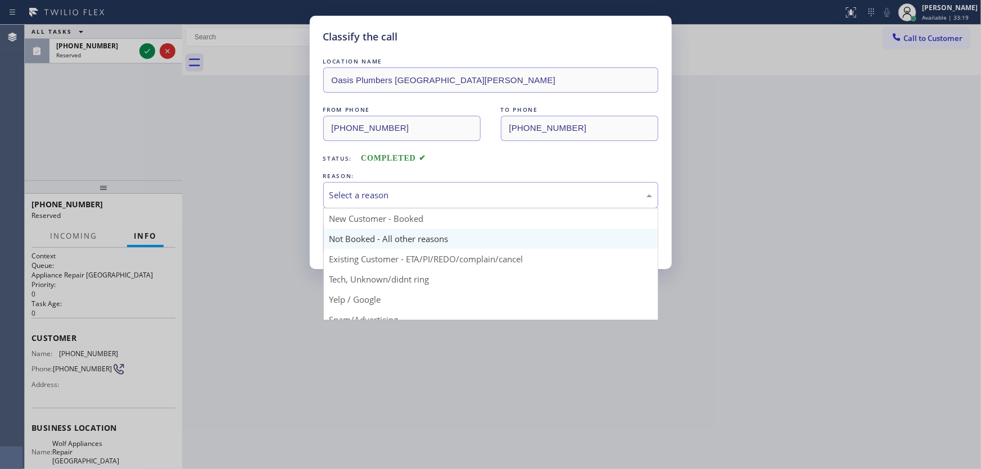
drag, startPoint x: 371, startPoint y: 194, endPoint x: 369, endPoint y: 236, distance: 41.6
click at [371, 196] on div "Select a reason" at bounding box center [490, 195] width 323 height 13
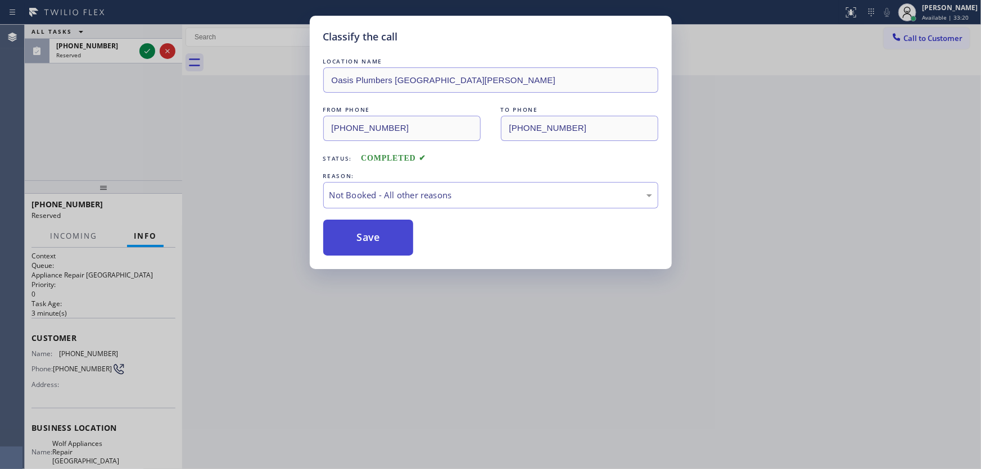
click at [366, 237] on button "Save" at bounding box center [368, 238] width 90 height 36
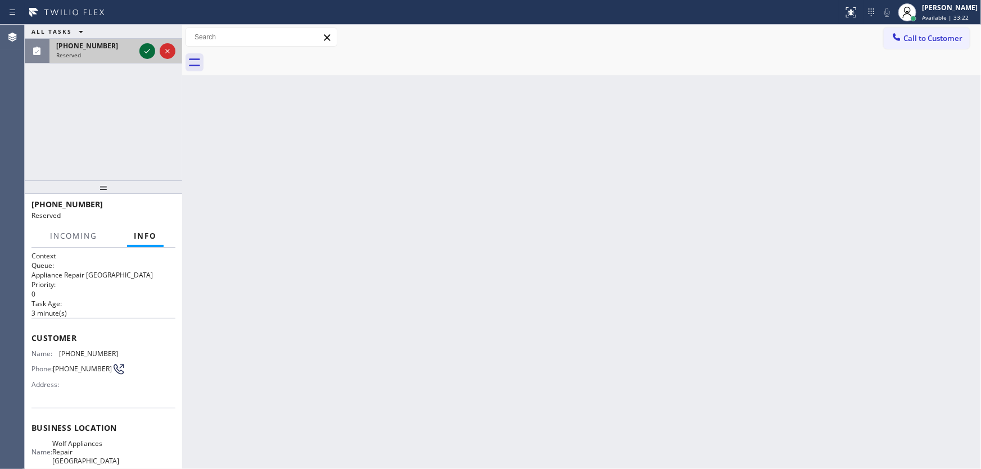
click at [146, 50] on icon at bounding box center [146, 50] width 13 height 13
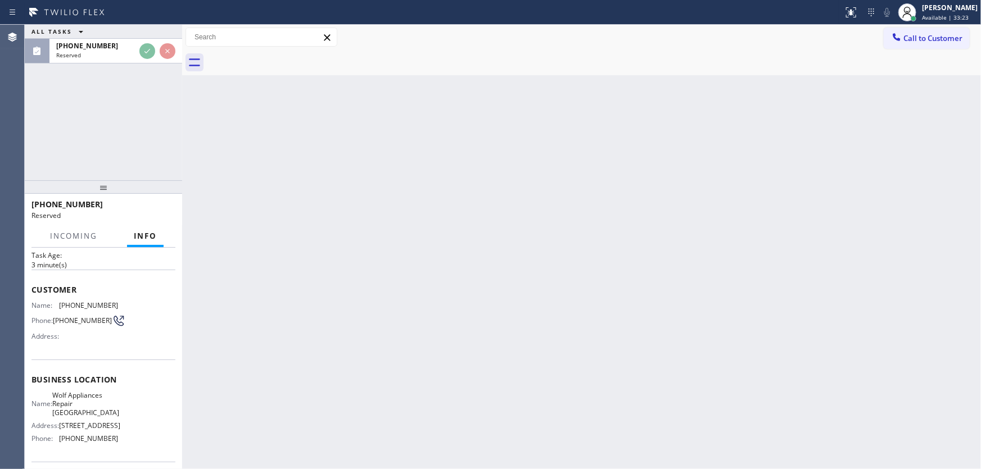
scroll to position [51, 0]
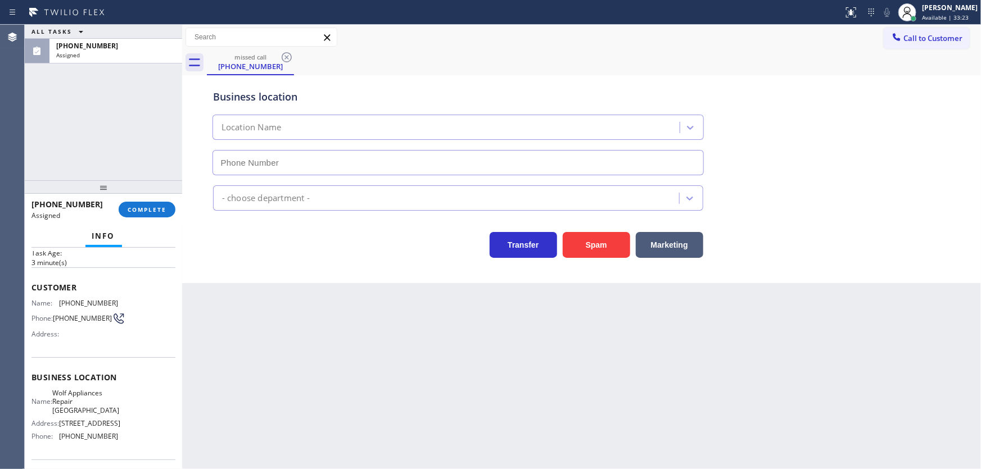
type input "(571) 200-0594"
click at [148, 206] on span "COMPLETE" at bounding box center [147, 210] width 39 height 8
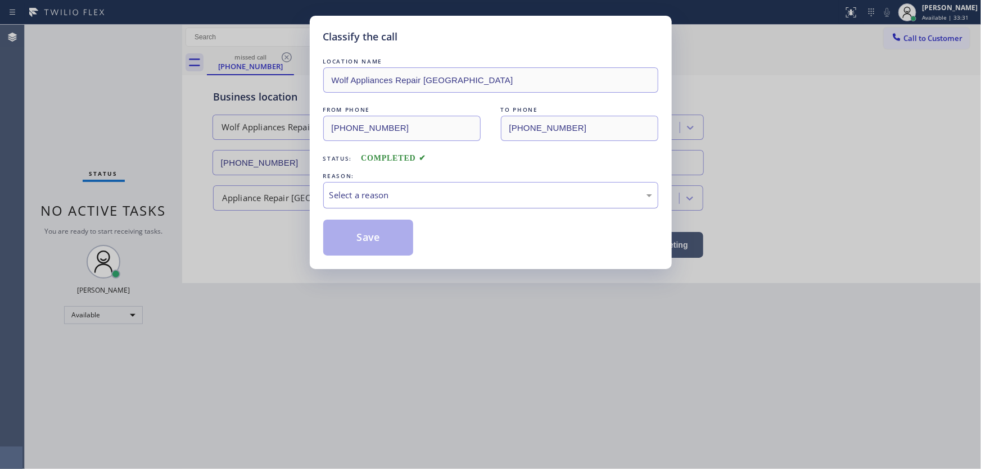
click at [385, 206] on div "Select a reason" at bounding box center [490, 195] width 335 height 26
click at [372, 225] on button "Save" at bounding box center [368, 238] width 90 height 36
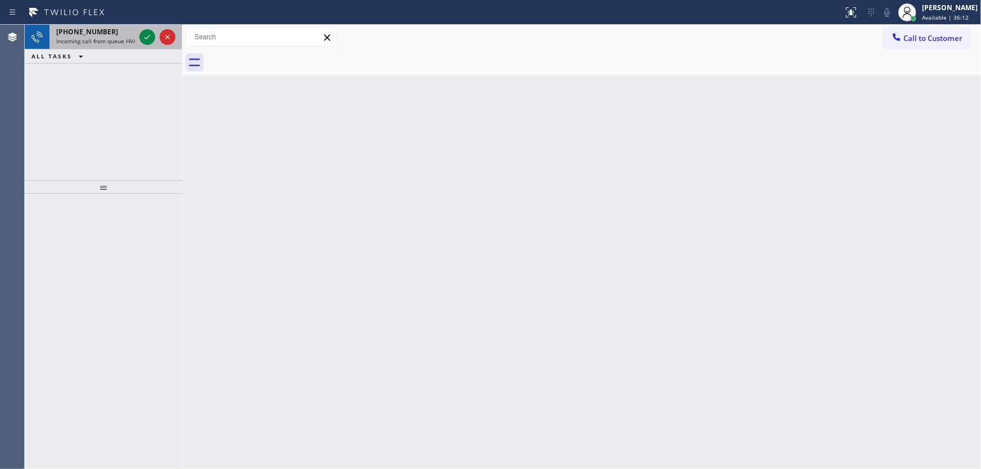
click at [99, 23] on div "Status report No issues detected If you experience an issue, please download th…" at bounding box center [490, 12] width 981 height 25
click at [90, 28] on span "+14802234310" at bounding box center [87, 32] width 62 height 10
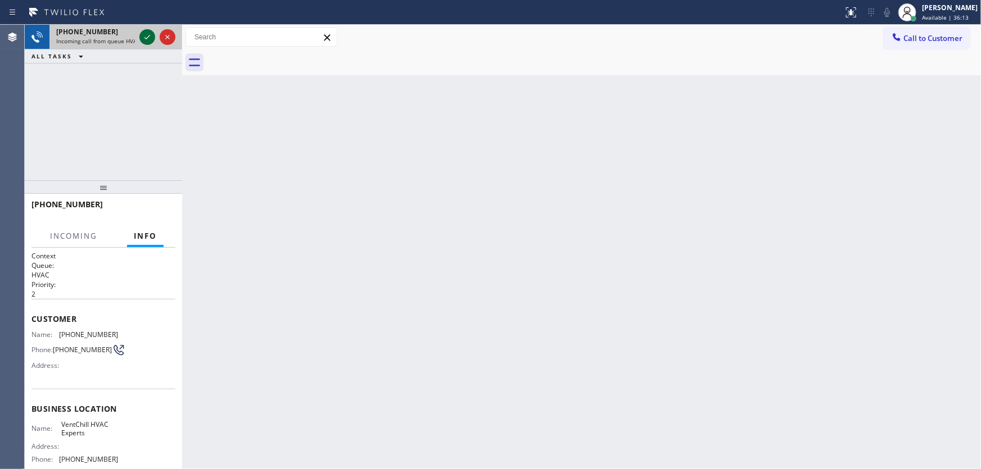
click at [145, 35] on icon at bounding box center [146, 36] width 13 height 13
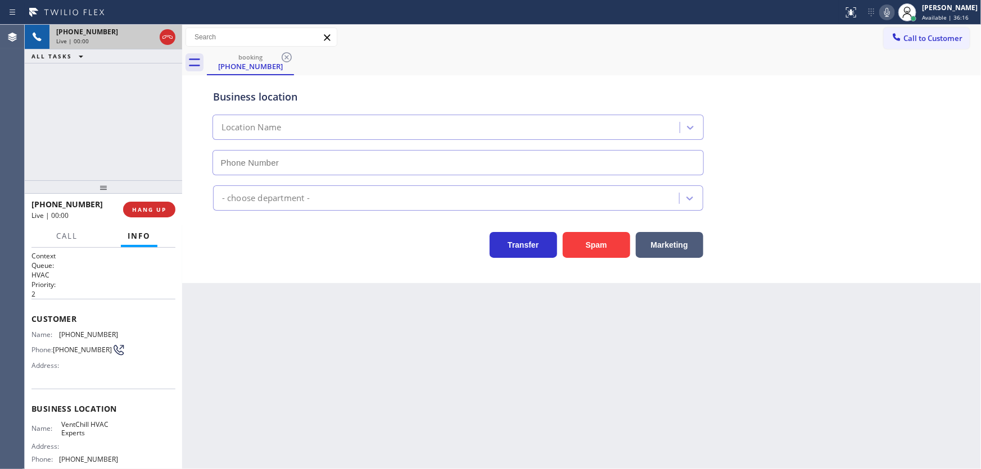
type input "(480) 613-3621"
click at [597, 244] on button "Spam" at bounding box center [595, 245] width 67 height 26
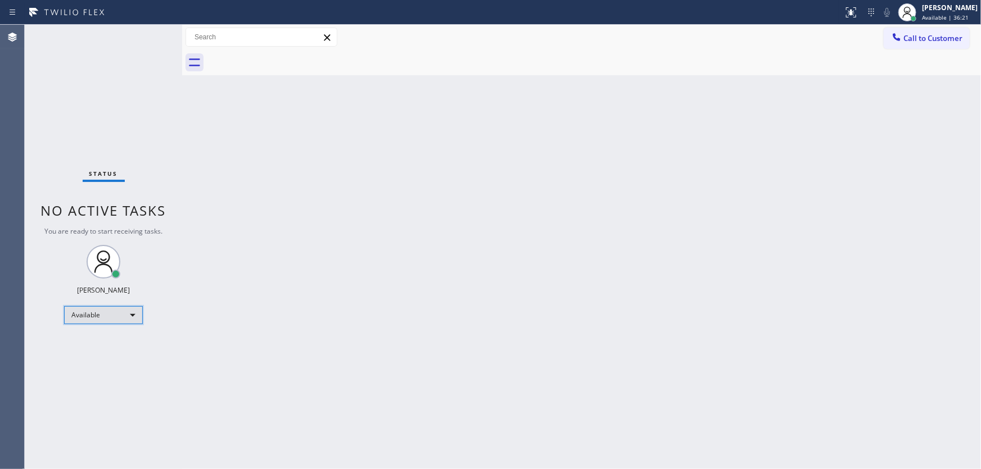
click at [103, 318] on div "Available" at bounding box center [103, 315] width 79 height 18
click at [94, 369] on li "Break" at bounding box center [103, 372] width 76 height 13
click at [296, 346] on div "Back to Dashboard Change Sender ID Customers Technicians Select a contact Outbo…" at bounding box center [581, 247] width 798 height 444
click at [6, 154] on div "Agent Desktop" at bounding box center [12, 247] width 24 height 444
click at [878, 398] on div "Back to Dashboard Change Sender ID Customers Technicians Select a contact Outbo…" at bounding box center [581, 247] width 798 height 444
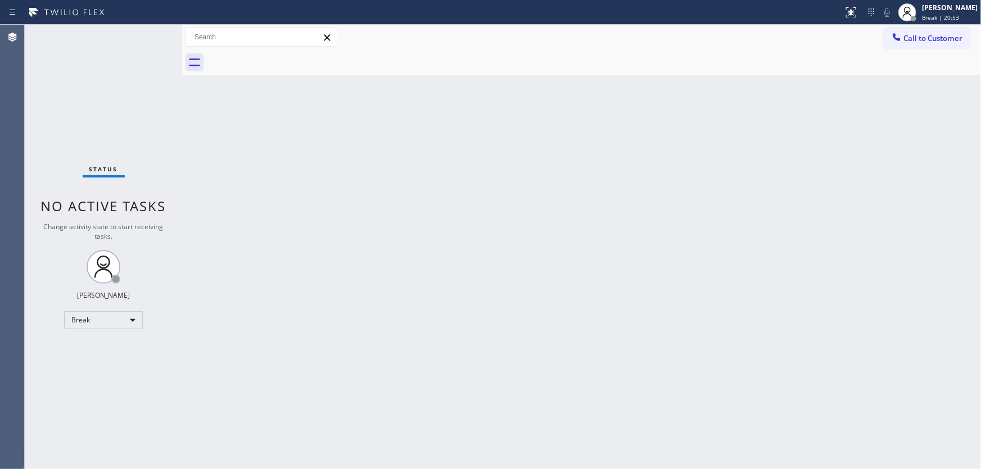
click at [529, 238] on div "Back to Dashboard Change Sender ID Customers Technicians Select a contact Outbo…" at bounding box center [581, 247] width 798 height 444
